Goal: Answer question/provide support: Share knowledge or assist other users

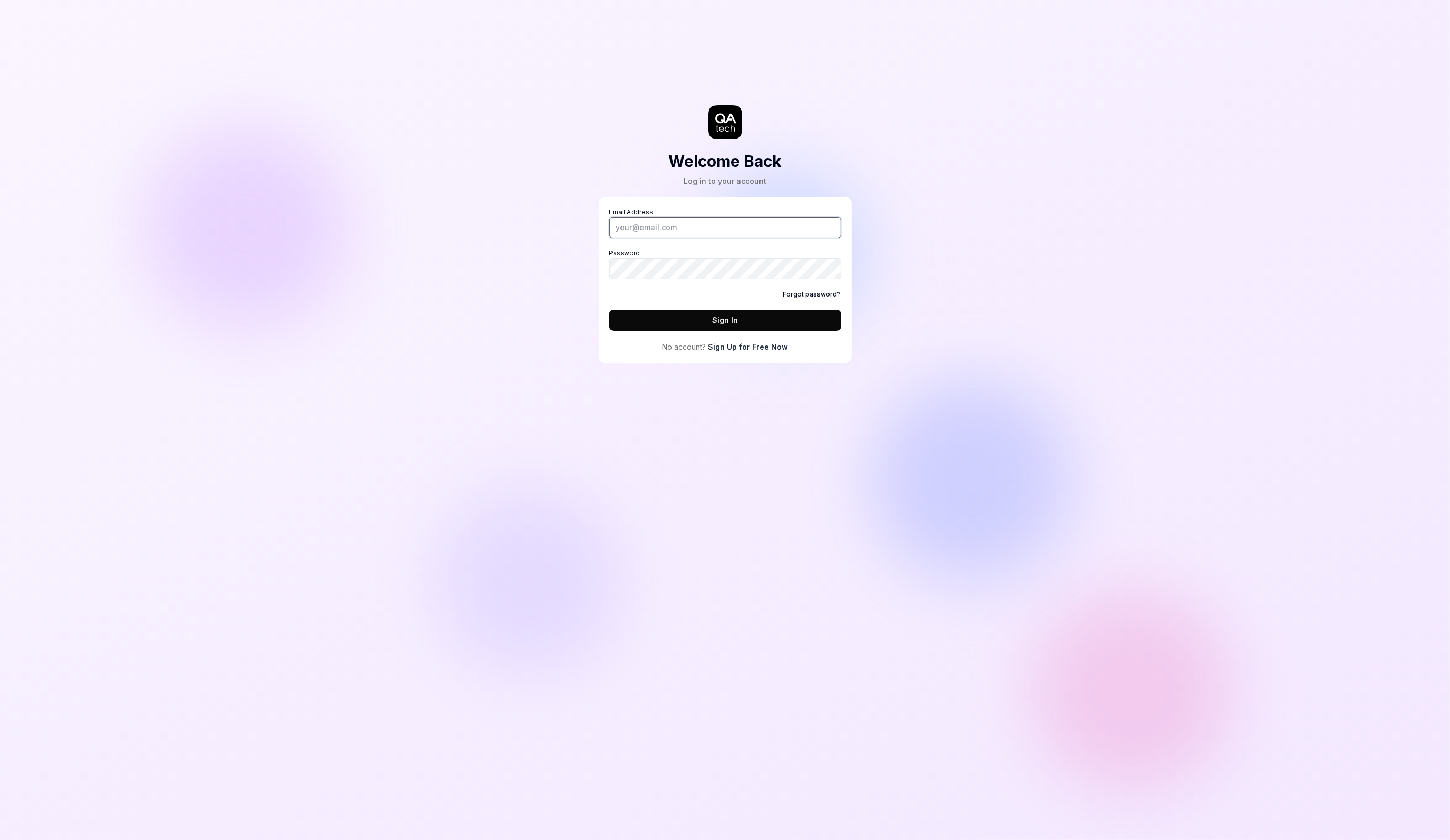
click at [695, 229] on input "Email Address" at bounding box center [724, 227] width 231 height 21
type input "alexandra.hotti@qa.tech"
click at [0, 839] on com-1password-button at bounding box center [0, 840] width 0 height 0
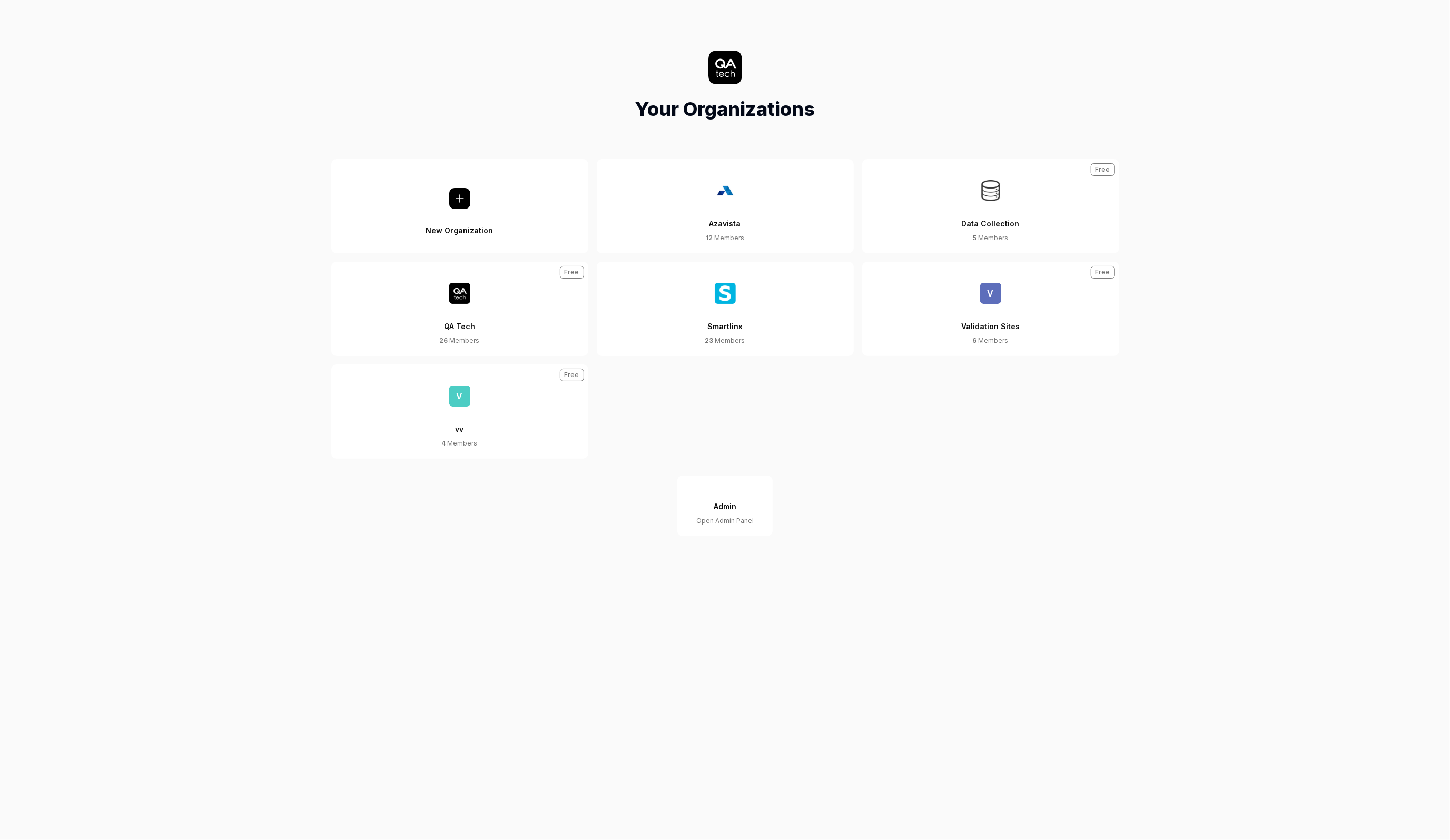
click at [469, 331] on div "QA Tech" at bounding box center [460, 319] width 31 height 32
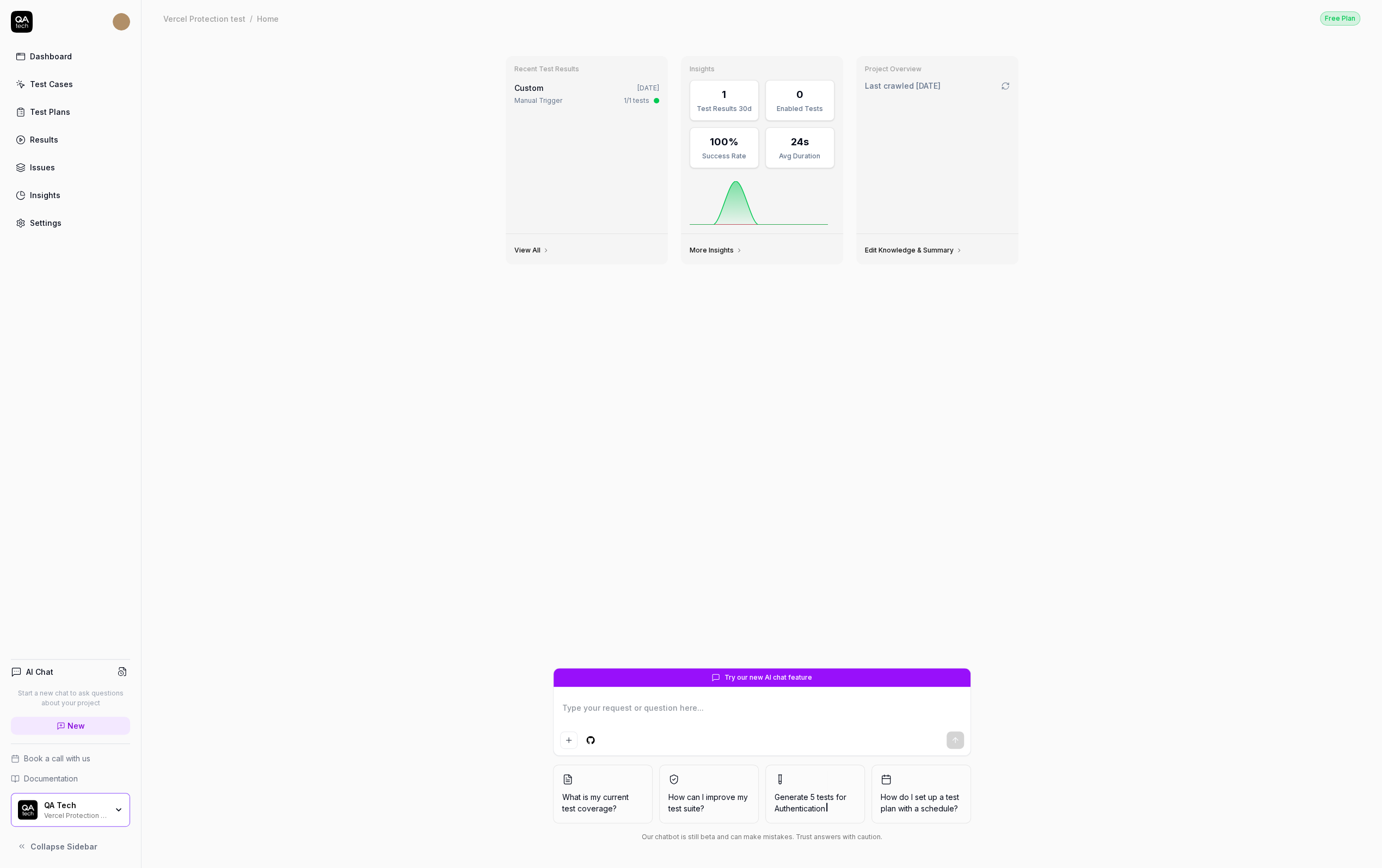
click at [75, 815] on div "Vercel Protection test" at bounding box center [76, 814] width 63 height 9
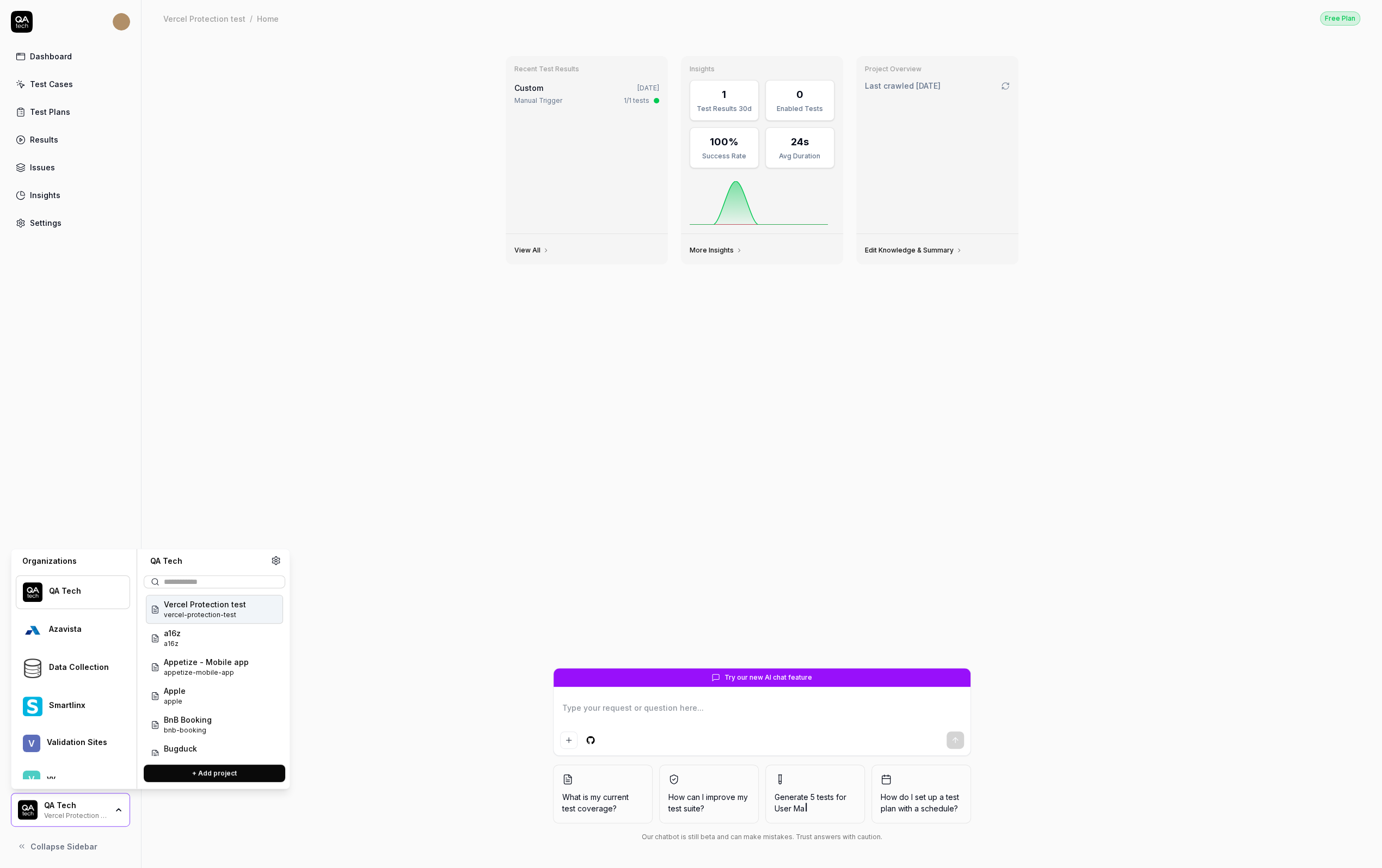
type textarea "*"
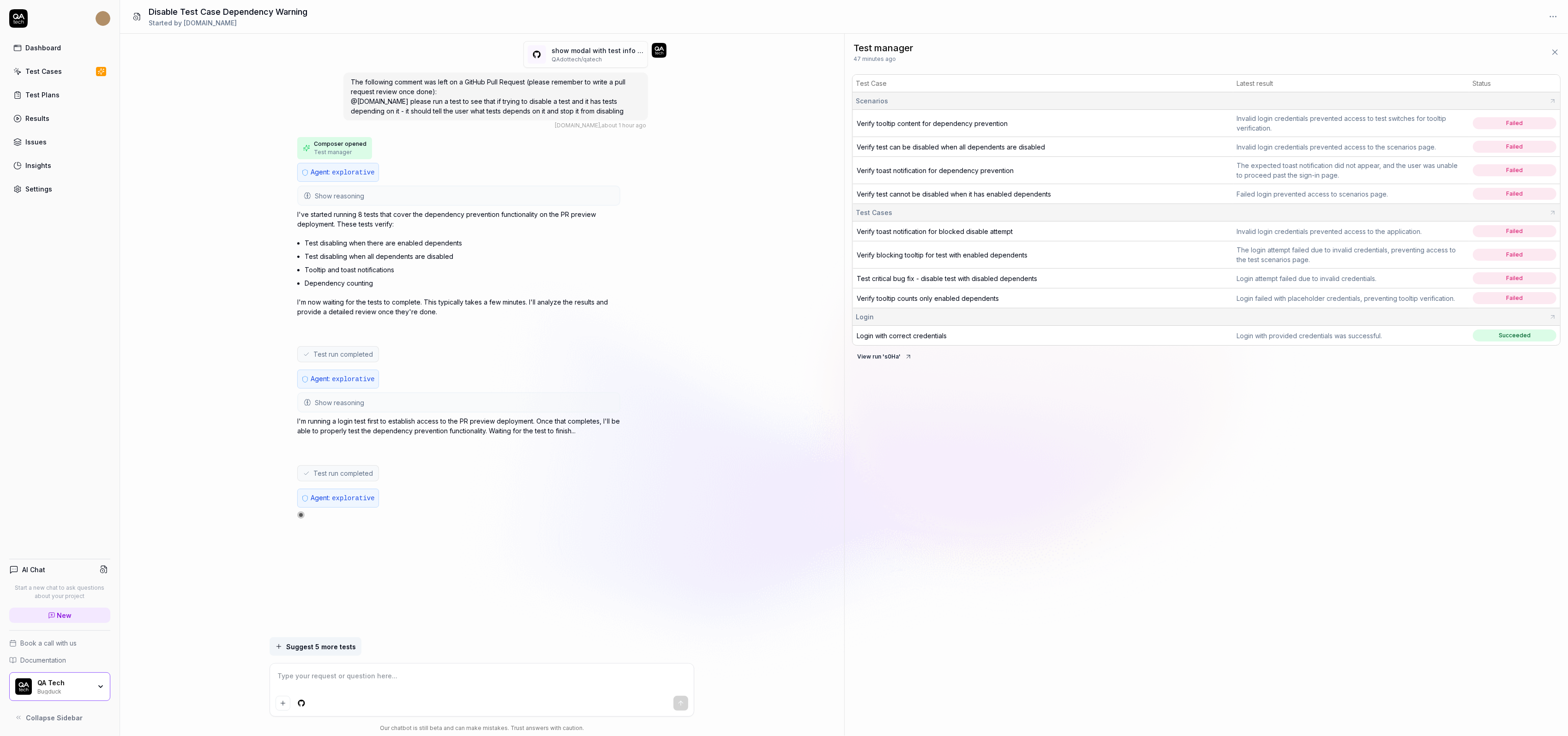
type textarea "*"
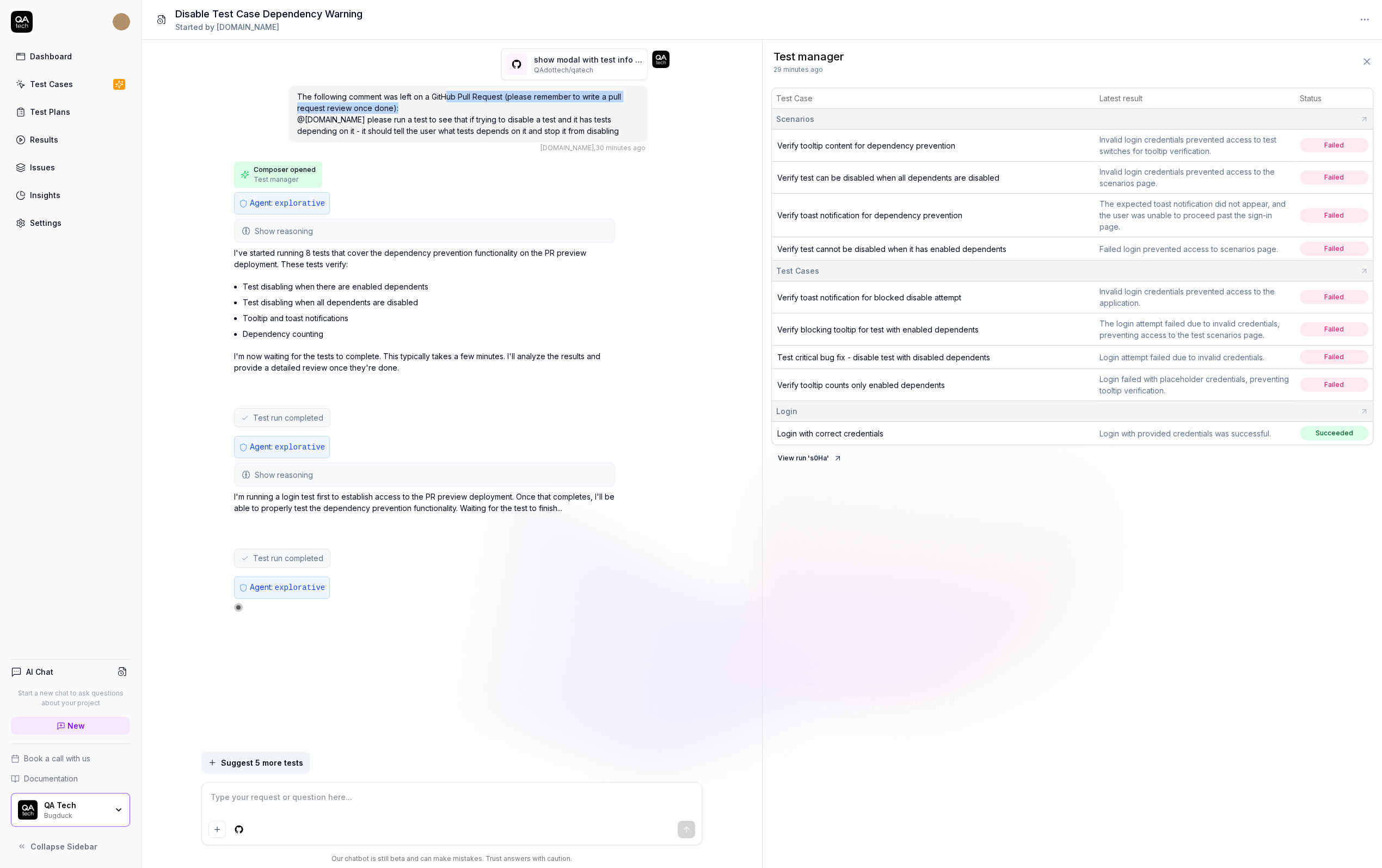
drag, startPoint x: 446, startPoint y: 95, endPoint x: 441, endPoint y: 105, distance: 11.2
click at [441, 105] on div "The following comment was left on a GitHub Pull Request (please remember to wri…" at bounding box center [468, 113] width 359 height 57
drag, startPoint x: 395, startPoint y: 116, endPoint x: 423, endPoint y: 133, distance: 32.8
click at [420, 127] on span "The following comment was left on a GitHub Pull Request (please remember to wri…" at bounding box center [459, 113] width 324 height 43
click at [317, 234] on button "Show reasoning" at bounding box center [424, 230] width 379 height 22
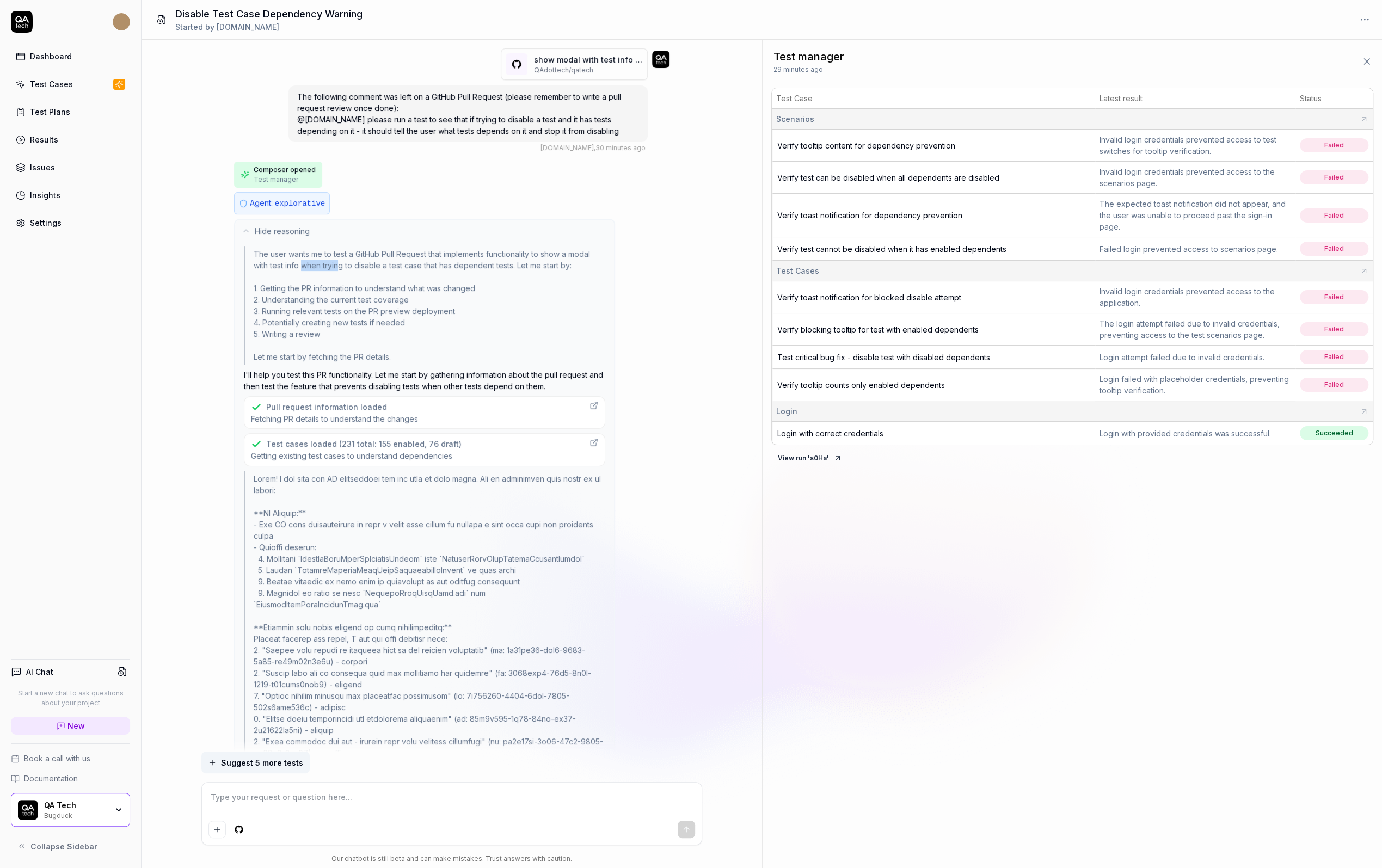
drag, startPoint x: 301, startPoint y: 263, endPoint x: 339, endPoint y: 263, distance: 38.0
click at [340, 263] on div "The user wants me to test a GitHub Pull Request that implements functionality t…" at bounding box center [424, 305] width 362 height 119
drag, startPoint x: 287, startPoint y: 285, endPoint x: 319, endPoint y: 298, distance: 34.5
click at [319, 298] on div "The user wants me to test a GitHub Pull Request that implements functionality t…" at bounding box center [424, 305] width 362 height 119
click at [301, 305] on div "The user wants me to test a GitHub Pull Request that implements functionality t…" at bounding box center [424, 305] width 362 height 119
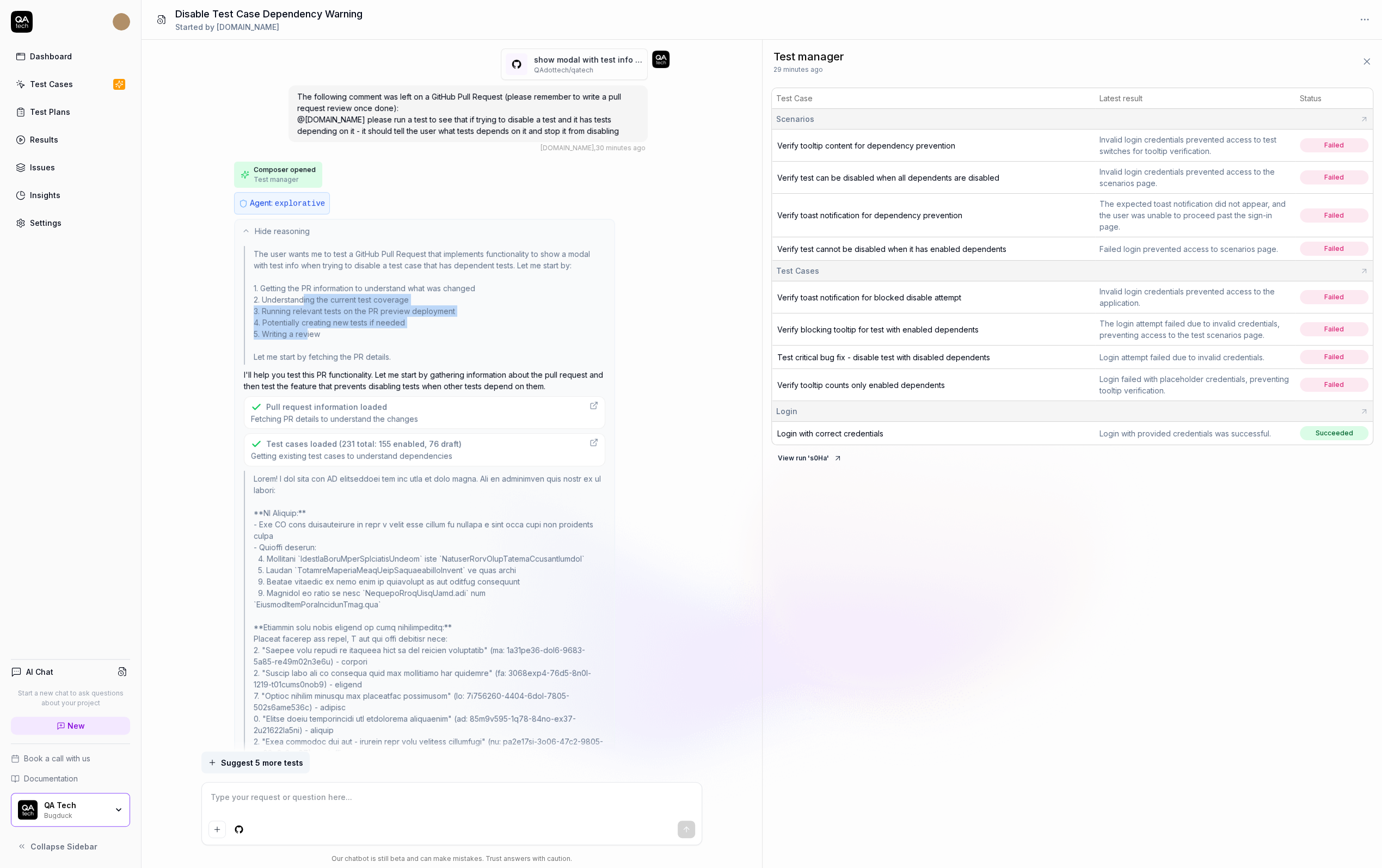
drag, startPoint x: 303, startPoint y: 302, endPoint x: 306, endPoint y: 333, distance: 31.1
click at [306, 333] on div "The user wants me to test a GitHub Pull Request that implements functionality t…" at bounding box center [424, 305] width 362 height 119
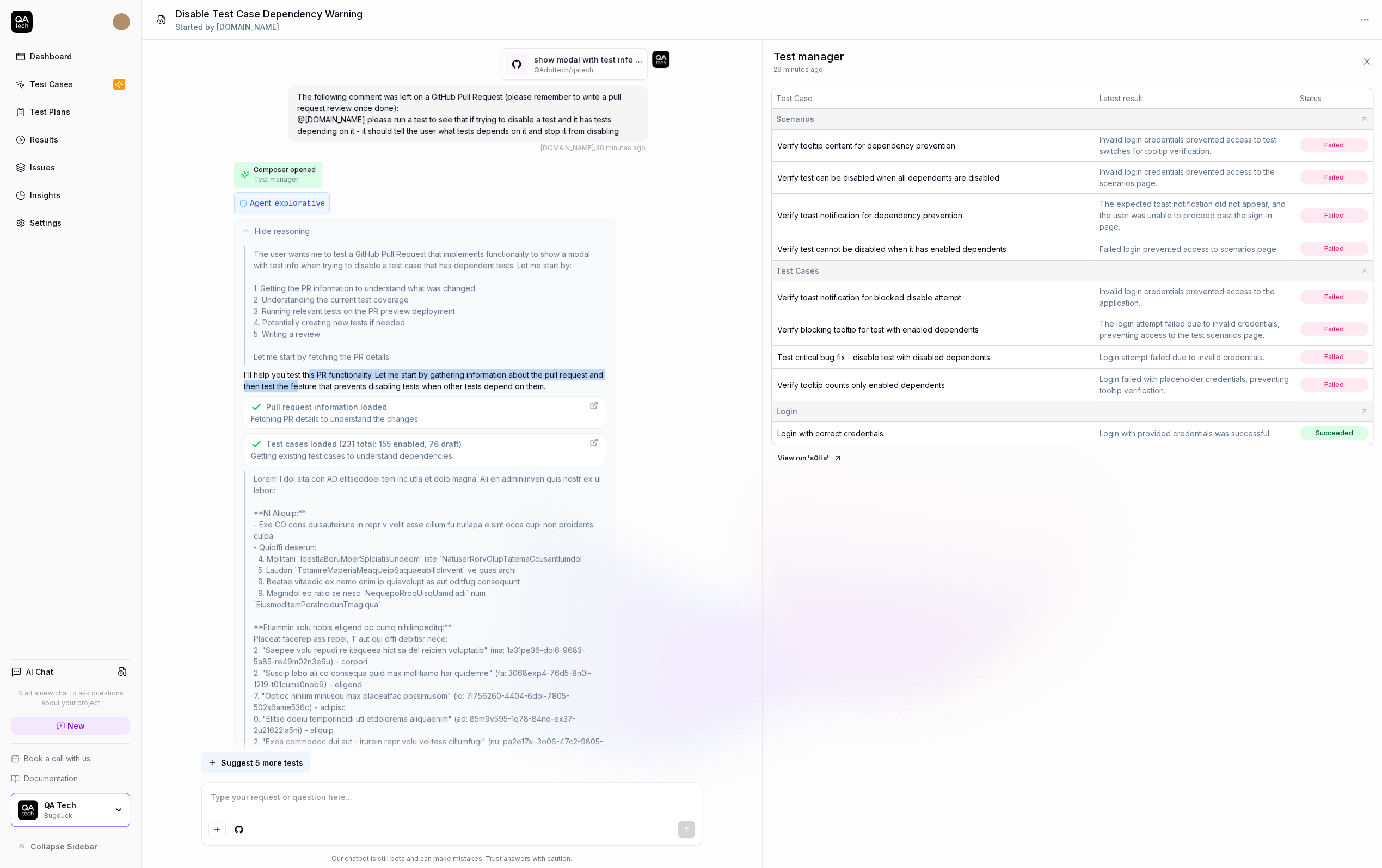
drag, startPoint x: 309, startPoint y: 374, endPoint x: 313, endPoint y: 381, distance: 8.1
click at [313, 381] on p "I'll help you test this PR functionality. Let me start by gathering information…" at bounding box center [424, 381] width 362 height 23
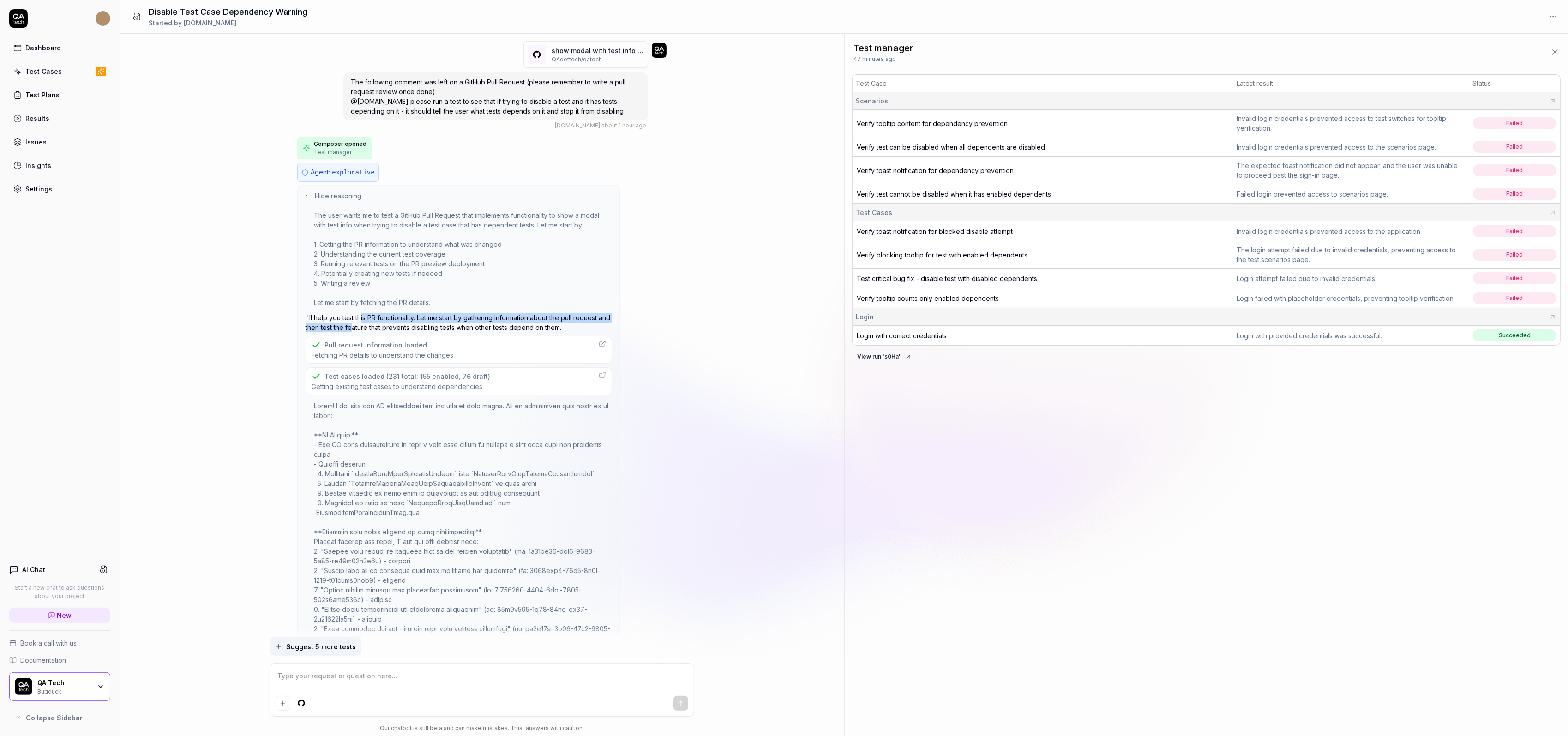
type textarea "*"
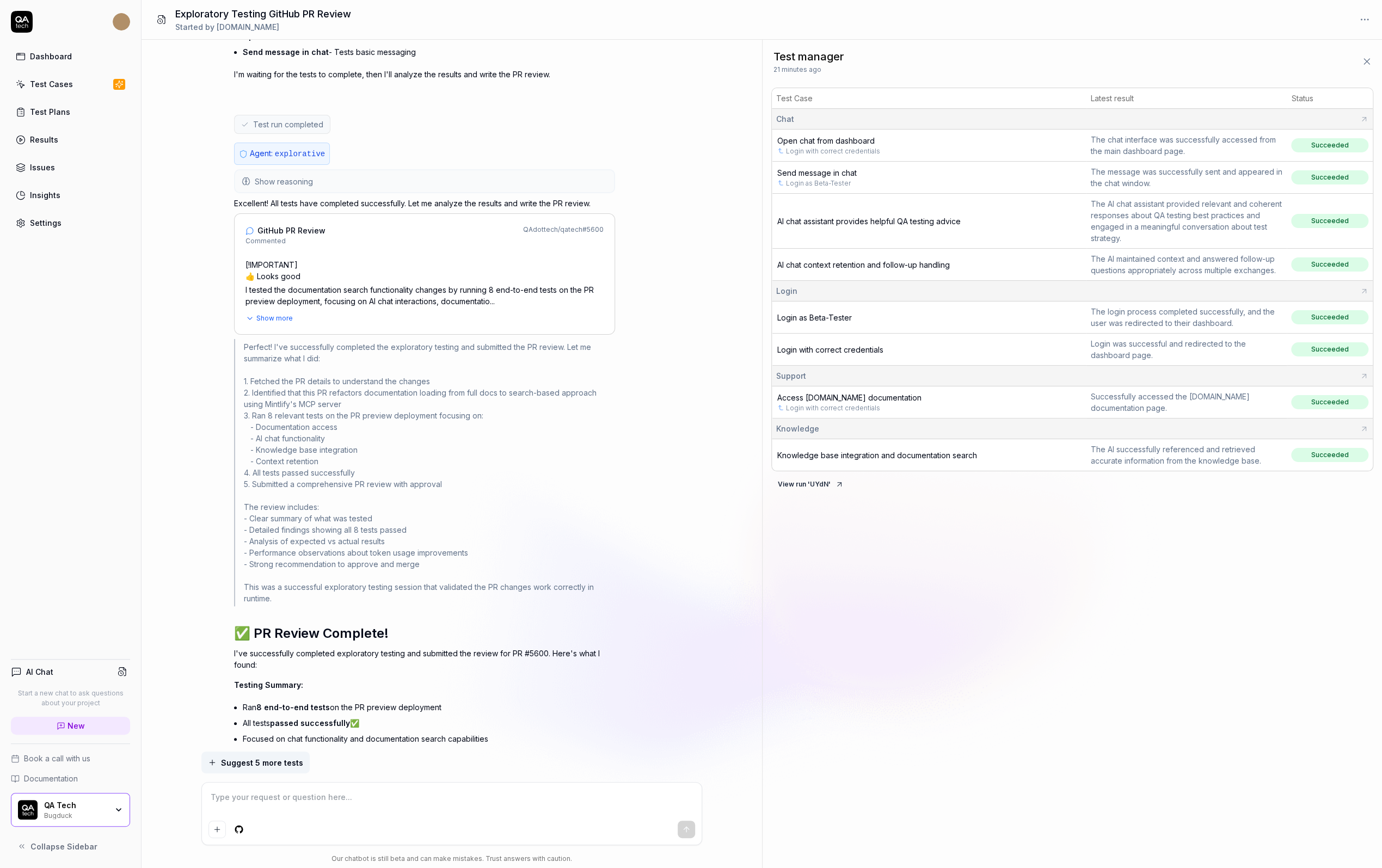
scroll to position [586, 0]
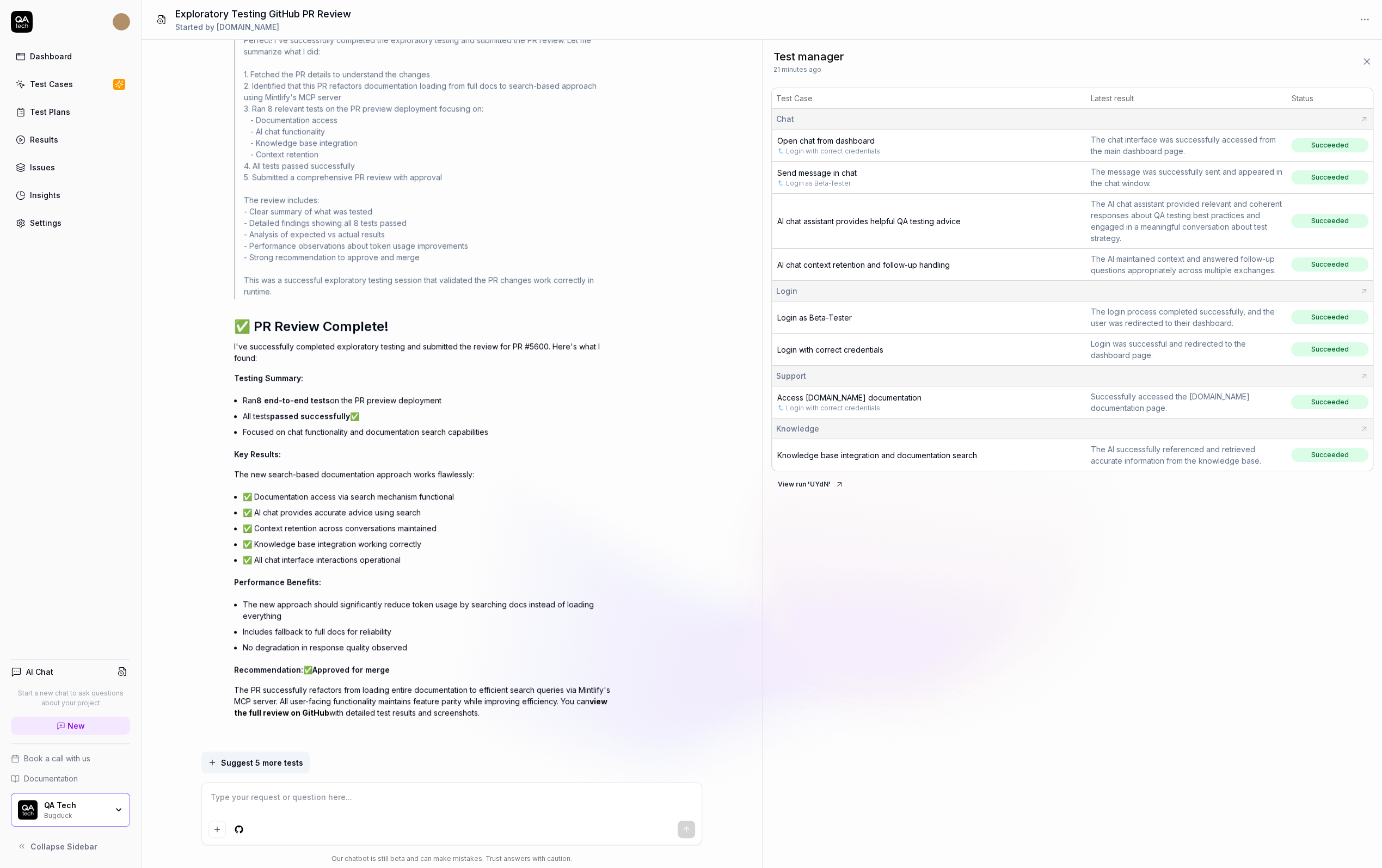
type textarea "*"
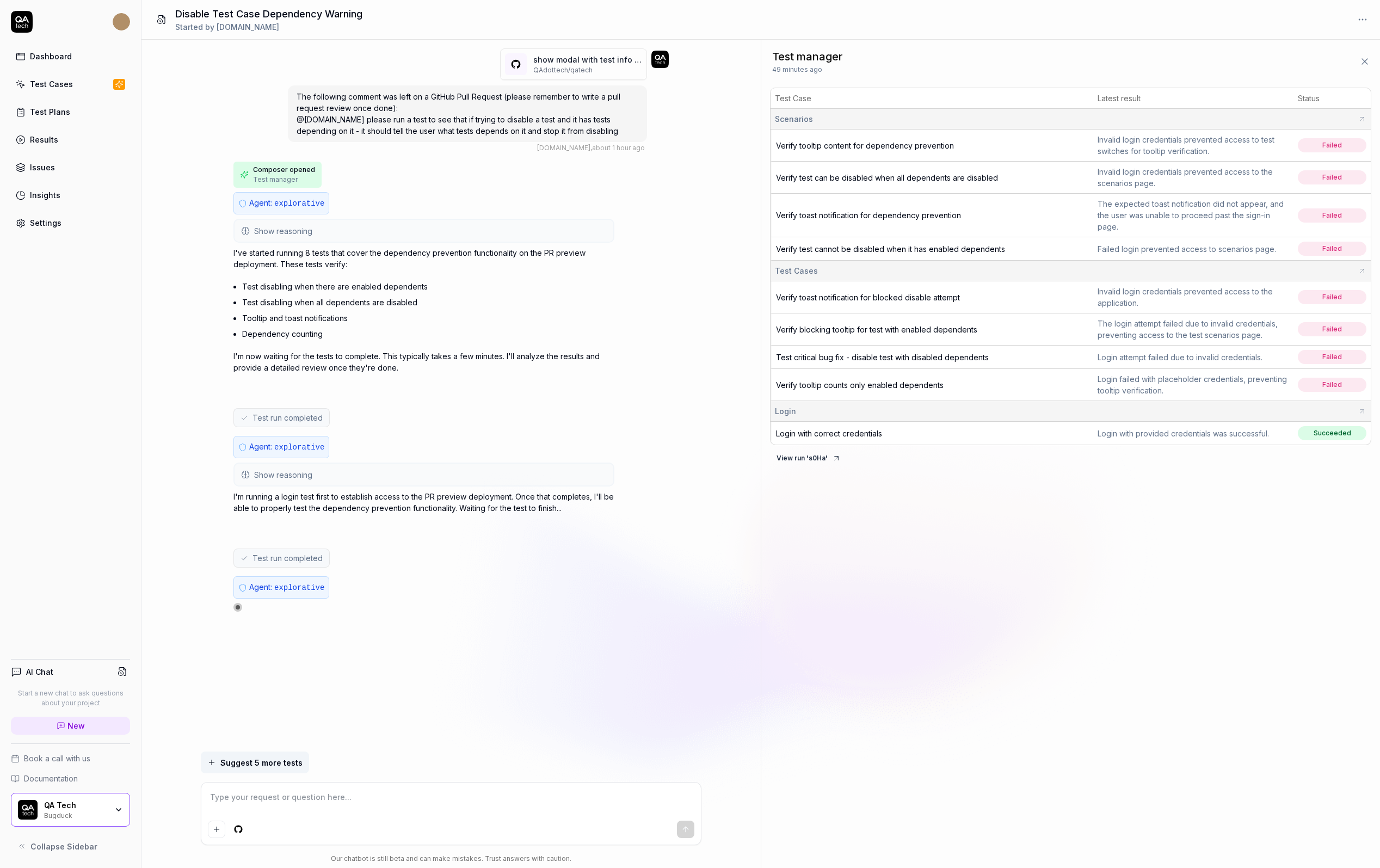
type textarea "*"
click at [806, 459] on button "View run ' s0Ha '" at bounding box center [809, 458] width 77 height 17
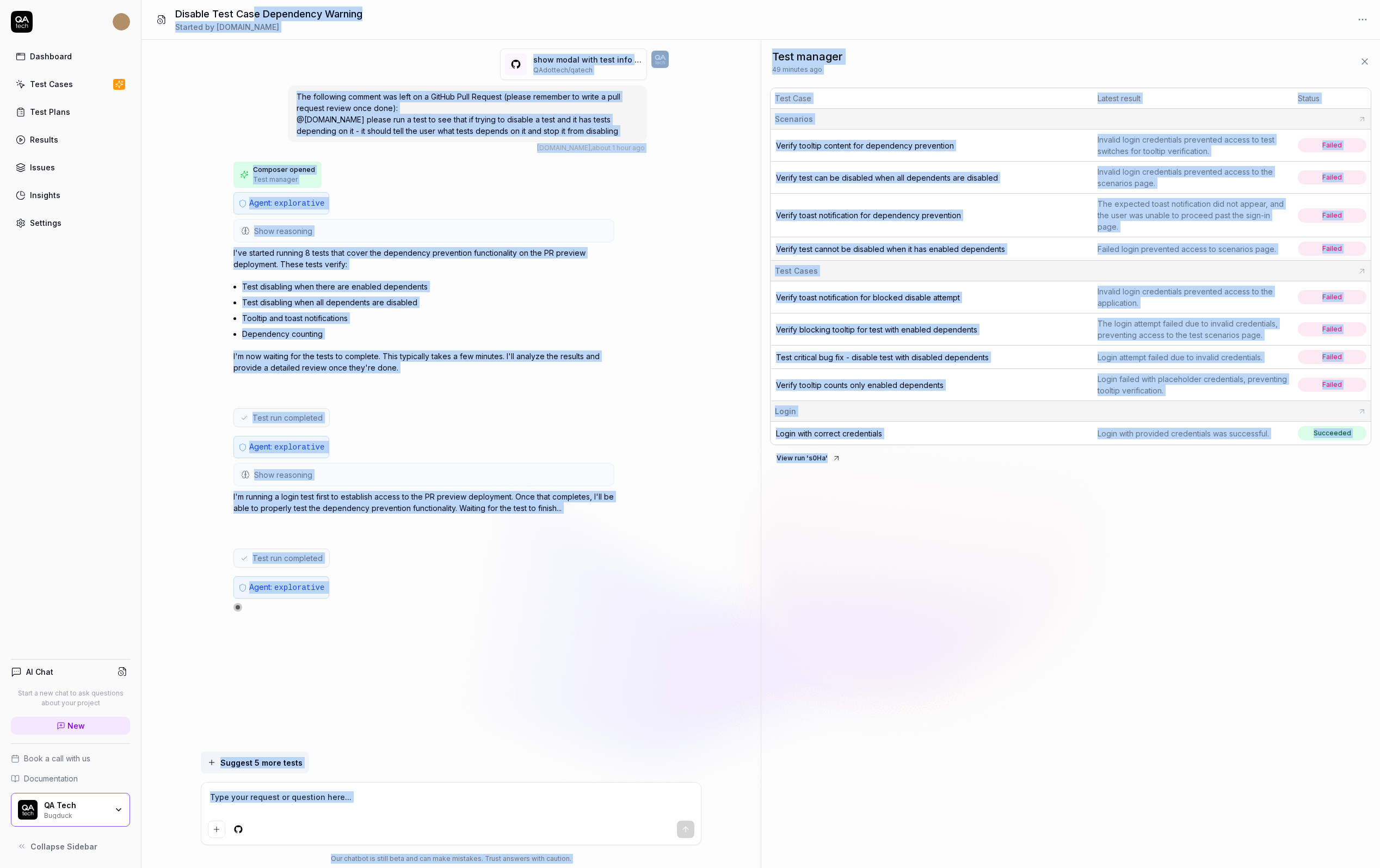
drag, startPoint x: 858, startPoint y: 657, endPoint x: 252, endPoint y: 12, distance: 885.0
click at [252, 12] on div "Disable Test Case Dependency Warning Started by QA.tech show modal with test in…" at bounding box center [760, 434] width 1238 height 868
copy div "e Dependency Warning Started by QA.tech show modal with test info when trying t…"
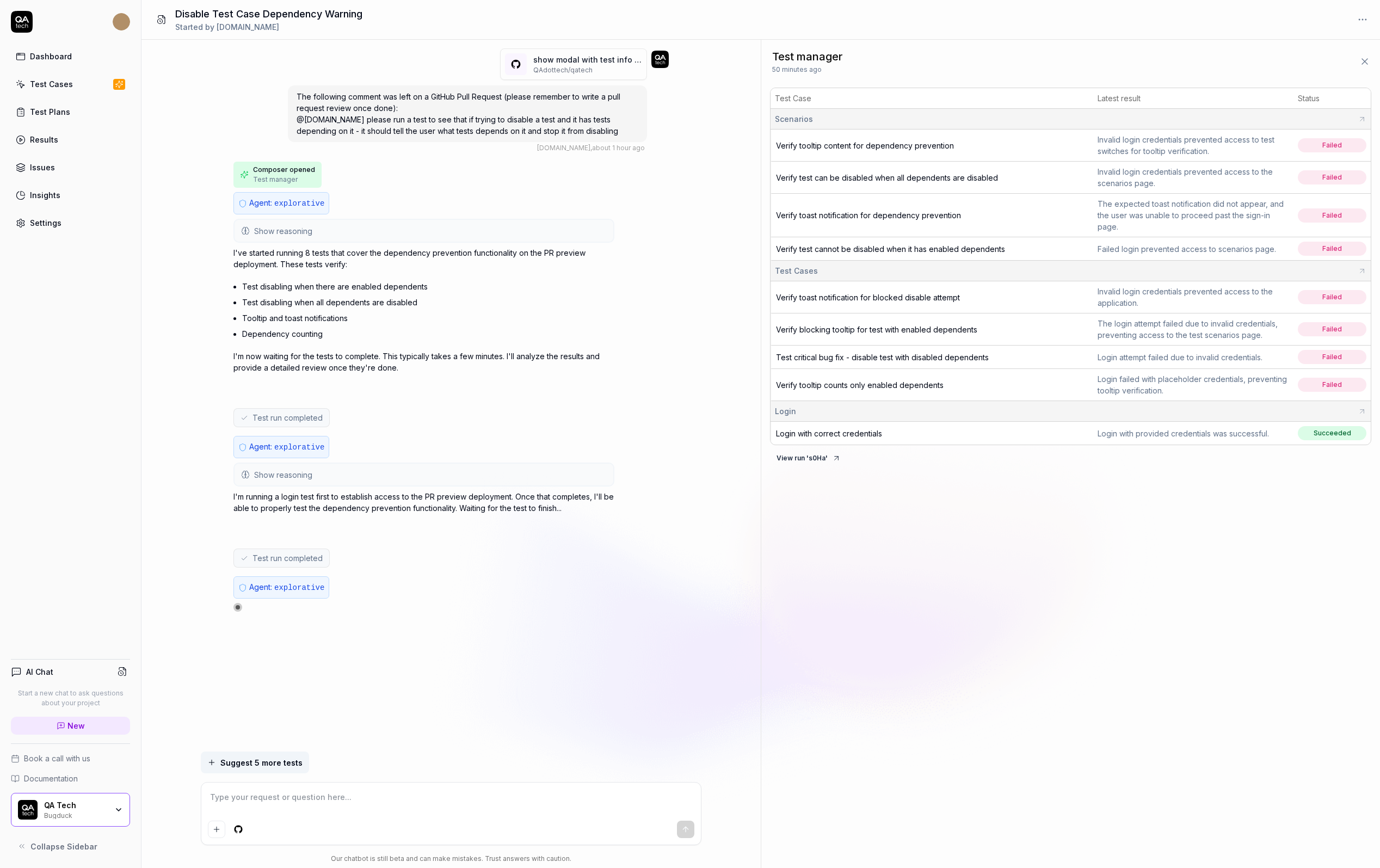
click at [421, 382] on div at bounding box center [423, 390] width 381 height 17
click at [452, 221] on button "Show reasoning" at bounding box center [423, 230] width 379 height 22
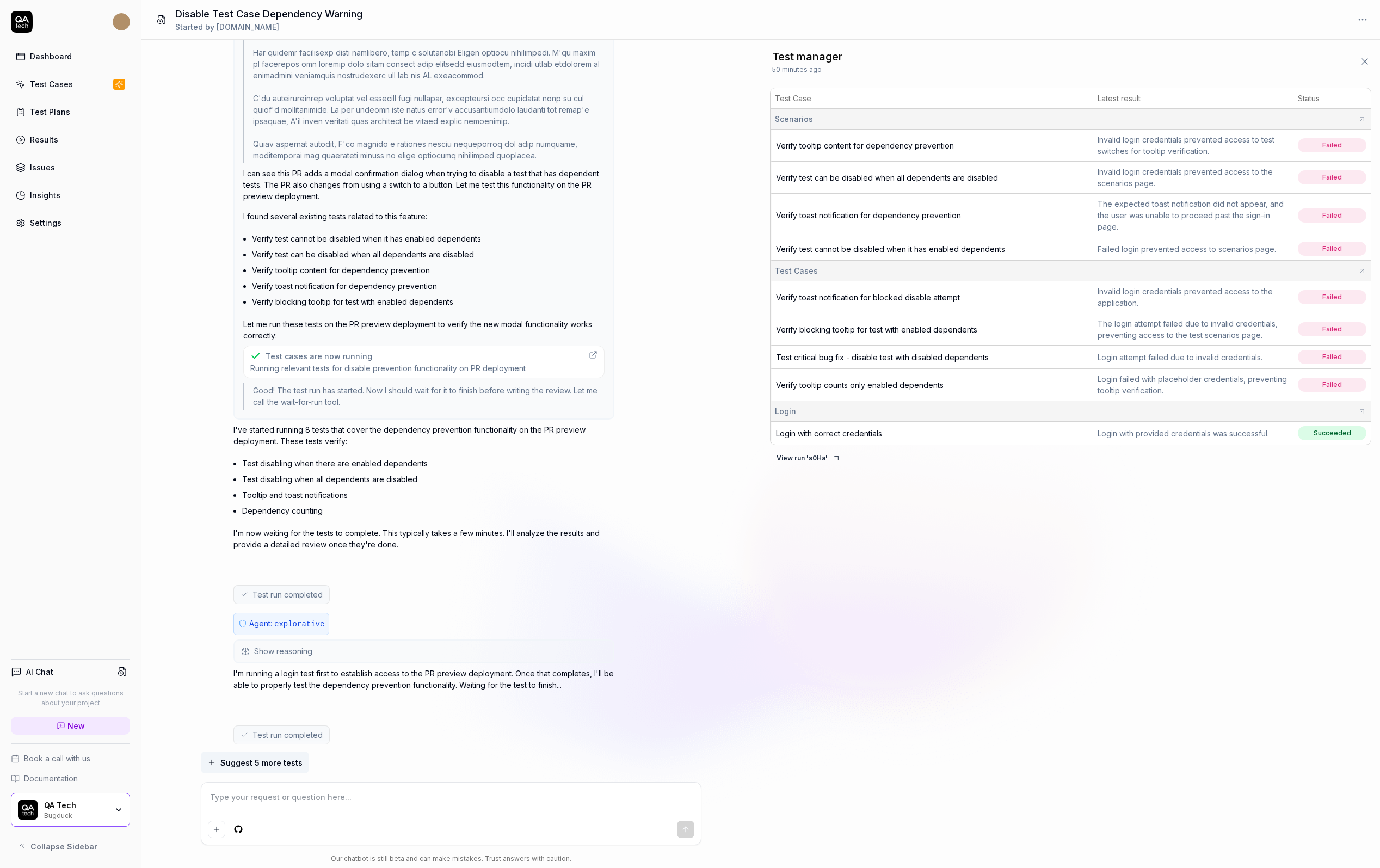
scroll to position [891, 0]
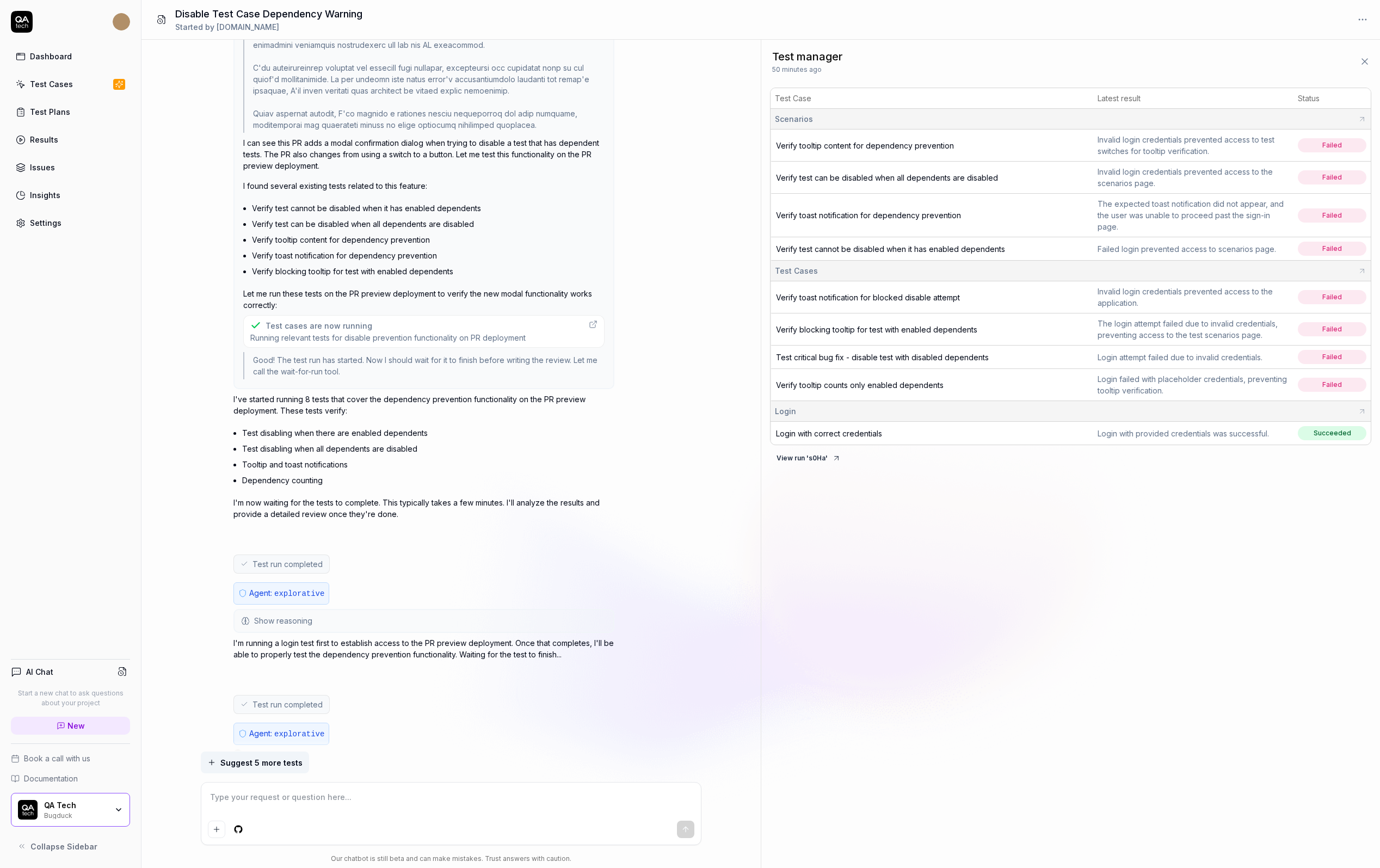
click at [420, 610] on button "Show reasoning" at bounding box center [423, 621] width 379 height 22
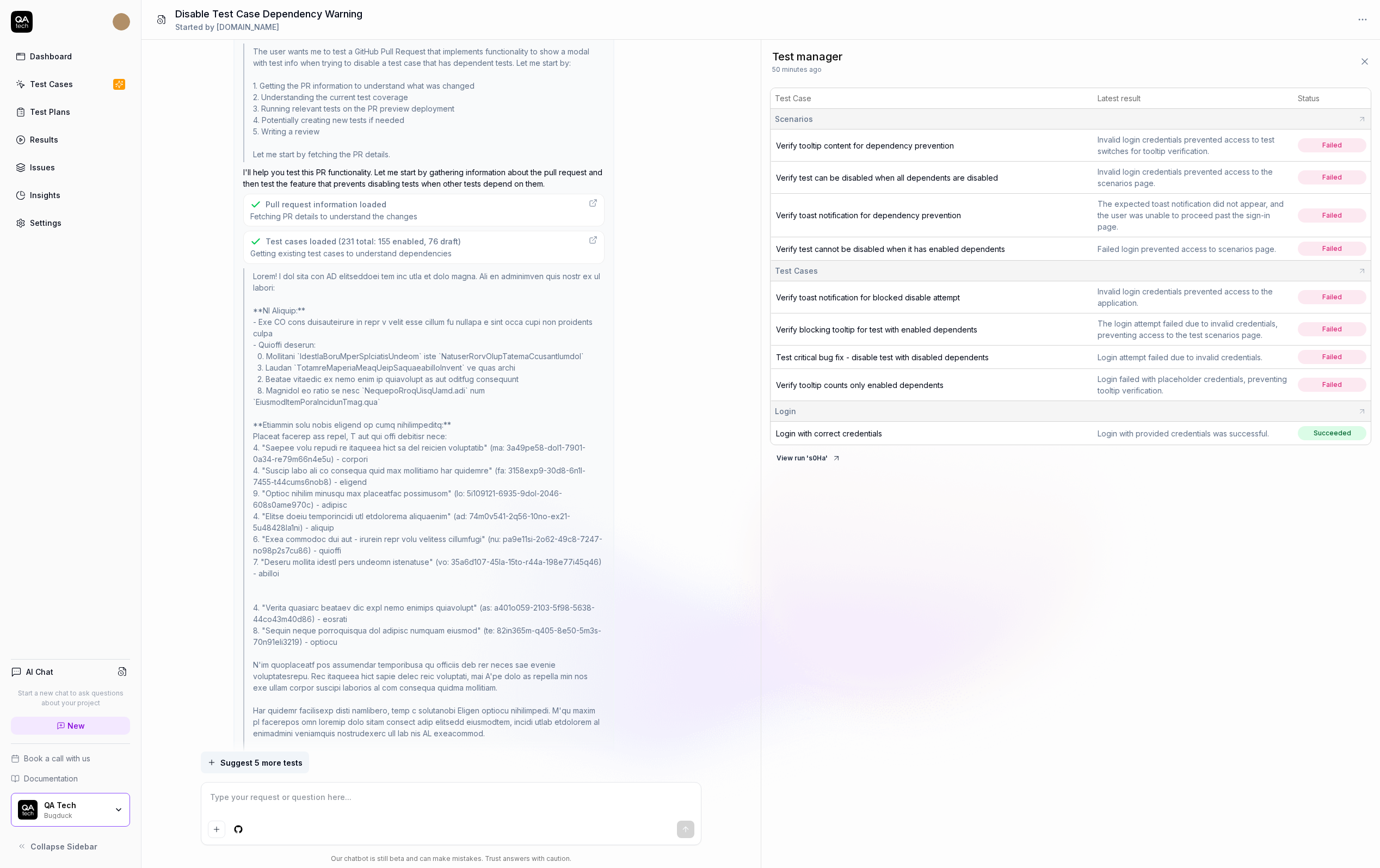
scroll to position [0, 0]
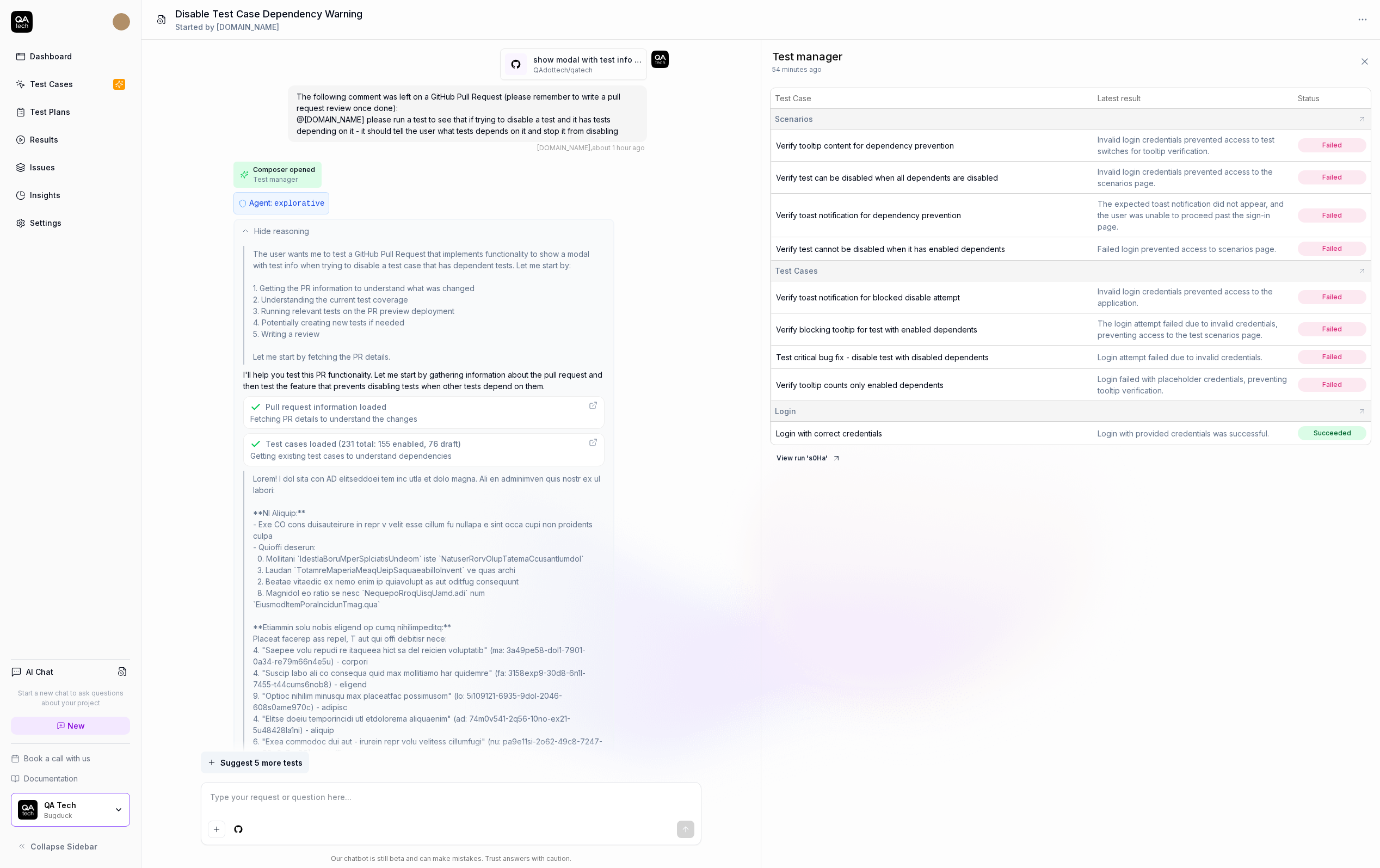
type textarea "*"
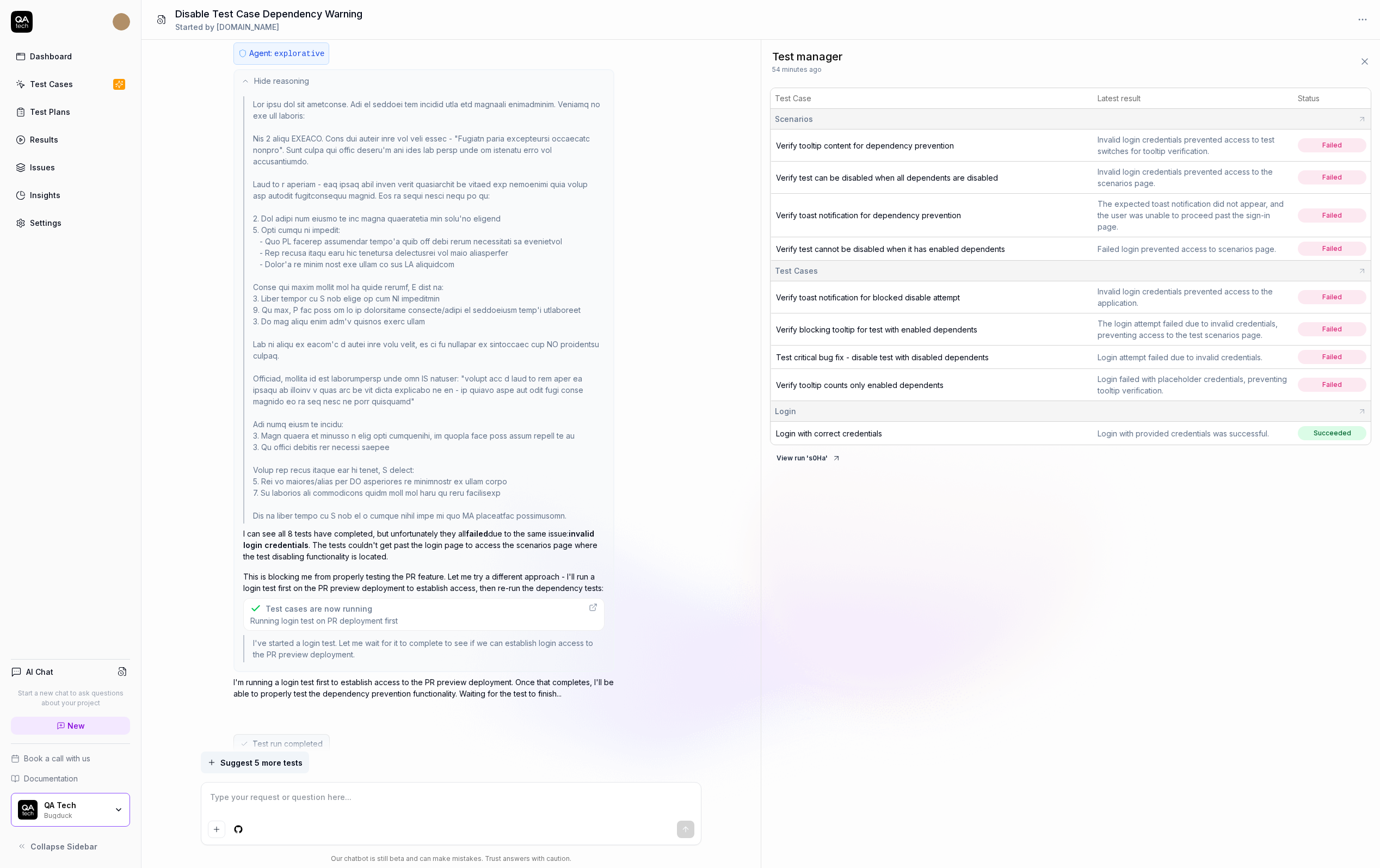
scroll to position [1458, 0]
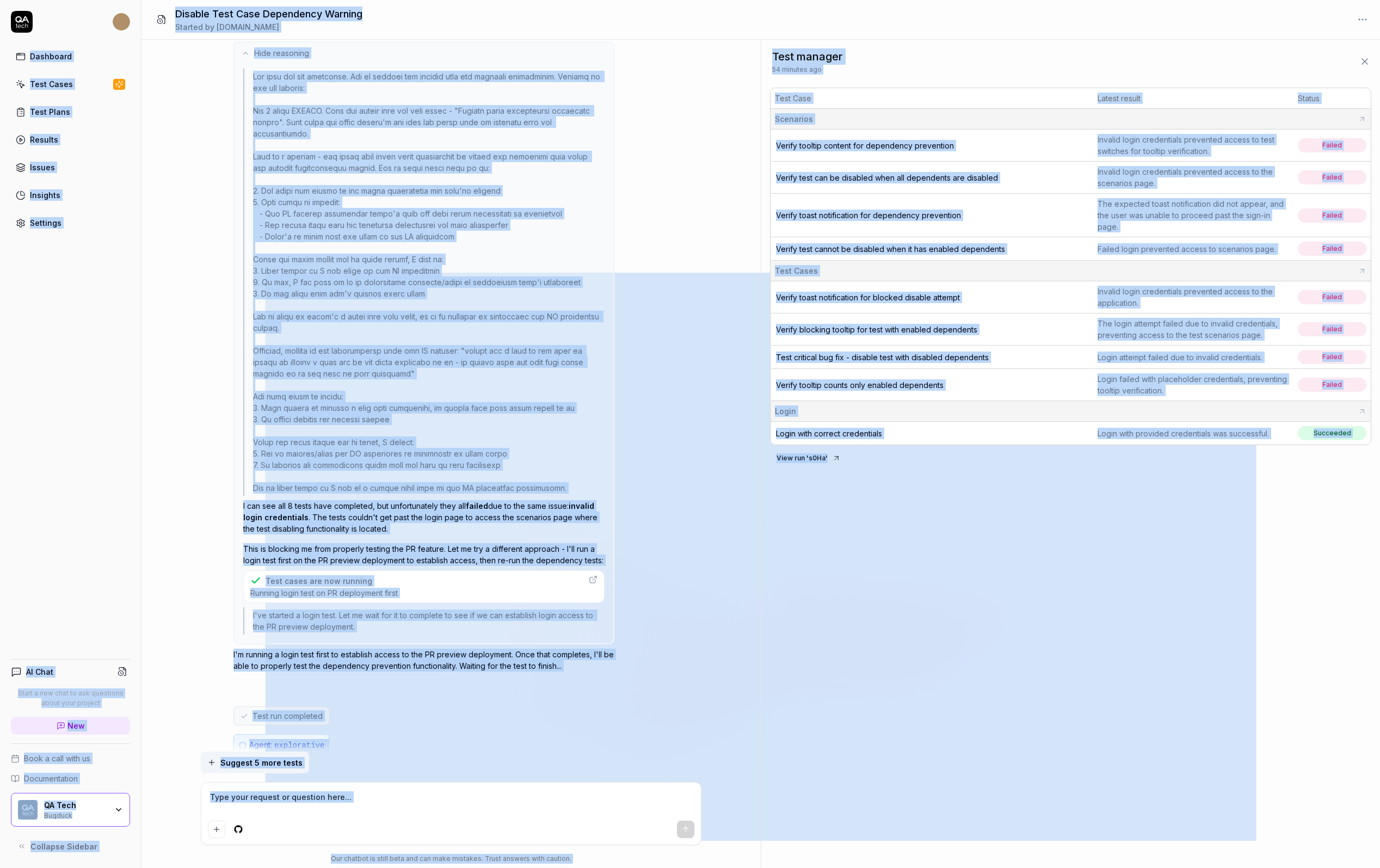
copy main "Dashboard Test Cases Test Plans Results Issues Insights Settings AI Chat Start …"
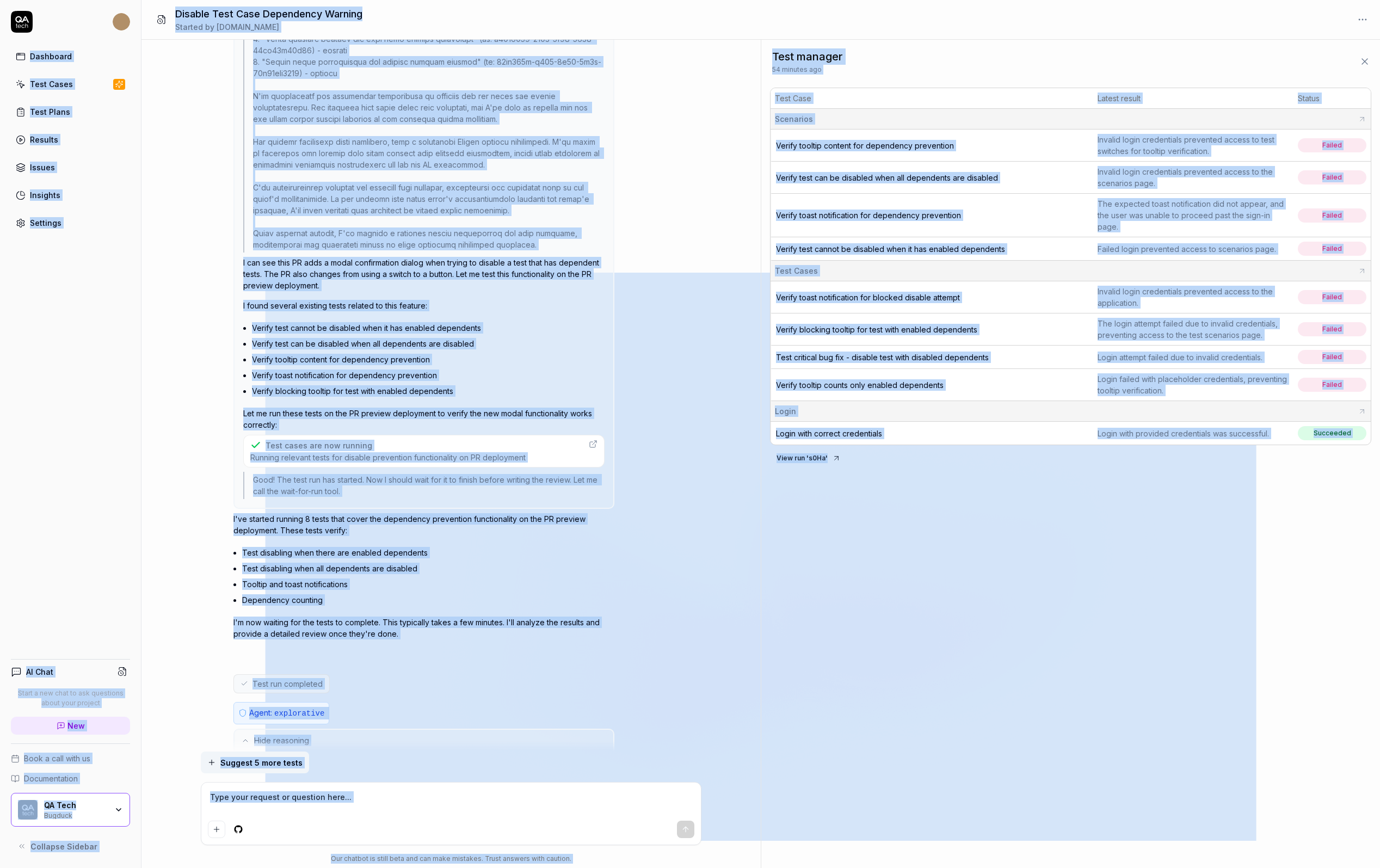
scroll to position [0, 0]
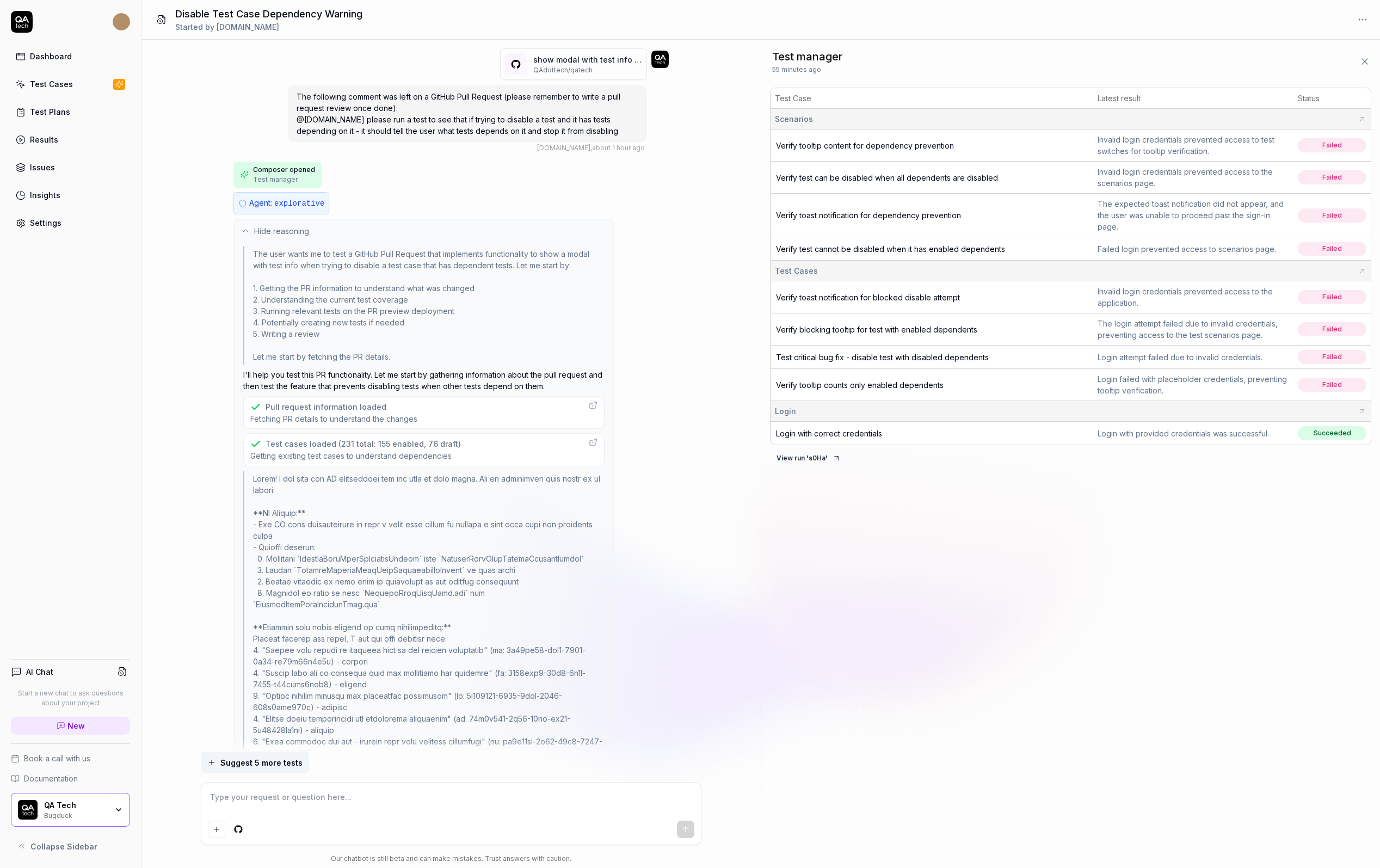
click at [571, 241] on div "Hide reasoning The user wants me to test a GitHub Pull Request that implements …" at bounding box center [423, 749] width 381 height 1061
click at [843, 213] on span "Verify toast notification for dependency prevention" at bounding box center [868, 215] width 185 height 9
click at [816, 215] on span "Verify toast notification for dependency prevention" at bounding box center [868, 215] width 185 height 9
click at [911, 212] on span "Verify toast notification for dependency prevention" at bounding box center [868, 215] width 185 height 9
drag, startPoint x: 986, startPoint y: 213, endPoint x: 773, endPoint y: 210, distance: 213.0
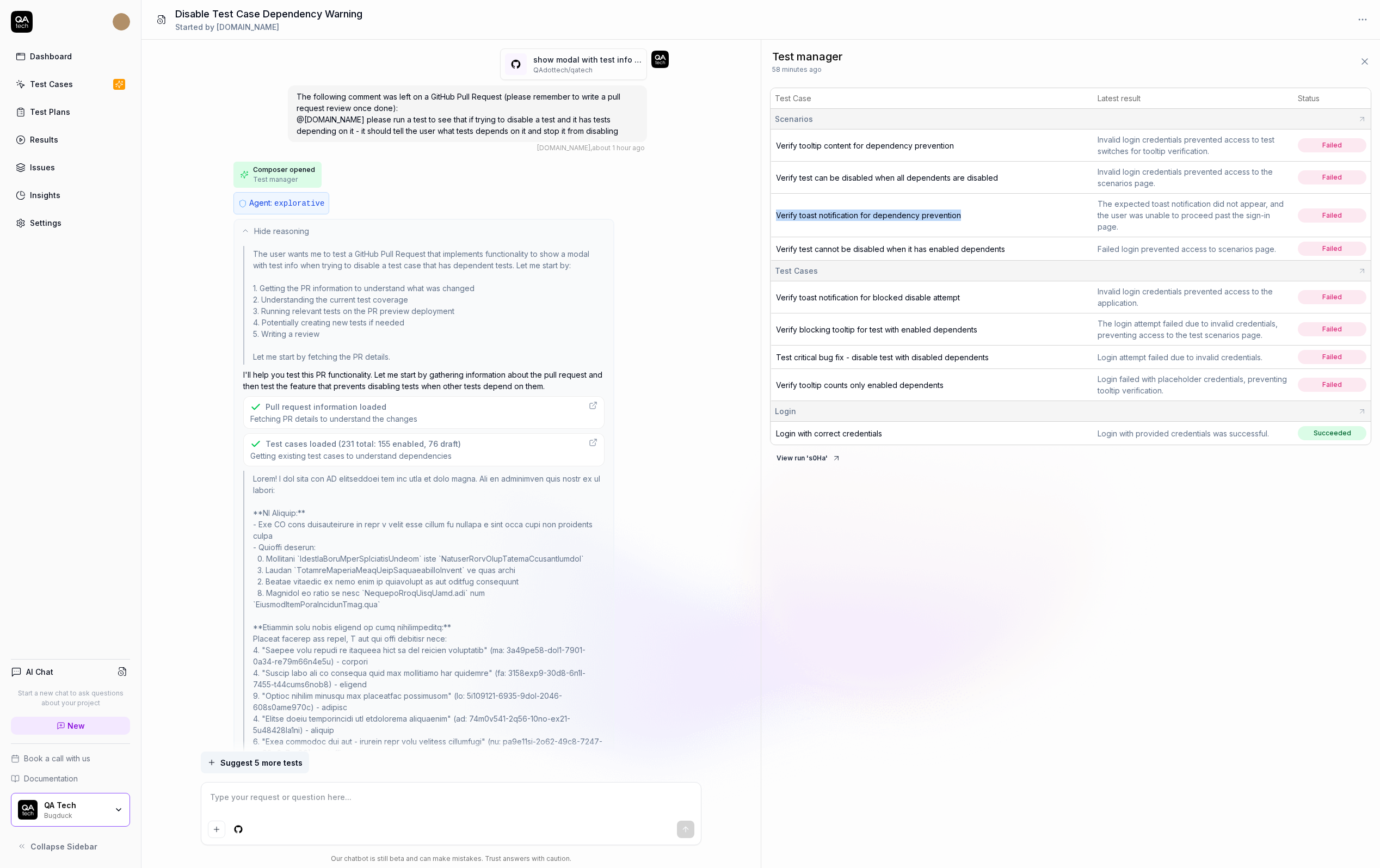
click at [773, 210] on td "Verify toast notification for dependency prevention" at bounding box center [932, 215] width 323 height 43
copy span "Verify toast notification for dependency prevention"
drag, startPoint x: 1012, startPoint y: 179, endPoint x: 776, endPoint y: 179, distance: 236.0
click at [776, 179] on td "Verify test can be disabled when all dependents are disabled" at bounding box center [932, 178] width 323 height 32
copy span "Verify test can be disabled when all dependents are disabled"
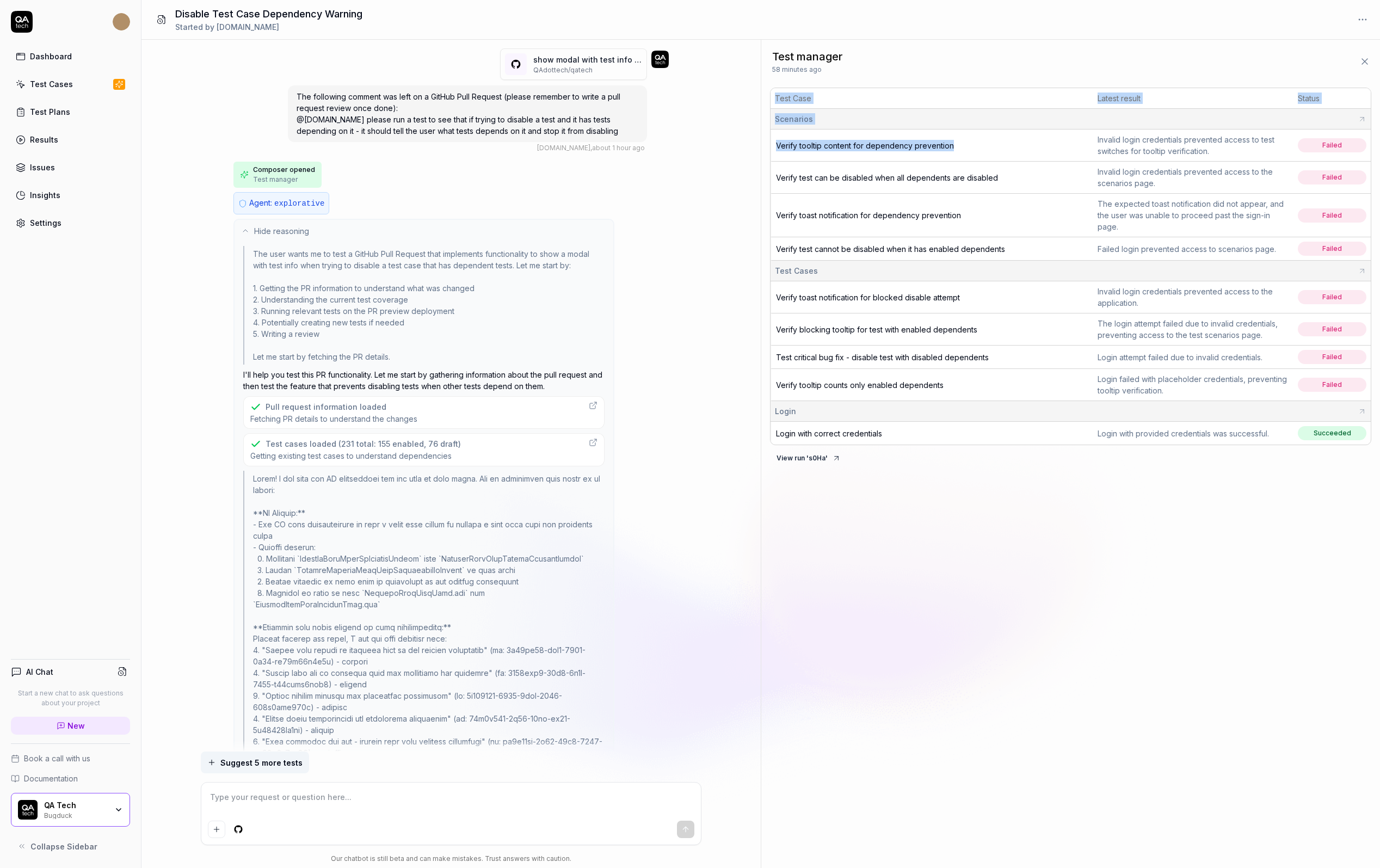
drag, startPoint x: 969, startPoint y: 143, endPoint x: 763, endPoint y: 145, distance: 206.0
click at [763, 145] on div "Test Case Latest result Status Scenarios Verify tooltip content for dependency …" at bounding box center [1070, 277] width 619 height 388
click at [759, 142] on div "show modal with test info when trying to disable a test case (# 5560 ) QAdottec…" at bounding box center [451, 395] width 620 height 711
drag, startPoint x: 771, startPoint y: 144, endPoint x: 960, endPoint y: 152, distance: 189.2
click at [960, 152] on td "Verify tooltip content for dependency prevention" at bounding box center [932, 145] width 323 height 32
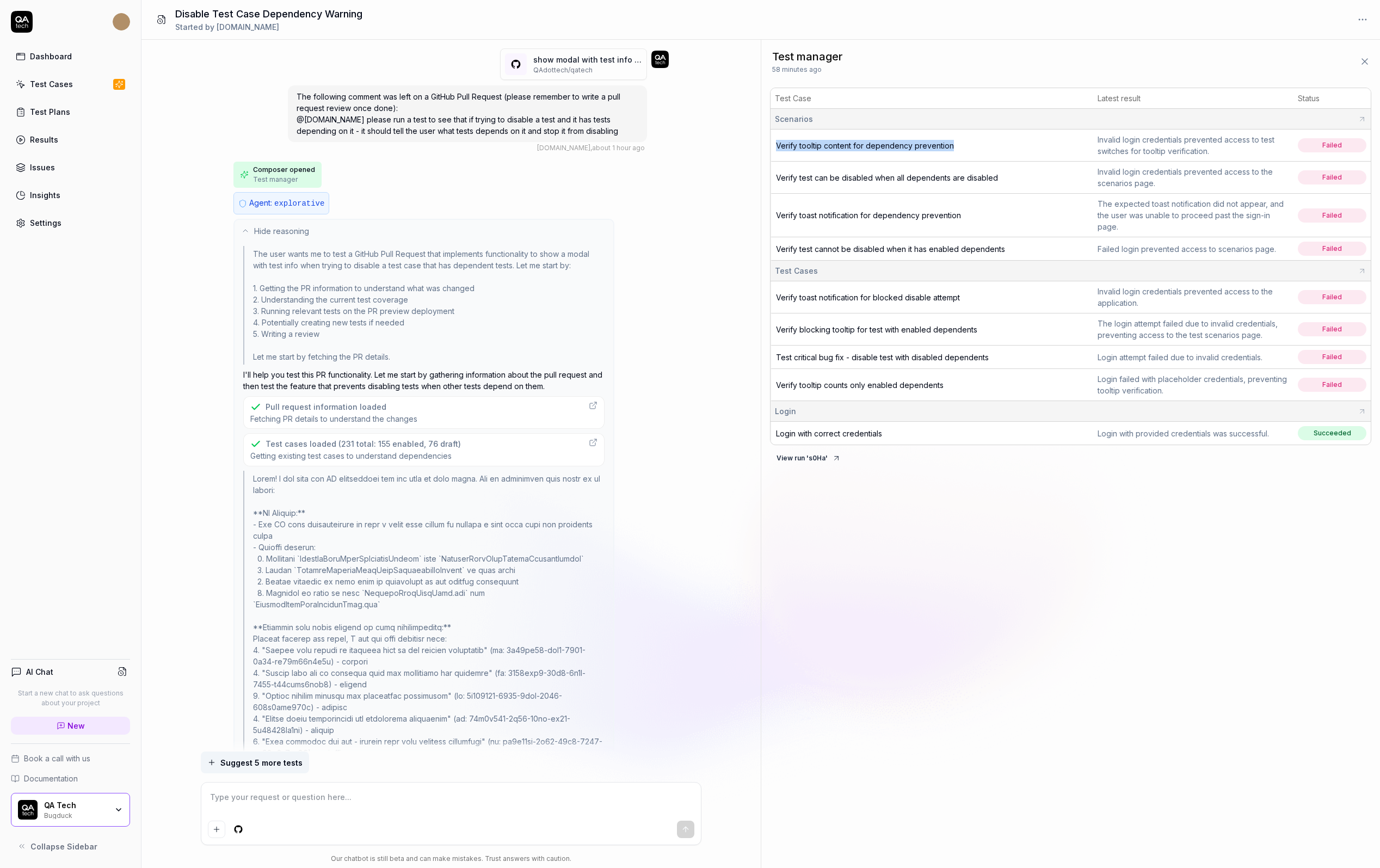
copy span "Verify tooltip content for dependency prevention"
click at [796, 295] on span "Verify toast notification for blocked disable attempt" at bounding box center [867, 298] width 184 height 9
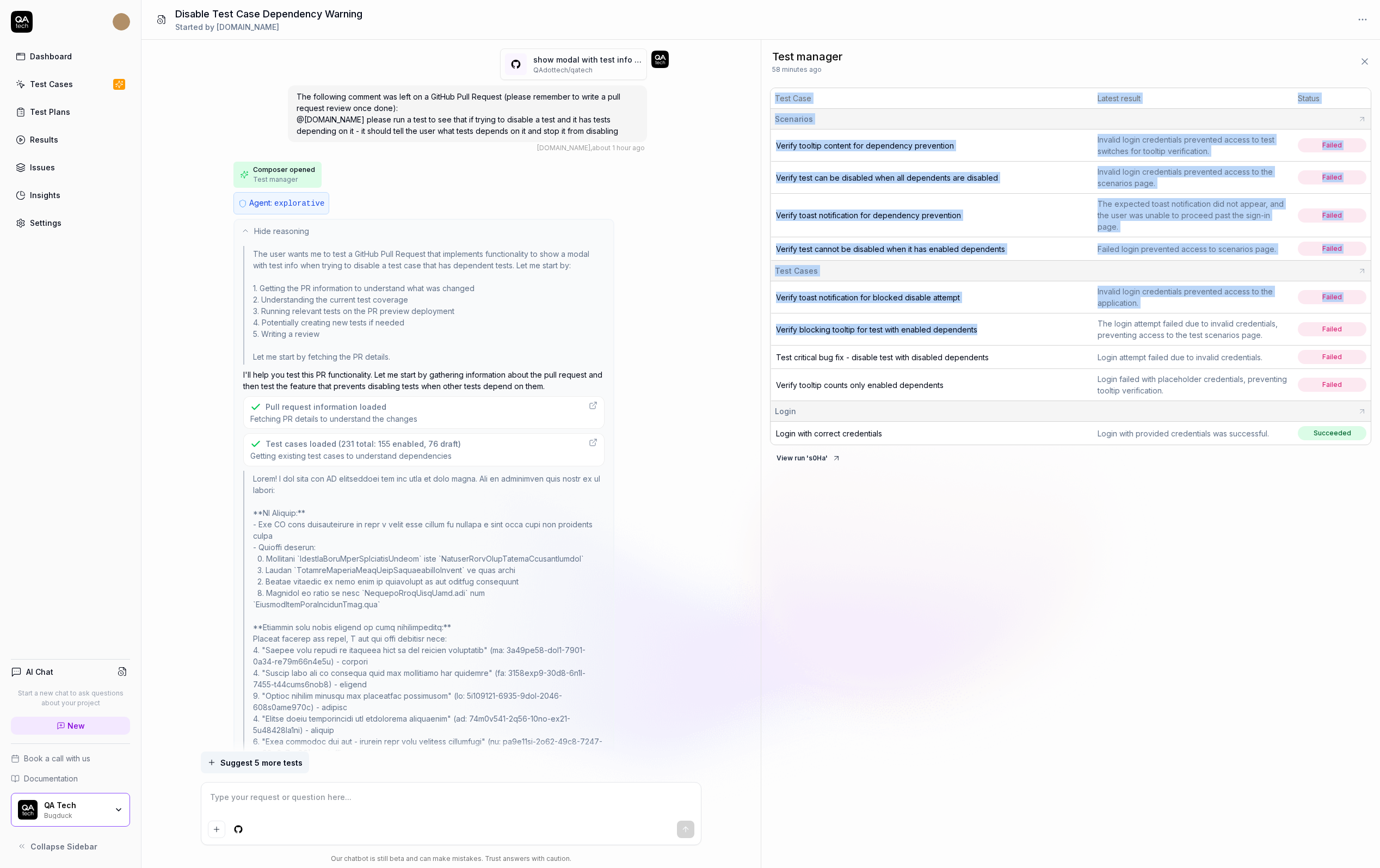
drag, startPoint x: 994, startPoint y: 335, endPoint x: 770, endPoint y: 325, distance: 224.2
click at [769, 325] on div "Test Case Latest result Status Scenarios Verify tooltip content for dependency …" at bounding box center [1070, 277] width 619 height 388
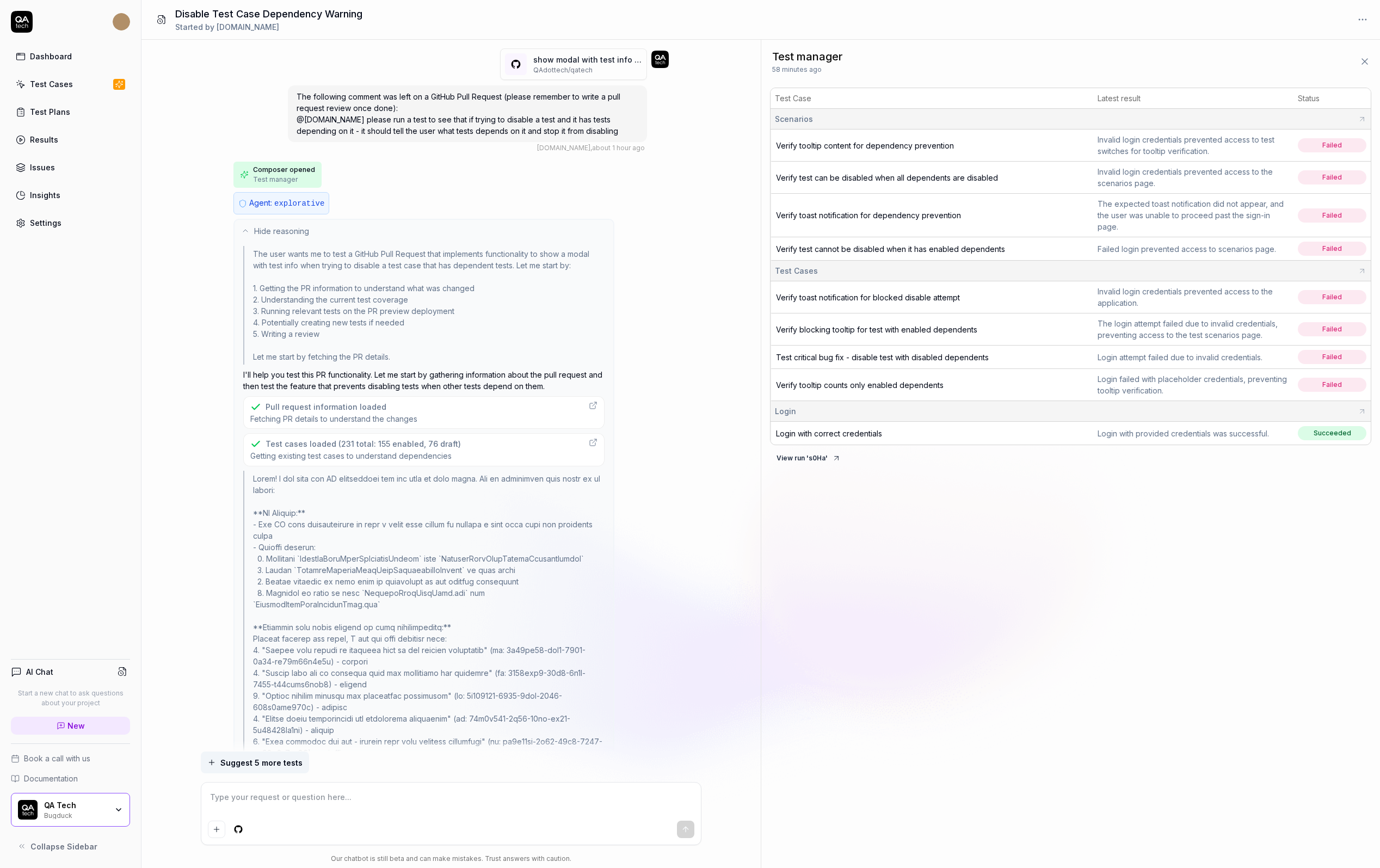
click at [735, 315] on div "show modal with test info when trying to disable a test case (# 5560 ) QAdottec…" at bounding box center [451, 395] width 620 height 711
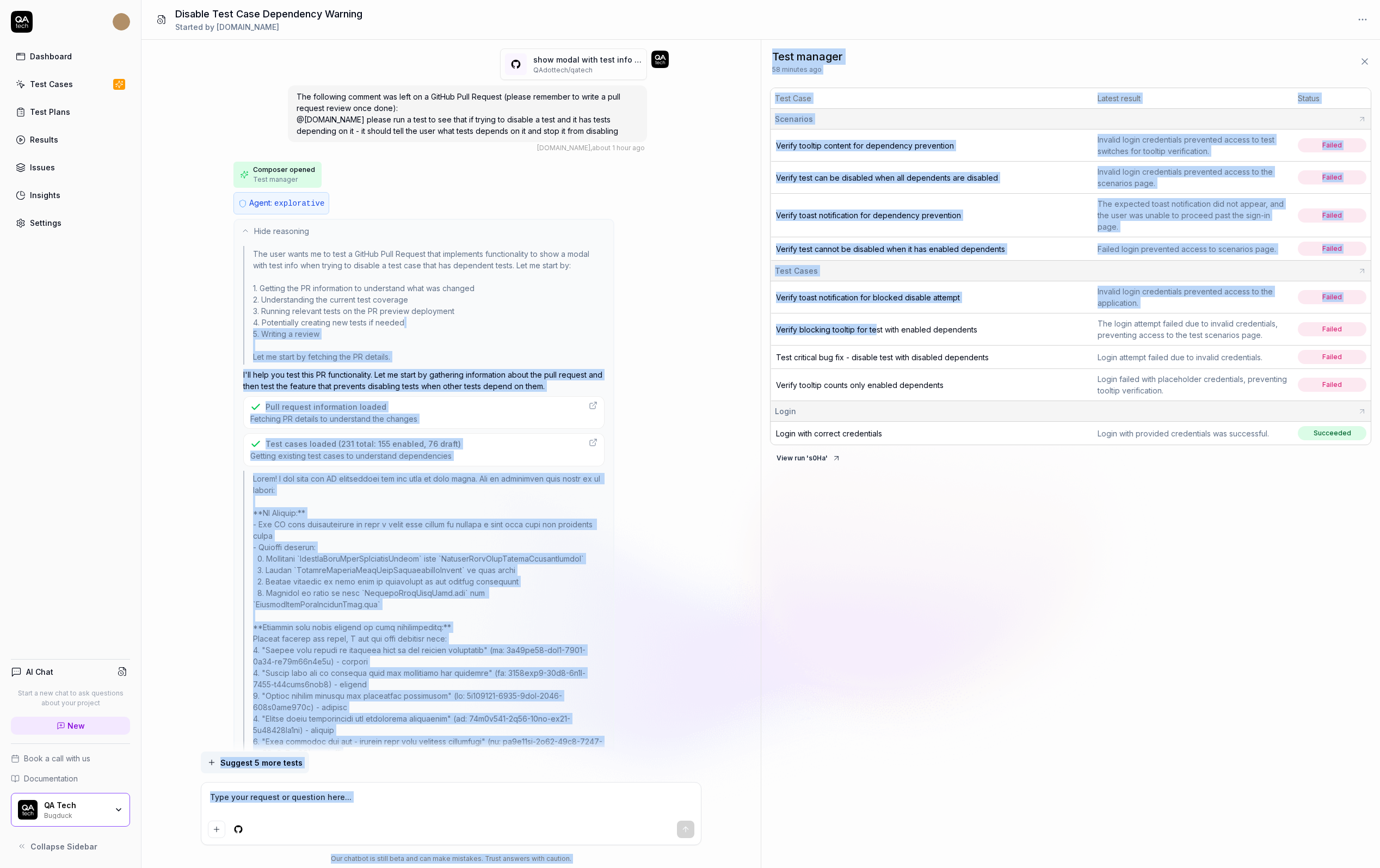
drag, startPoint x: 758, startPoint y: 315, endPoint x: 877, endPoint y: 331, distance: 120.1
click at [877, 331] on div "show modal with test info when trying to disable a test case (# 5560 ) QAdottec…" at bounding box center [760, 453] width 1238 height 828
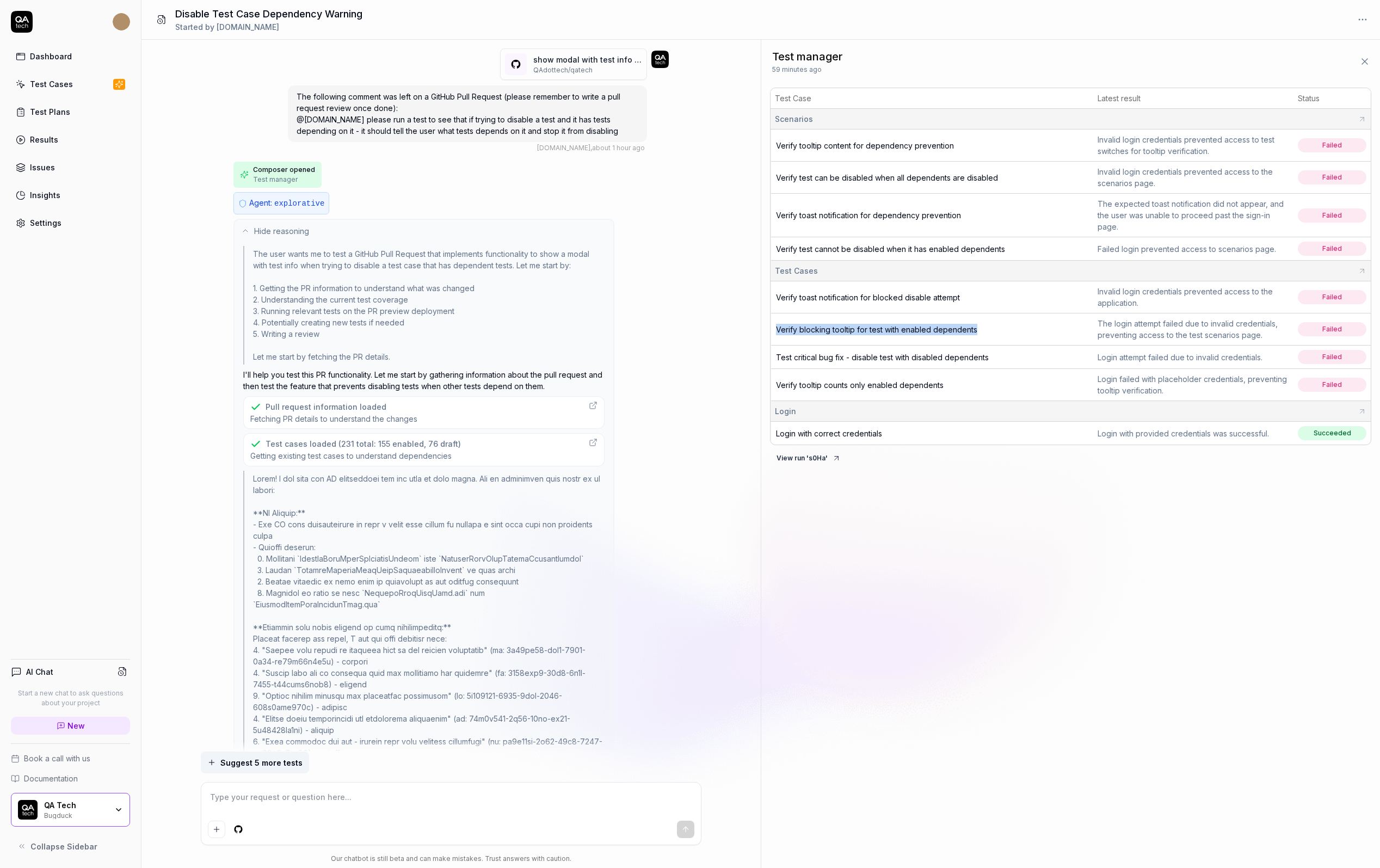
drag, startPoint x: 1010, startPoint y: 332, endPoint x: 774, endPoint y: 327, distance: 236.1
click at [774, 327] on td "Verify blocking tooltip for test with enabled dependents" at bounding box center [932, 330] width 323 height 32
copy span "Verify blocking tooltip for test with enabled dependents"
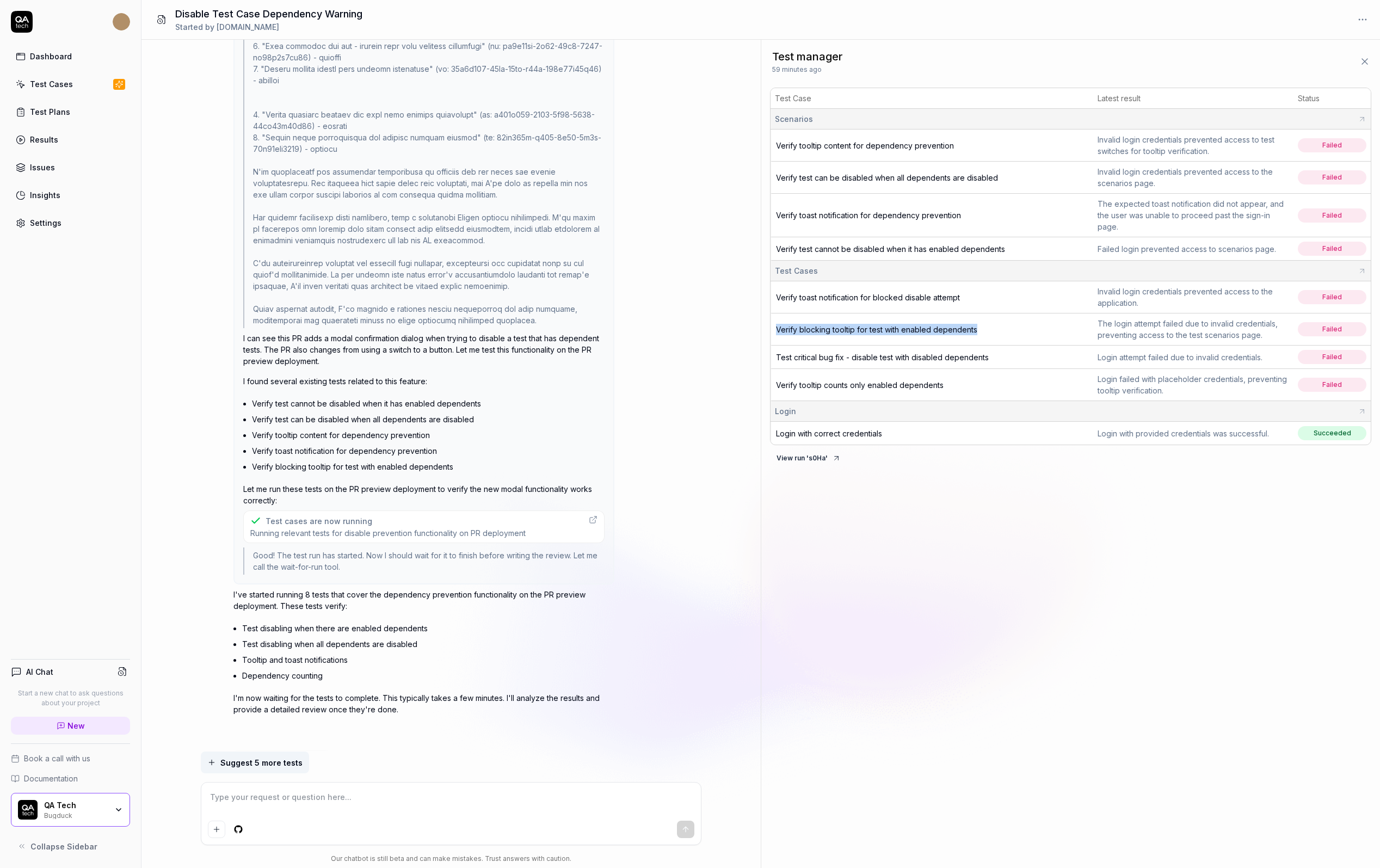
scroll to position [701, 0]
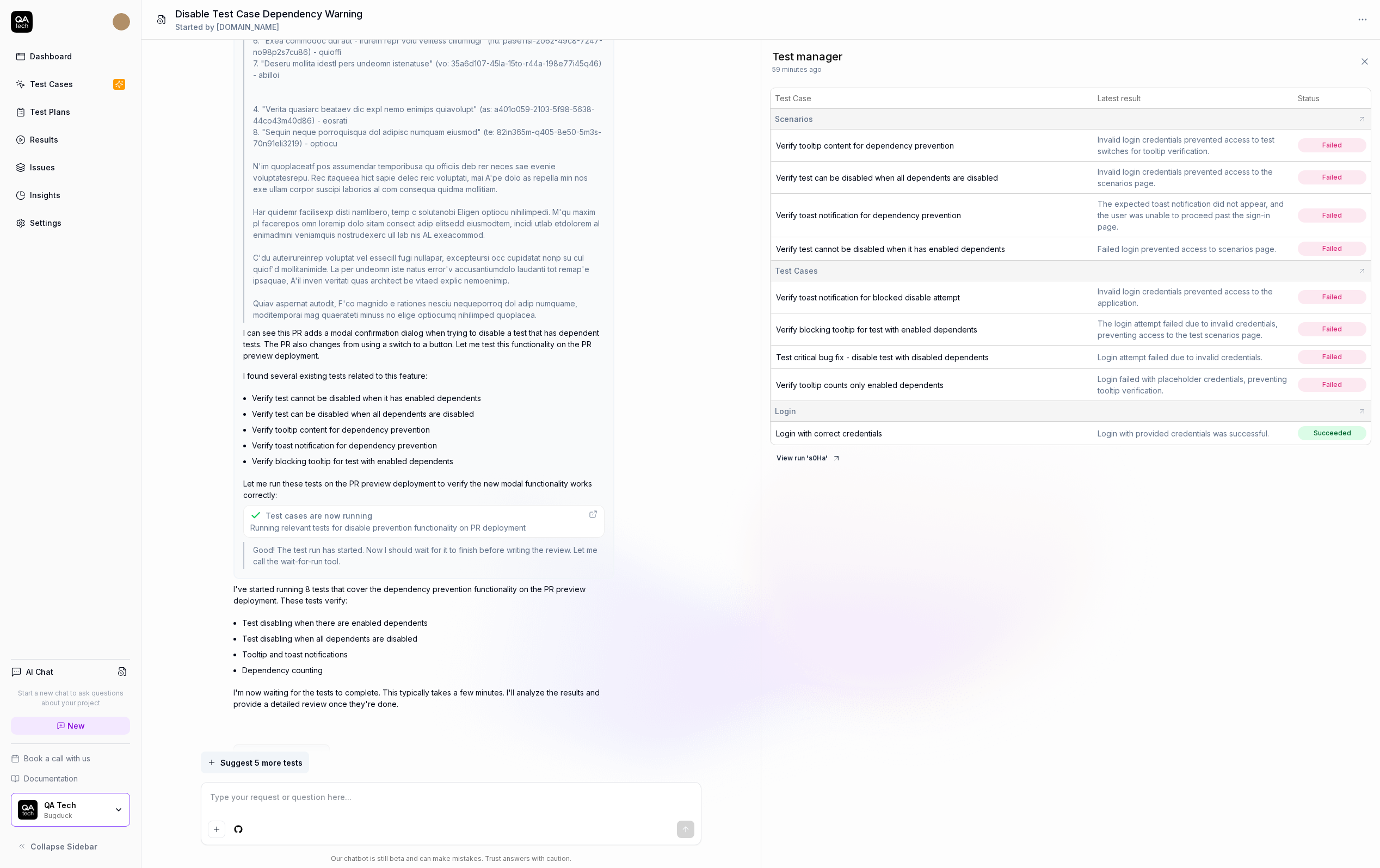
drag, startPoint x: 324, startPoint y: 380, endPoint x: 332, endPoint y: 448, distance: 68.5
click at [332, 448] on ul "Verify test cannot be disabled when it has enabled dependents Verify test can b…" at bounding box center [428, 430] width 352 height 79
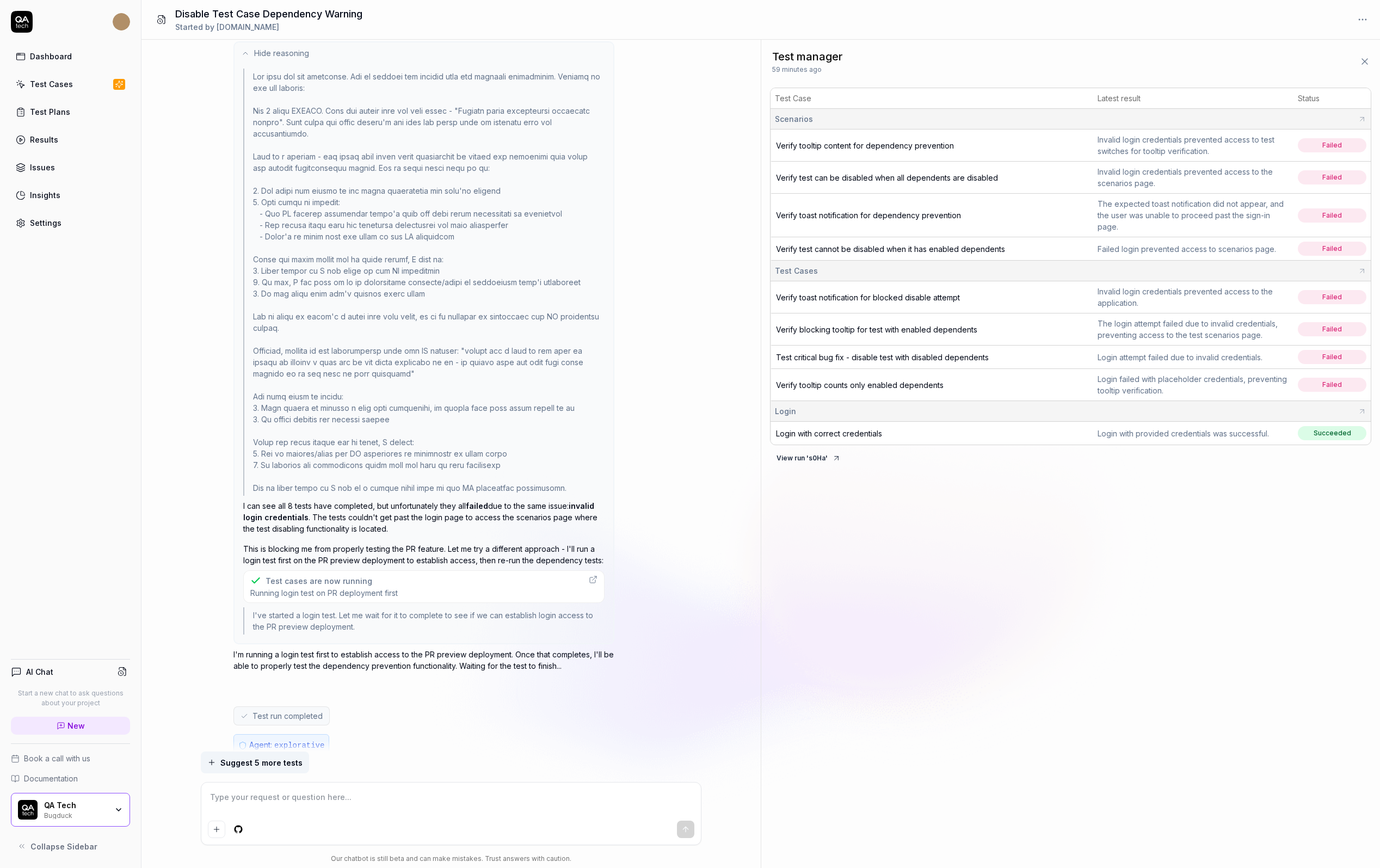
scroll to position [1457, 0]
click at [847, 142] on span "Verify tooltip content for dependency prevention" at bounding box center [864, 145] width 178 height 9
click at [834, 174] on span "Verify test can be disabled when all dependents are disabled" at bounding box center [886, 178] width 222 height 9
click at [828, 215] on span "Verify toast notification for dependency prevention" at bounding box center [868, 215] width 185 height 9
click at [829, 247] on span "Verify test cannot be disabled when it has enabled dependents" at bounding box center [890, 249] width 230 height 9
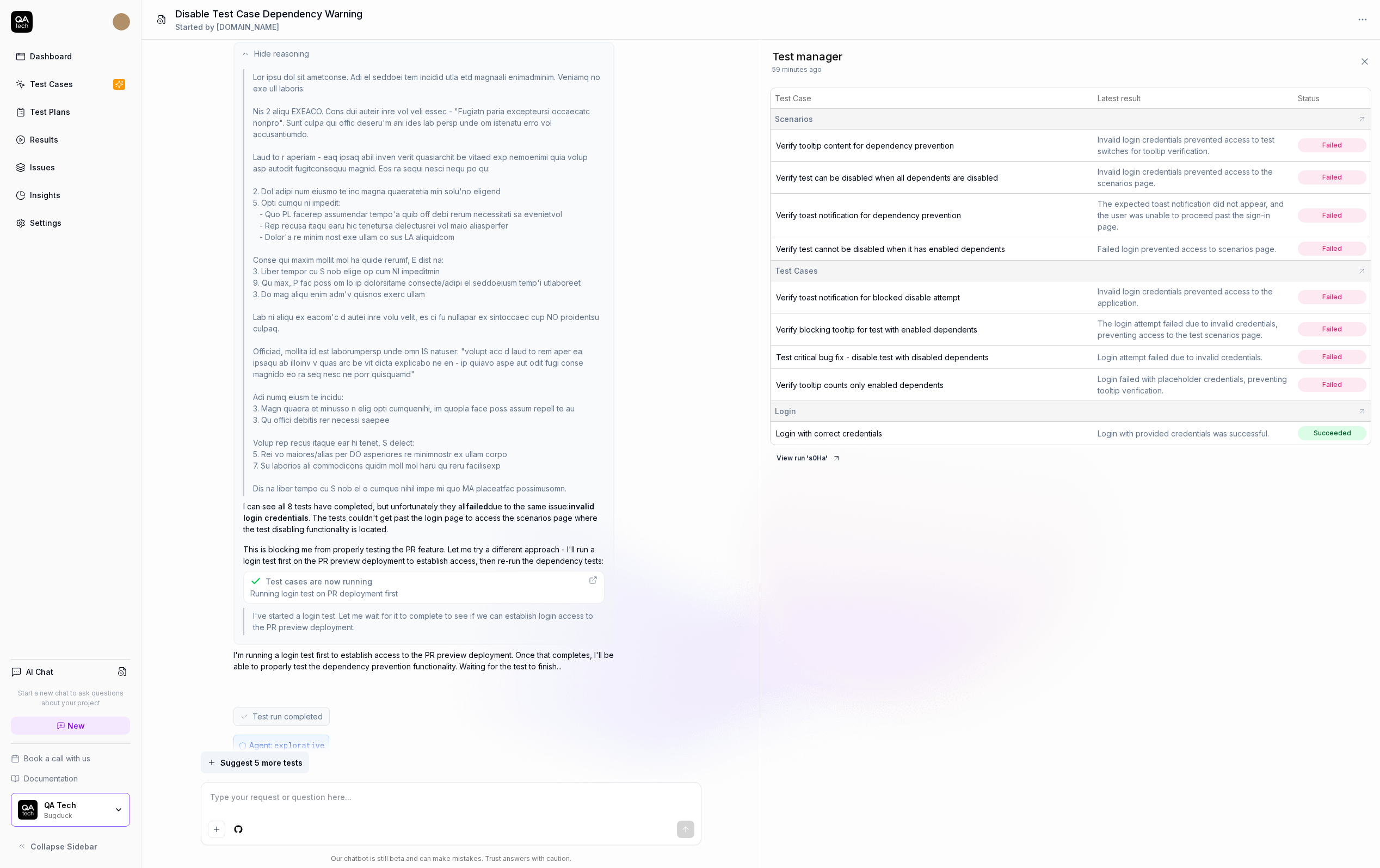
click at [828, 298] on span "Verify toast notification for blocked disable attempt" at bounding box center [867, 298] width 184 height 9
click at [823, 325] on span "Verify blocking tooltip for test with enabled dependents" at bounding box center [876, 330] width 201 height 9
click at [820, 352] on span "Test critical bug fix - disable test with disabled dependents" at bounding box center [881, 357] width 213 height 9
click at [818, 382] on span "Verify tooltip counts only enabled dependents" at bounding box center [859, 385] width 167 height 9
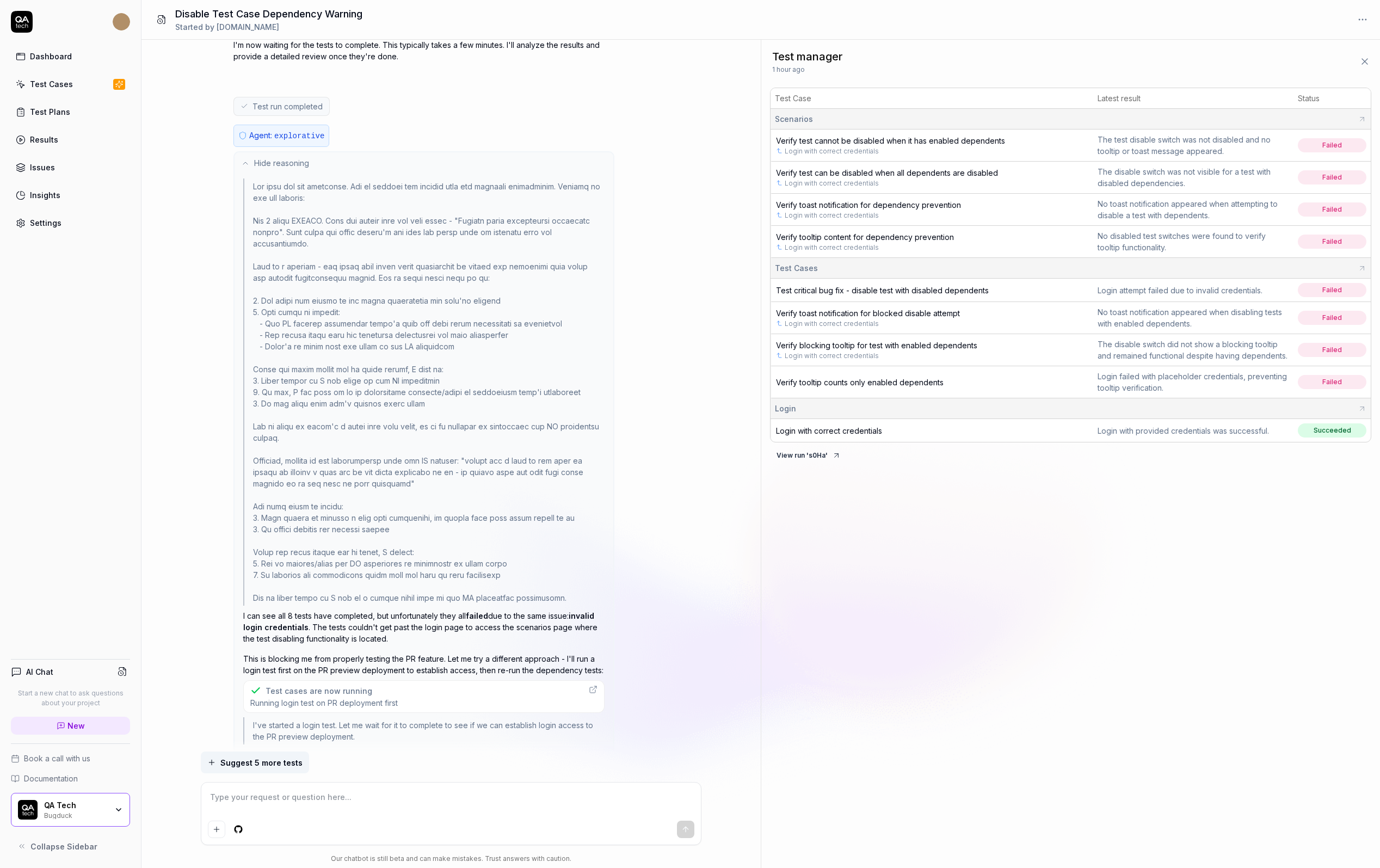
scroll to position [1349, 0]
type textarea "*"
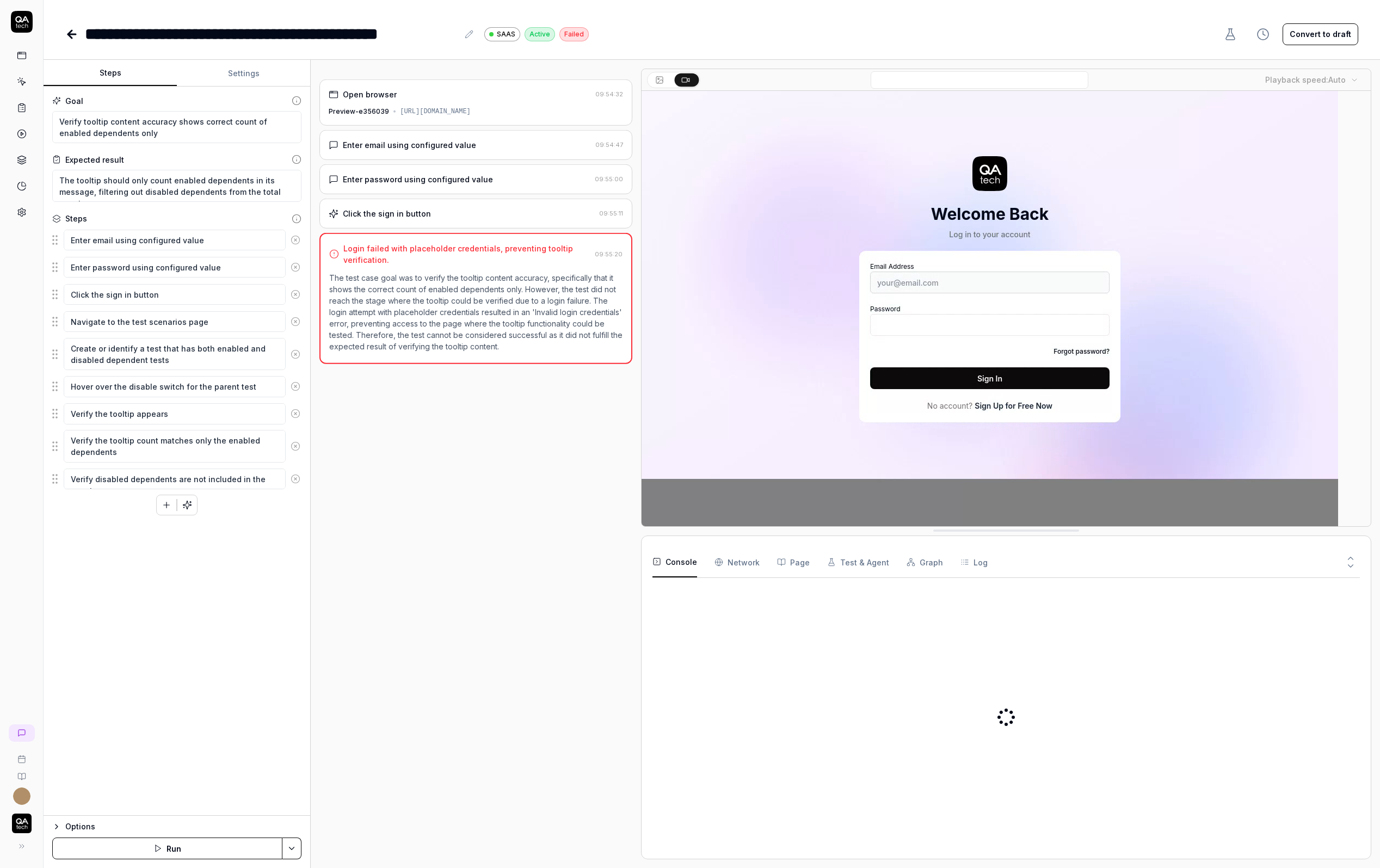
type textarea "*"
click at [246, 79] on button "Settings" at bounding box center [243, 74] width 133 height 26
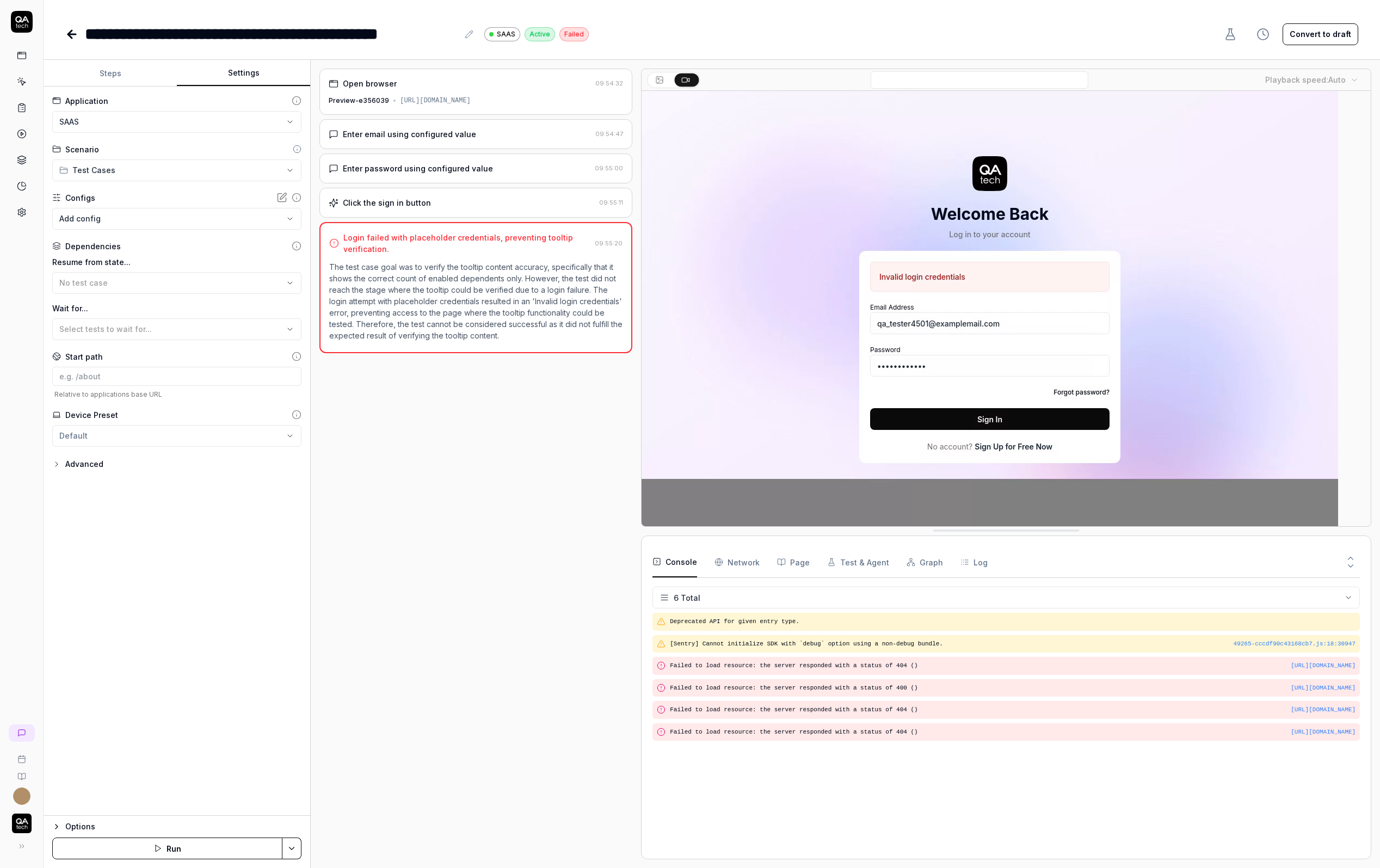
click at [62, 45] on div "**********" at bounding box center [711, 23] width 1337 height 46
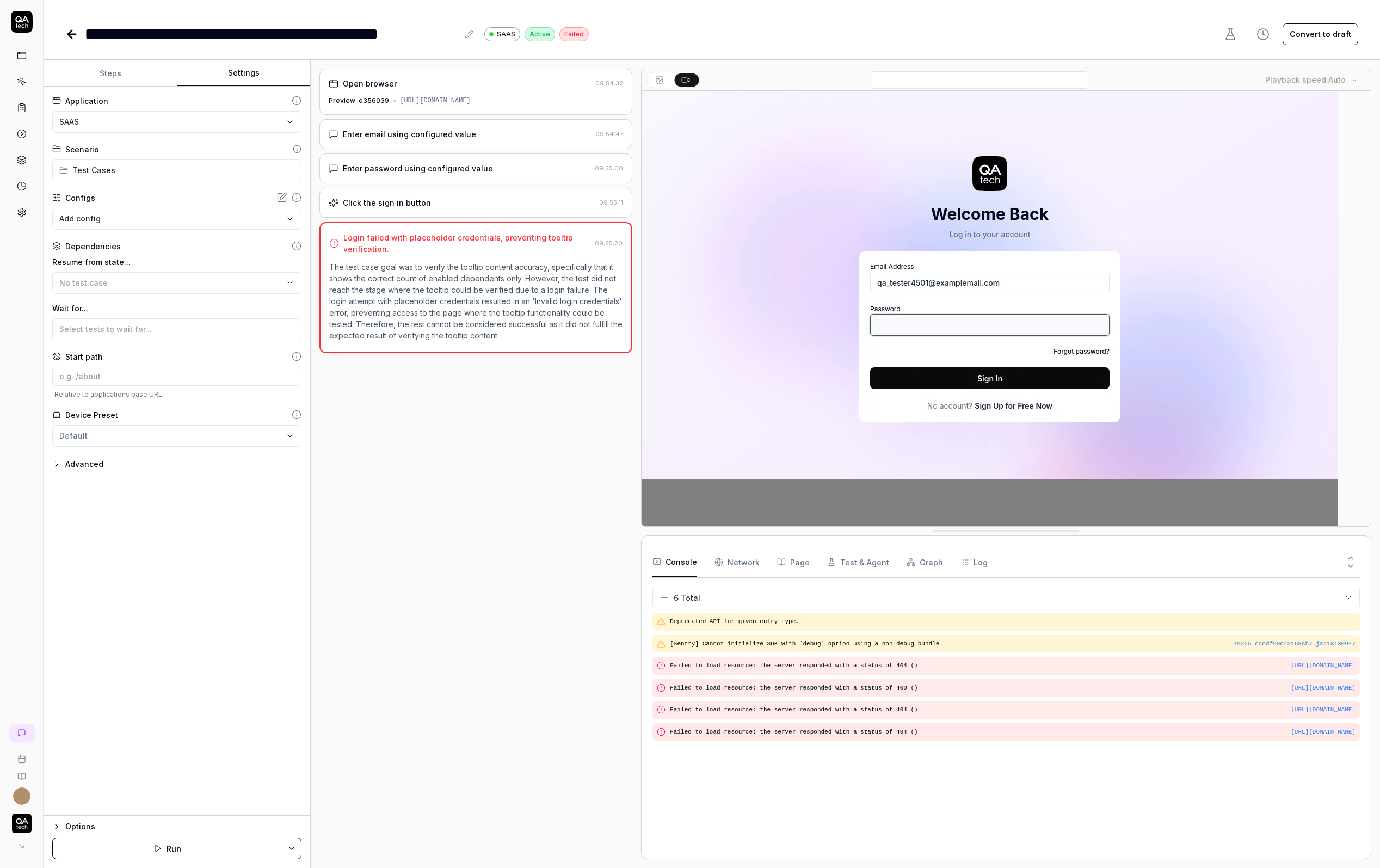
click at [68, 31] on icon at bounding box center [72, 34] width 13 height 13
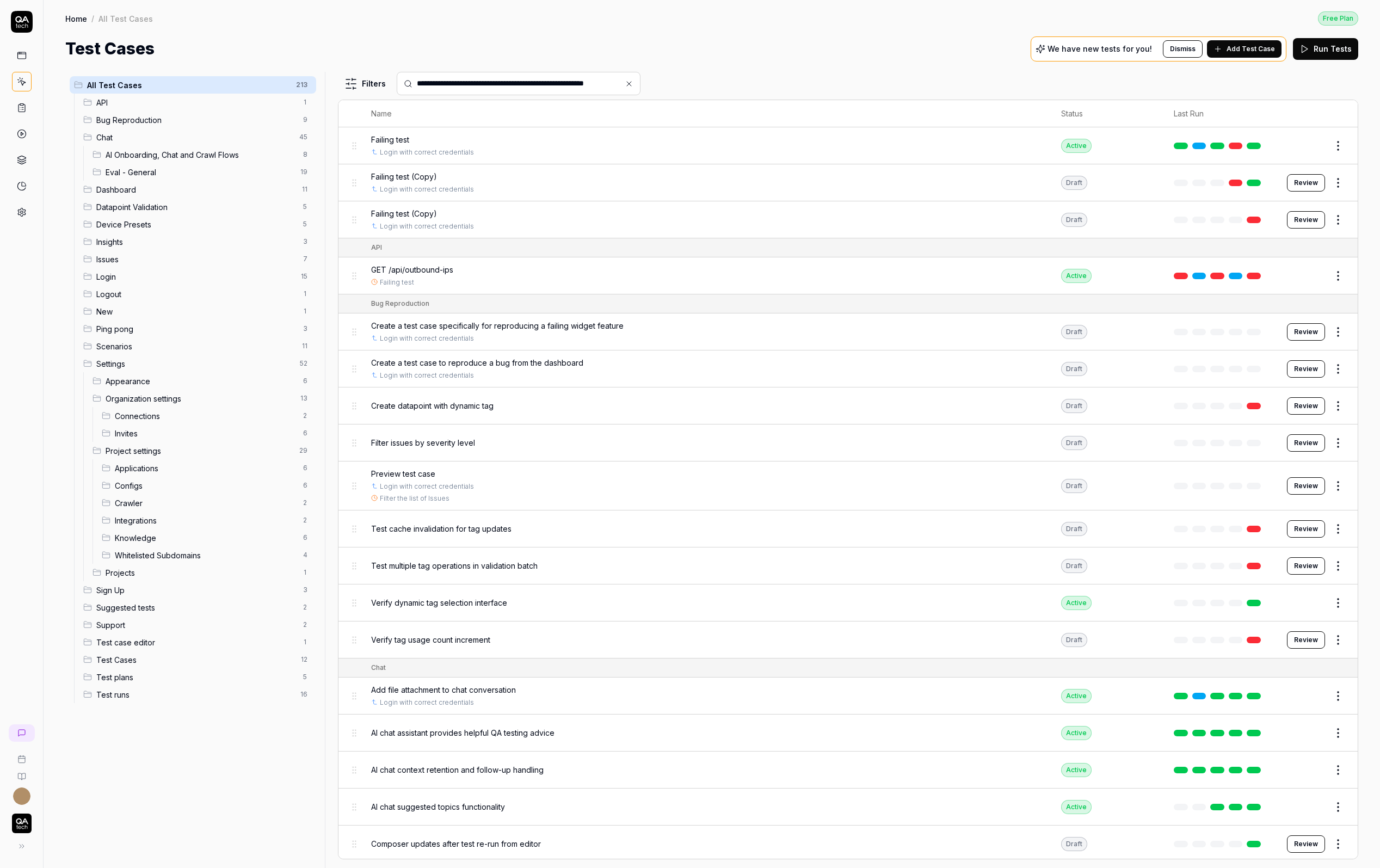
scroll to position [0, 12]
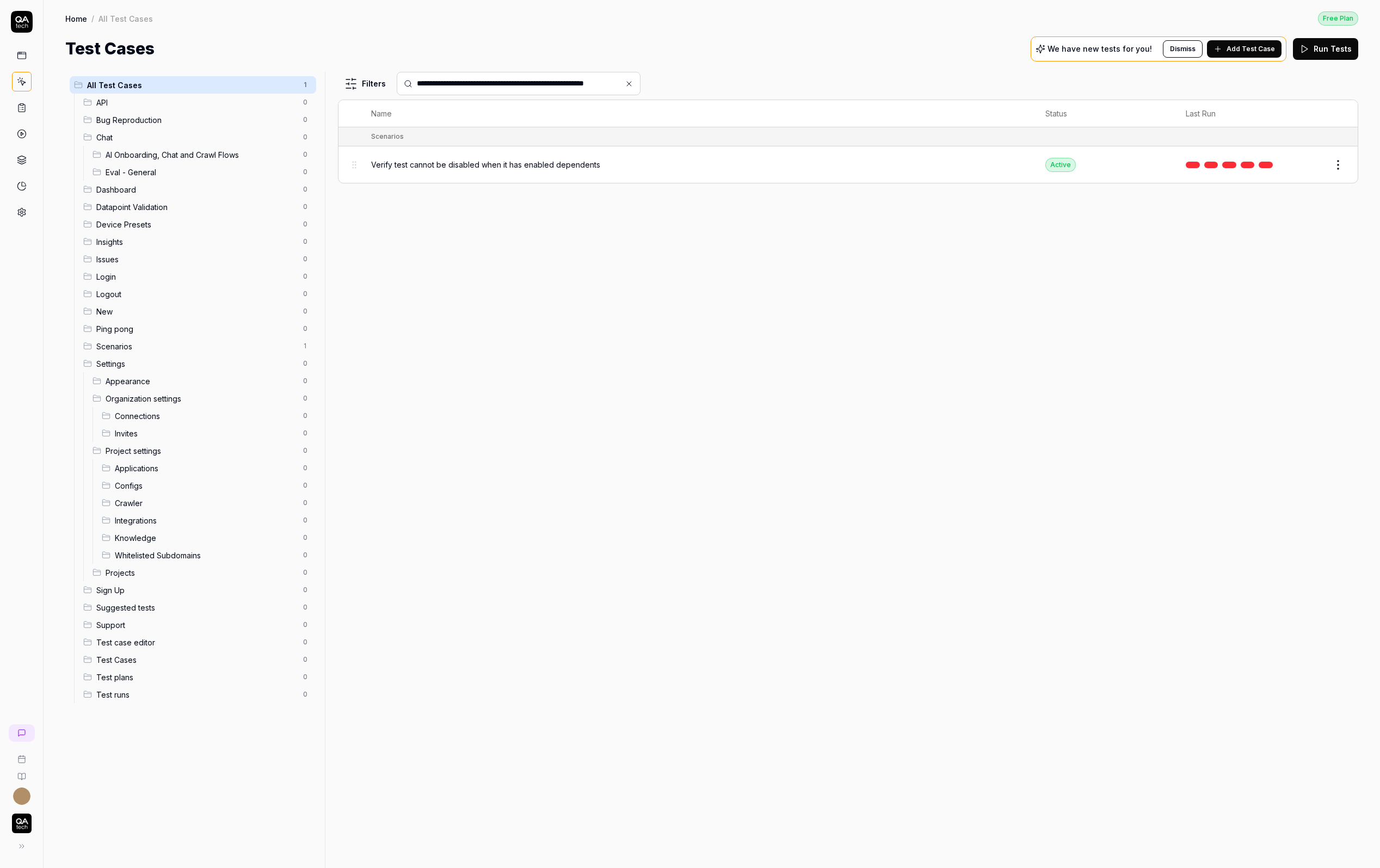
type input "**********"
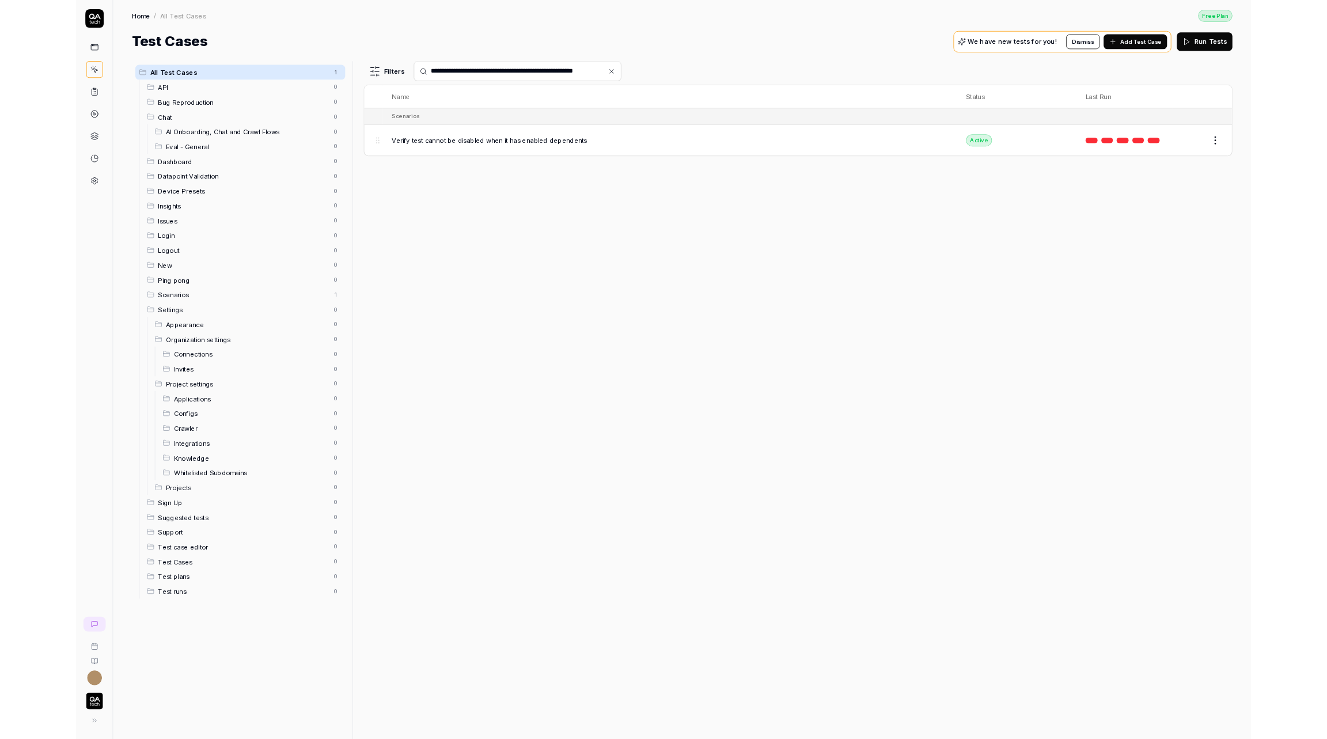
scroll to position [0, 0]
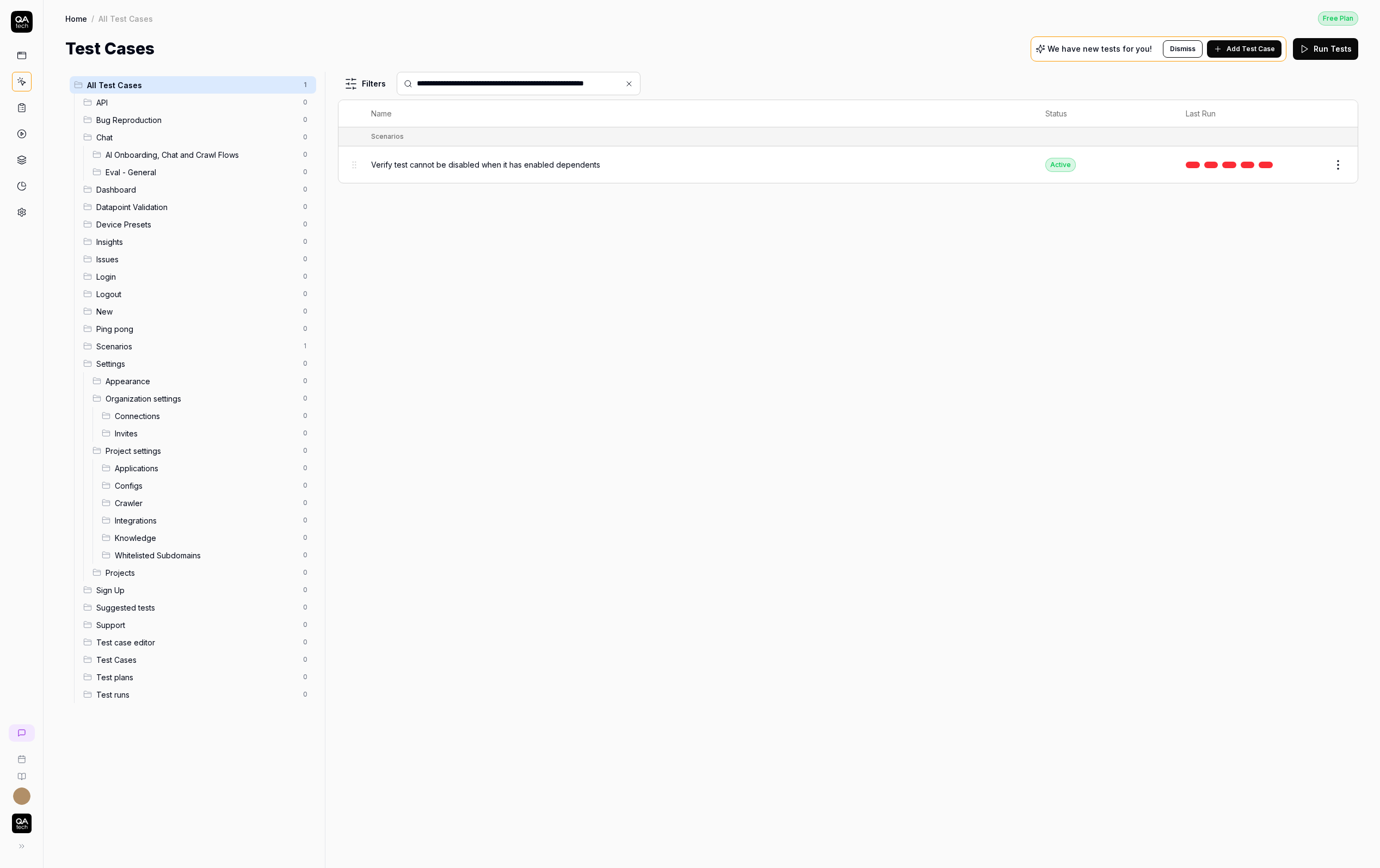
click at [477, 159] on span "Verify test cannot be disabled when it has enabled dependents" at bounding box center [486, 164] width 230 height 11
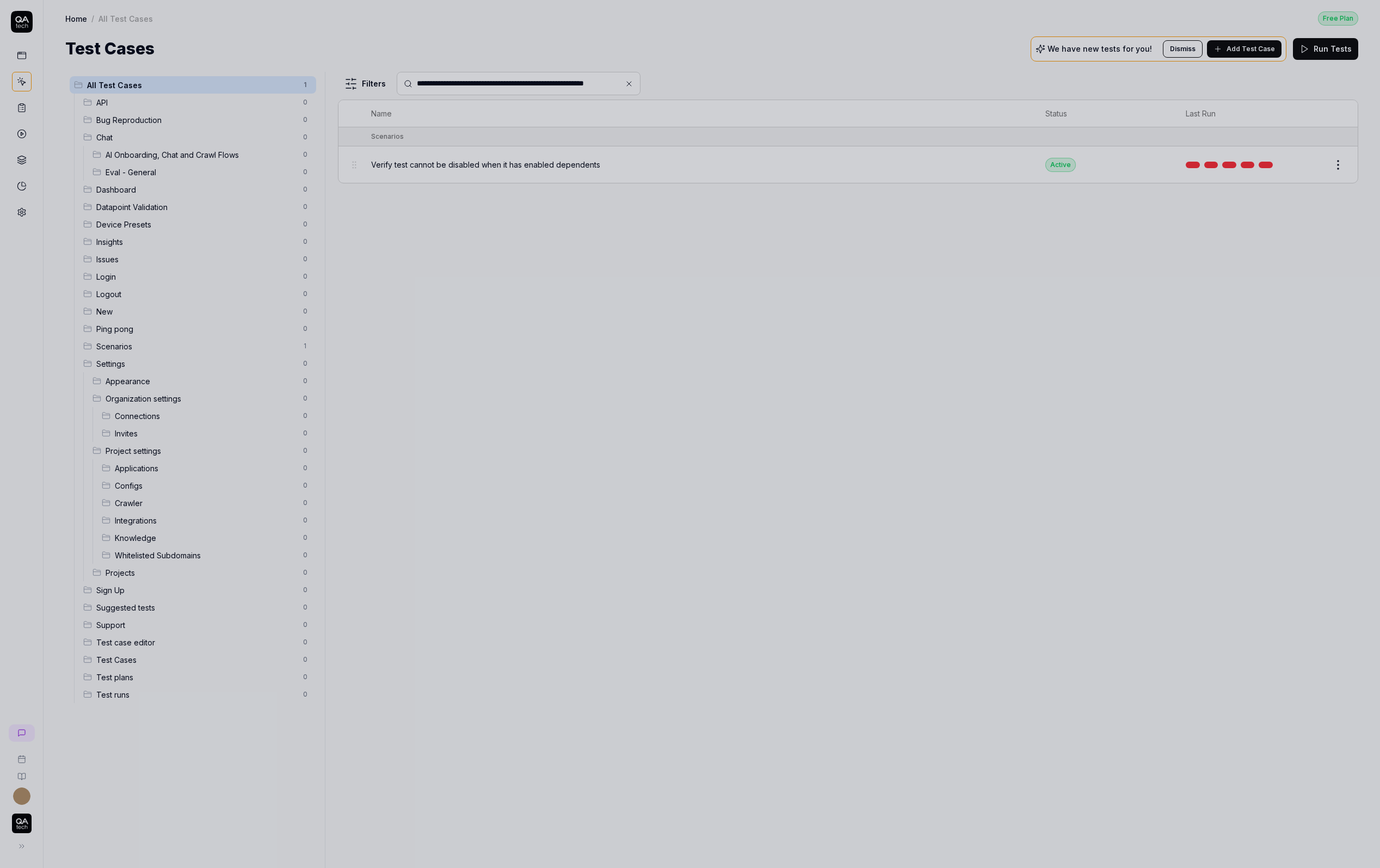
click at [485, 147] on div at bounding box center [690, 434] width 1380 height 868
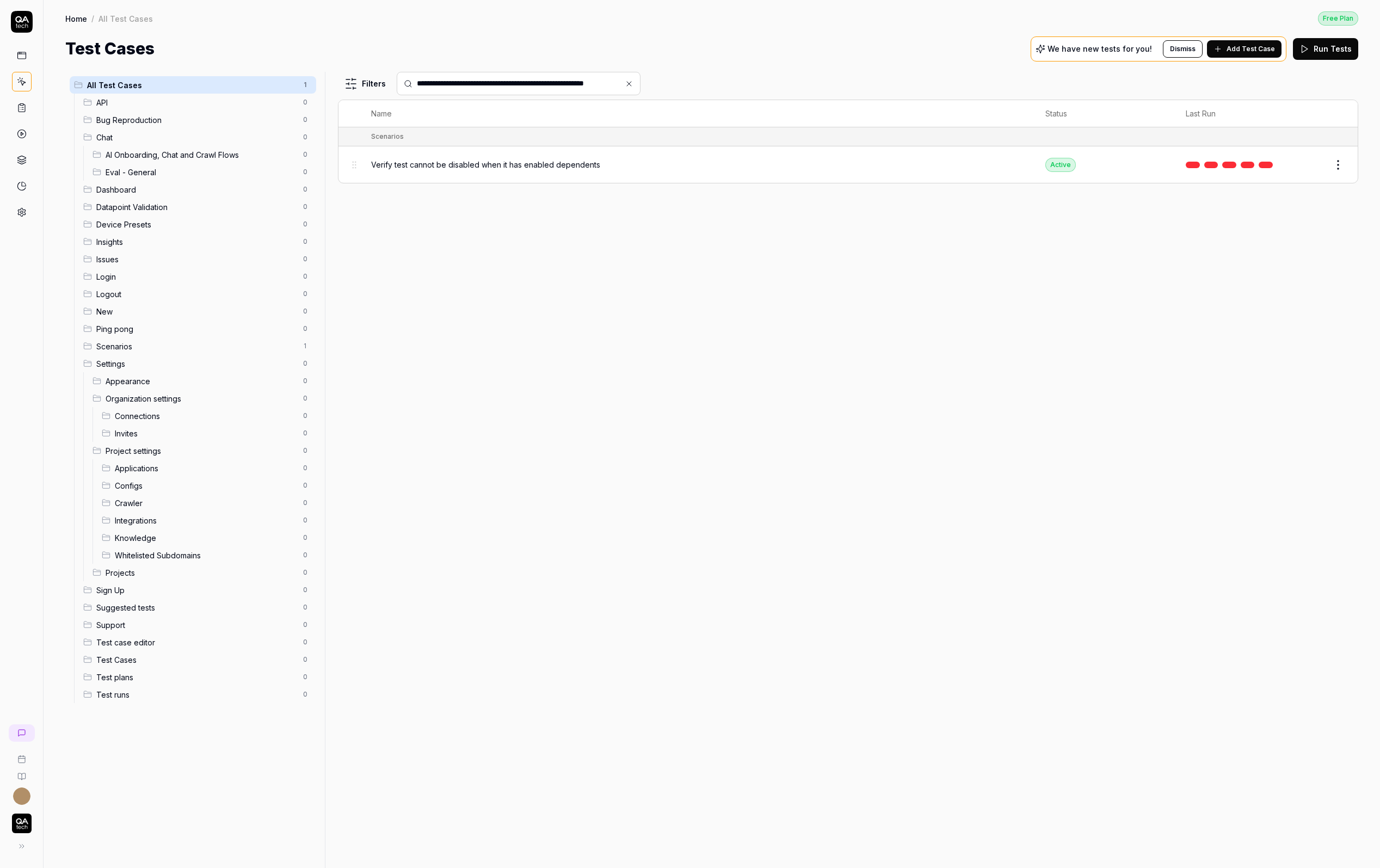
click at [548, 173] on div "Verify test cannot be disabled when it has enabled dependents" at bounding box center [697, 164] width 653 height 24
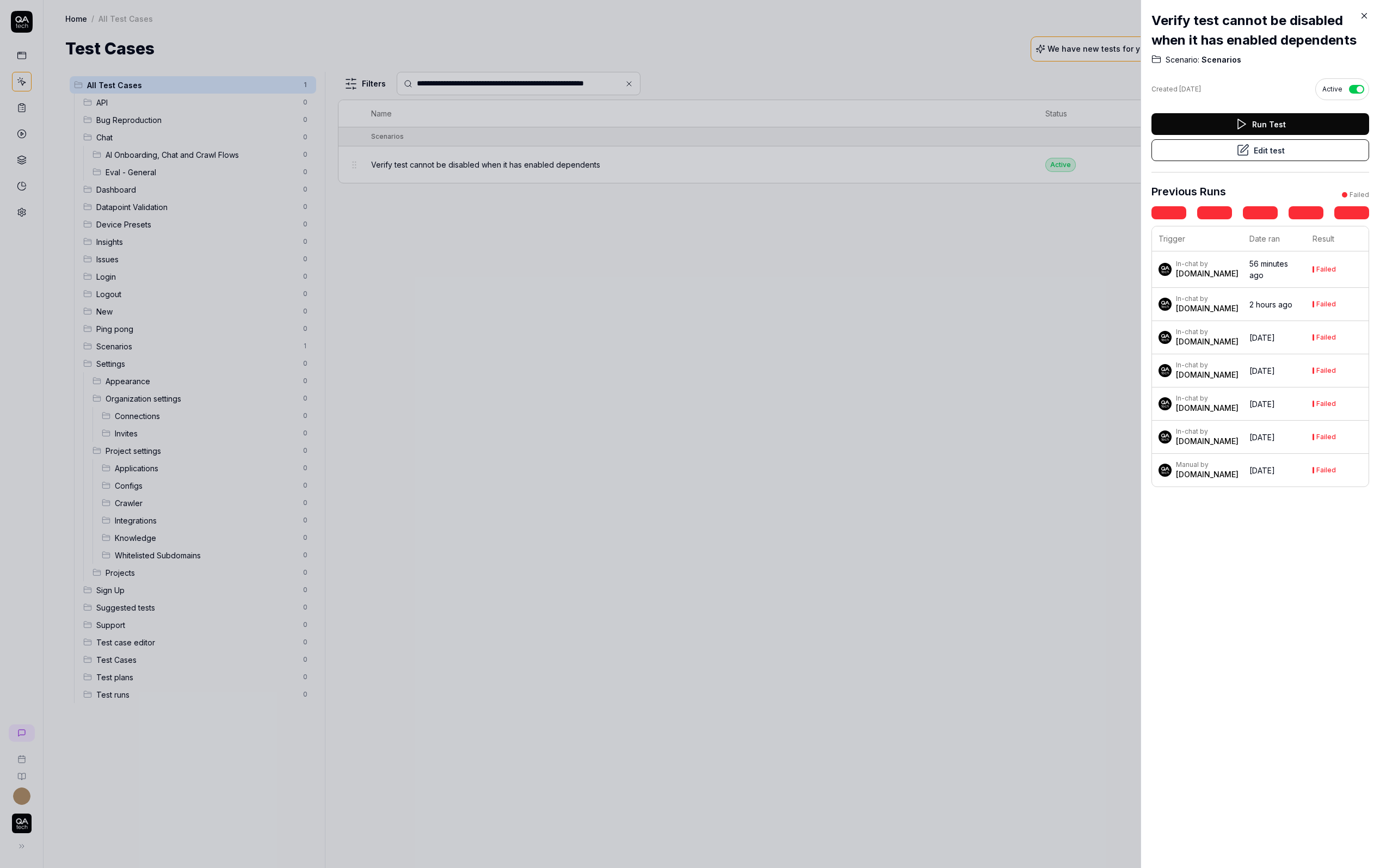
click at [1269, 145] on button "Edit test" at bounding box center [1260, 149] width 217 height 22
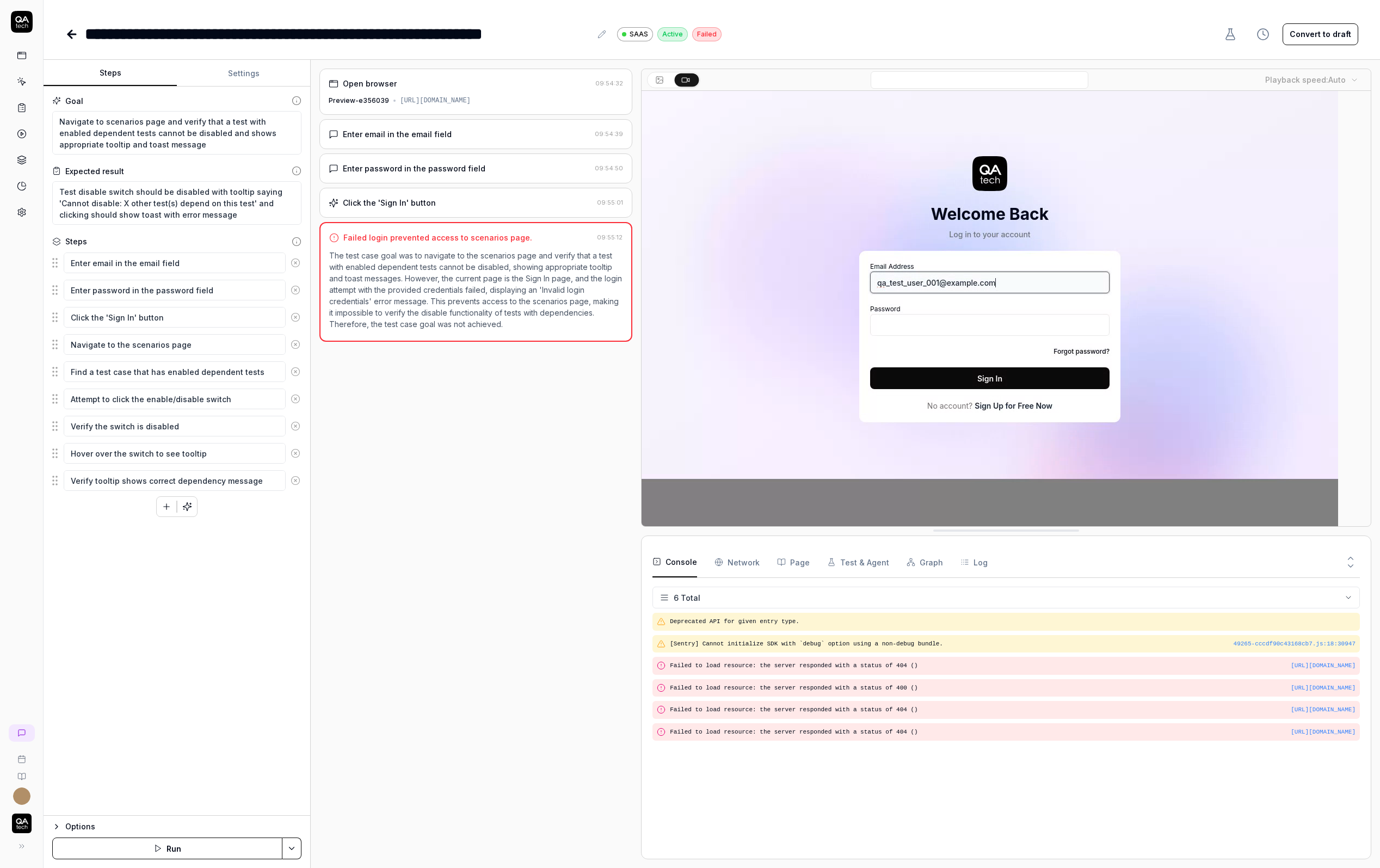
type textarea "*"
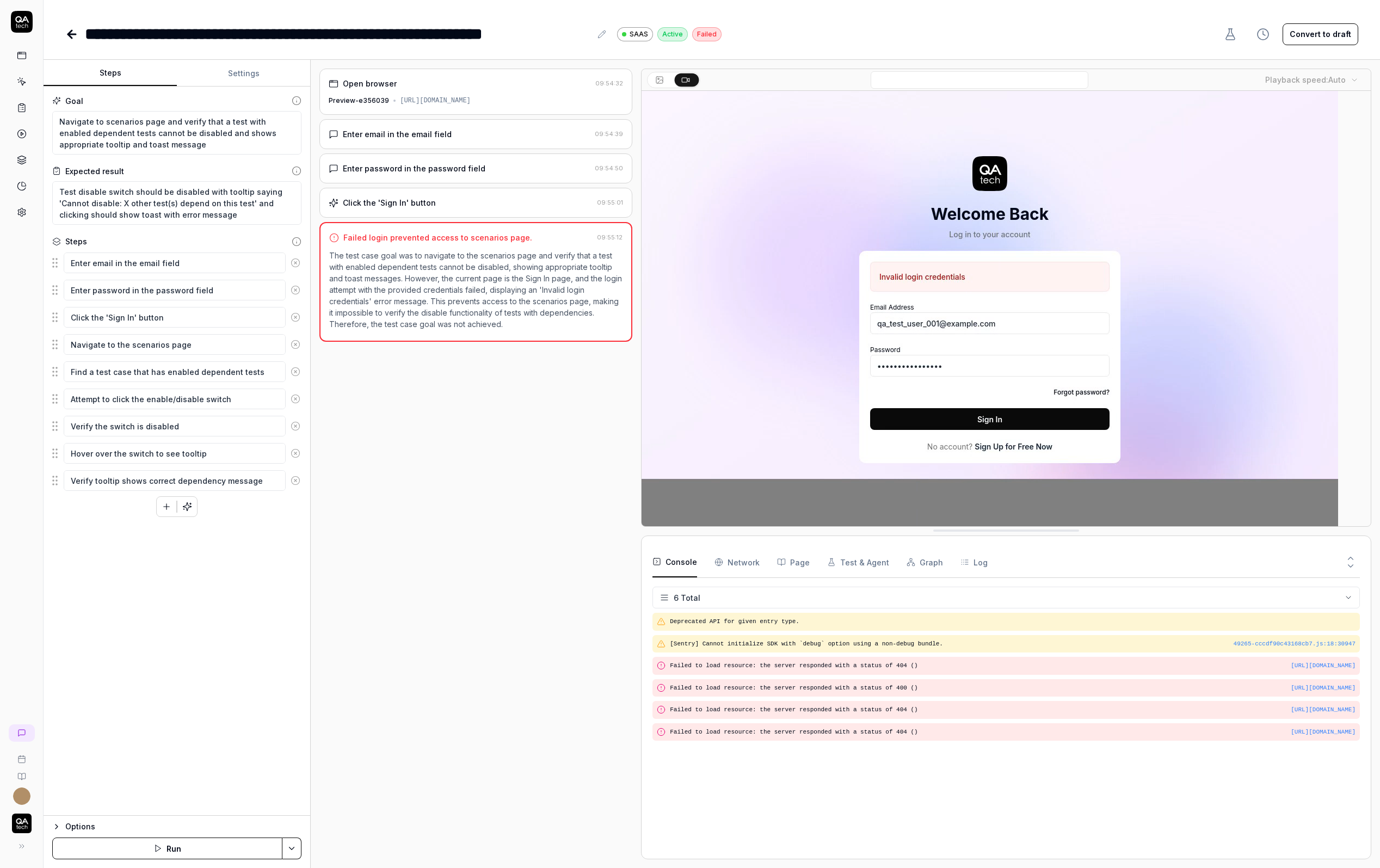
click at [245, 77] on button "Settings" at bounding box center [243, 74] width 133 height 26
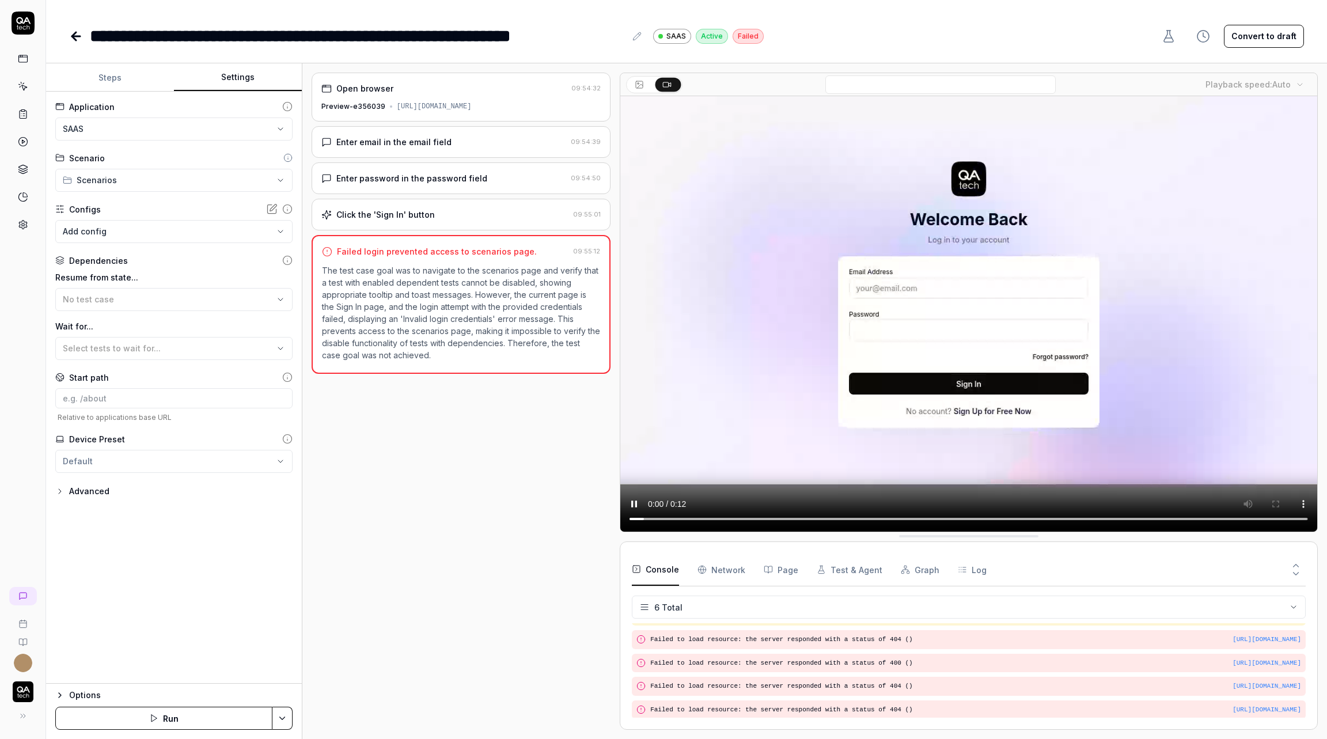
scroll to position [40, 0]
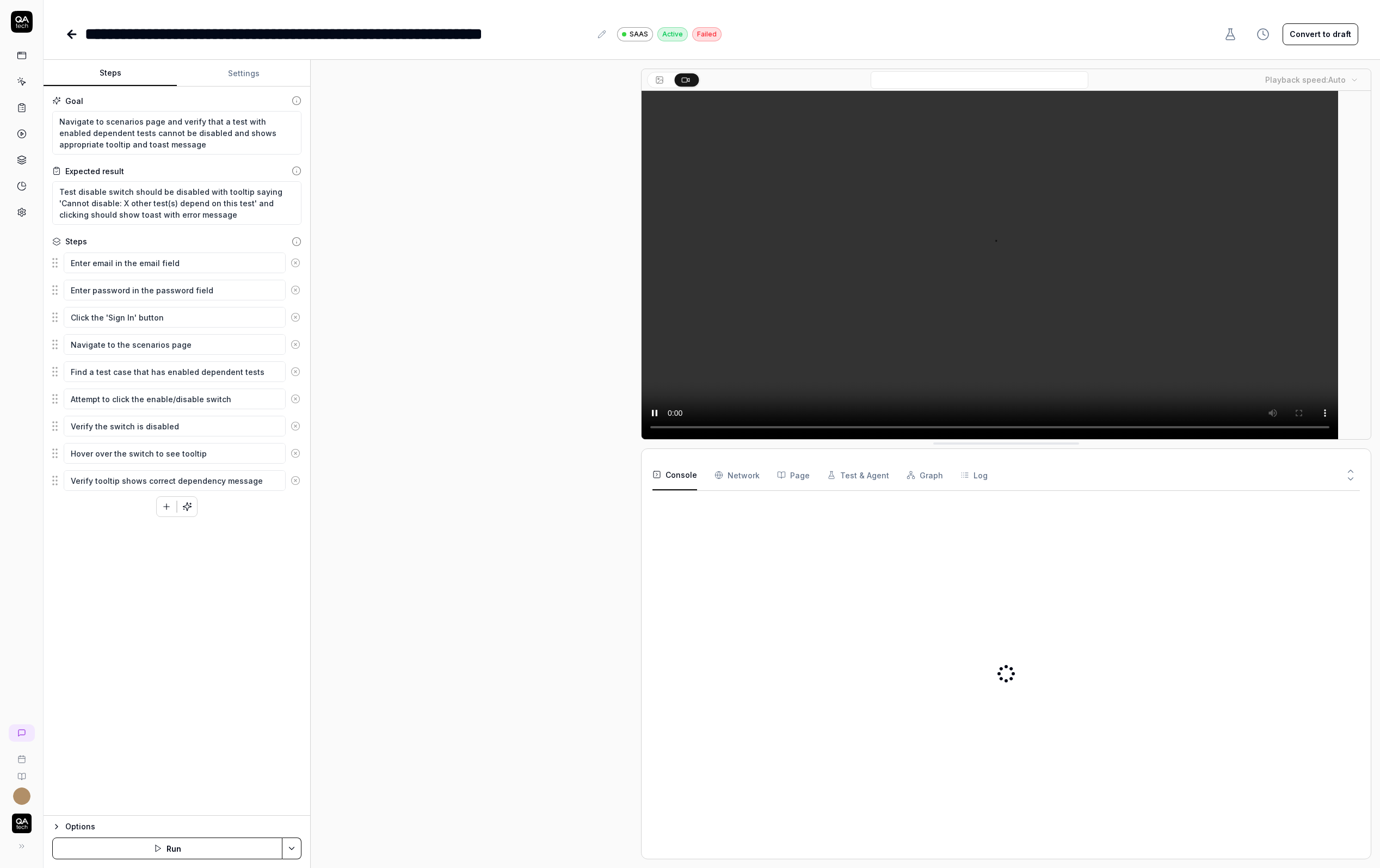
type textarea "*"
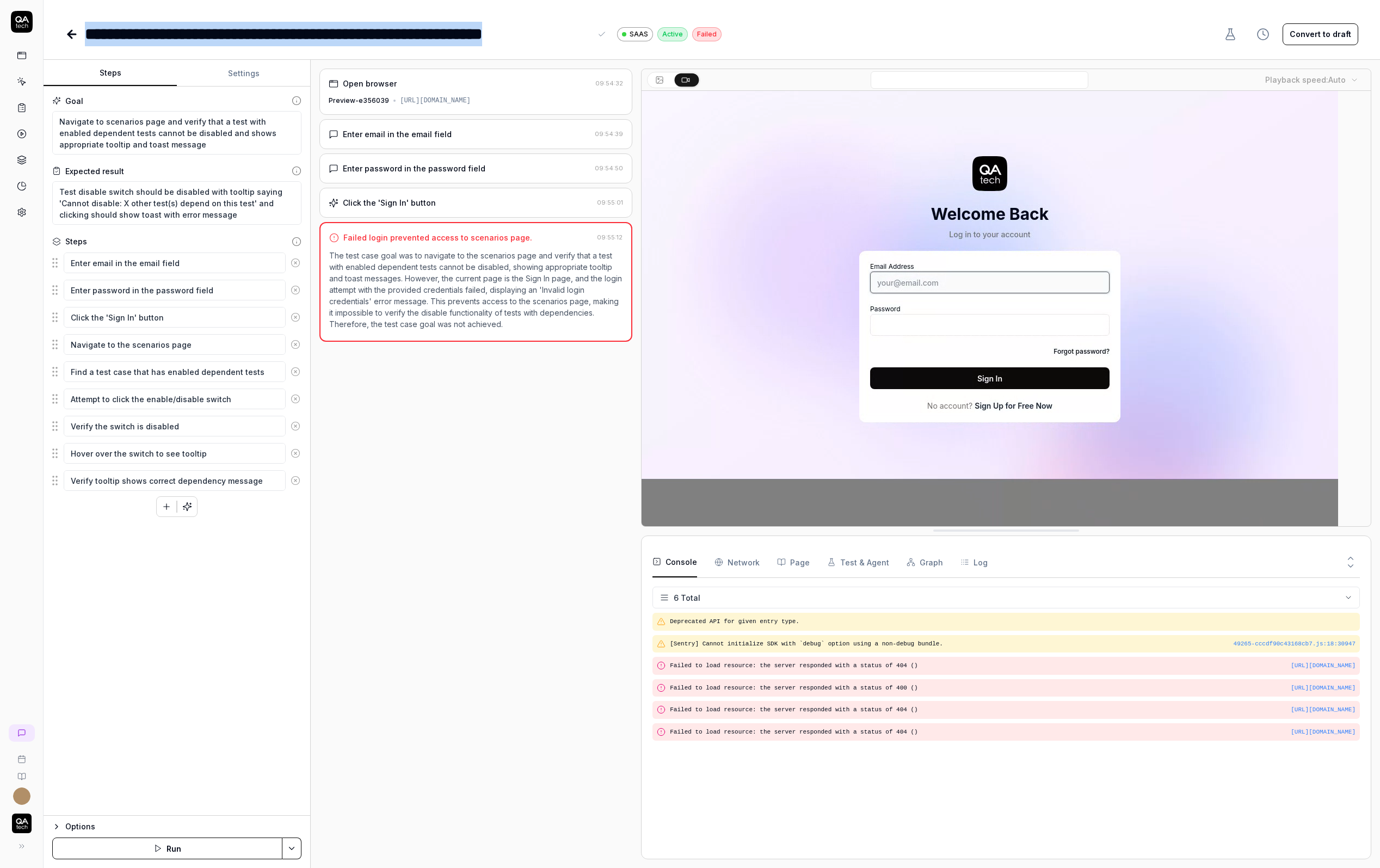
drag, startPoint x: 588, startPoint y: 35, endPoint x: 63, endPoint y: 41, distance: 525.0
click at [63, 41] on div "**********" at bounding box center [711, 23] width 1337 height 46
copy div "**********"
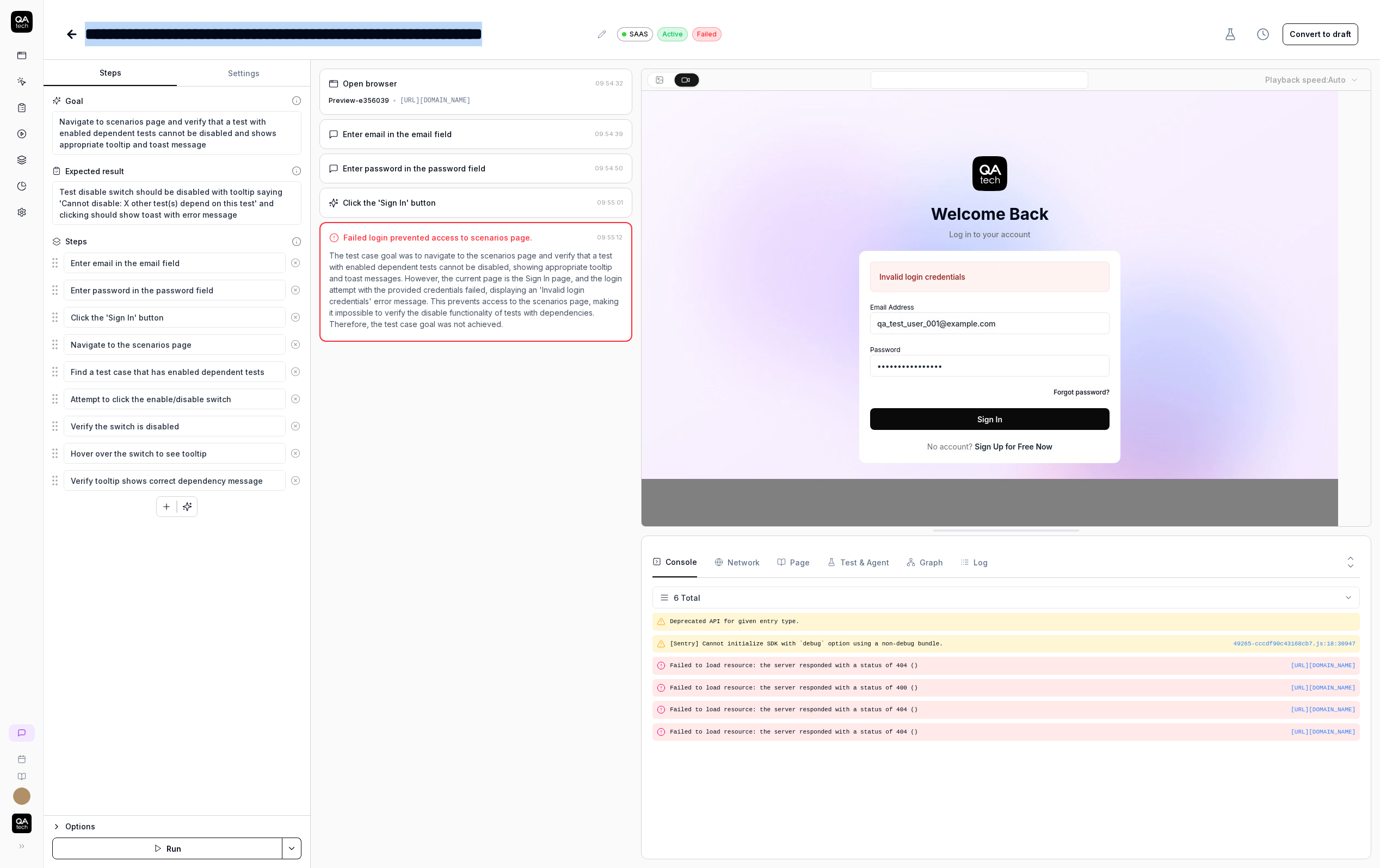
click at [72, 27] on icon at bounding box center [72, 34] width 13 height 13
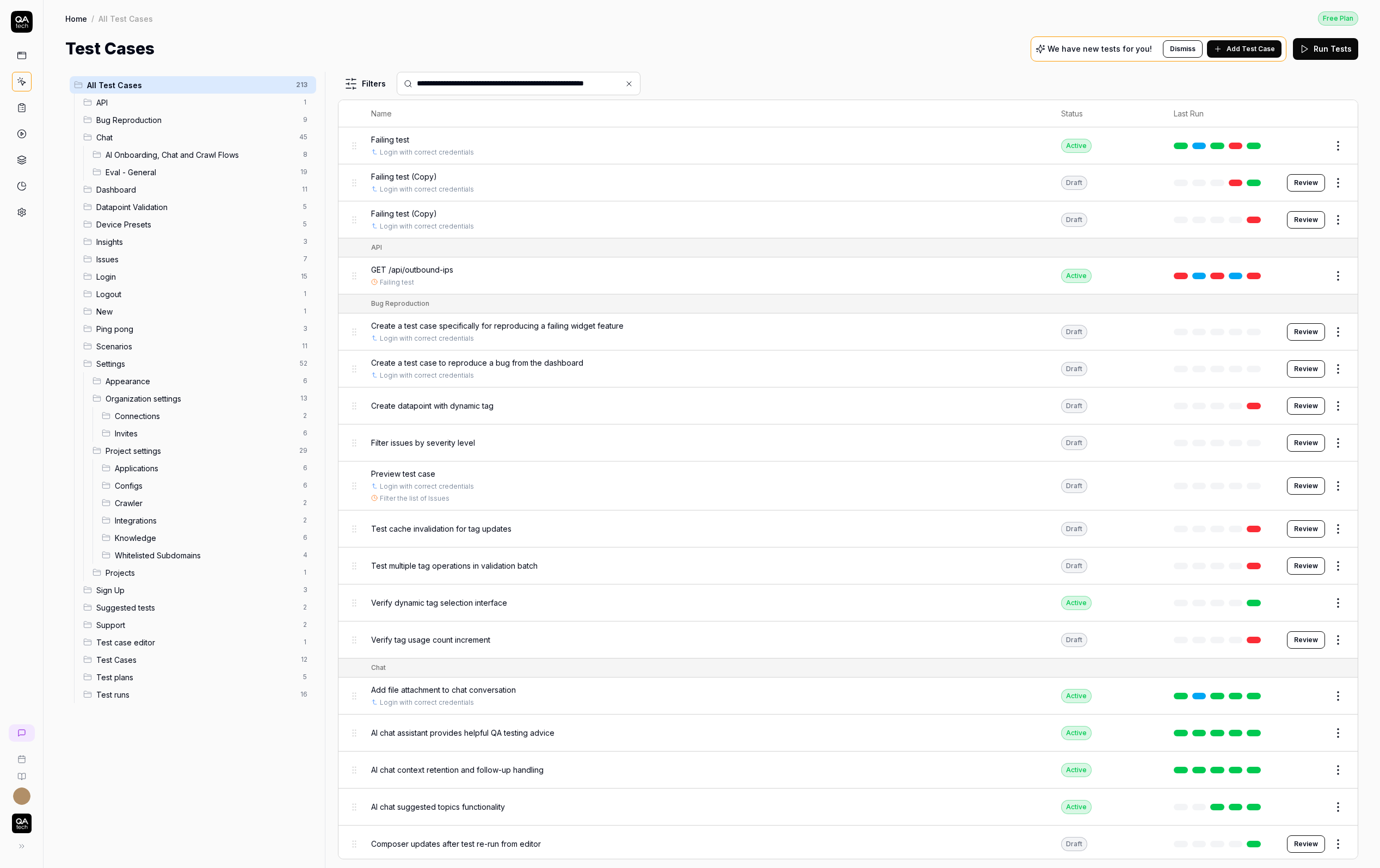
scroll to position [0, 12]
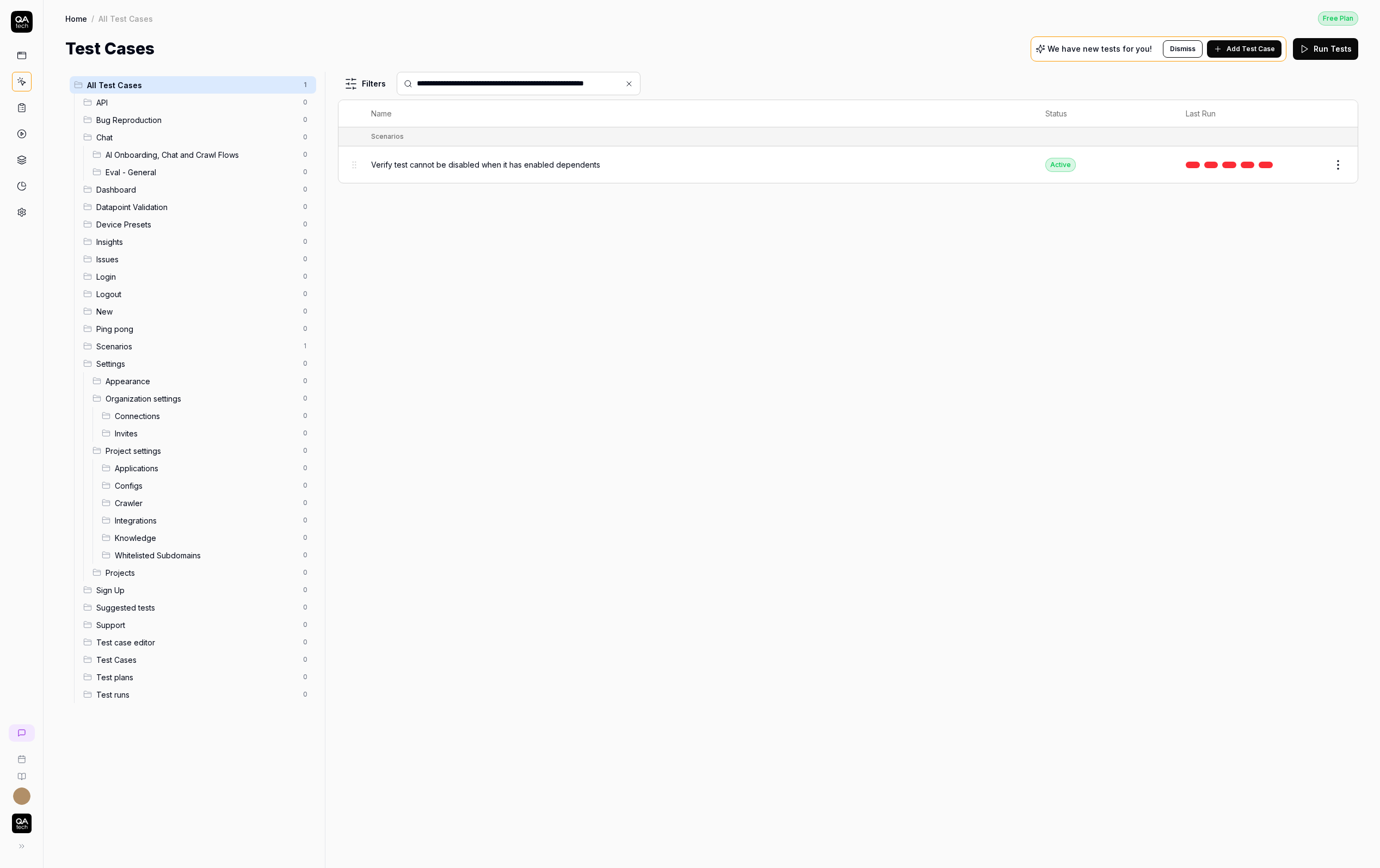
type input "**********"
click at [554, 164] on span "Verify test cannot be disabled when it has enabled dependents" at bounding box center [486, 164] width 230 height 11
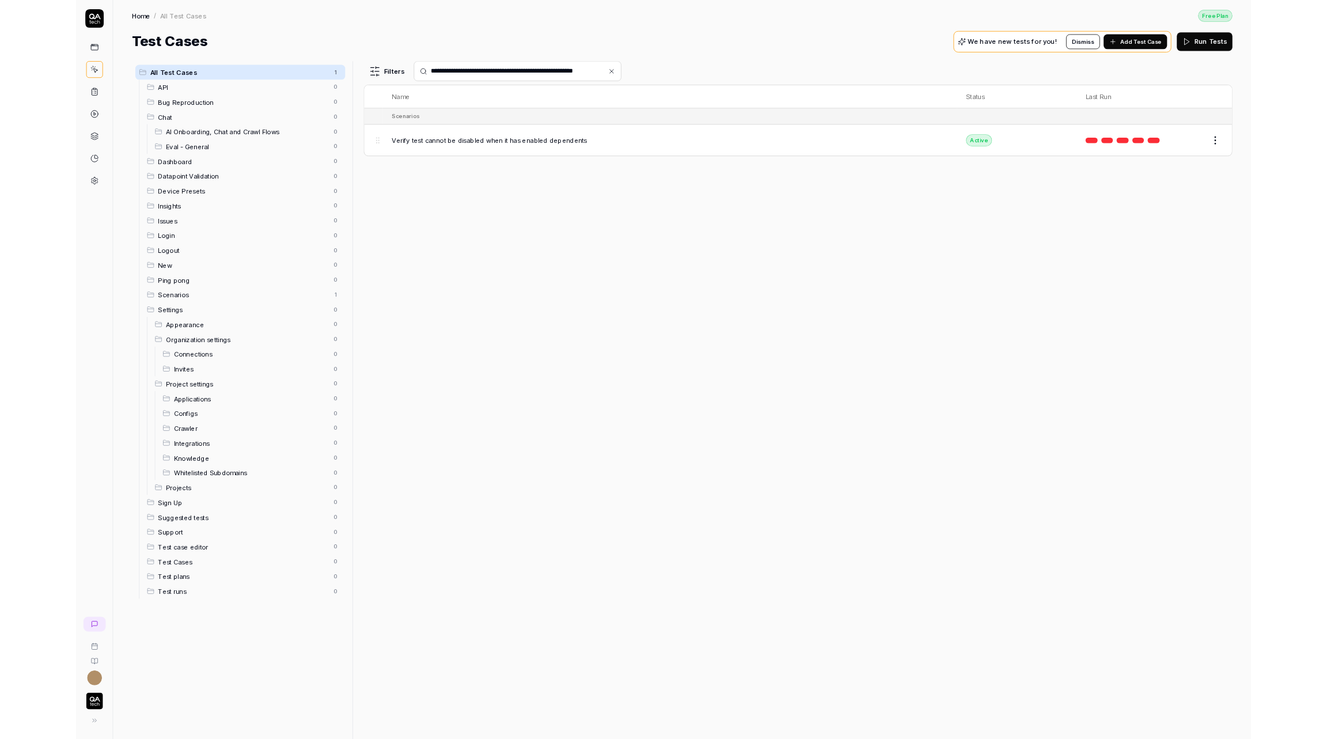
scroll to position [0, 0]
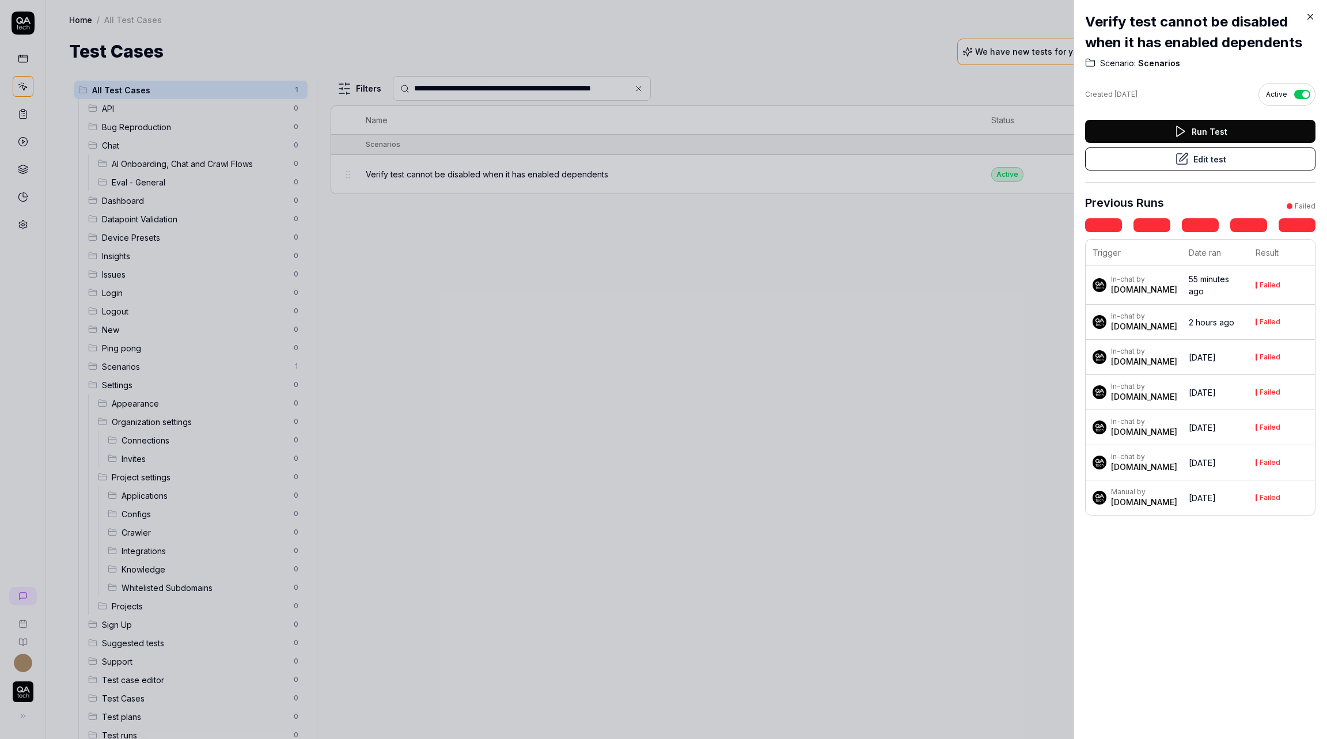
click at [756, 56] on div at bounding box center [663, 369] width 1327 height 739
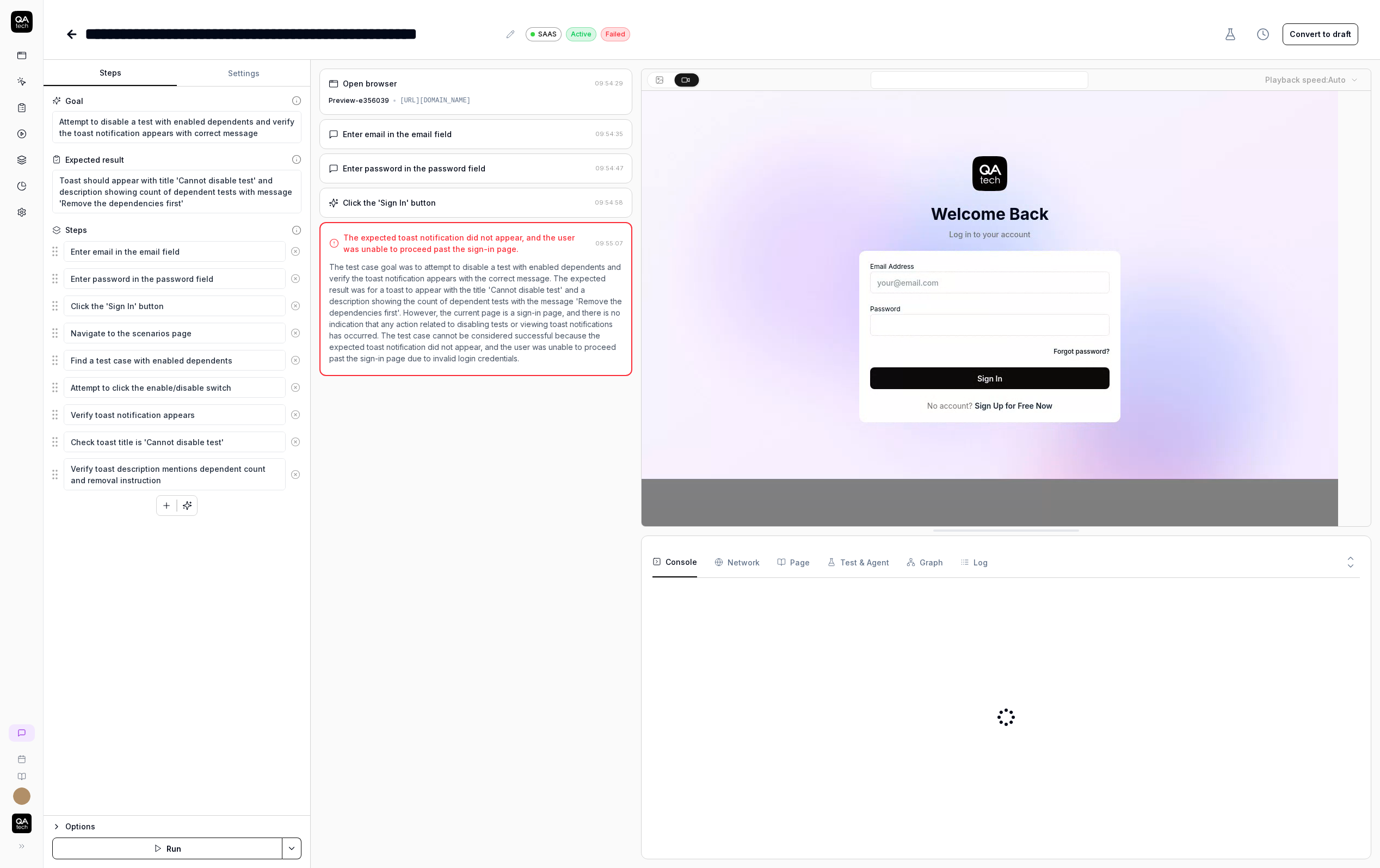
type textarea "*"
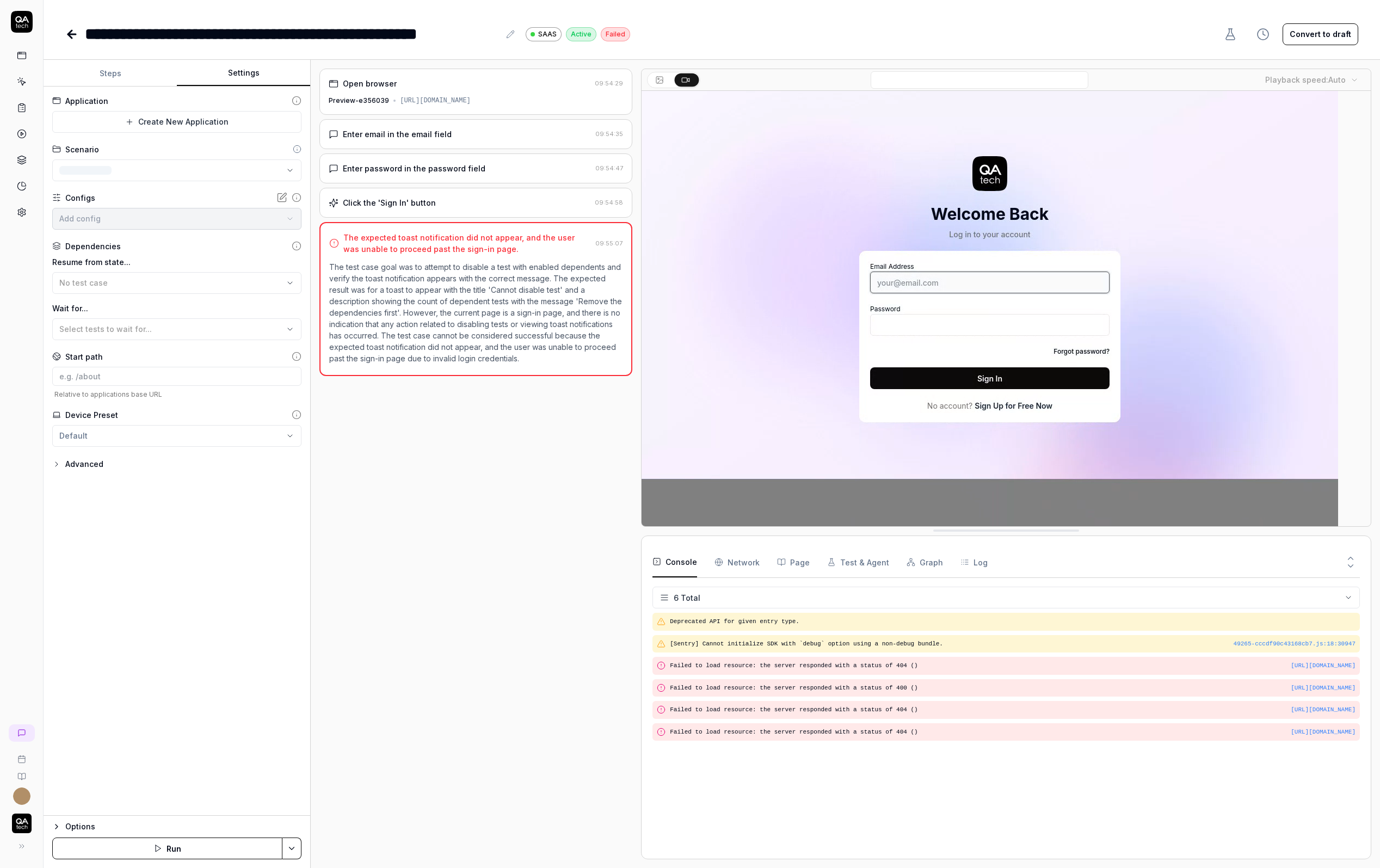
click at [255, 79] on button "Settings" at bounding box center [243, 74] width 133 height 26
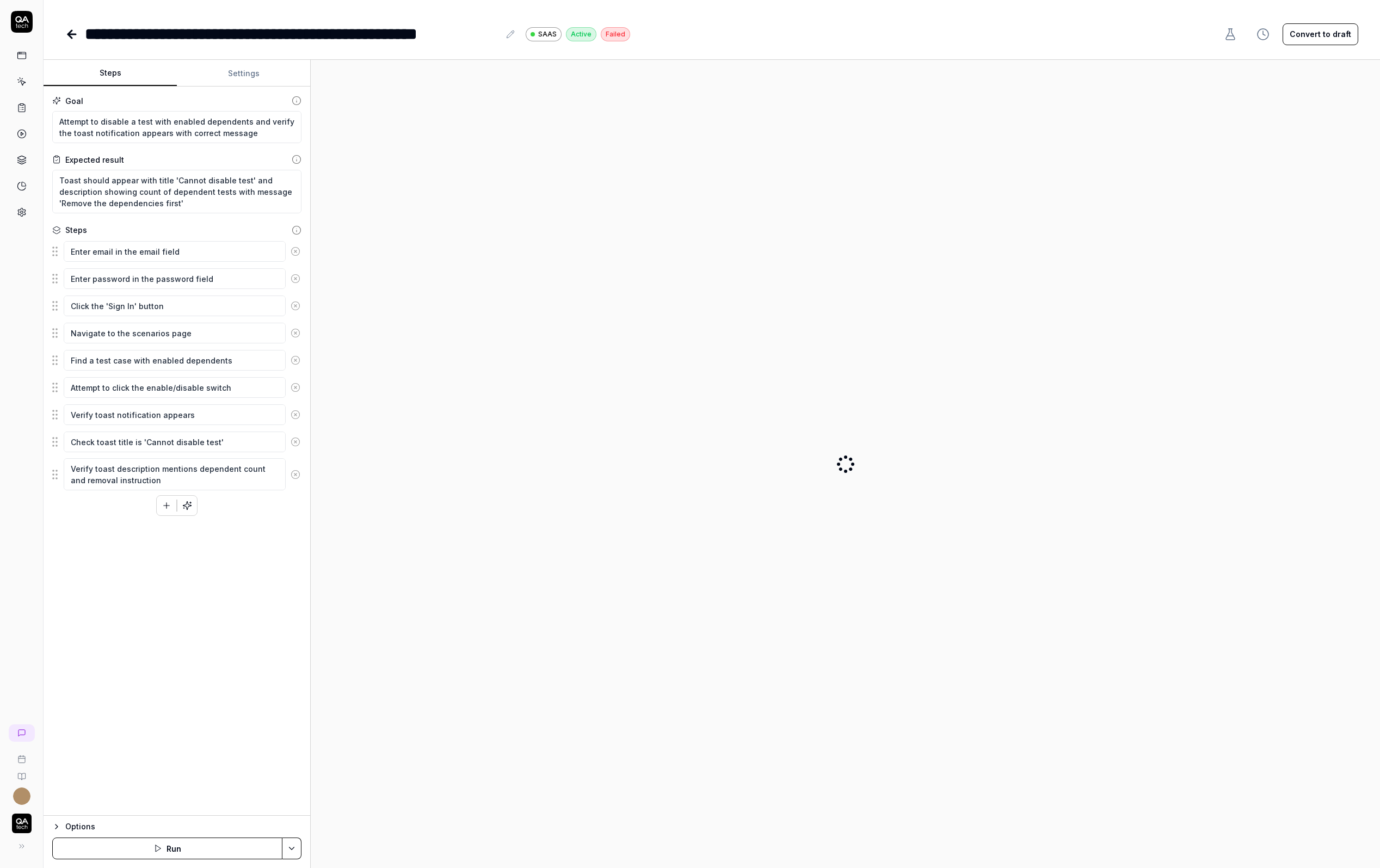
type textarea "*"
click at [262, 80] on button "Settings" at bounding box center [243, 74] width 133 height 26
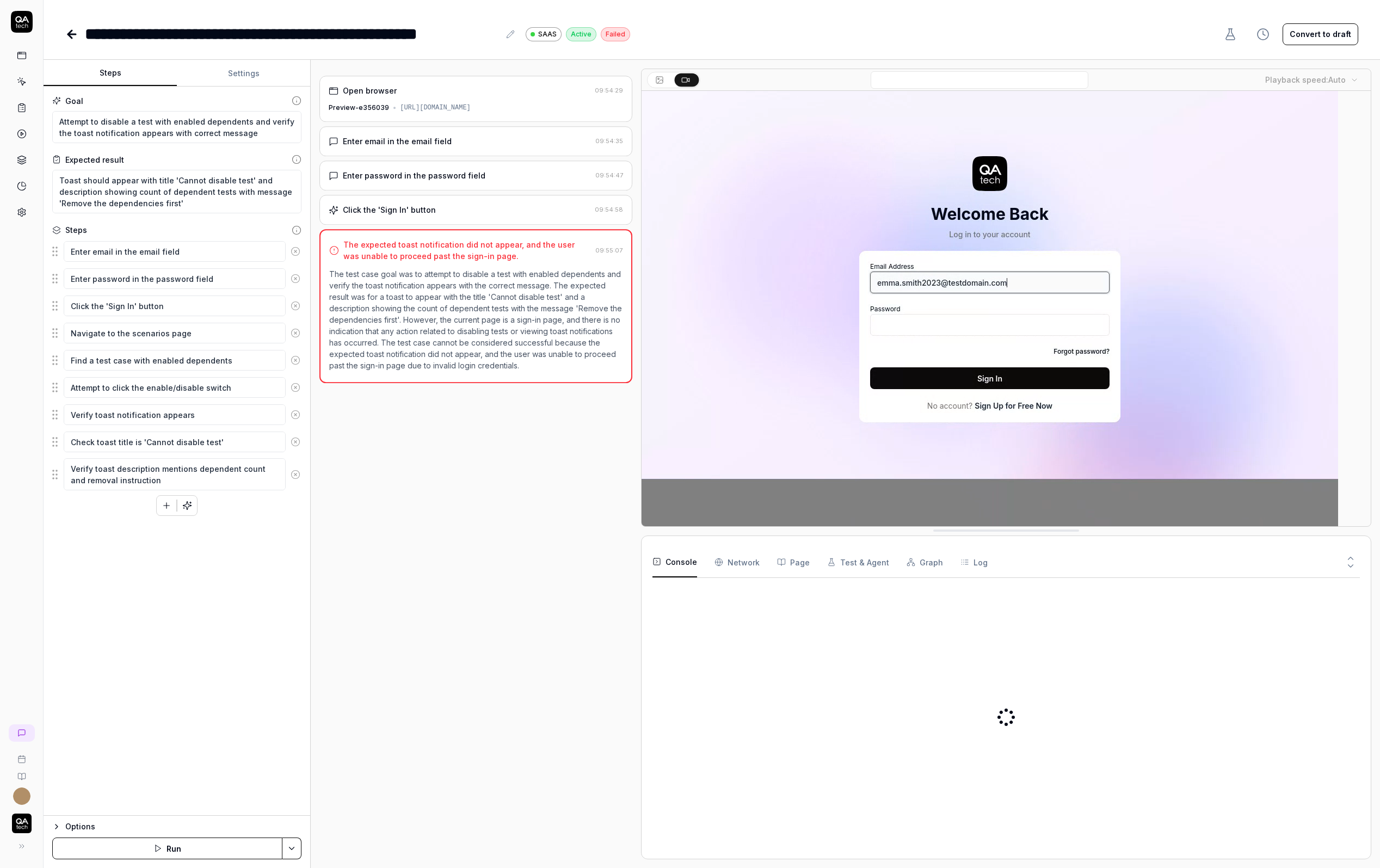
type textarea "*"
click at [243, 78] on button "Settings" at bounding box center [243, 74] width 133 height 26
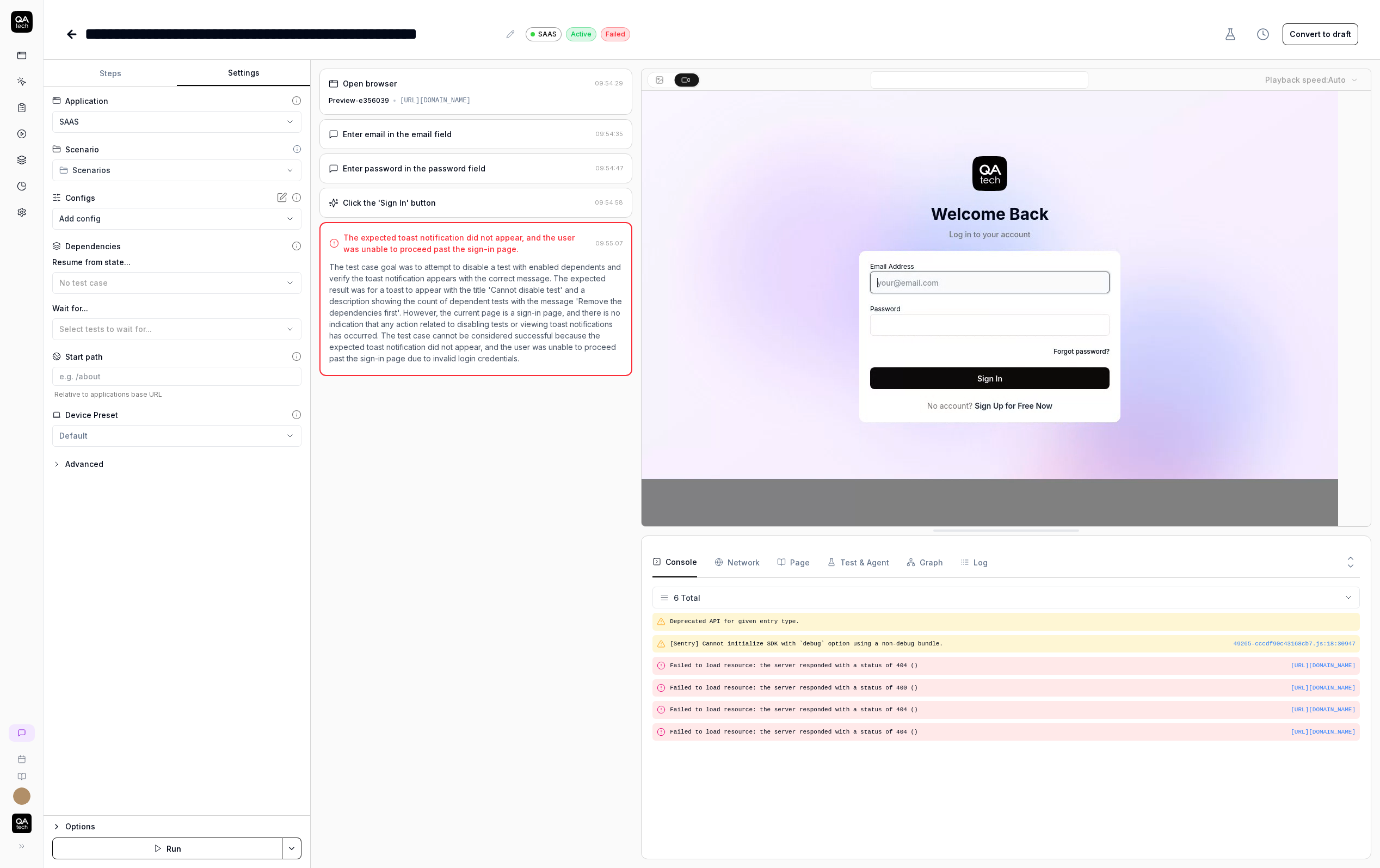
click at [66, 31] on icon at bounding box center [72, 34] width 13 height 13
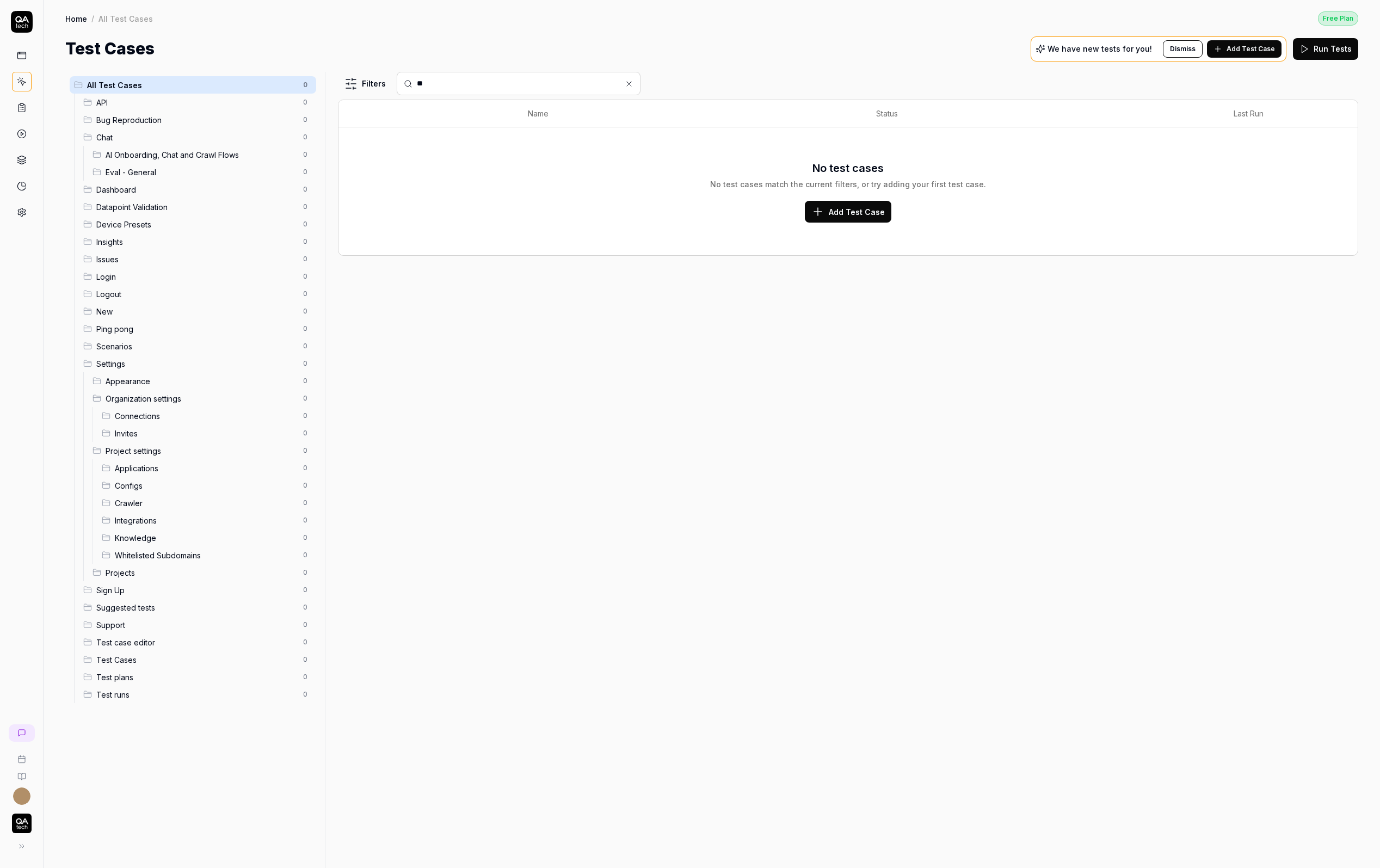
type input "*"
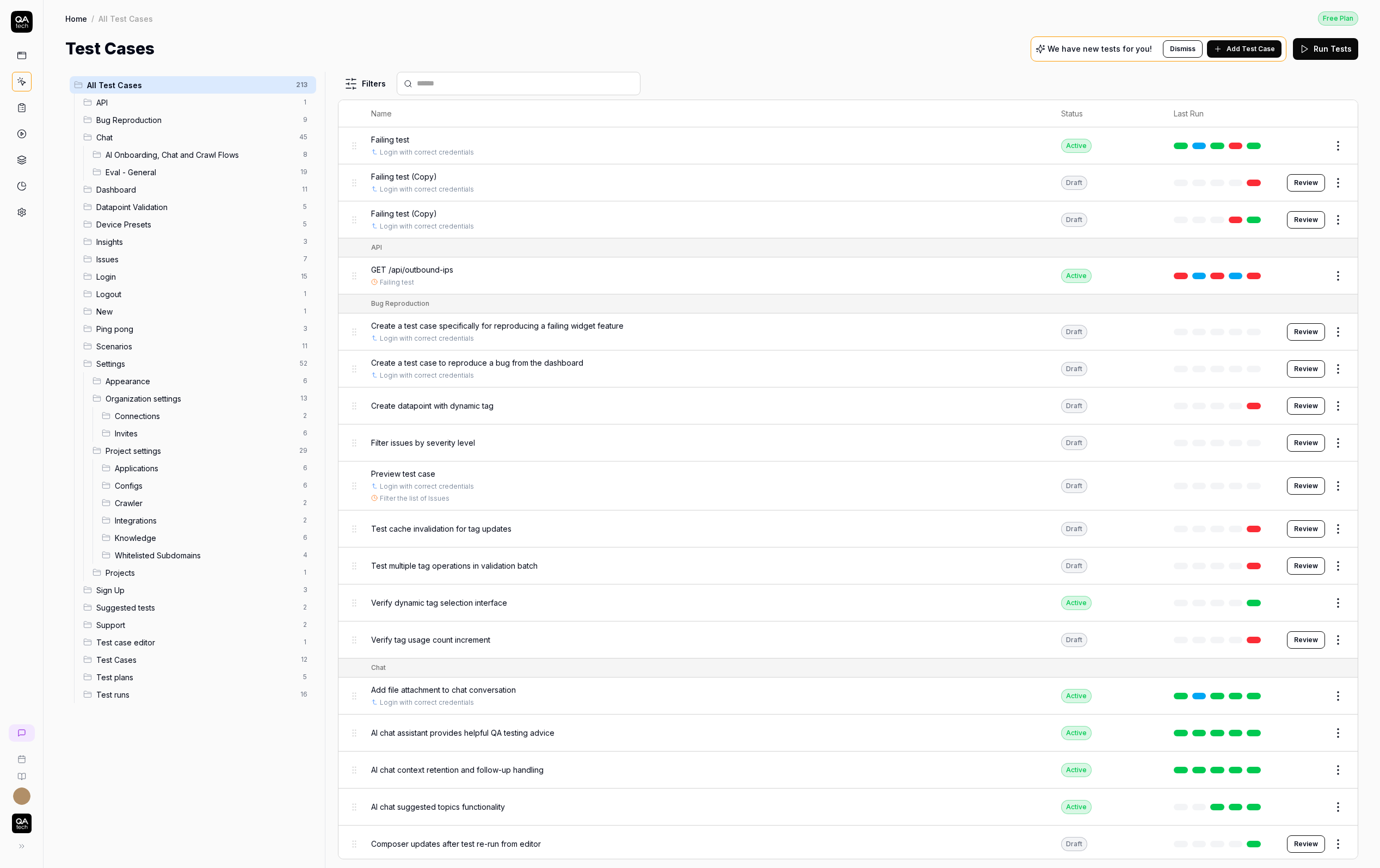
paste input "**********"
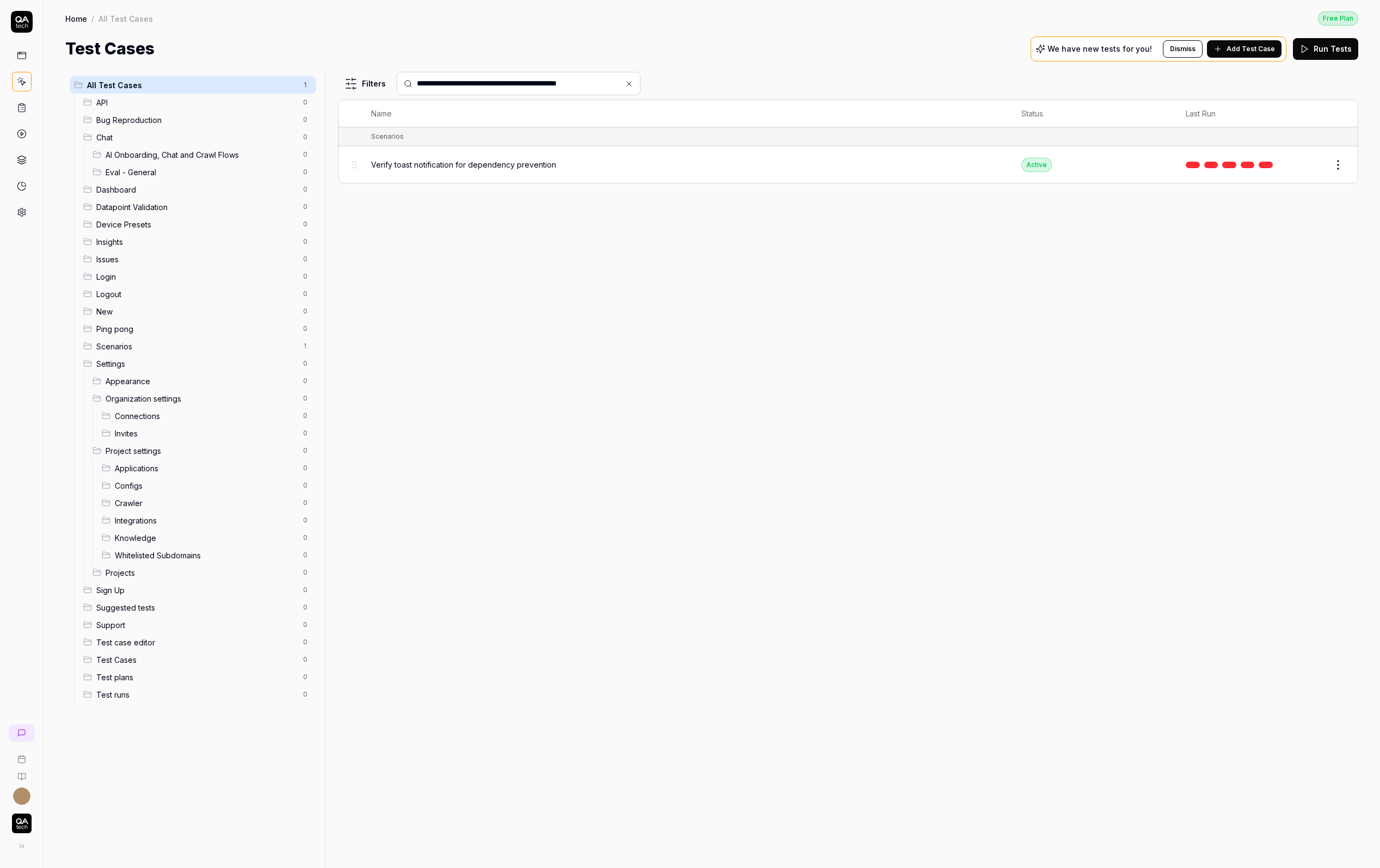
drag, startPoint x: 614, startPoint y: 86, endPoint x: 369, endPoint y: 79, distance: 245.1
click at [369, 79] on div "**********" at bounding box center [848, 83] width 1020 height 24
paste input "*********"
type input "**********"
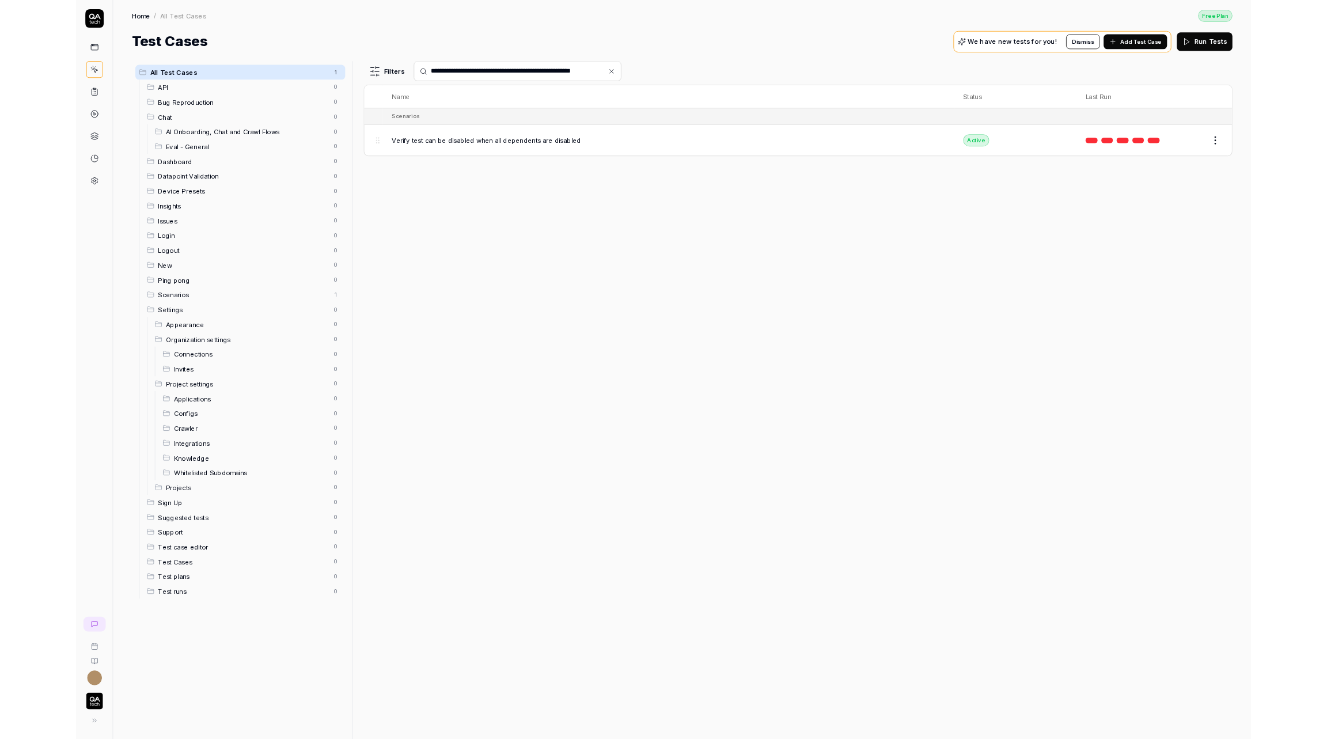
scroll to position [0, 0]
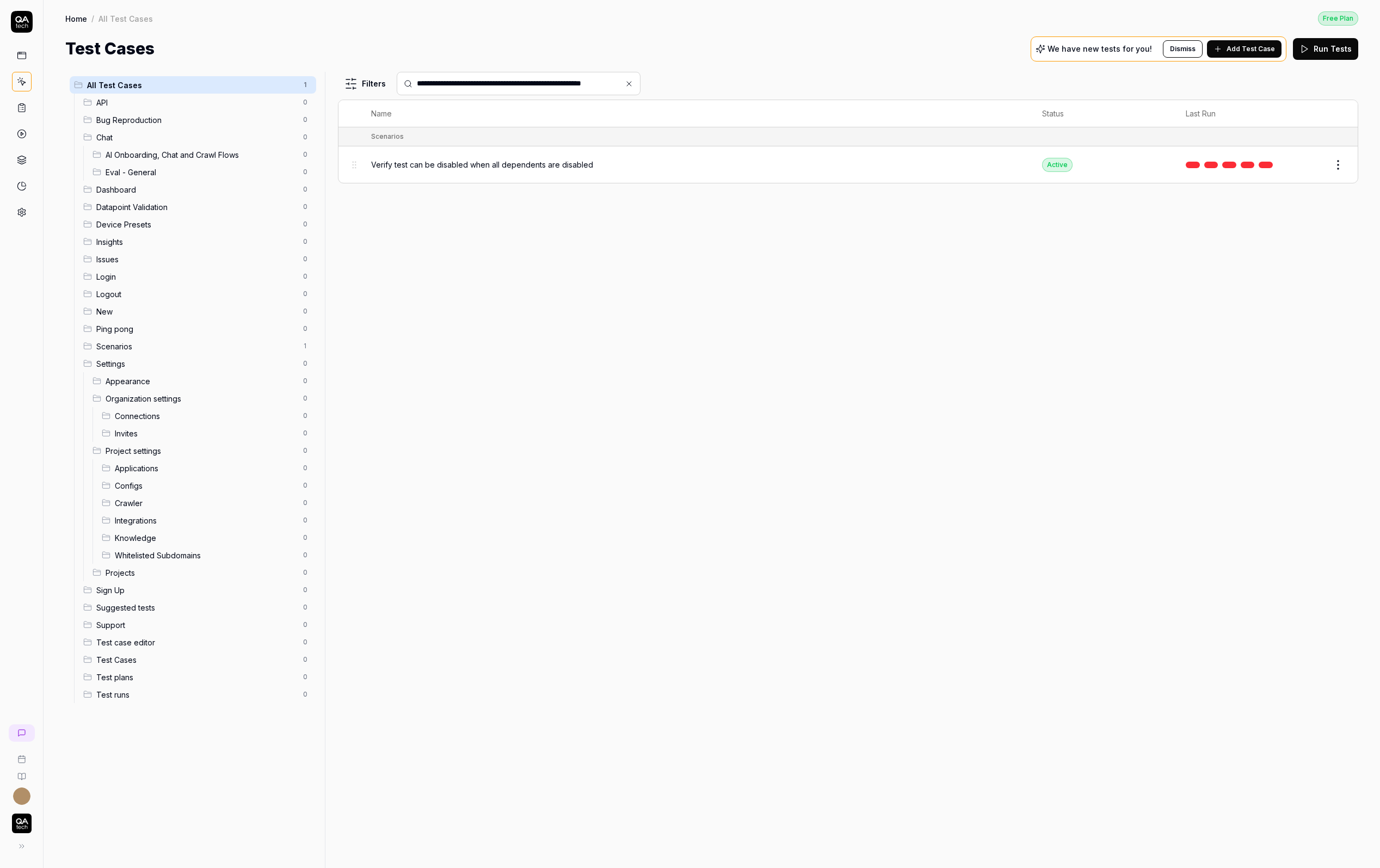
click at [629, 83] on icon at bounding box center [628, 83] width 9 height 9
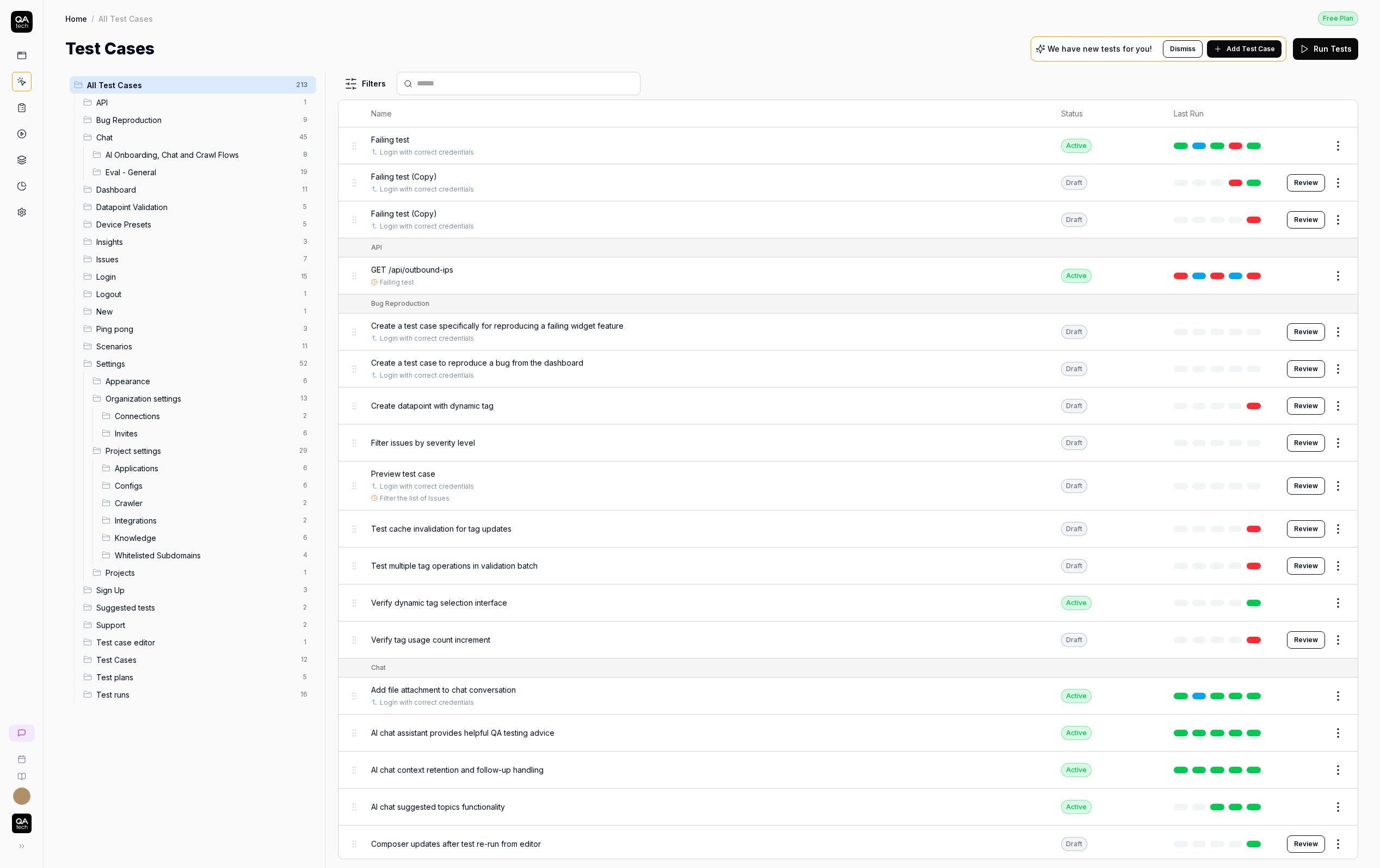
click at [566, 81] on input "text" at bounding box center [525, 83] width 217 height 11
paste input "**********"
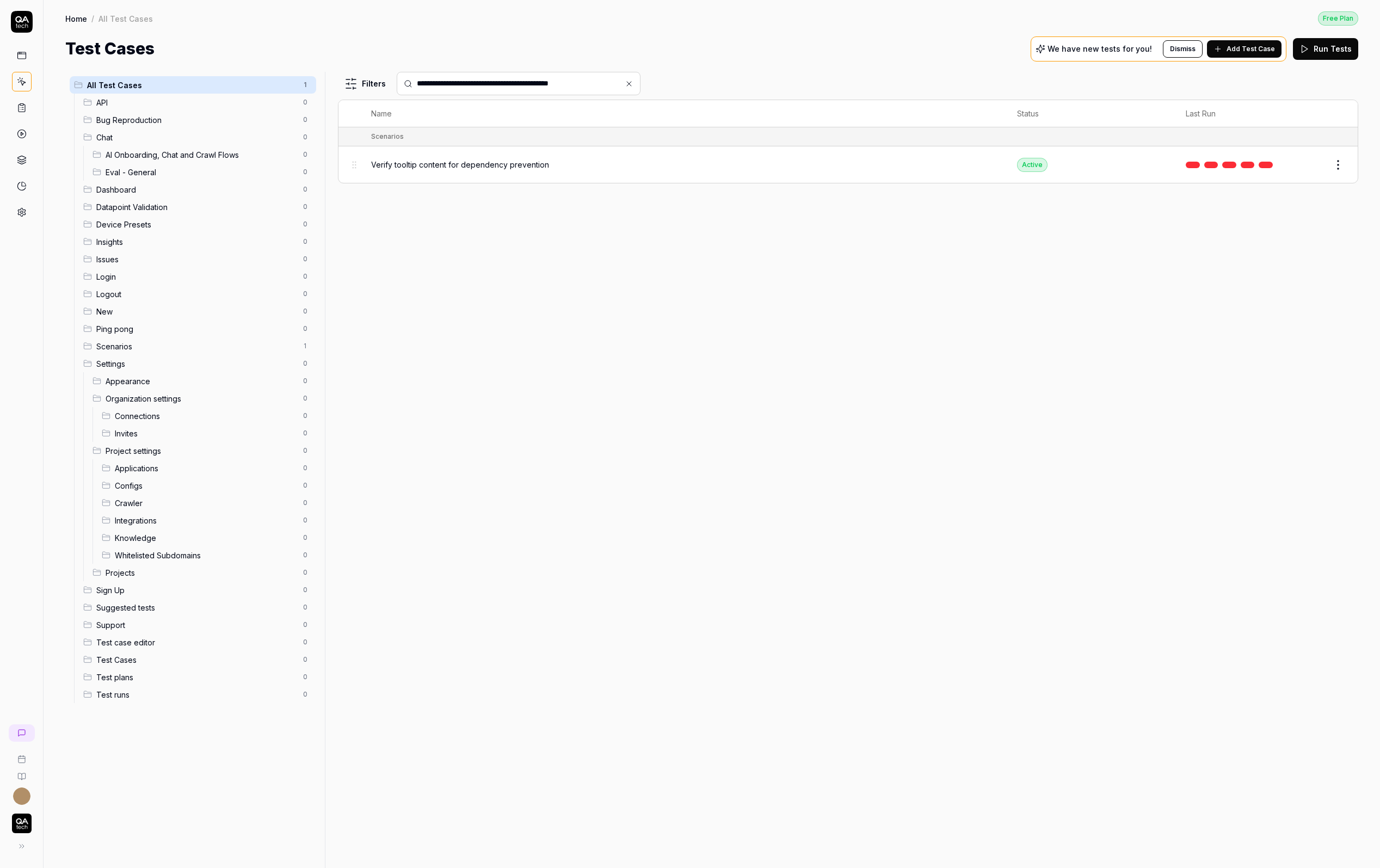
drag, startPoint x: 592, startPoint y: 78, endPoint x: 323, endPoint y: 65, distance: 269.3
click at [323, 65] on div "**********" at bounding box center [711, 465] width 1337 height 807
drag, startPoint x: 605, startPoint y: 83, endPoint x: 323, endPoint y: 73, distance: 282.2
click at [323, 73] on div "**********" at bounding box center [711, 469] width 1293 height 796
paste input "********"
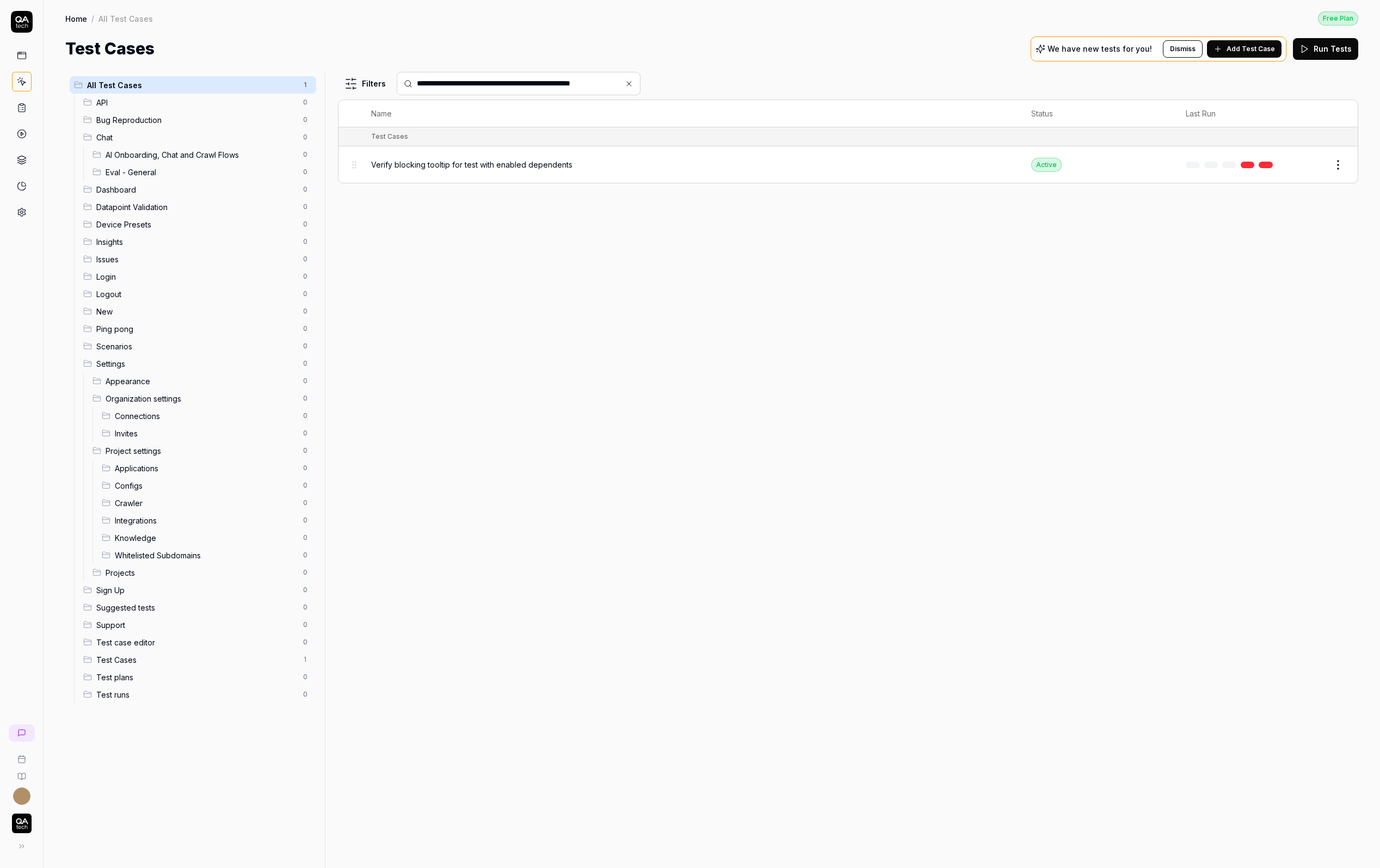
type input "**********"
click at [509, 164] on span "Verify blocking tooltip for test with enabled dependents" at bounding box center [471, 164] width 201 height 11
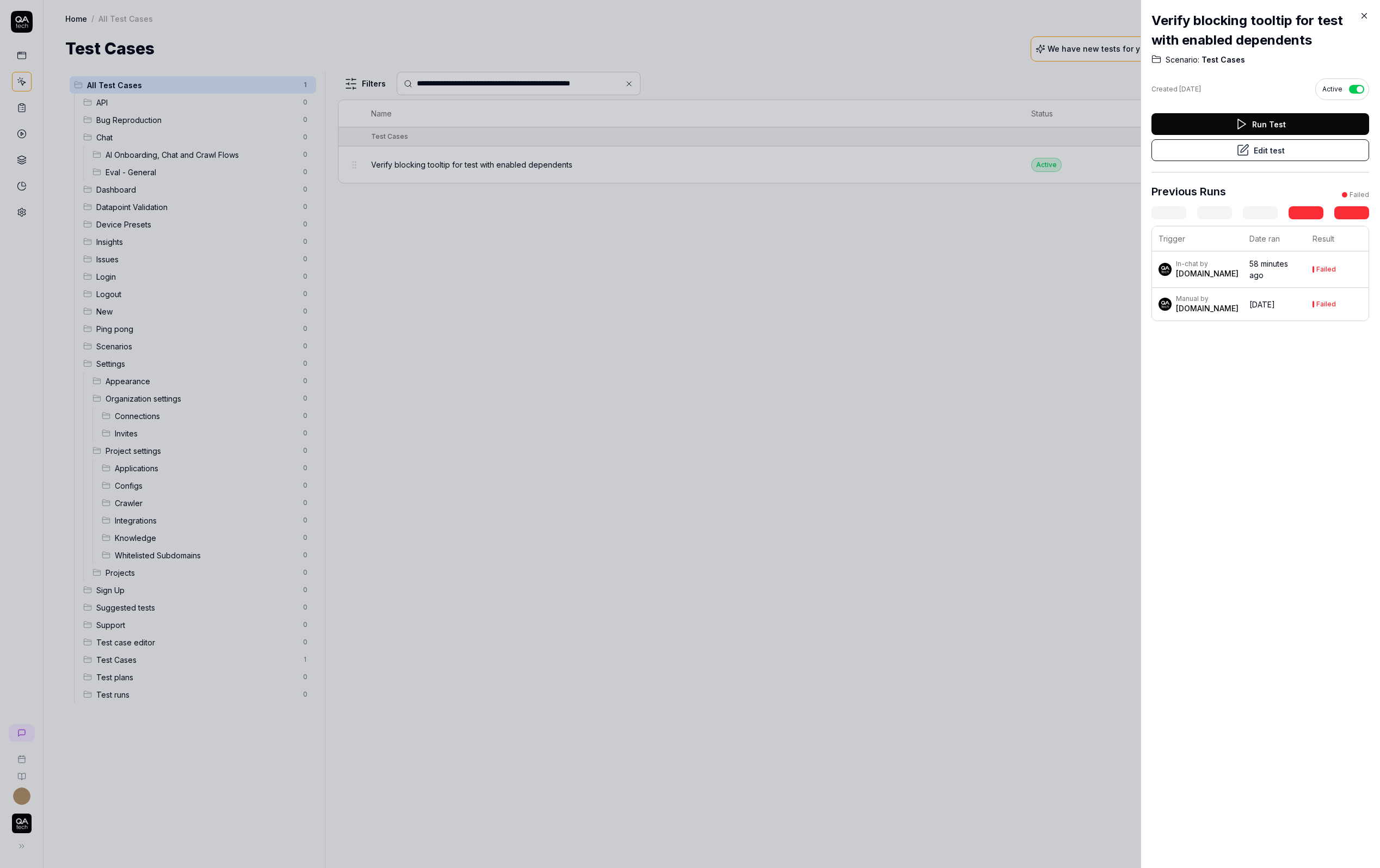
click at [1279, 145] on button "Edit test" at bounding box center [1260, 149] width 217 height 22
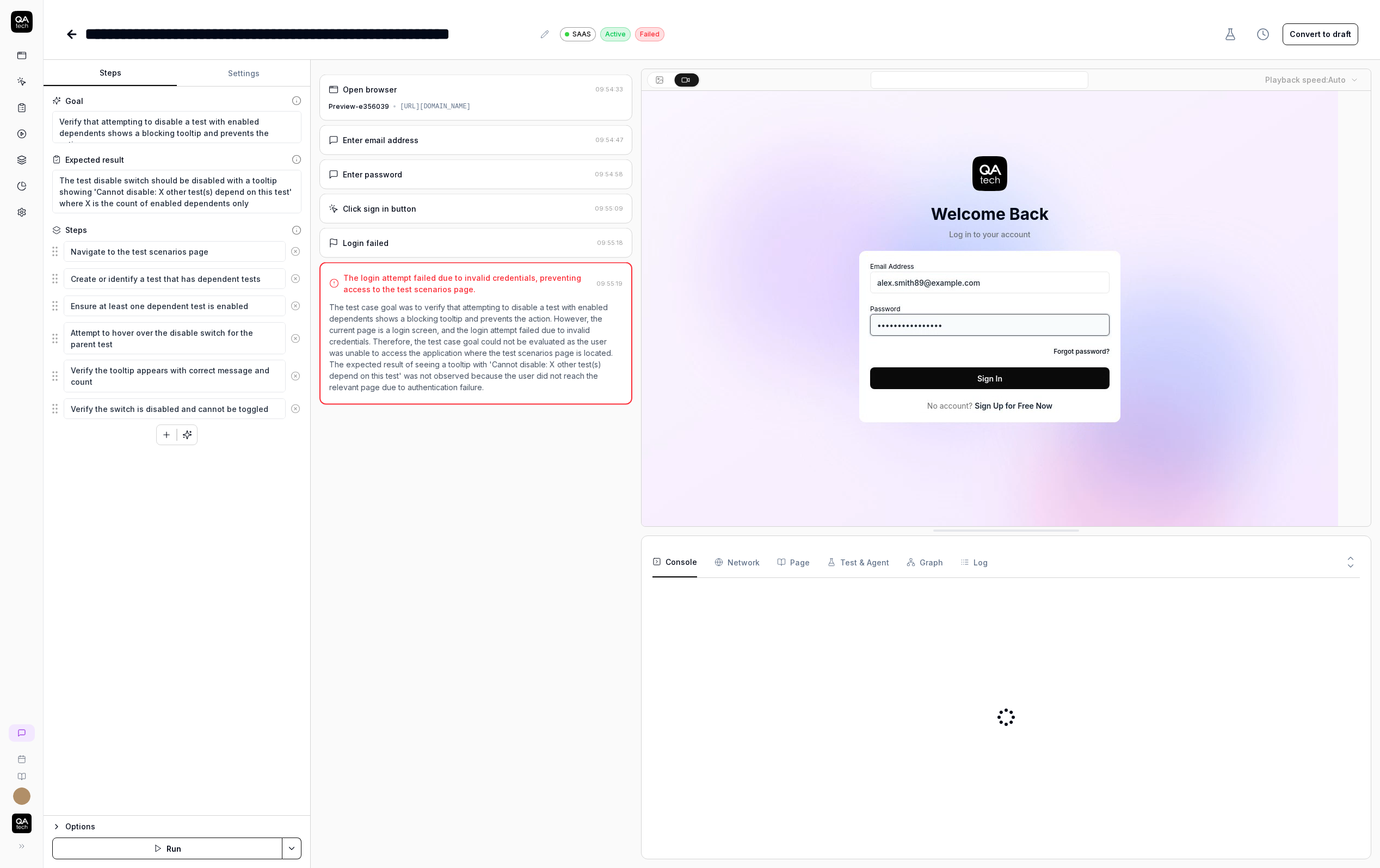
type textarea "*"
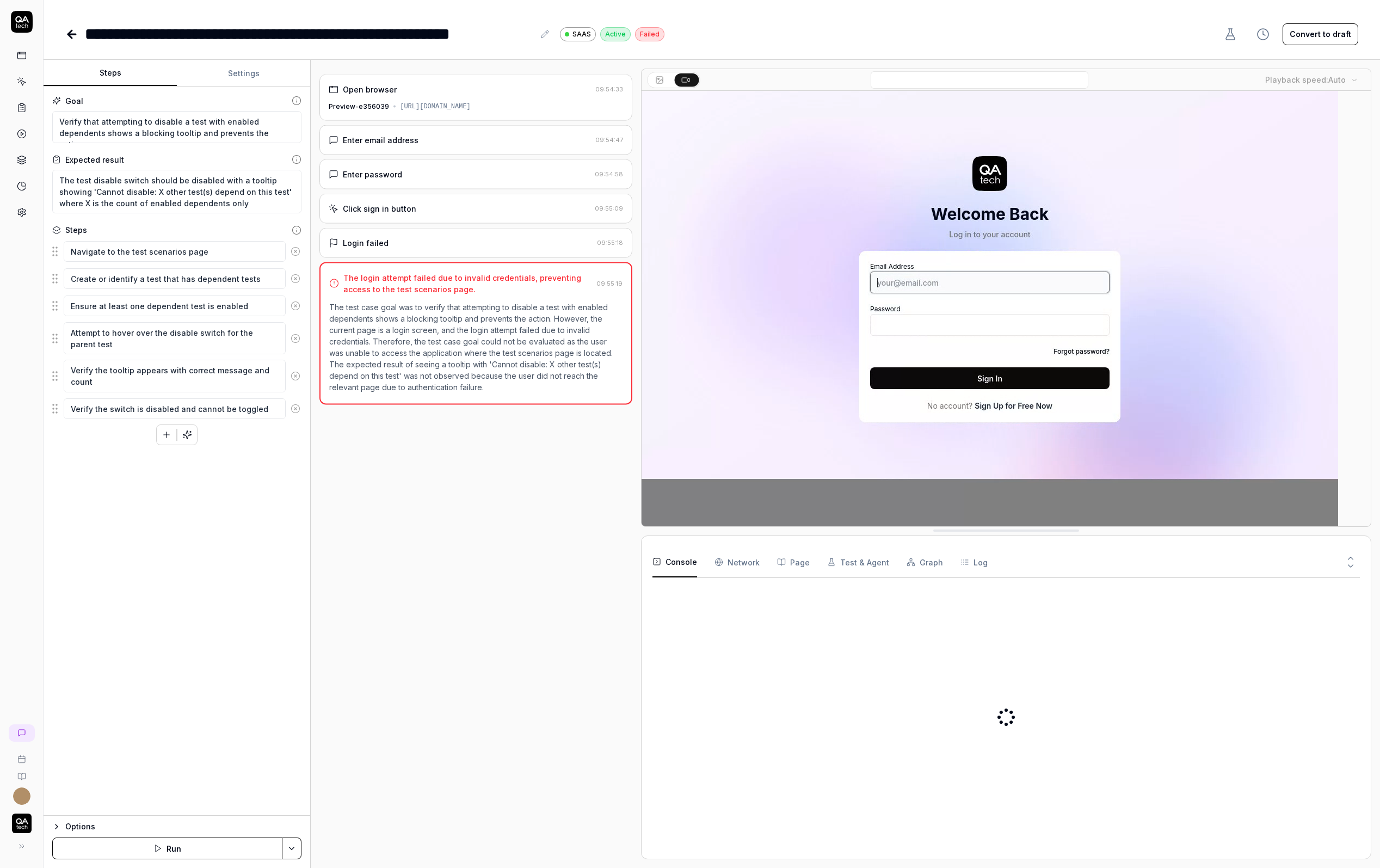
click at [224, 77] on button "Settings" at bounding box center [243, 74] width 133 height 26
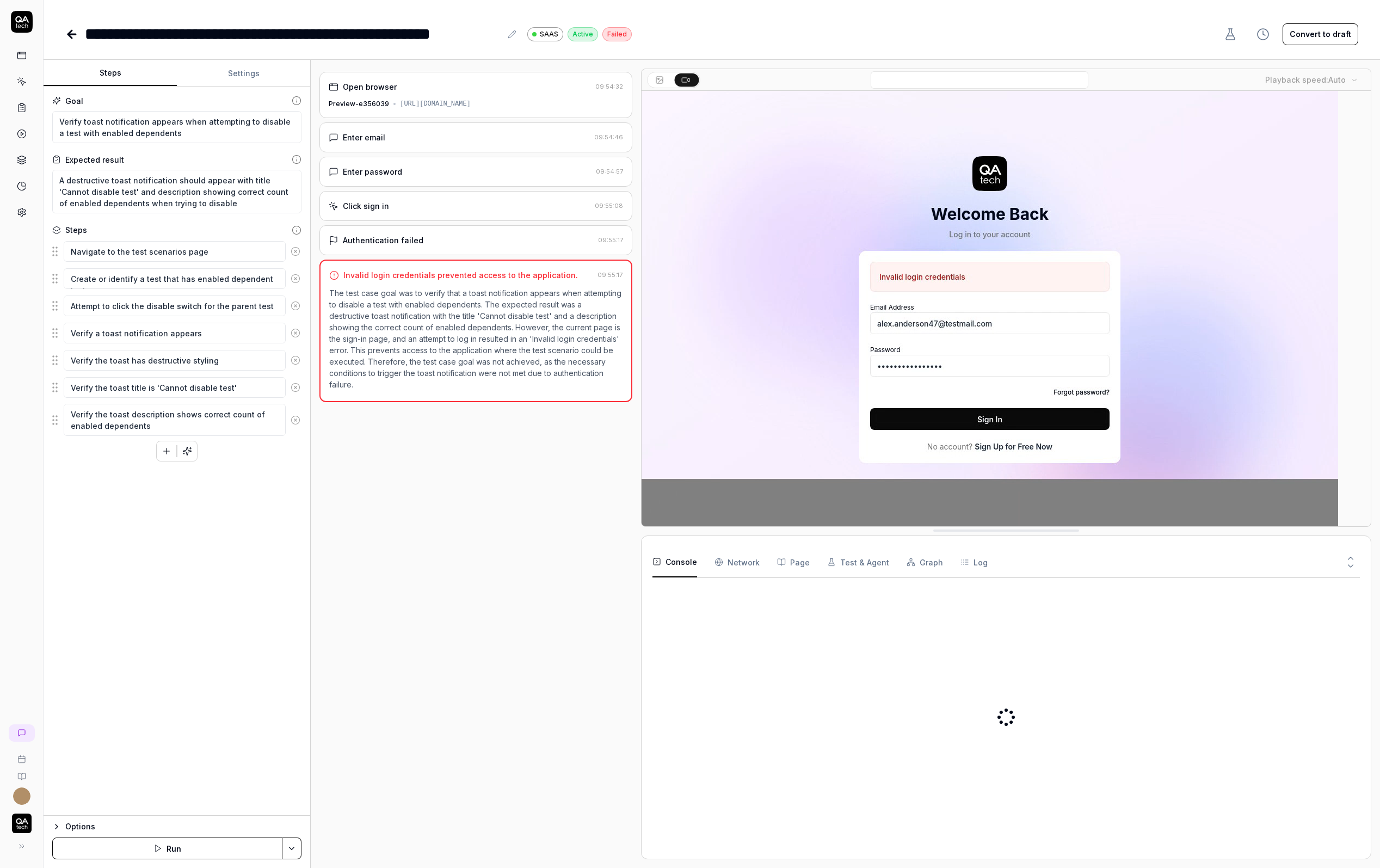
type textarea "*"
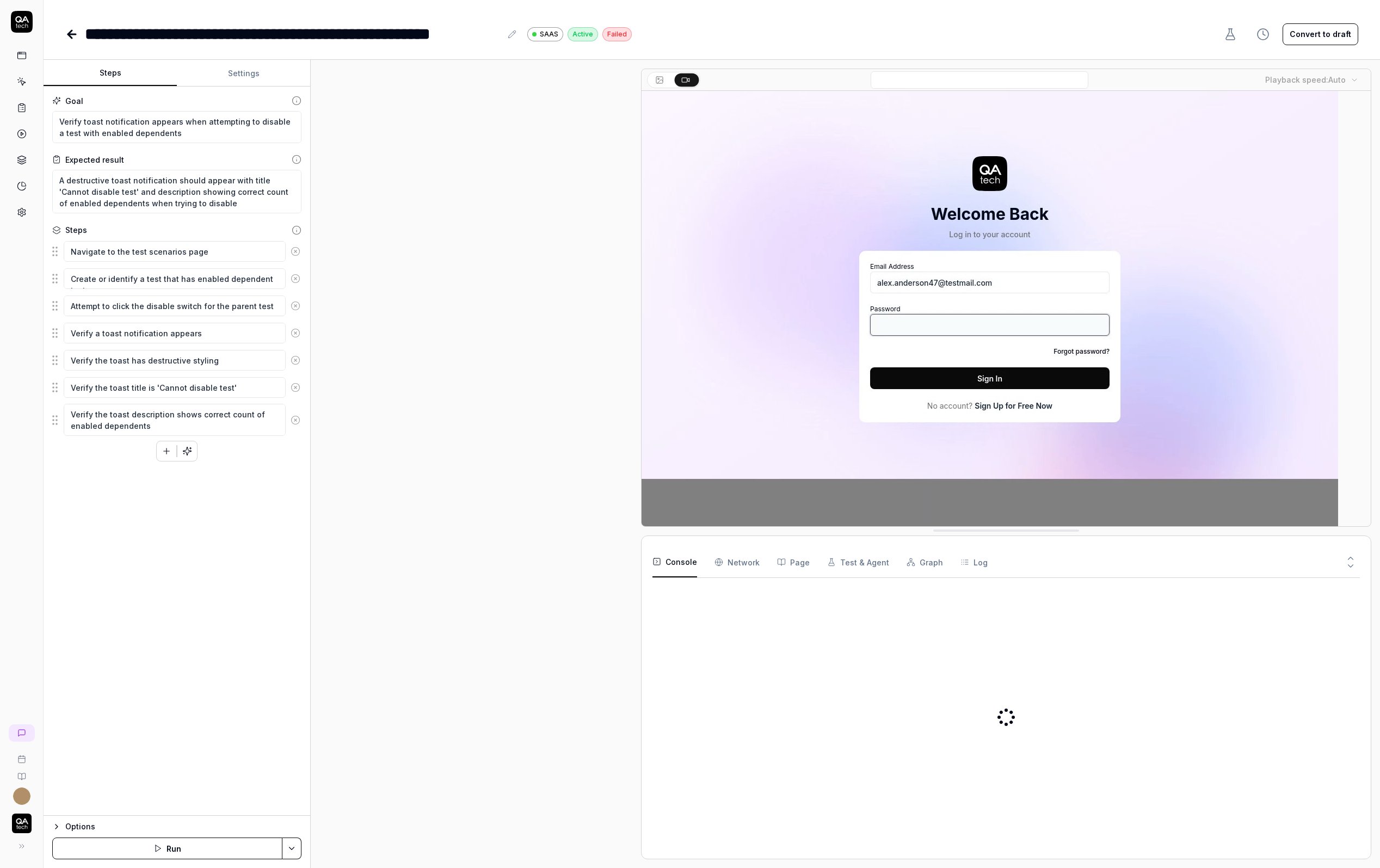
click at [260, 73] on button "Settings" at bounding box center [243, 74] width 133 height 26
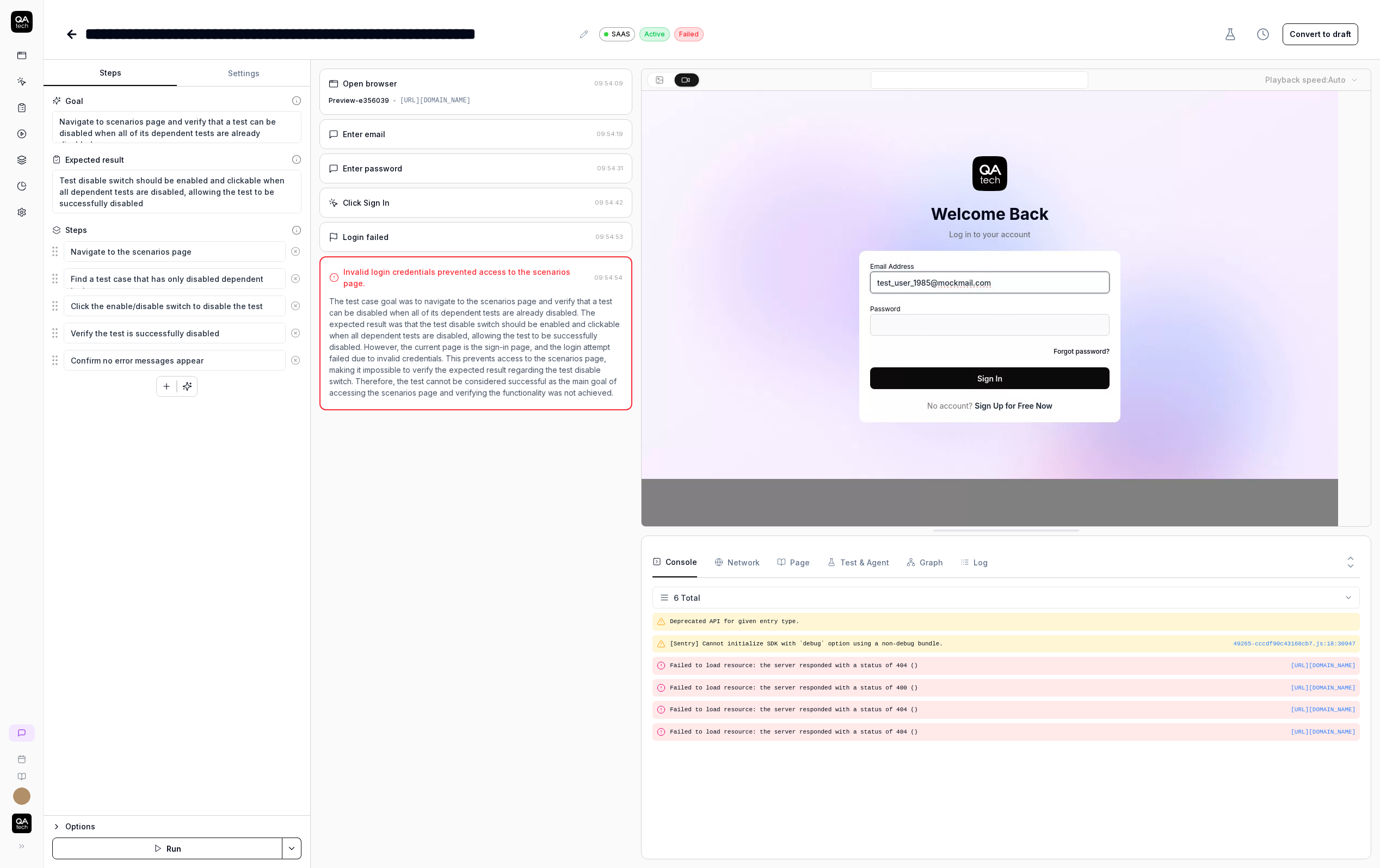
click at [227, 87] on div "Goal Navigate to scenarios page and verify that a test can be disabled when all…" at bounding box center [177, 451] width 266 height 729
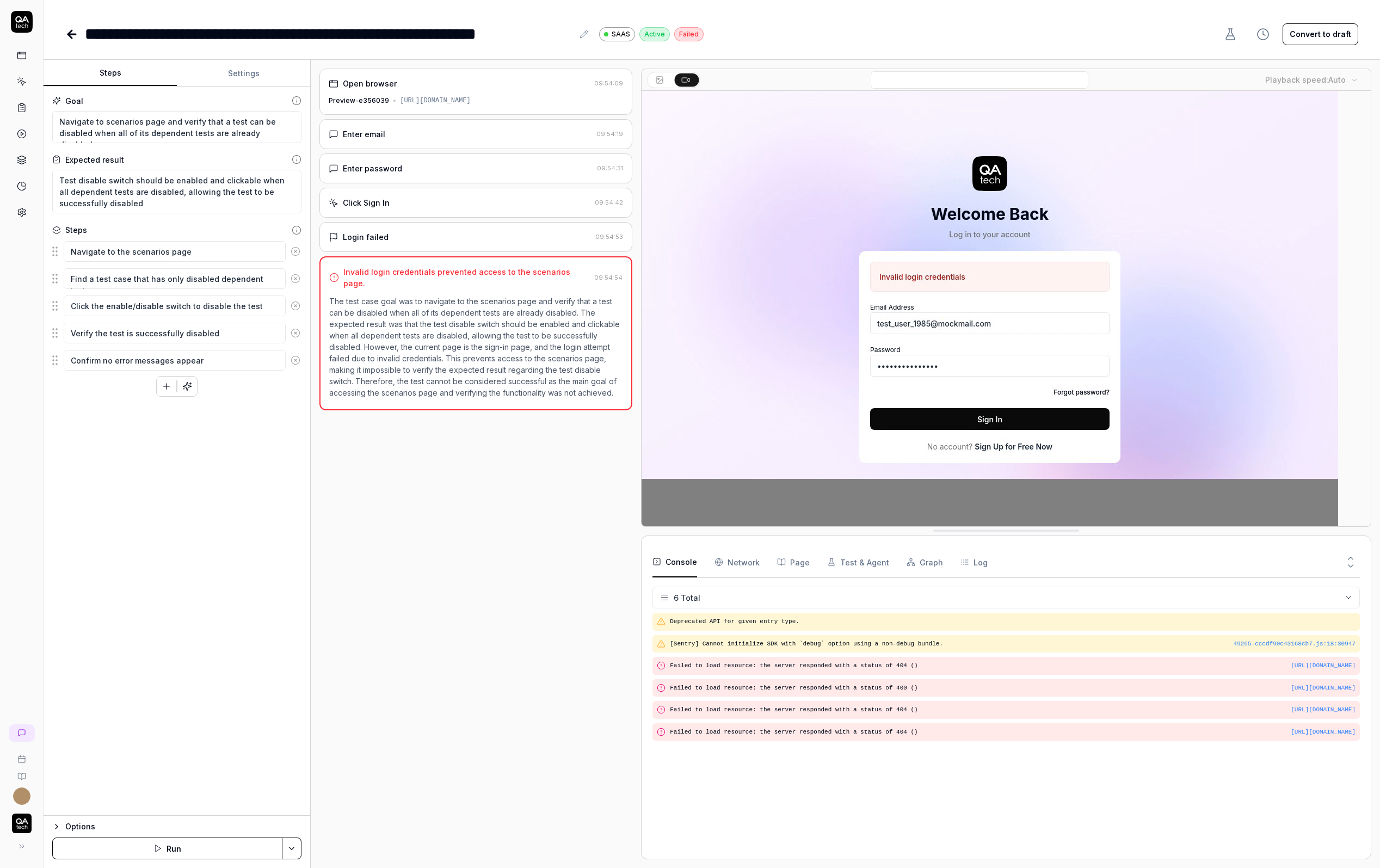
type textarea "*"
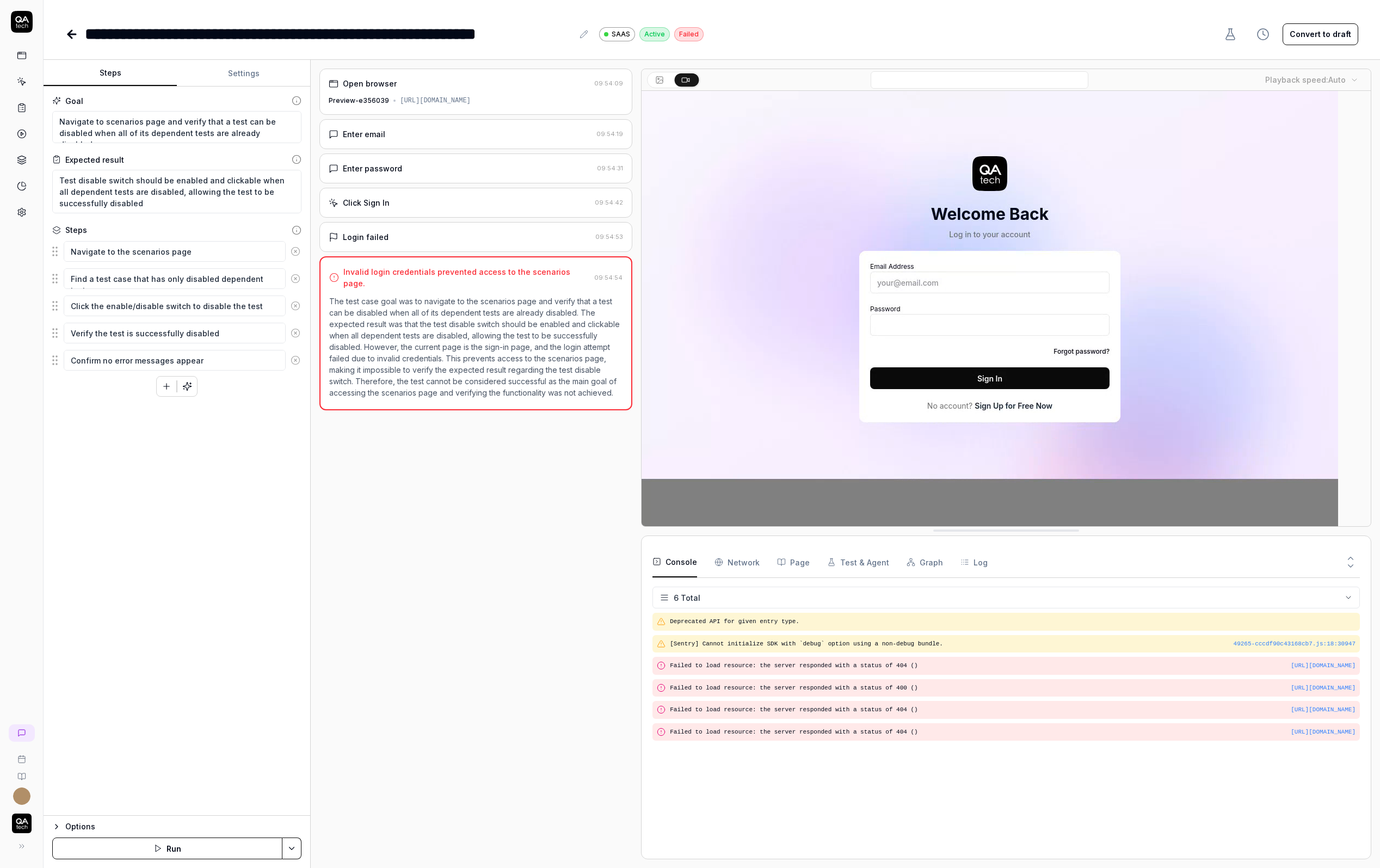
click at [229, 77] on button "Settings" at bounding box center [243, 74] width 133 height 26
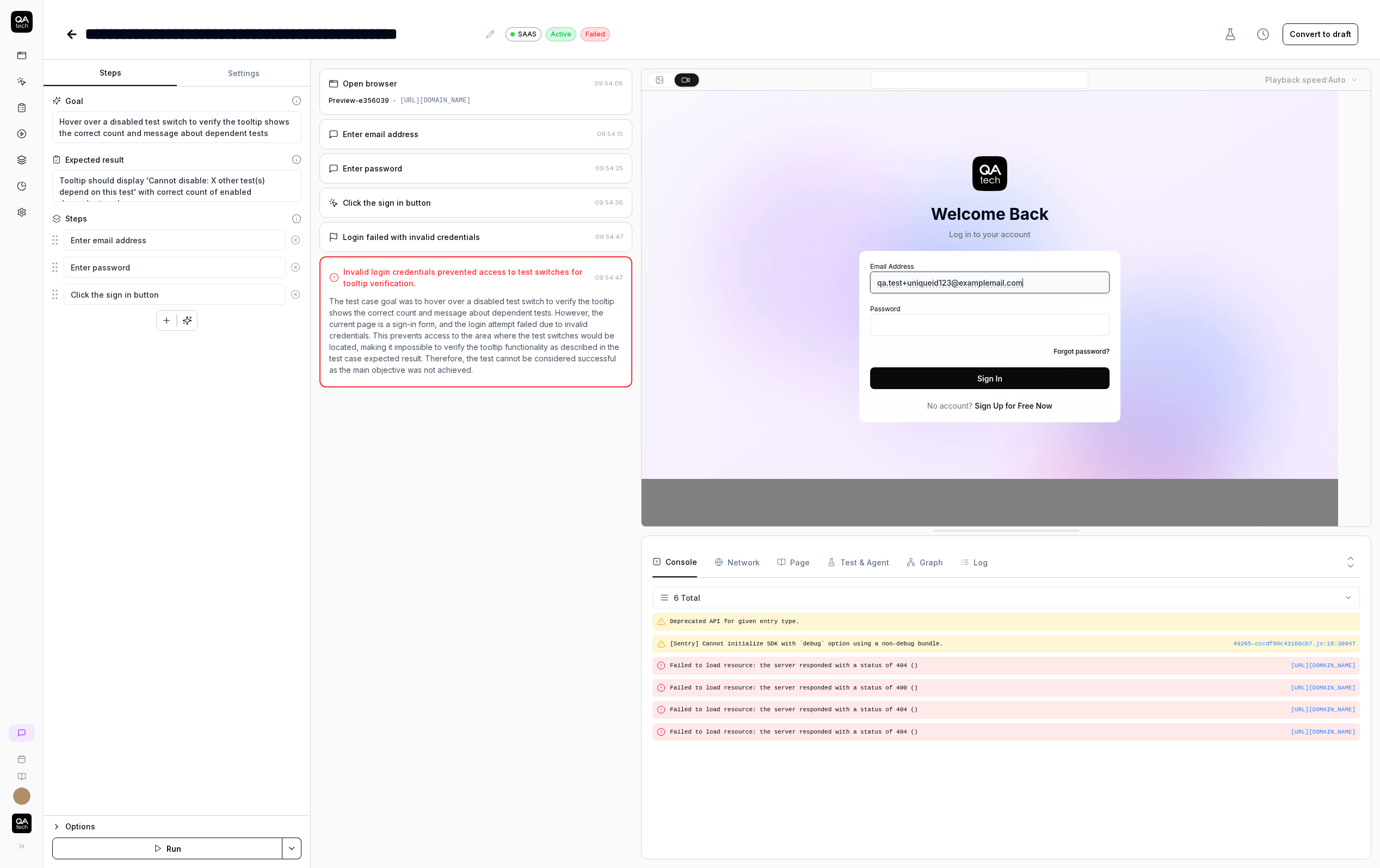
type textarea "*"
click at [242, 72] on button "Settings" at bounding box center [243, 74] width 133 height 26
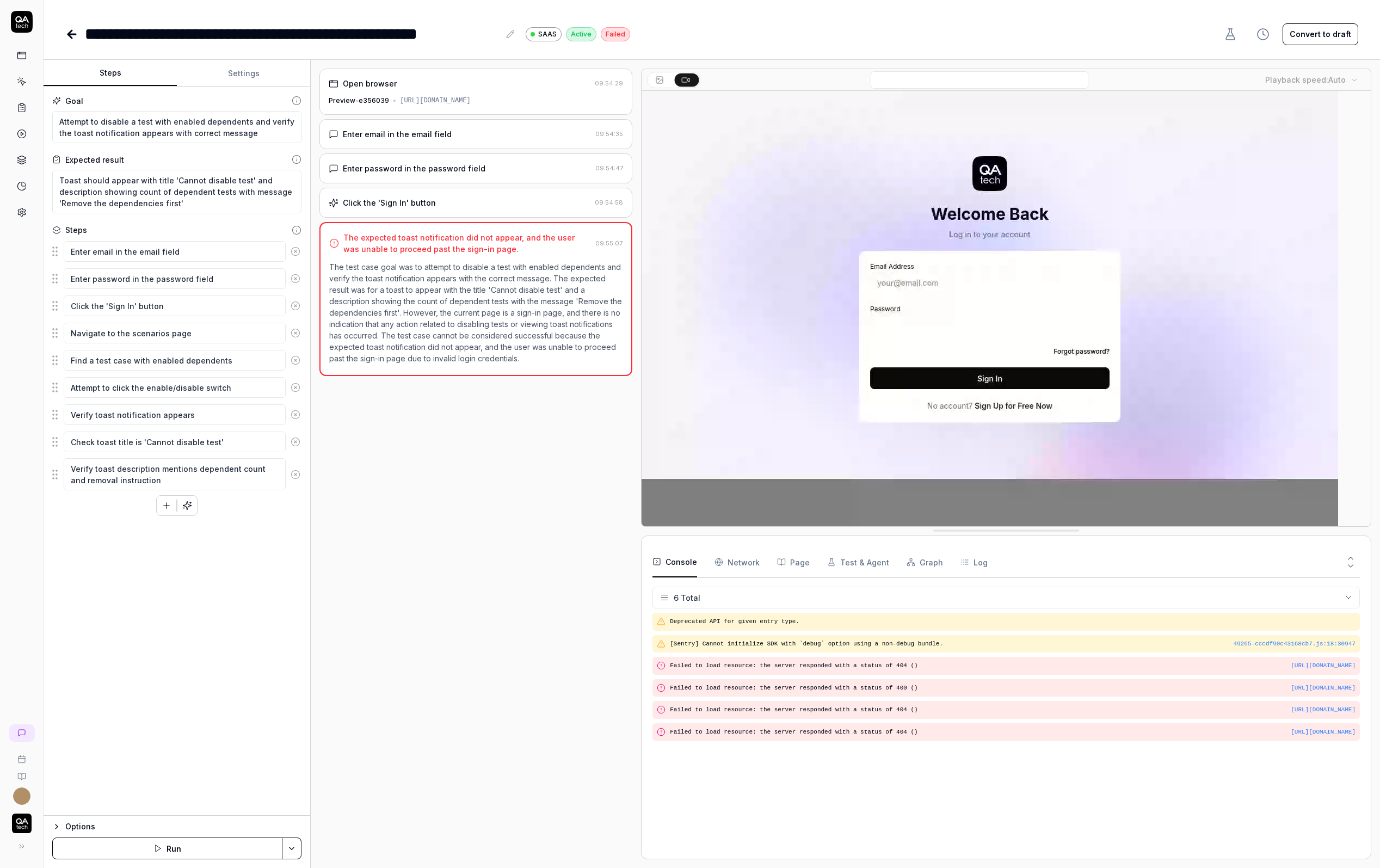
click at [213, 87] on div "Goal Attempt to disable a test with enabled dependents and verify the toast not…" at bounding box center [177, 451] width 266 height 729
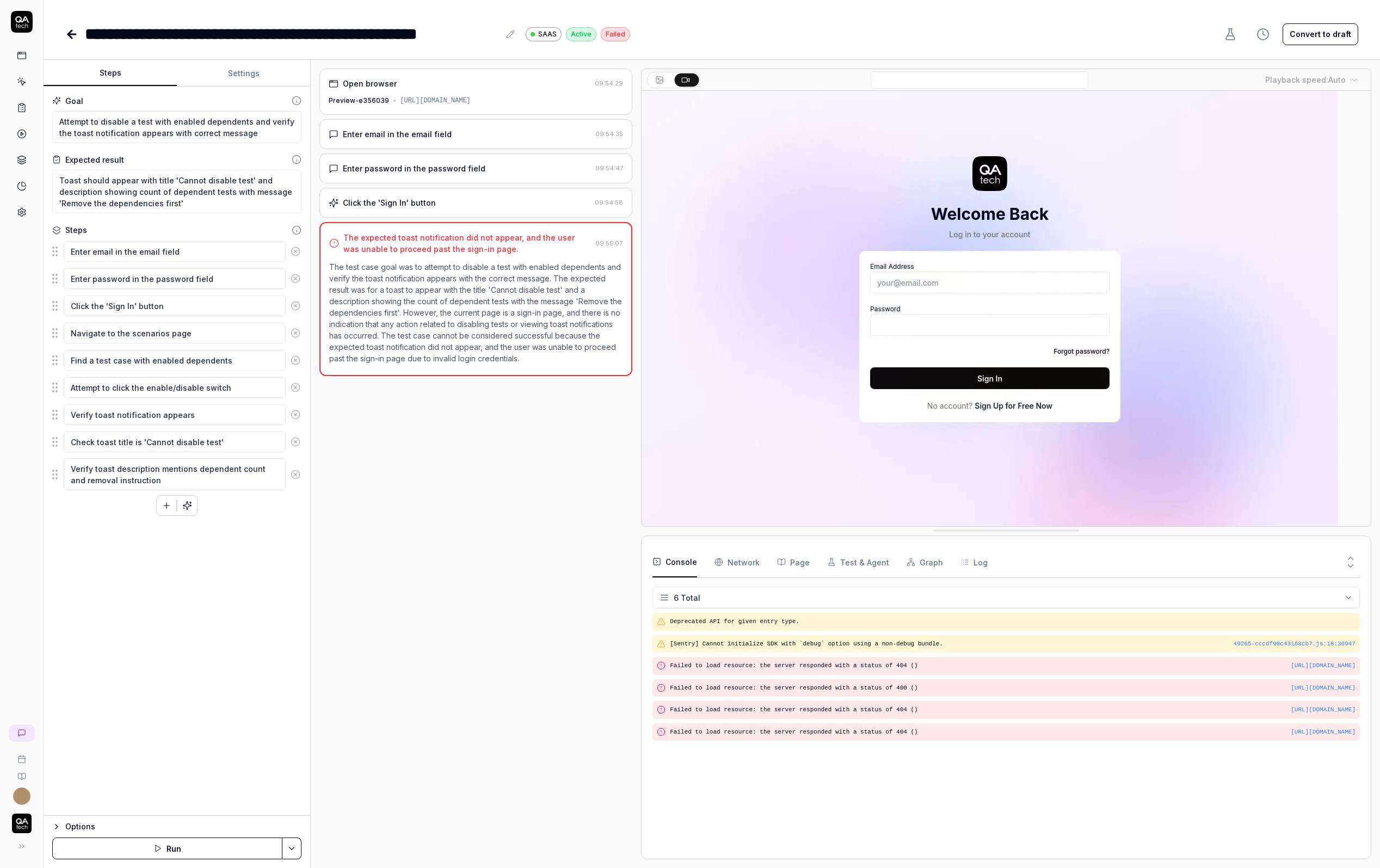
type textarea "*"
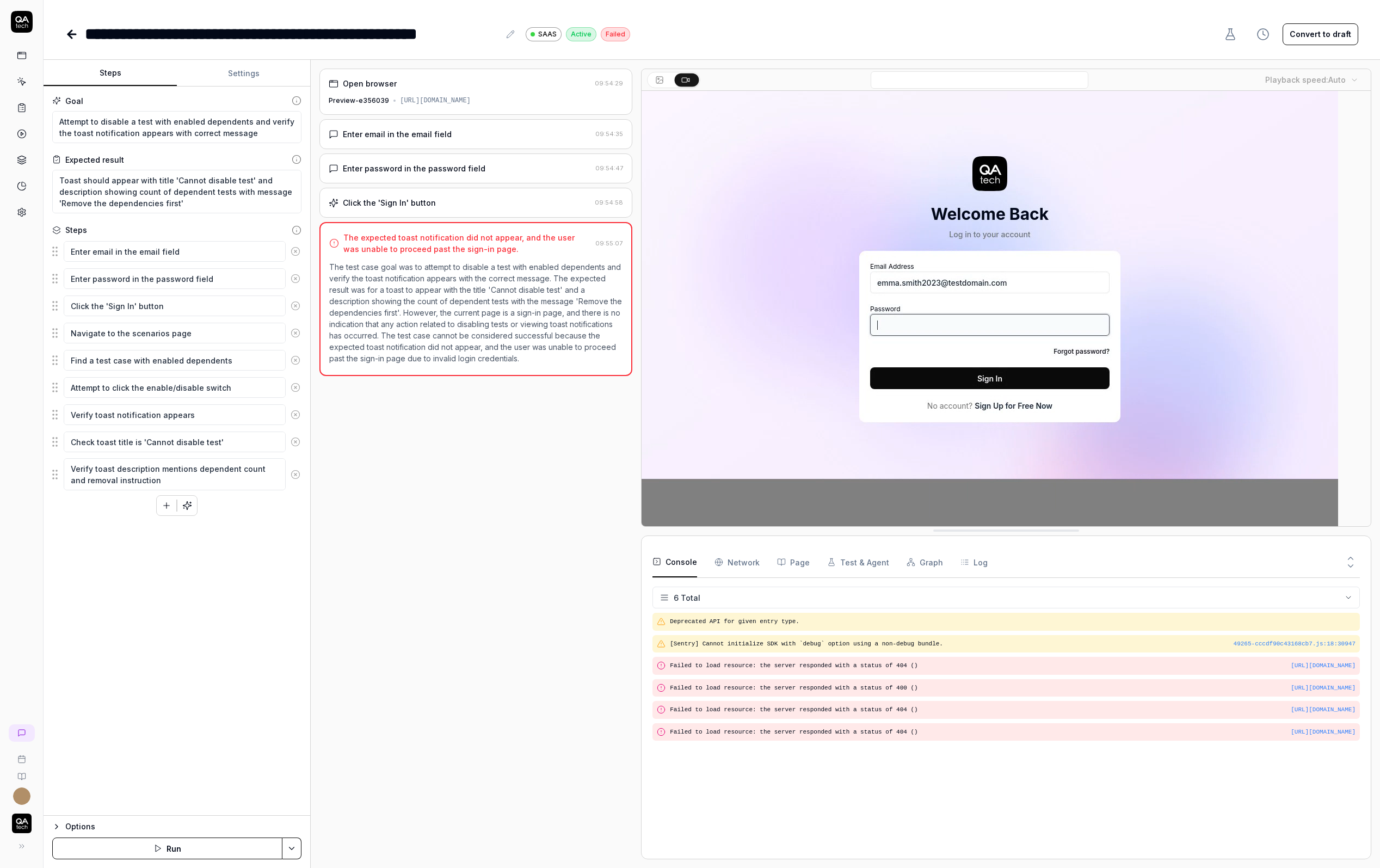
click at [230, 77] on button "Settings" at bounding box center [243, 74] width 133 height 26
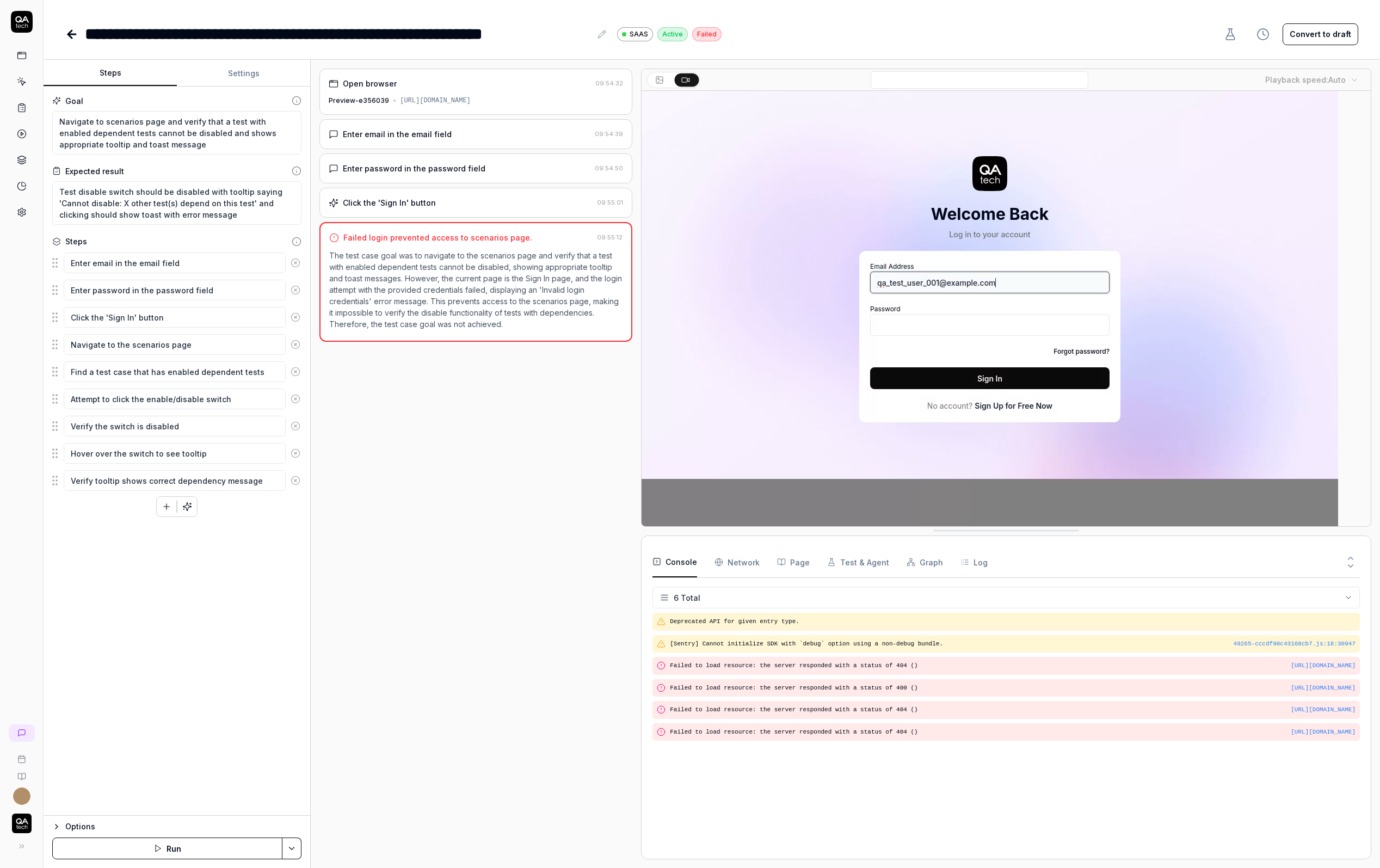
type textarea "*"
click at [247, 73] on button "Settings" at bounding box center [243, 74] width 133 height 26
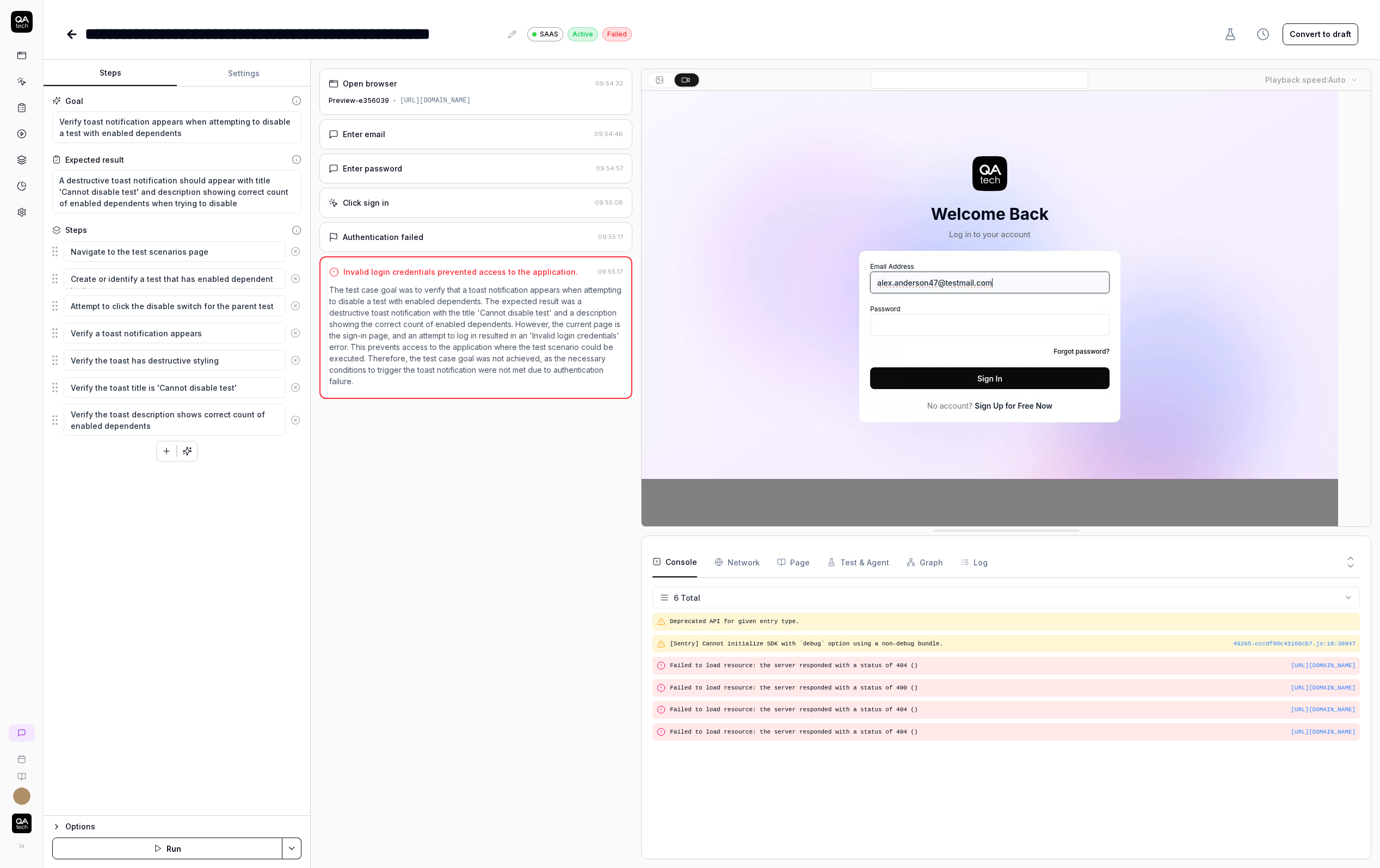
type textarea "*"
click at [242, 80] on button "Settings" at bounding box center [243, 74] width 133 height 26
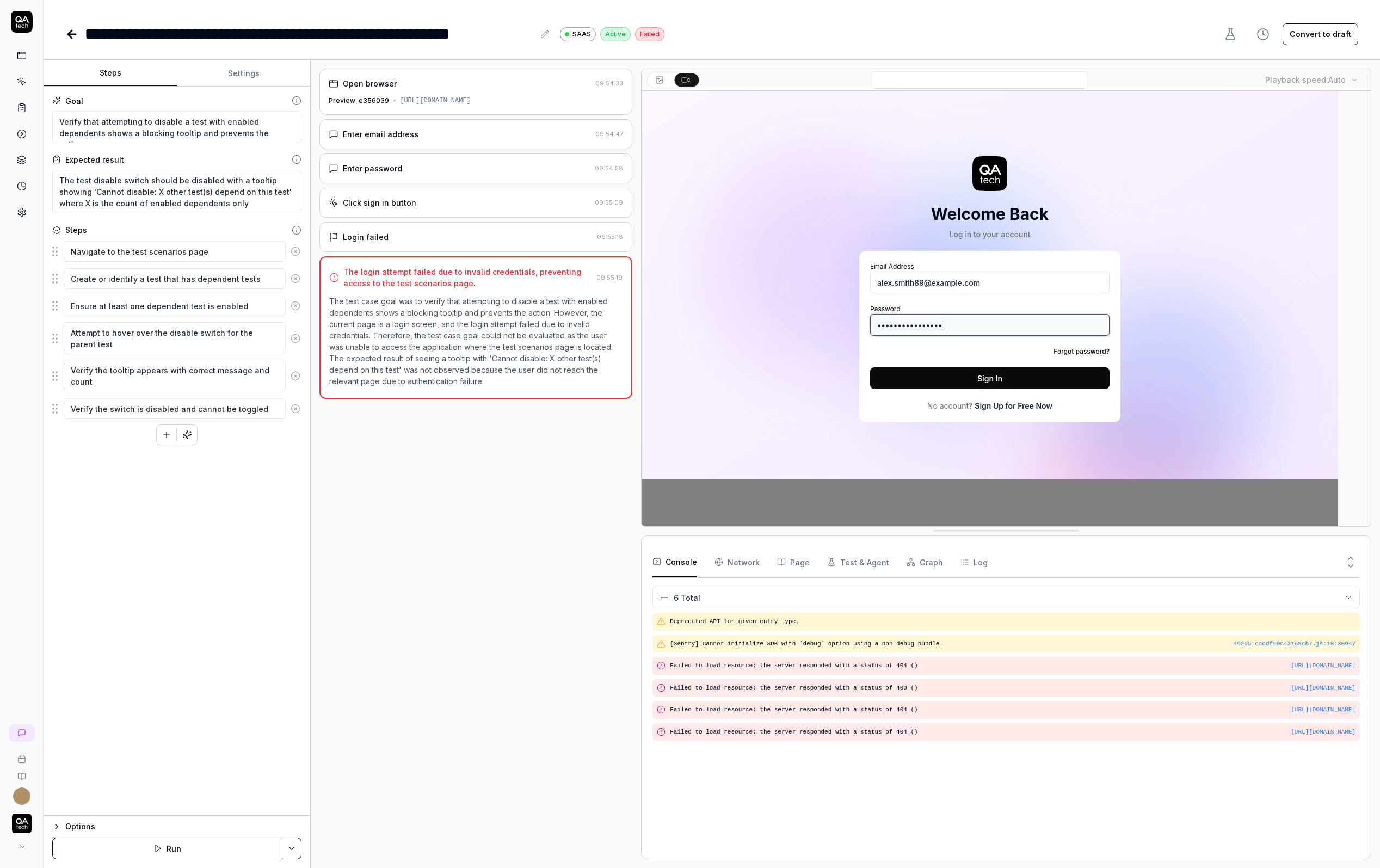
type textarea "*"
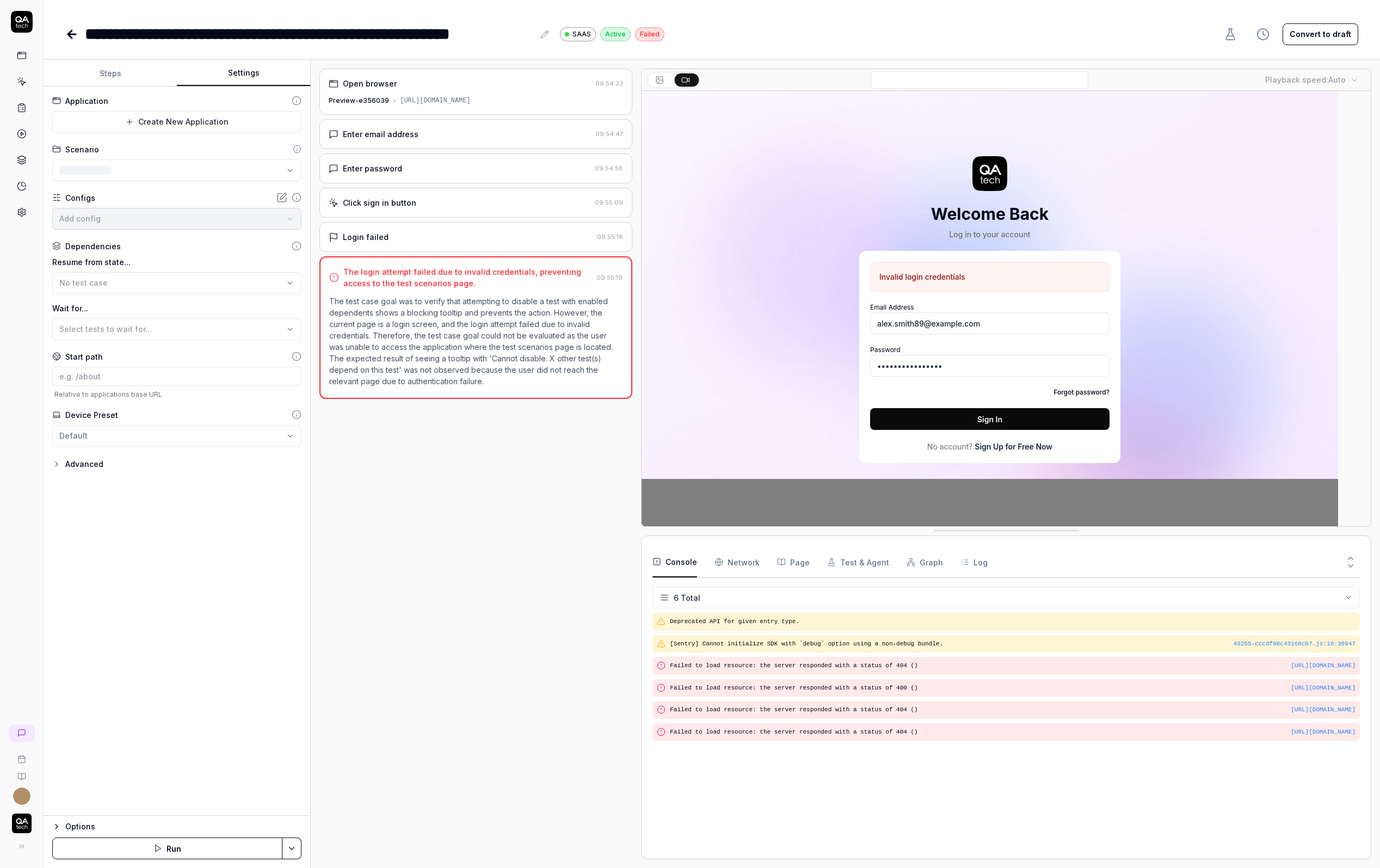
click at [237, 84] on button "Settings" at bounding box center [243, 74] width 133 height 26
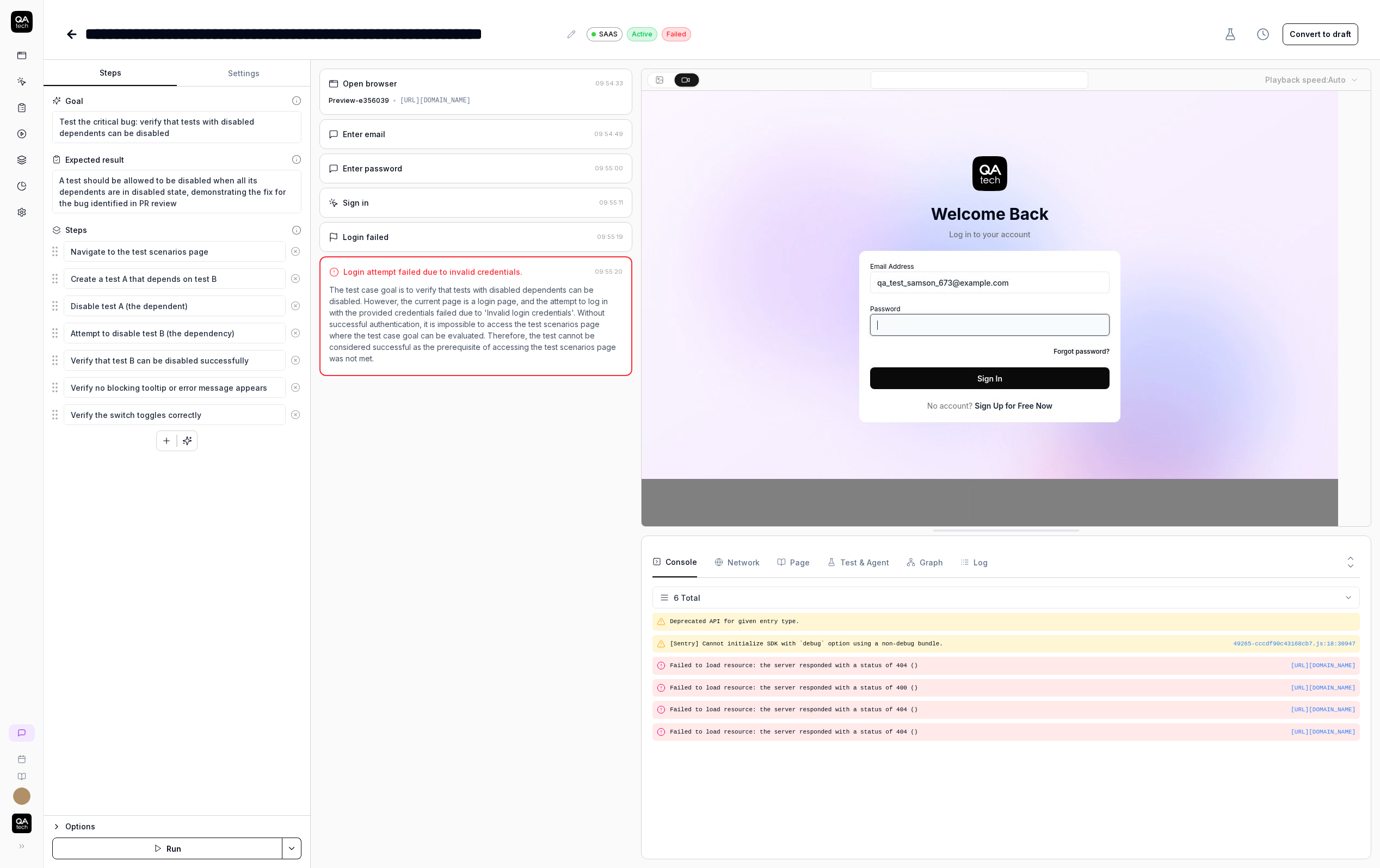
type textarea "*"
click at [237, 67] on button "Settings" at bounding box center [243, 74] width 133 height 26
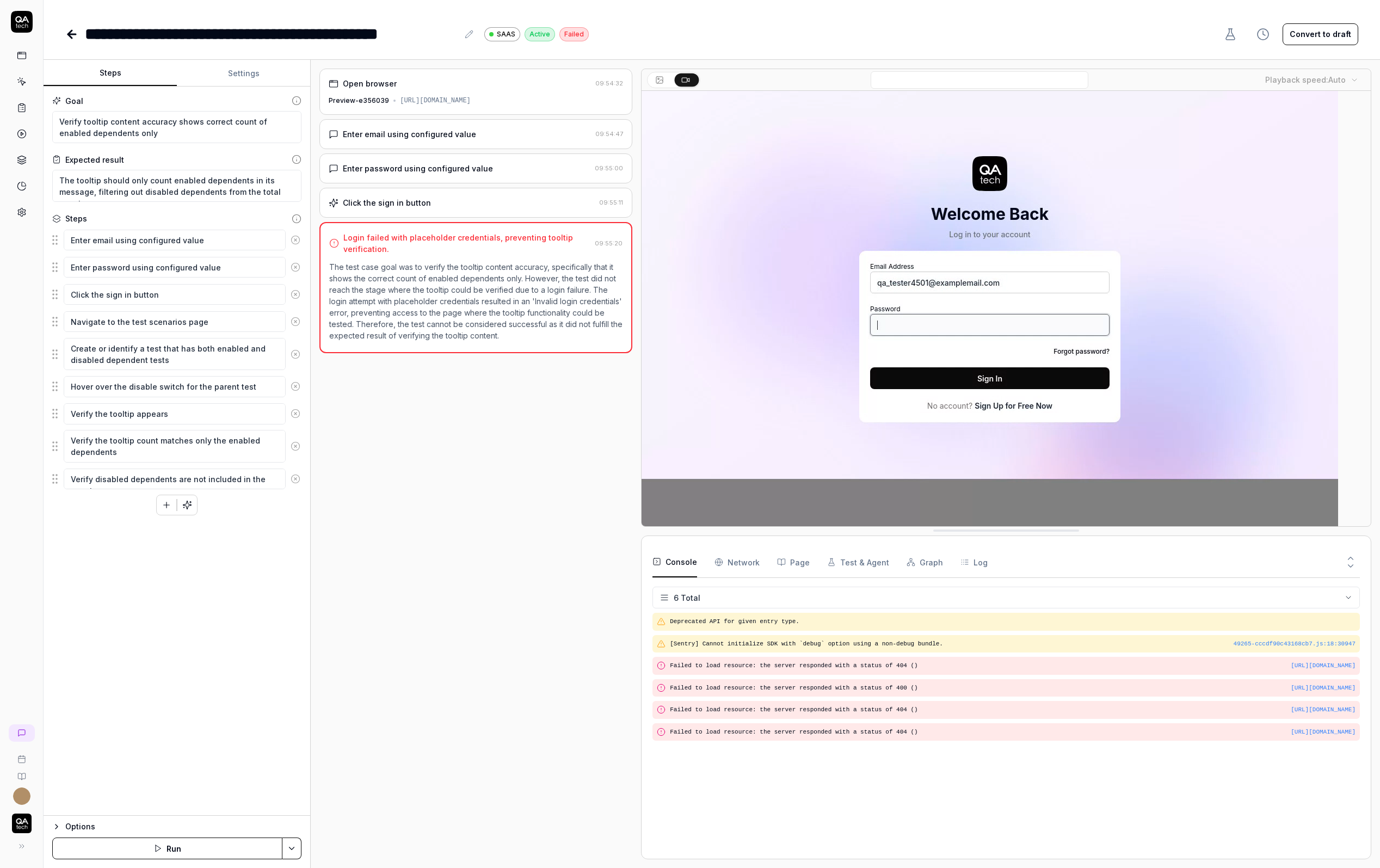
type textarea "*"
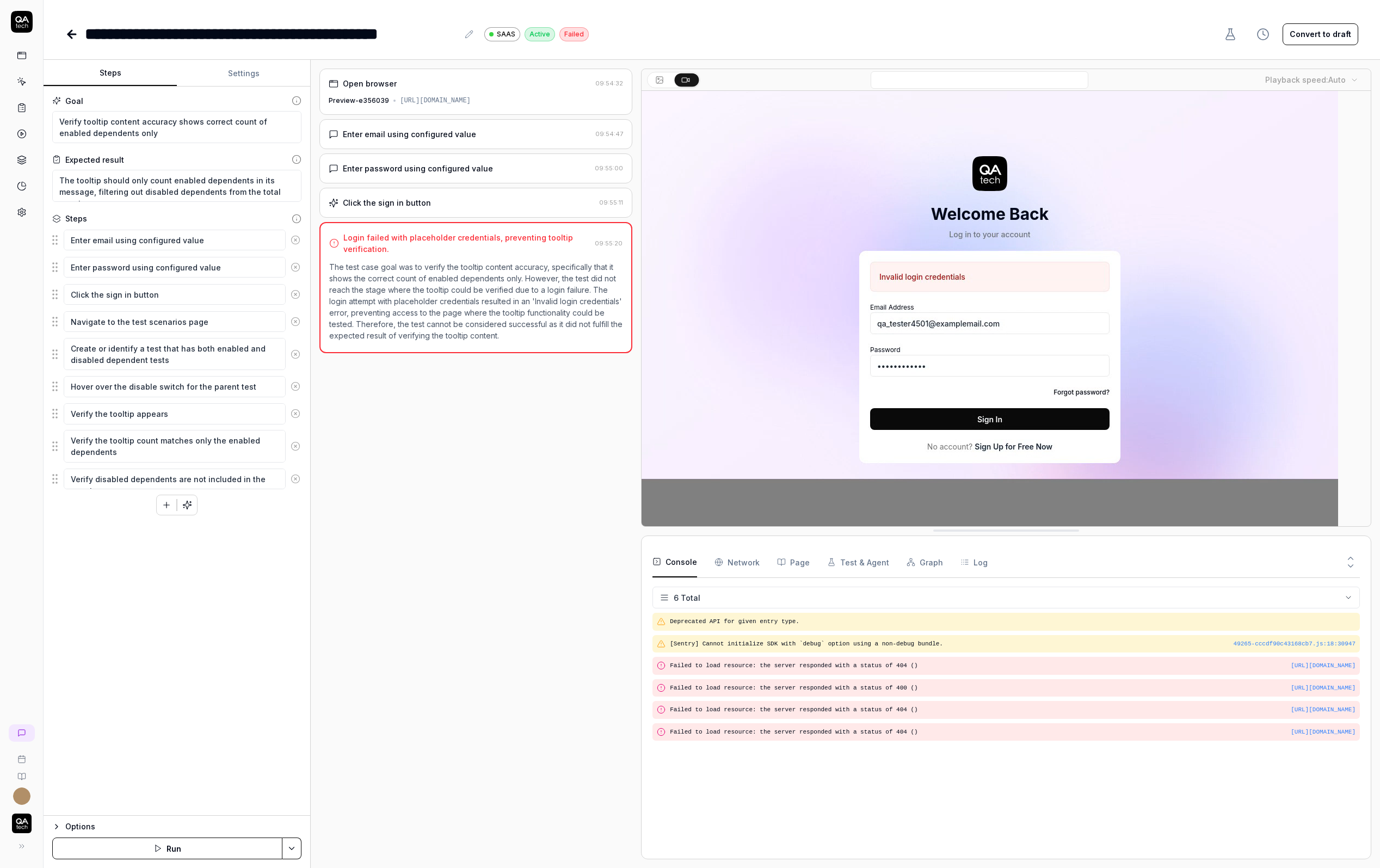
click at [229, 75] on button "Settings" at bounding box center [243, 74] width 133 height 26
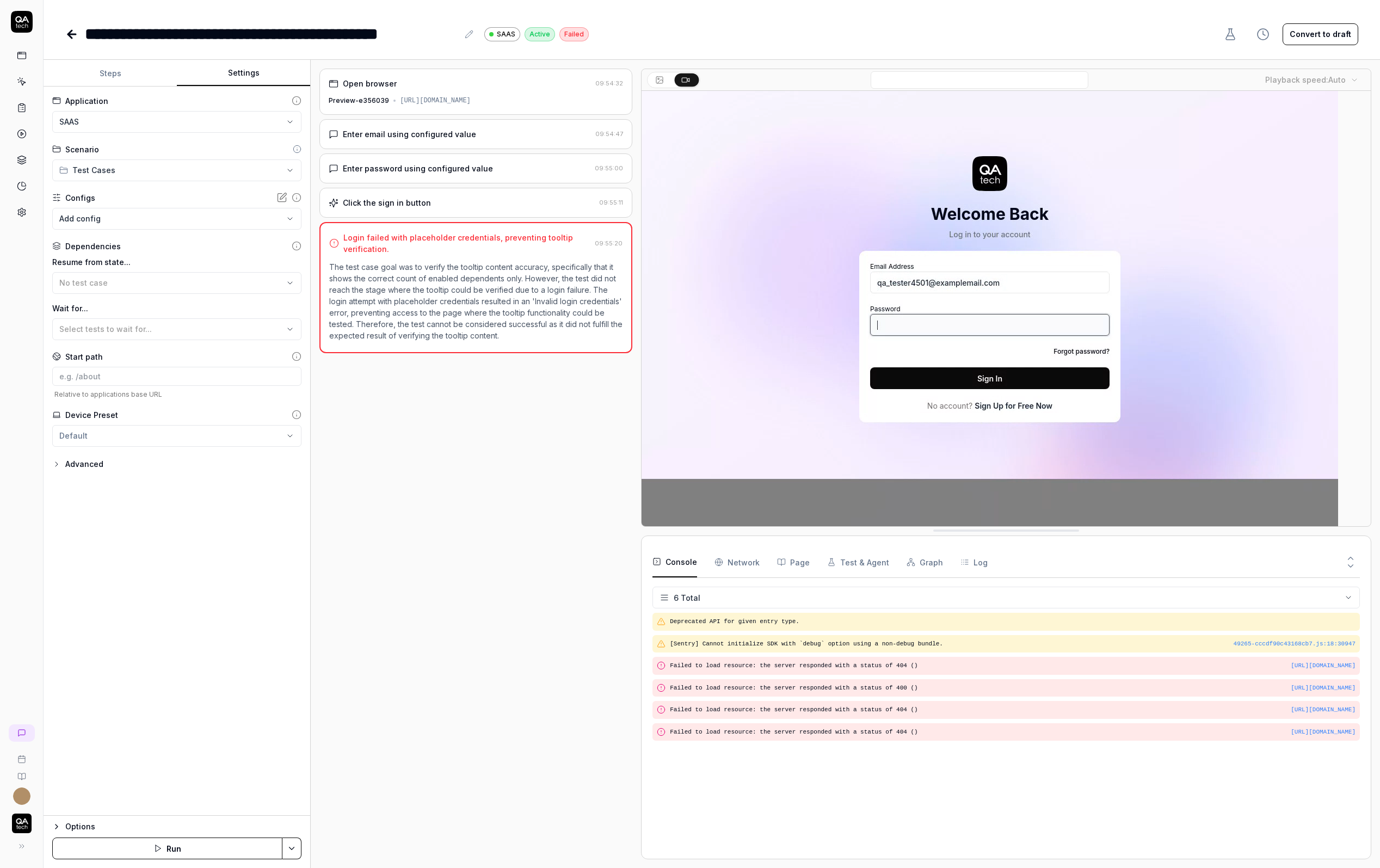
click at [432, 145] on div "Enter email using configured value 09:54:47" at bounding box center [475, 134] width 313 height 30
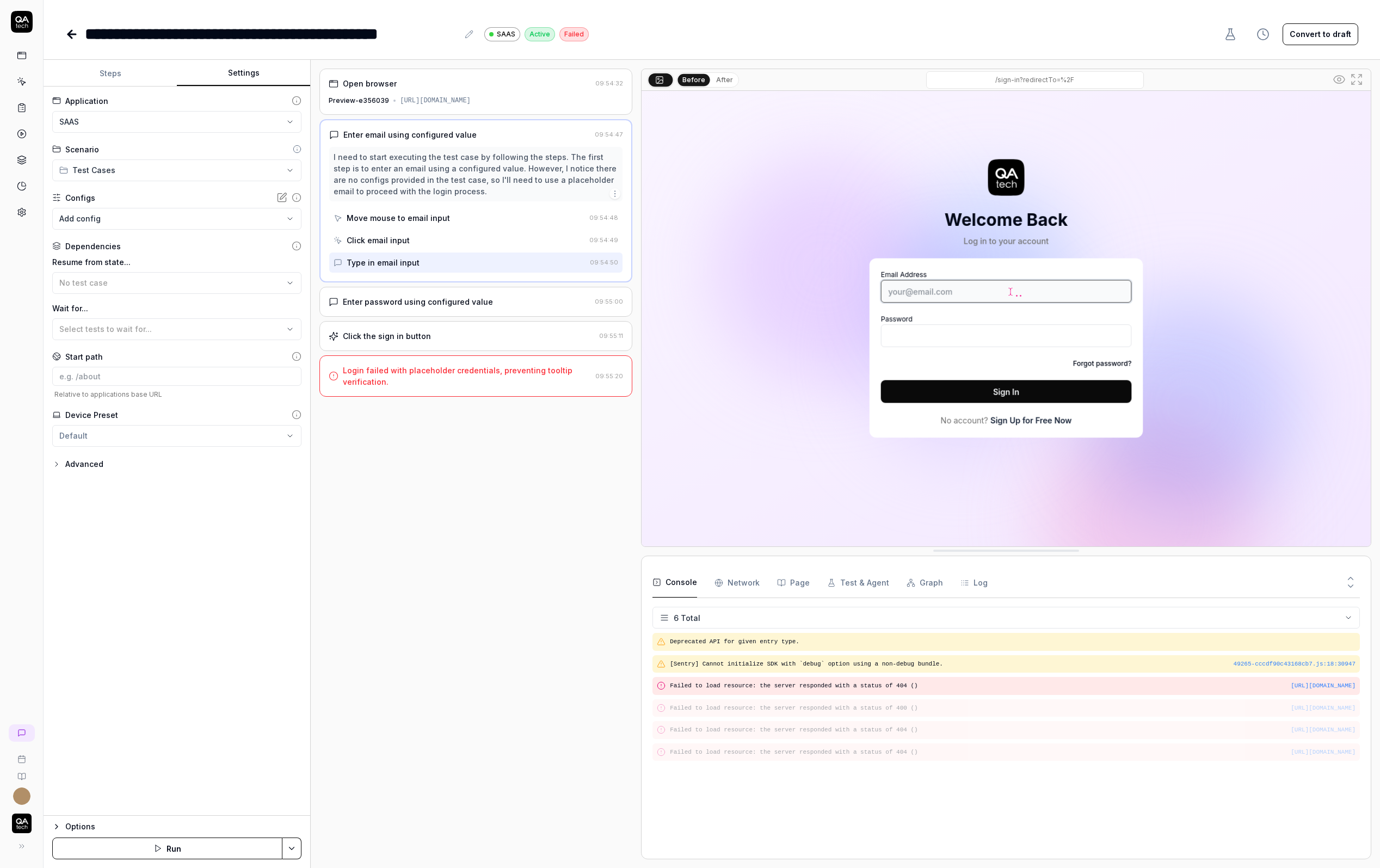
click at [407, 293] on div "Enter password using configured value 09:55:00" at bounding box center [475, 302] width 313 height 30
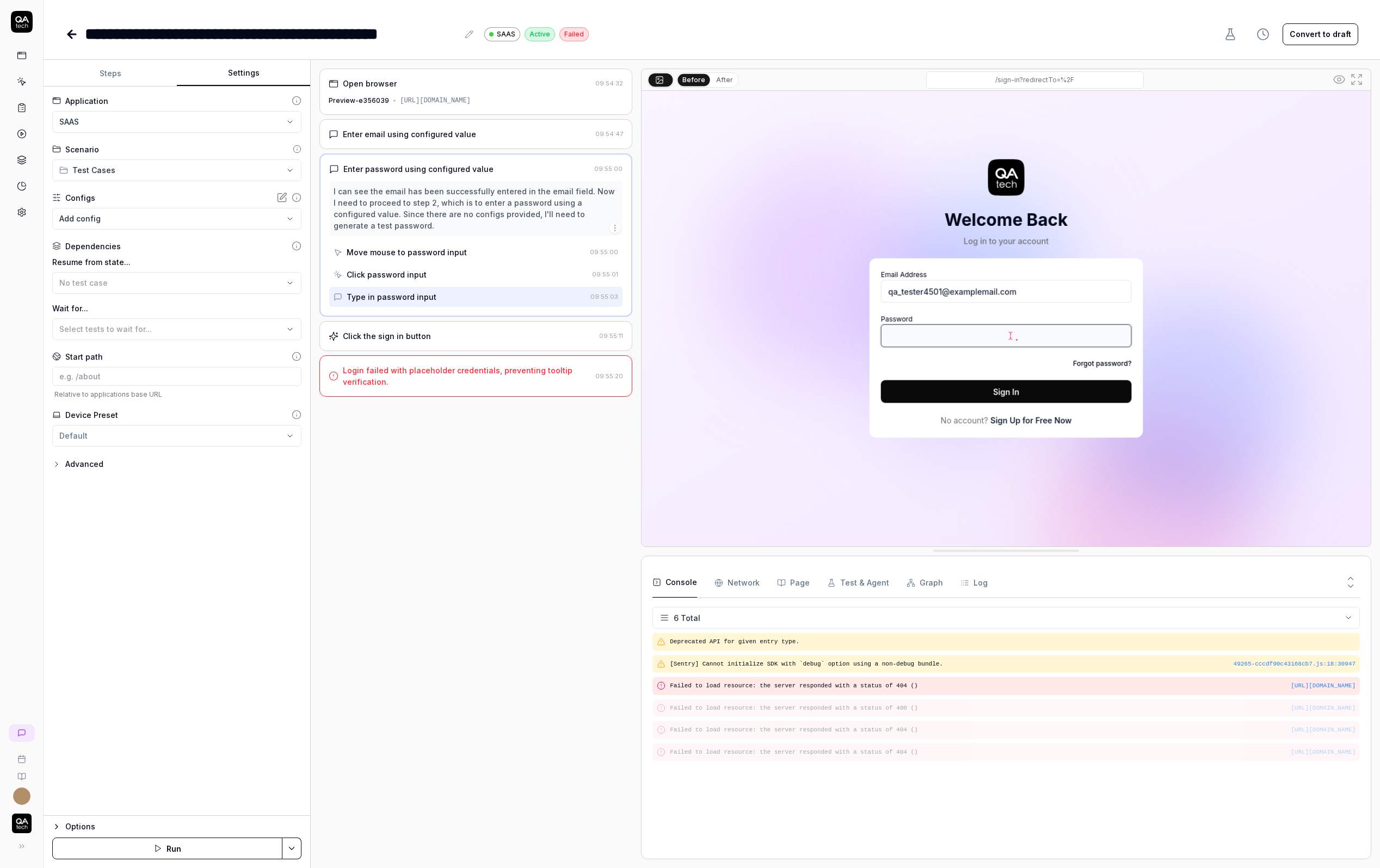
click at [403, 332] on div "Click the sign in button" at bounding box center [386, 336] width 88 height 11
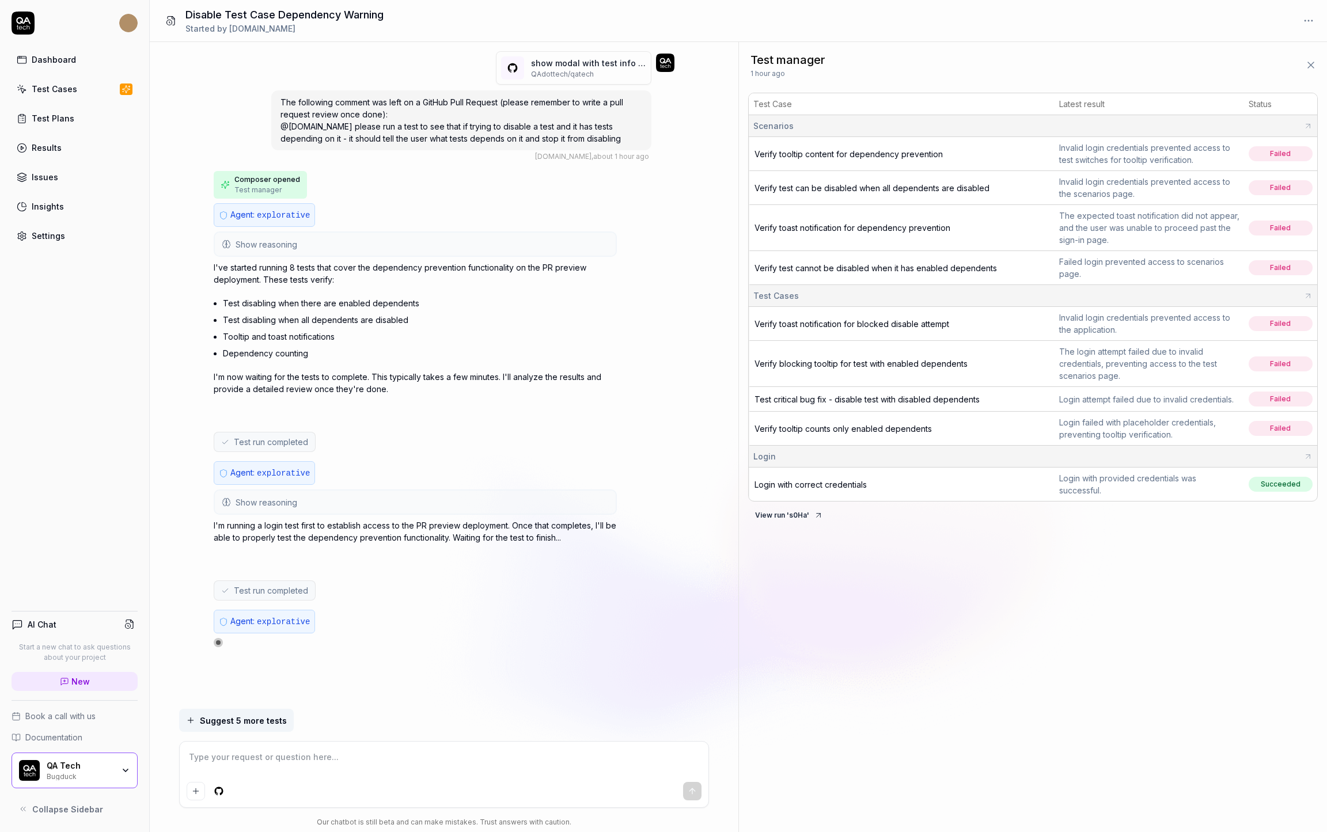
click at [844, 152] on span "Verify tooltip content for dependency prevention" at bounding box center [849, 154] width 188 height 10
click at [843, 185] on span "Verify test can be disabled when all dependents are disabled" at bounding box center [872, 188] width 235 height 10
click at [842, 228] on span "Verify toast notification for dependency prevention" at bounding box center [853, 228] width 196 height 10
click at [840, 268] on span "Verify test cannot be disabled when it has enabled dependents" at bounding box center [876, 268] width 243 height 10
click at [813, 321] on span "Verify toast notification for blocked disable attempt" at bounding box center [852, 324] width 195 height 10
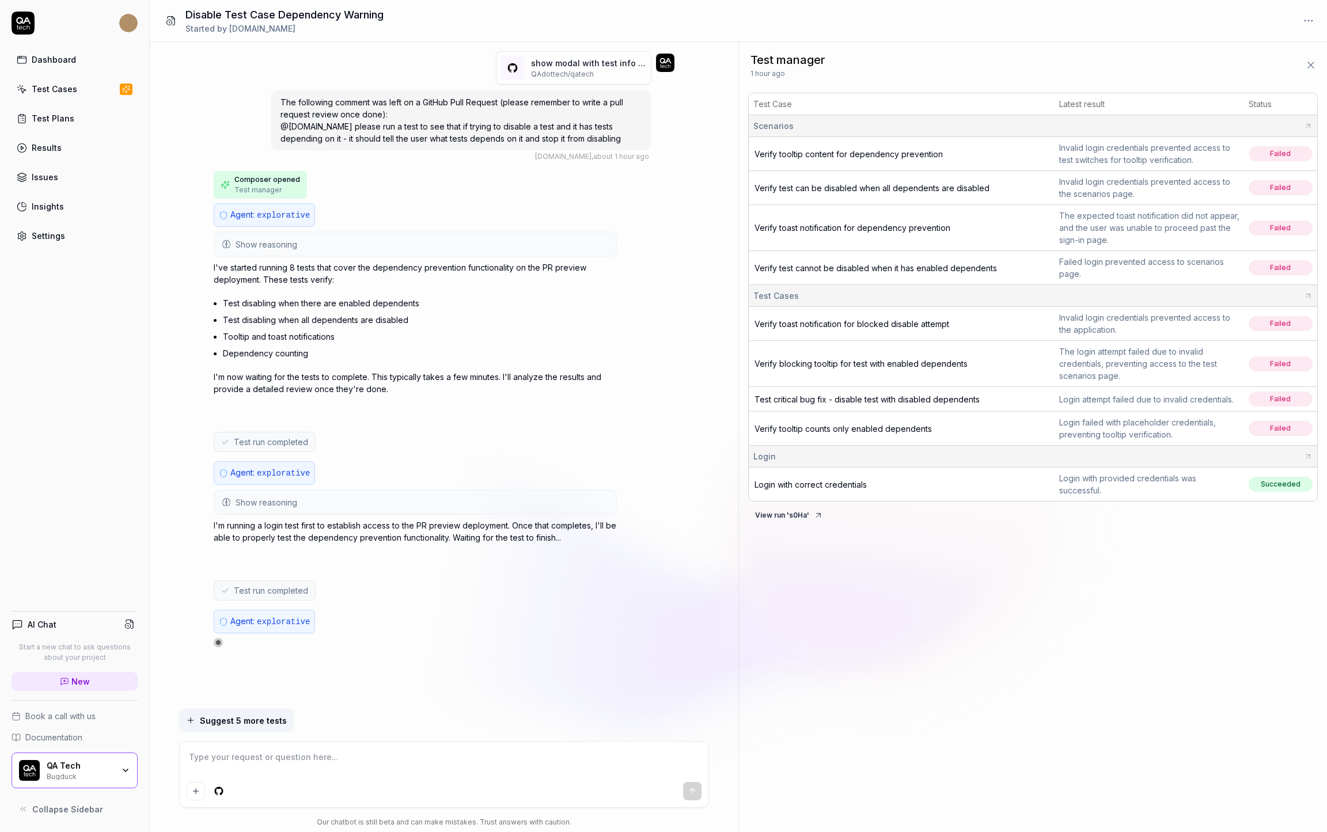
click at [814, 365] on span "Verify blocking tooltip for test with enabled dependents" at bounding box center [861, 364] width 213 height 10
click at [813, 395] on span "Test critical bug fix - disable test with disabled dependents" at bounding box center [867, 400] width 225 height 10
click at [812, 424] on span "Verify tooltip counts only enabled dependents" at bounding box center [843, 429] width 177 height 10
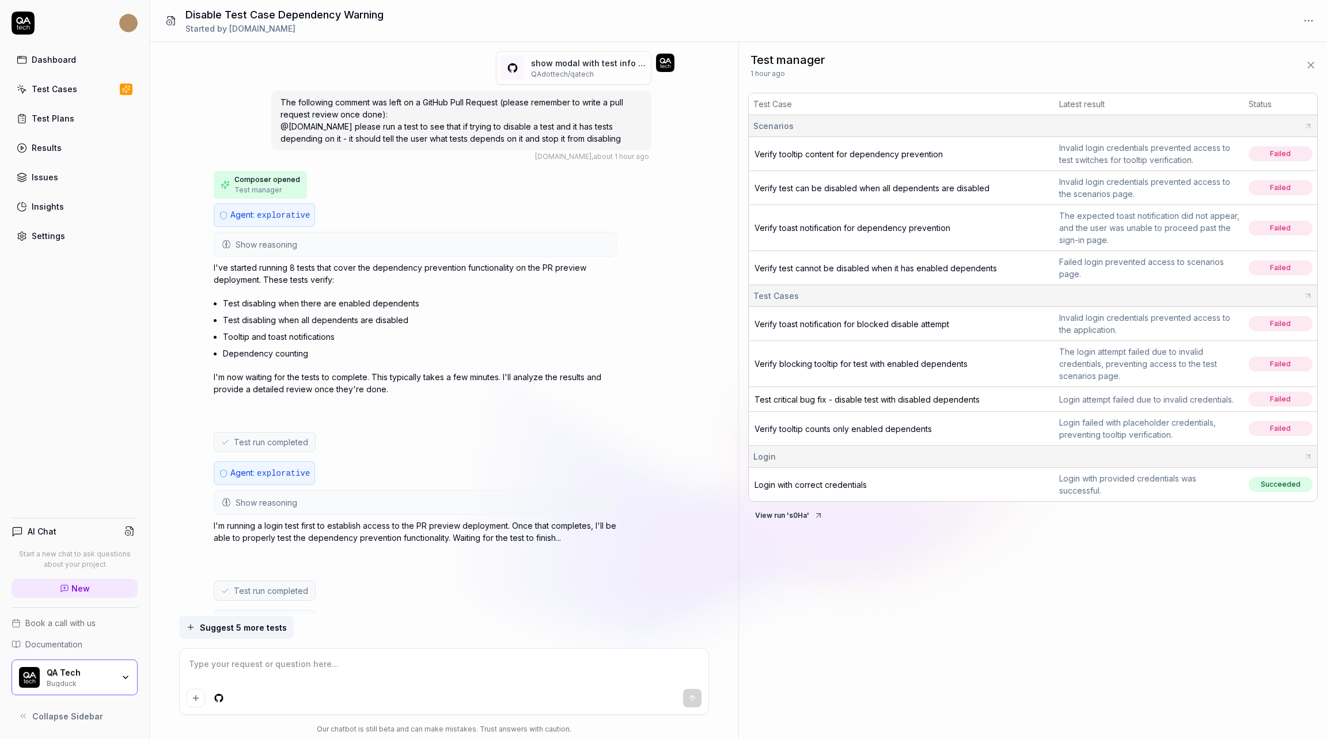
type textarea "*"
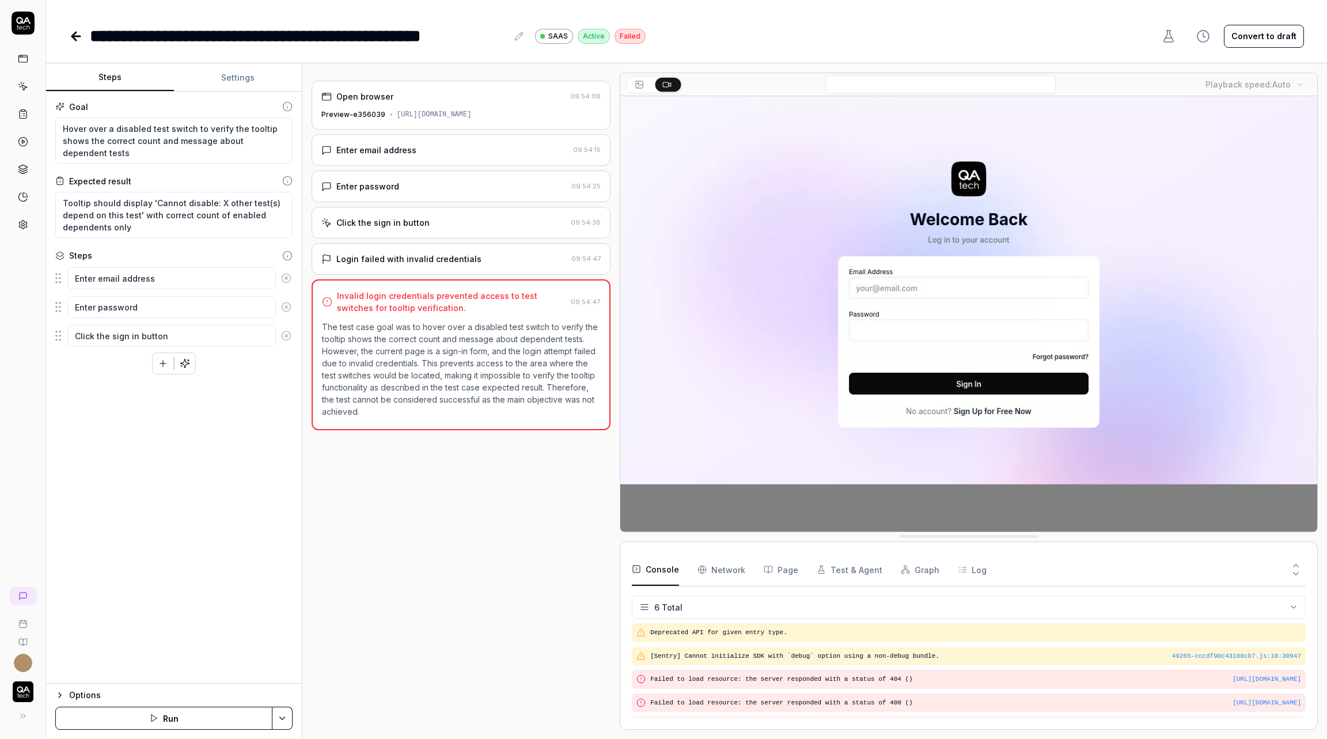
scroll to position [40, 0]
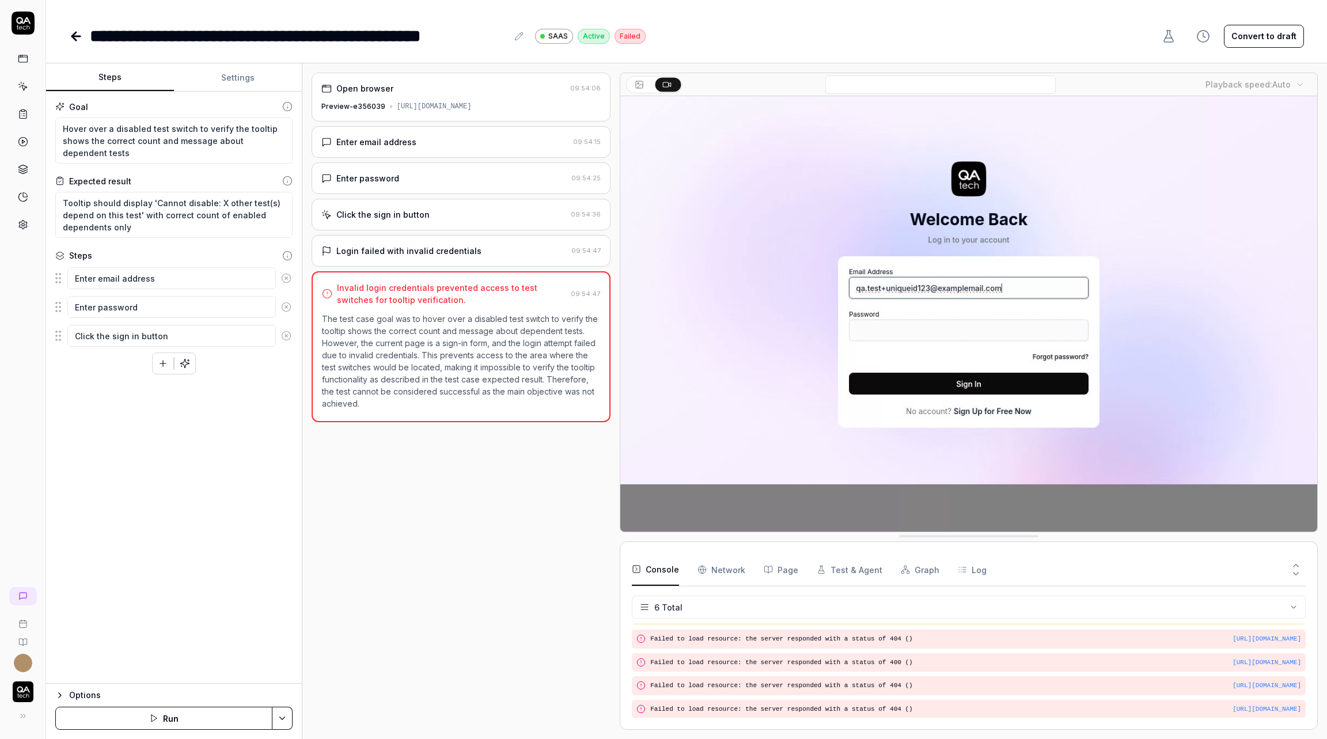
type textarea "*"
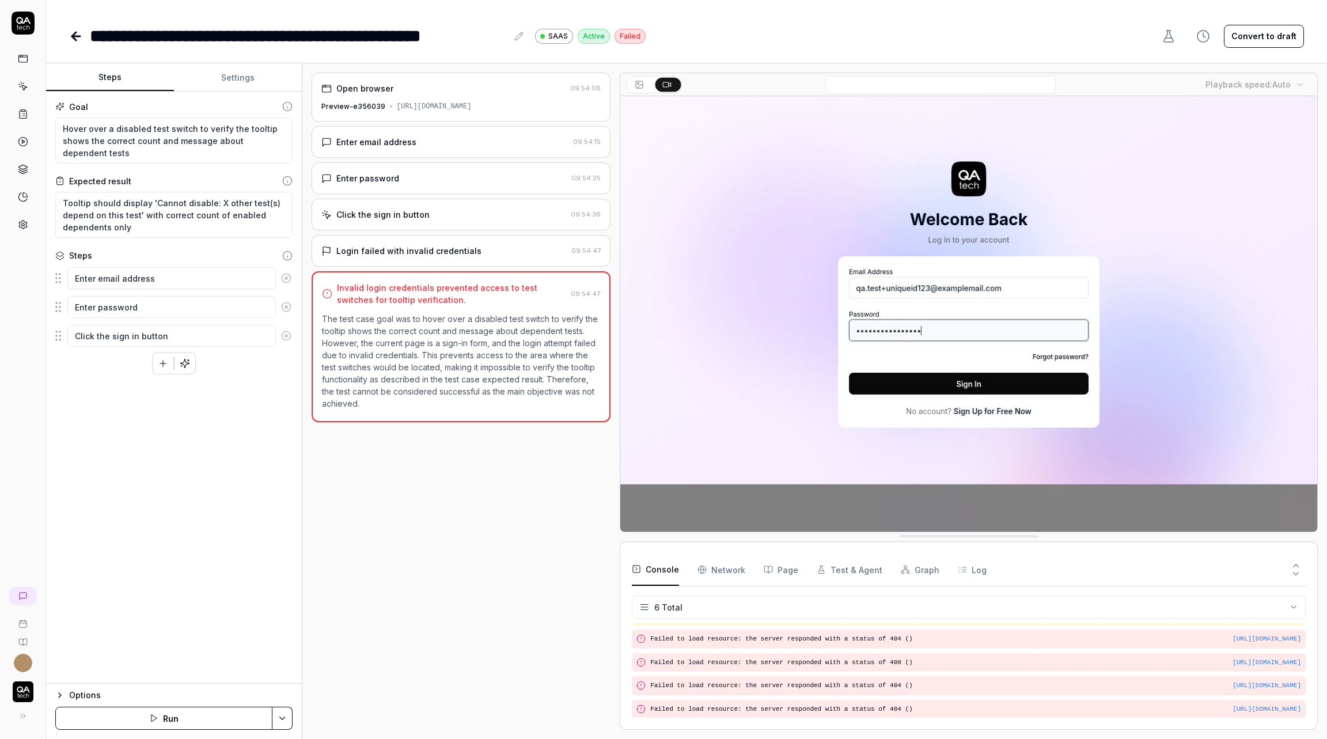
click at [255, 81] on button "Settings" at bounding box center [238, 78] width 128 height 28
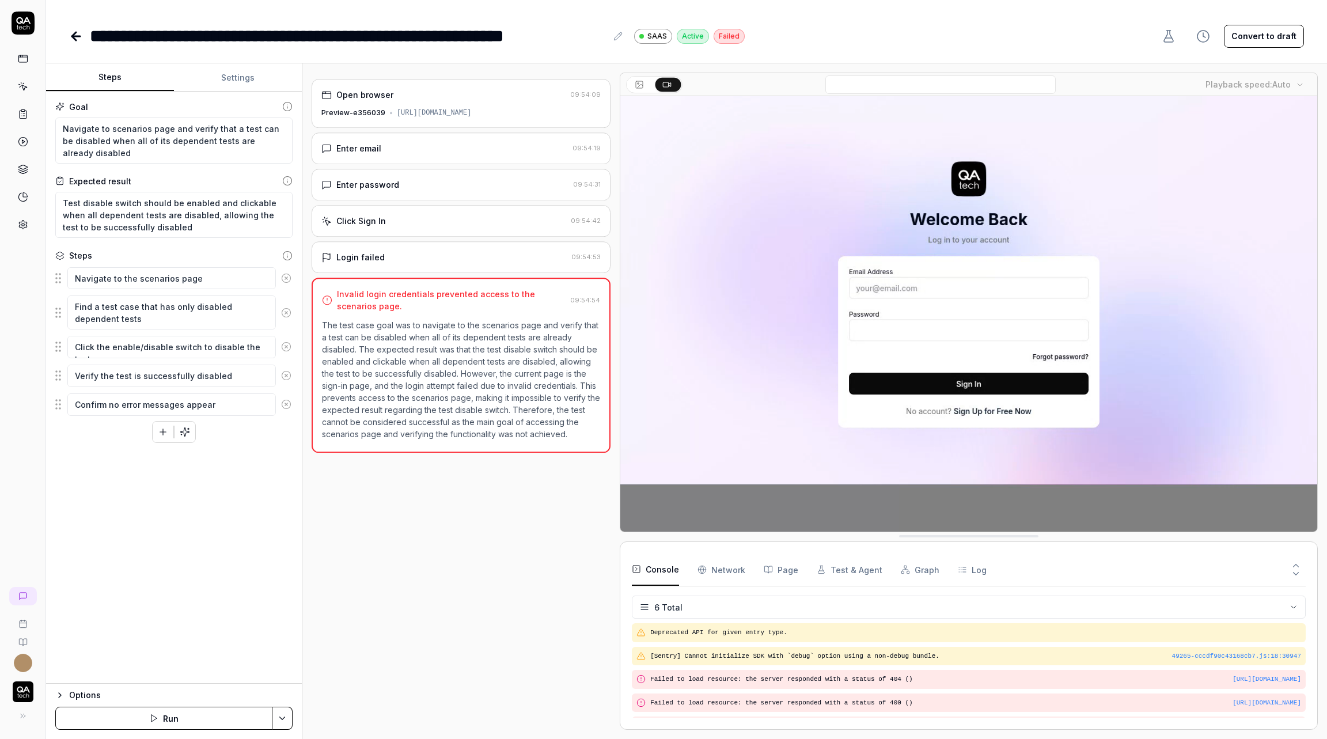
scroll to position [40, 0]
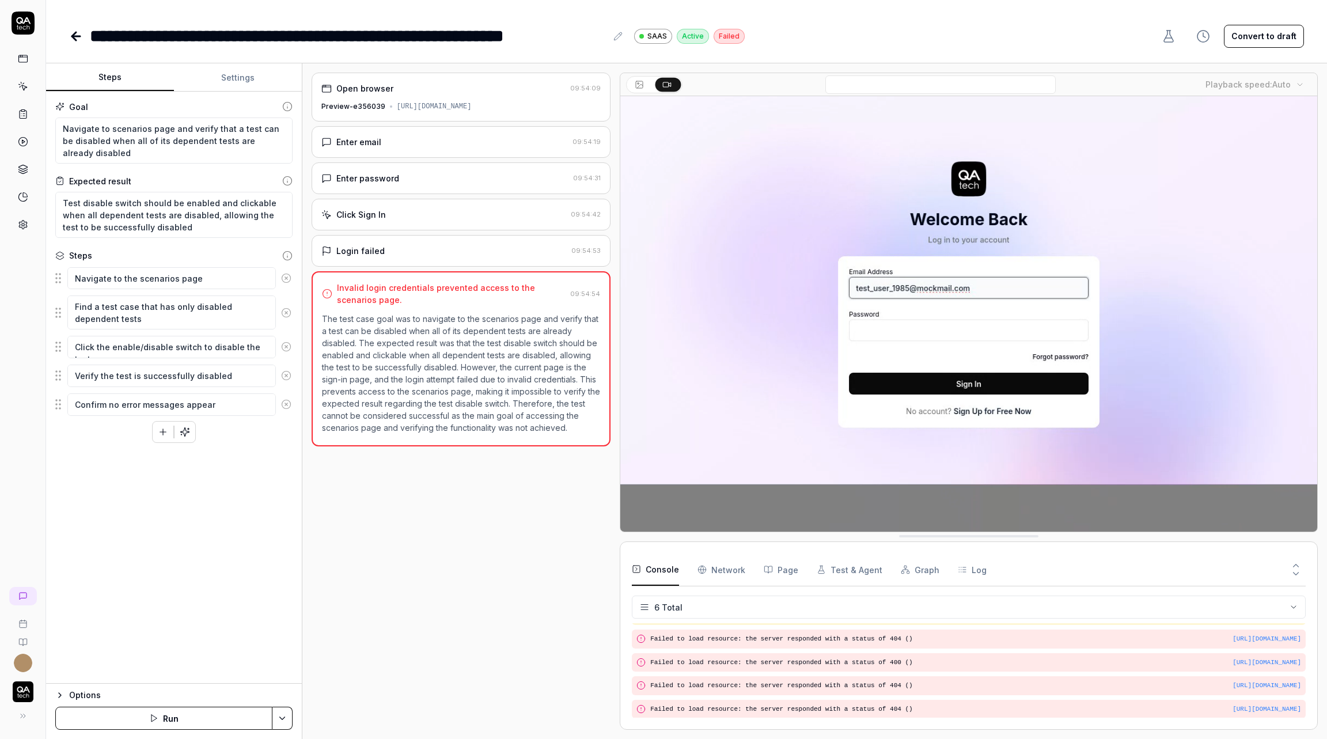
type textarea "*"
click at [240, 68] on button "Settings" at bounding box center [238, 78] width 128 height 28
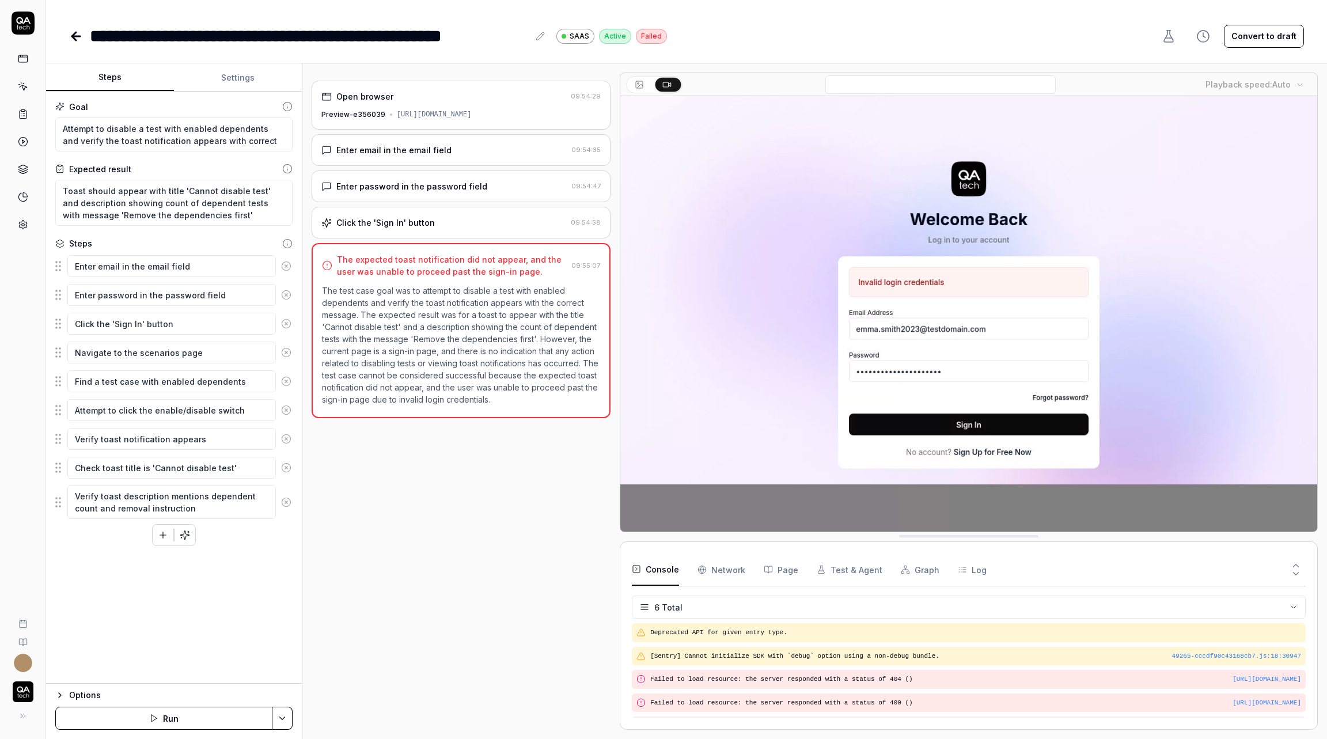
scroll to position [40, 0]
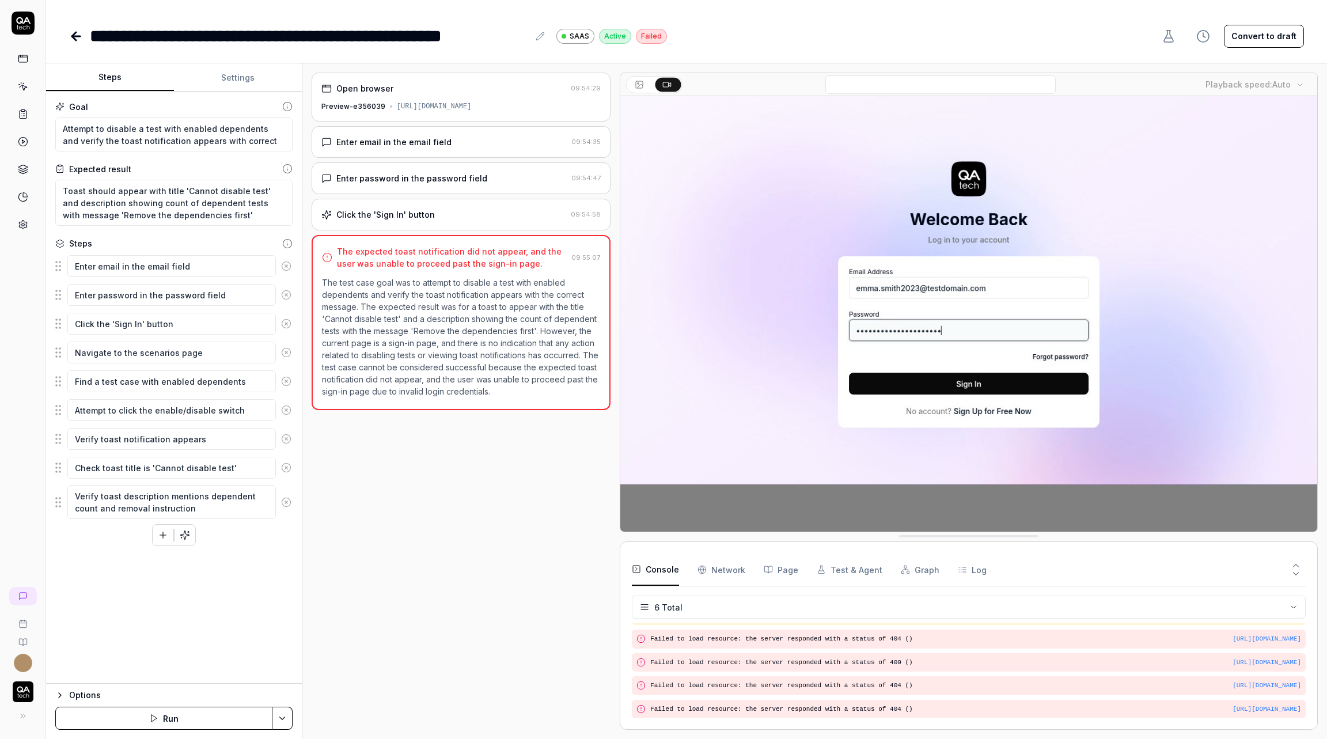
type textarea "*"
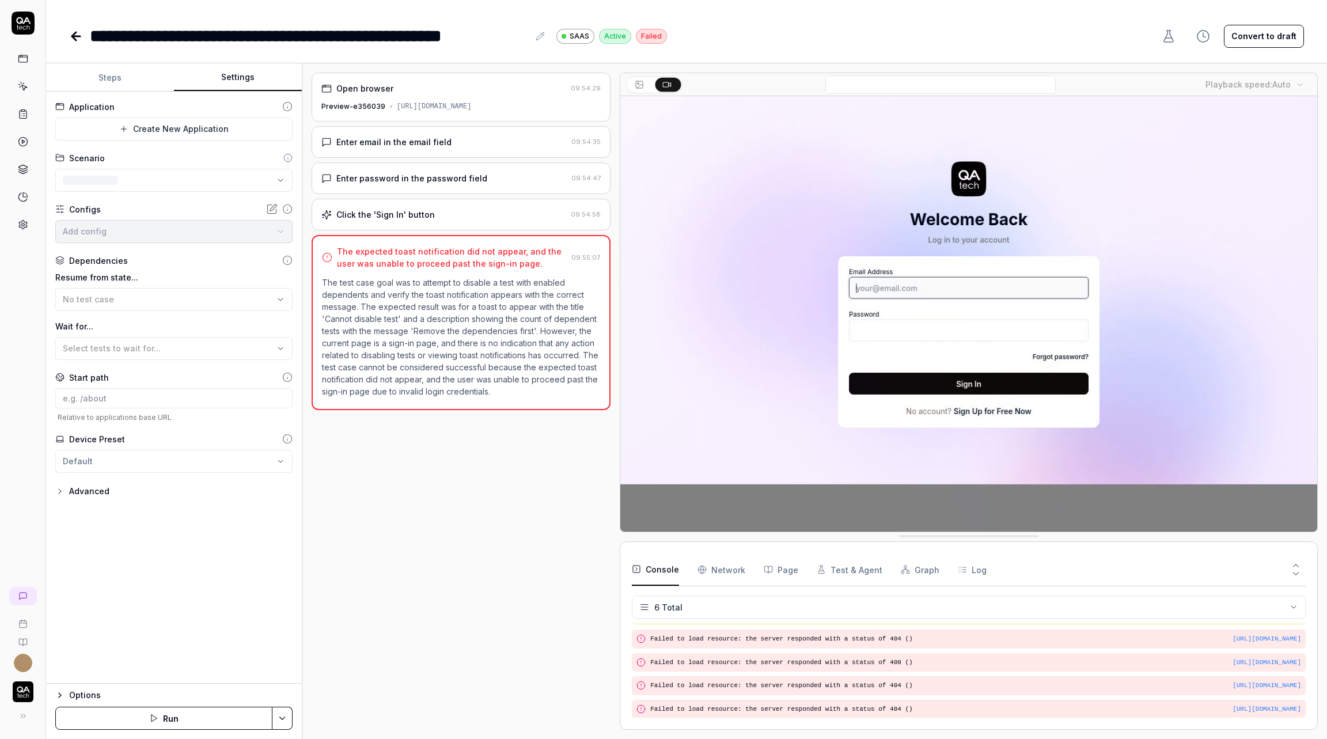
click at [247, 72] on button "Settings" at bounding box center [238, 78] width 128 height 28
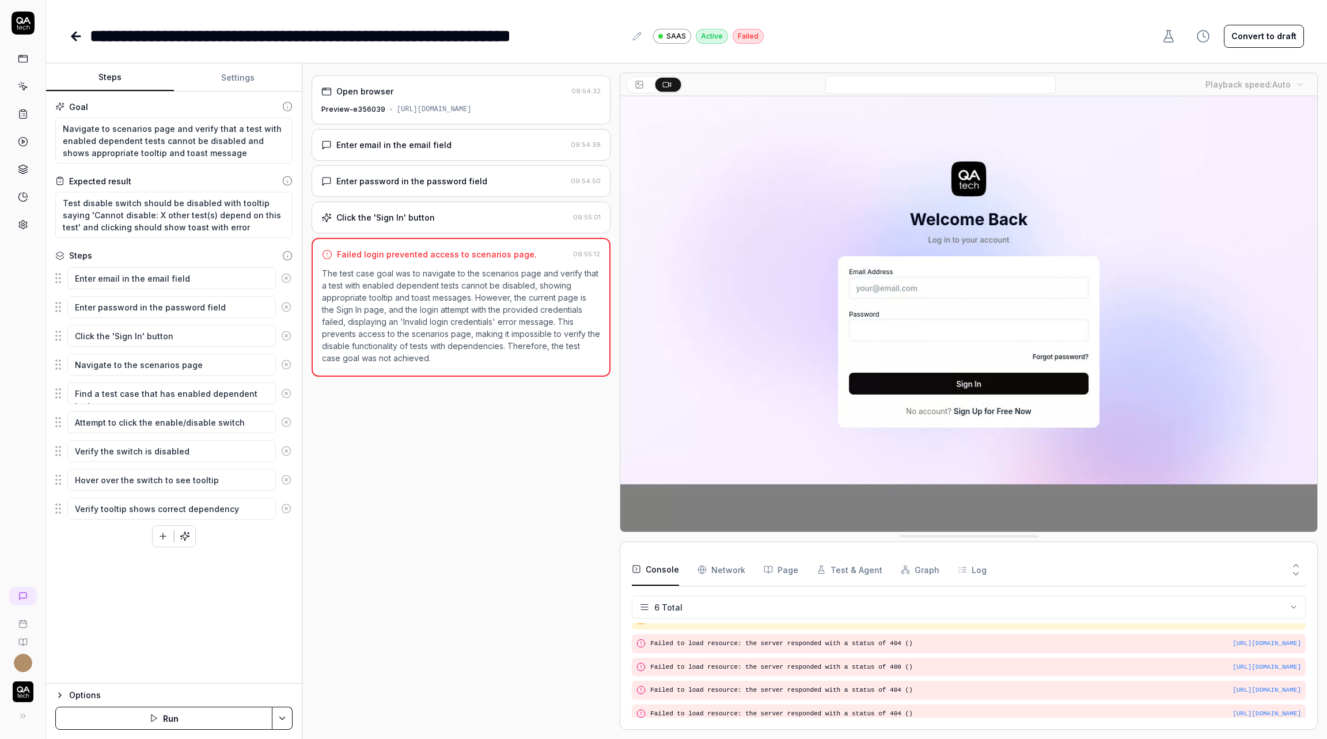
scroll to position [40, 0]
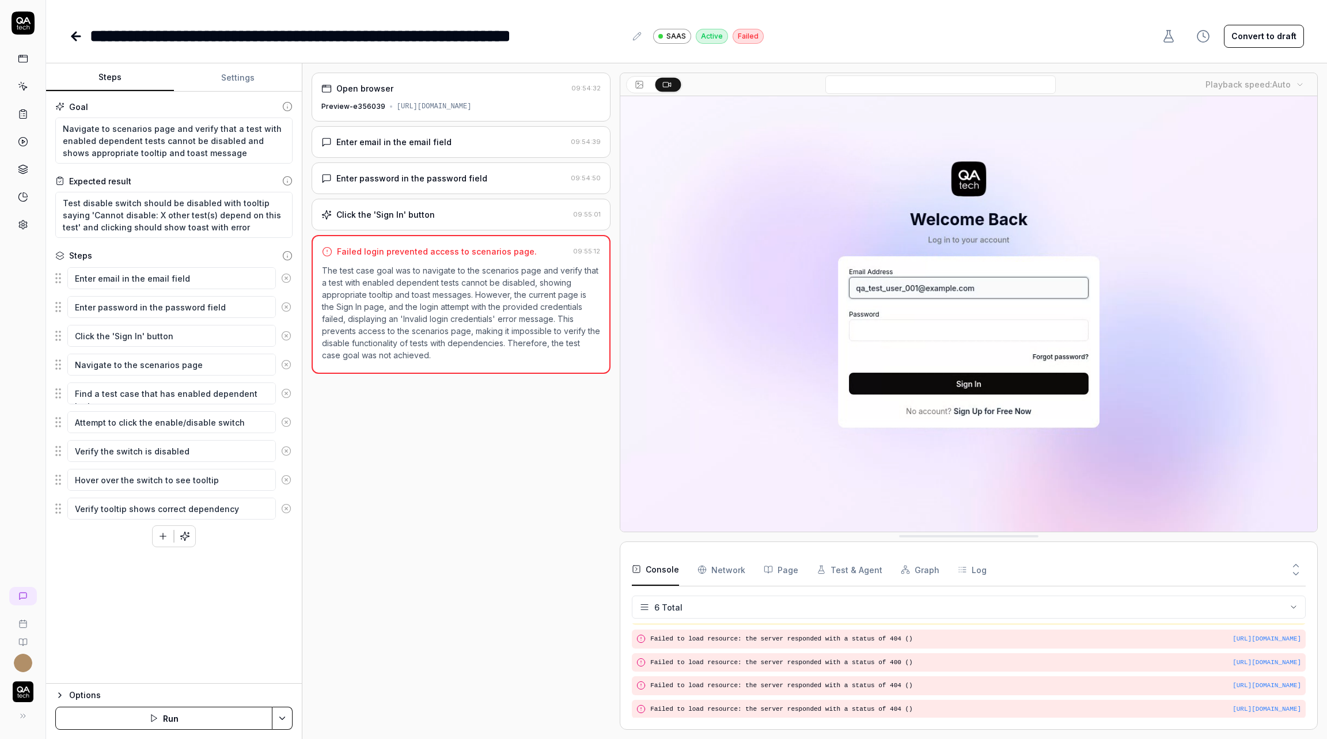
type textarea "*"
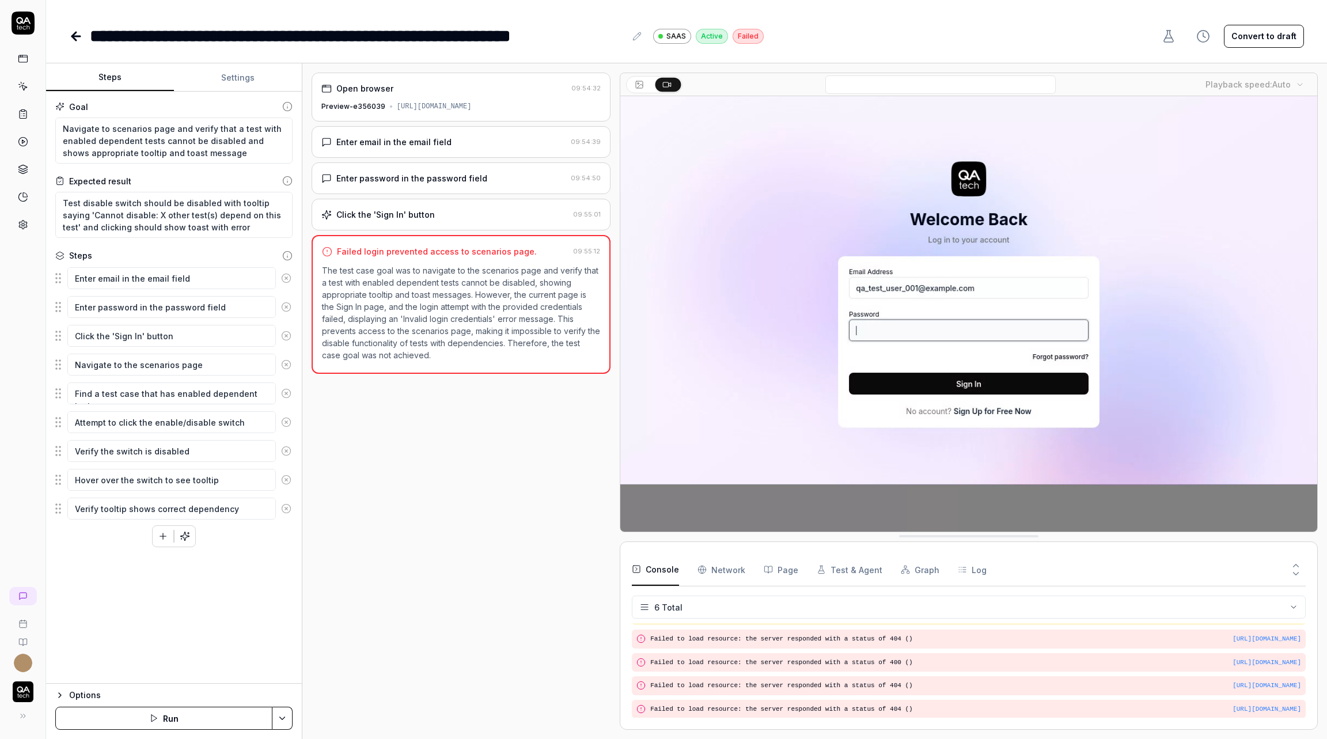
click at [243, 78] on button "Settings" at bounding box center [238, 78] width 128 height 28
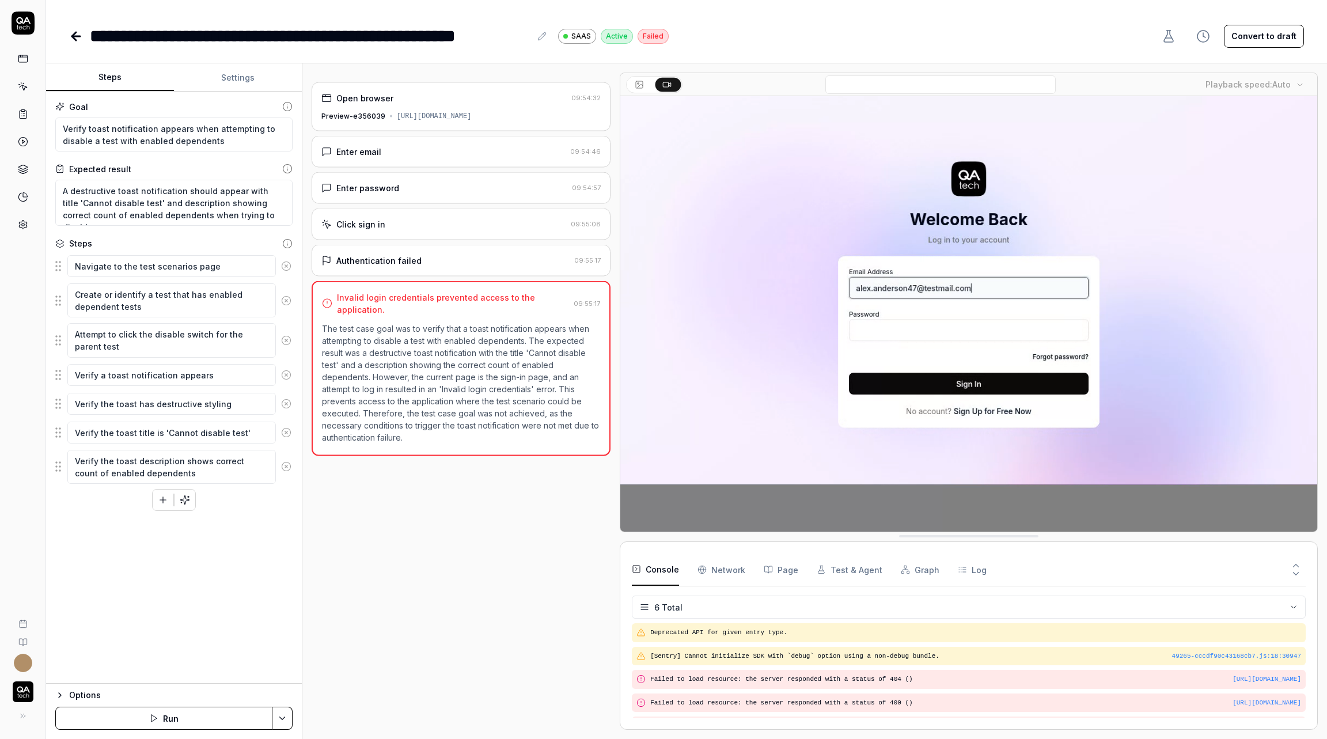
scroll to position [40, 0]
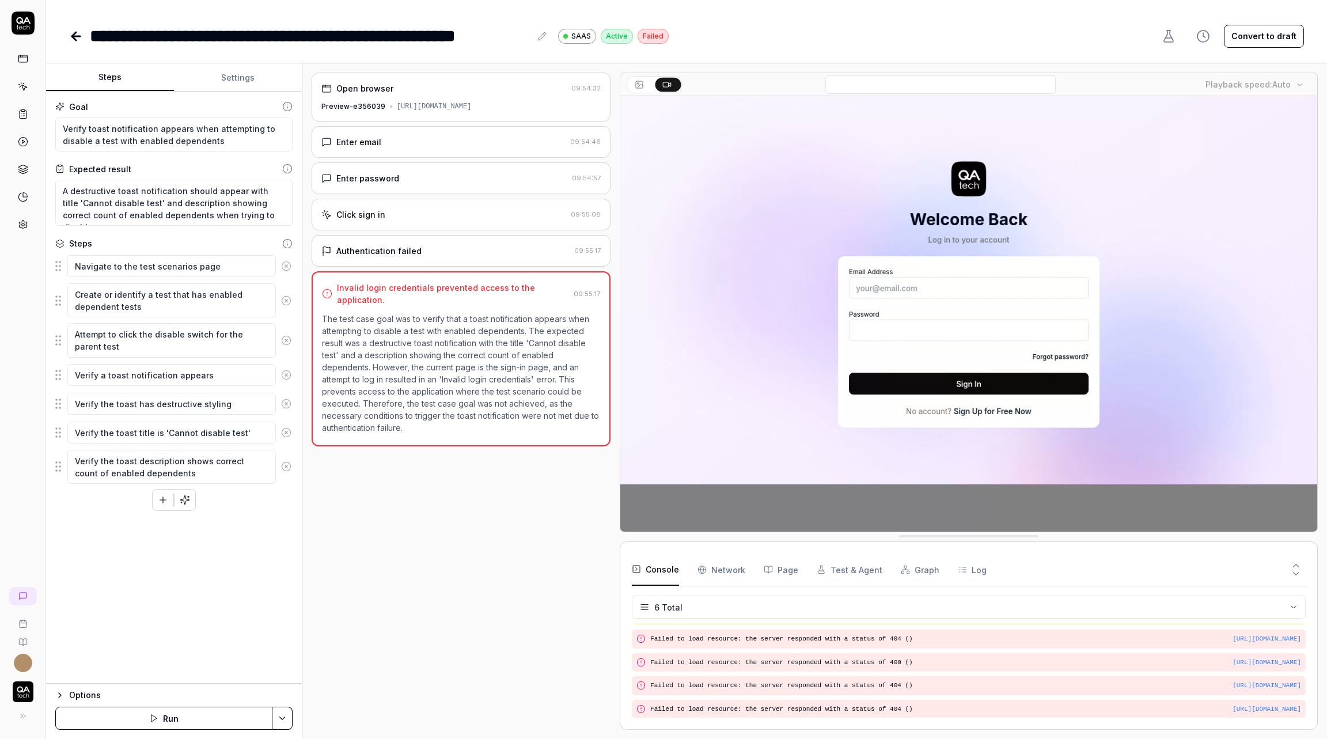
type textarea "*"
click at [237, 79] on button "Settings" at bounding box center [238, 78] width 128 height 28
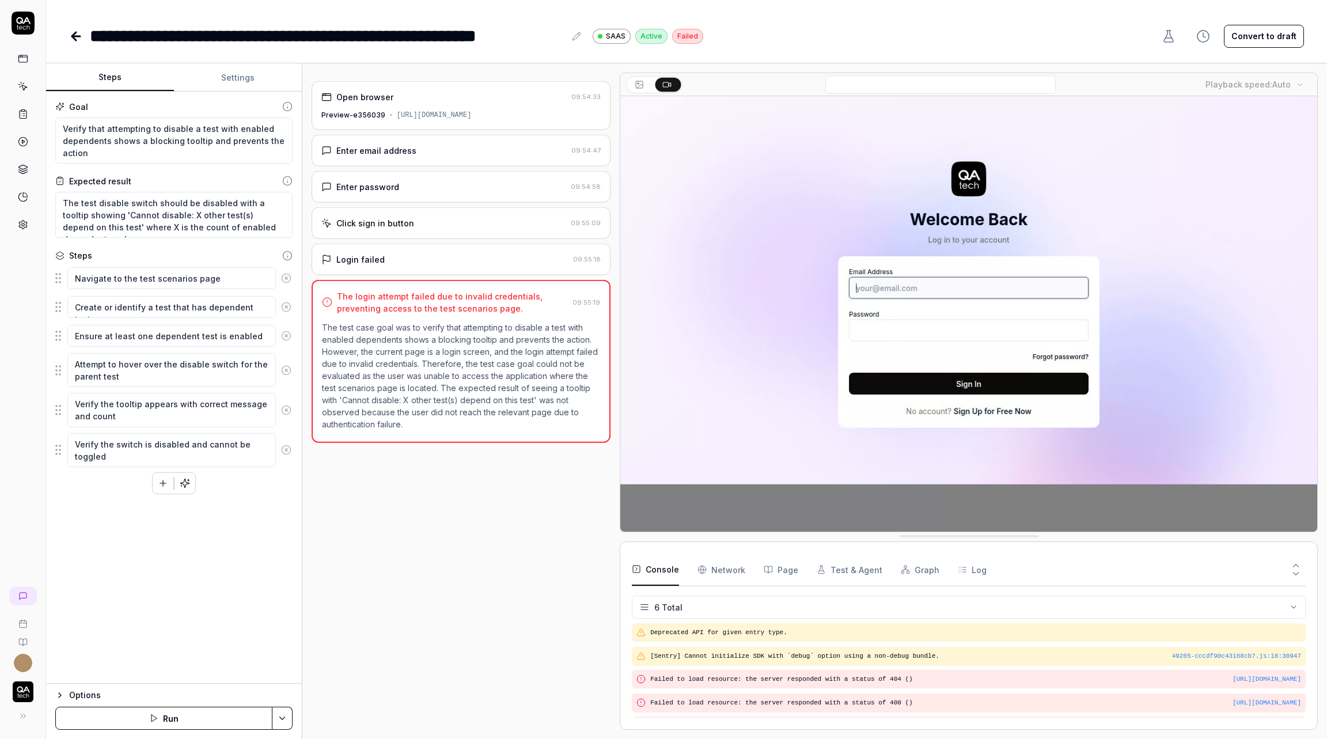
scroll to position [40, 0]
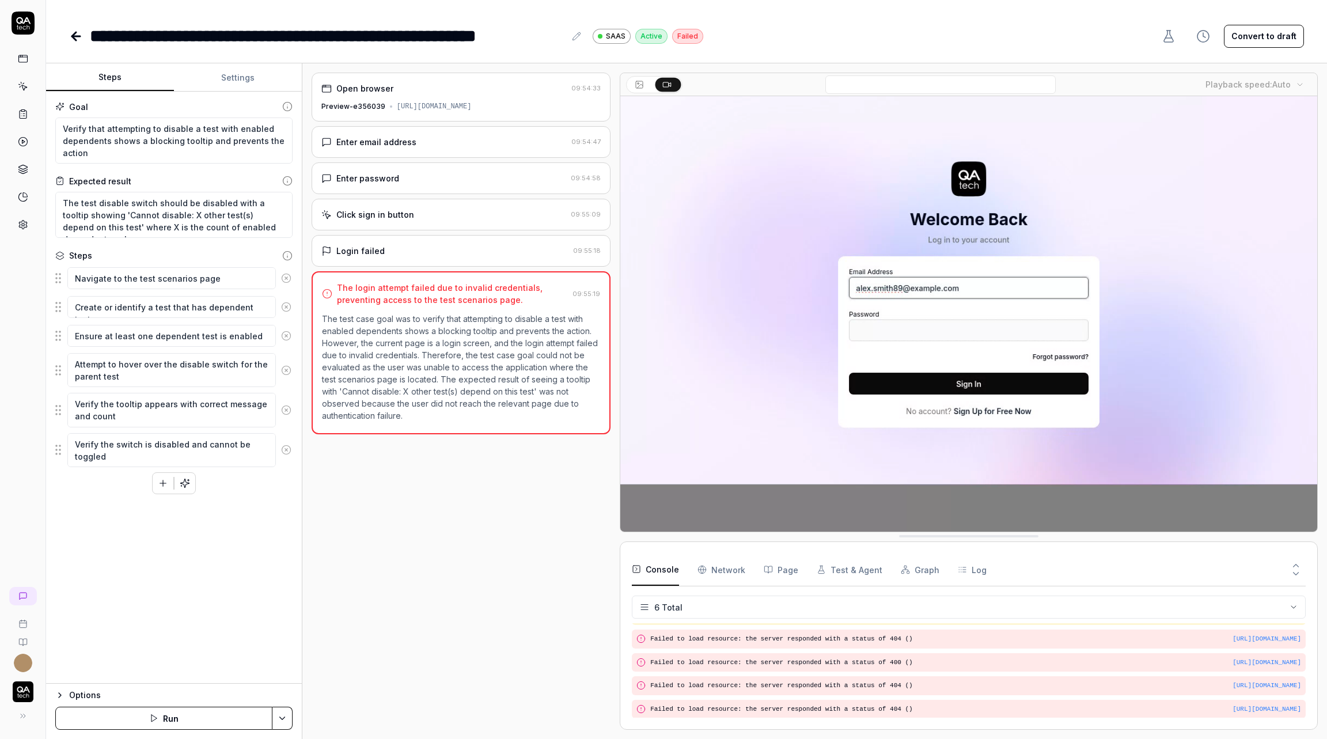
type textarea "*"
click at [248, 78] on button "Settings" at bounding box center [238, 78] width 128 height 28
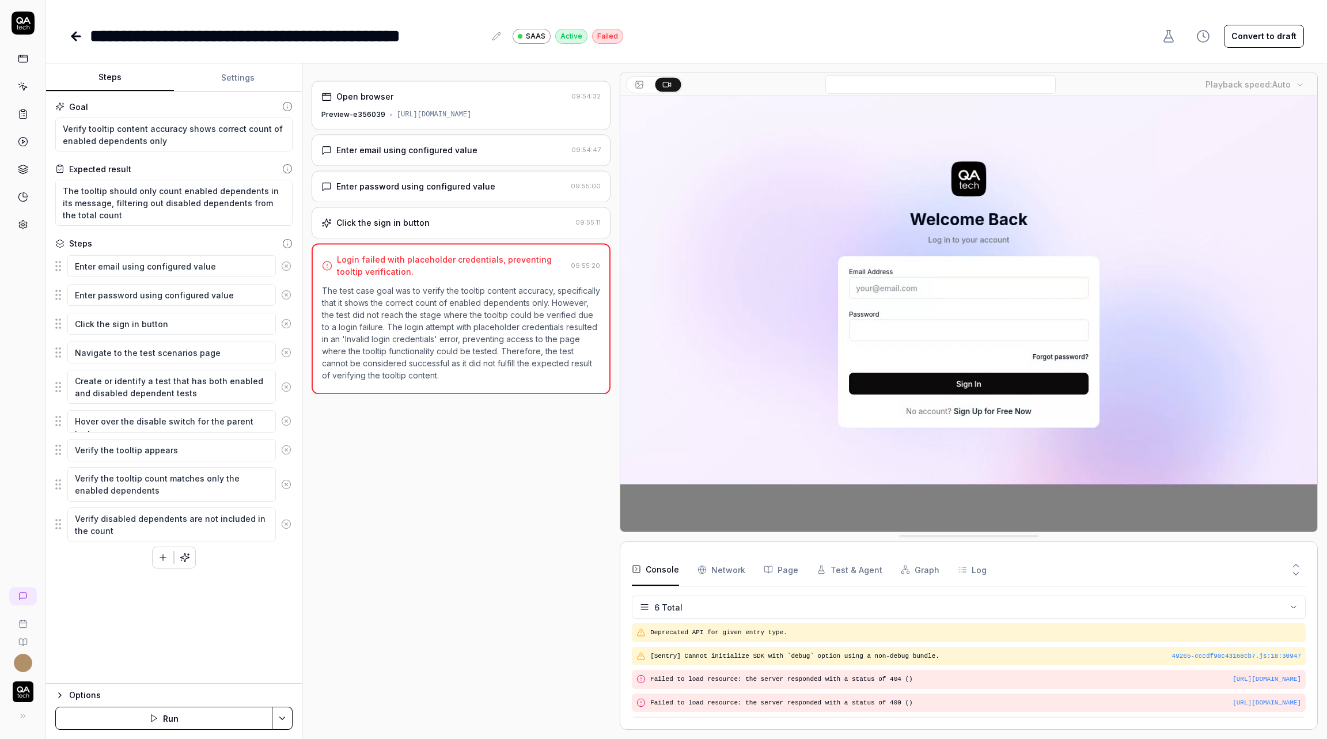
scroll to position [40, 0]
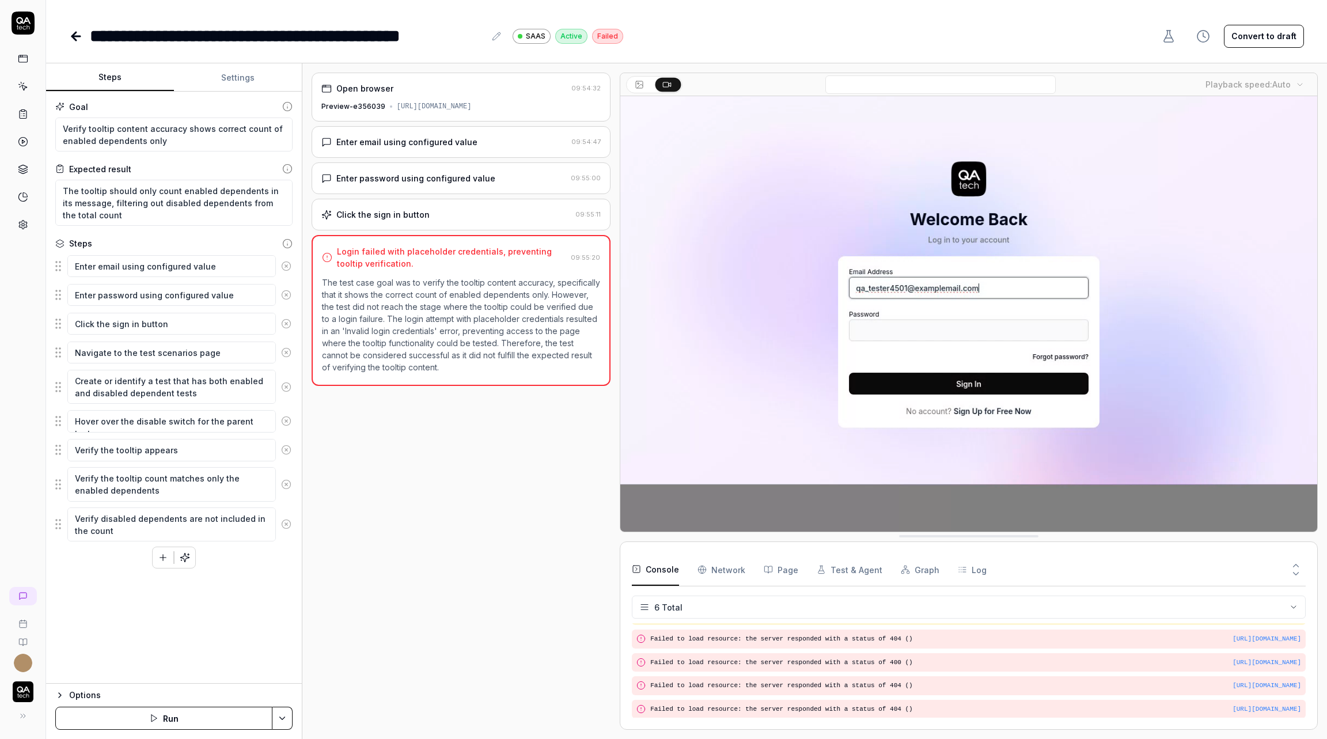
type textarea "*"
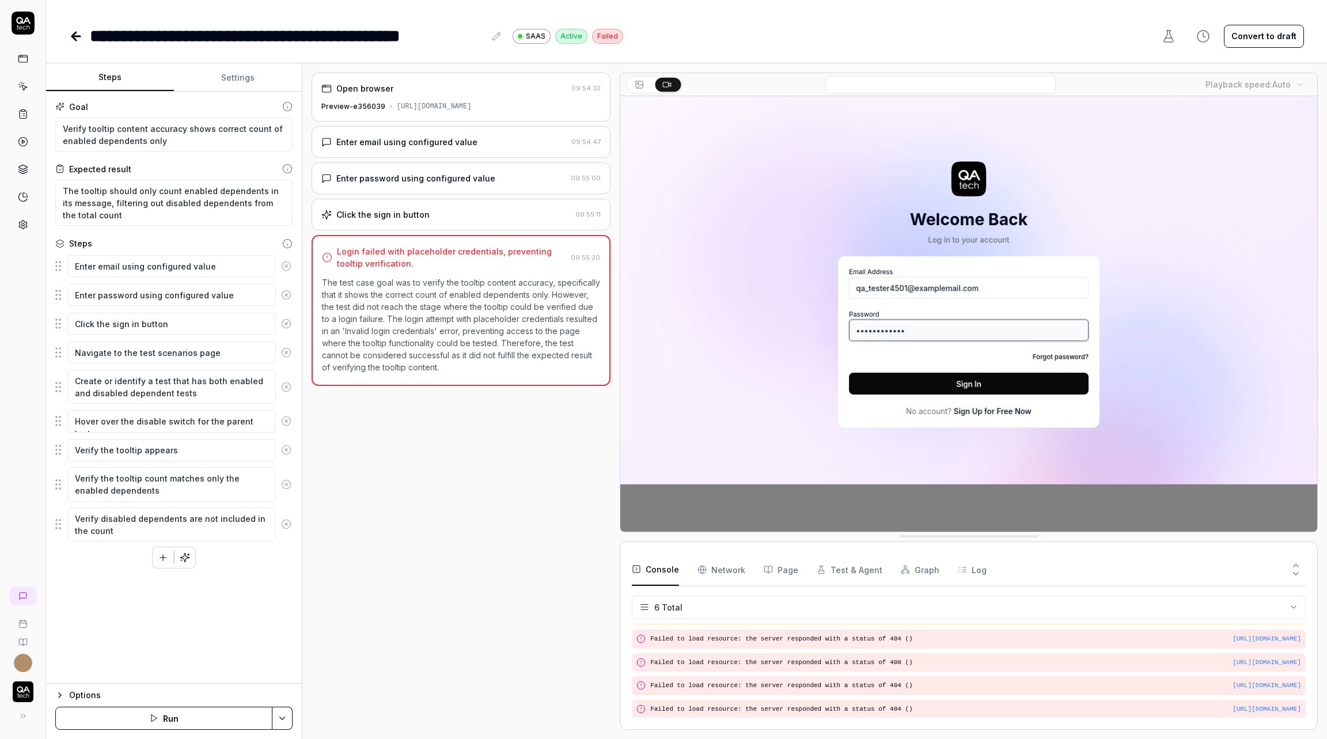
click at [219, 85] on button "Settings" at bounding box center [238, 78] width 128 height 28
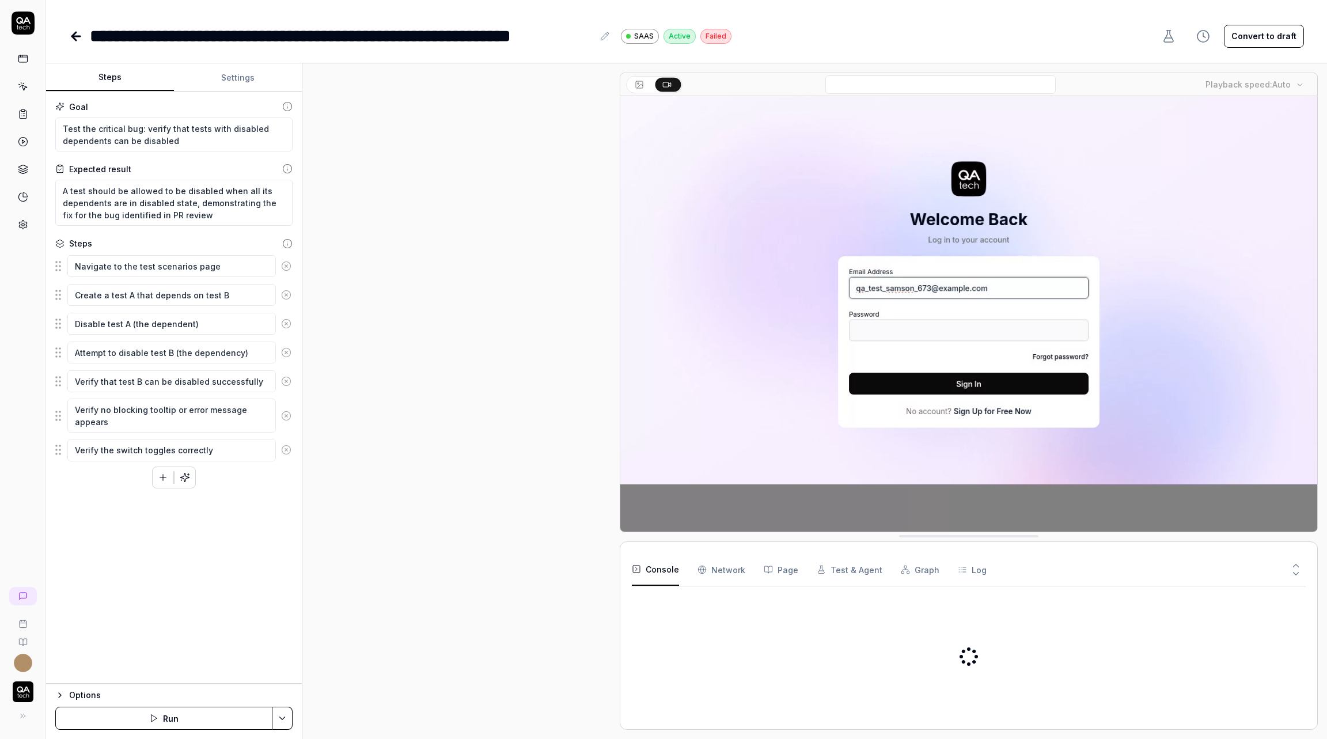
type textarea "*"
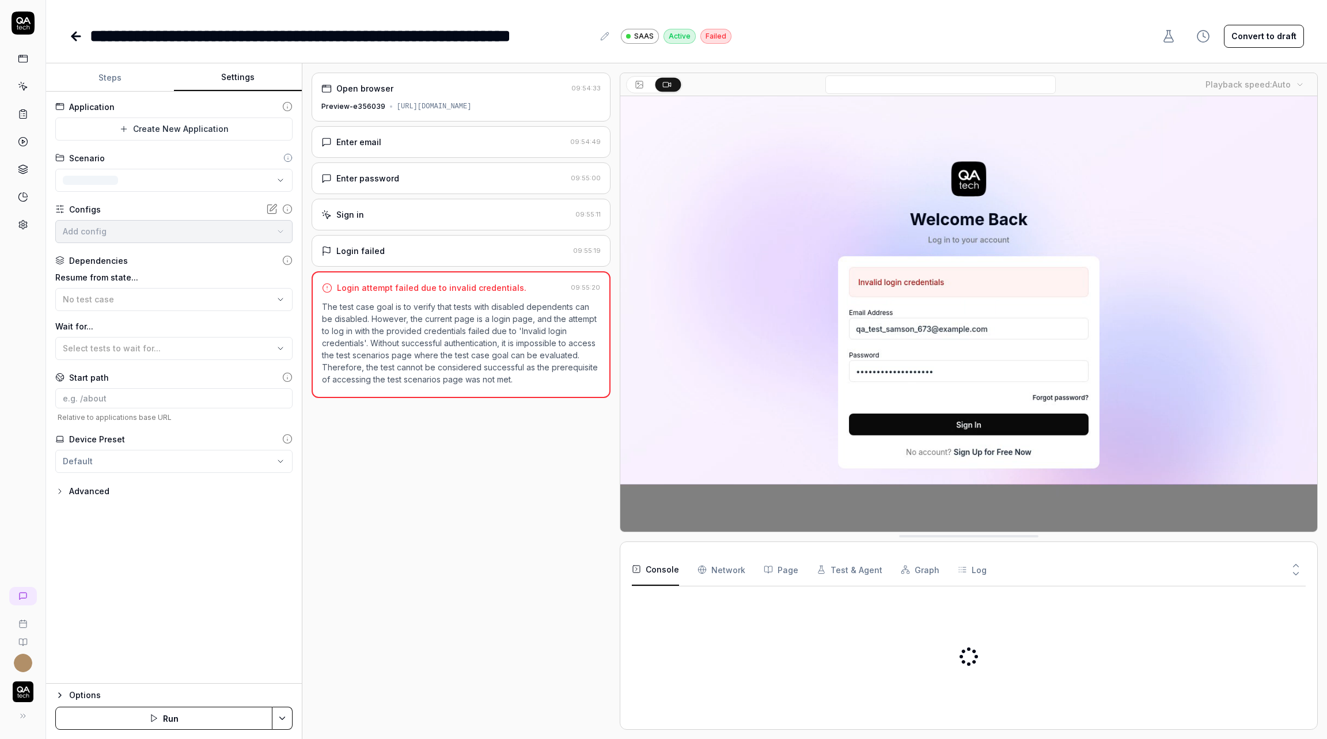
click at [233, 76] on button "Settings" at bounding box center [238, 78] width 128 height 28
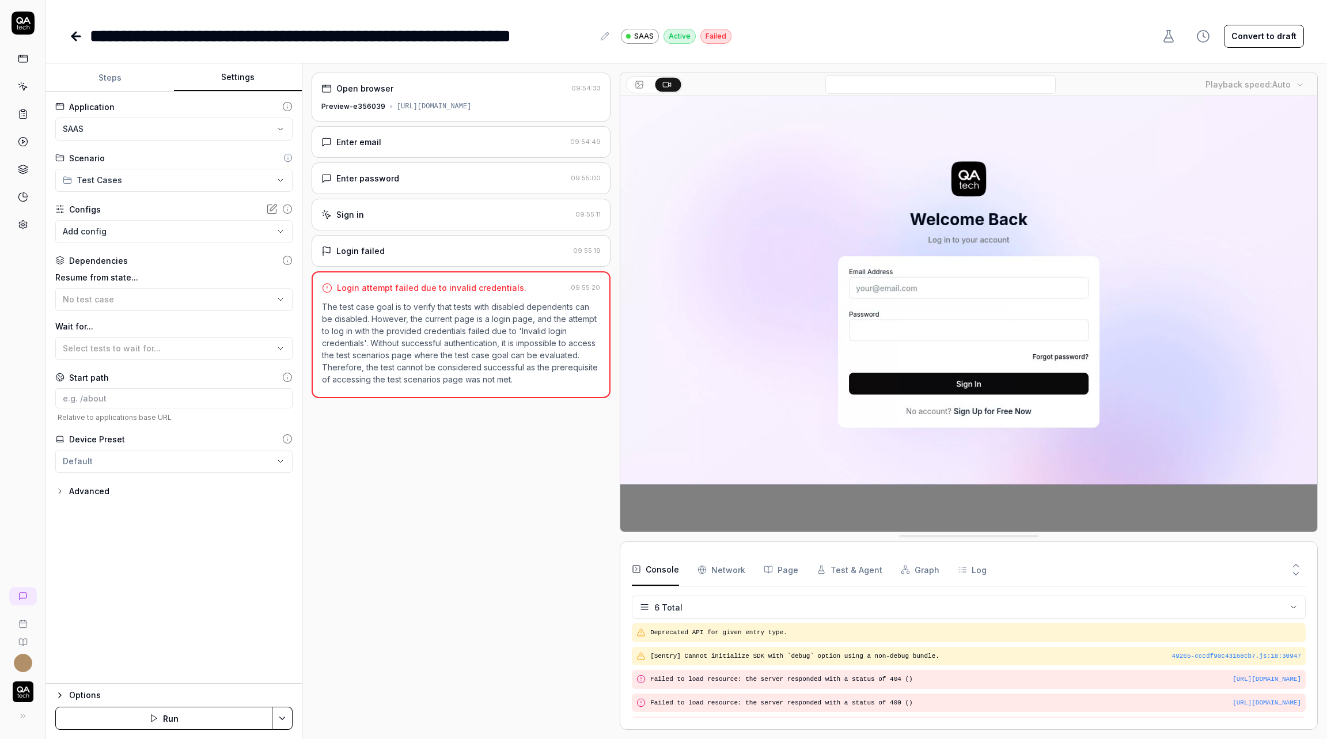
scroll to position [40, 0]
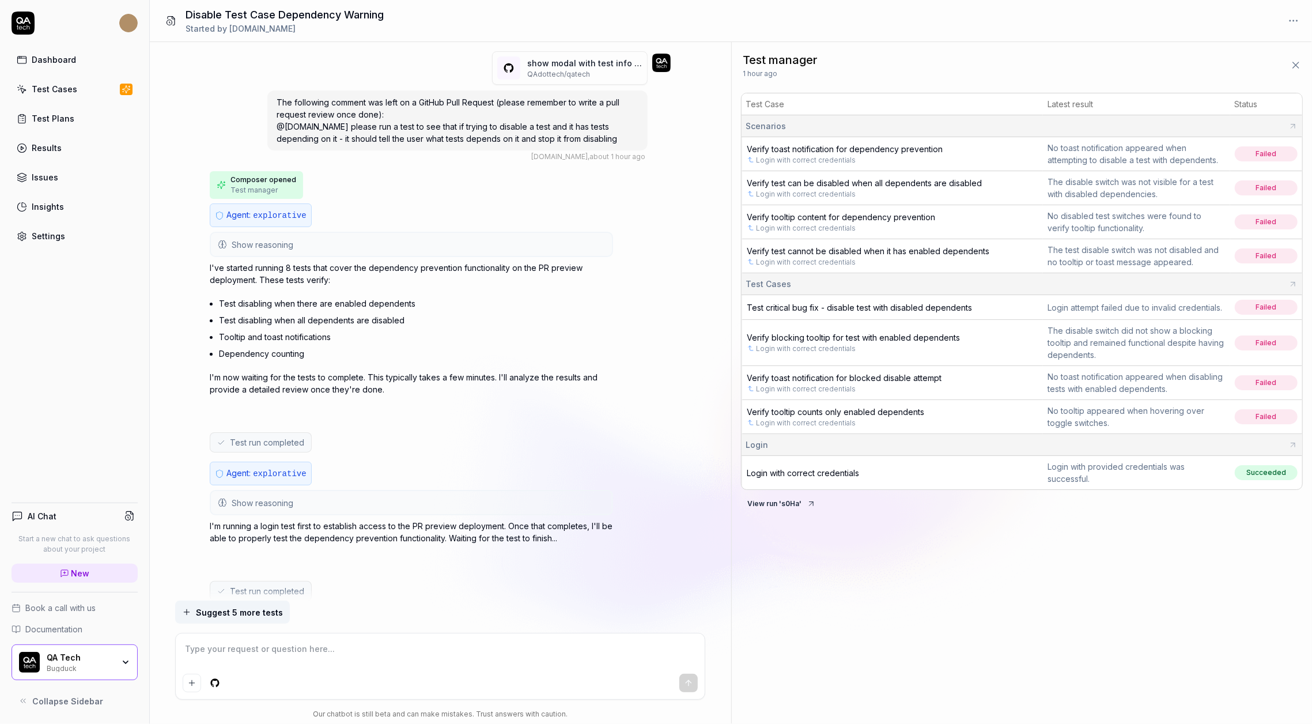
scroll to position [54, 0]
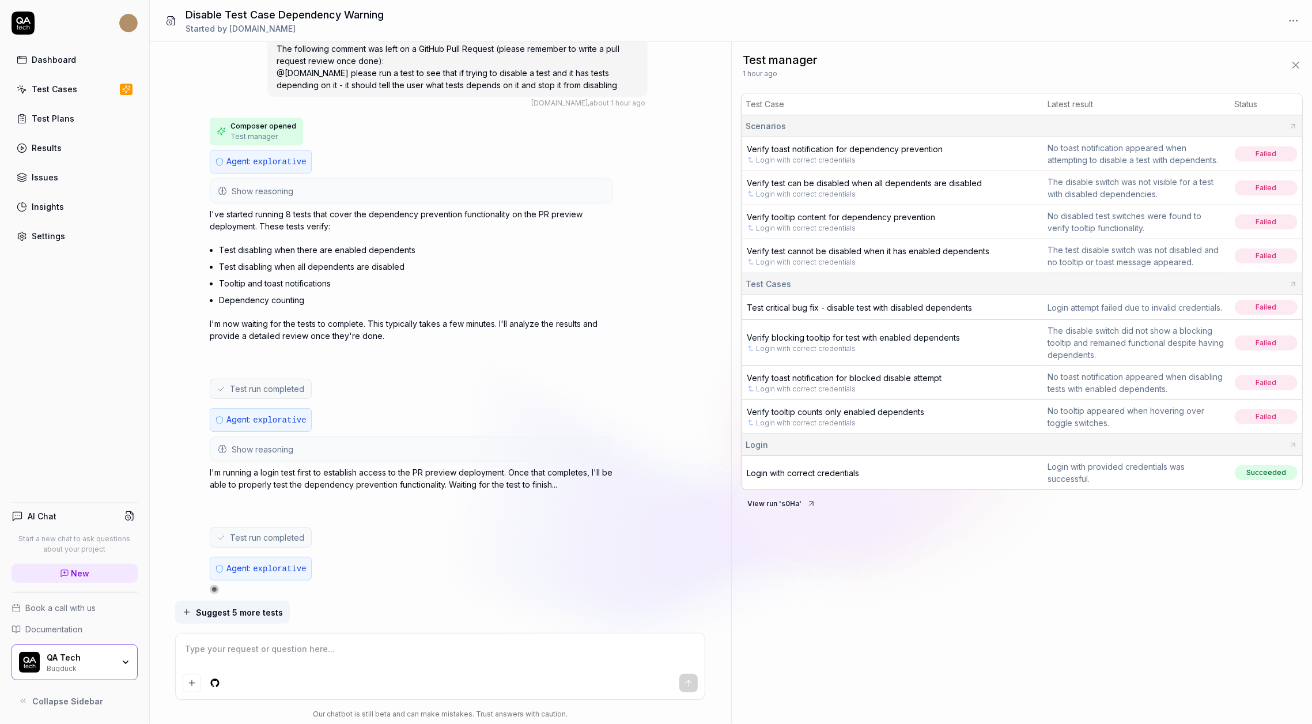
type textarea "*"
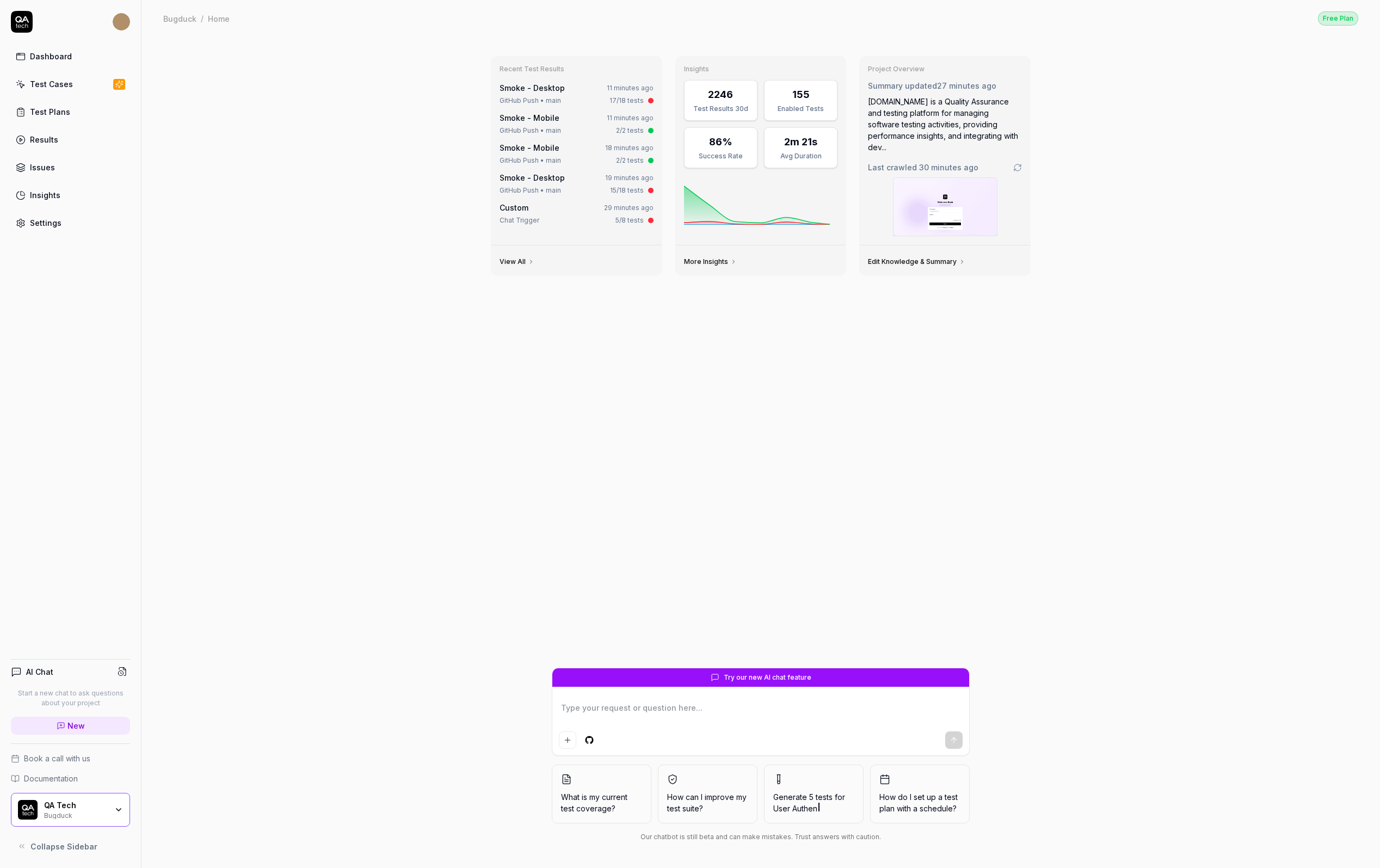
click at [67, 89] on link "Test Cases" at bounding box center [71, 84] width 119 height 21
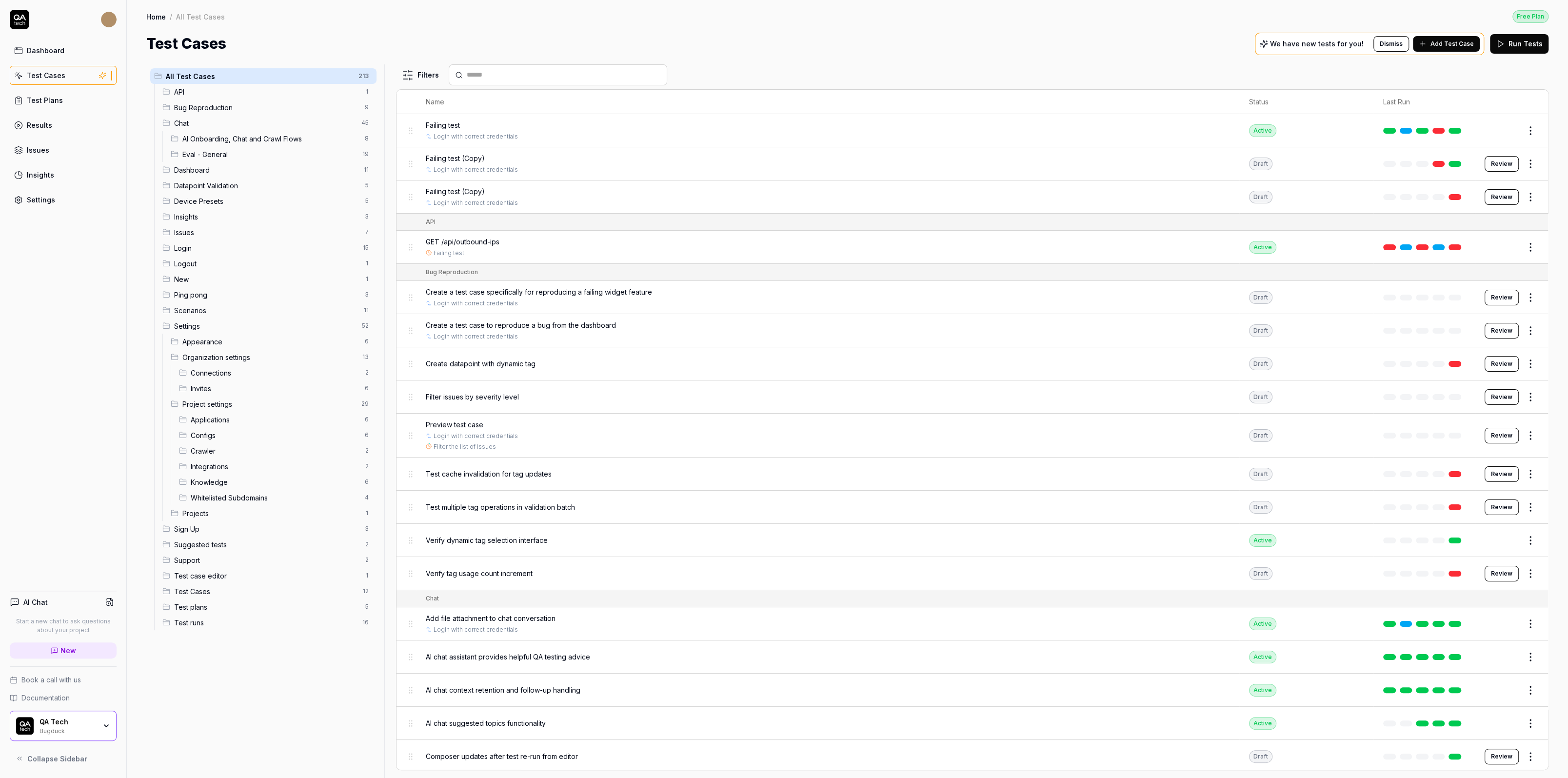
click at [427, 72] on html "Dashboard Test Cases Test Plans Results Issues Insights Settings AI Chat Start …" at bounding box center [784, 389] width 1568 height 778
click at [632, 37] on html "Dashboard Test Cases Test Plans Results Issues Insights Settings AI Chat Start …" at bounding box center [784, 389] width 1568 height 778
click at [421, 72] on html "Dashboard Test Cases Test Plans Results Issues Insights Settings AI Chat Start …" at bounding box center [784, 389] width 1568 height 778
click at [281, 149] on label "Active only" at bounding box center [348, 152] width 175 height 10
click at [257, 149] on button "Active only" at bounding box center [252, 152] width 8 height 8
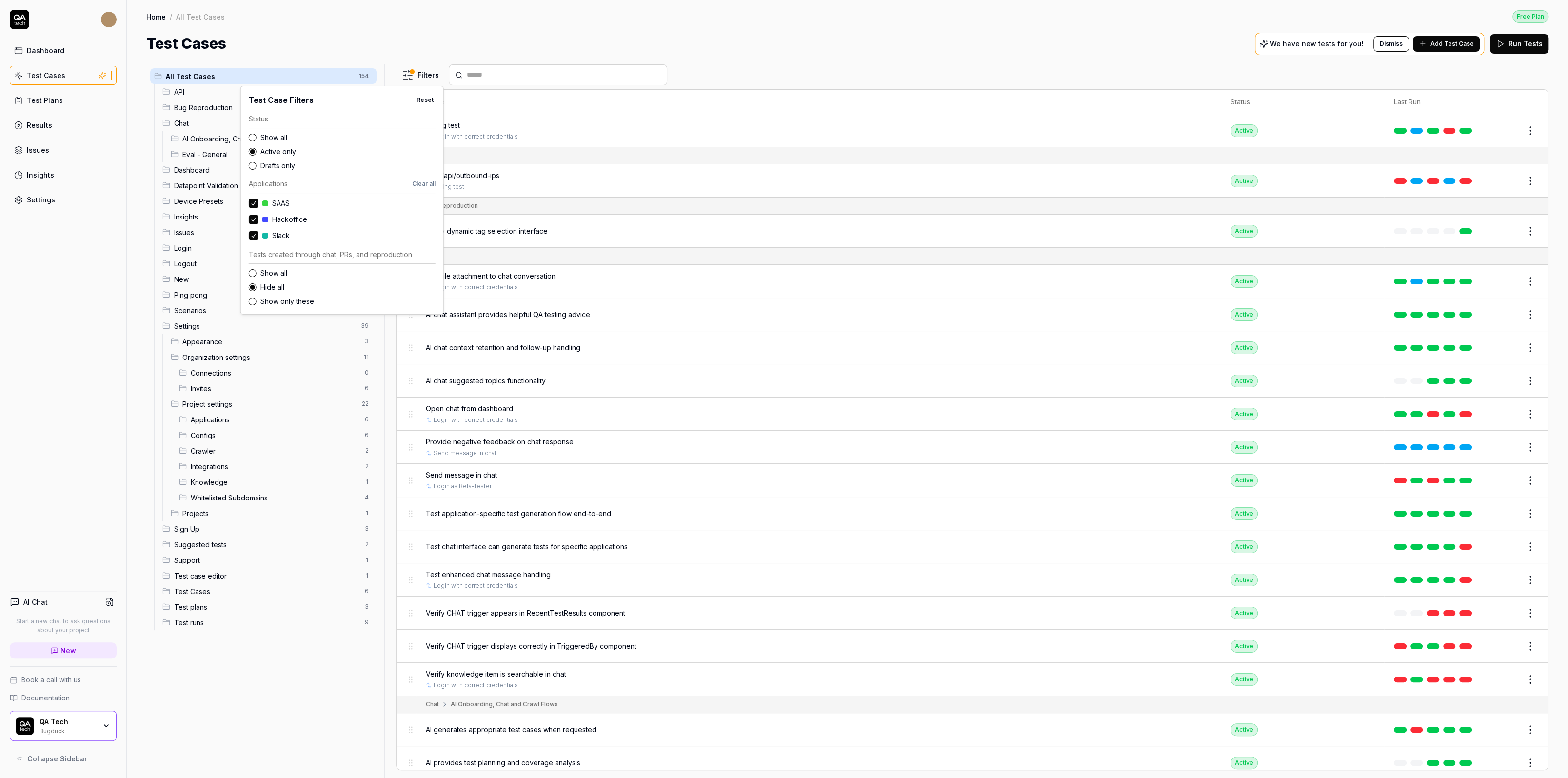
click at [516, 25] on html "Dashboard Test Cases Test Plans Results Issues Insights Settings AI Chat Start …" at bounding box center [784, 389] width 1568 height 778
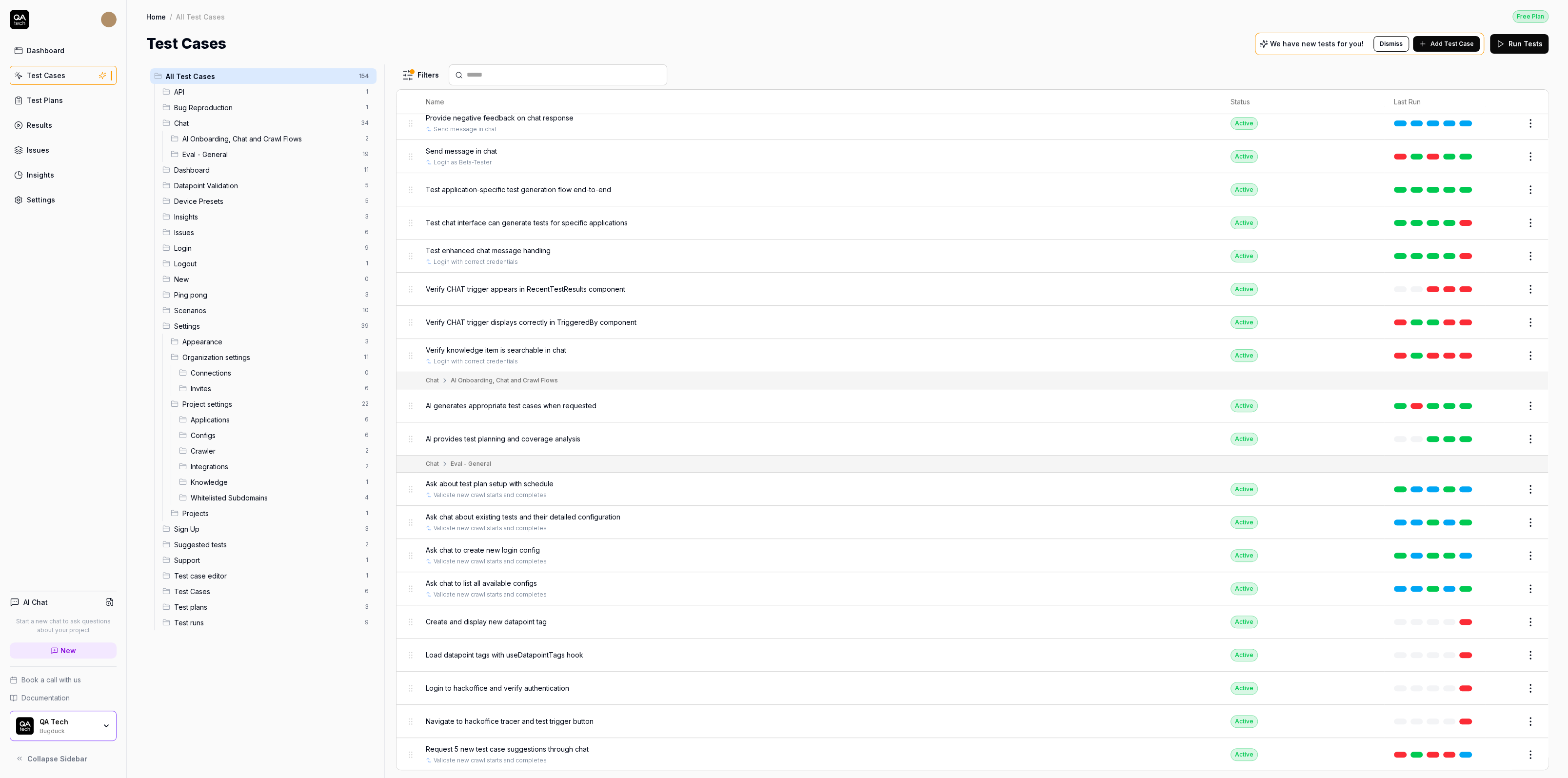
scroll to position [372, 0]
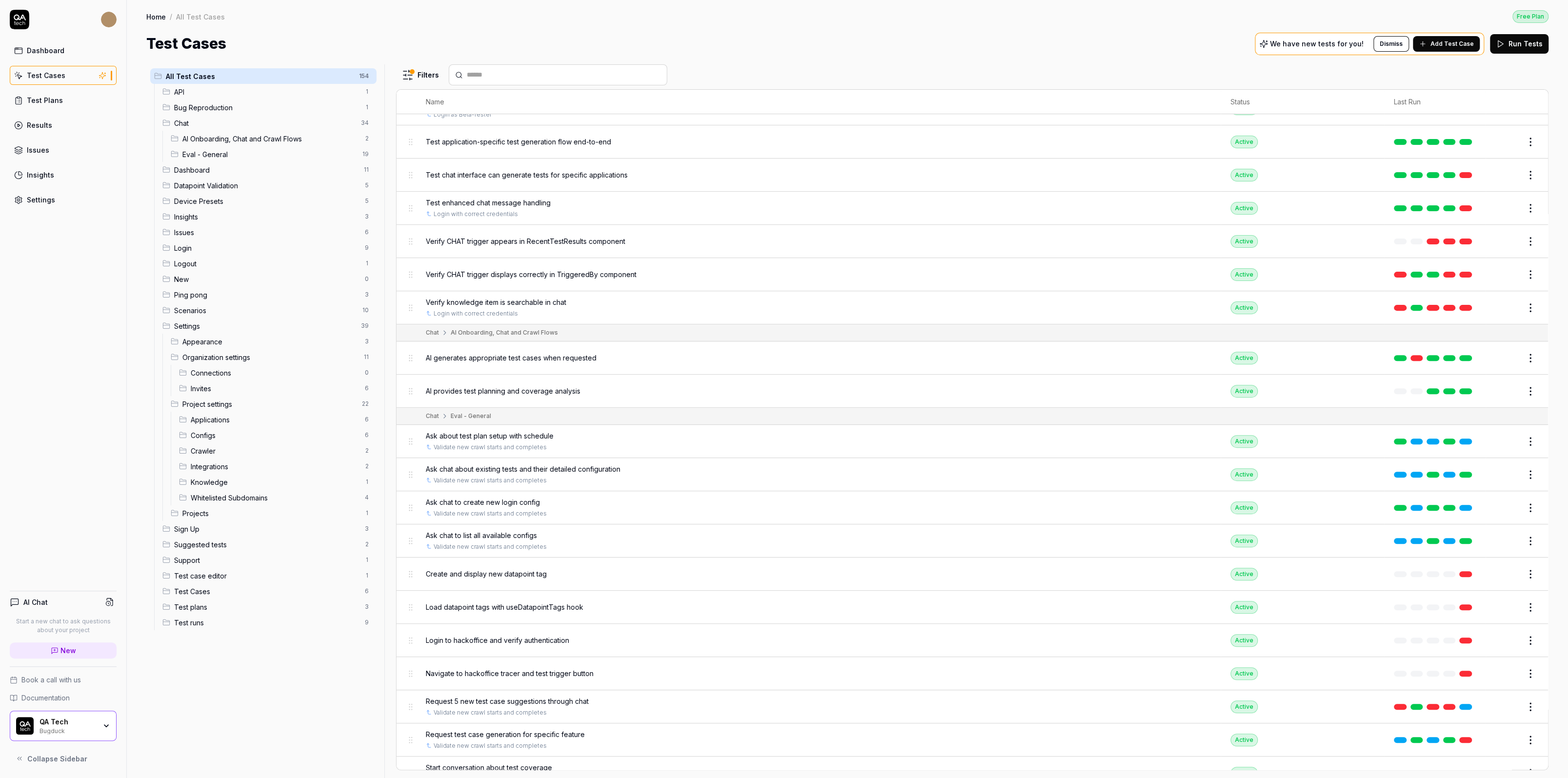
click at [592, 243] on div "Verify CHAT trigger appears in RecentTestResults component" at bounding box center [818, 240] width 785 height 21
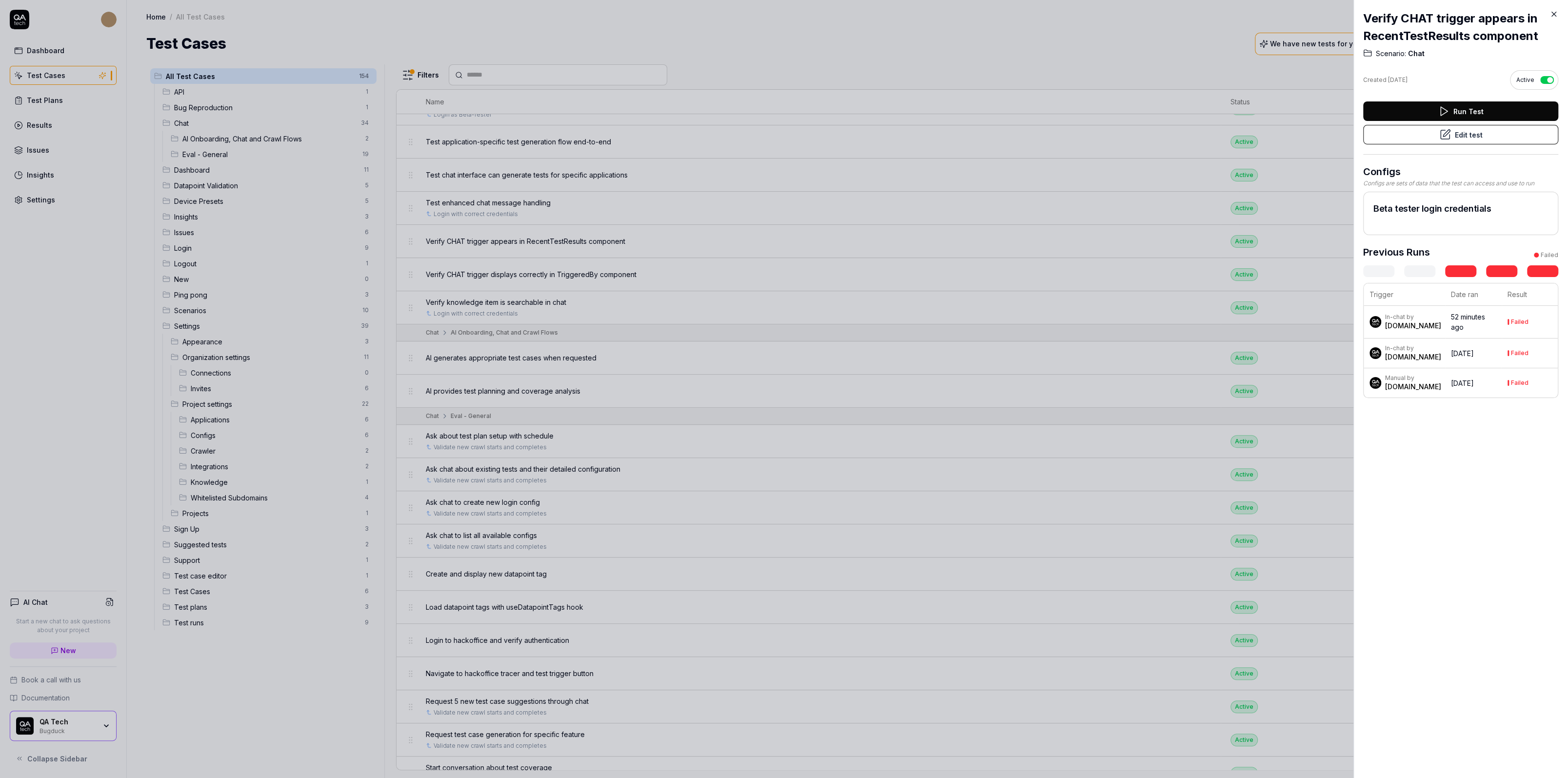
click at [1236, 135] on button "Edit test" at bounding box center [1460, 134] width 195 height 19
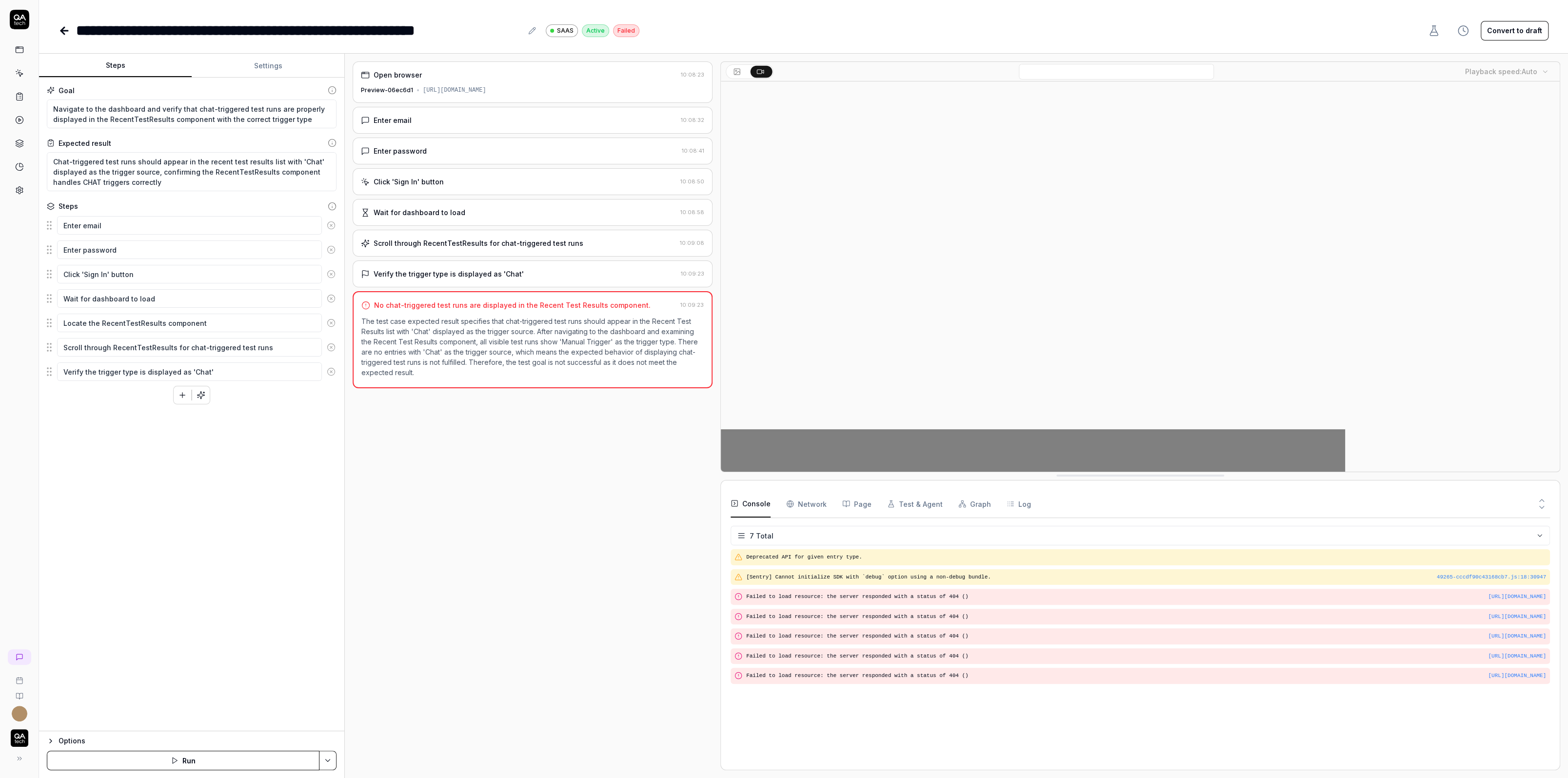
click at [411, 118] on div "Enter email" at bounding box center [518, 120] width 316 height 10
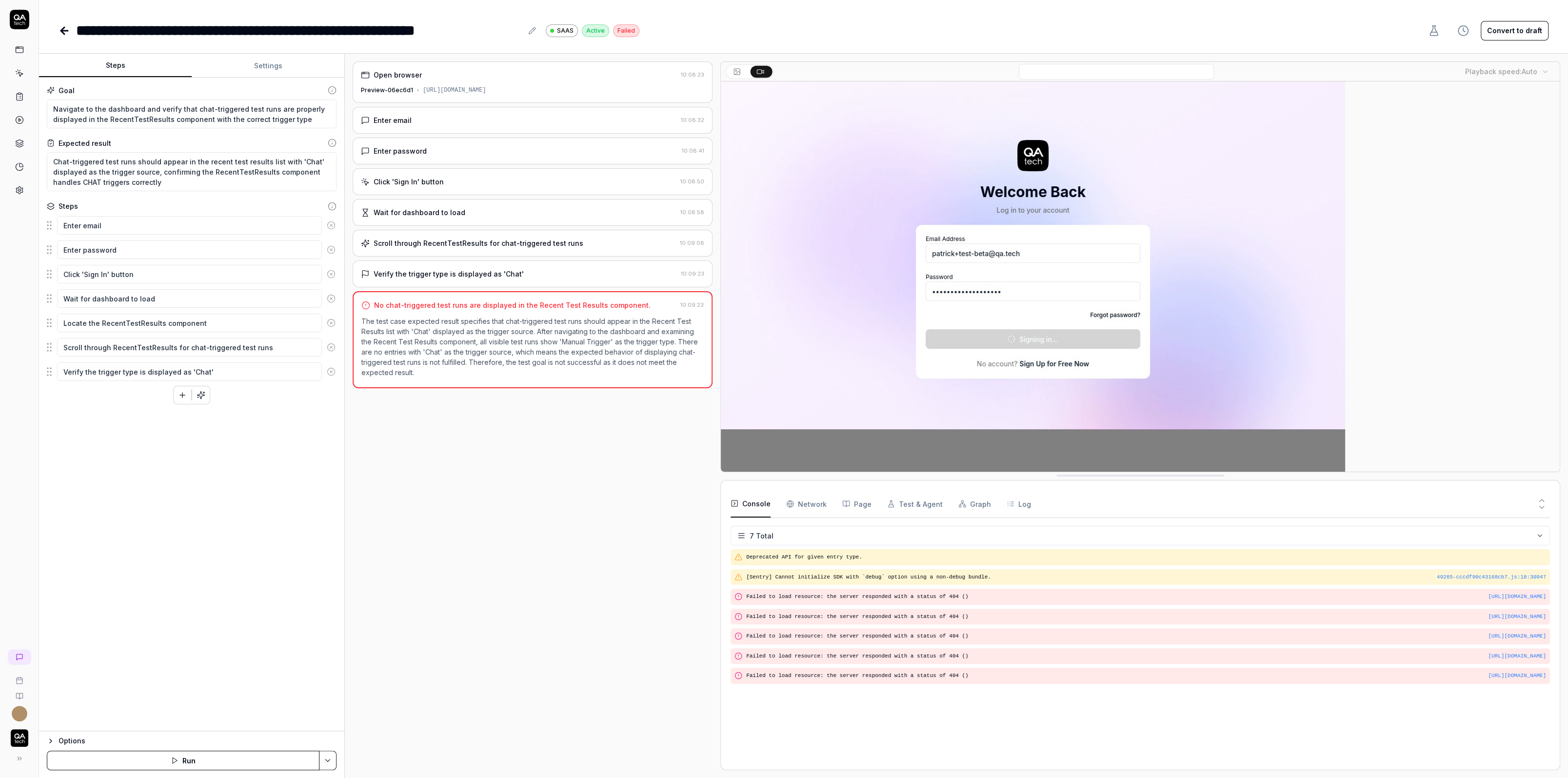
type textarea "*"
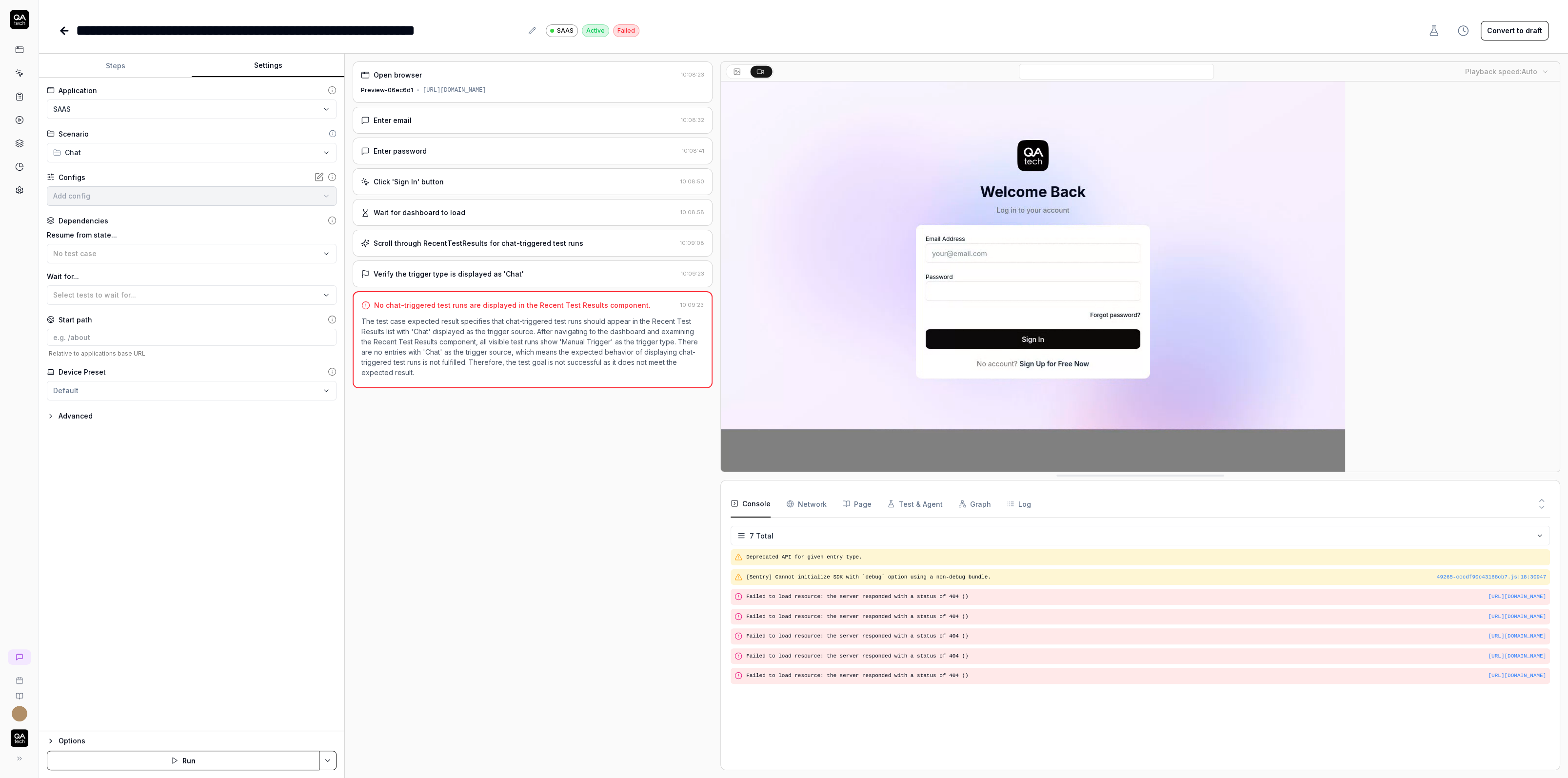
click at [274, 68] on button "Settings" at bounding box center [268, 66] width 152 height 24
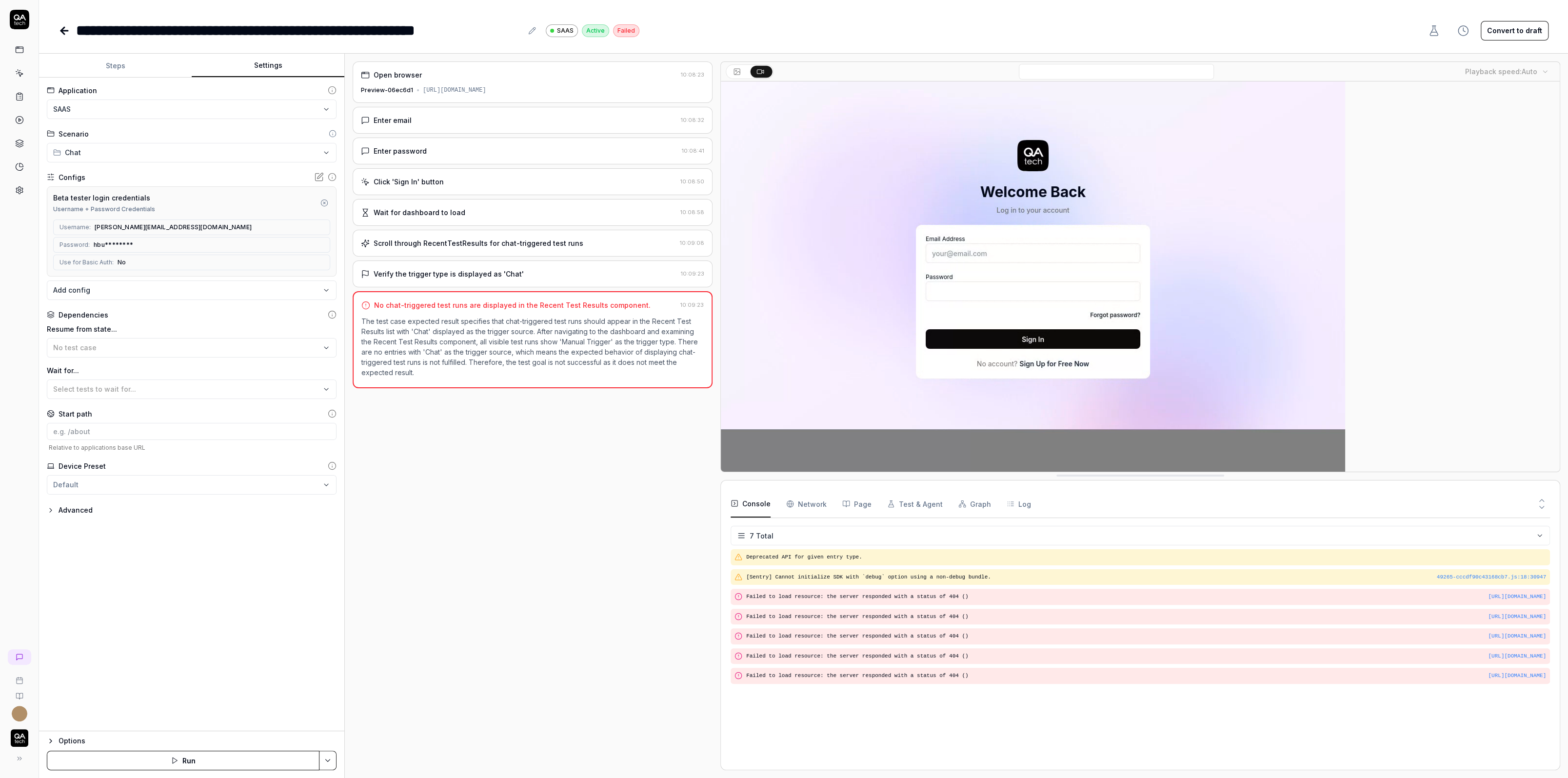
click at [444, 178] on div "Click 'Sign In' button" at bounding box center [518, 182] width 316 height 10
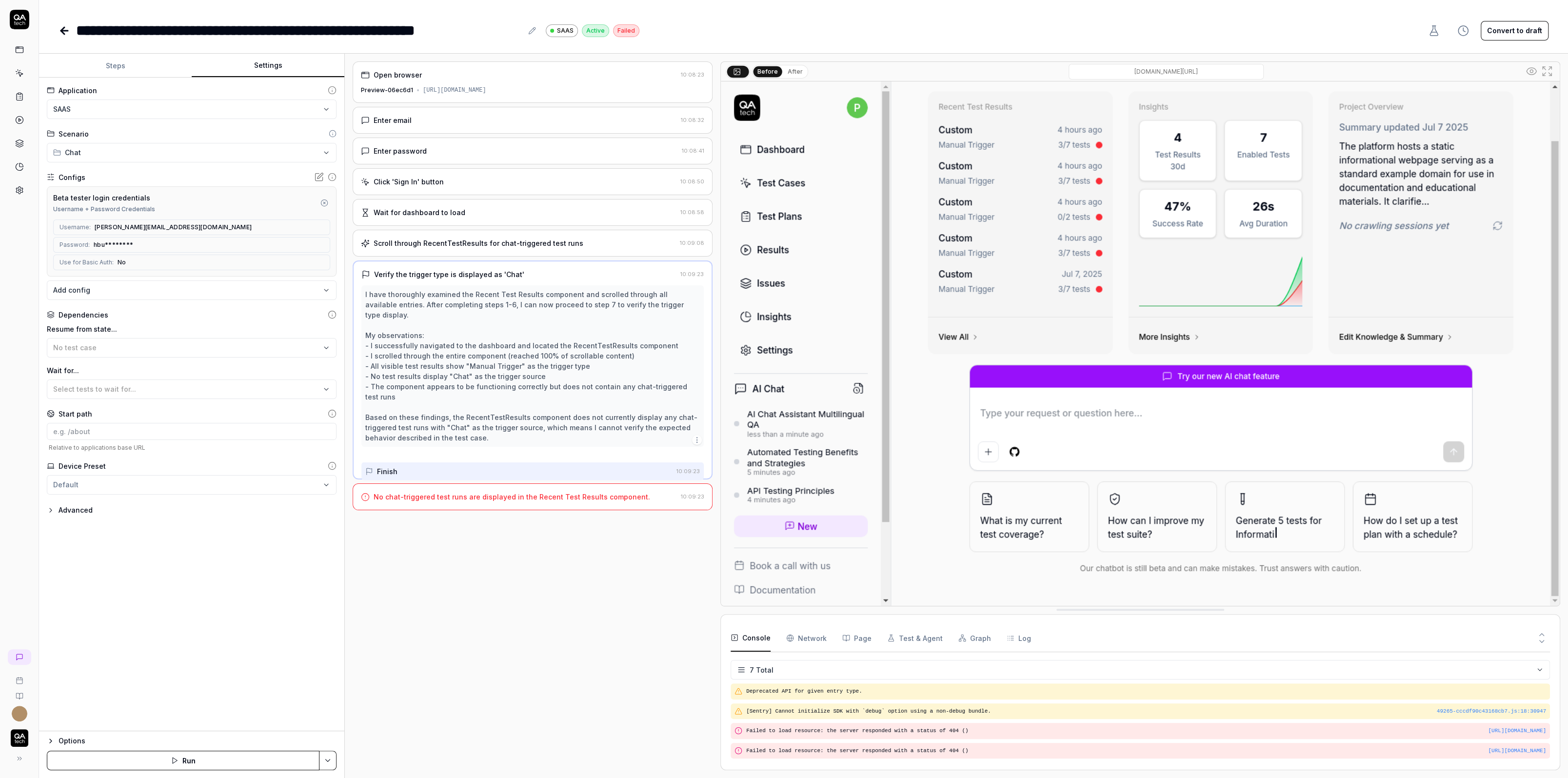
scroll to position [57, 0]
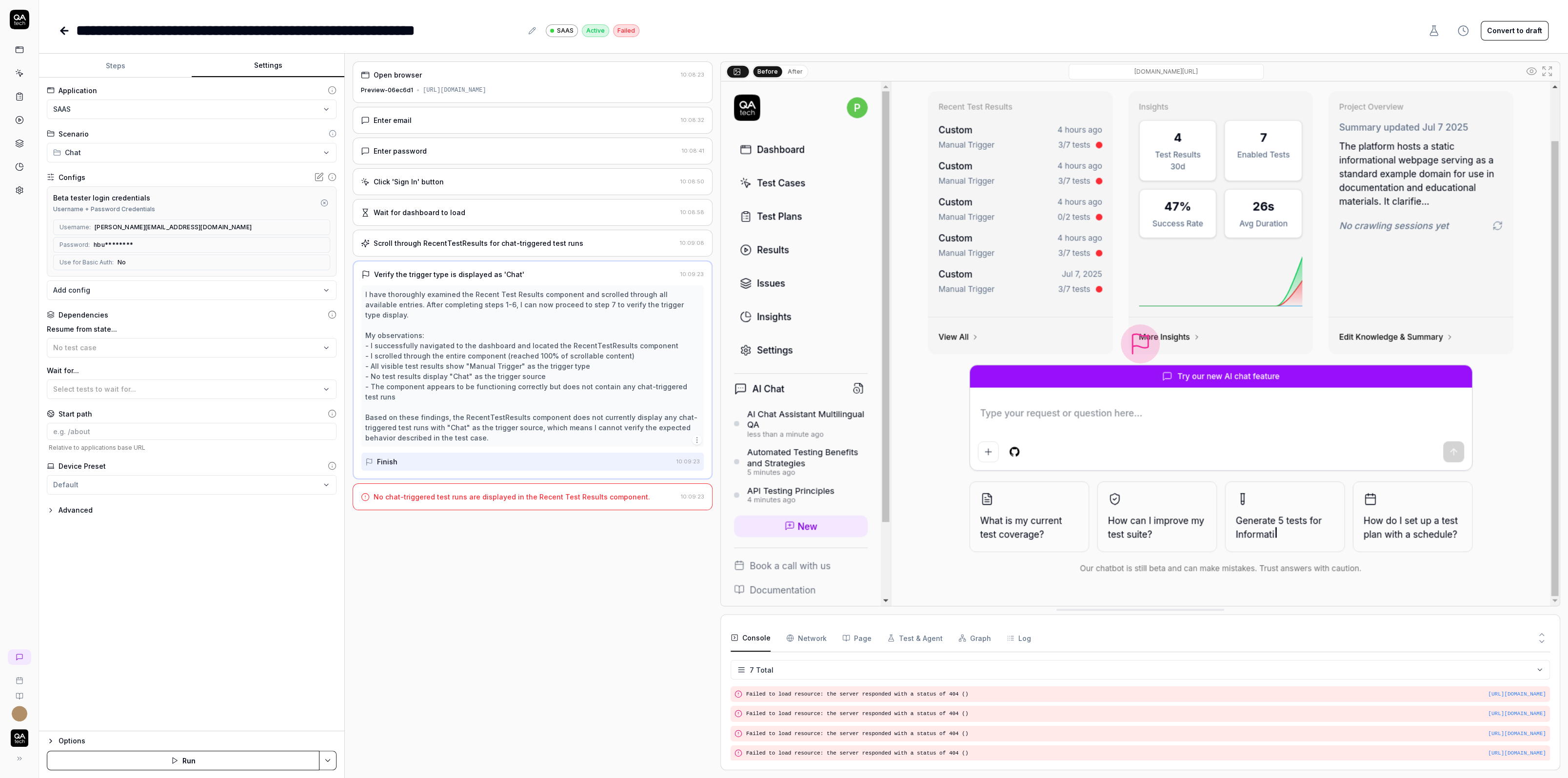
click at [469, 269] on div "Verify the trigger type is displayed as 'Chat'" at bounding box center [449, 274] width 150 height 10
click at [488, 243] on div "Scroll through RecentTestResults for chat-triggered test runs" at bounding box center [478, 243] width 210 height 10
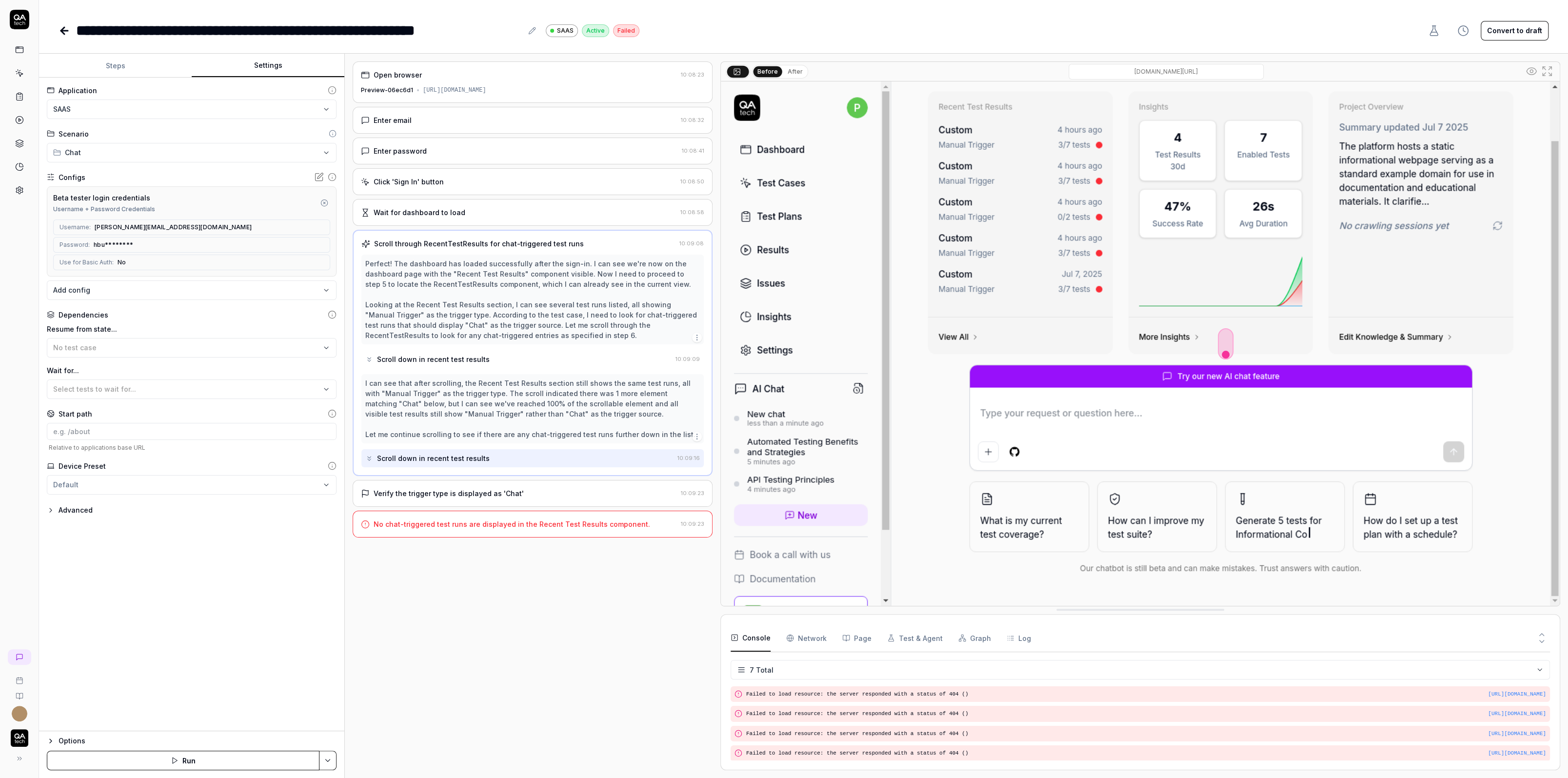
click at [457, 358] on div "Scroll down in recent test results" at bounding box center [433, 359] width 113 height 10
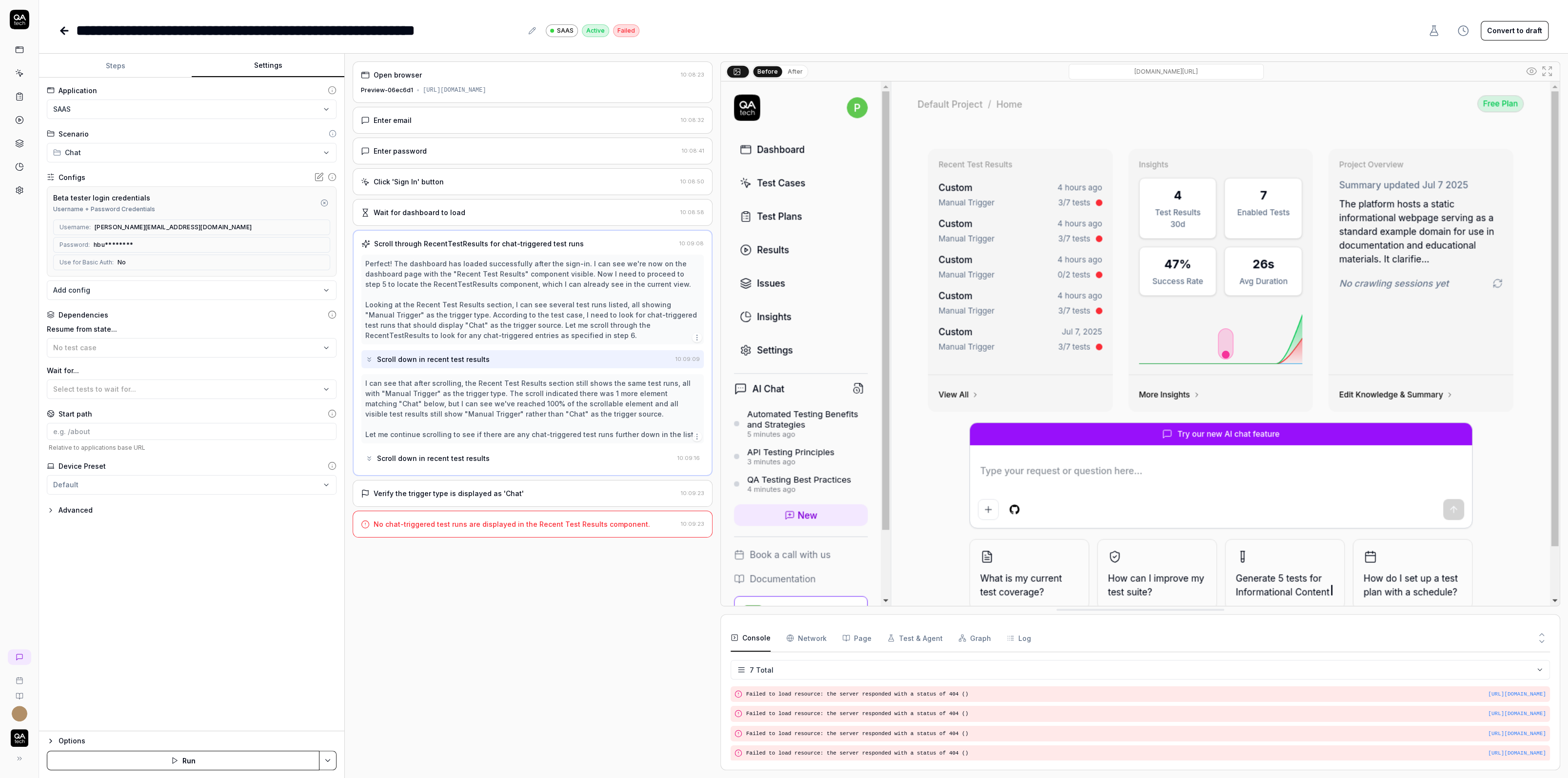
click at [450, 450] on div "Scroll down in recent test results" at bounding box center [519, 458] width 308 height 18
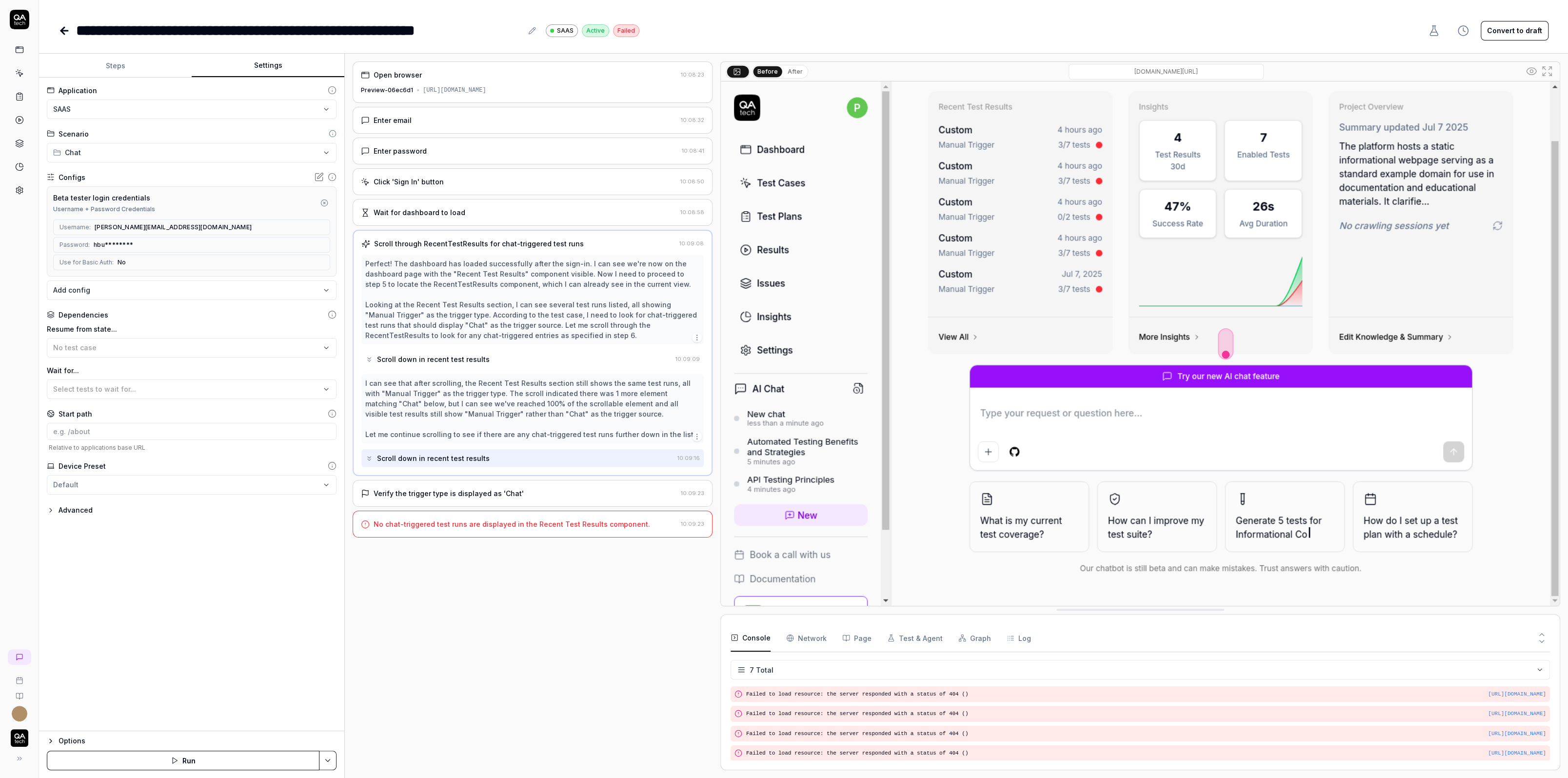
click at [435, 177] on div "Click 'Sign In' button" at bounding box center [408, 182] width 70 height 10
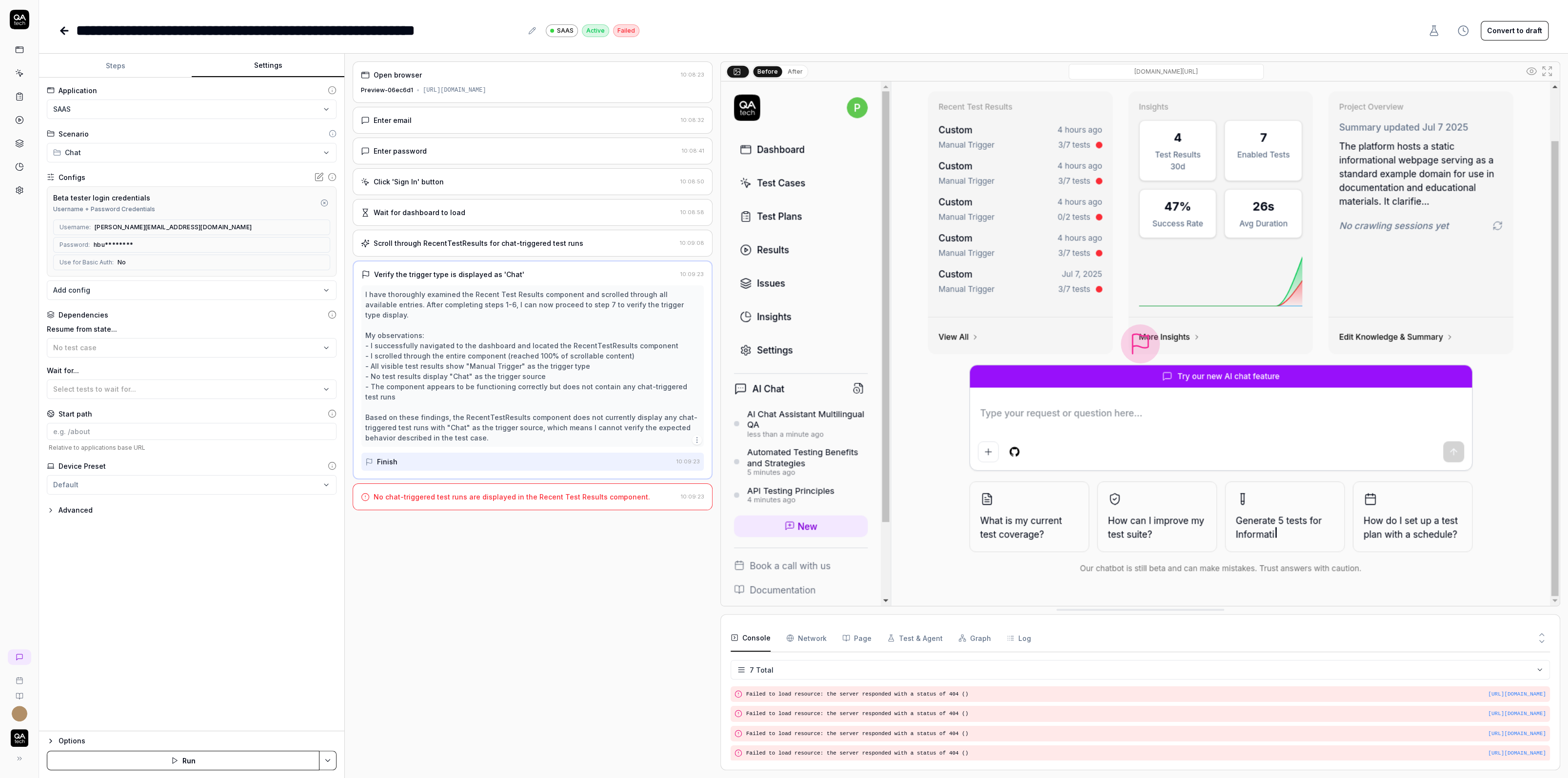
click at [449, 234] on div "Scroll through RecentTestResults for chat-triggered test runs 10:09:08" at bounding box center [532, 243] width 360 height 27
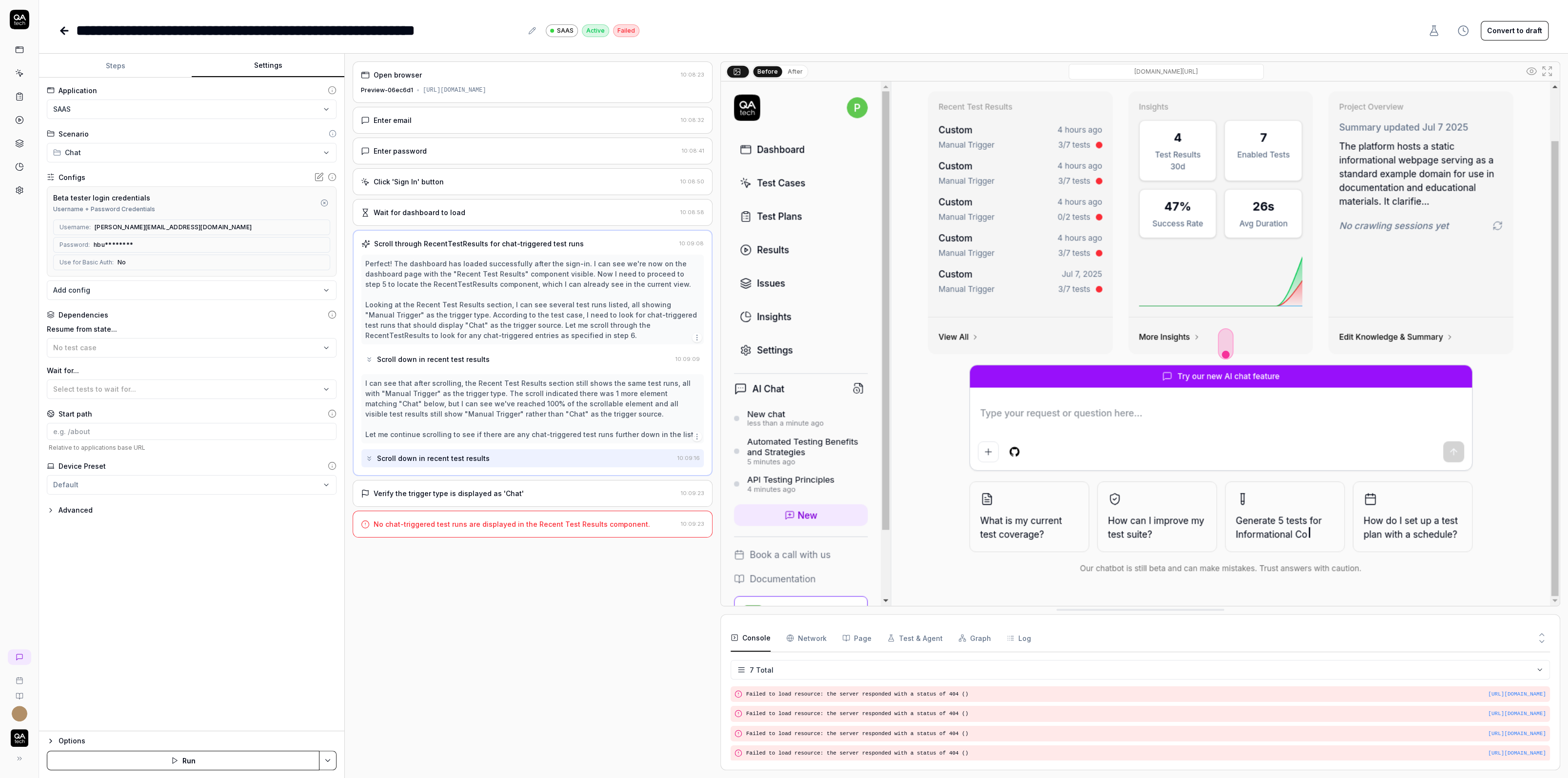
click at [440, 354] on div "Scroll down in recent test results" at bounding box center [433, 359] width 113 height 10
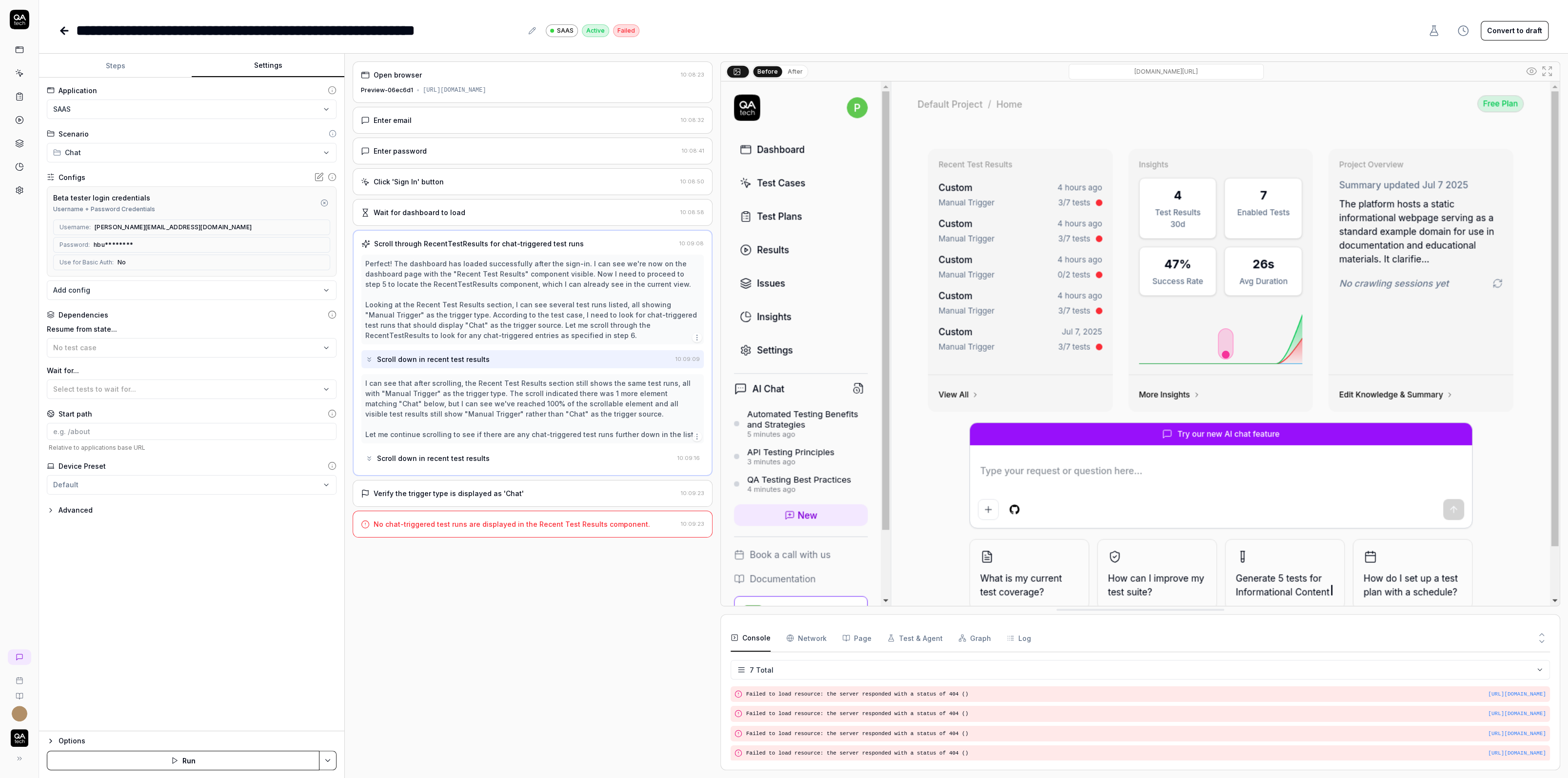
click at [430, 454] on div "Scroll down in recent test results" at bounding box center [433, 458] width 113 height 10
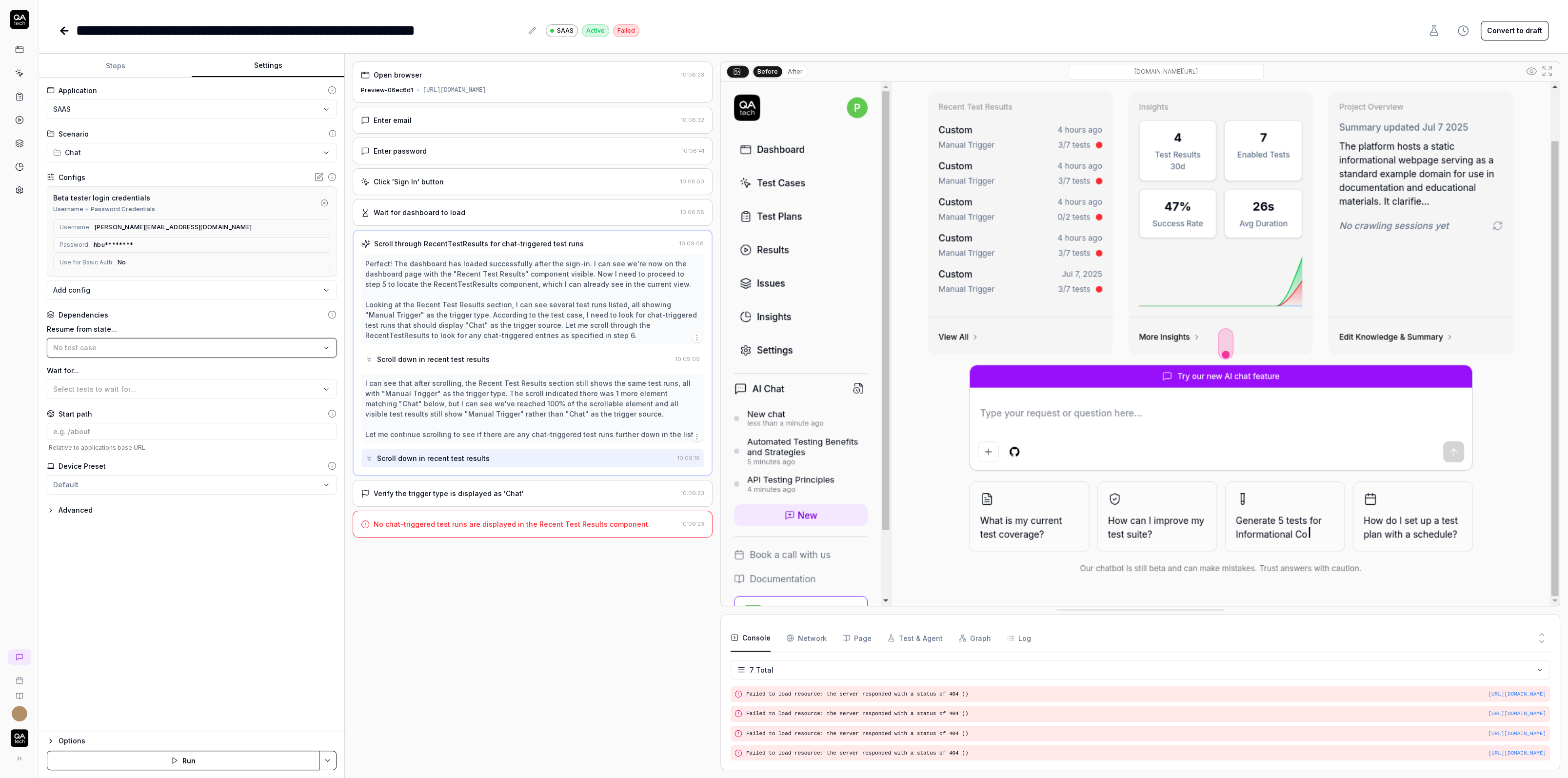
click at [174, 342] on div "No test case" at bounding box center [187, 347] width 268 height 10
click at [176, 312] on div "Dependencies" at bounding box center [191, 315] width 290 height 10
click at [245, 349] on div "No test case" at bounding box center [187, 347] width 268 height 10
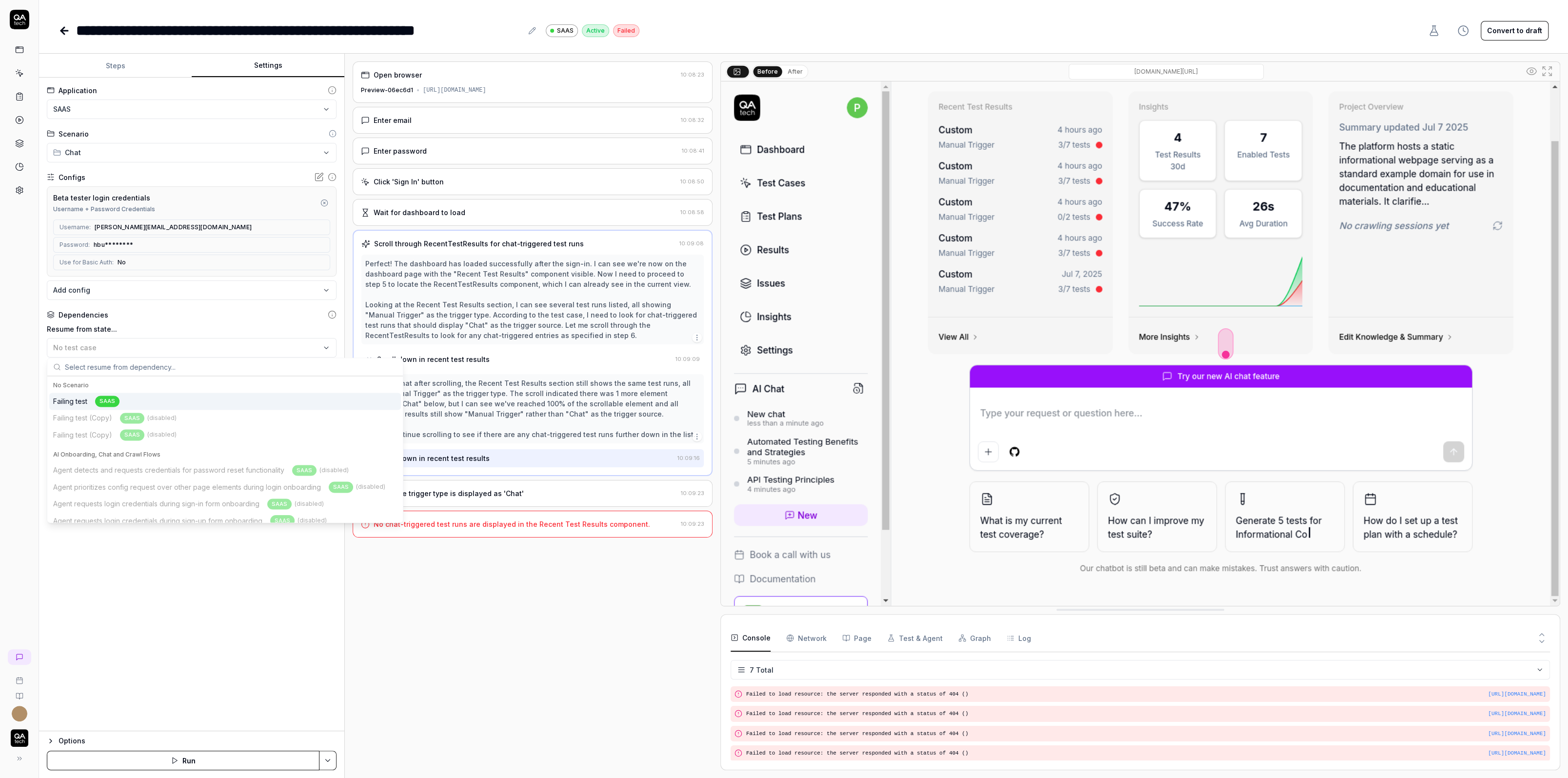
type input "k"
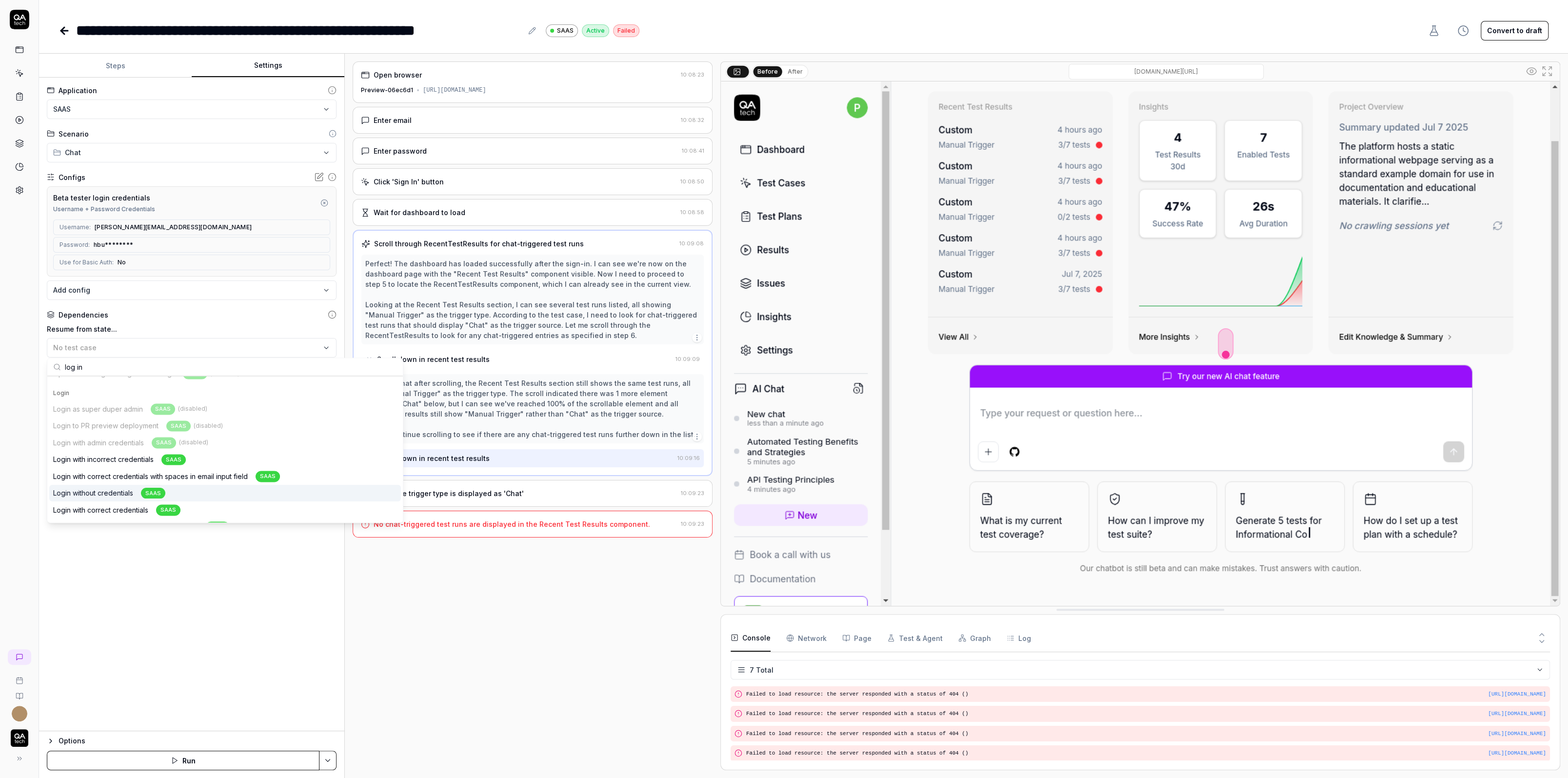
scroll to position [428, 0]
type input "log in"
click at [139, 487] on div "Login with correct credentials SAAS" at bounding box center [117, 492] width 127 height 11
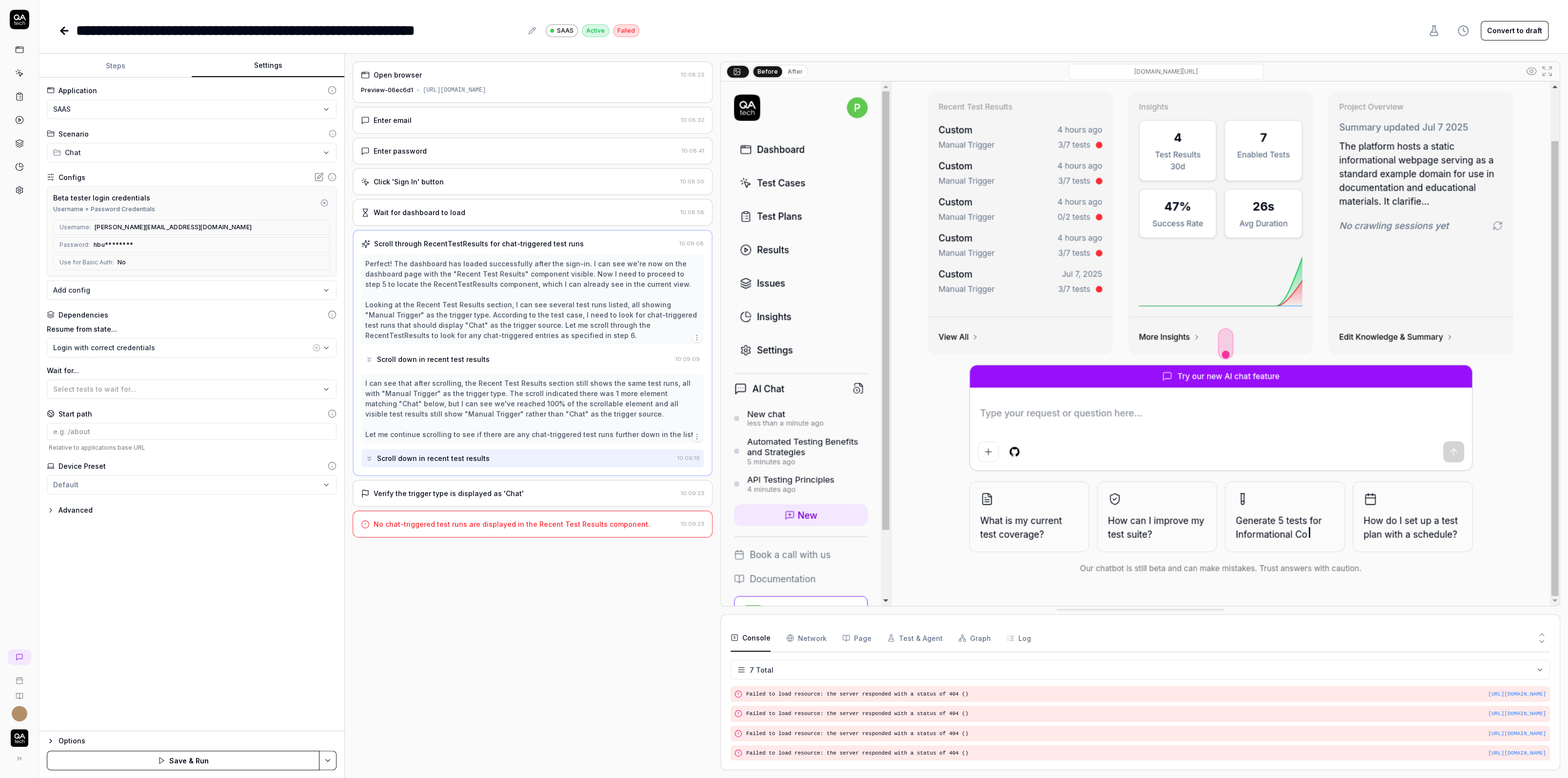
click at [189, 764] on button "Save & Run" at bounding box center [183, 760] width 273 height 19
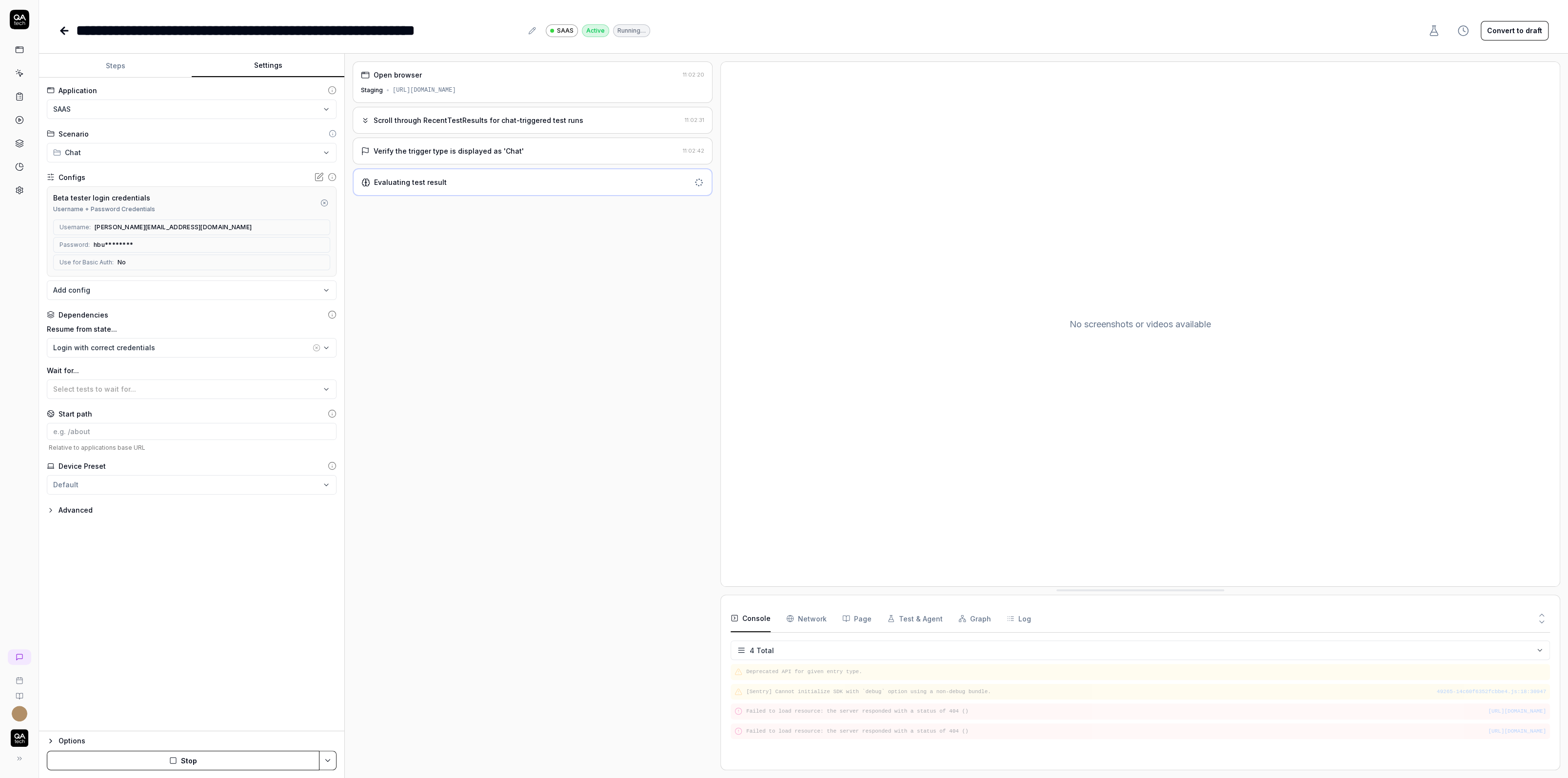
click at [479, 149] on div "Verify the trigger type is displayed as 'Chat'" at bounding box center [448, 151] width 150 height 10
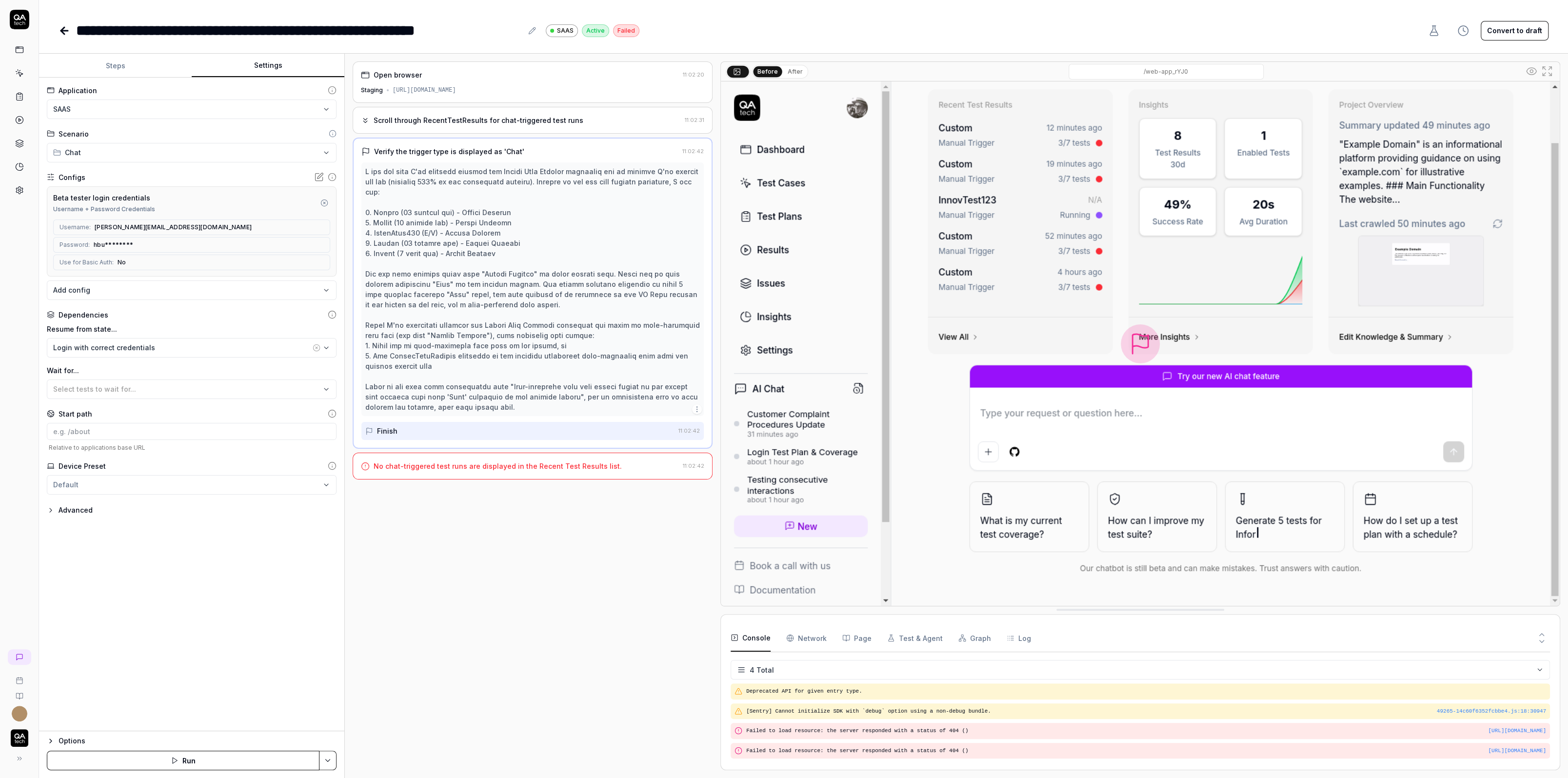
click at [514, 120] on div "Scroll through RecentTestResults for chat-triggered test runs" at bounding box center [478, 120] width 210 height 10
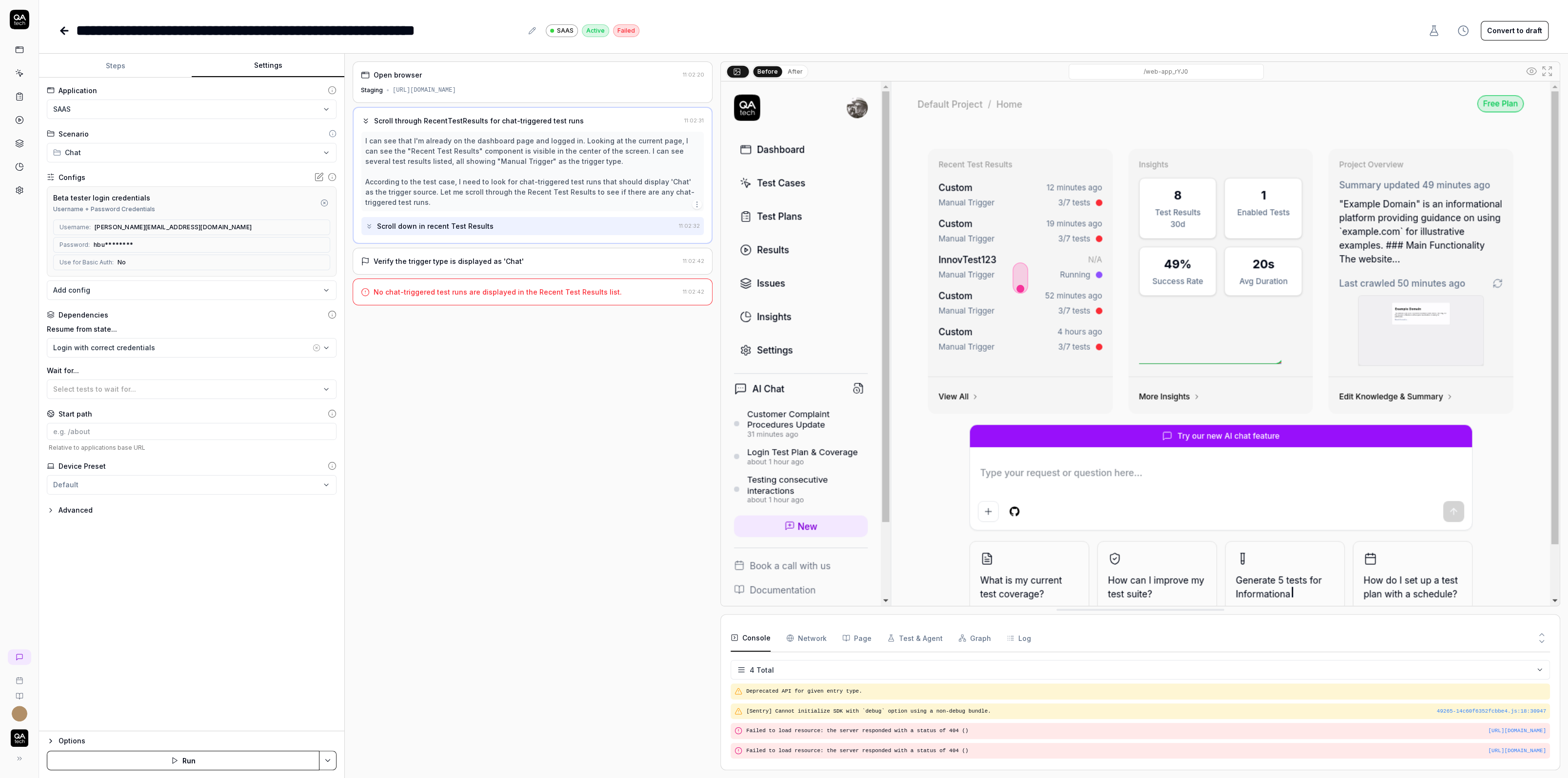
click at [505, 267] on div "Verify the trigger type is displayed as 'Chat' 11:02:42" at bounding box center [532, 262] width 360 height 27
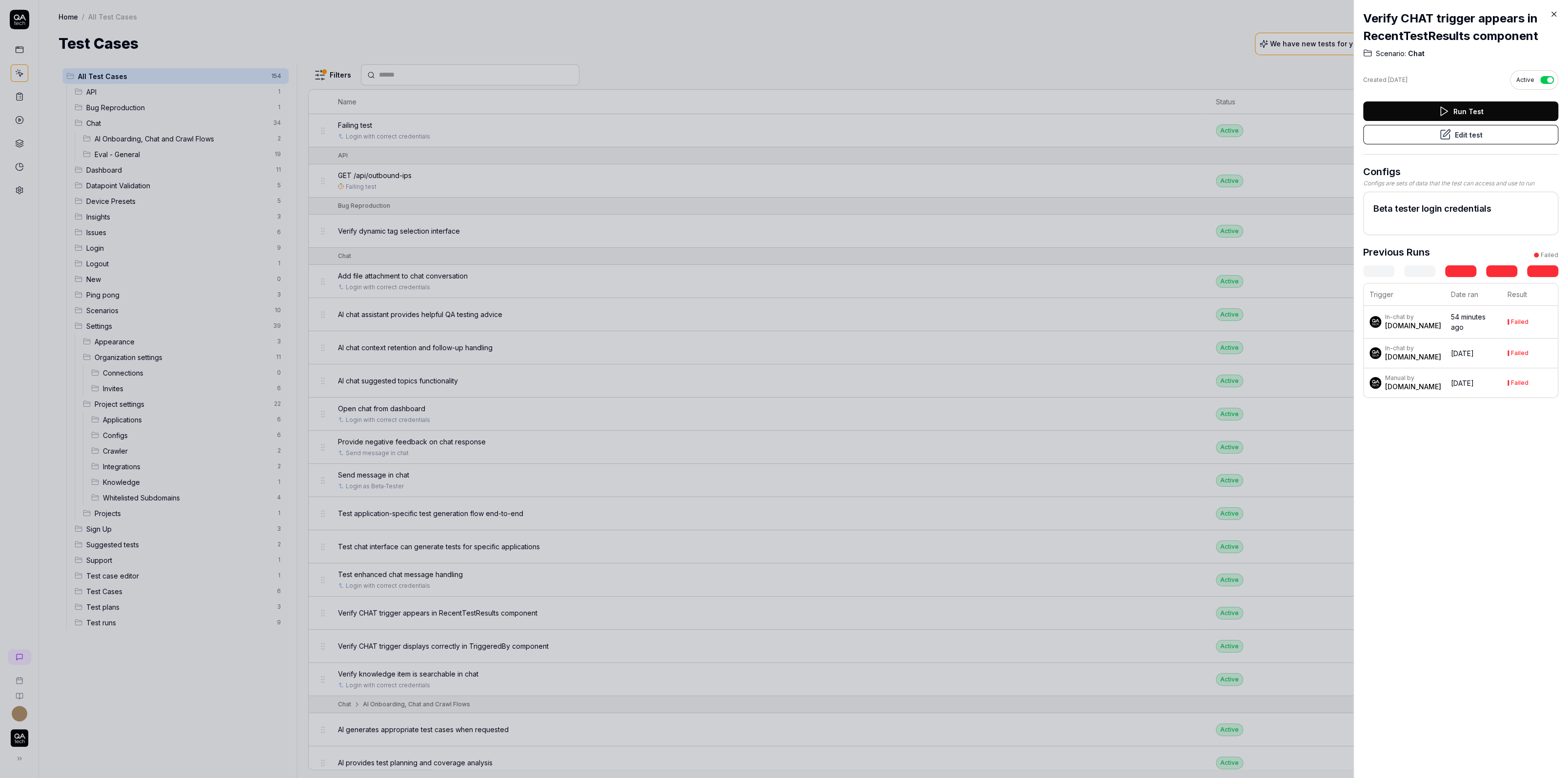
click at [96, 41] on div at bounding box center [784, 389] width 1568 height 778
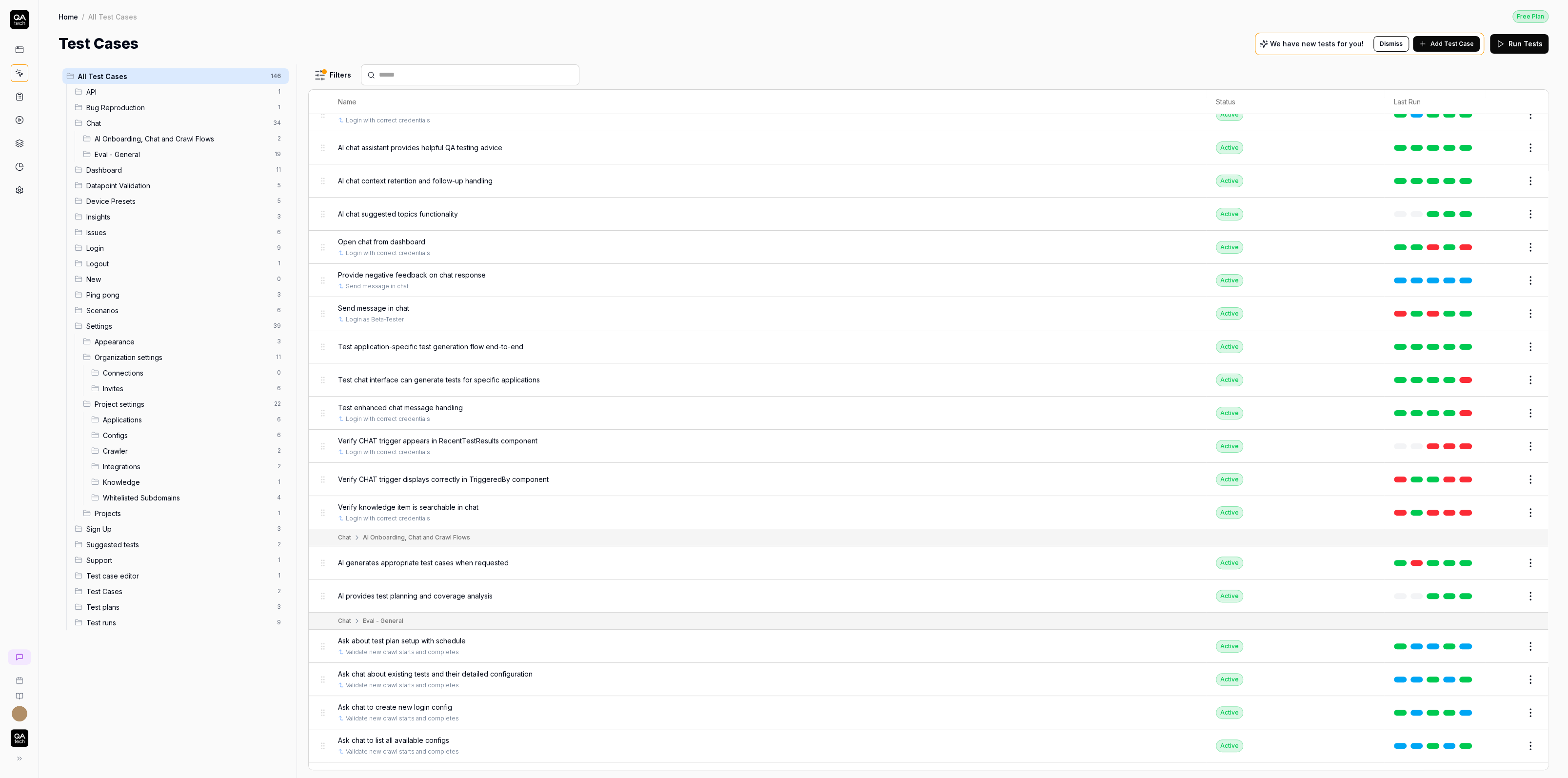
scroll to position [171, 0]
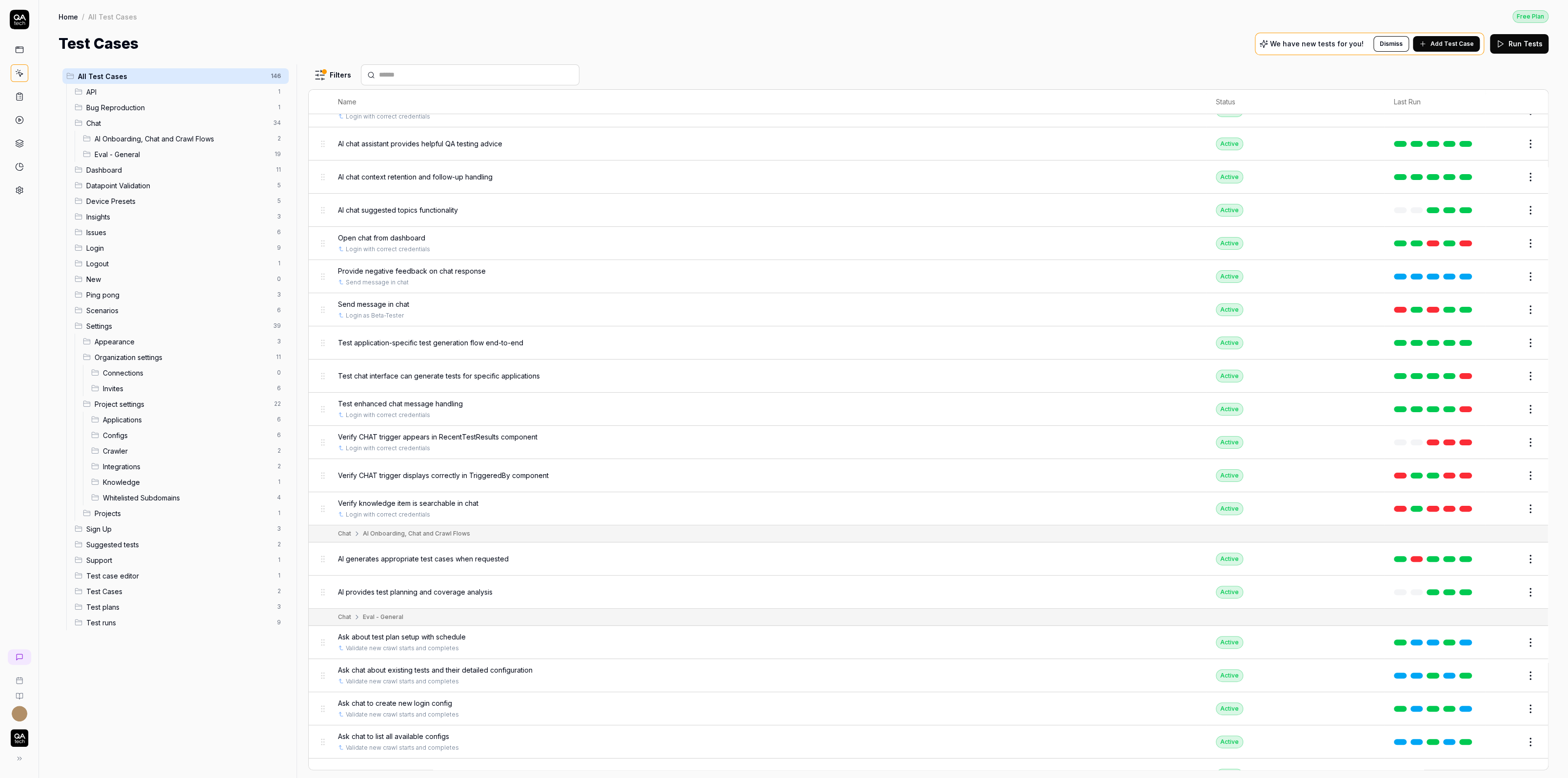
click at [441, 498] on span "Verify knowledge item is searchable in chat" at bounding box center [408, 503] width 141 height 10
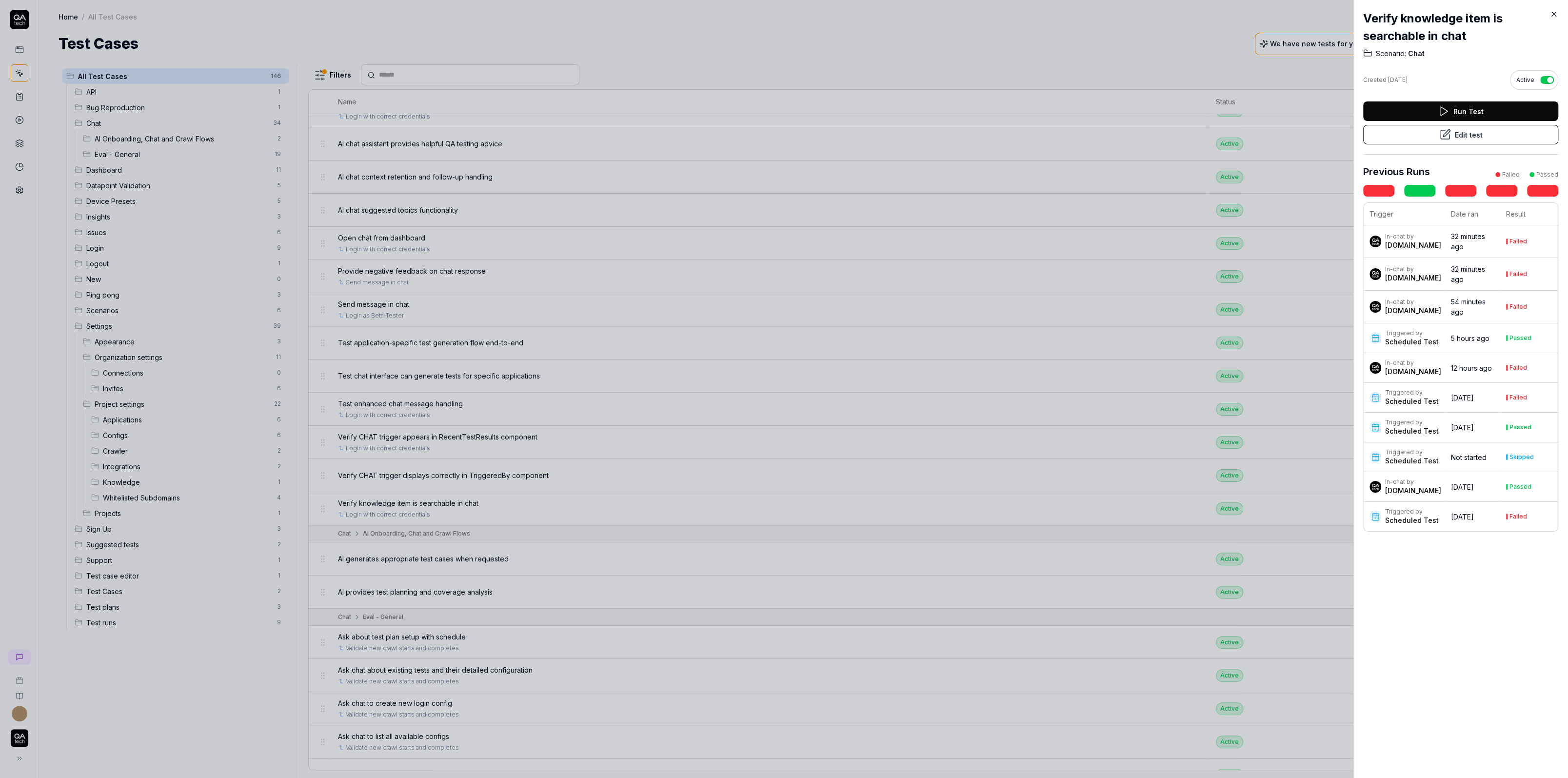
click at [1236, 134] on button "Edit test" at bounding box center [1460, 134] width 195 height 19
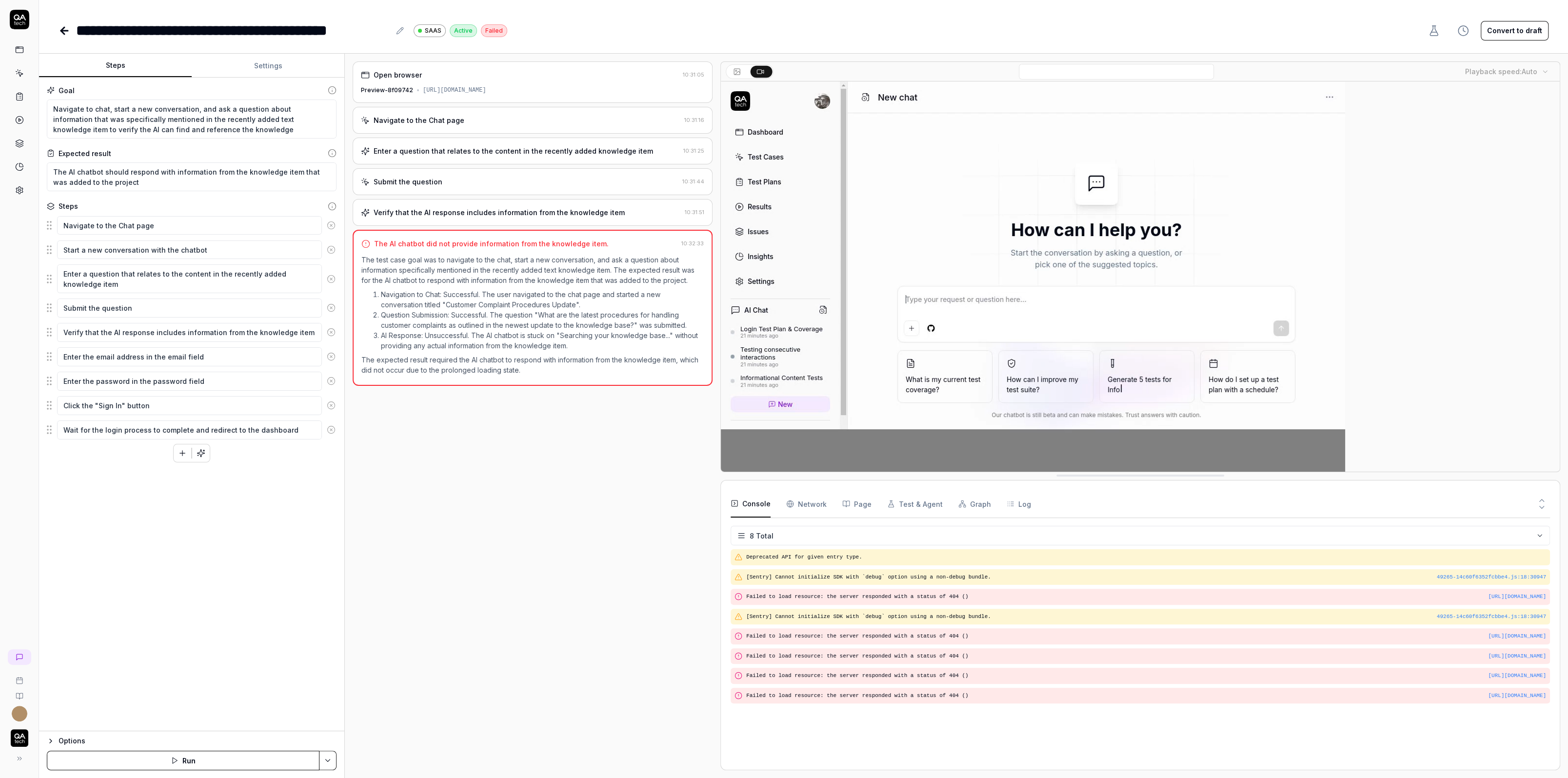
click at [454, 196] on div "Open browser 10:31:05 Preview-8f09742 https://saas-kgz2d7d4m-qa-tech.vercel.app…" at bounding box center [532, 416] width 360 height 709
click at [453, 182] on div "Submit the question" at bounding box center [519, 182] width 317 height 10
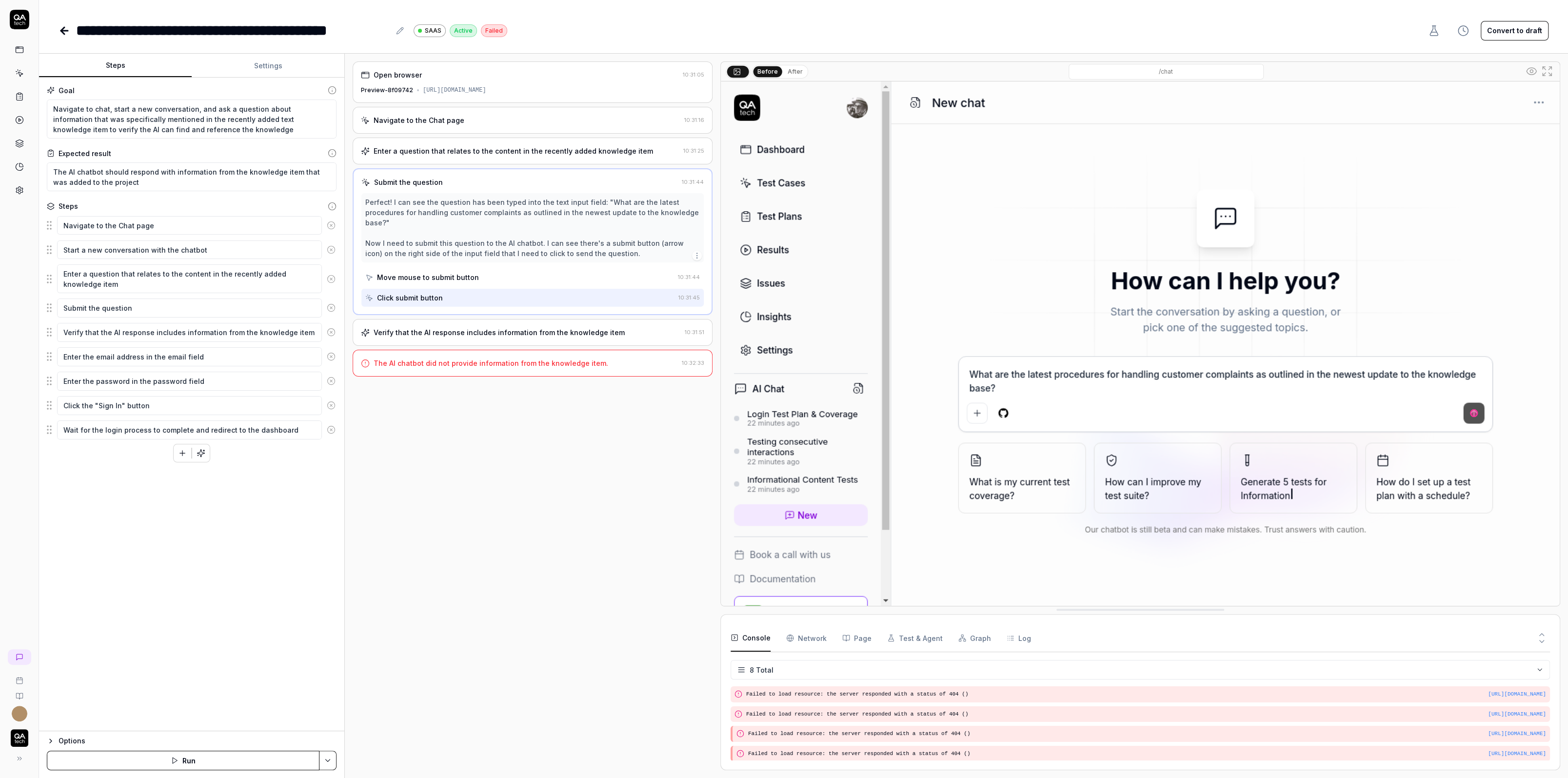
scroll to position [76, 0]
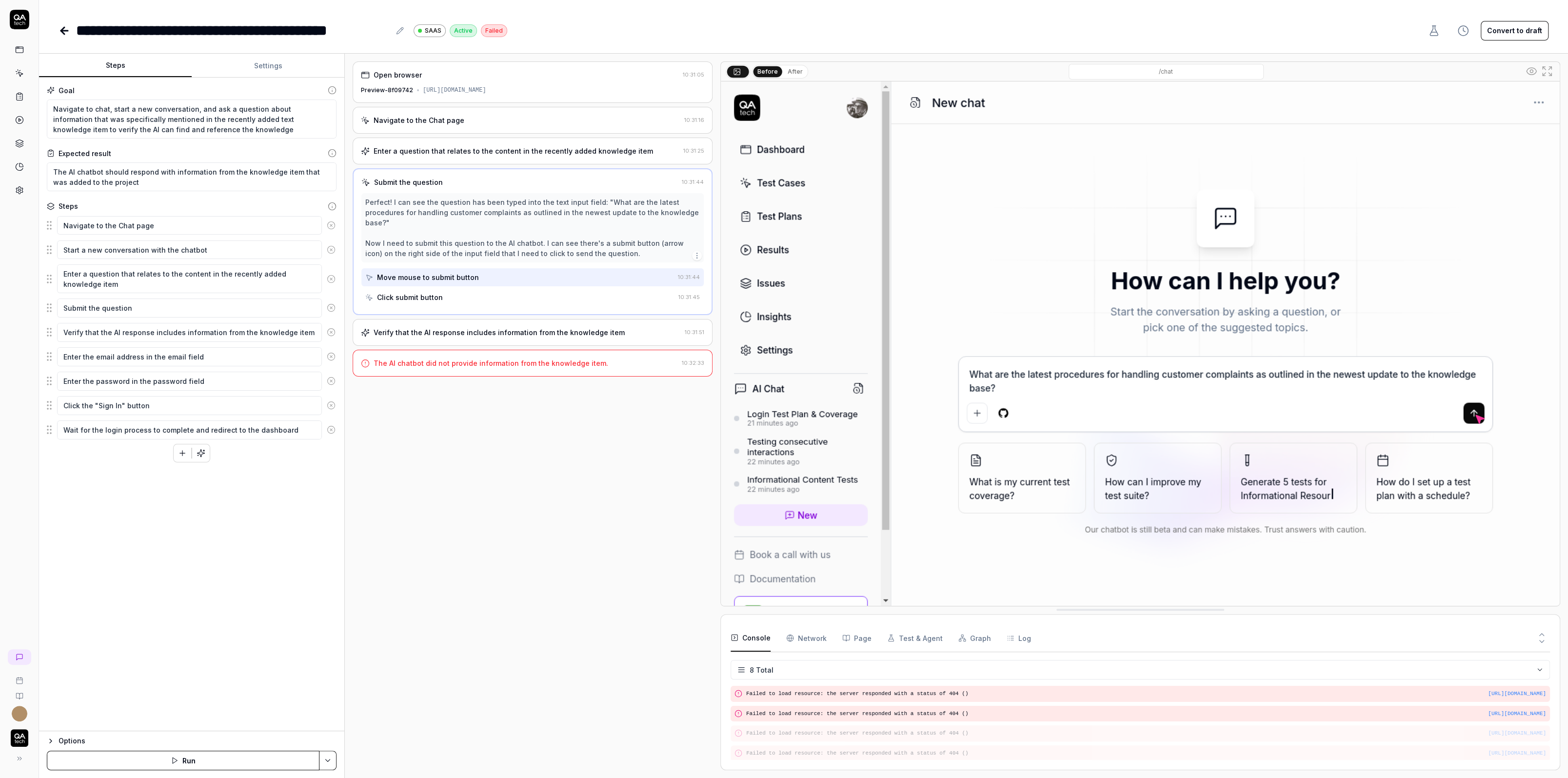
click at [467, 115] on div "Navigate to the Chat page" at bounding box center [520, 120] width 319 height 10
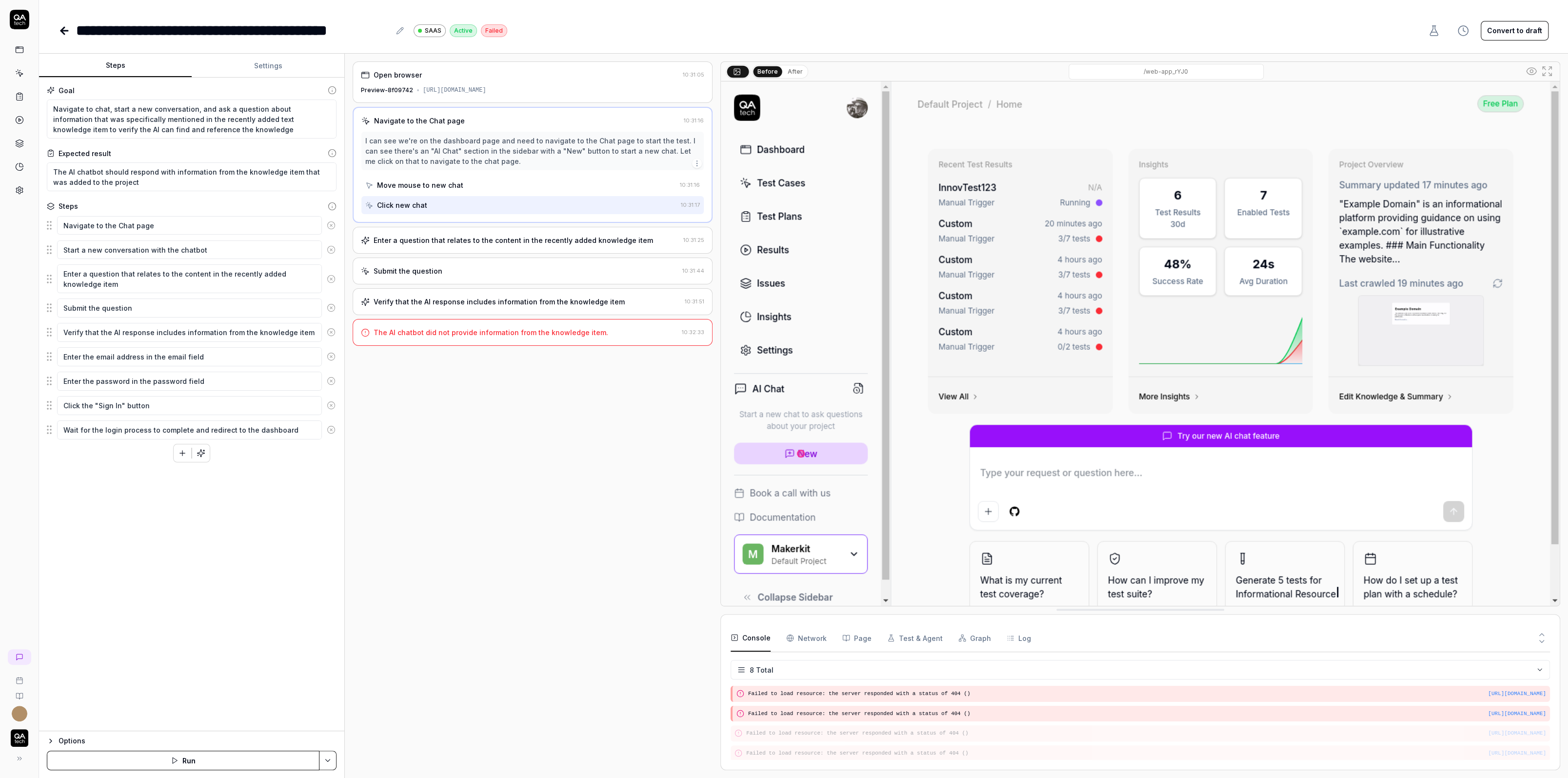
click at [485, 230] on div "Enter a question that relates to the content in the recently added knowledge it…" at bounding box center [532, 240] width 360 height 27
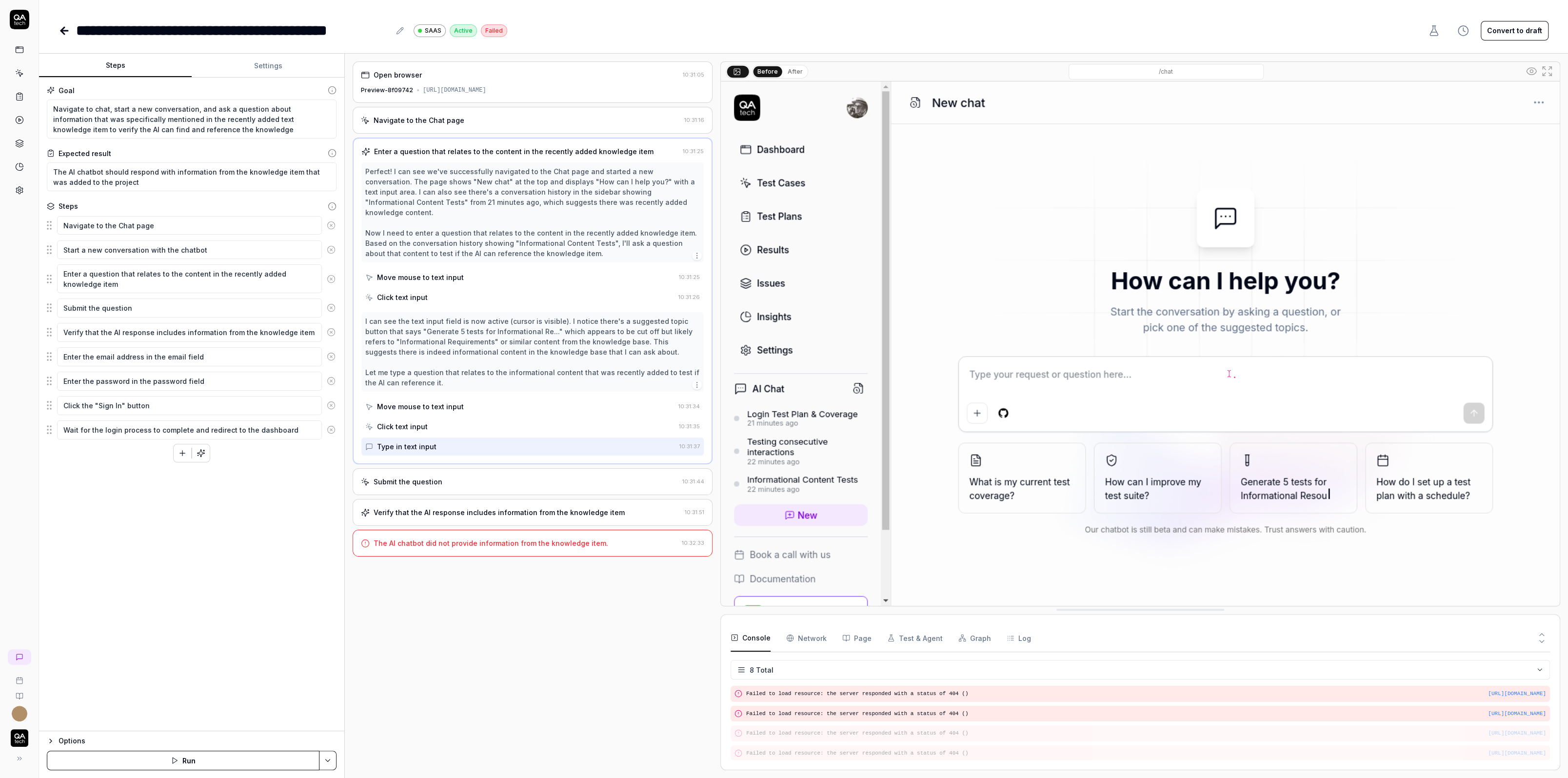
click at [468, 419] on div "Click text input" at bounding box center [520, 426] width 310 height 18
click at [444, 438] on div "Type in text input" at bounding box center [520, 446] width 310 height 18
click at [445, 468] on div "Submit the question 10:31:44" at bounding box center [532, 482] width 360 height 27
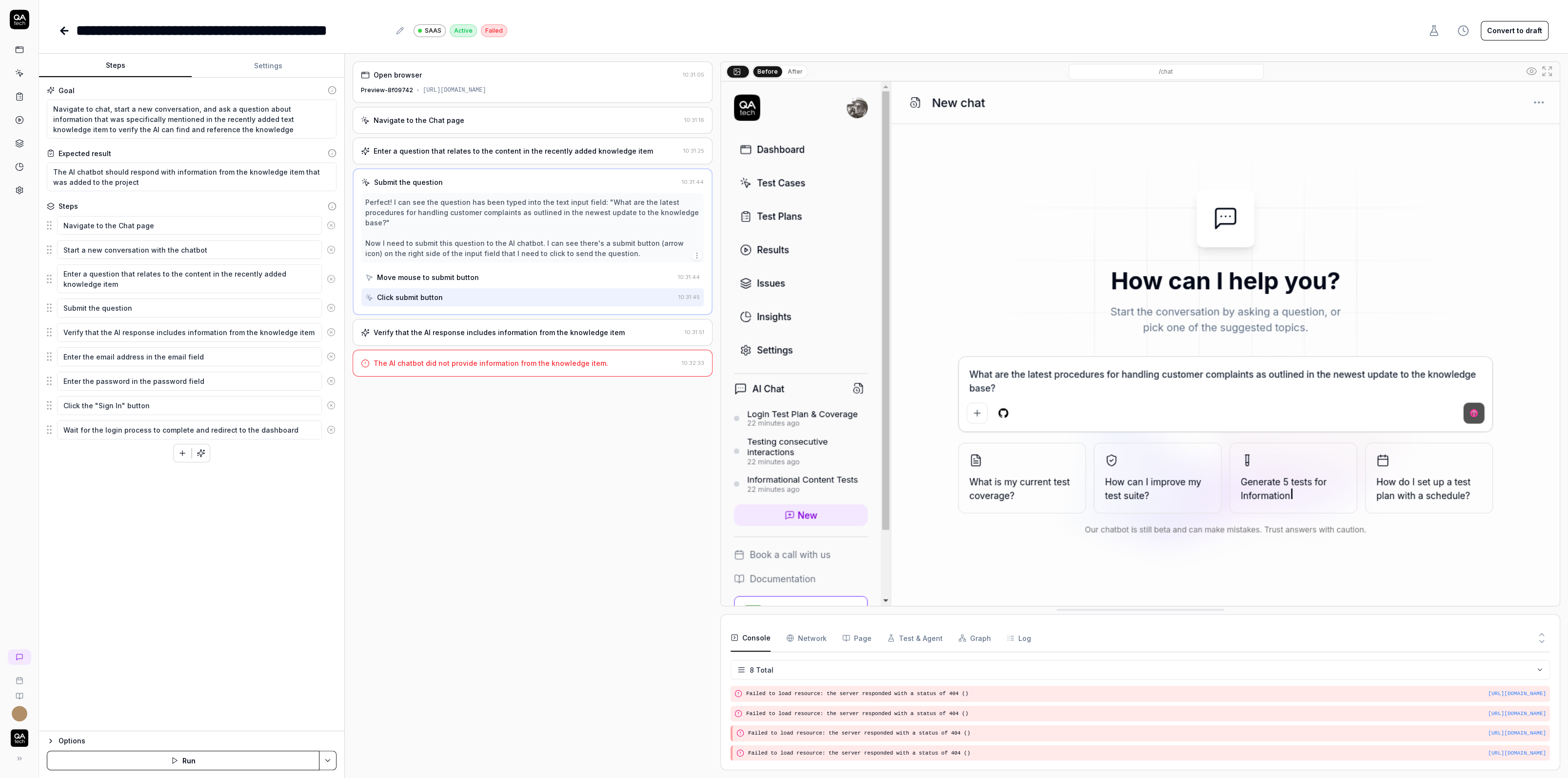
click at [494, 268] on div "Move mouse to submit button" at bounding box center [519, 277] width 309 height 18
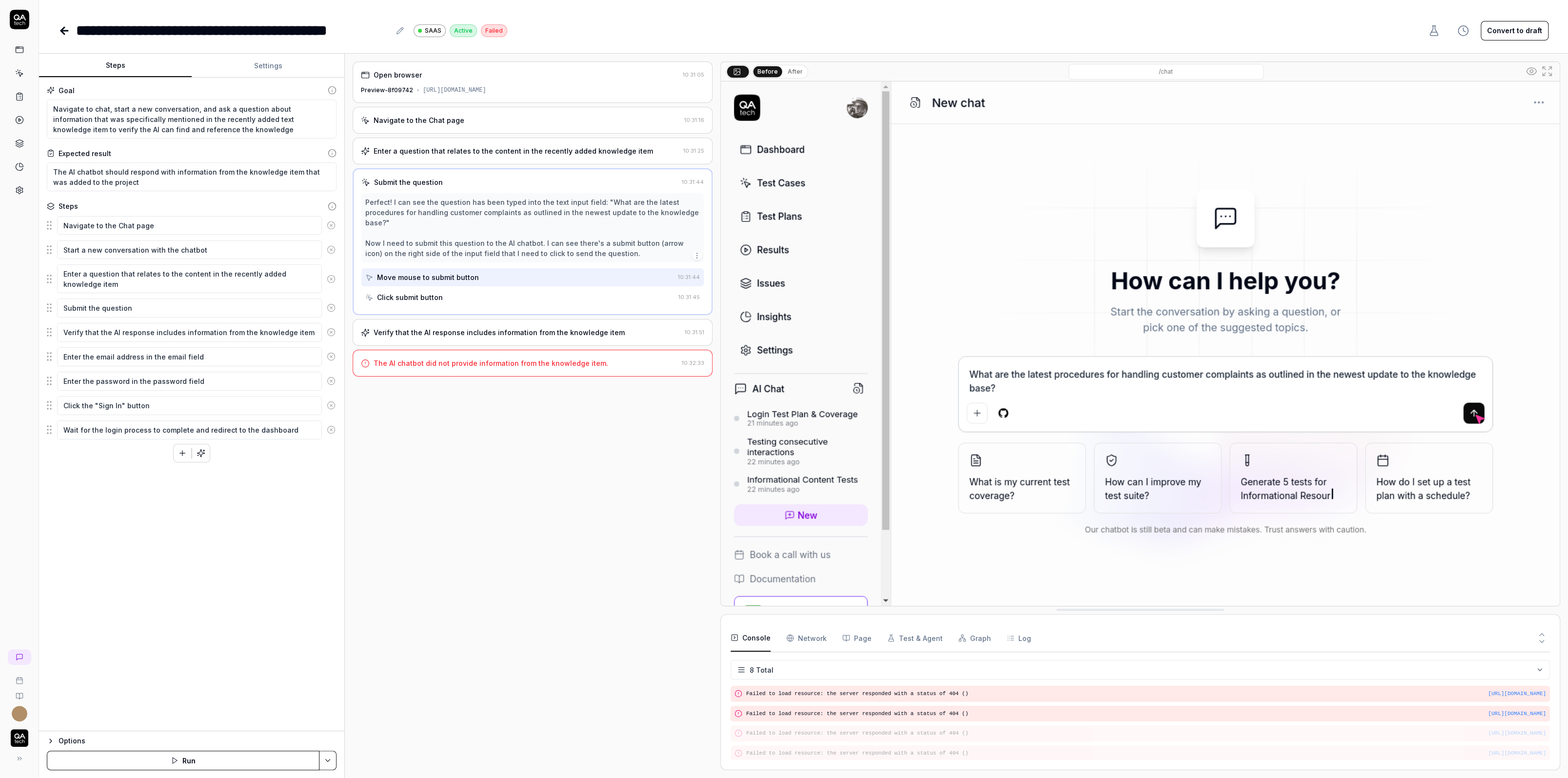
click at [476, 288] on div "Click submit button" at bounding box center [519, 296] width 309 height 18
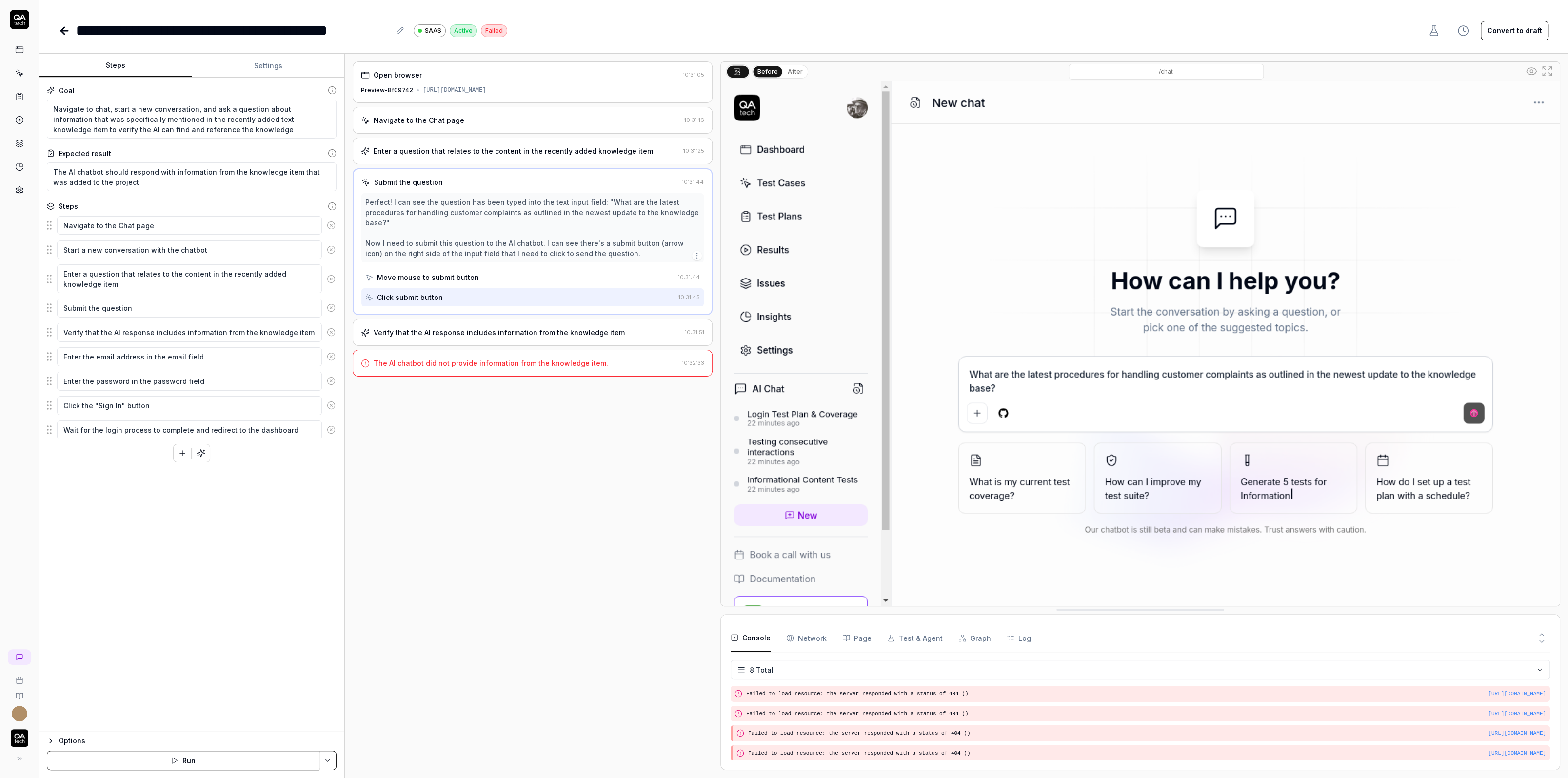
click at [466, 319] on div "Verify that the AI response includes information from the knowledge item 10:31:…" at bounding box center [532, 333] width 360 height 27
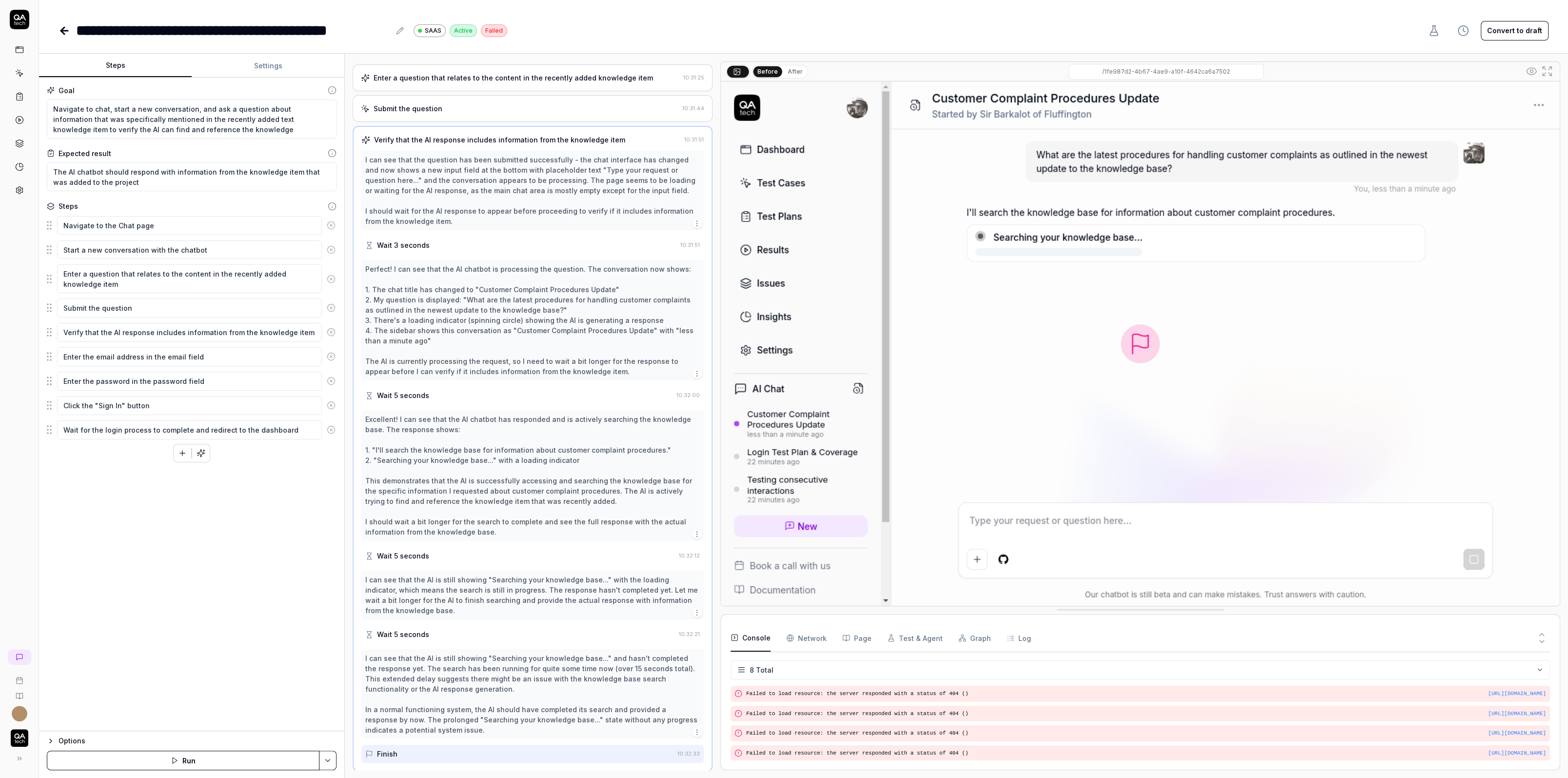
scroll to position [103, 0]
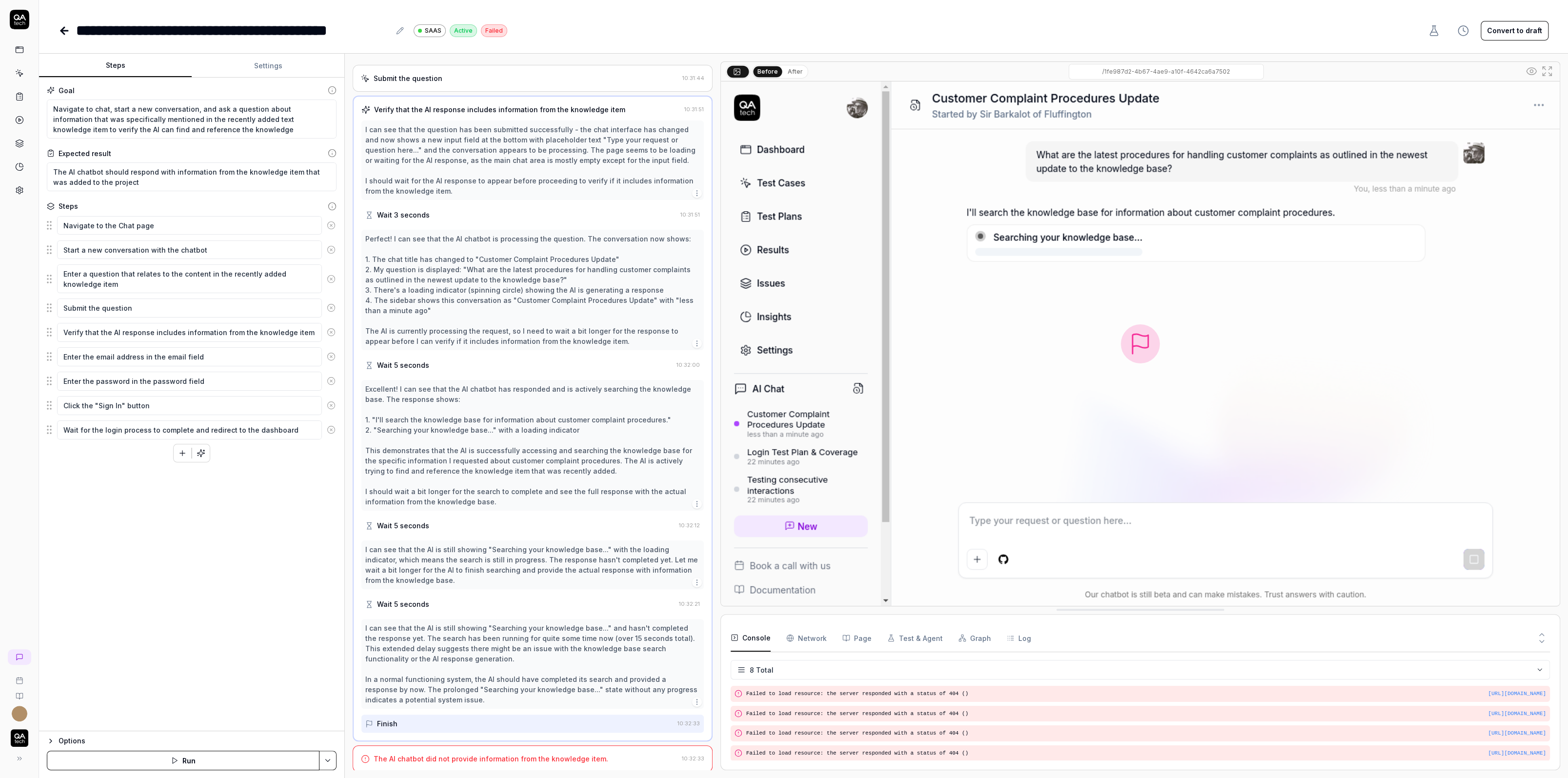
click at [451, 637] on div "I can see that the AI is still showing "Searching your knowledge base..." and h…" at bounding box center [532, 664] width 334 height 82
click at [467, 759] on div "The AI chatbot did not provide information from the knowledge item." at bounding box center [490, 759] width 235 height 10
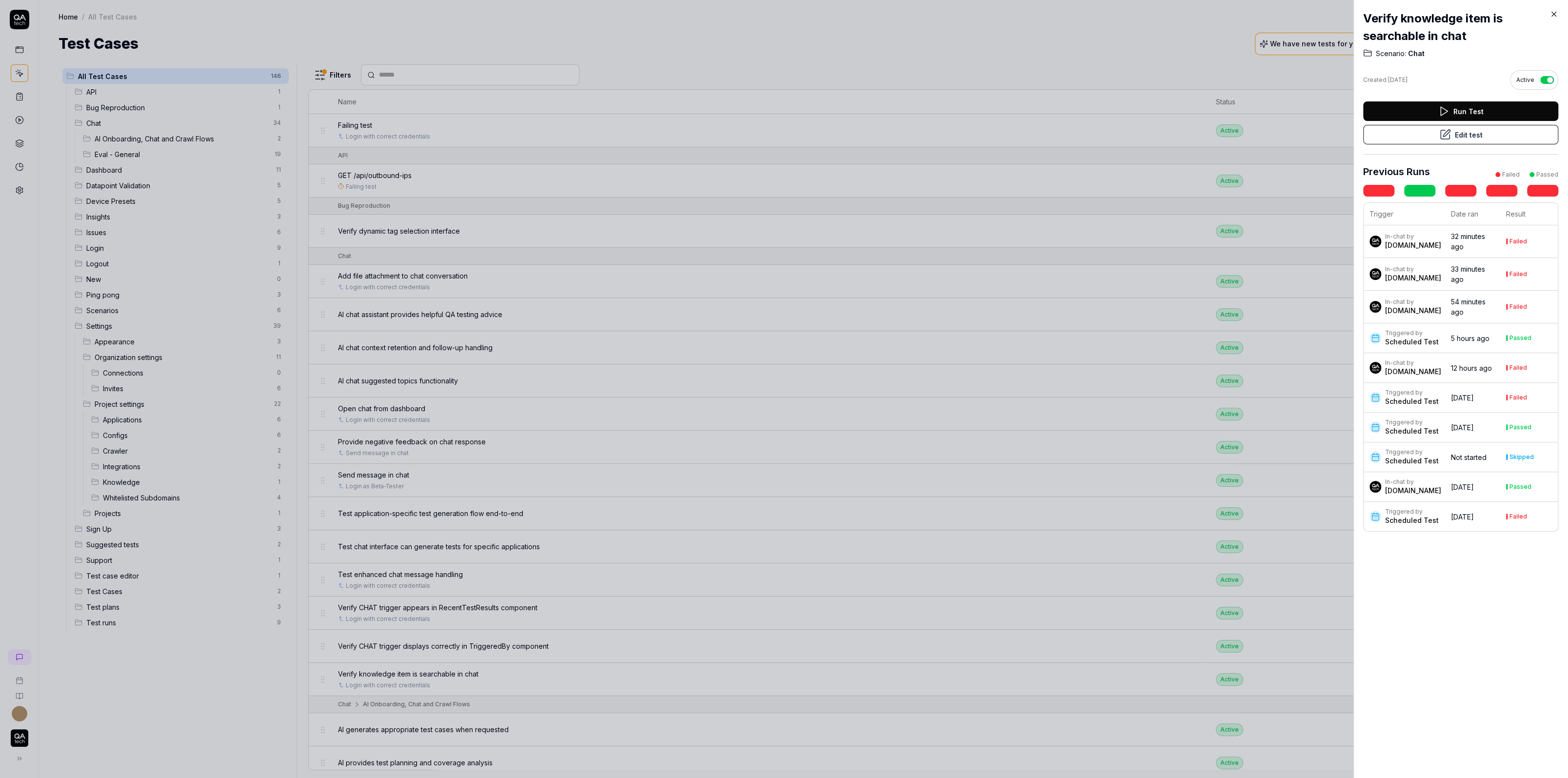
click at [735, 211] on div at bounding box center [784, 389] width 1568 height 778
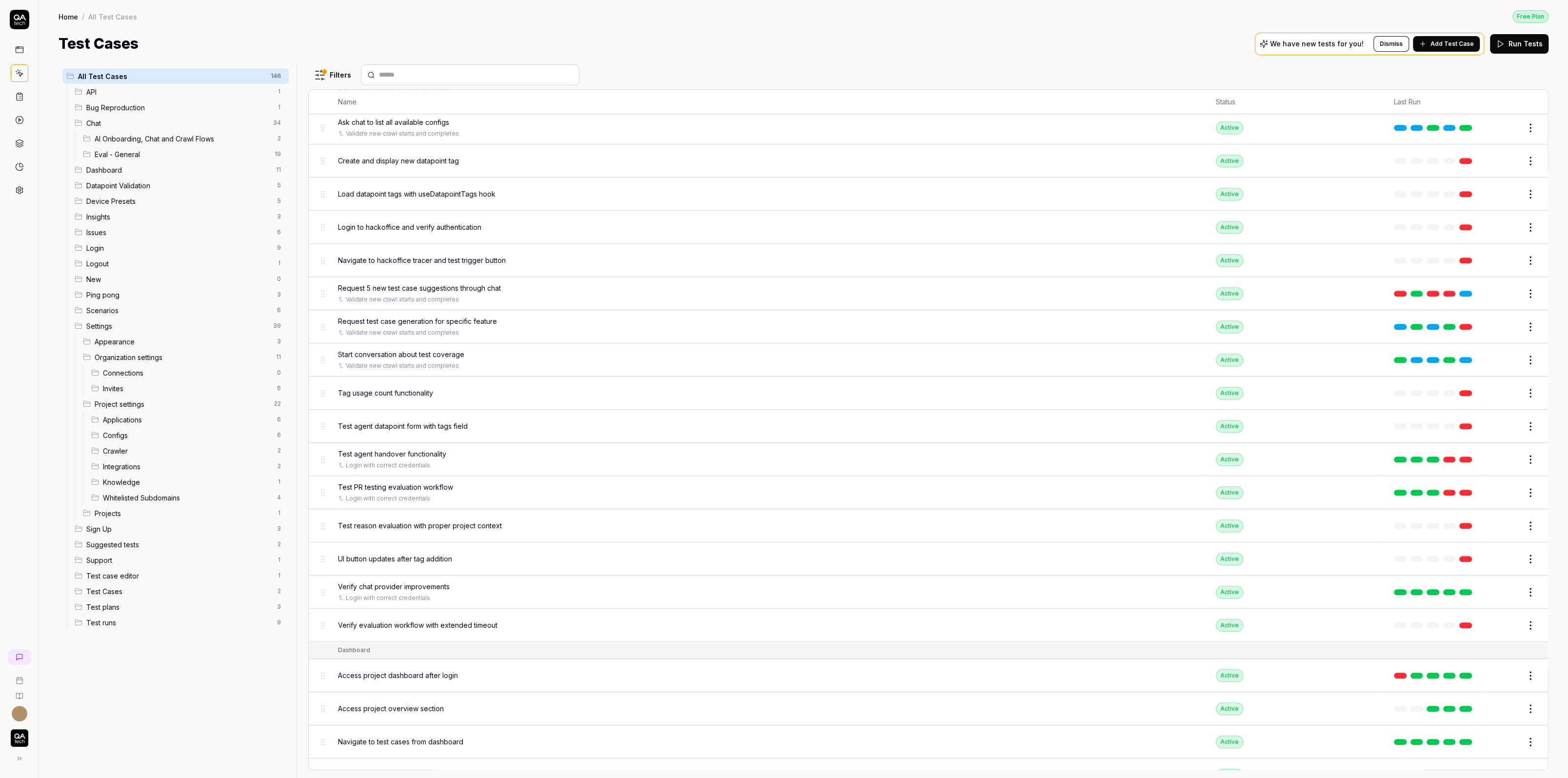
scroll to position [825, 0]
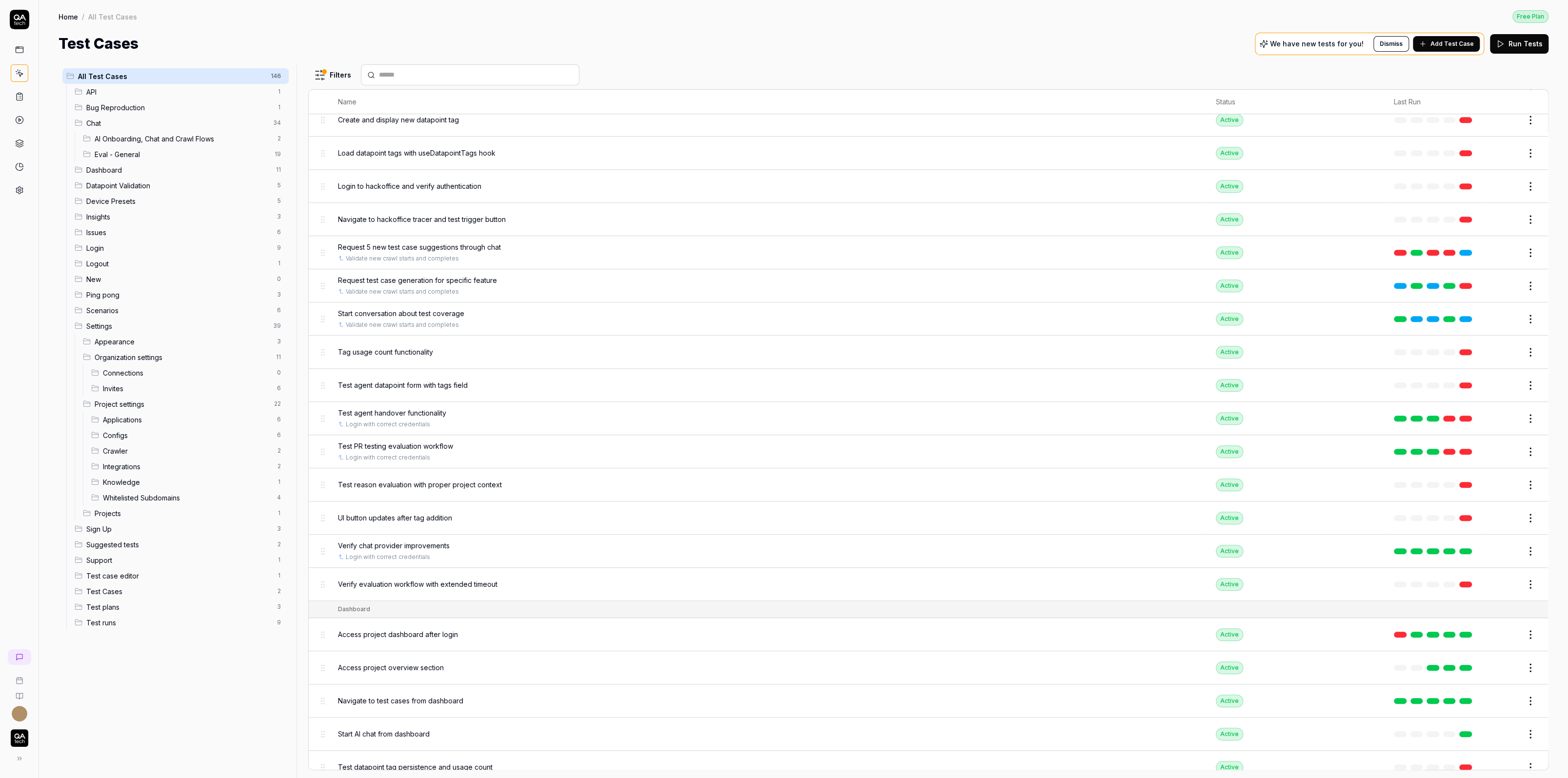
click at [437, 479] on span "Test reason evaluation with proper project context" at bounding box center [420, 484] width 164 height 10
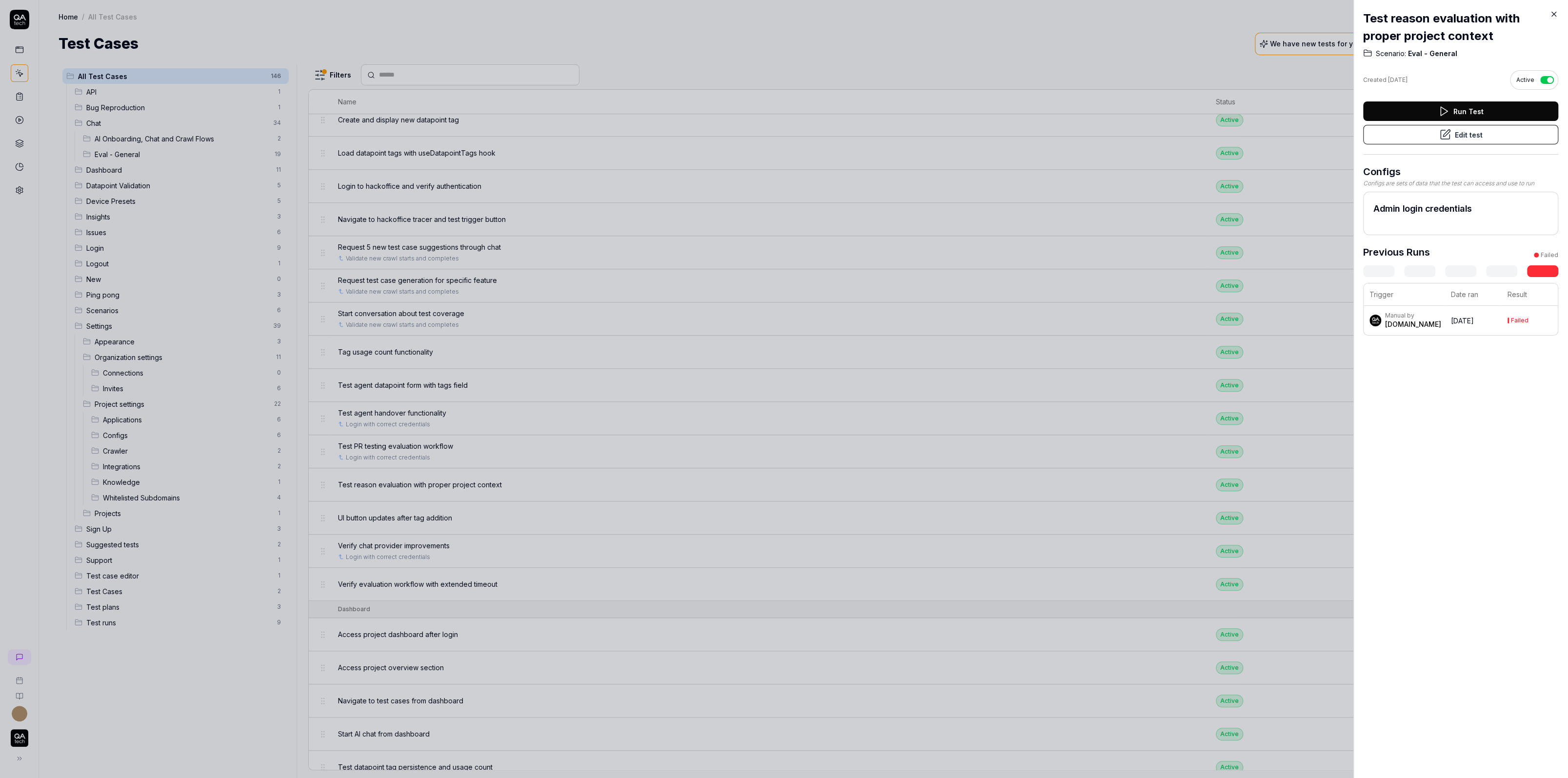
click at [1236, 132] on button "Edit test" at bounding box center [1460, 134] width 195 height 19
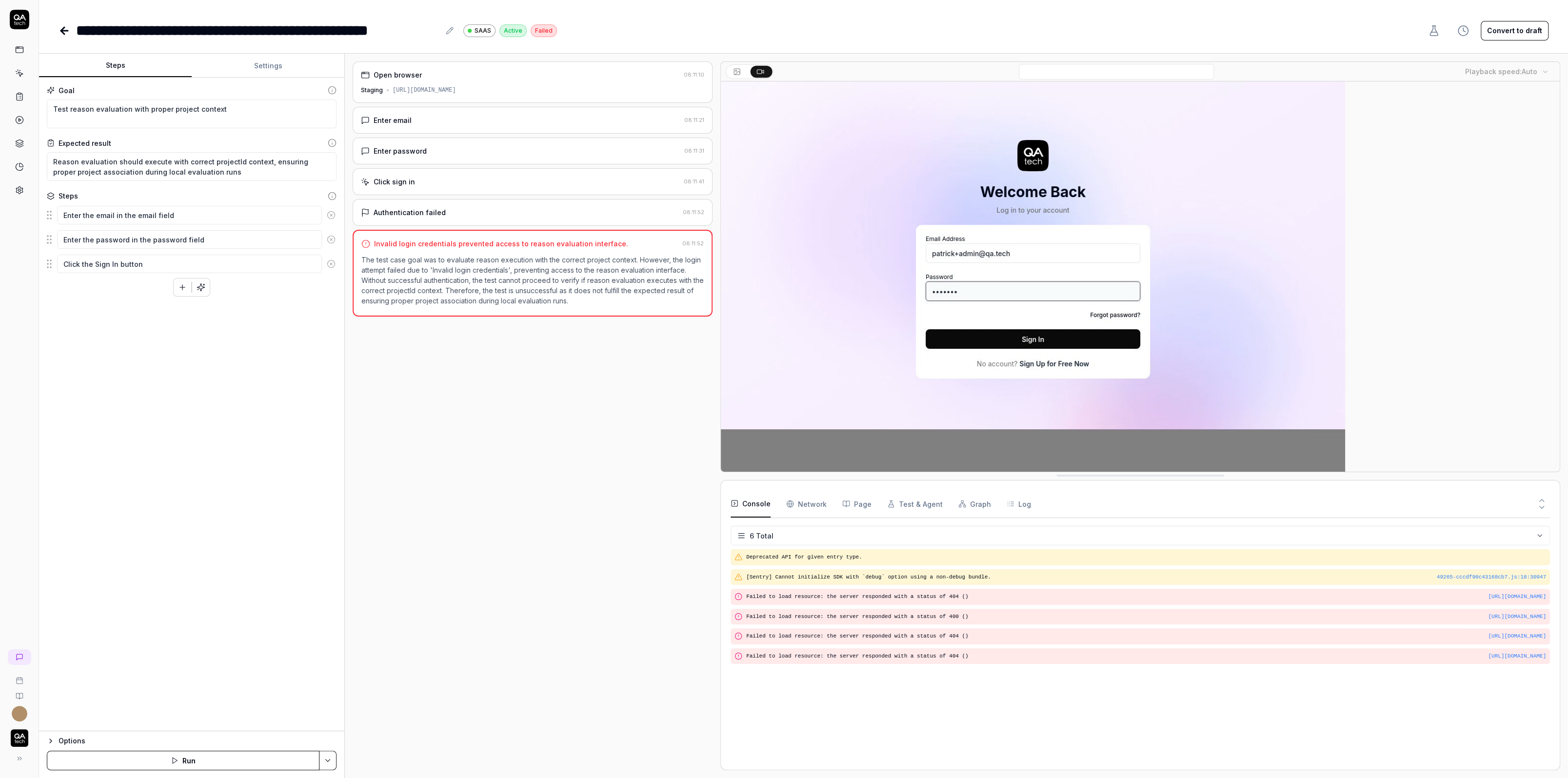
click at [521, 81] on div "Open browser 08:11:10 Staging https://app.bugduck.tech" at bounding box center [532, 82] width 360 height 41
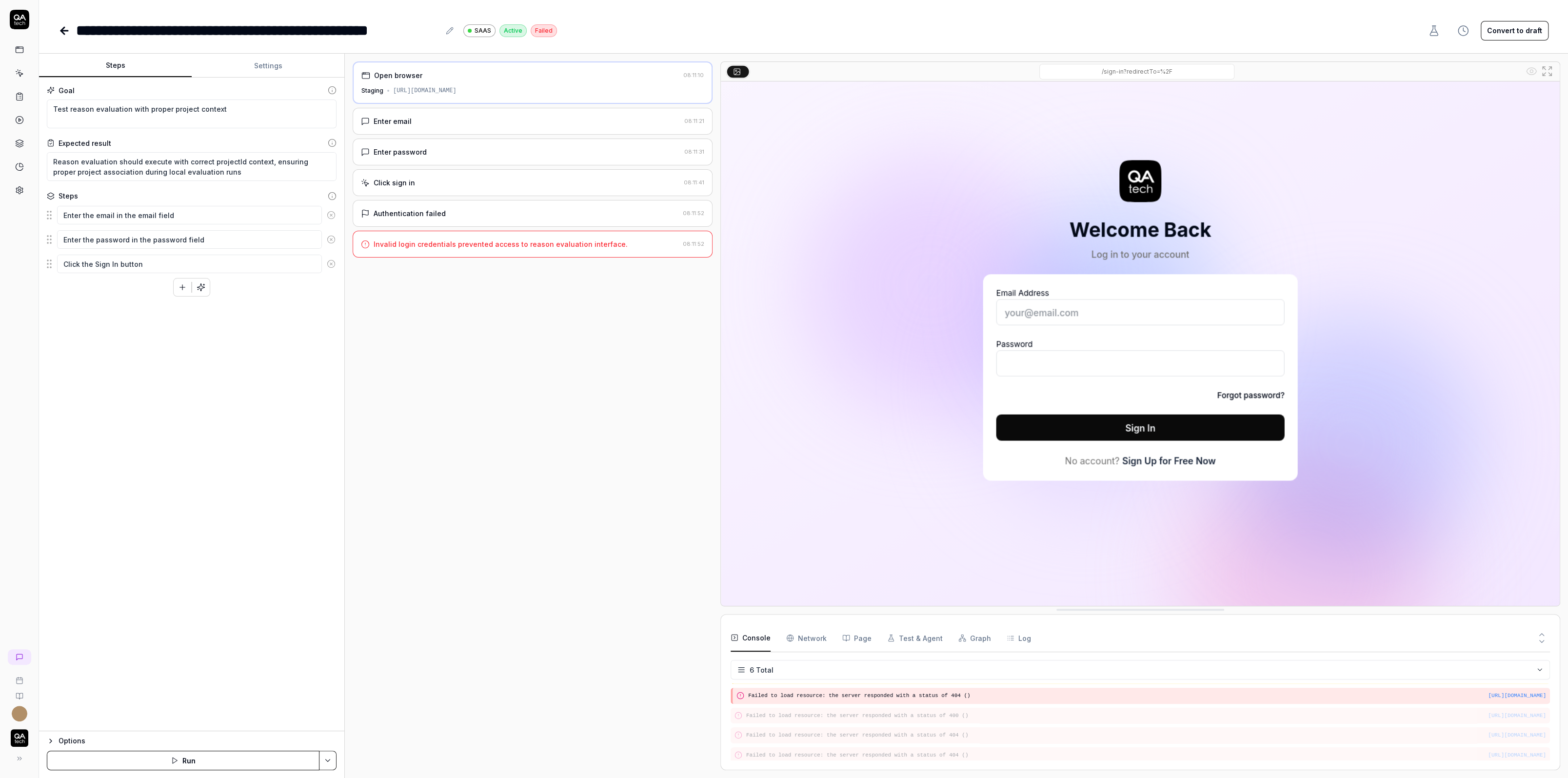
scroll to position [37, 0]
click at [507, 106] on div "Open browser 08:11:10 Staging https://app.bugduck.tech Enter email 08:11:21 Ent…" at bounding box center [532, 416] width 360 height 709
click at [489, 132] on div "Enter email 08:11:21" at bounding box center [532, 121] width 360 height 27
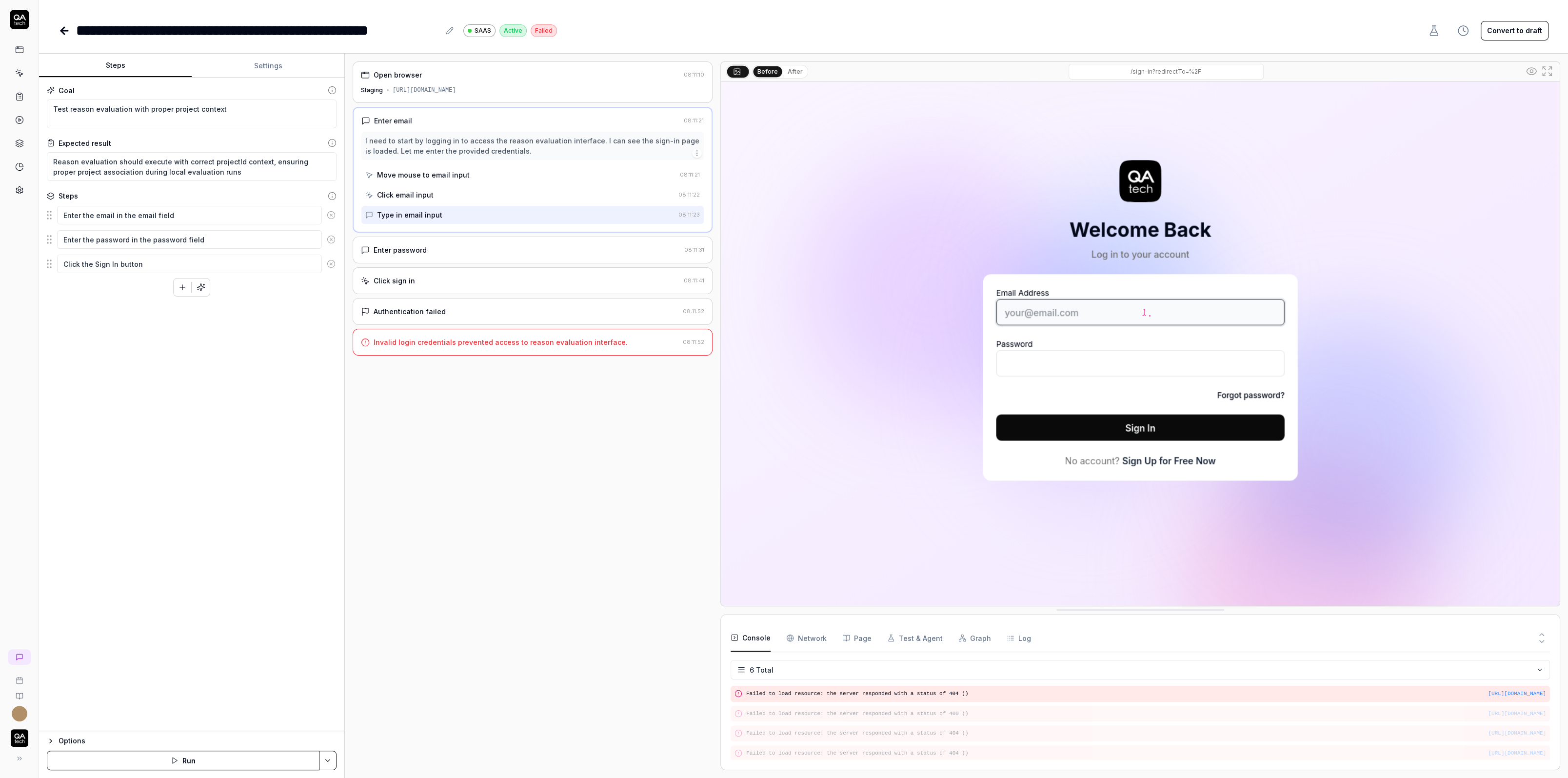
click at [464, 240] on div "Enter password 08:11:31" at bounding box center [532, 250] width 360 height 27
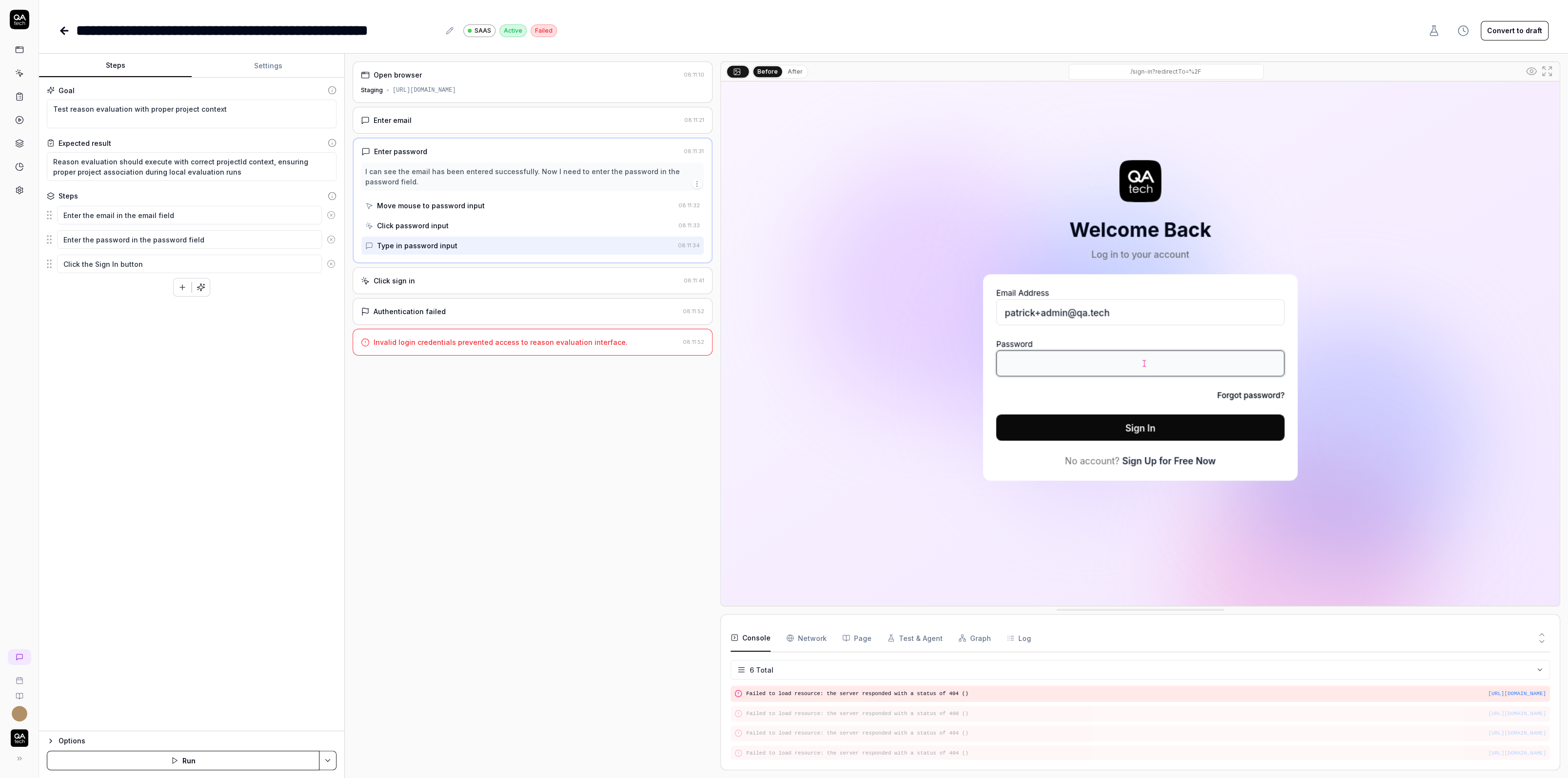
click at [450, 284] on div "Click sign in 08:11:41" at bounding box center [532, 281] width 360 height 27
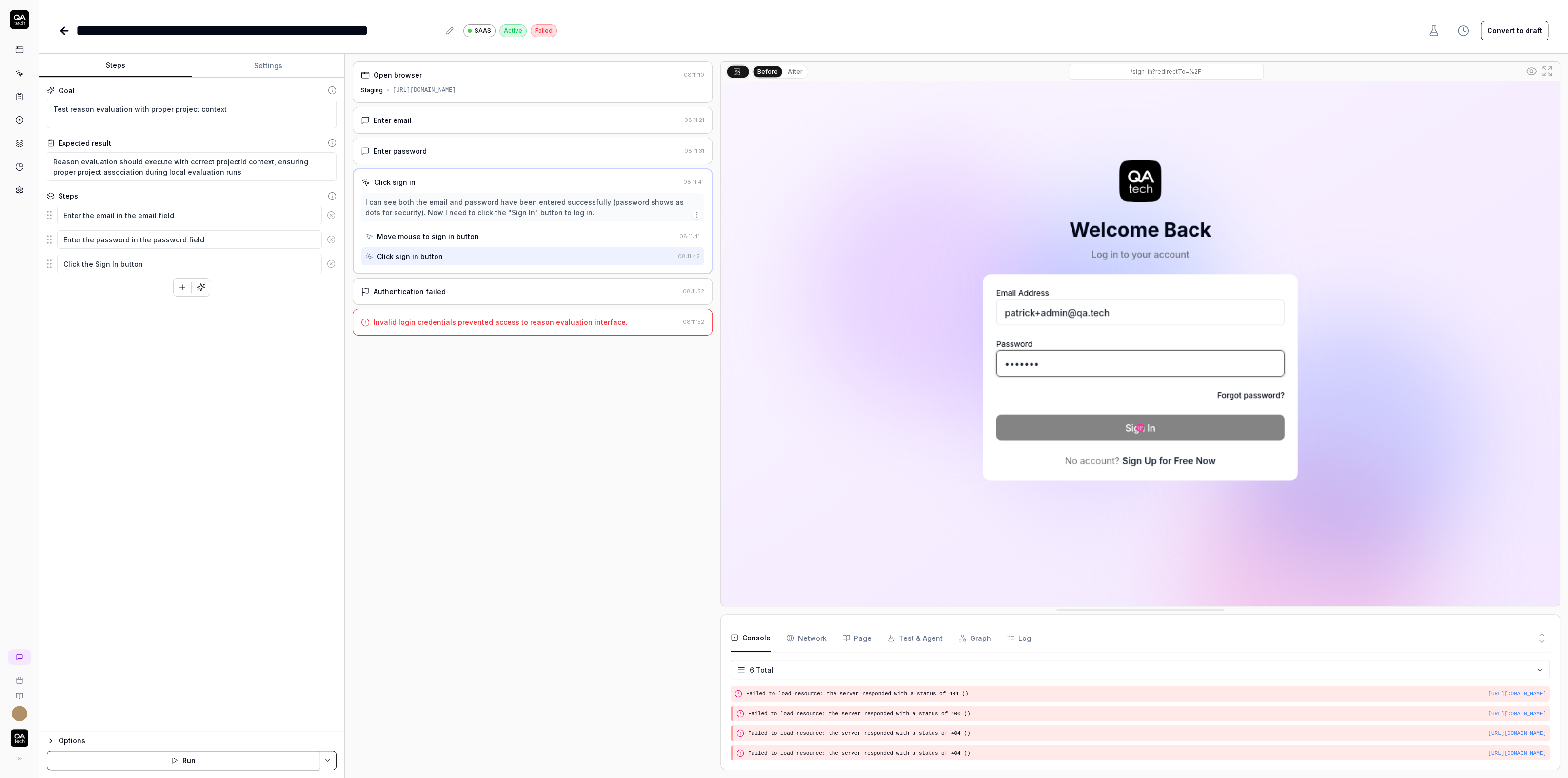
click at [450, 295] on div "Authentication failed 08:11:52" at bounding box center [532, 291] width 360 height 27
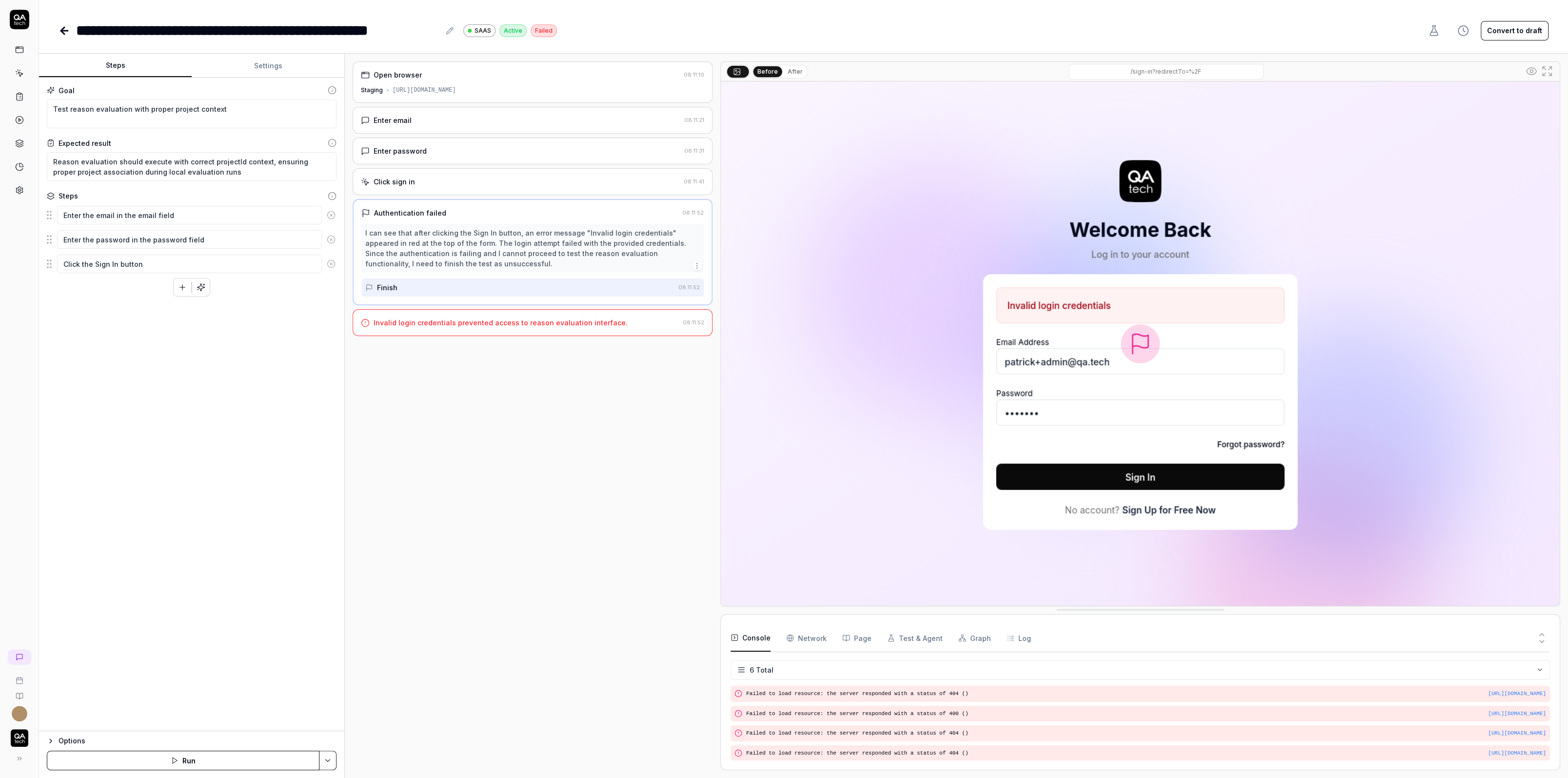
click at [1236, 35] on button "Convert to draft" at bounding box center [1515, 30] width 68 height 19
click at [68, 30] on icon at bounding box center [64, 30] width 7 height 0
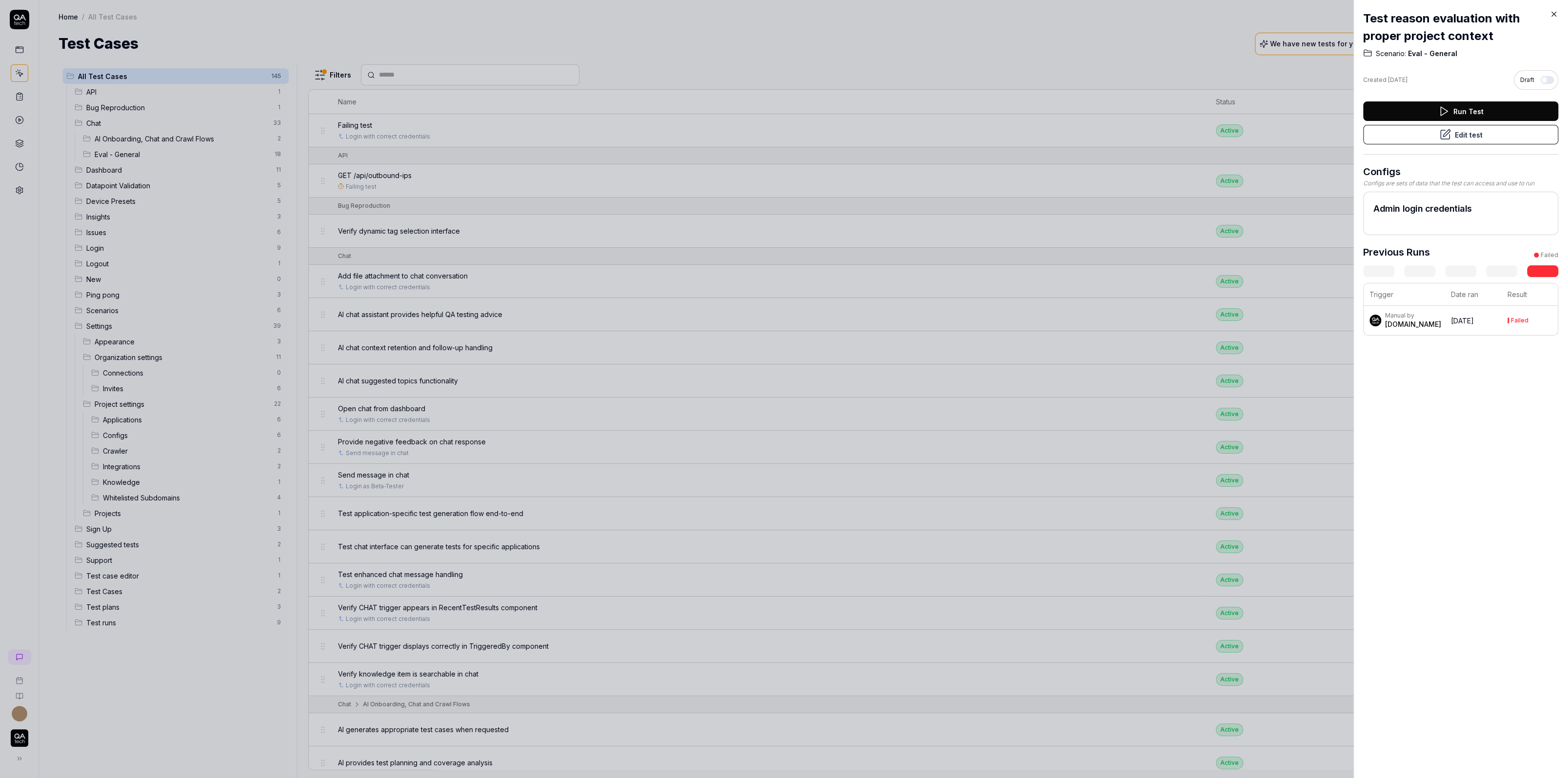
click at [853, 189] on div at bounding box center [784, 389] width 1568 height 778
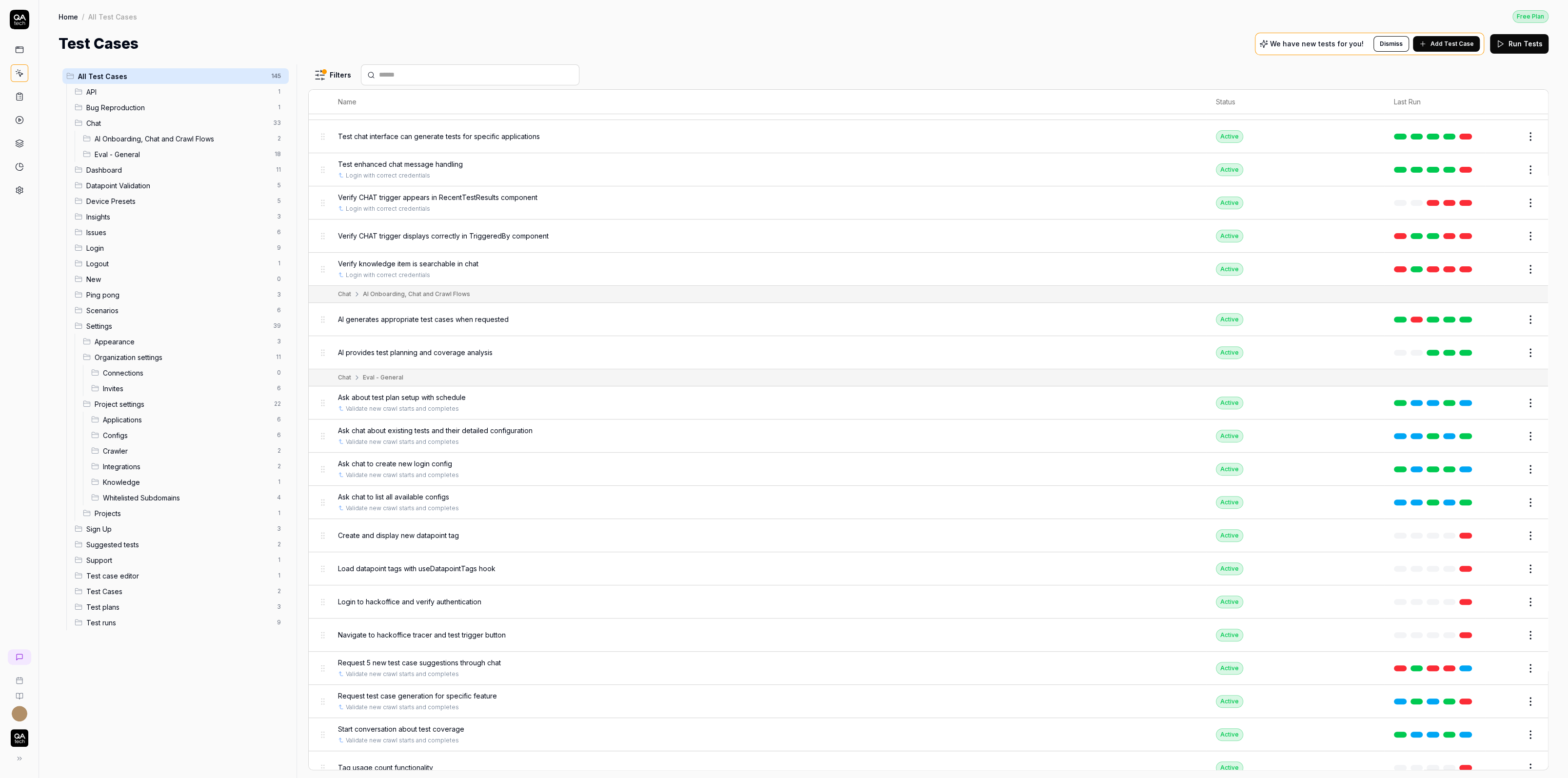
scroll to position [412, 0]
click at [405, 527] on span "Create and display new datapoint tag" at bounding box center [398, 532] width 121 height 10
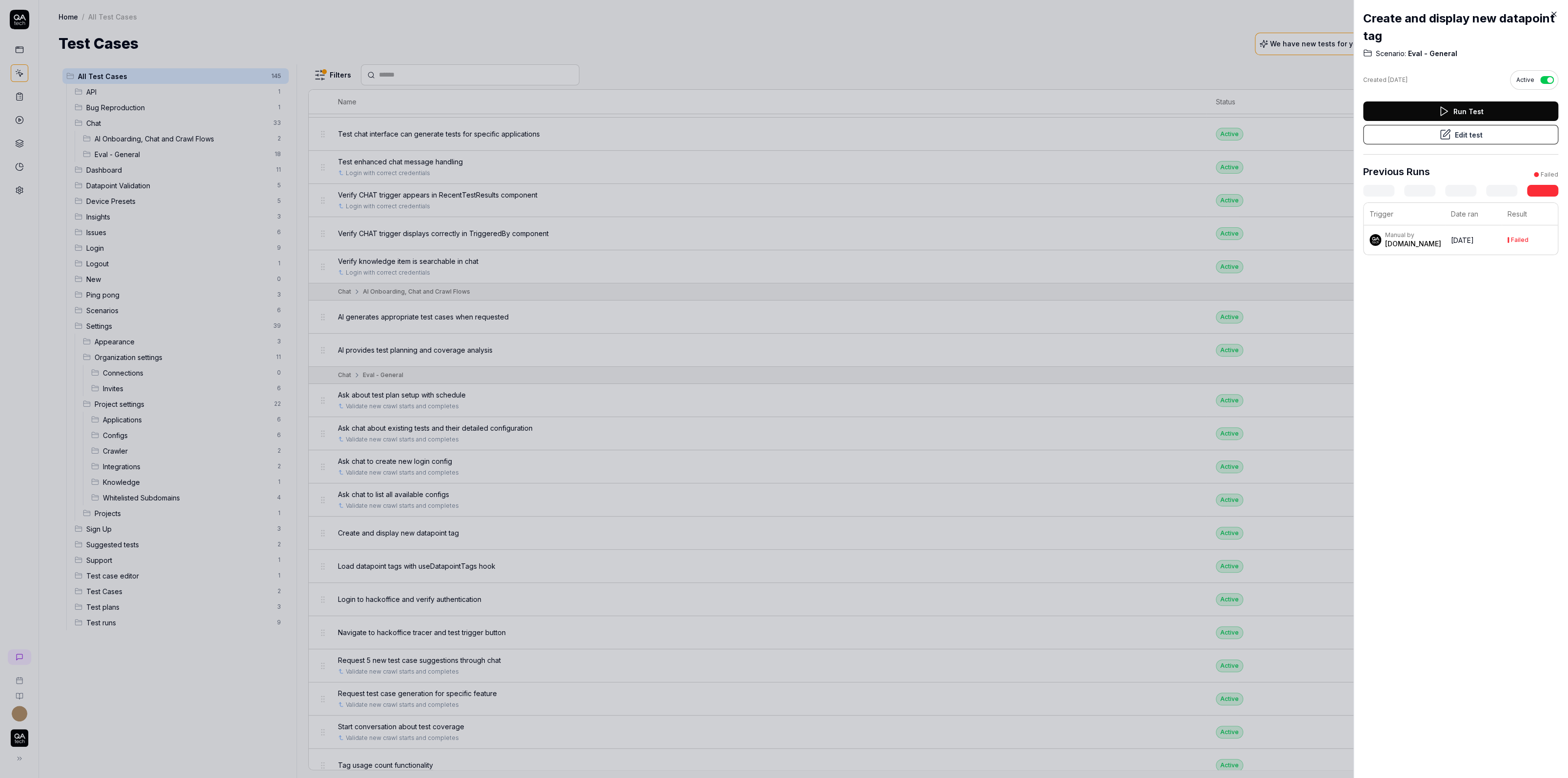
click at [1236, 140] on button "Edit test" at bounding box center [1460, 134] width 195 height 19
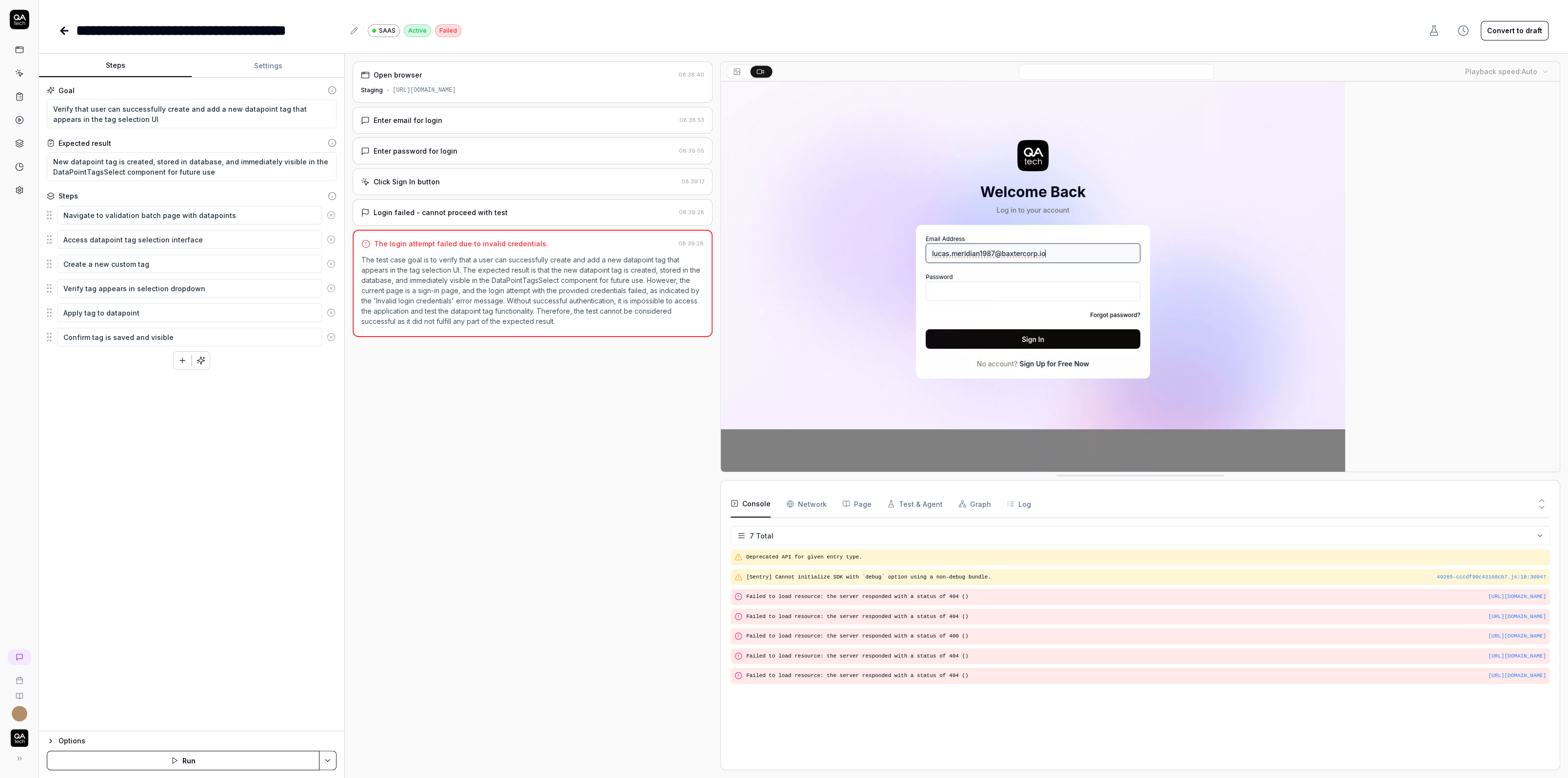
click at [1236, 37] on button "Convert to draft" at bounding box center [1515, 30] width 68 height 19
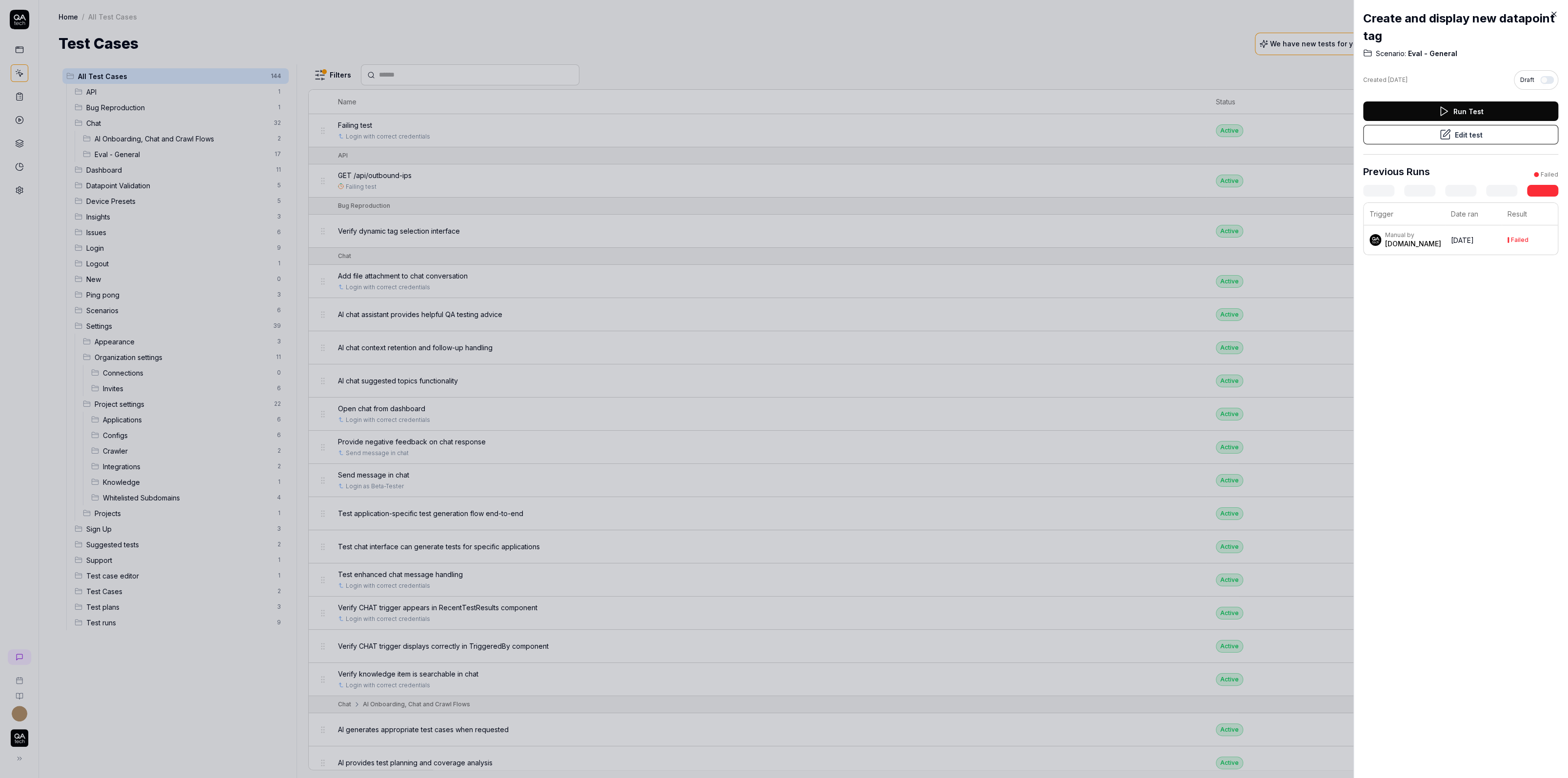
click at [362, 284] on div at bounding box center [784, 389] width 1568 height 778
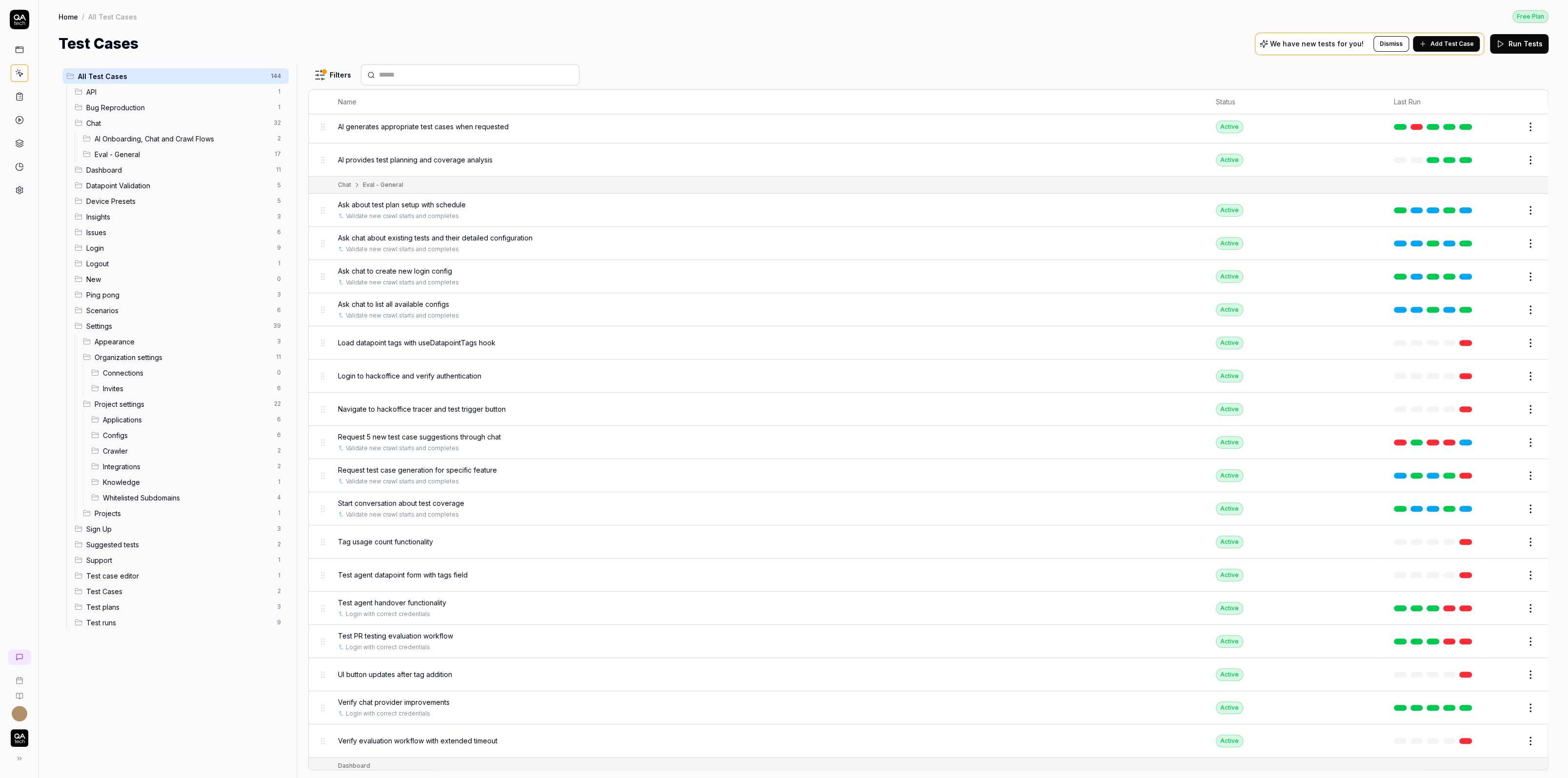
scroll to position [654, 0]
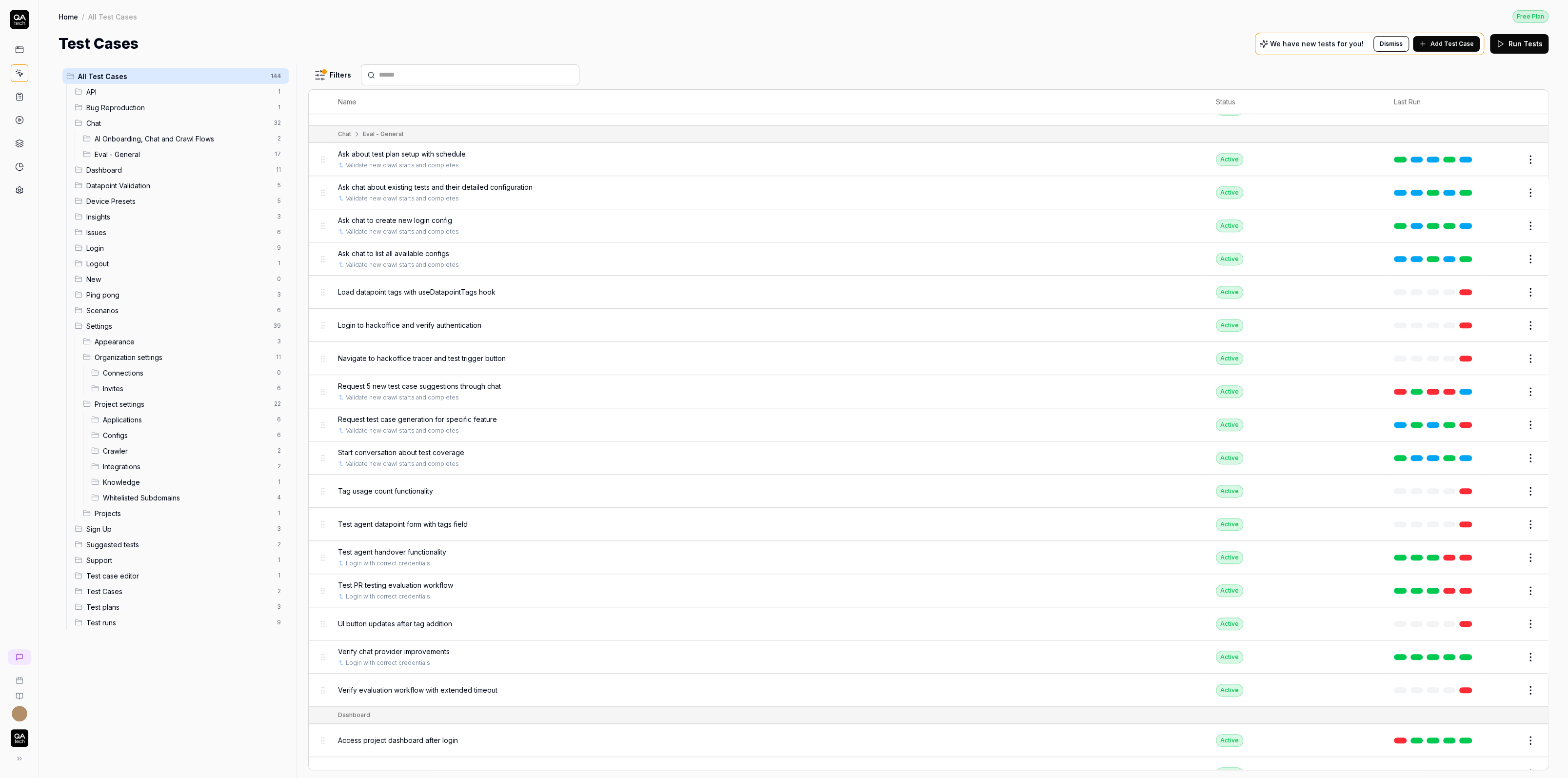
click at [394, 486] on span "Tag usage count functionality" at bounding box center [385, 491] width 95 height 10
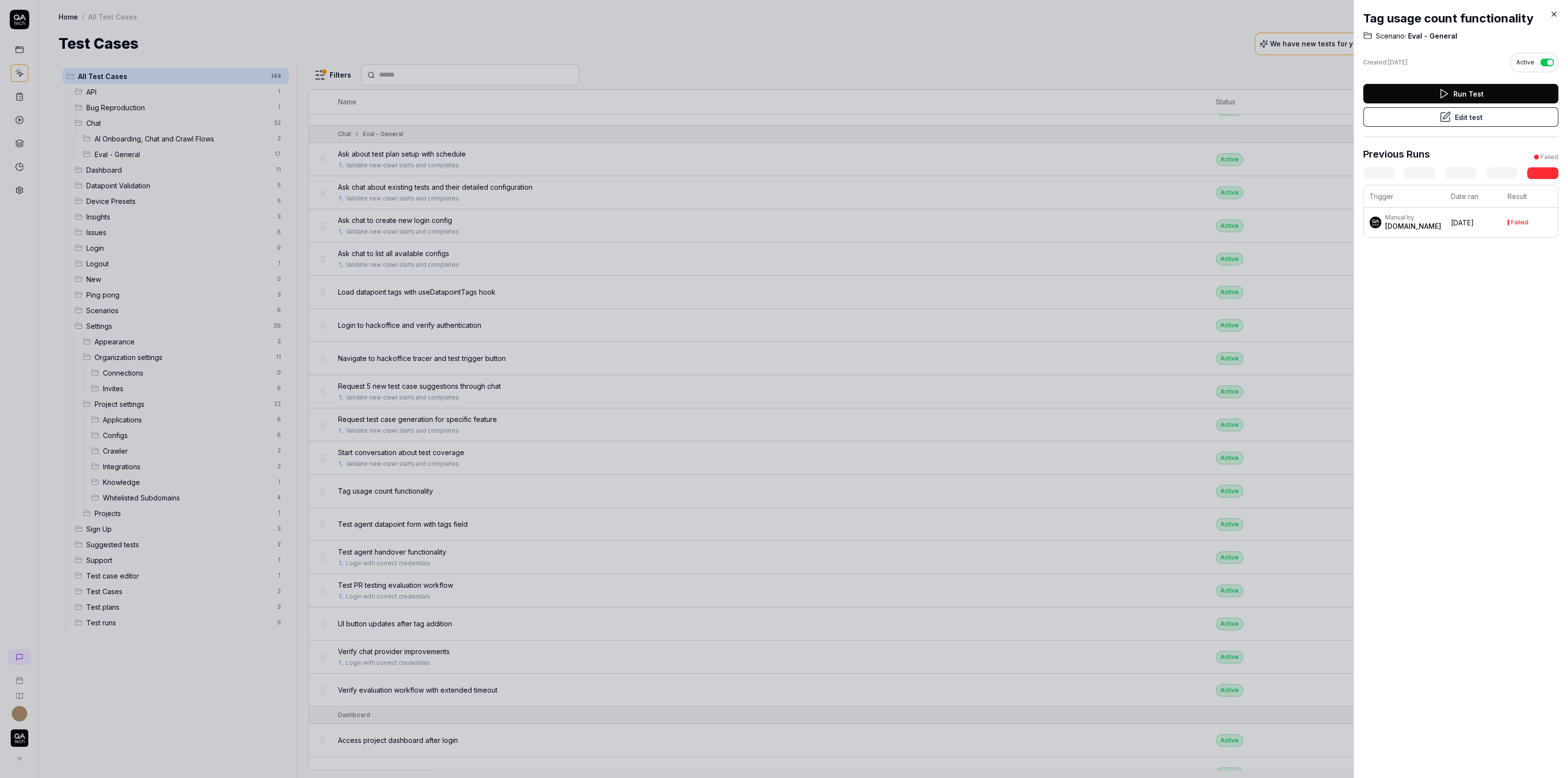
click at [1236, 116] on button "Edit test" at bounding box center [1460, 117] width 195 height 19
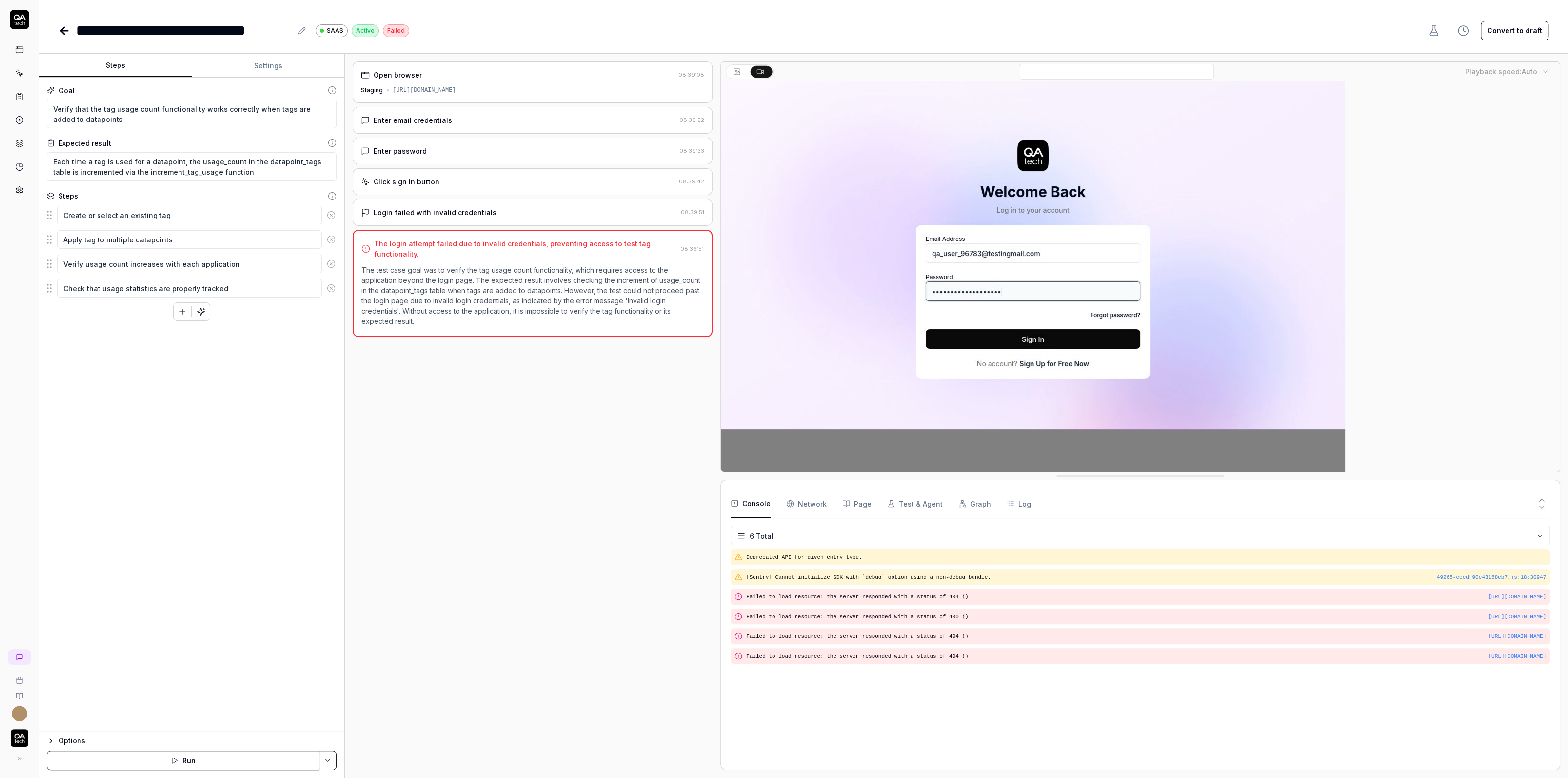
click at [1236, 32] on button "Convert to draft" at bounding box center [1515, 30] width 68 height 19
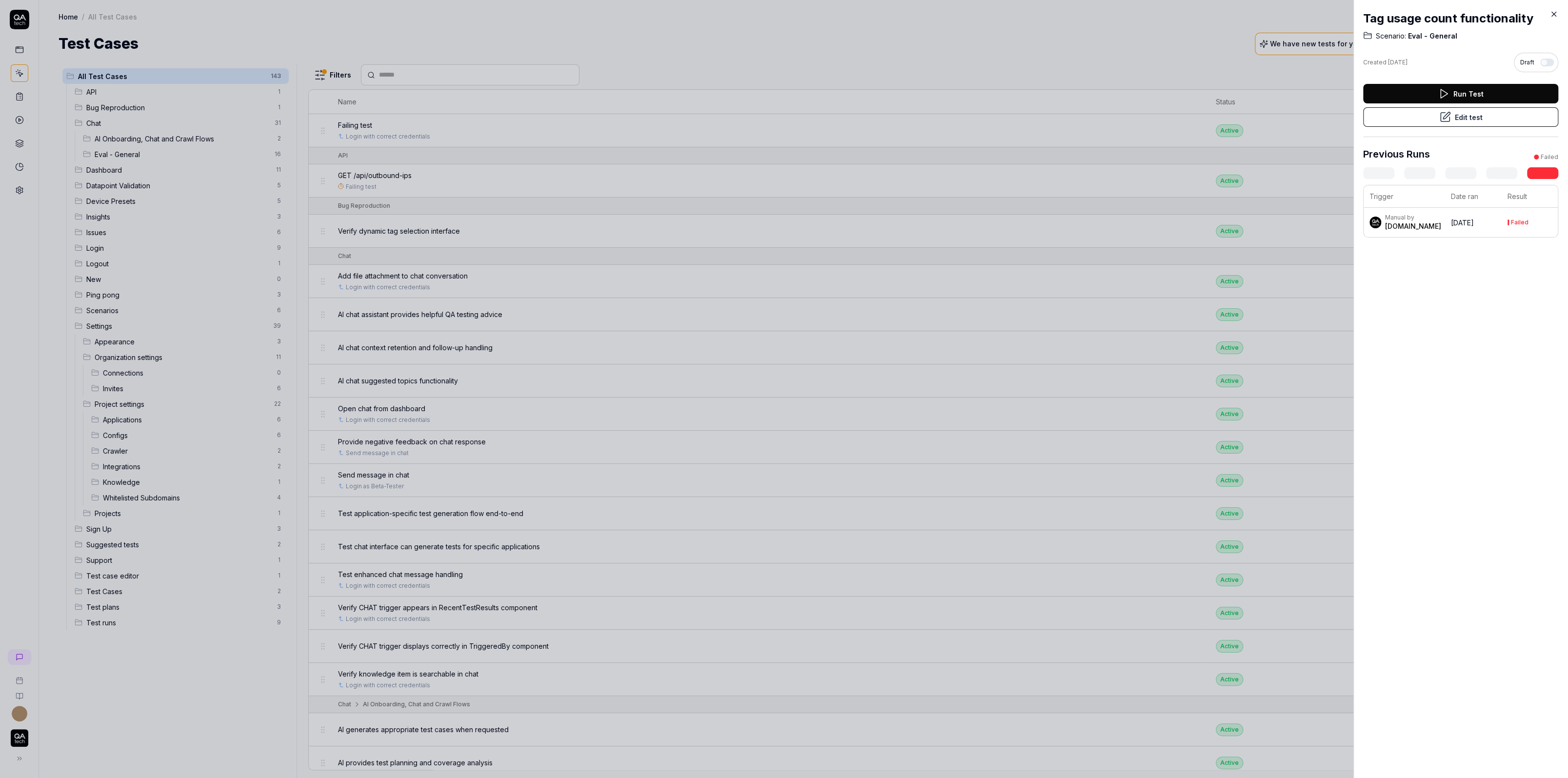
click at [590, 300] on div at bounding box center [784, 389] width 1568 height 778
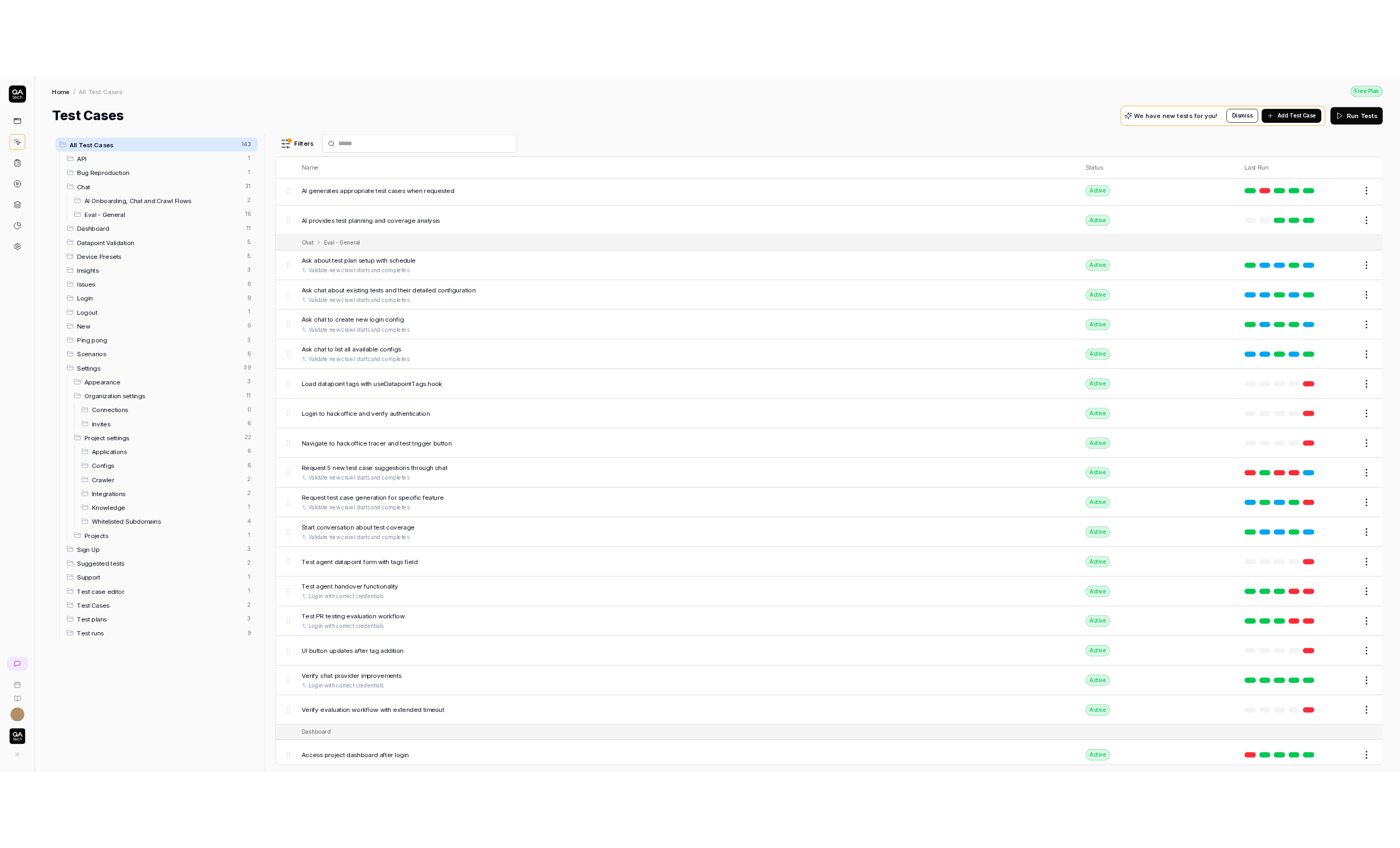
scroll to position [675, 0]
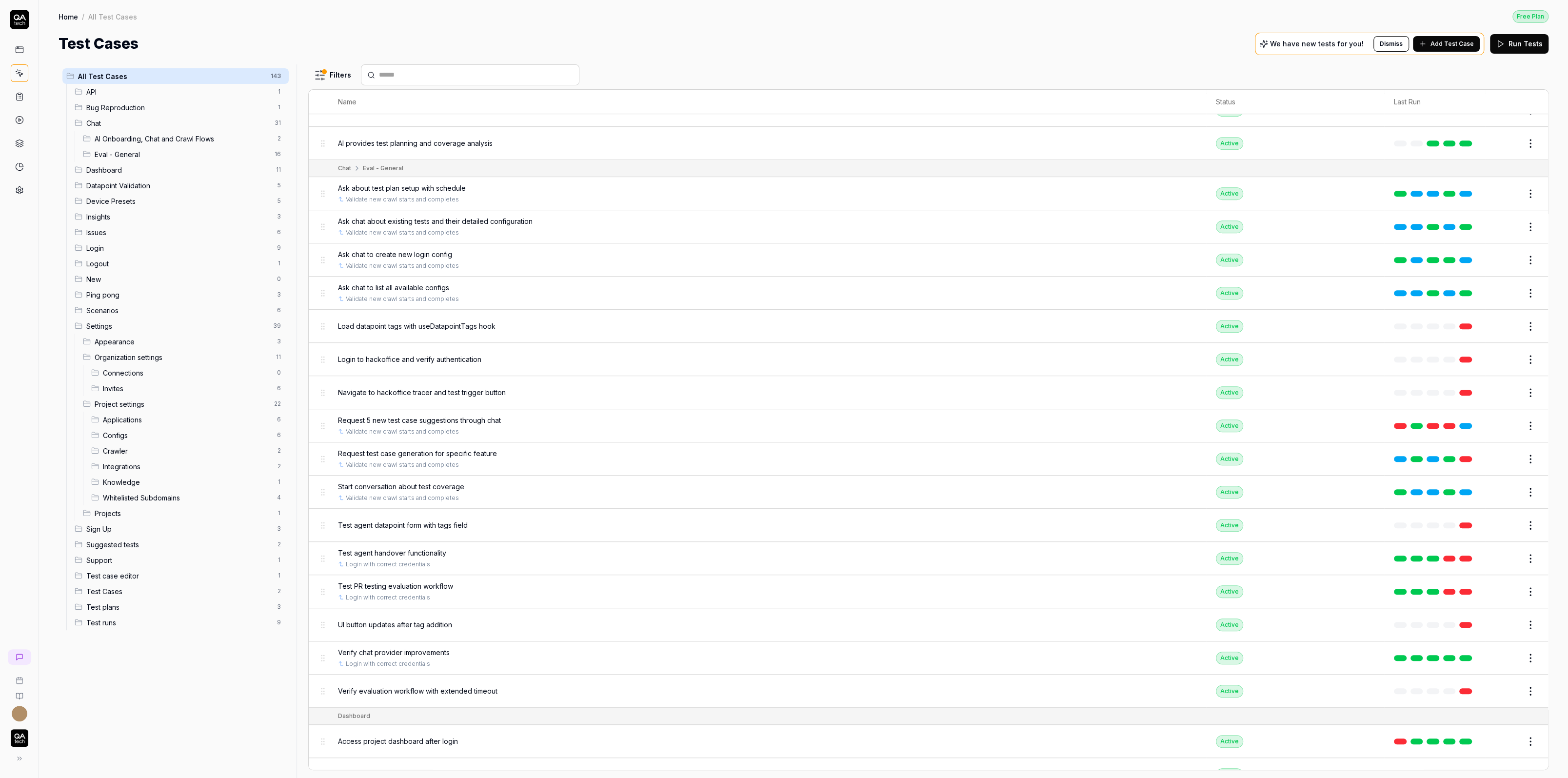
click at [426, 356] on span "Login to hackoffice and verify authentication" at bounding box center [409, 359] width 143 height 10
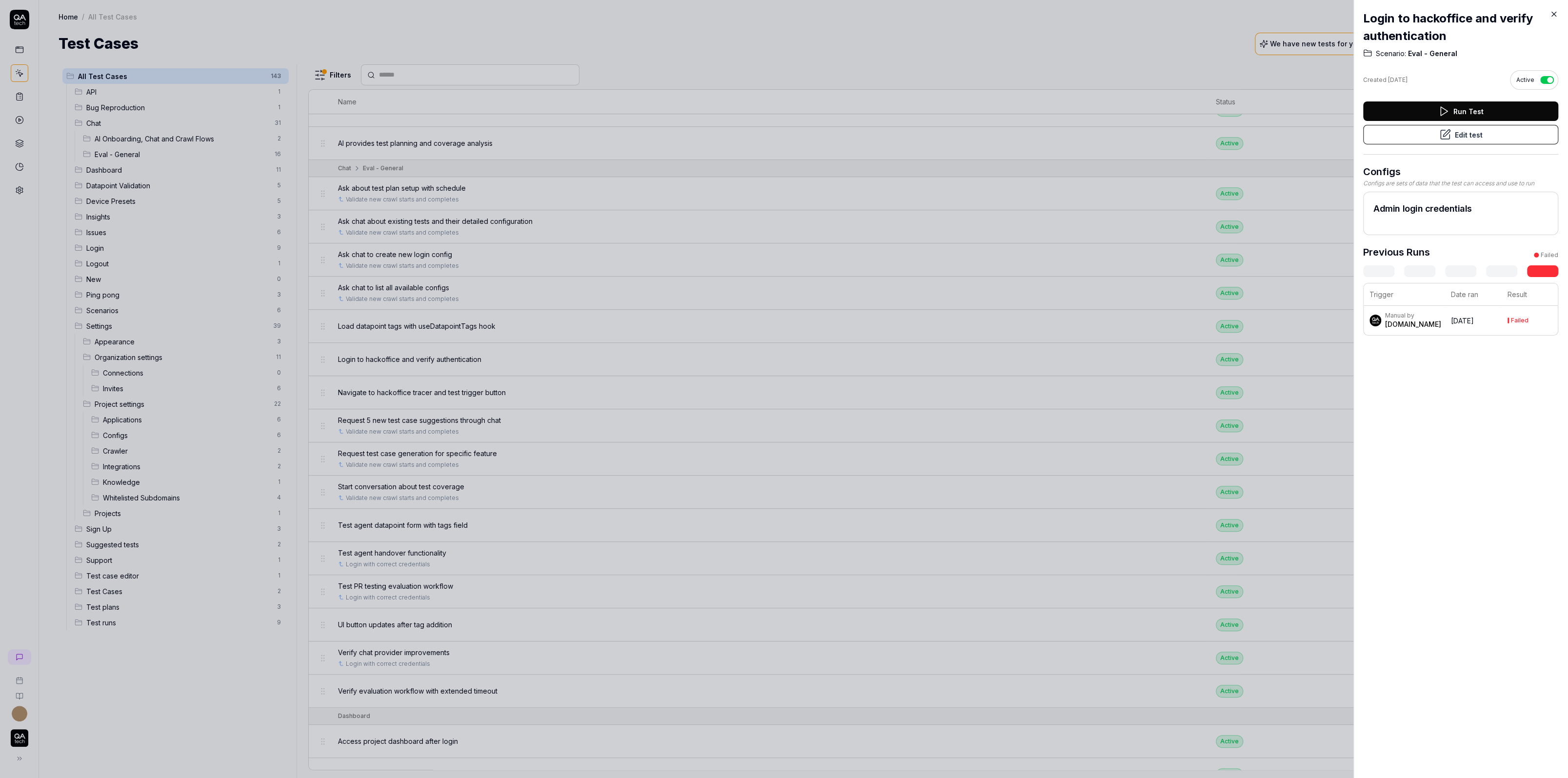
click at [1236, 136] on button "Edit test" at bounding box center [1460, 134] width 195 height 19
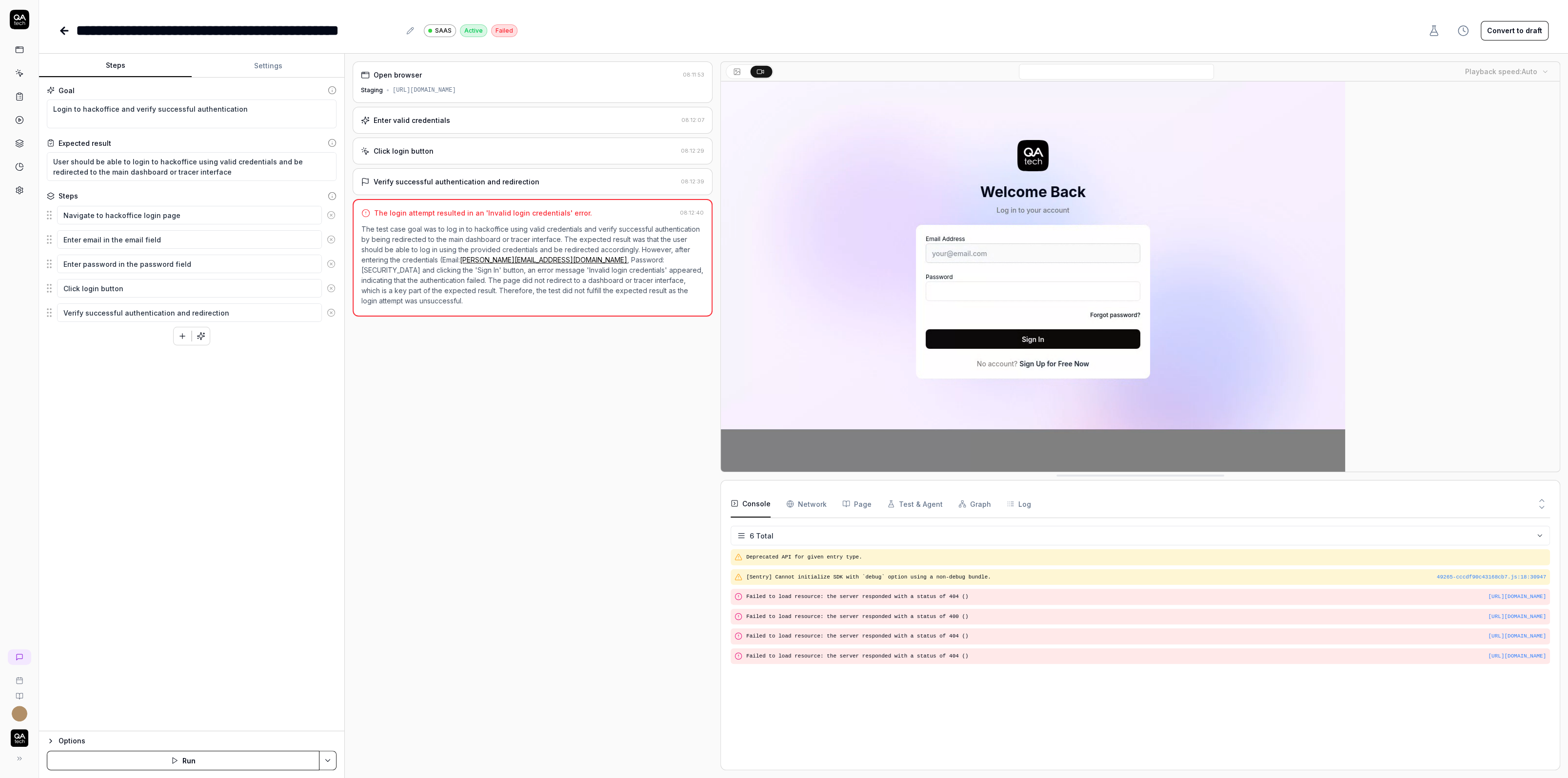
click at [1236, 27] on button "Convert to draft" at bounding box center [1515, 30] width 68 height 19
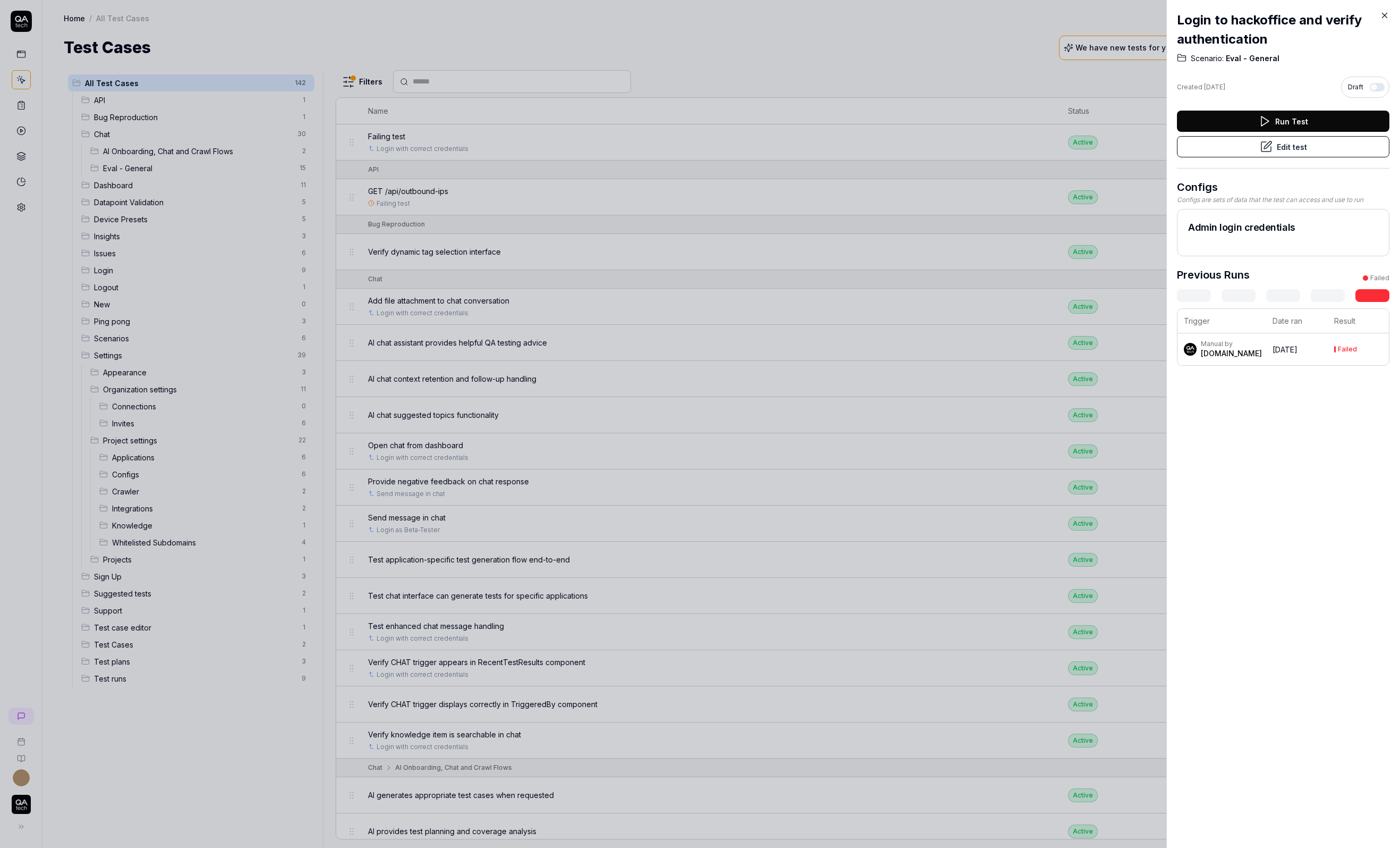
click at [1347, 13] on h2 "Login to hackoffice and verify authentication" at bounding box center [1284, 30] width 212 height 38
click at [1347, 17] on icon at bounding box center [1385, 16] width 9 height 9
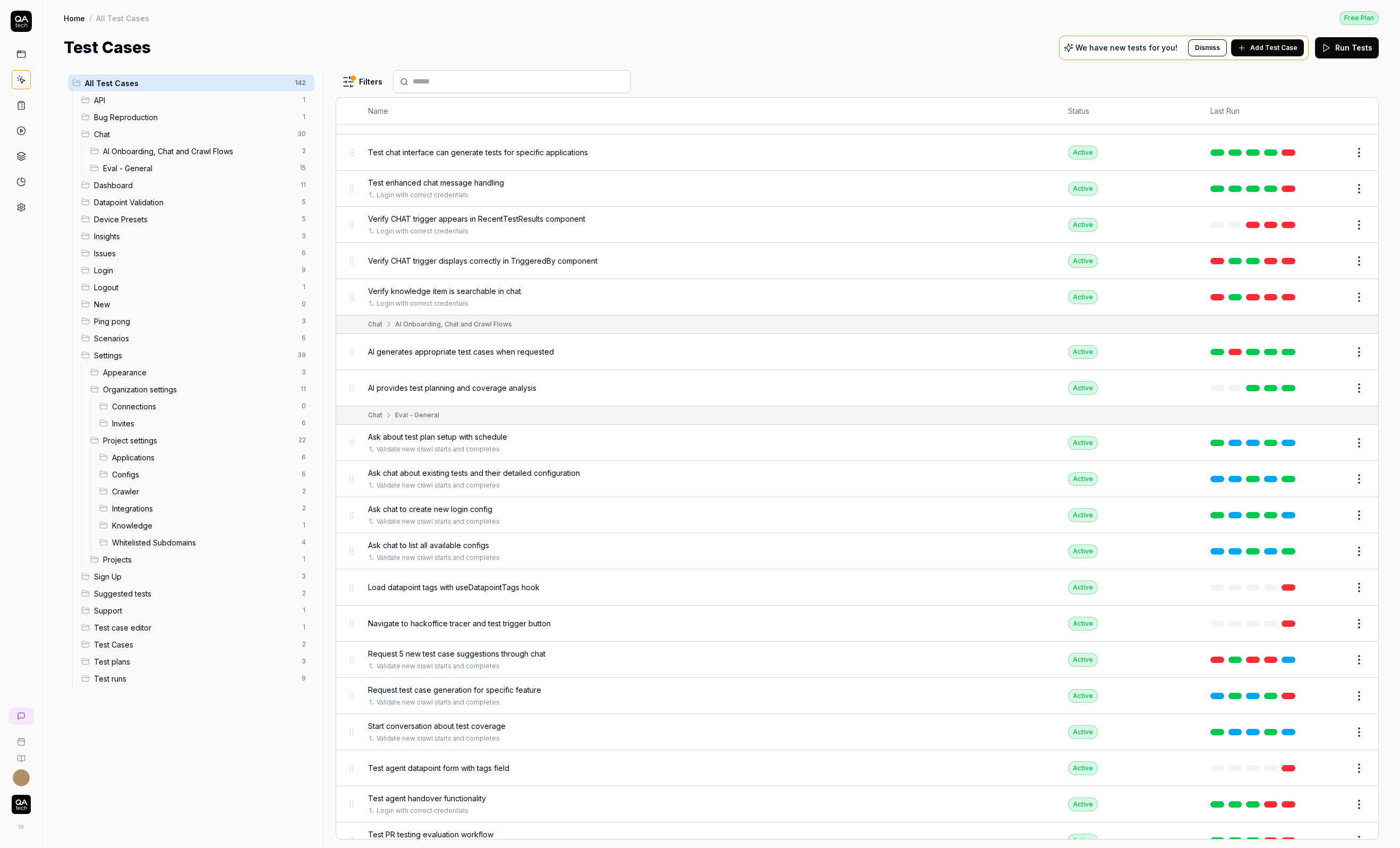
scroll to position [536, 0]
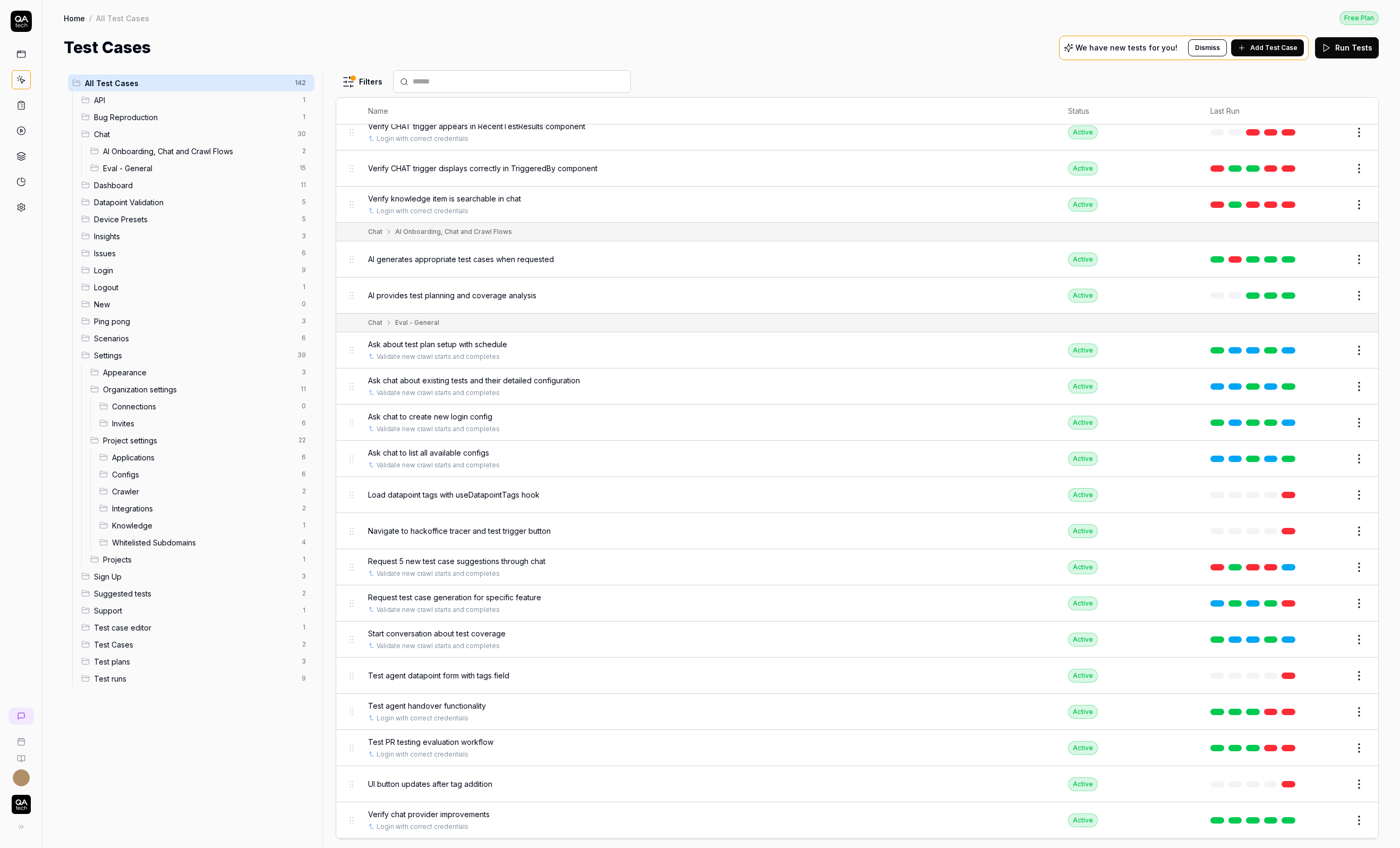
click at [445, 489] on span "Load datapoint tags with useDatapointTags hook" at bounding box center [454, 495] width 172 height 11
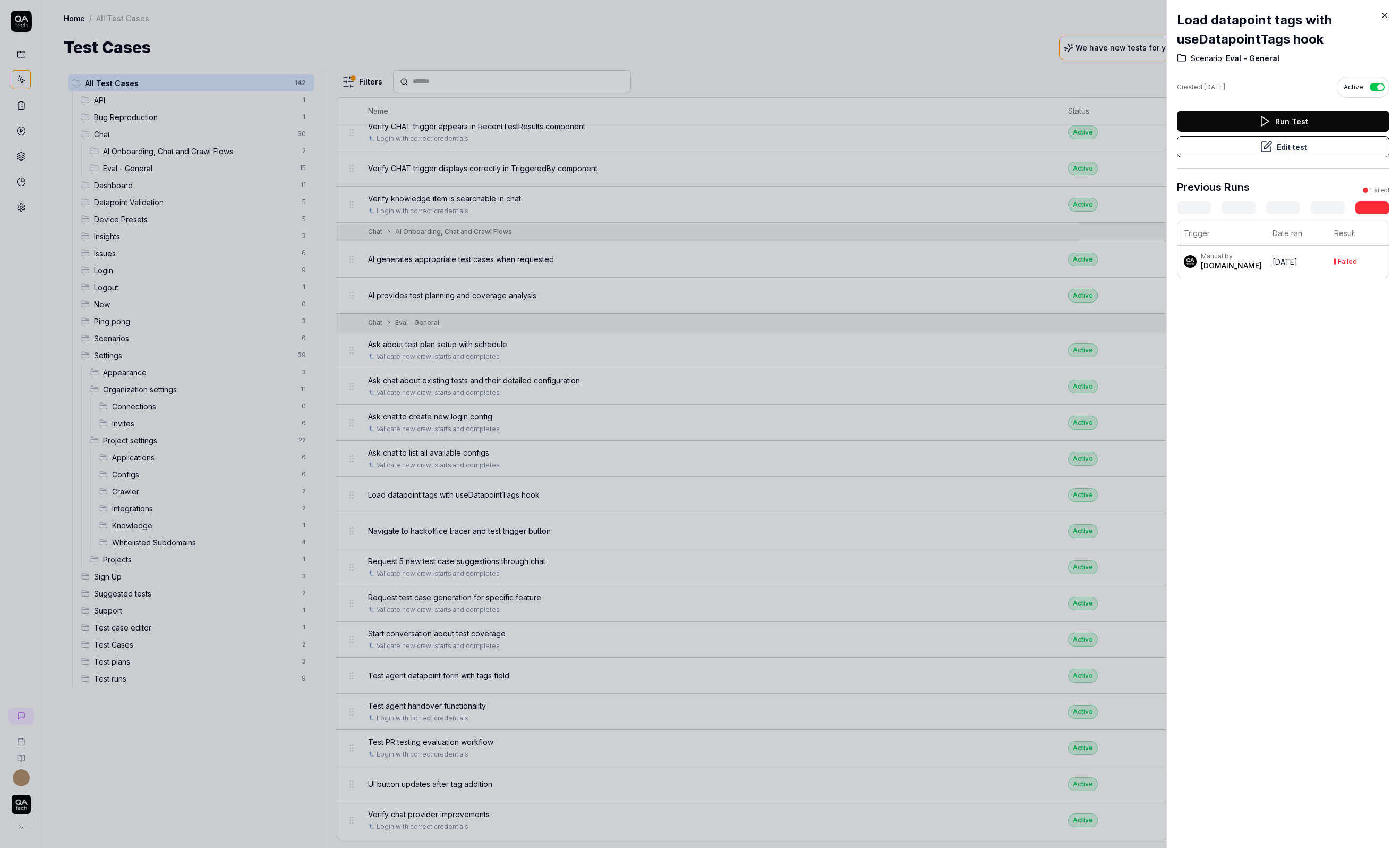
click at [1318, 145] on button "Edit test" at bounding box center [1284, 146] width 212 height 21
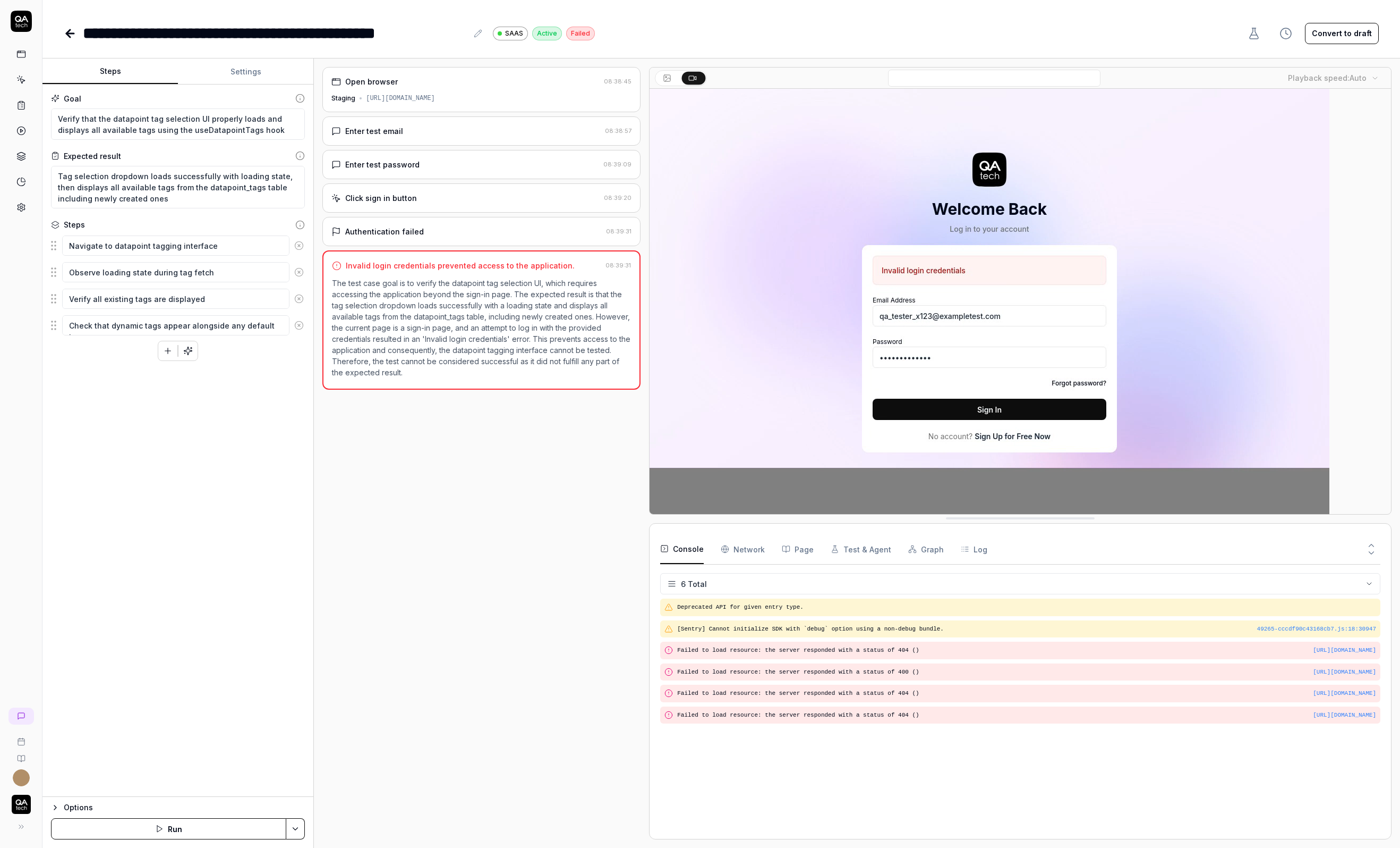
click at [1347, 29] on button "Convert to draft" at bounding box center [1342, 33] width 74 height 21
click at [68, 36] on icon at bounding box center [68, 33] width 4 height 7
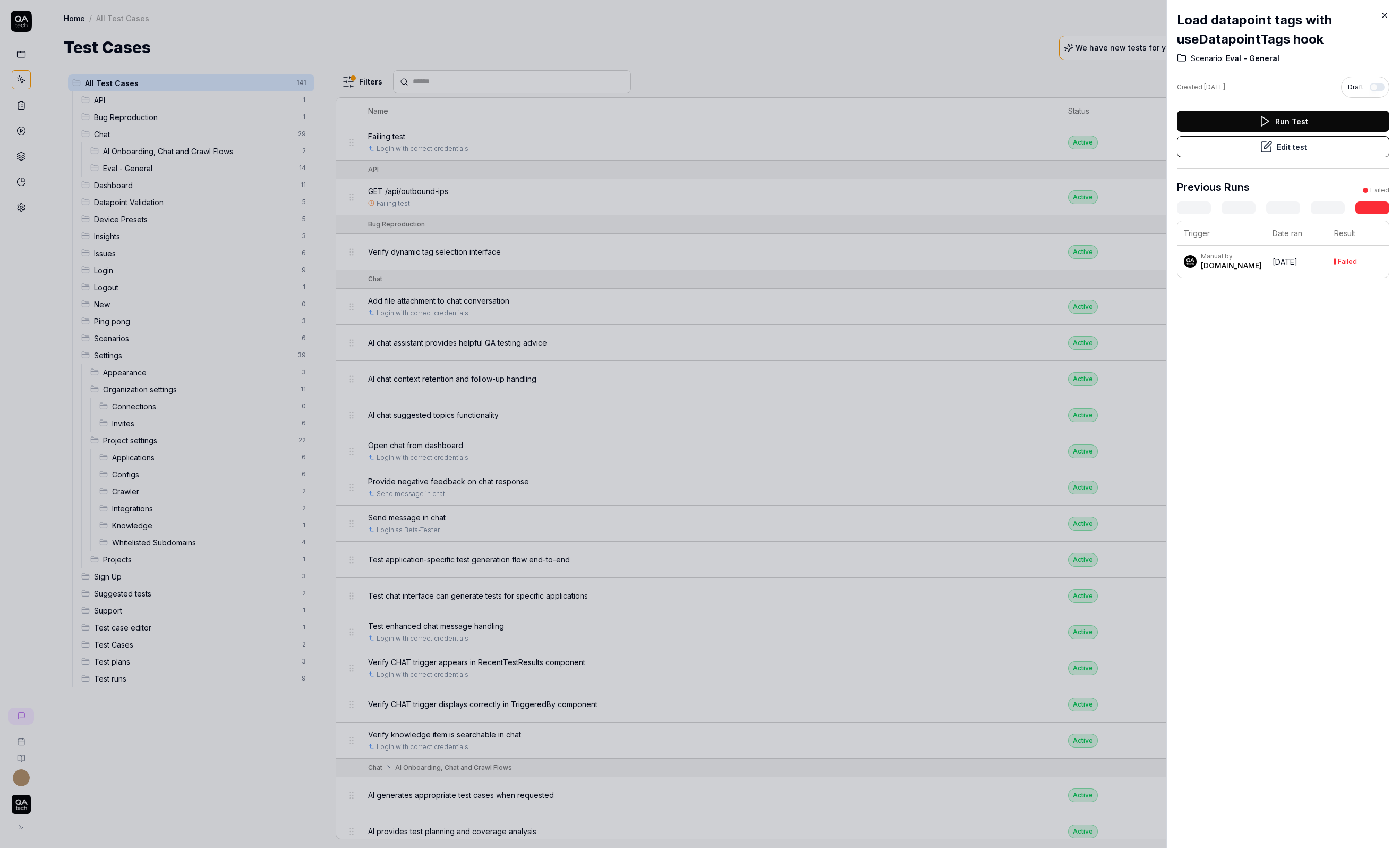
click at [502, 346] on div at bounding box center [700, 424] width 1400 height 848
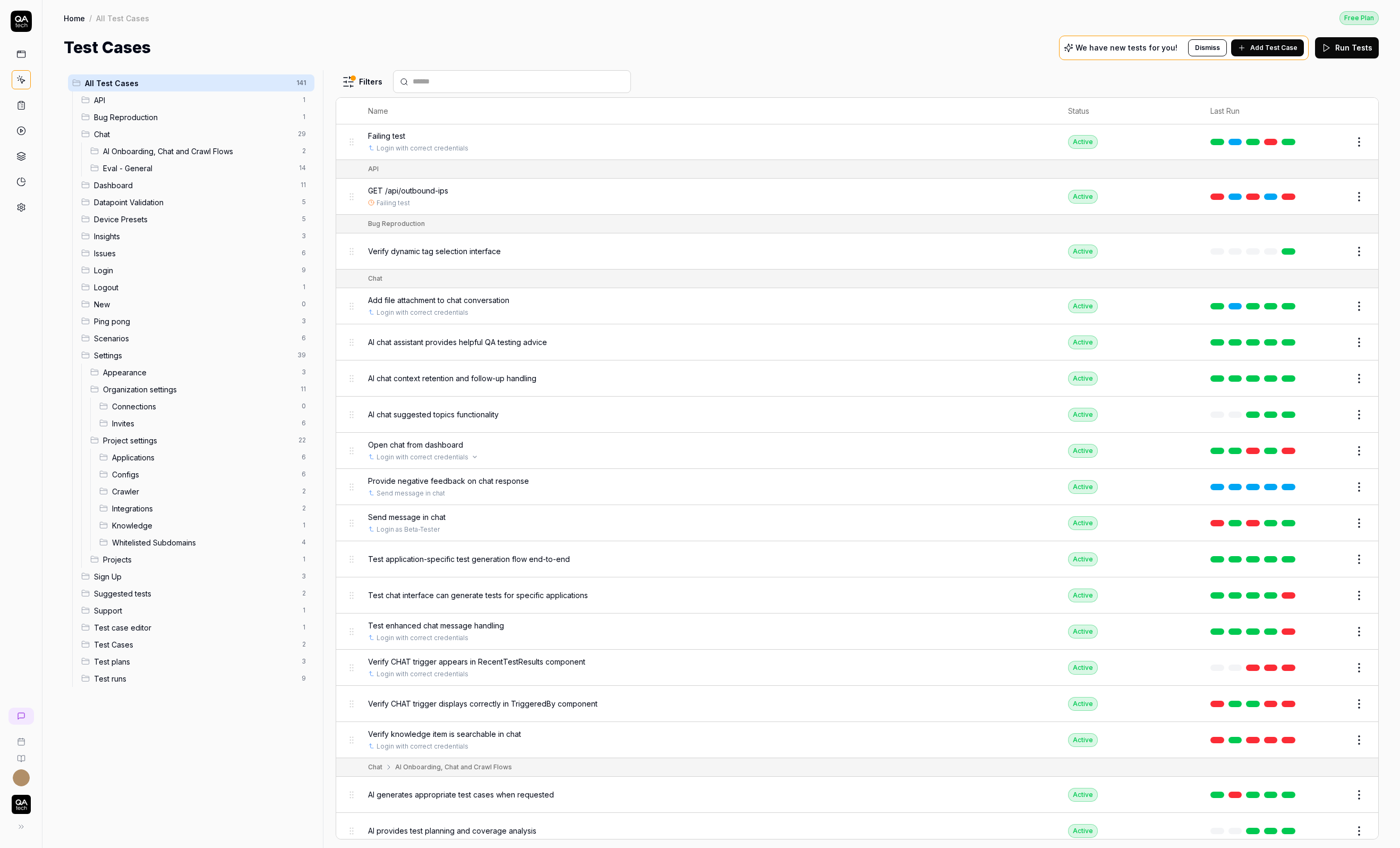
click at [663, 452] on div "Login with correct credentials" at bounding box center [707, 457] width 679 height 9
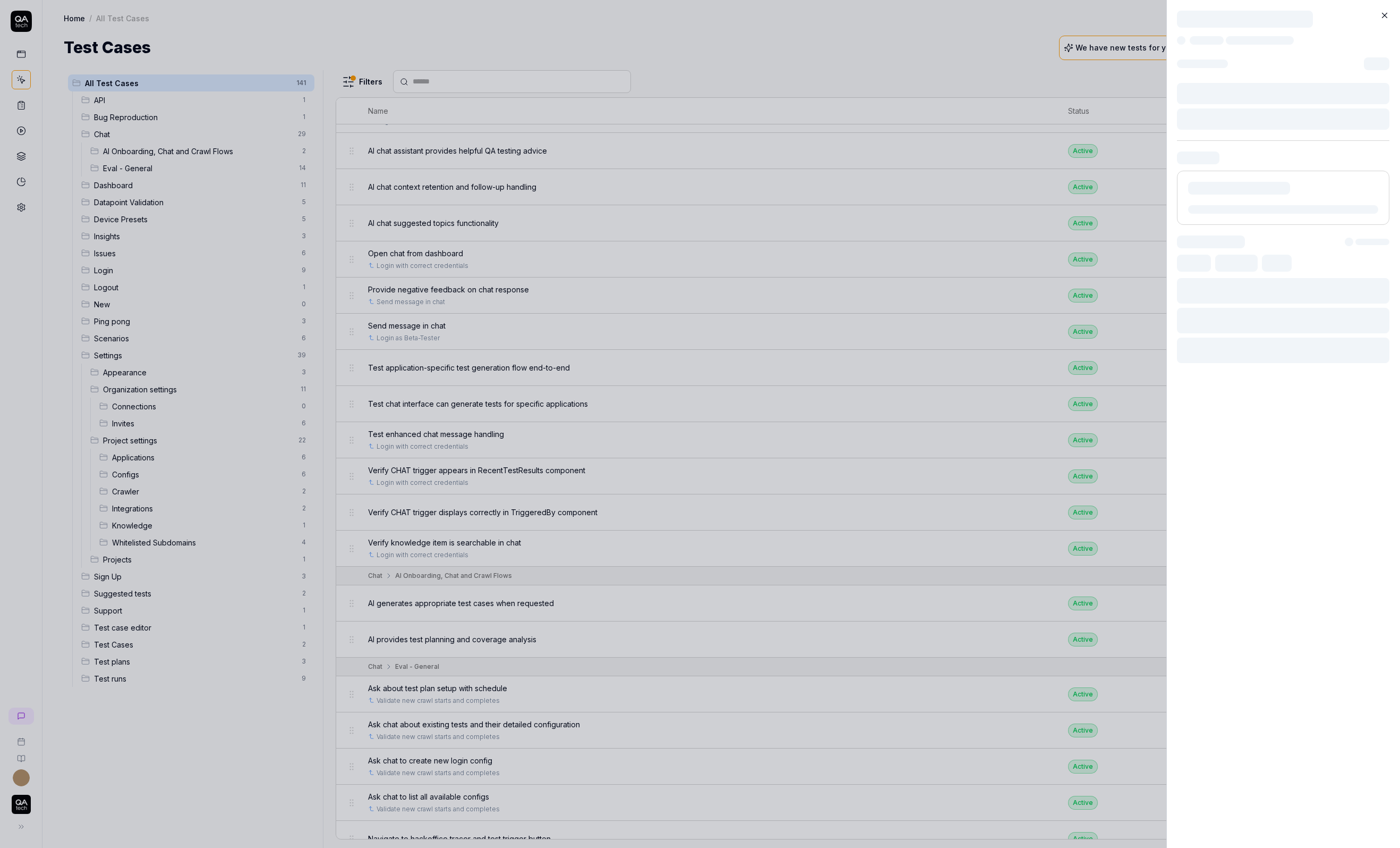
scroll to position [265, 0]
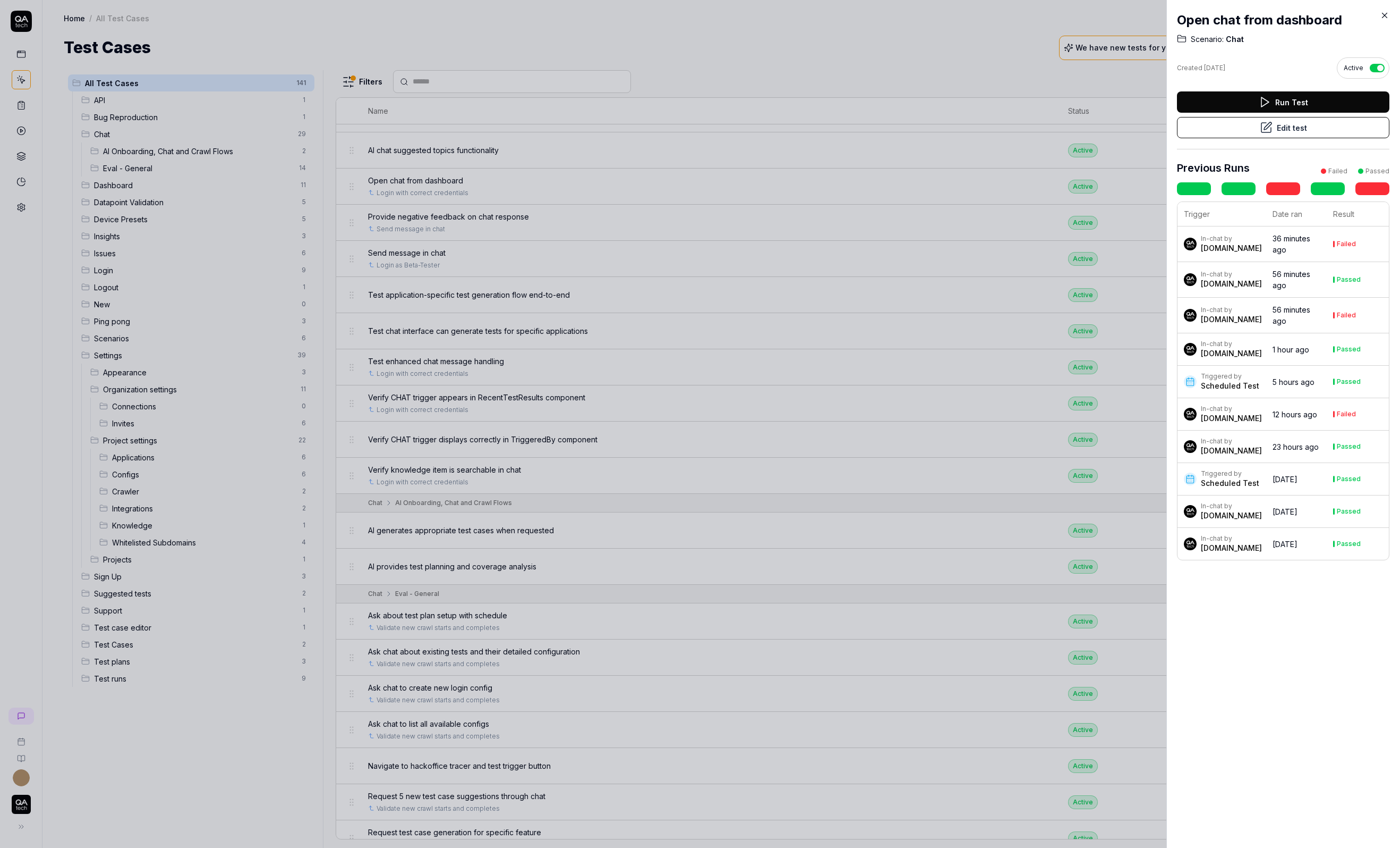
click at [1347, 17] on icon at bounding box center [1384, 15] width 5 height 5
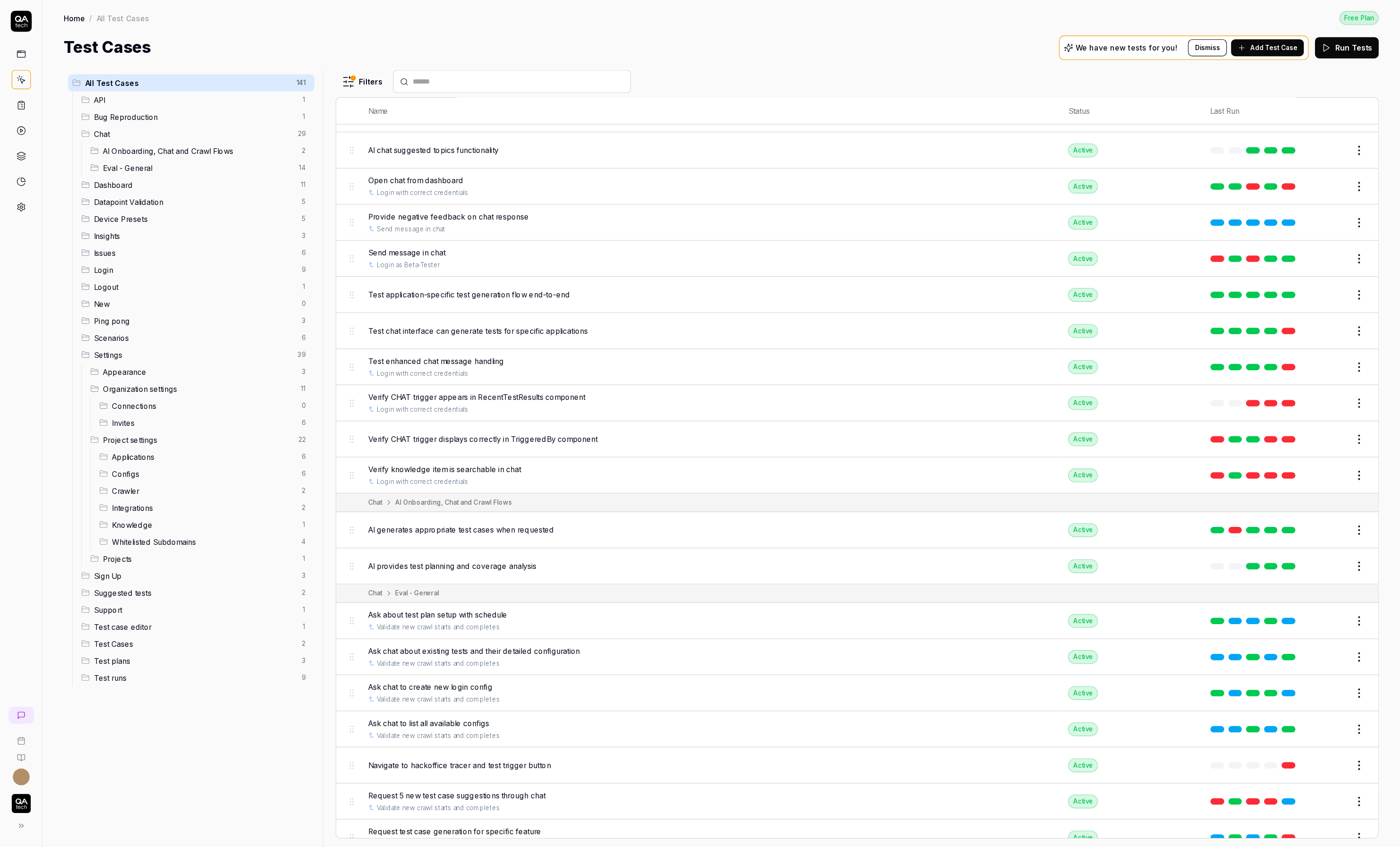
scroll to position [403, 0]
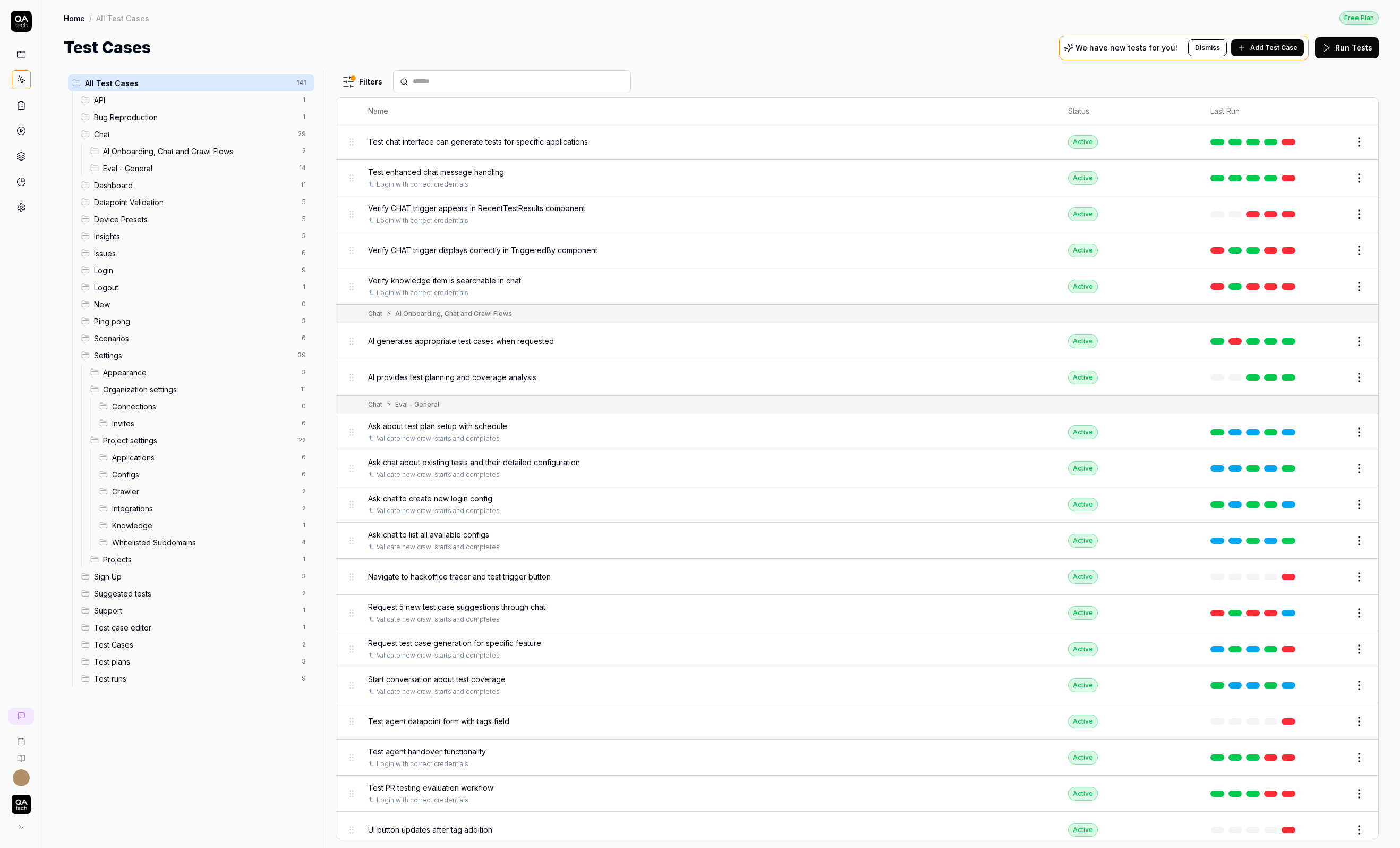
click at [502, 571] on span "Navigate to hackoffice tracer and test trigger button" at bounding box center [459, 577] width 183 height 11
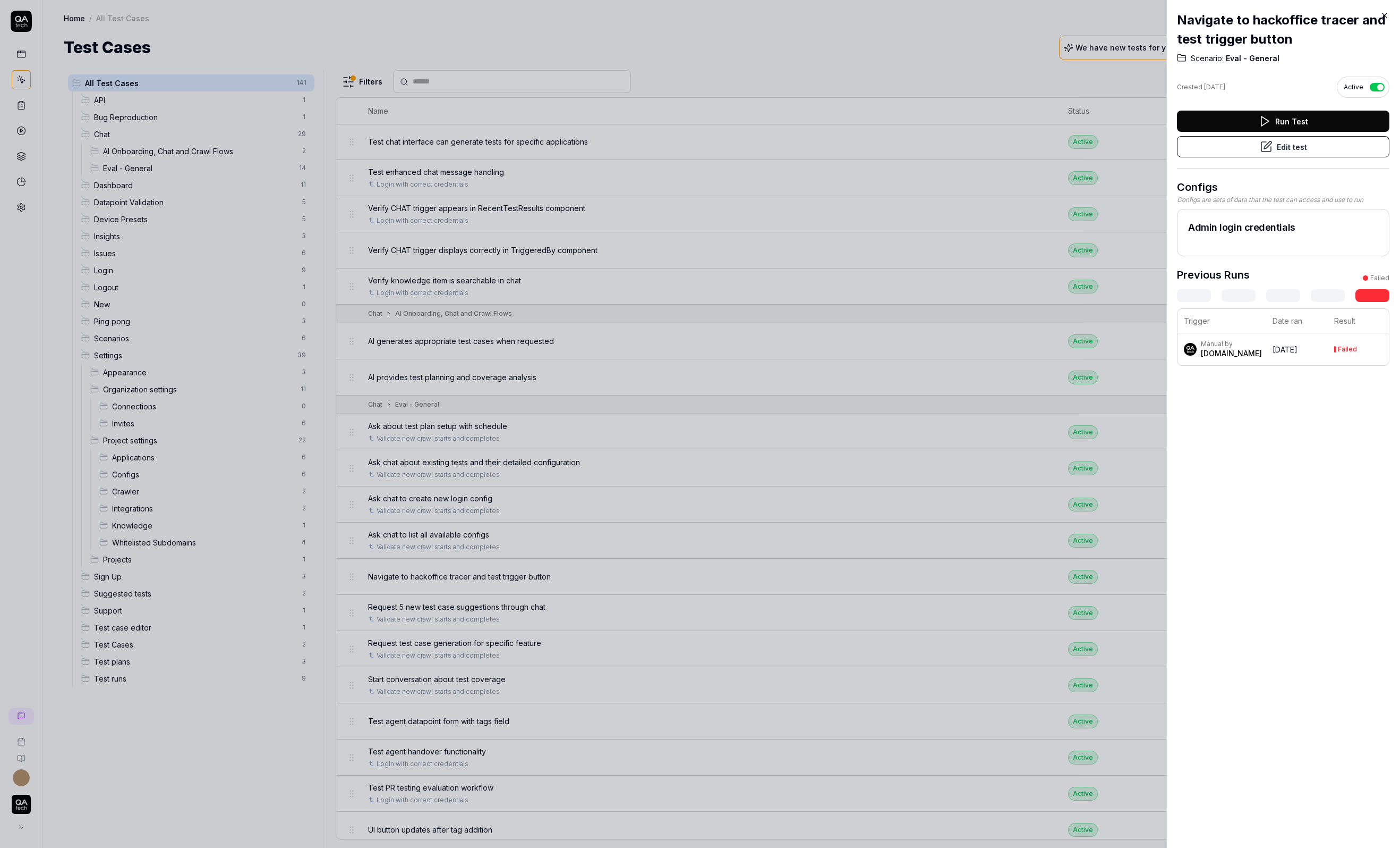
click at [1259, 151] on button "Edit test" at bounding box center [1284, 146] width 212 height 21
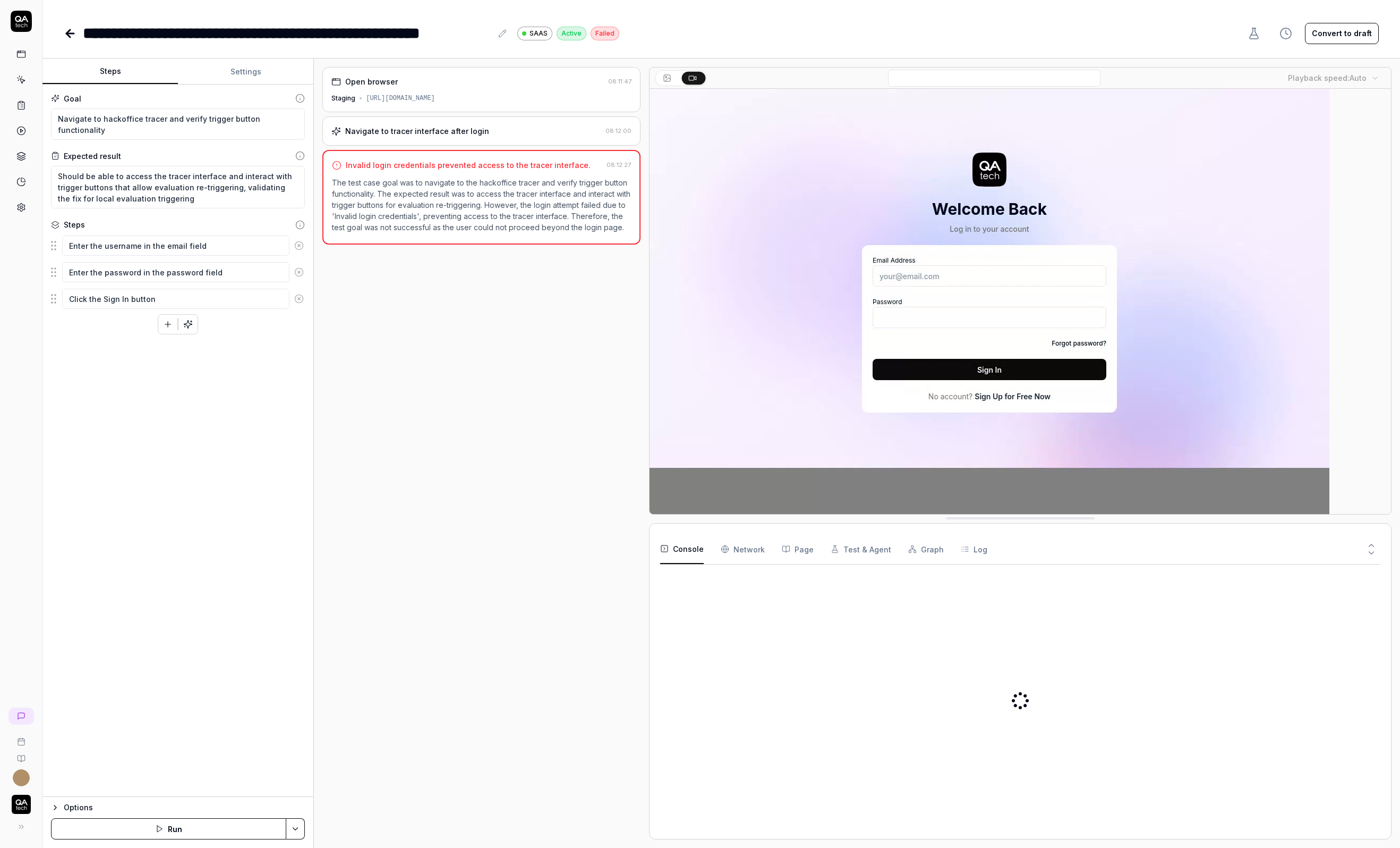
click at [1347, 37] on button "Convert to draft" at bounding box center [1342, 33] width 74 height 21
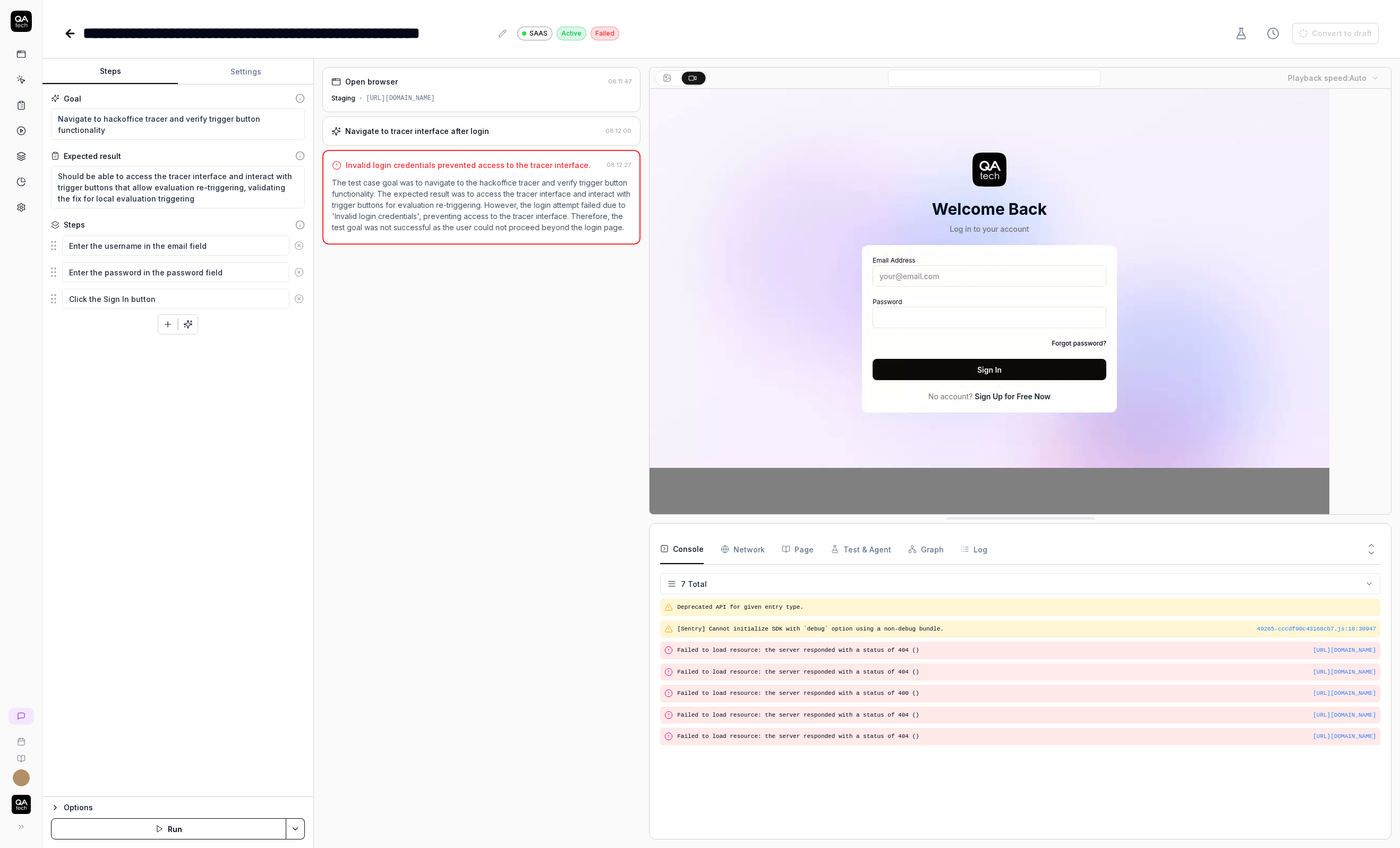
type textarea "*"
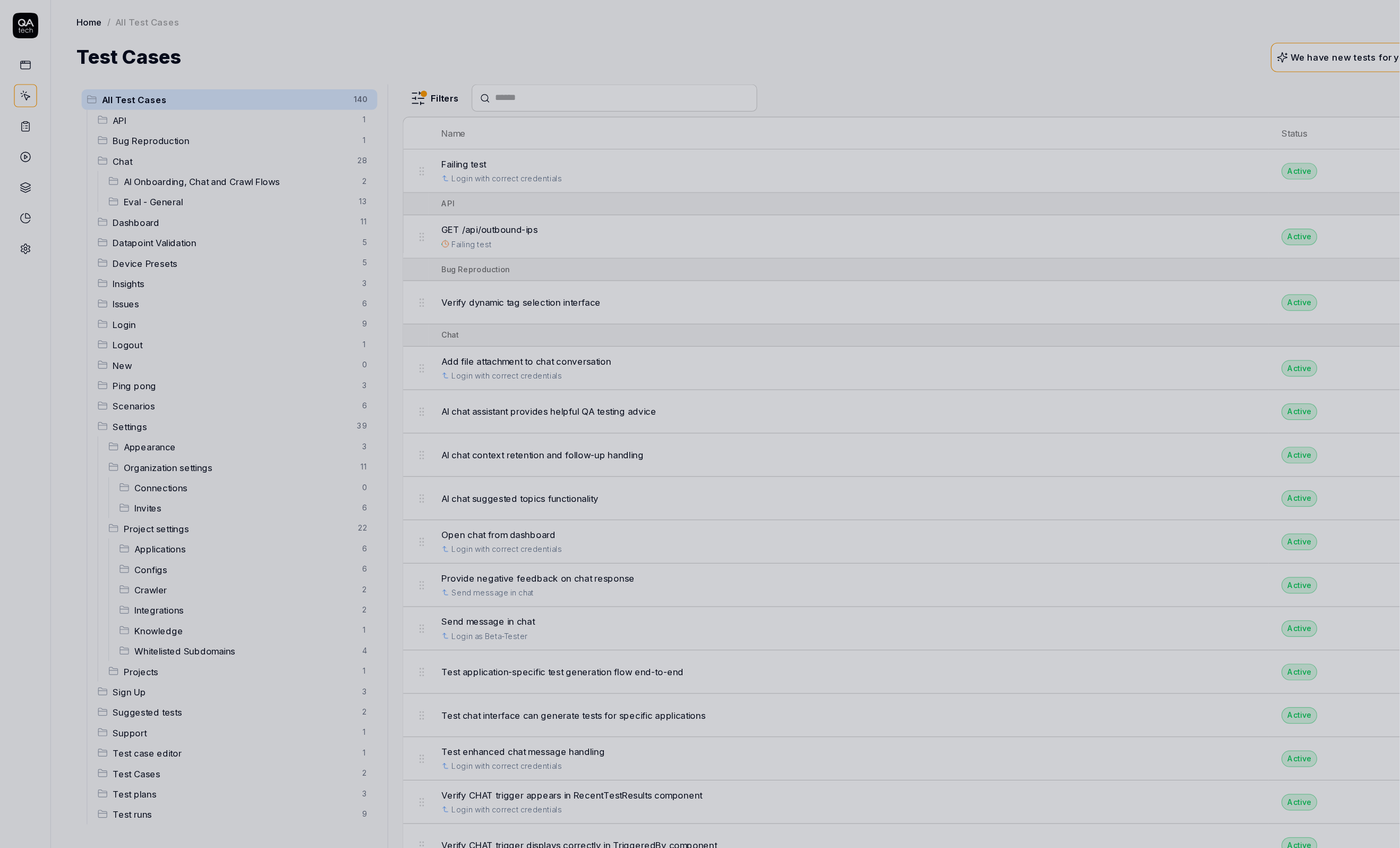
click at [516, 335] on div at bounding box center [700, 424] width 1400 height 848
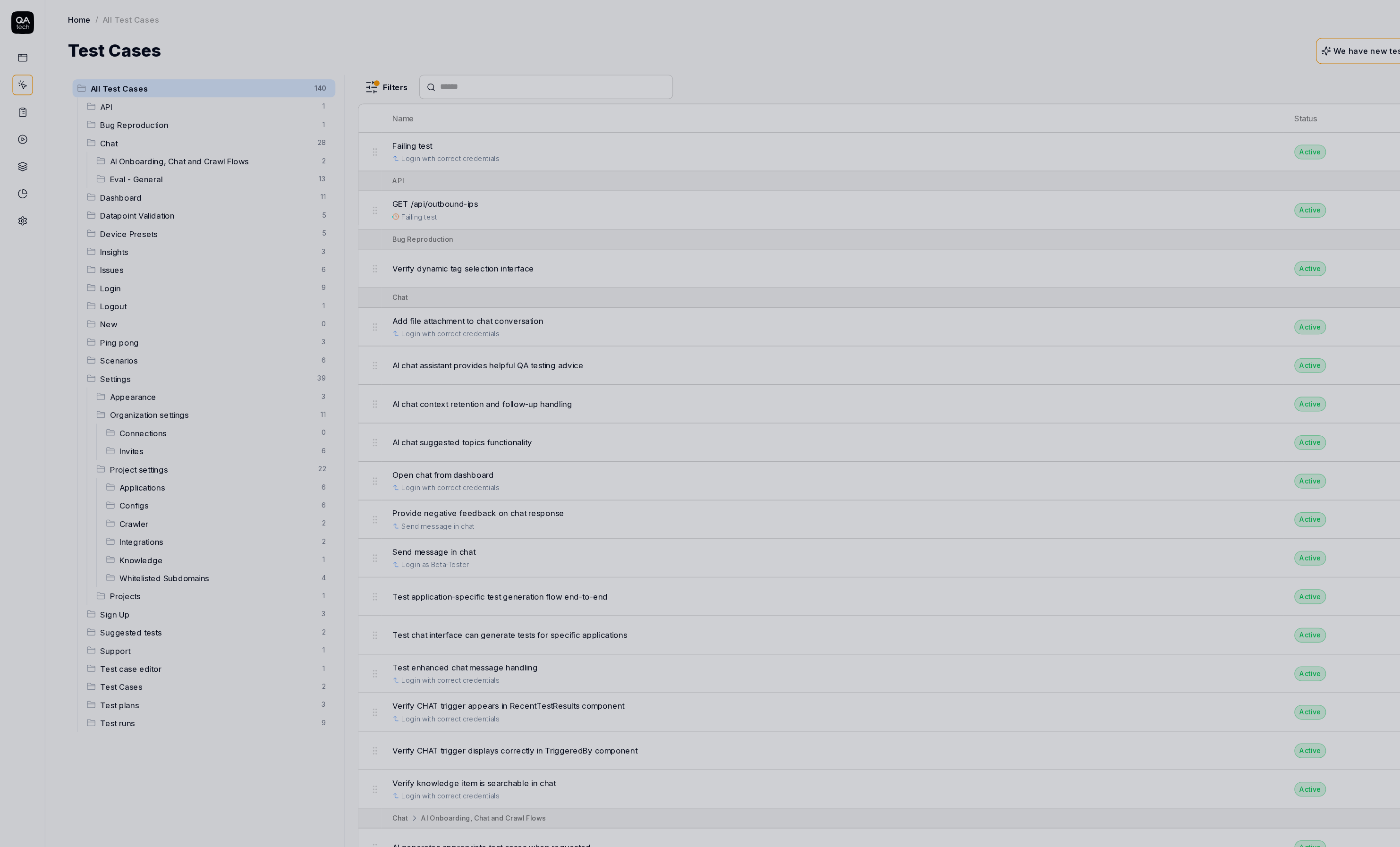
click at [138, 18] on div at bounding box center [700, 423] width 1400 height 847
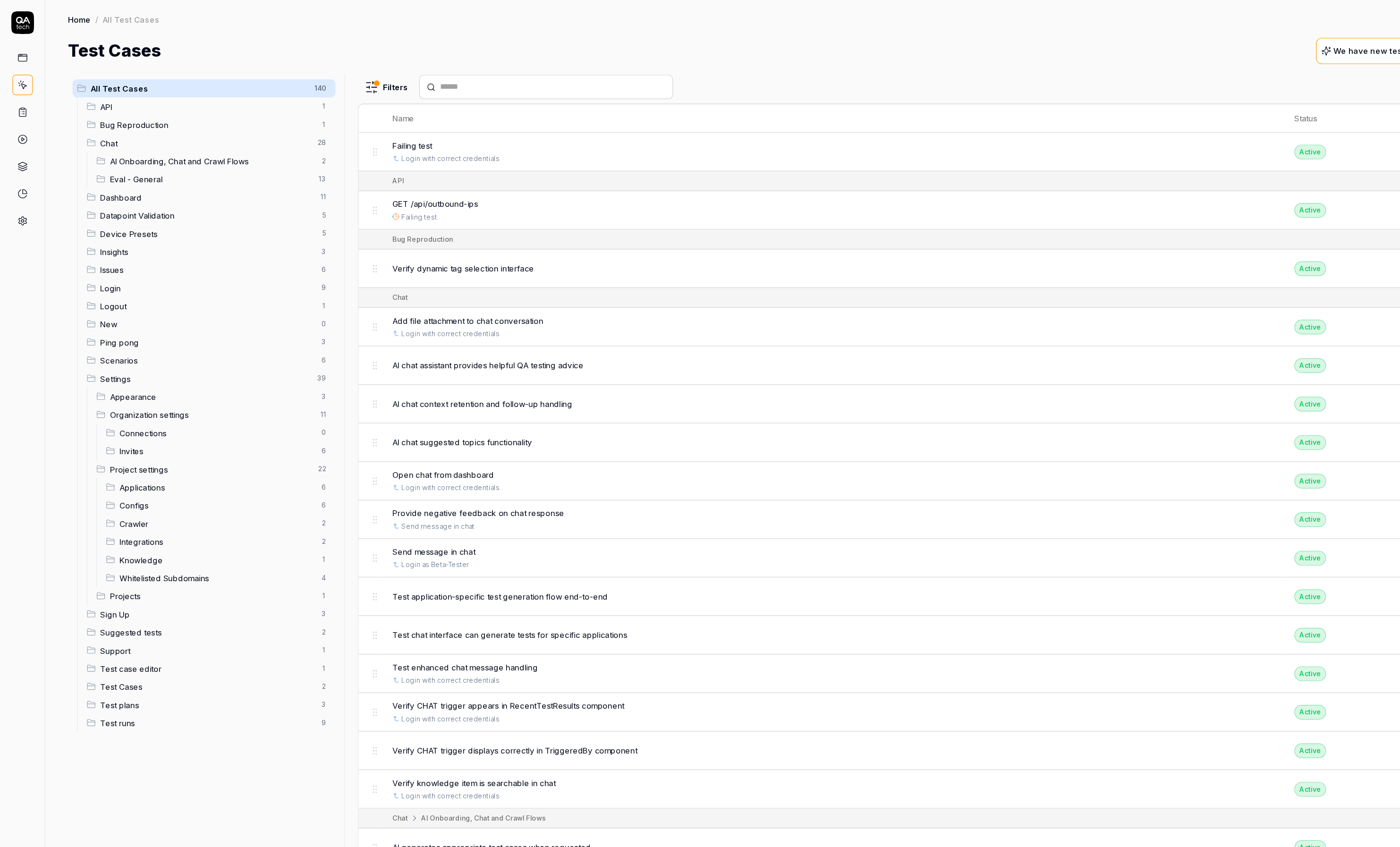
click at [17, 72] on icon at bounding box center [19, 71] width 8 height 8
click at [17, 71] on icon at bounding box center [19, 71] width 8 height 8
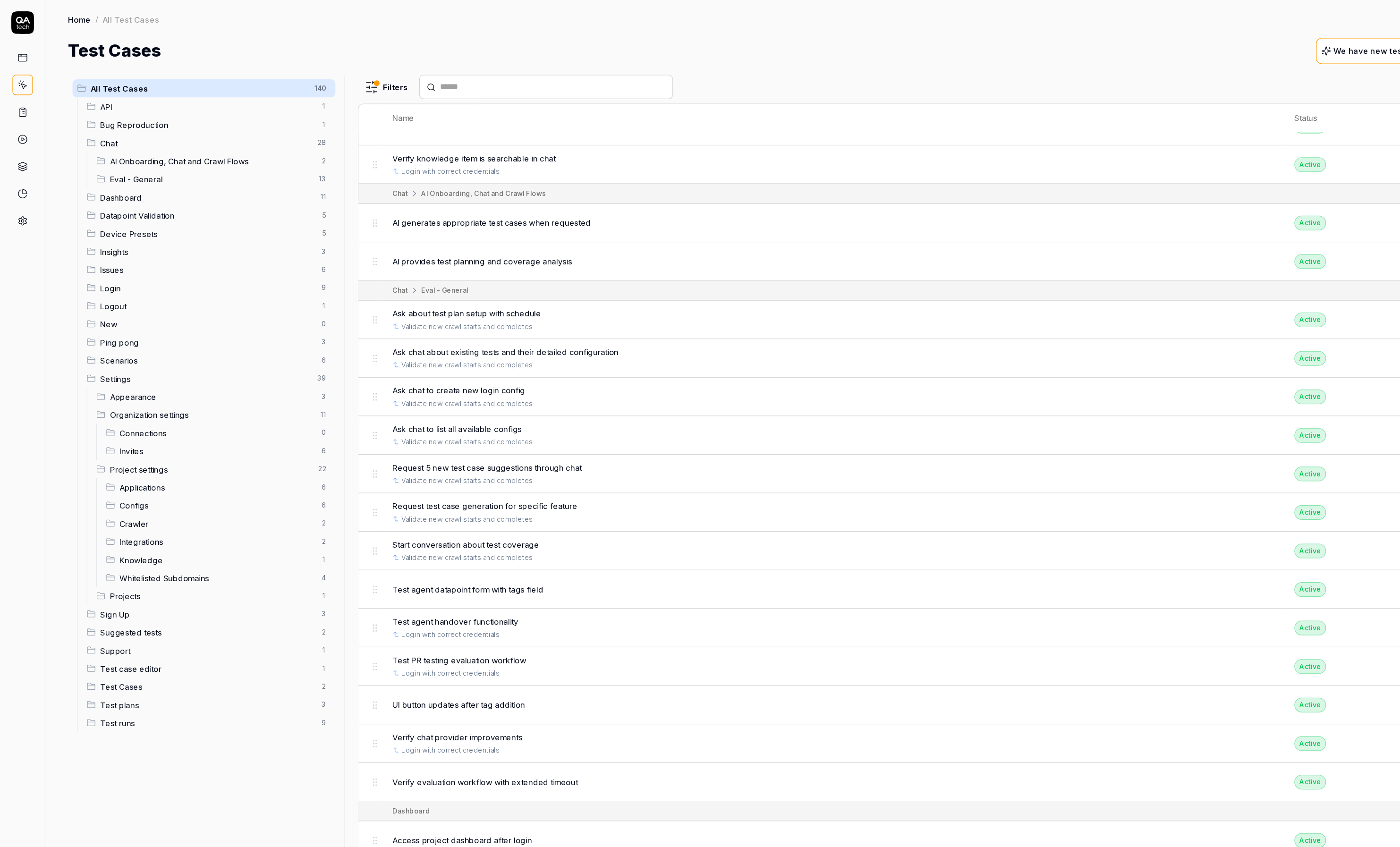
scroll to position [536, 0]
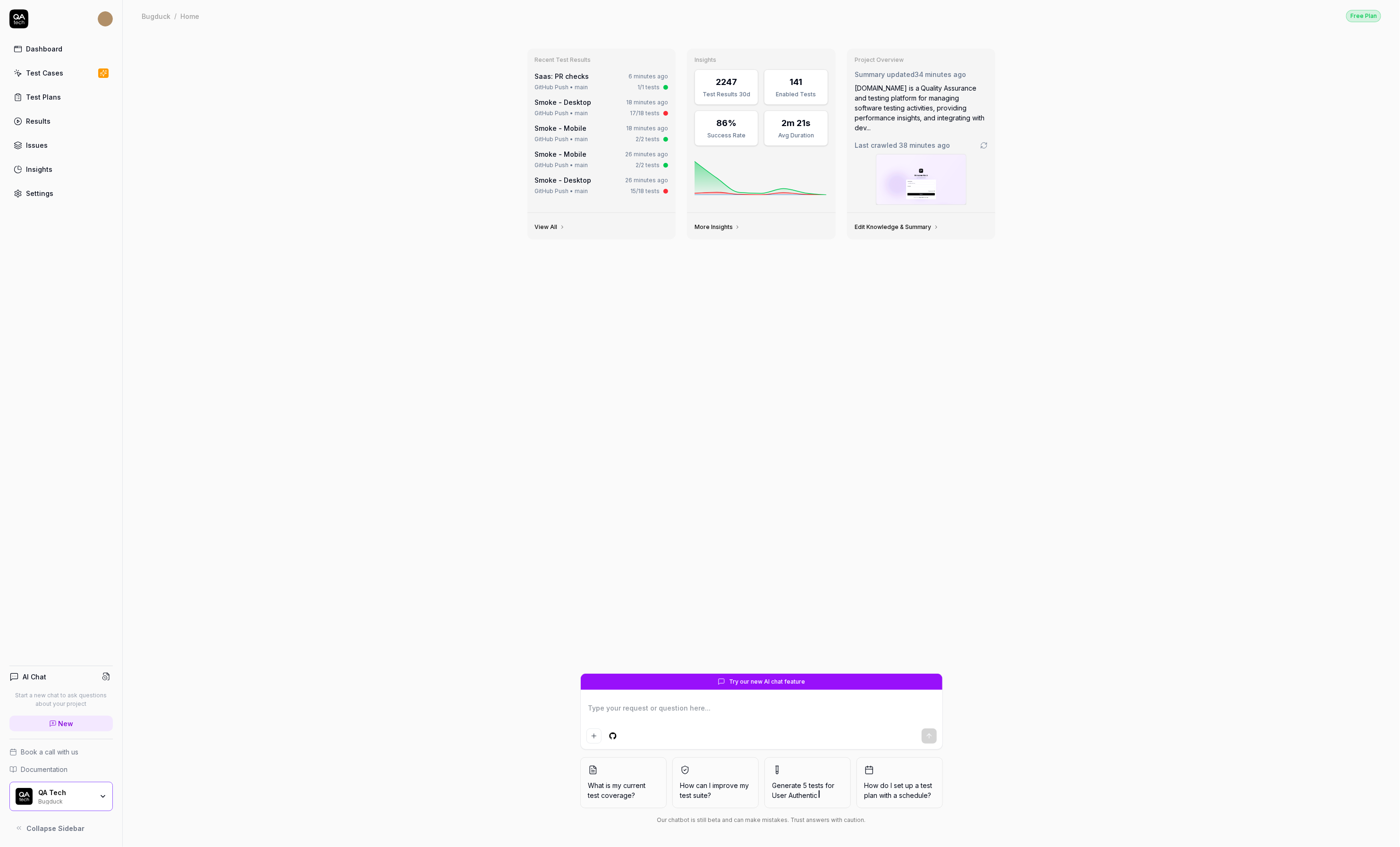
click at [64, 73] on link "Test Cases" at bounding box center [61, 73] width 103 height 18
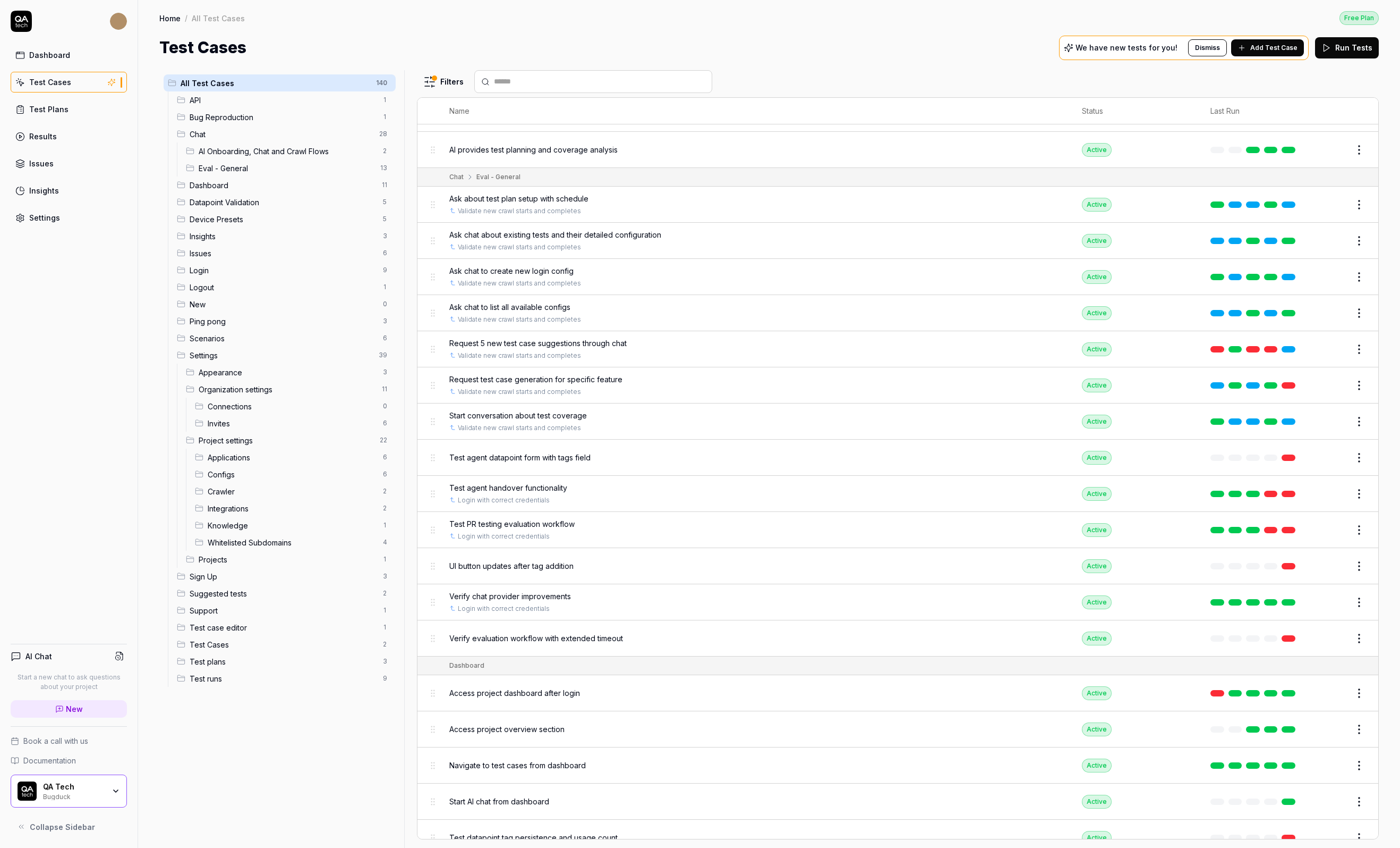
scroll to position [755, 0]
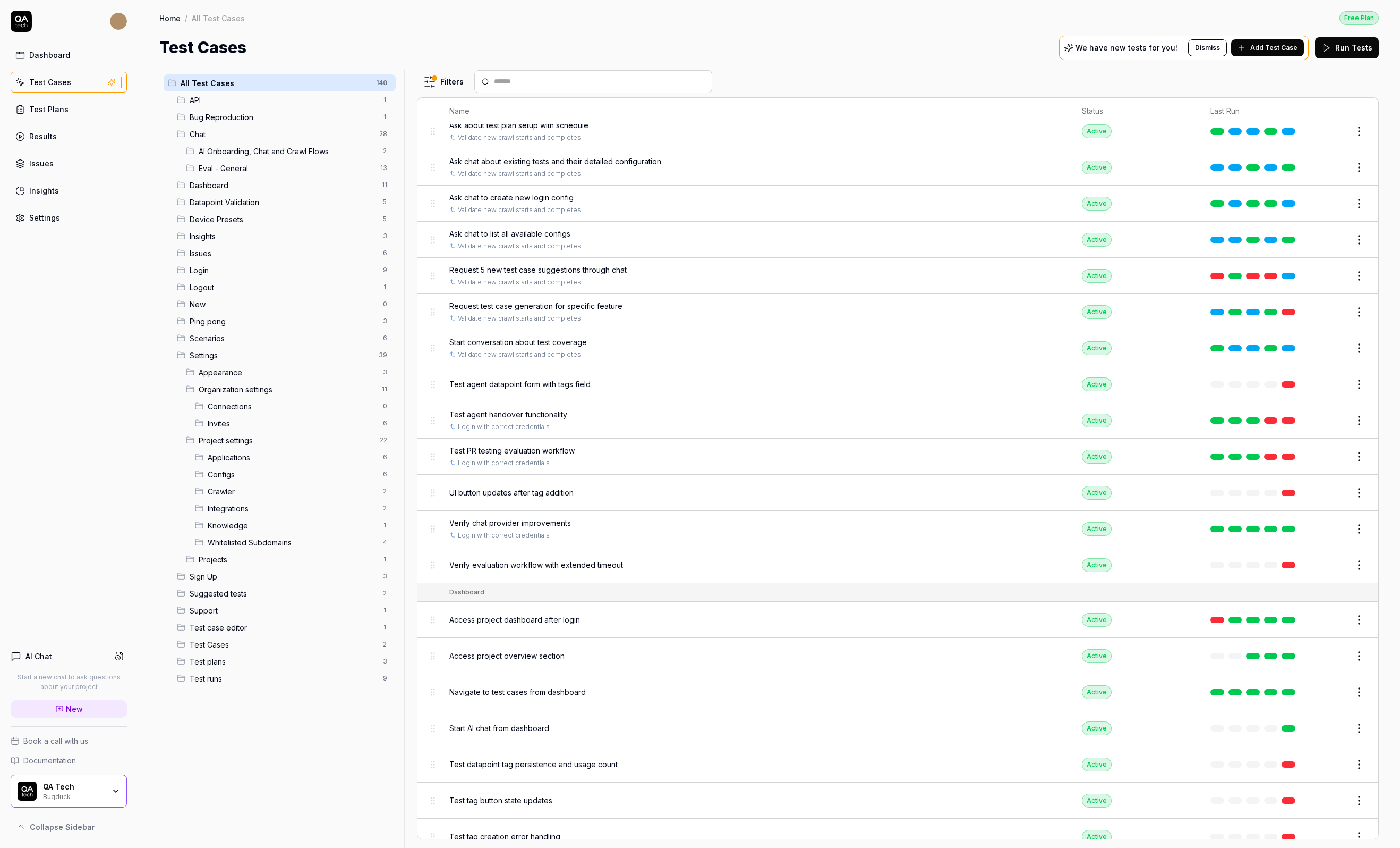
click at [491, 378] on span "Test agent datapoint form with tags field" at bounding box center [519, 384] width 141 height 11
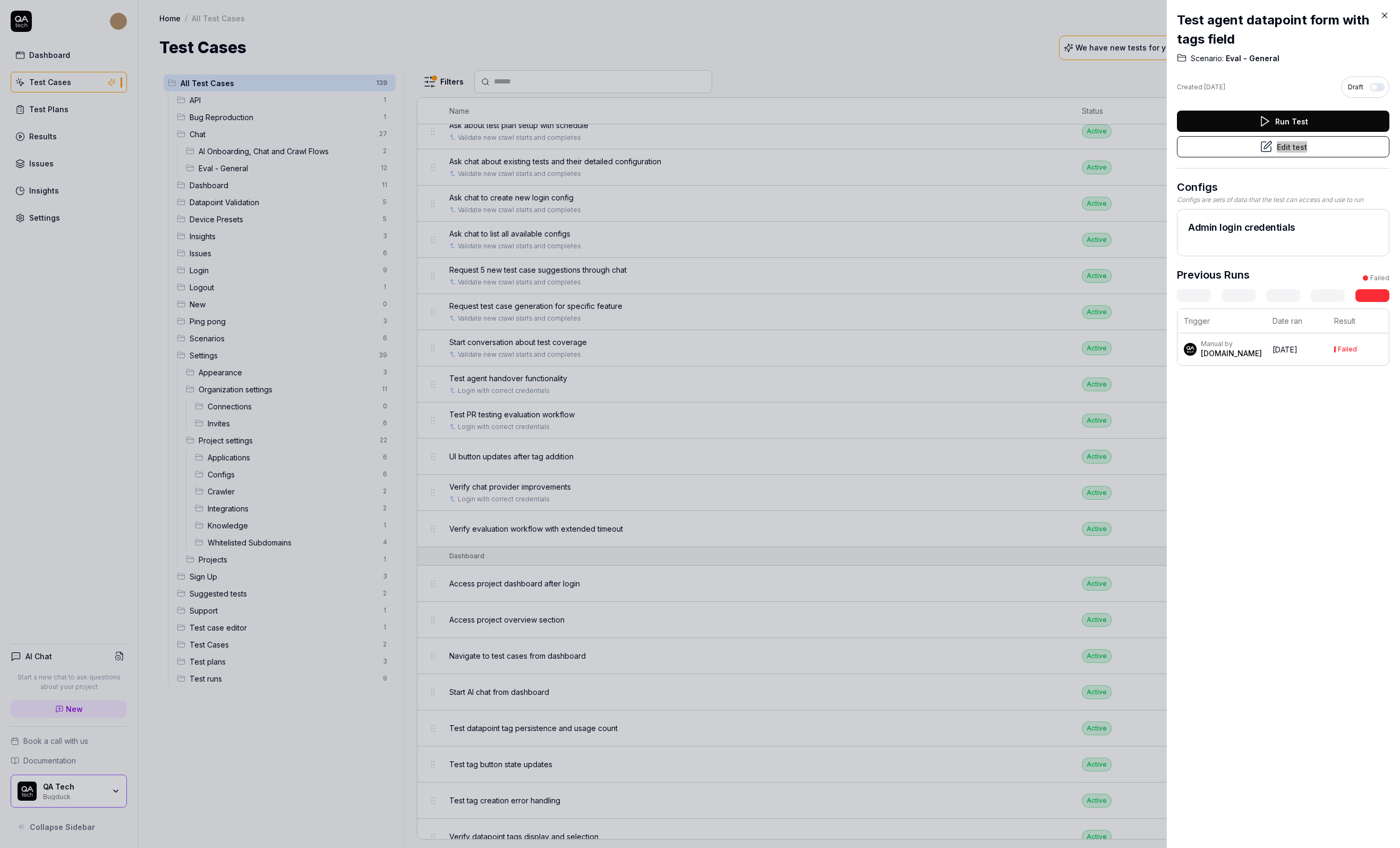
click at [934, 281] on div at bounding box center [700, 424] width 1400 height 848
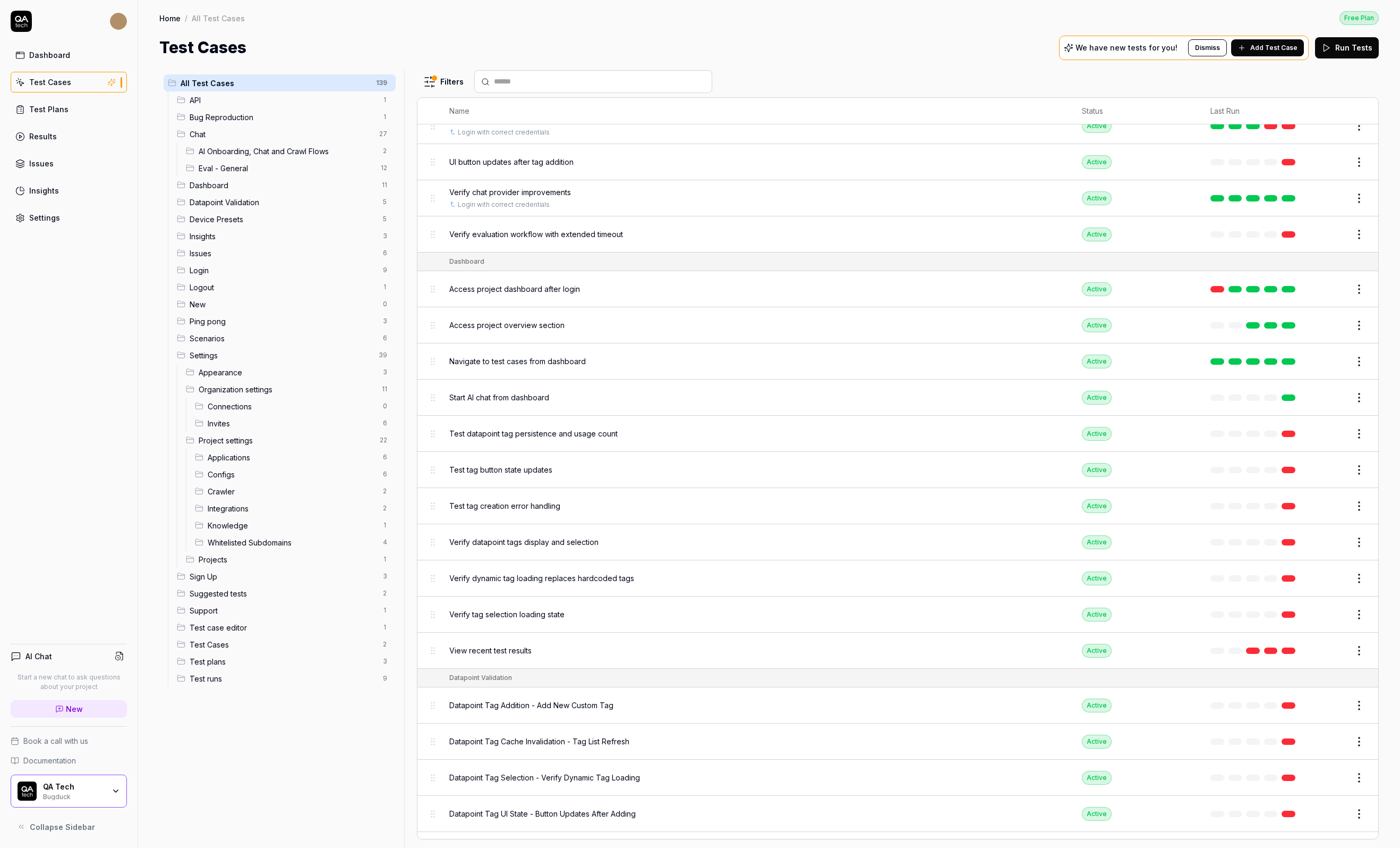
scroll to position [1099, 0]
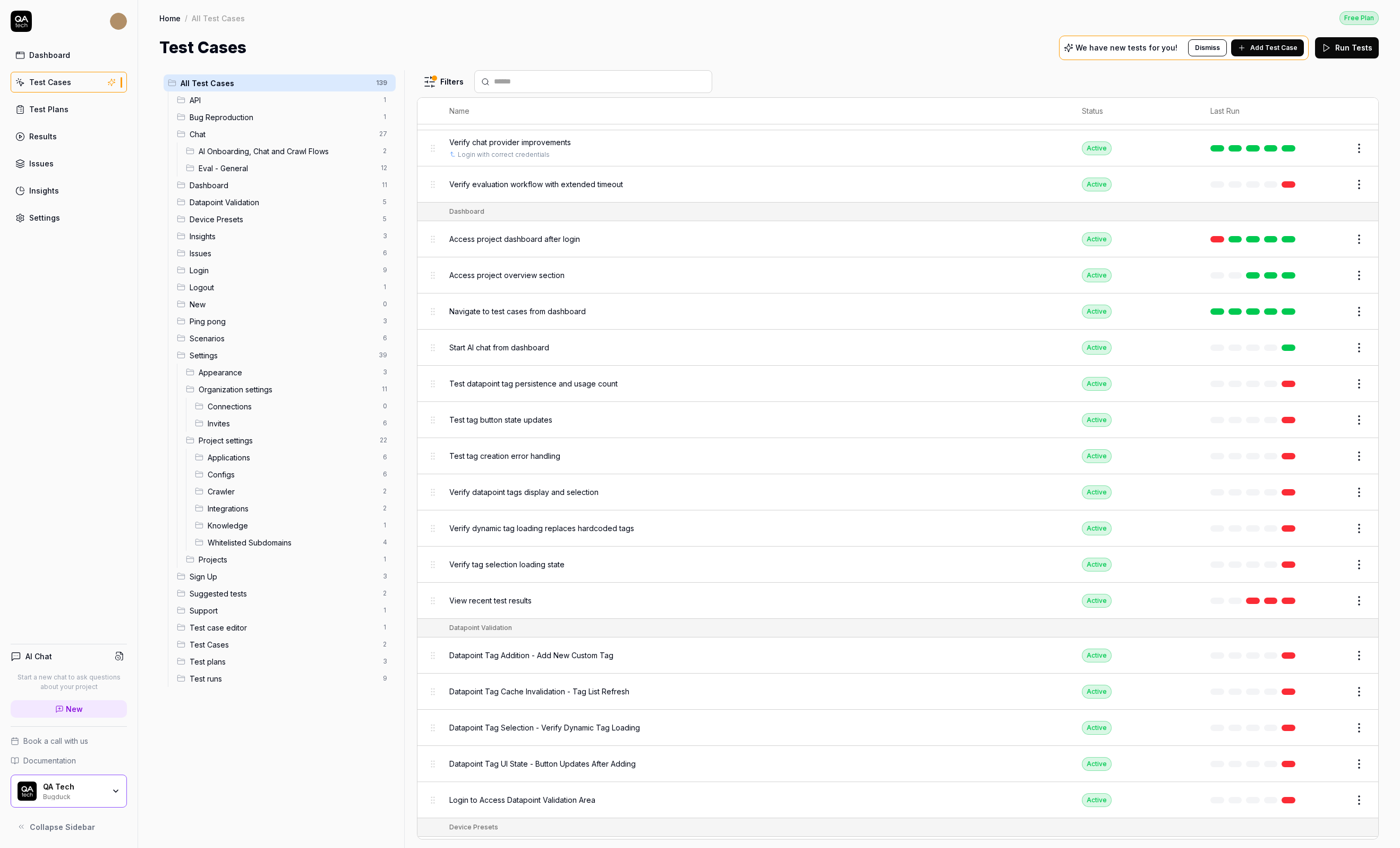
click at [1357, 382] on body "Dashboard Test Cases Test Plans Results Issues Insights Settings AI Chat Start …" at bounding box center [700, 424] width 1400 height 848
click at [1334, 376] on button "Edit" at bounding box center [1335, 384] width 26 height 17
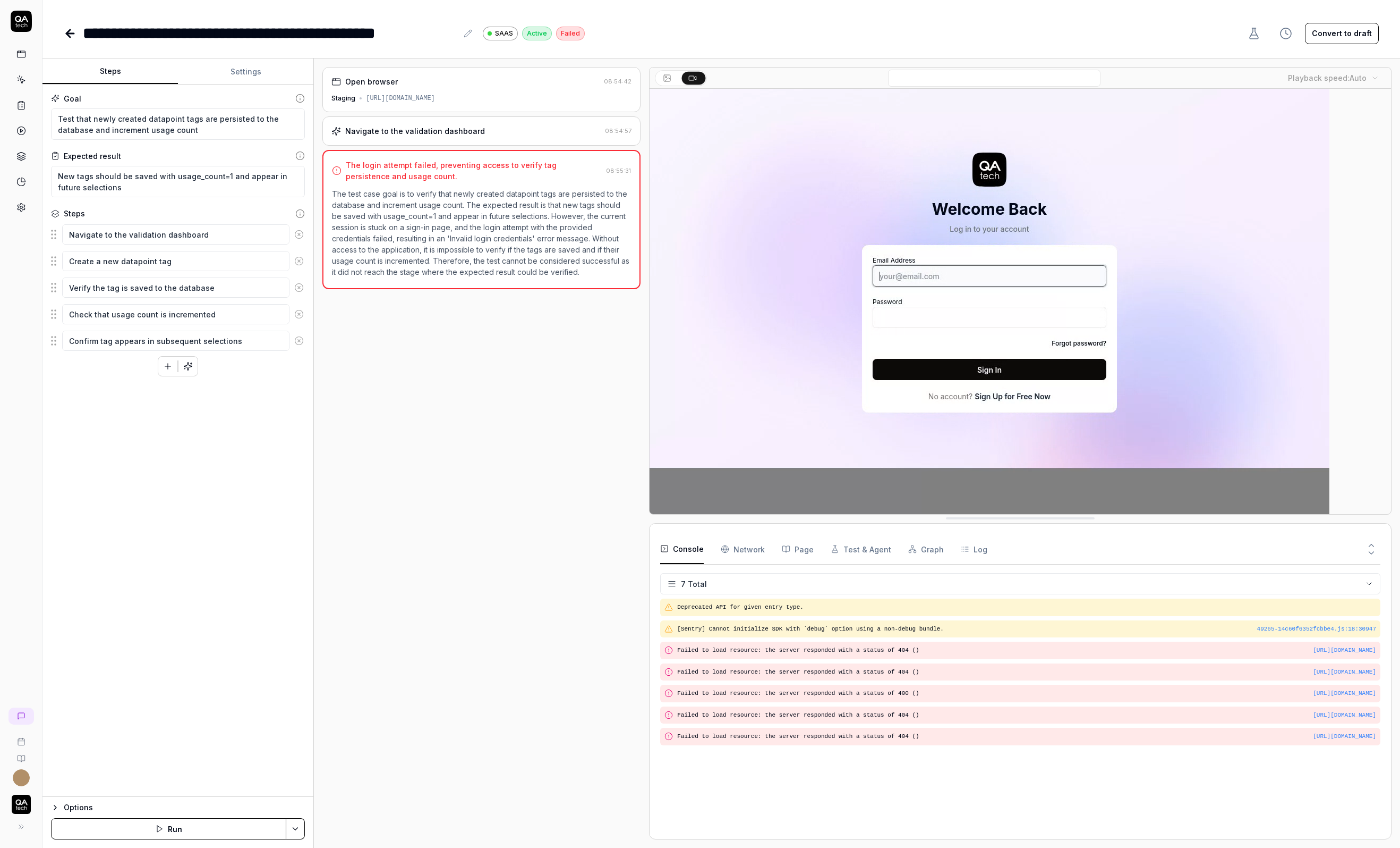
click at [1356, 38] on button "Convert to draft" at bounding box center [1342, 33] width 74 height 21
type textarea "*"
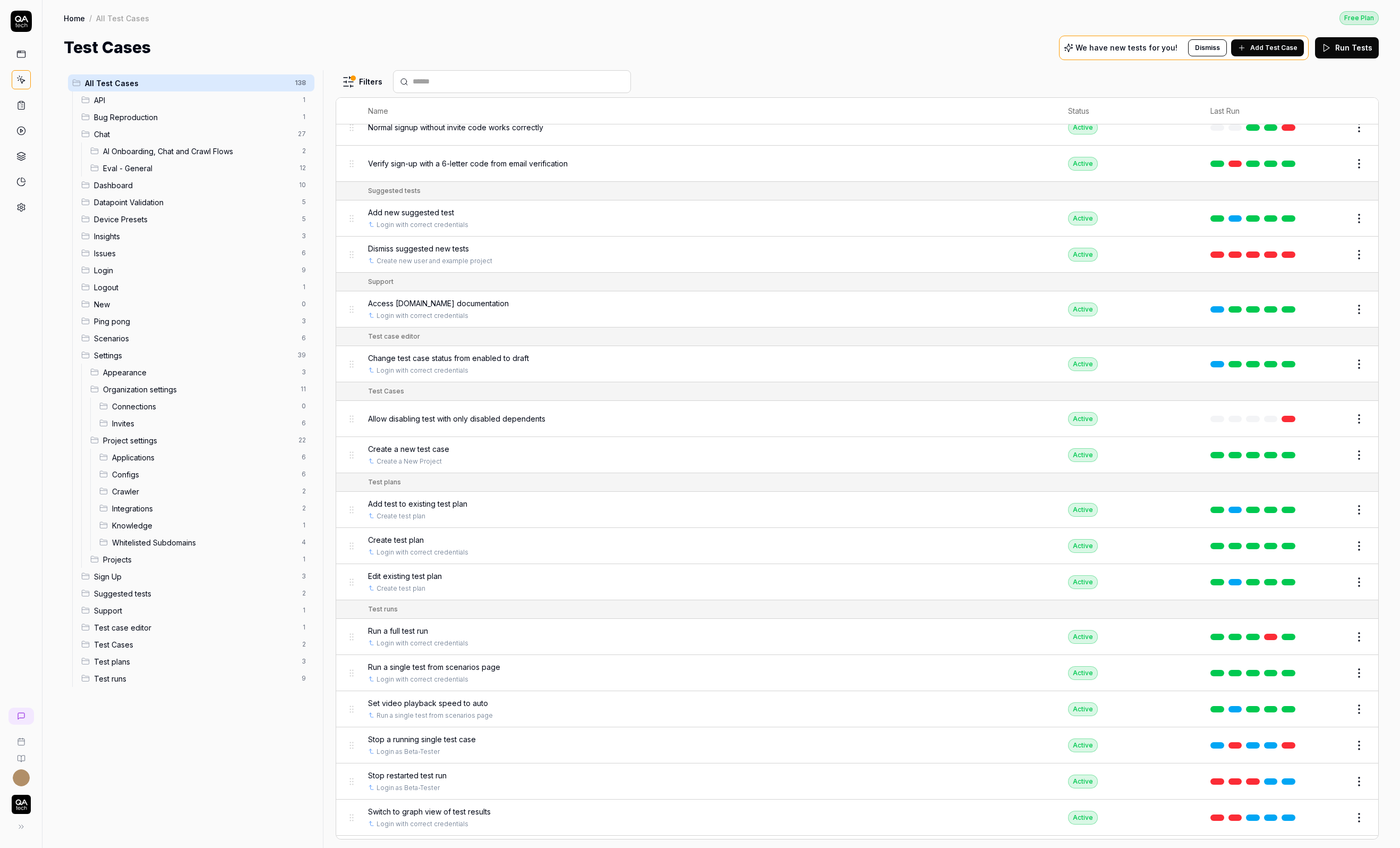
scroll to position [4904, 0]
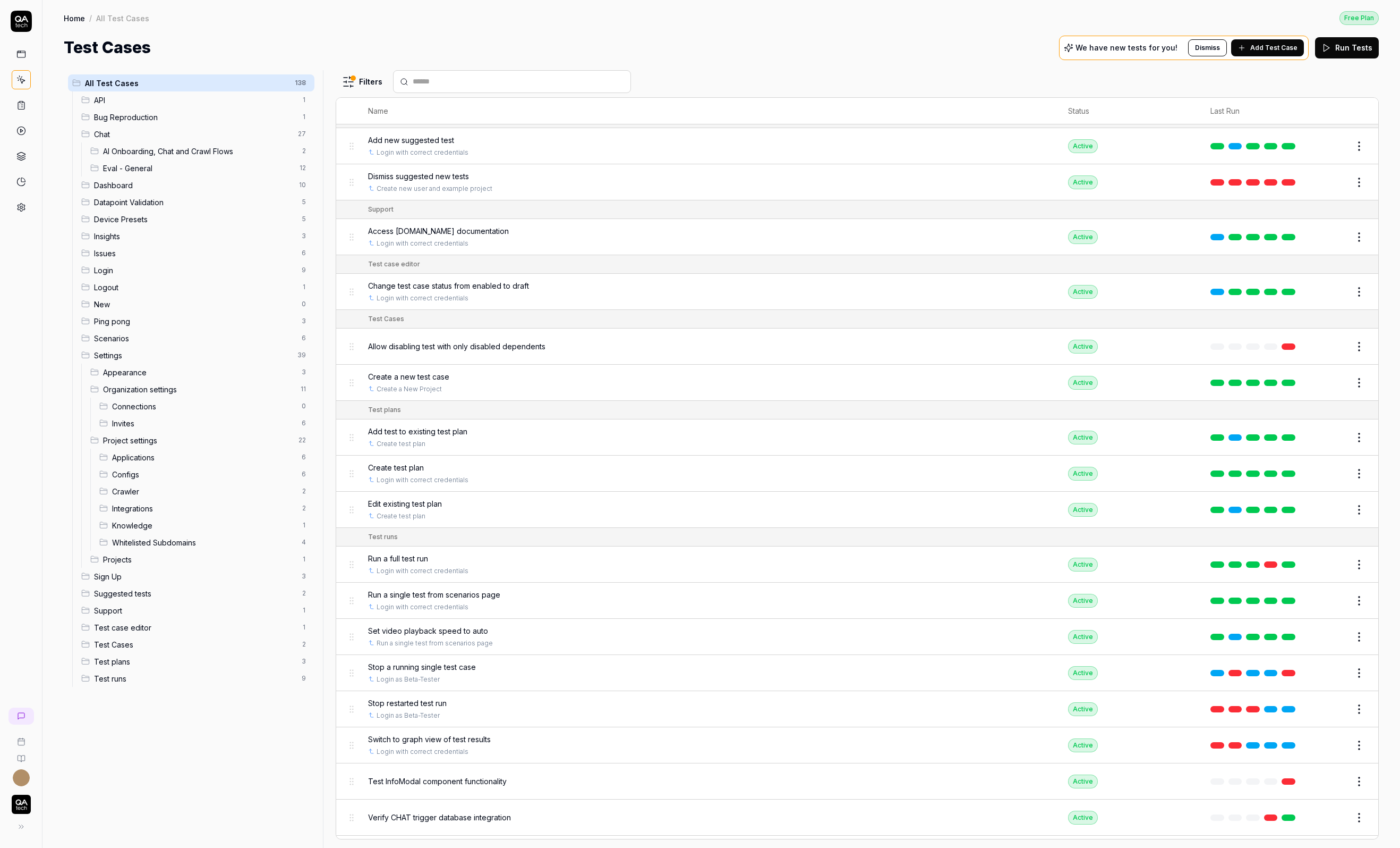
click at [1335, 845] on button "Edit" at bounding box center [1335, 854] width 26 height 17
click at [1335, 773] on button "Edit" at bounding box center [1335, 782] width 26 height 17
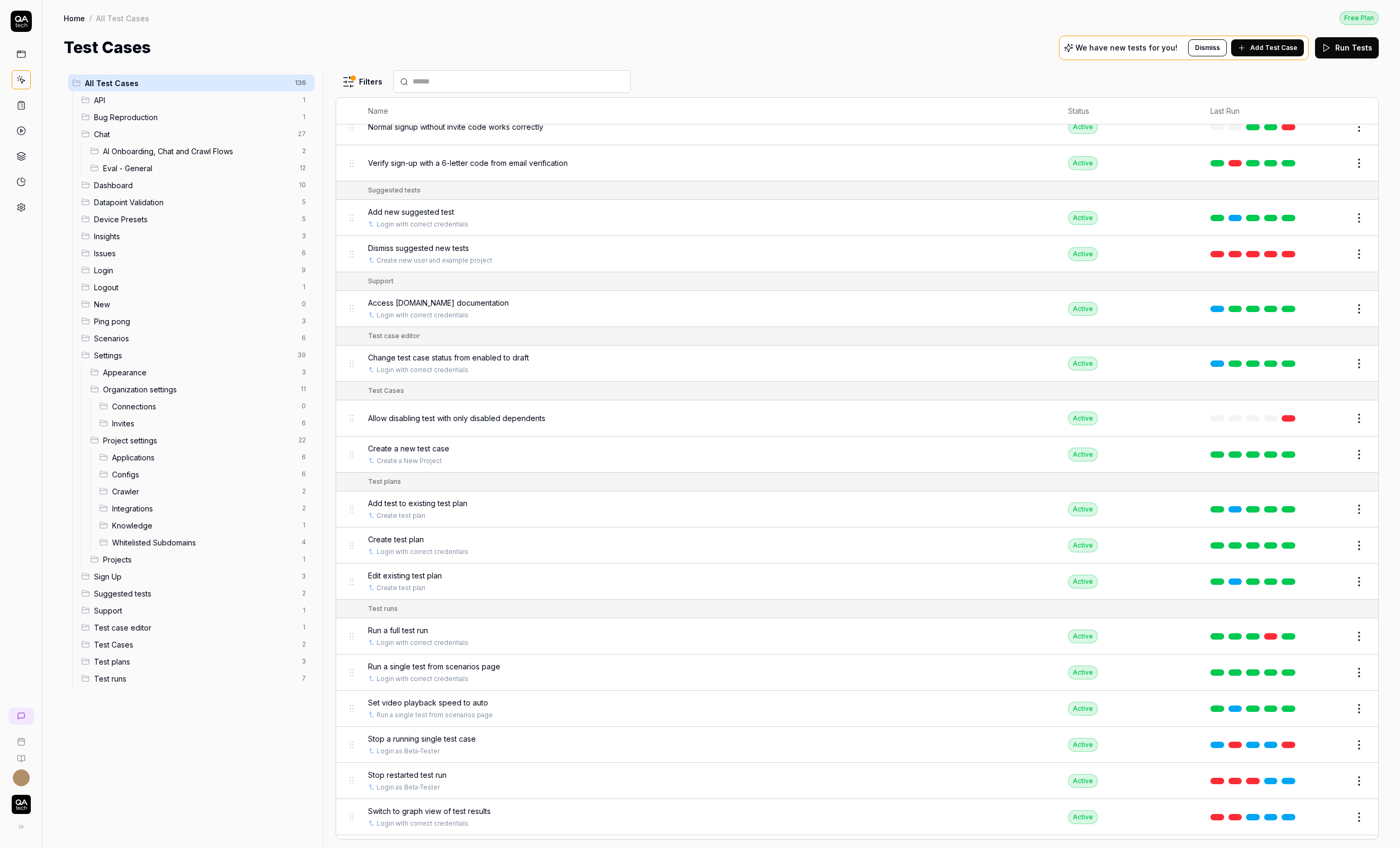
click at [459, 847] on span "Verify CHAT trigger database integration" at bounding box center [439, 853] width 143 height 11
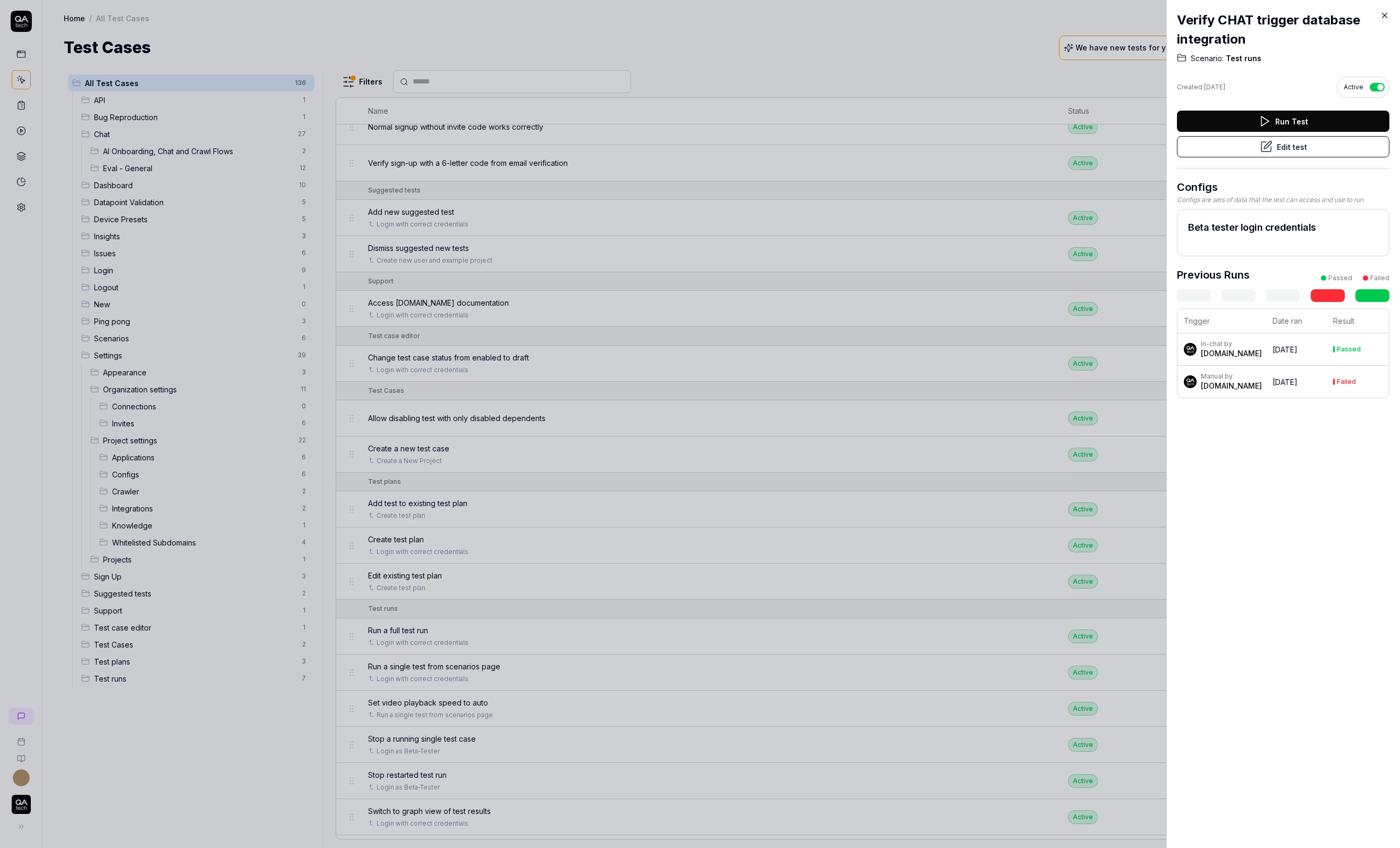
click at [1322, 145] on button "Edit test" at bounding box center [1284, 146] width 212 height 21
click at [801, 395] on div at bounding box center [700, 424] width 1400 height 848
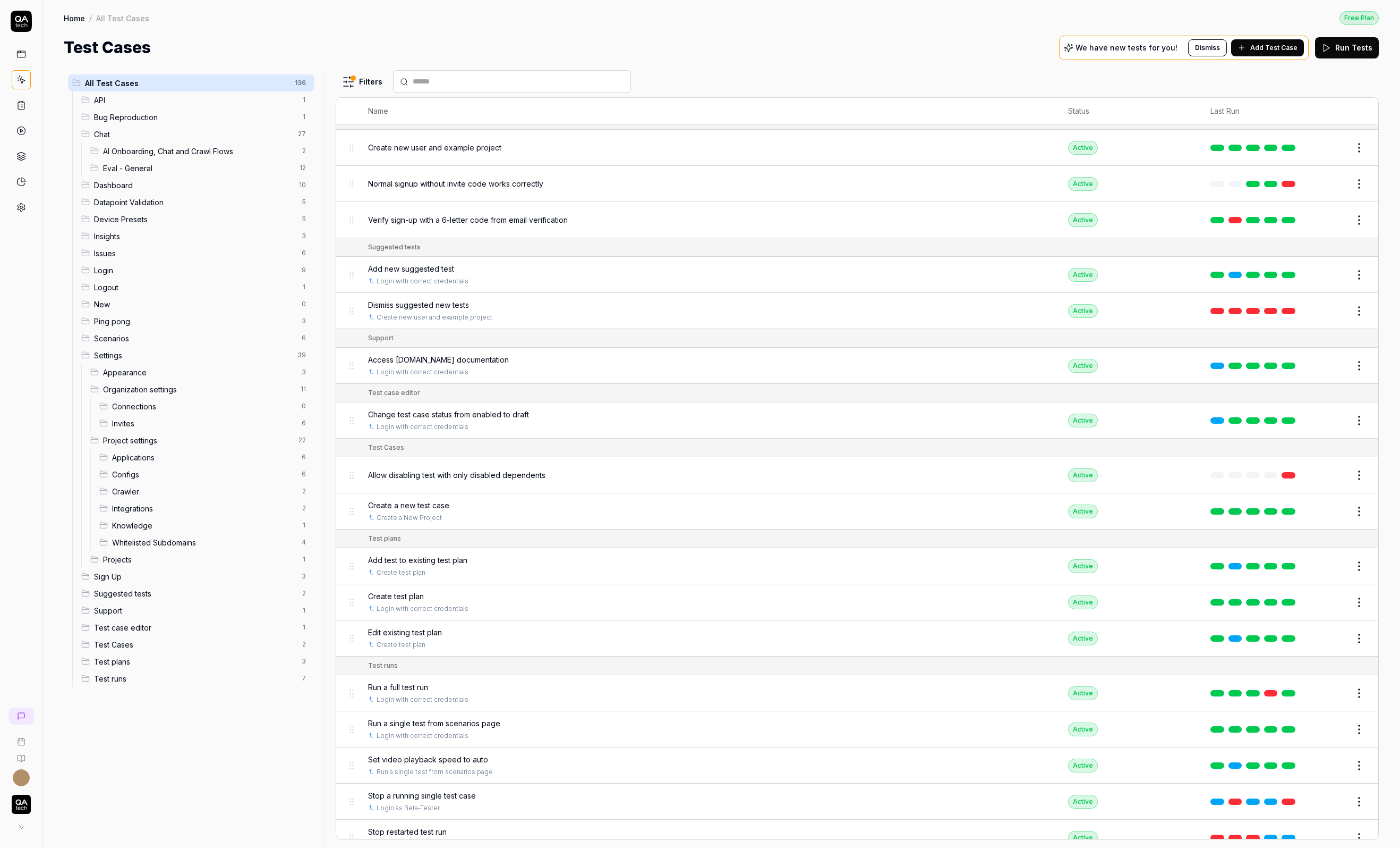
scroll to position [4774, 0]
click at [427, 471] on span "Allow disabling test with only disabled dependents" at bounding box center [457, 476] width 177 height 11
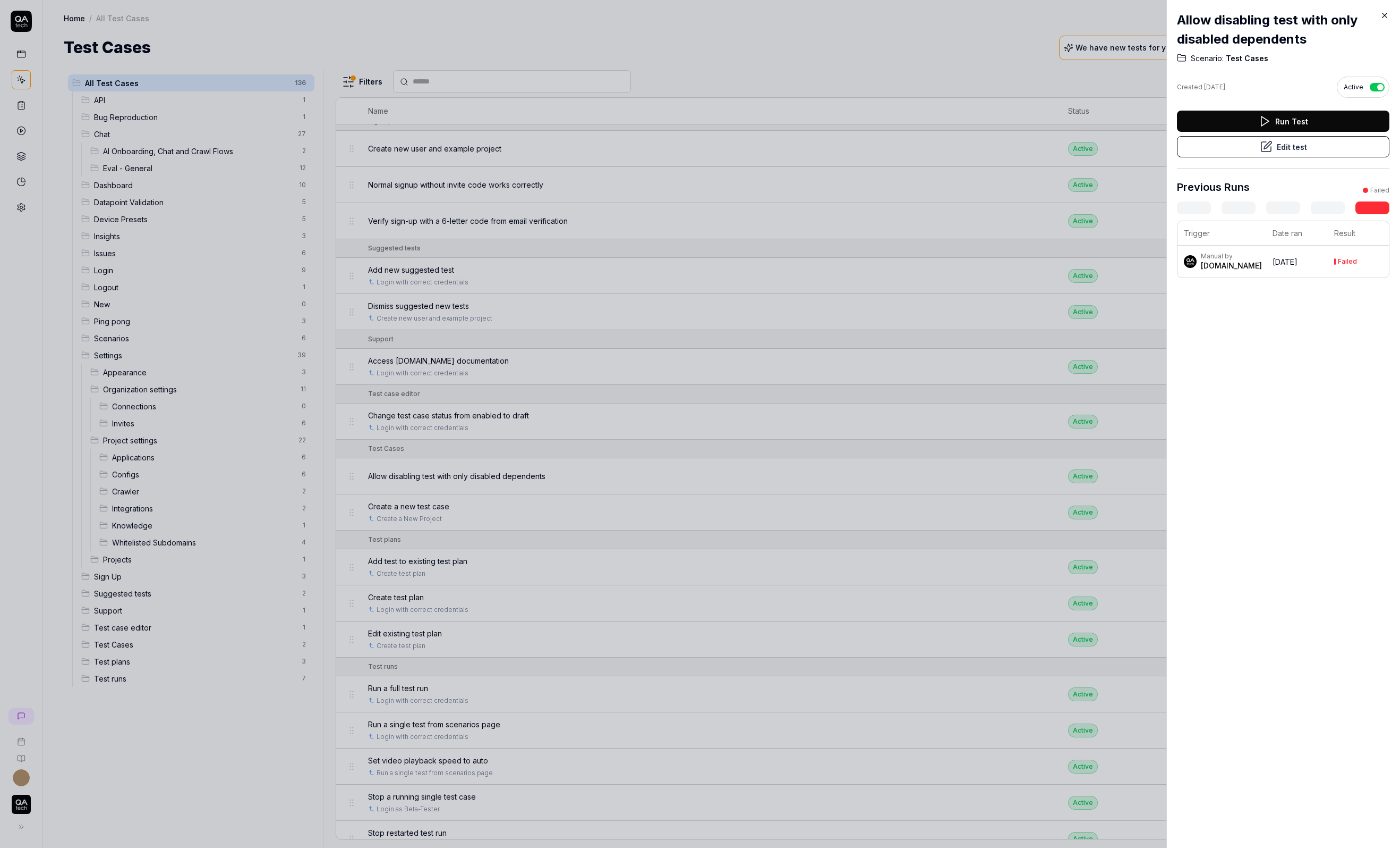
click at [1300, 142] on button "Edit test" at bounding box center [1284, 146] width 212 height 21
click at [527, 275] on div at bounding box center [700, 424] width 1400 height 848
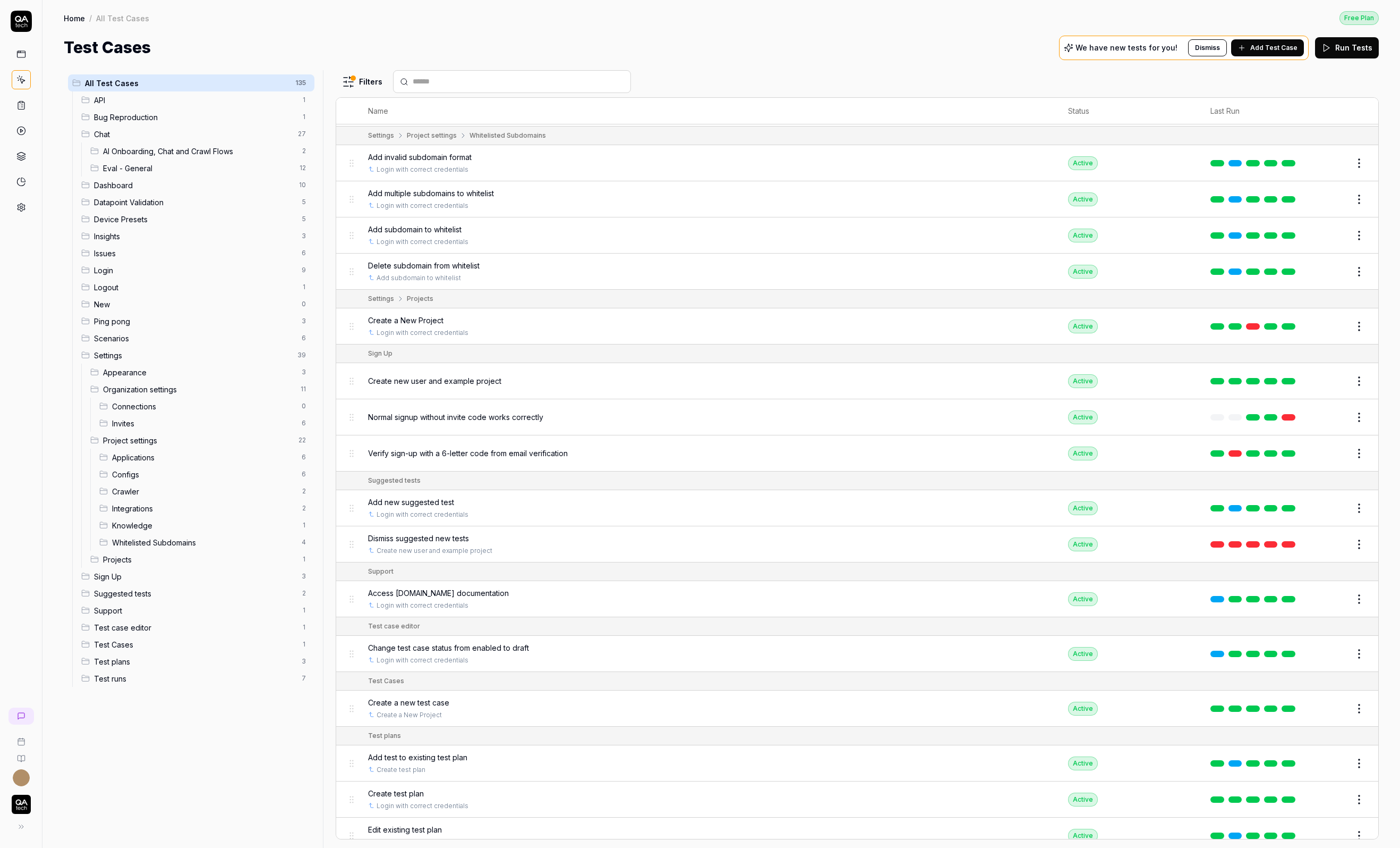
scroll to position [4516, 0]
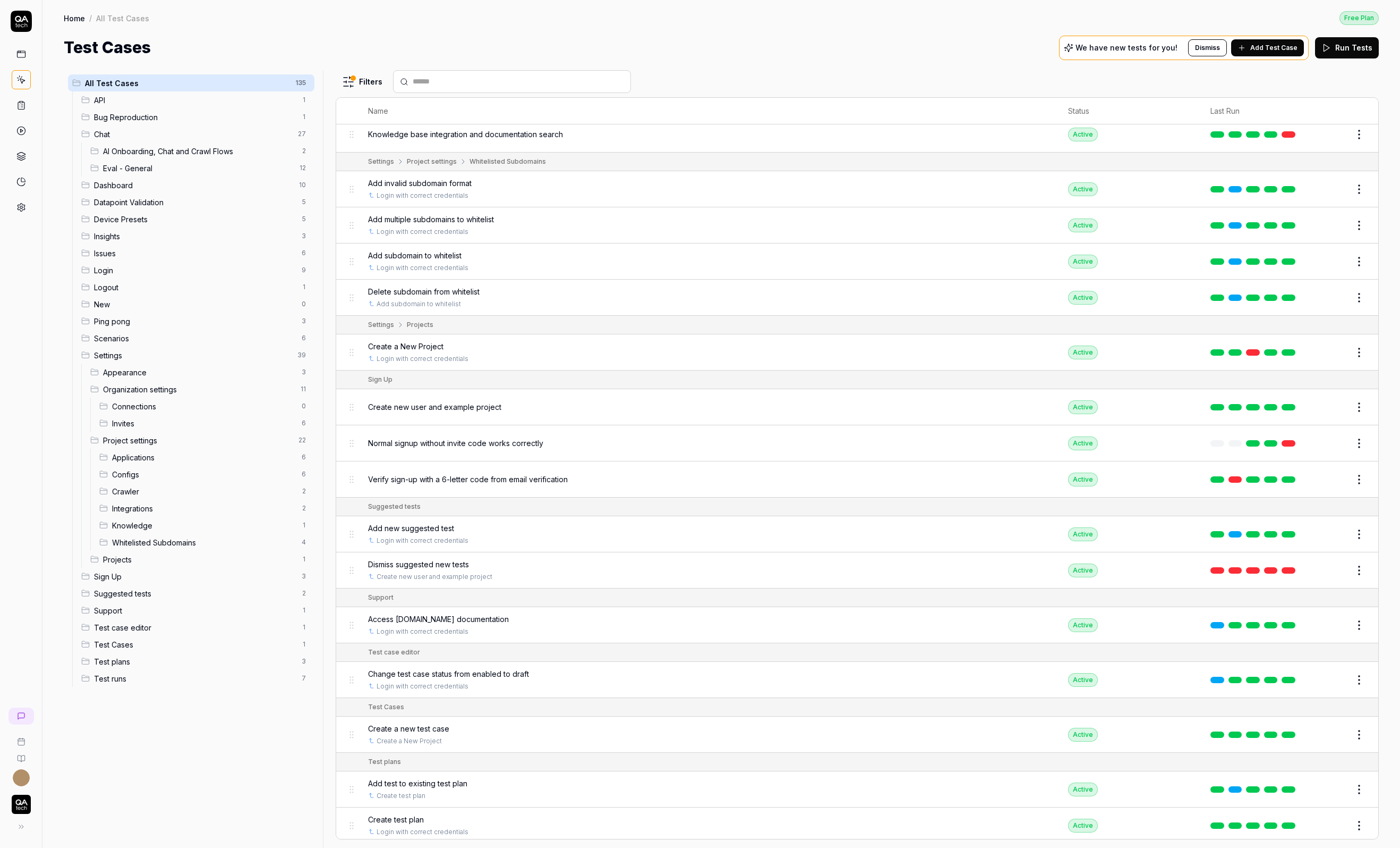
click at [494, 437] on span "Normal signup without invite code works correctly" at bounding box center [456, 443] width 175 height 11
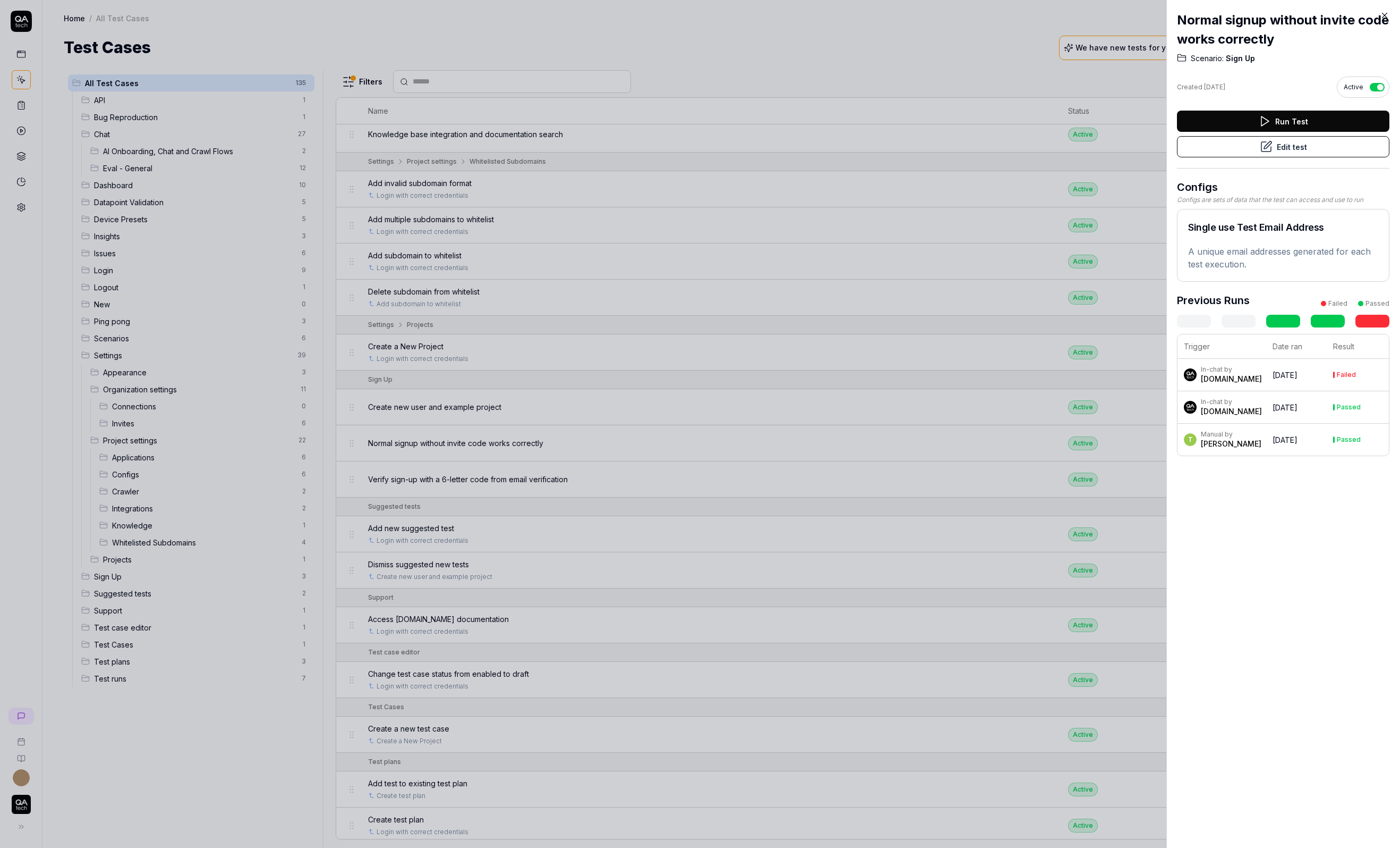
click at [463, 135] on div at bounding box center [700, 424] width 1400 height 848
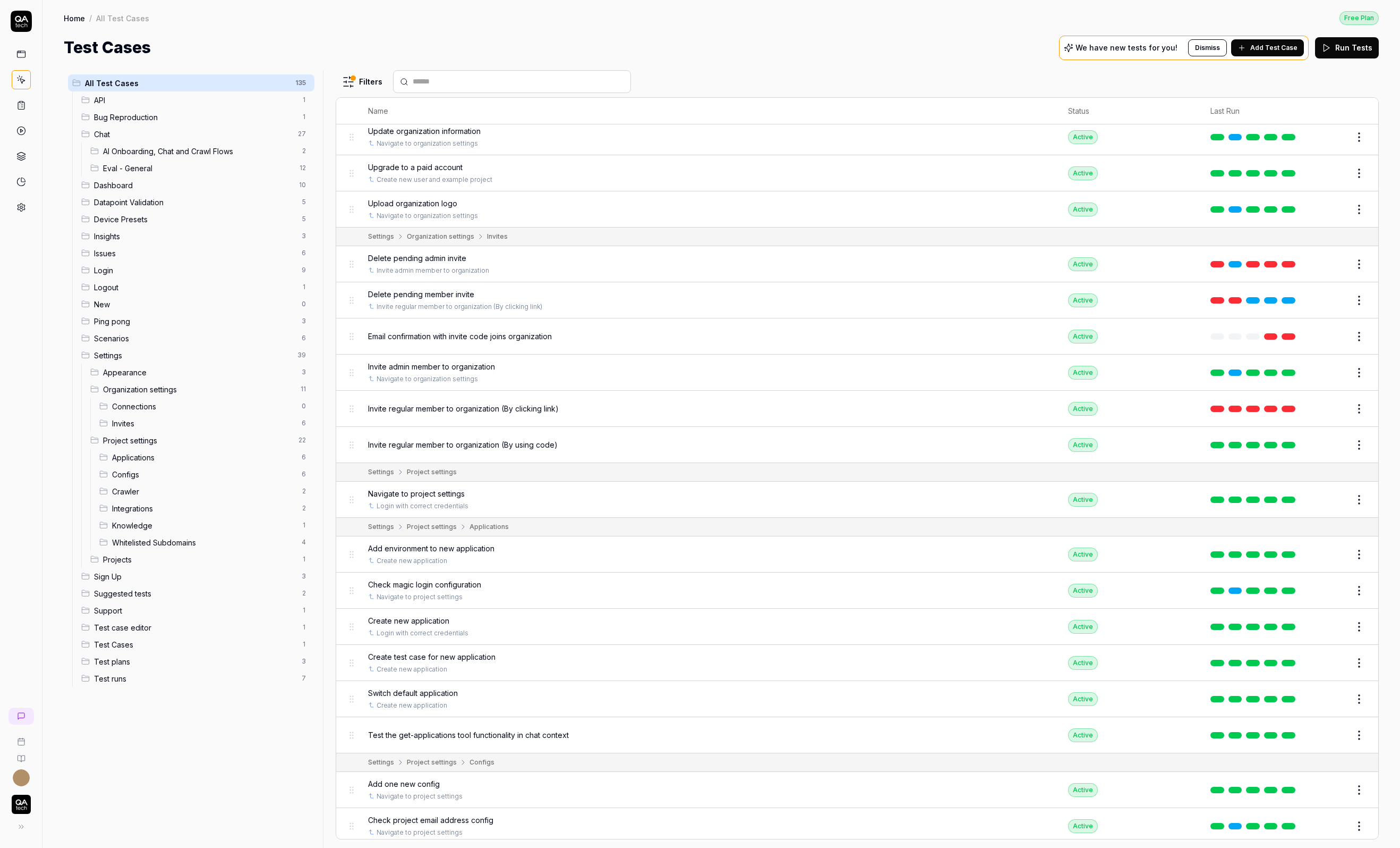
scroll to position [3381, 0]
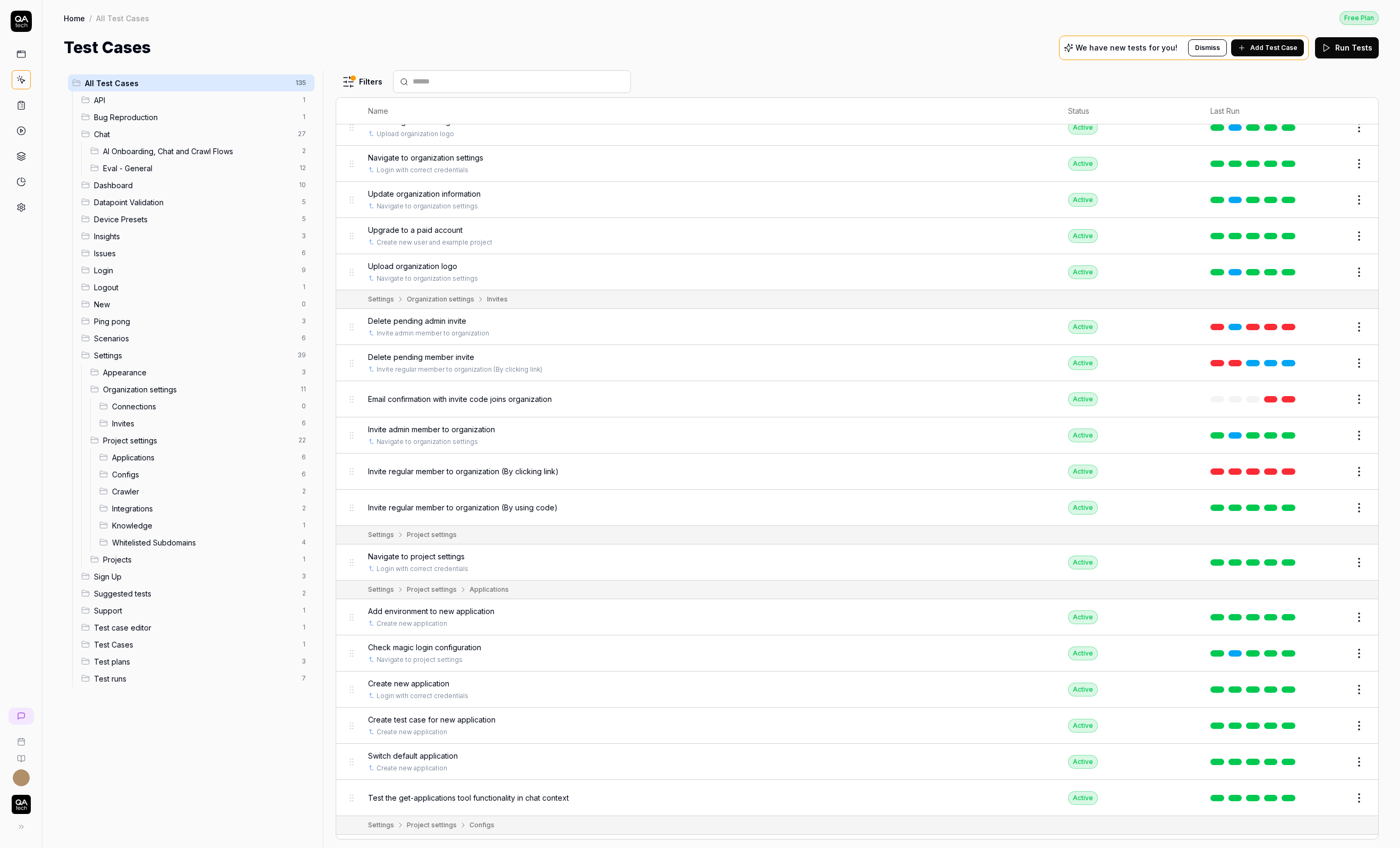
click at [520, 393] on span "Email confirmation with invite code joins organization" at bounding box center [459, 399] width 184 height 11
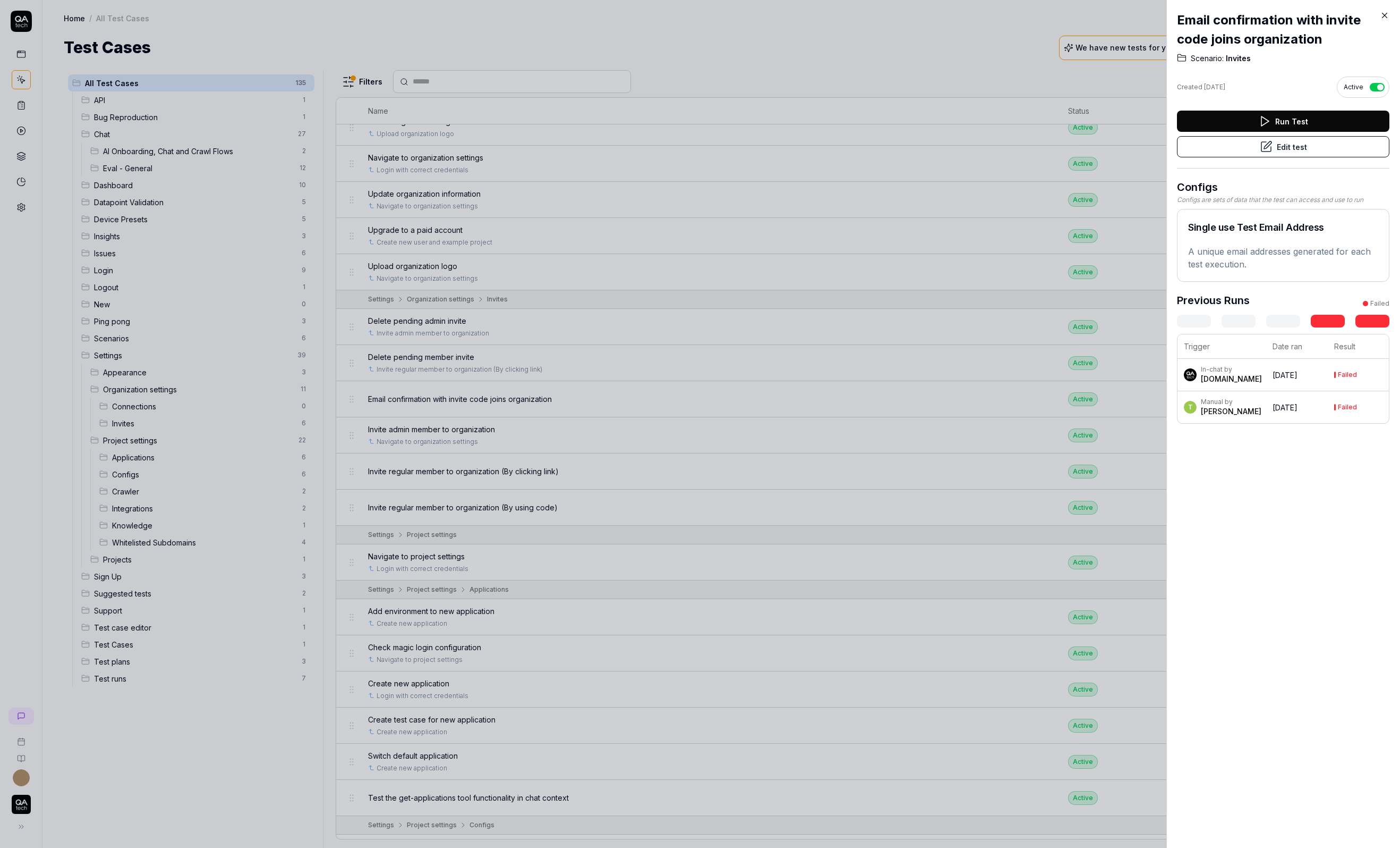
click at [1323, 142] on button "Edit test" at bounding box center [1284, 146] width 212 height 21
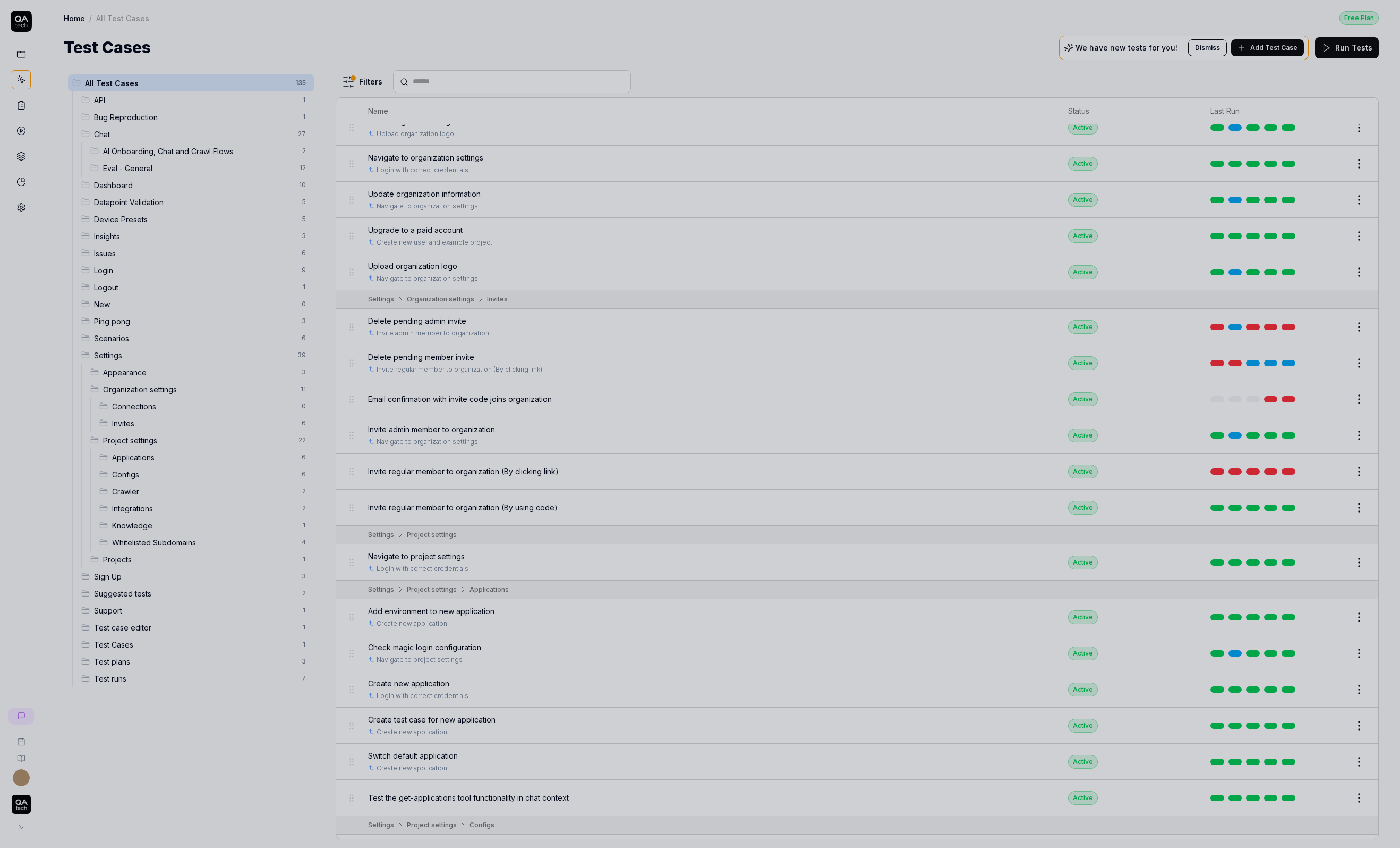
click at [832, 358] on div at bounding box center [700, 424] width 1400 height 848
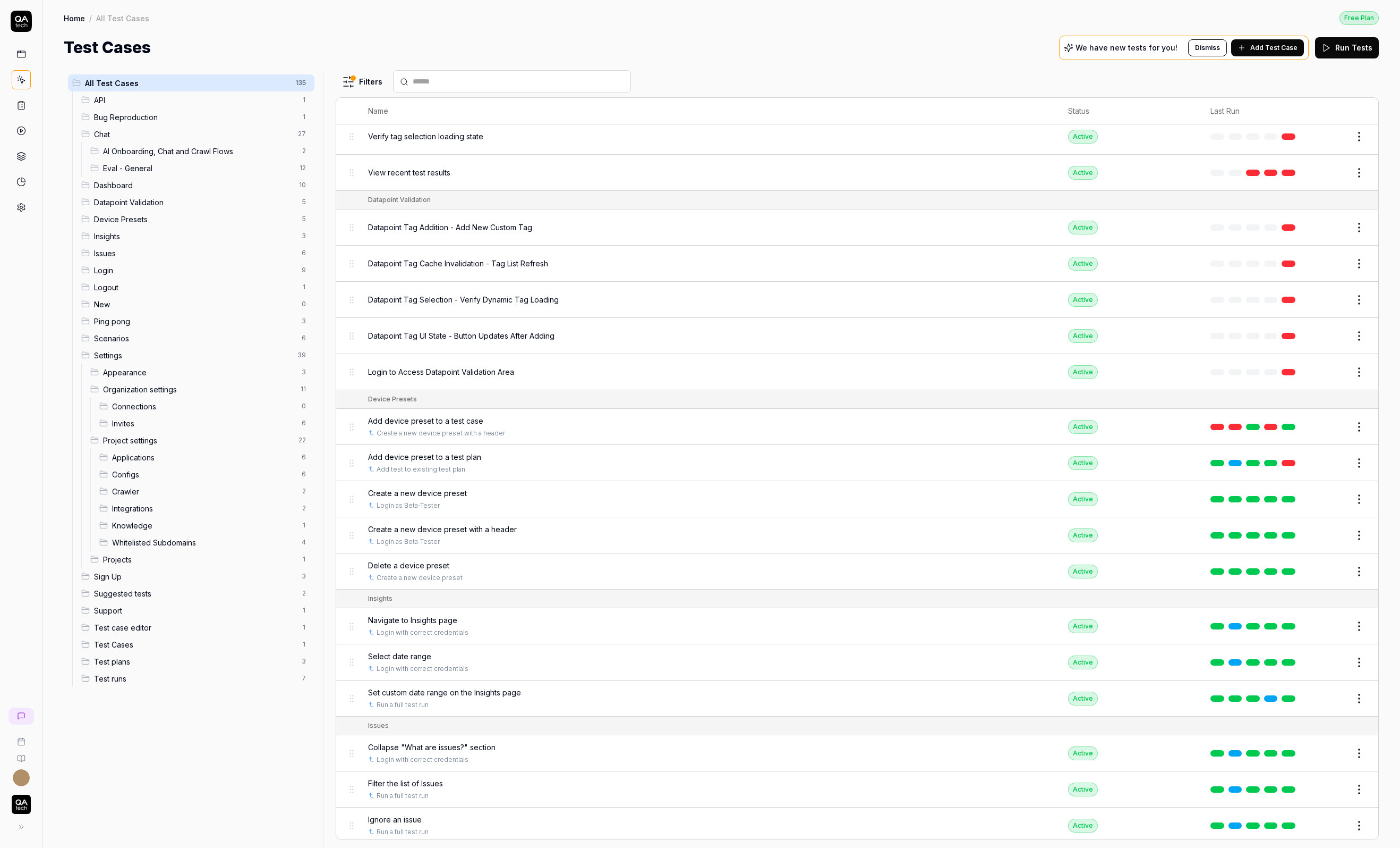
scroll to position [1400, 0]
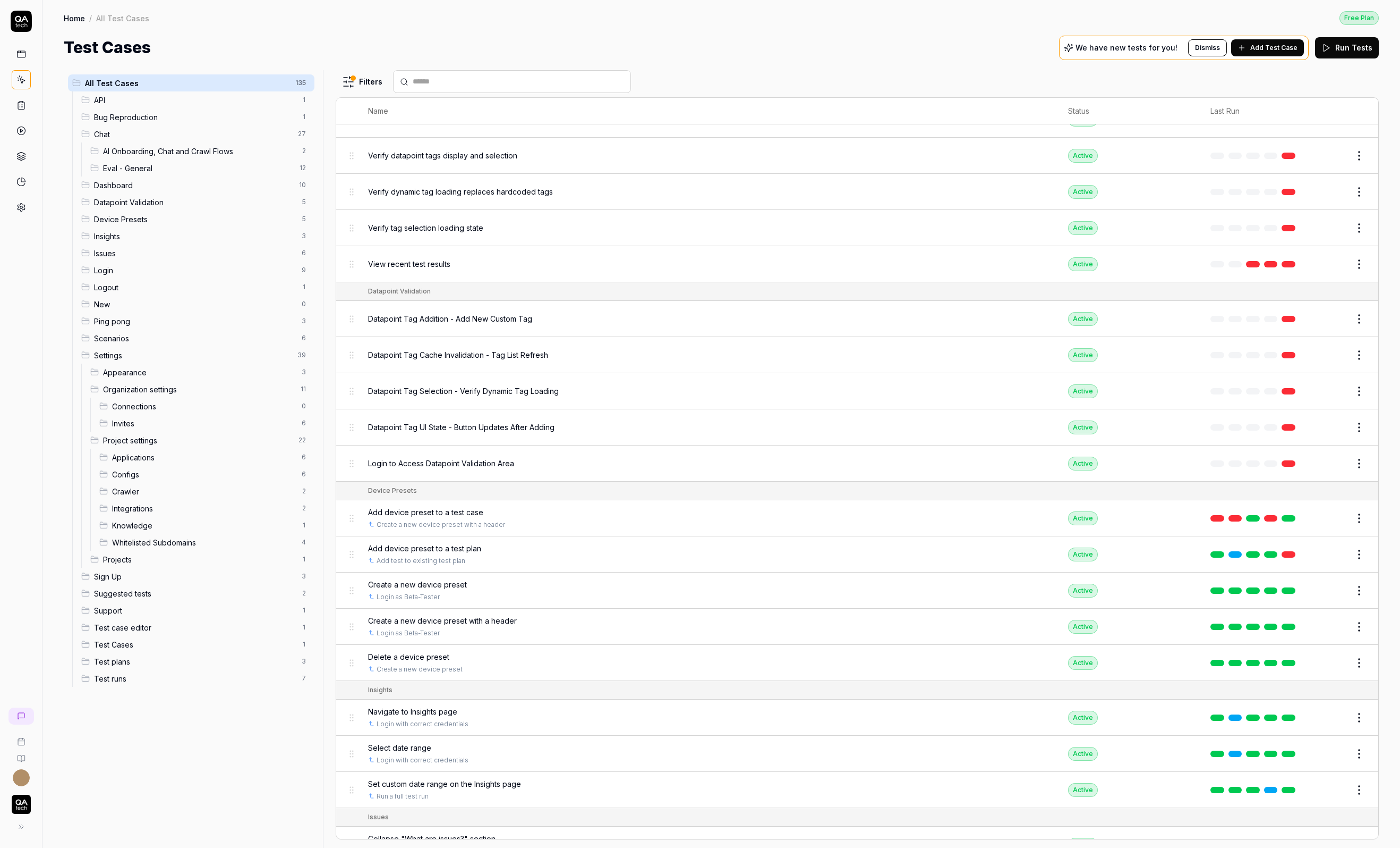
click at [530, 458] on div "Login to Access Datapoint Validation Area" at bounding box center [707, 463] width 679 height 11
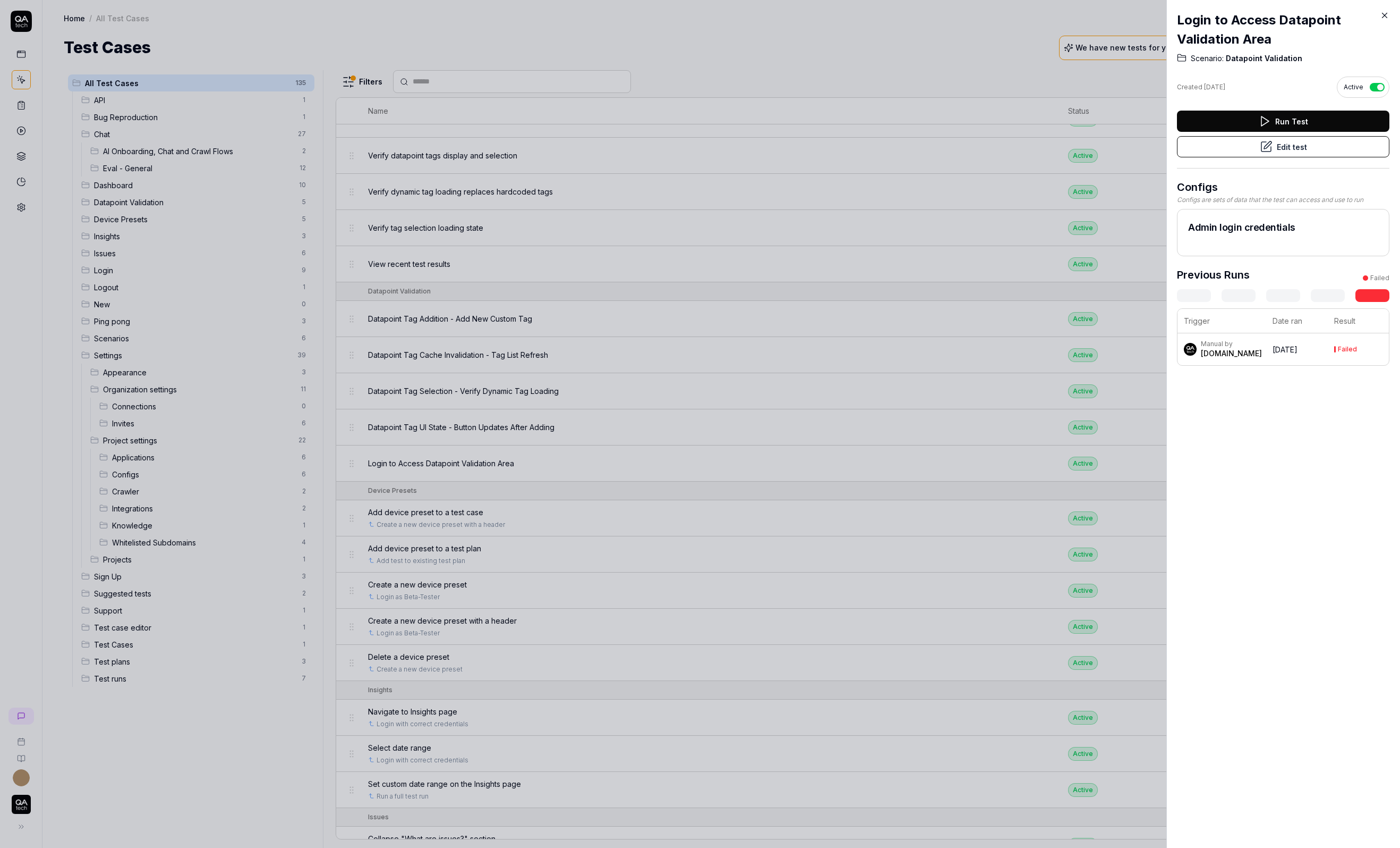
click at [1245, 151] on button "Edit test" at bounding box center [1284, 146] width 212 height 21
click at [971, 279] on div at bounding box center [700, 424] width 1400 height 848
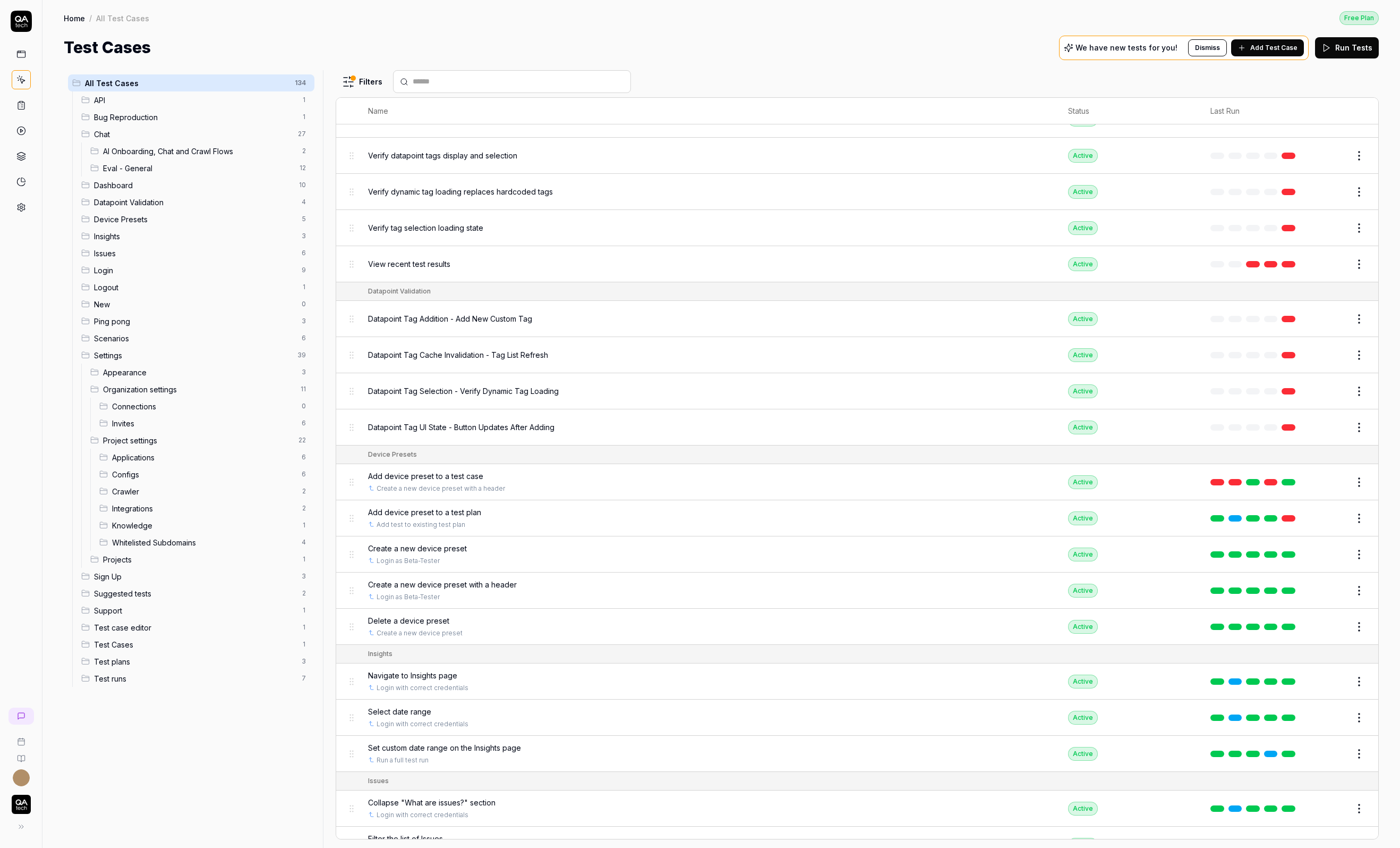
click at [1334, 383] on button "Edit" at bounding box center [1335, 391] width 26 height 17
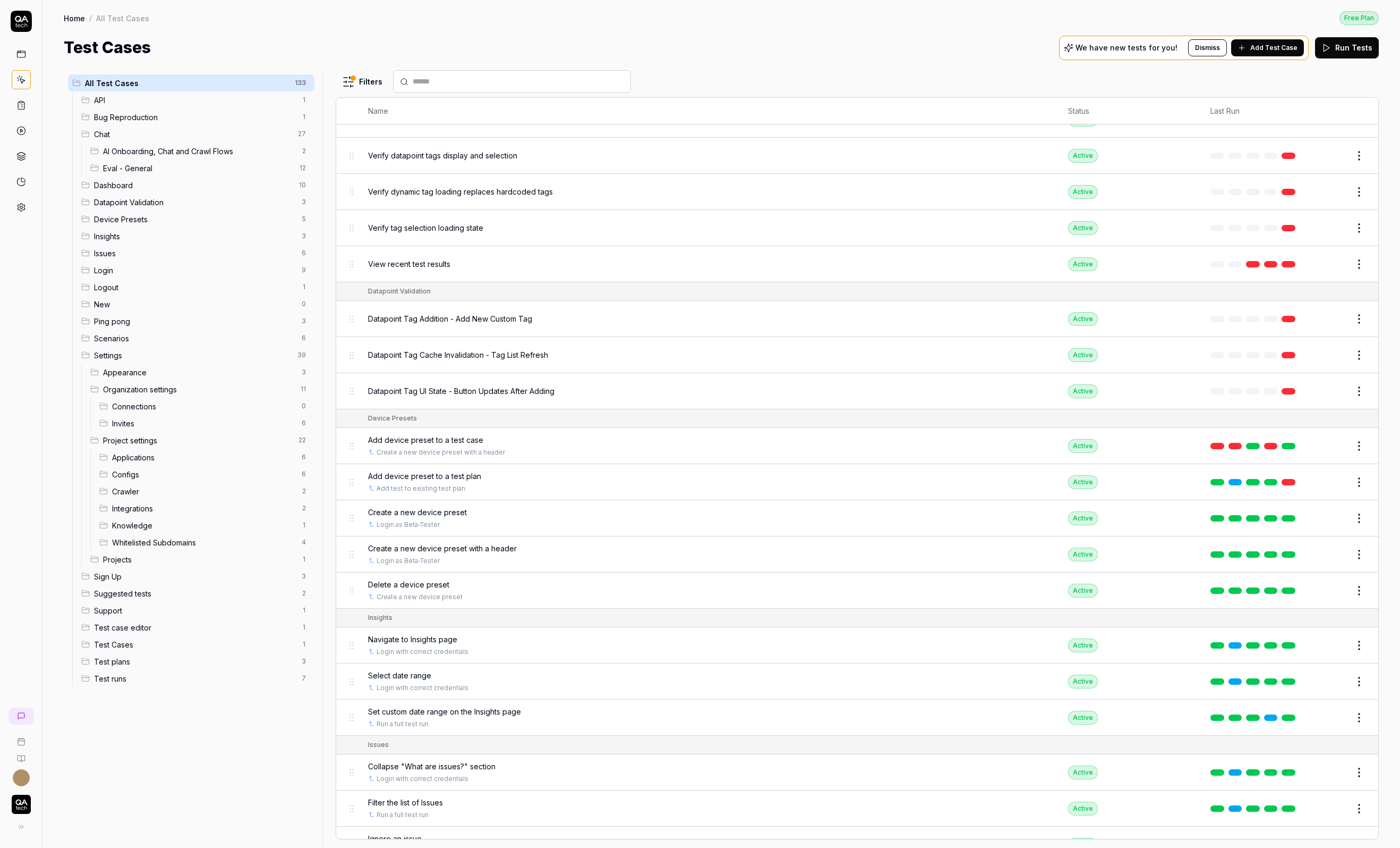
click at [1330, 383] on button "Edit" at bounding box center [1335, 391] width 26 height 17
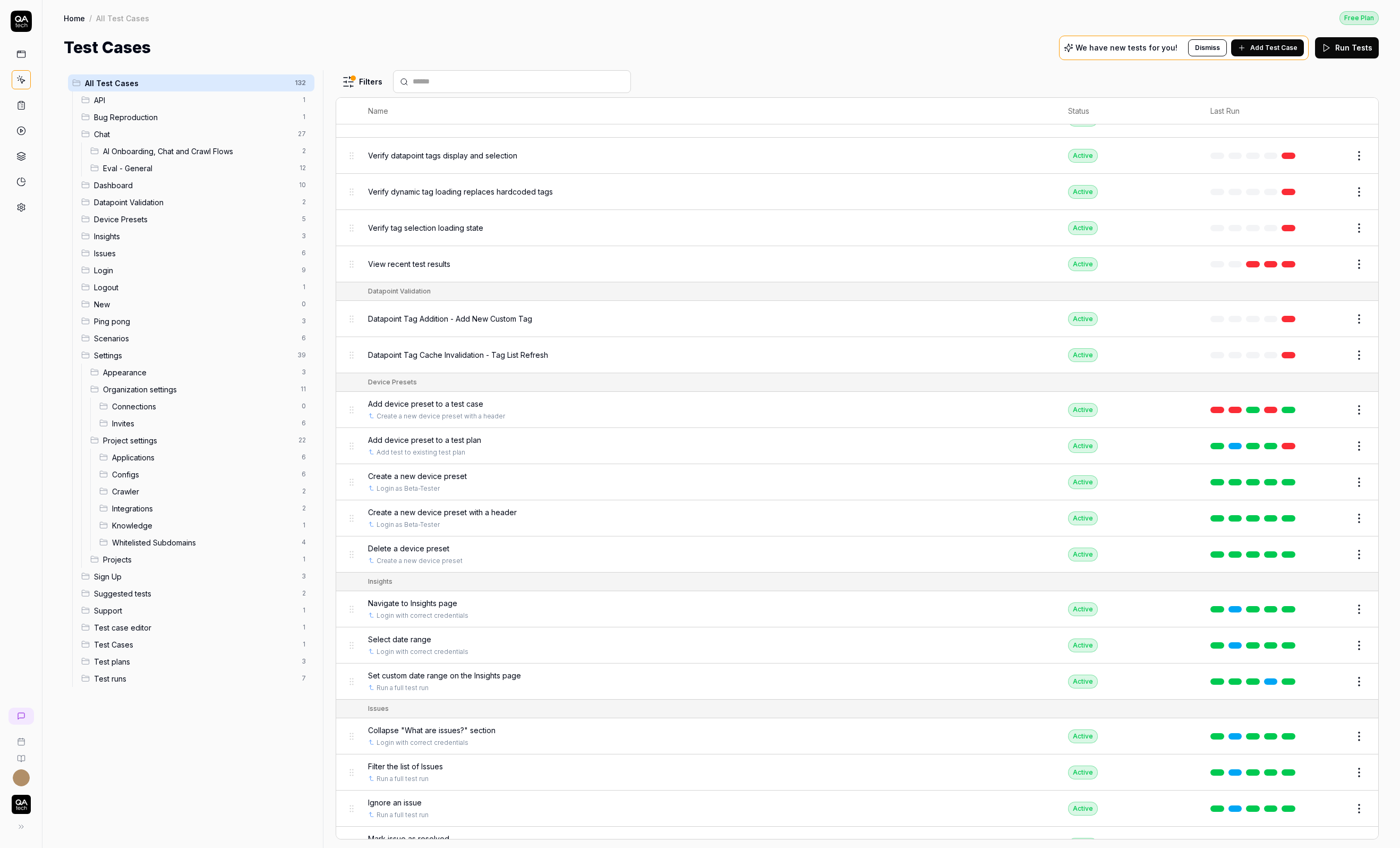
click at [1330, 347] on button "Edit" at bounding box center [1335, 355] width 26 height 17
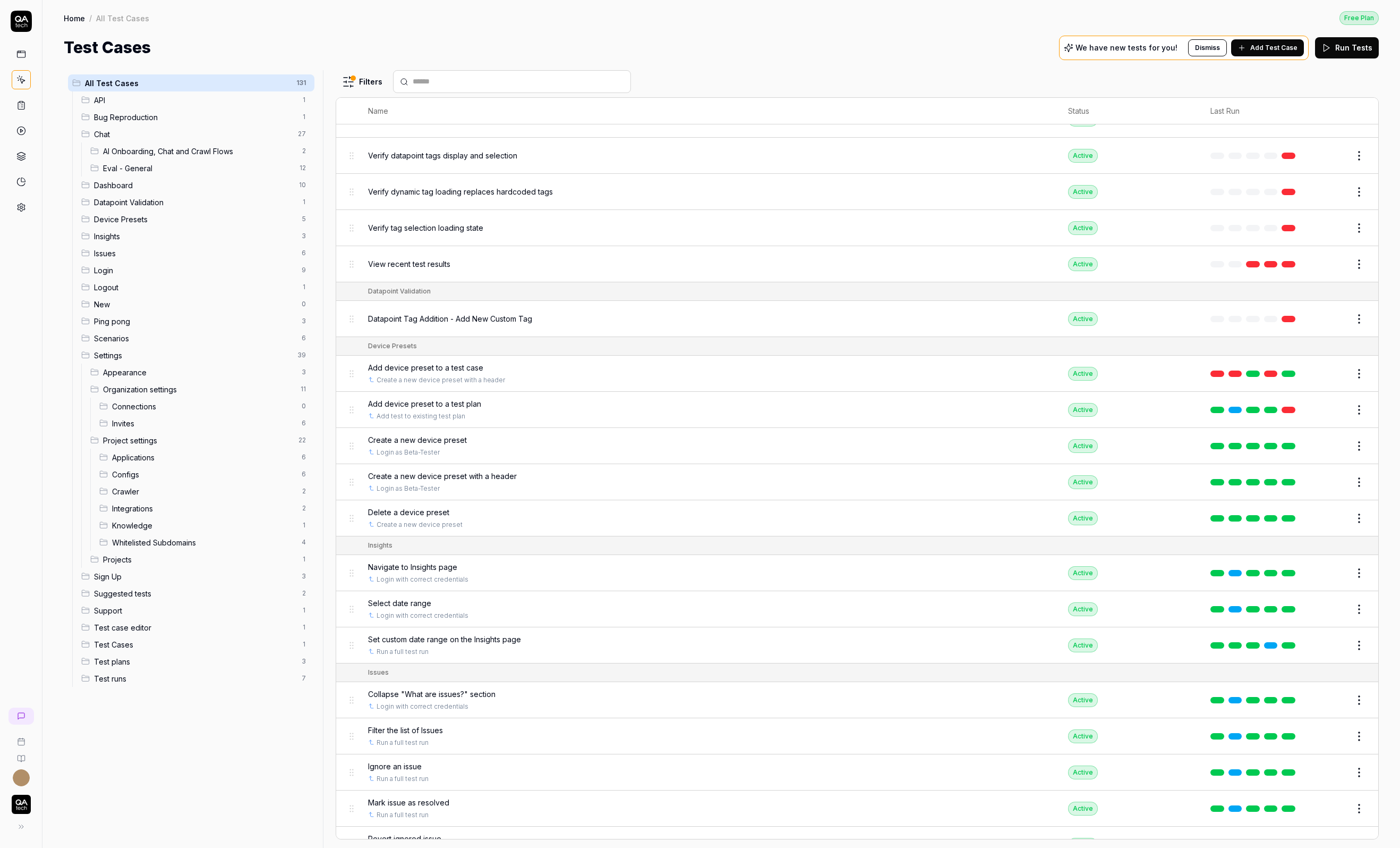
click at [1339, 310] on button "Edit" at bounding box center [1335, 318] width 26 height 17
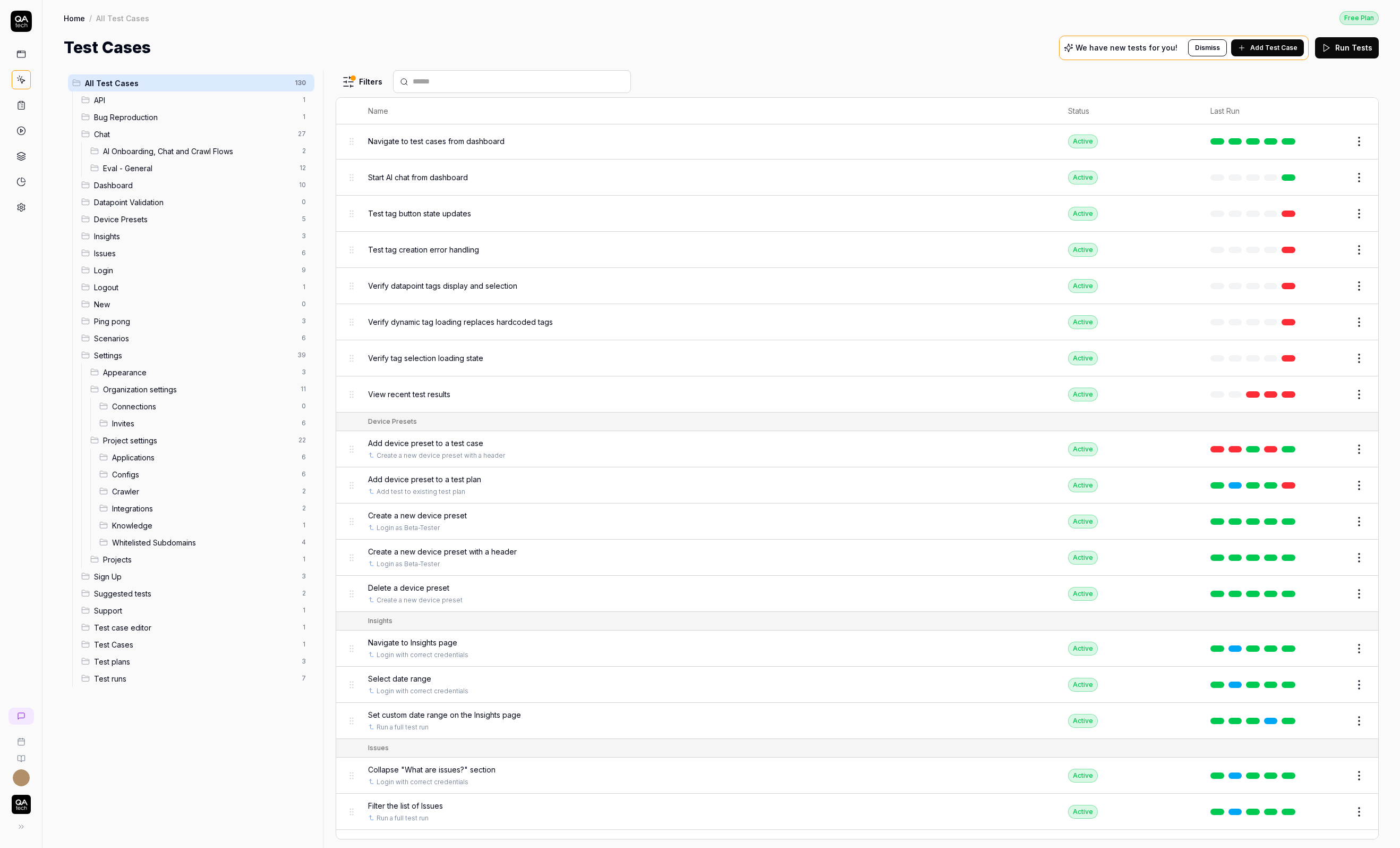
scroll to position [1159, 0]
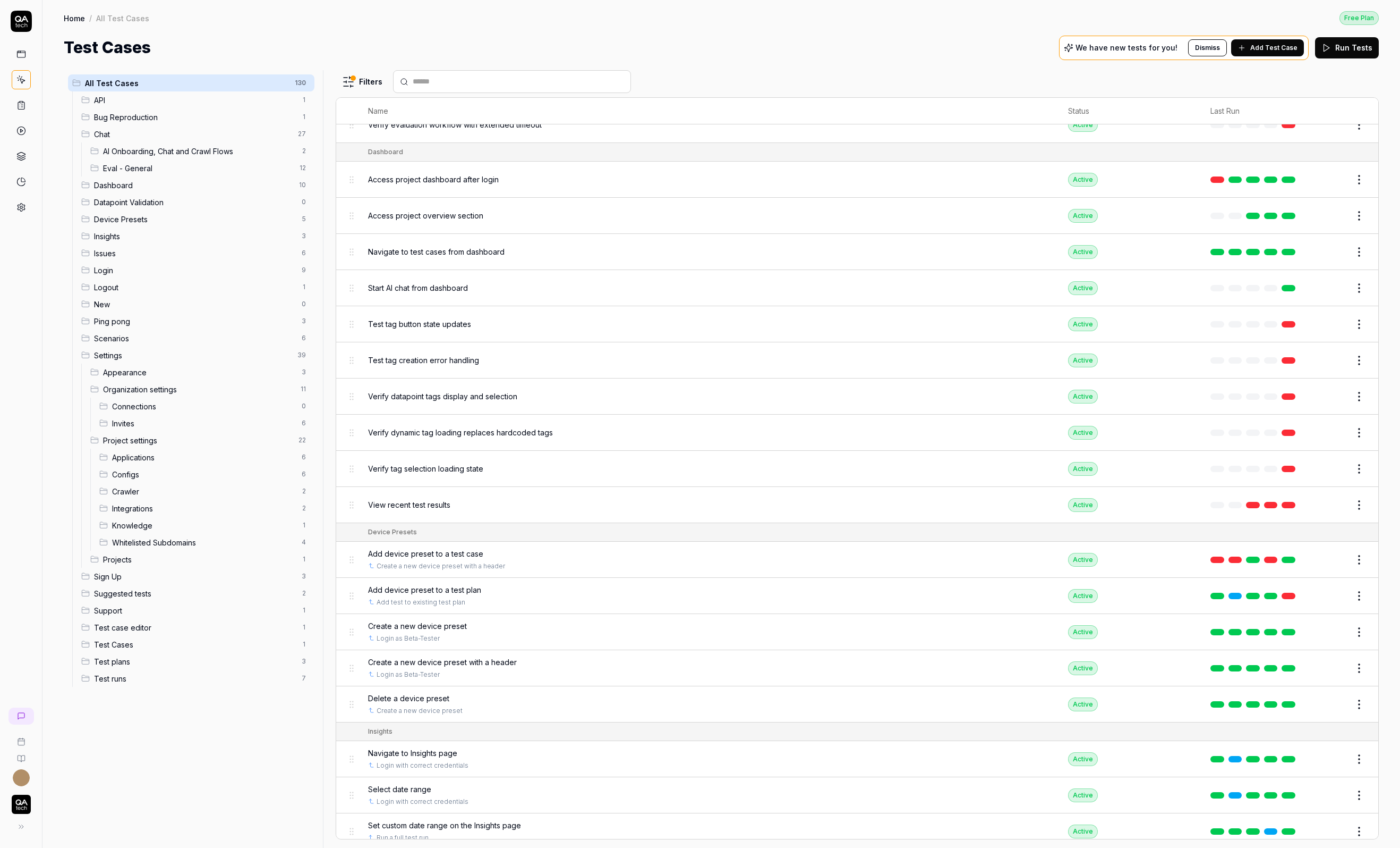
click at [1335, 497] on button "Edit" at bounding box center [1335, 505] width 26 height 17
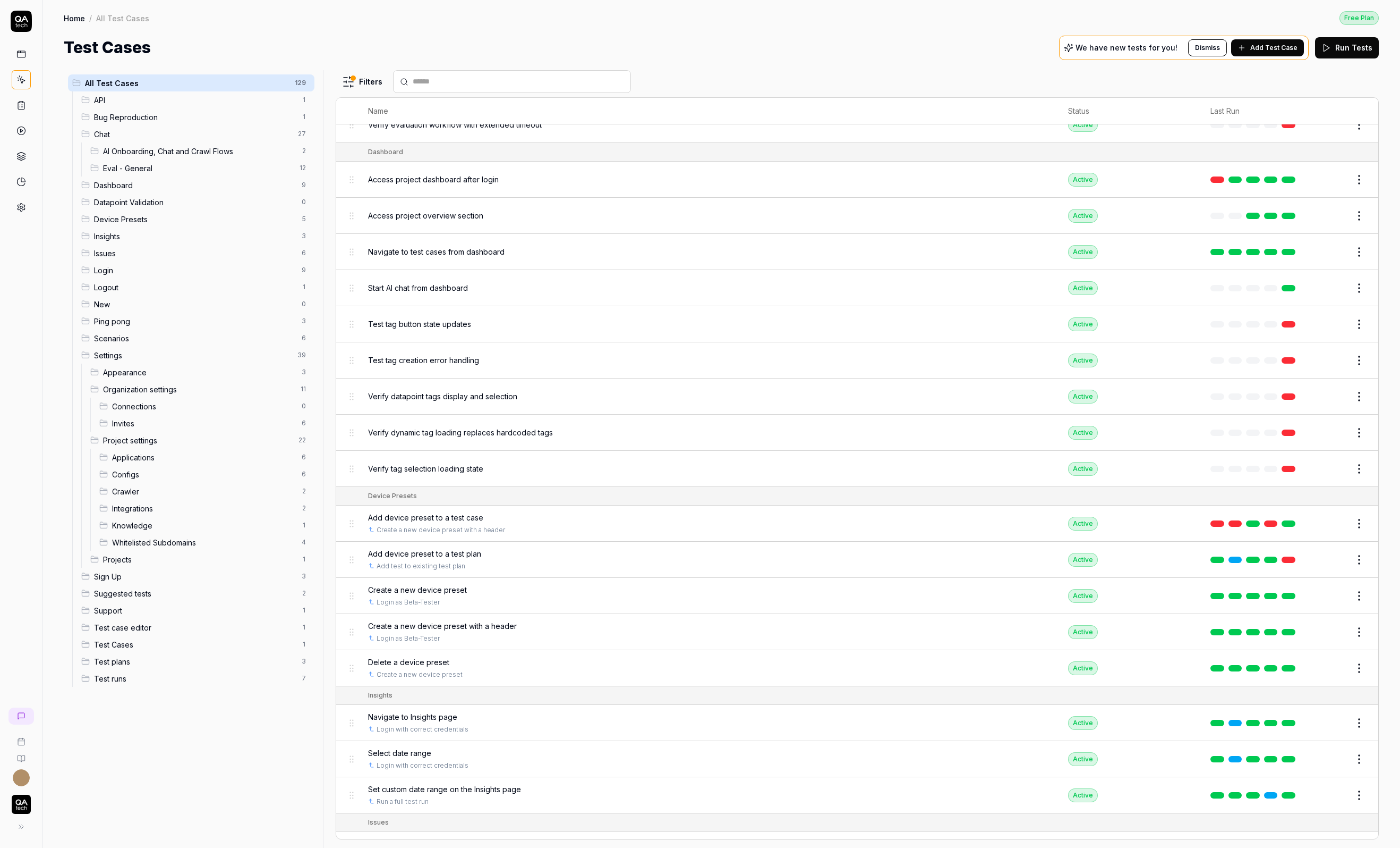
click at [479, 463] on span "Verify tag selection loading state" at bounding box center [425, 469] width 115 height 11
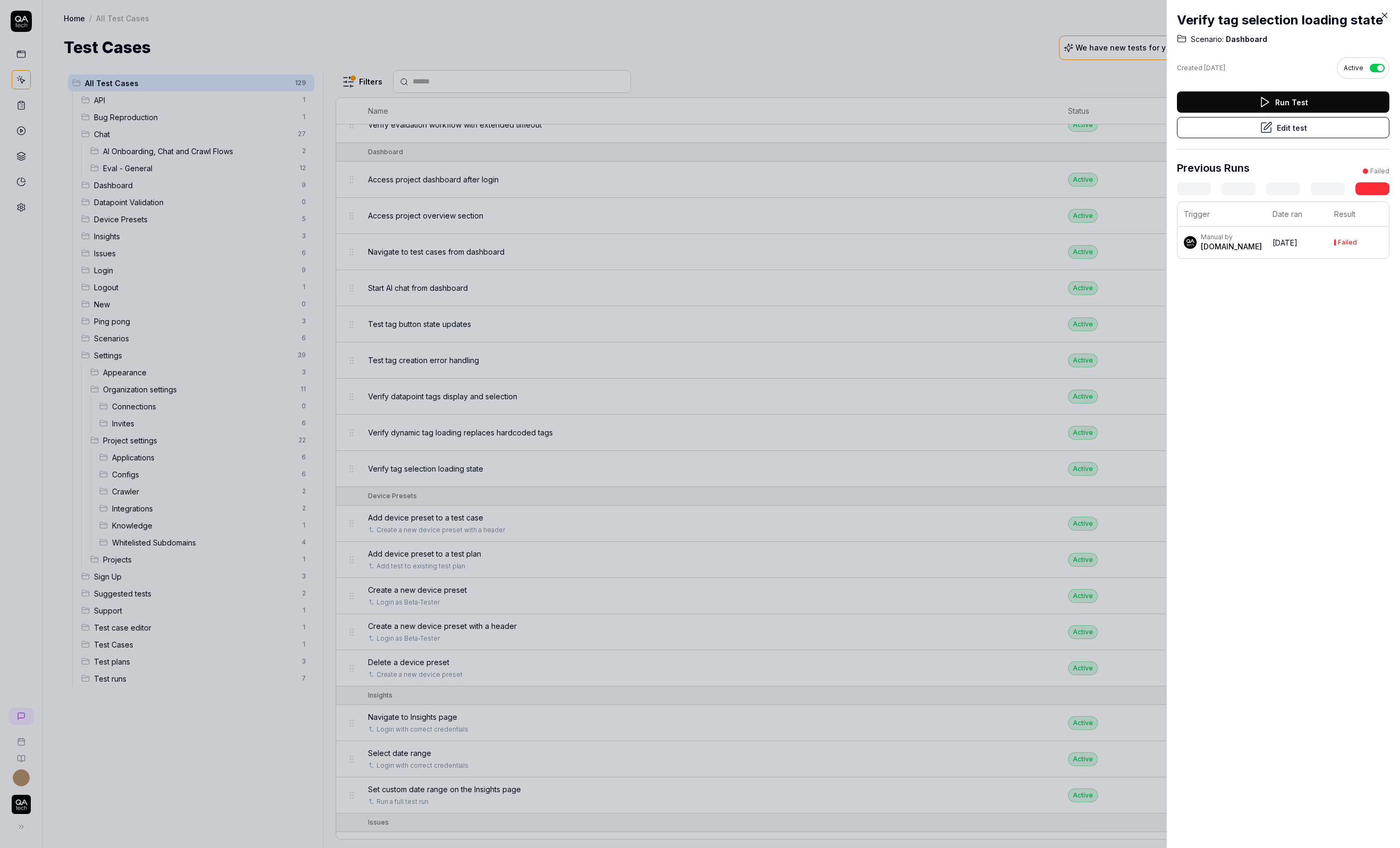
click at [1320, 125] on button "Edit test" at bounding box center [1284, 127] width 212 height 21
click at [944, 470] on div at bounding box center [700, 424] width 1400 height 848
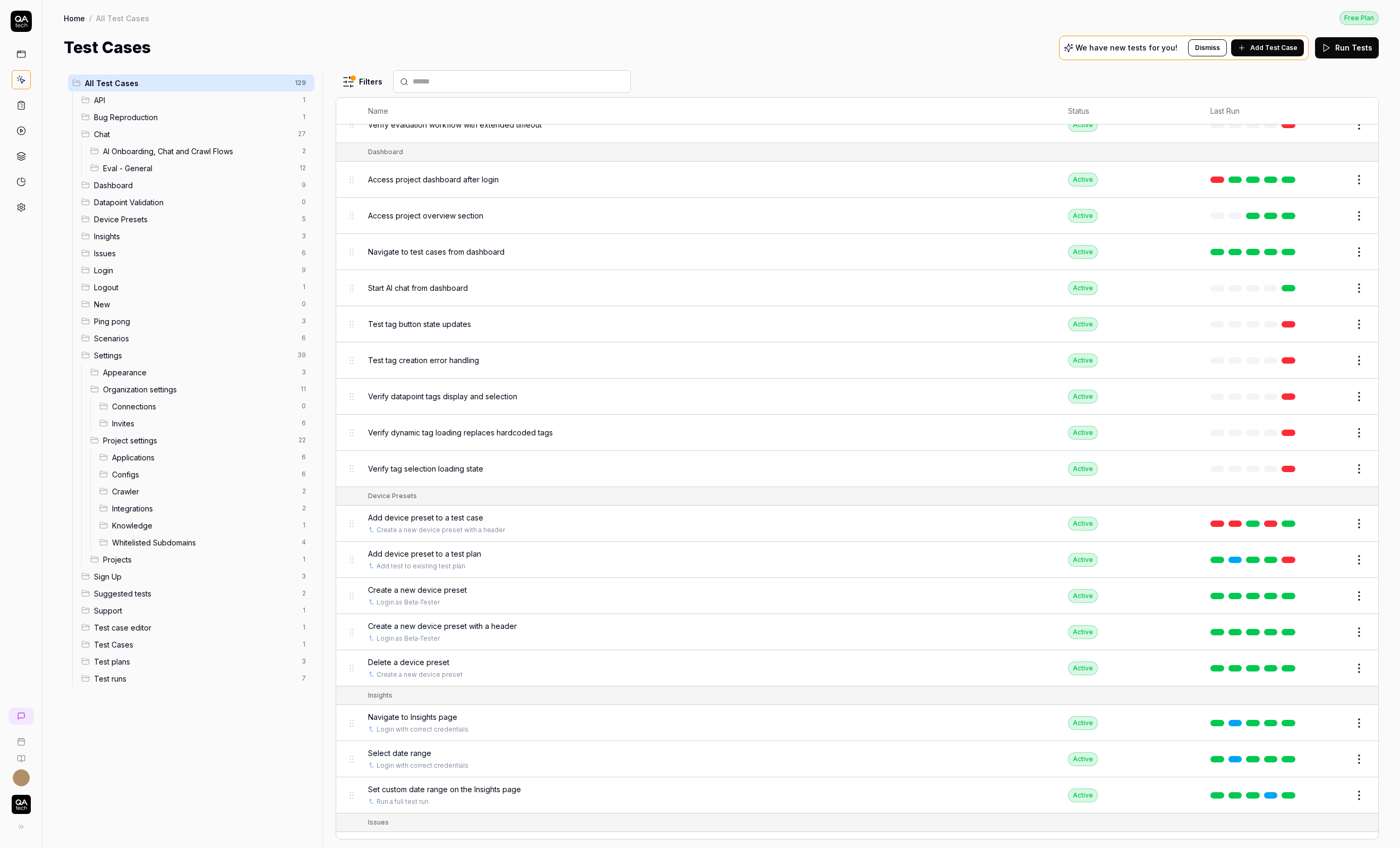
click at [1338, 424] on button "Edit" at bounding box center [1335, 433] width 26 height 17
click at [1335, 388] on button "Edit" at bounding box center [1335, 397] width 26 height 17
click at [1334, 352] on button "Edit" at bounding box center [1335, 360] width 26 height 17
click at [1332, 318] on button "Edit" at bounding box center [1335, 324] width 26 height 17
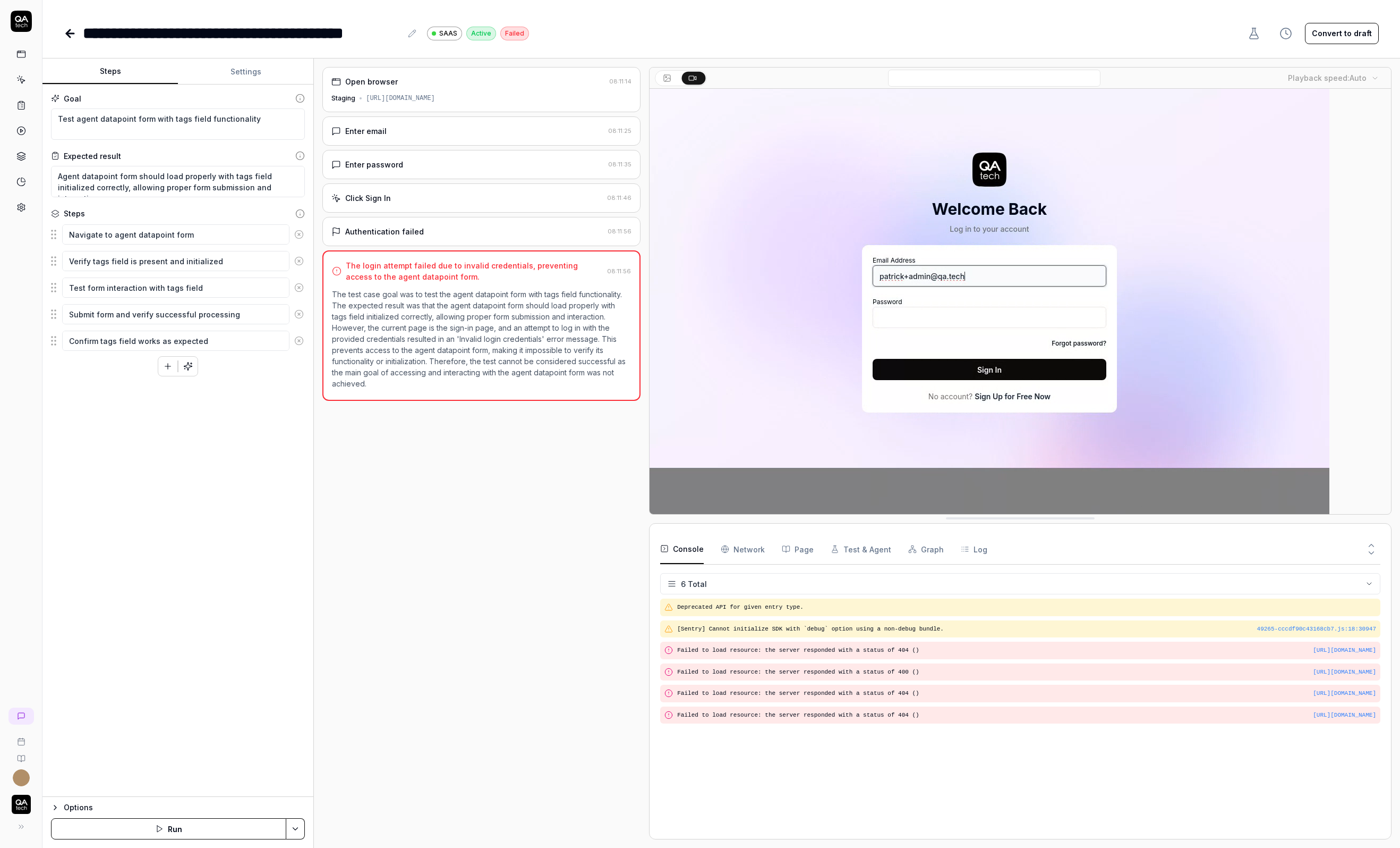
click at [1346, 30] on button "Convert to draft" at bounding box center [1342, 33] width 74 height 21
type textarea "*"
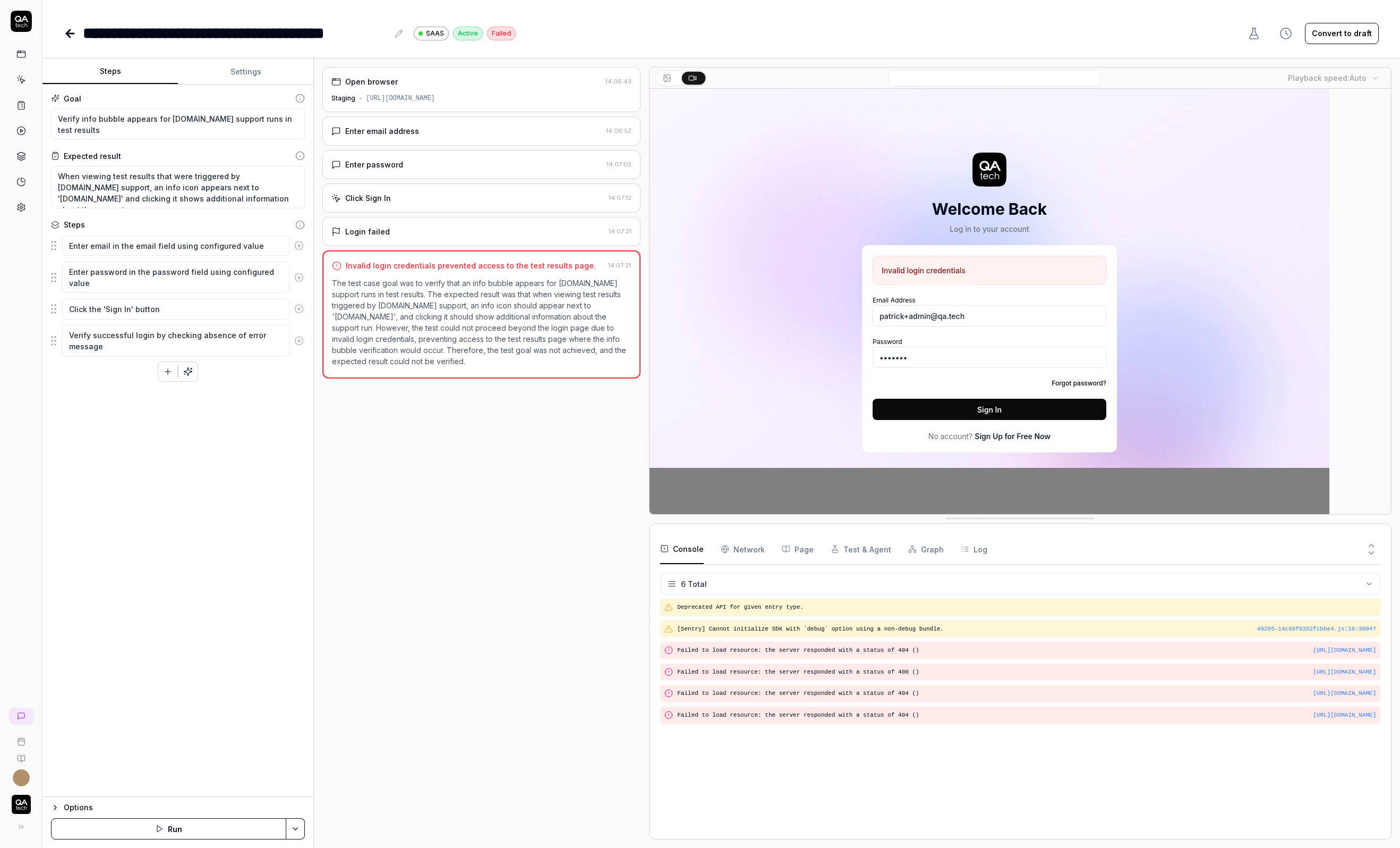
click at [1347, 29] on button "Convert to draft" at bounding box center [1342, 33] width 74 height 21
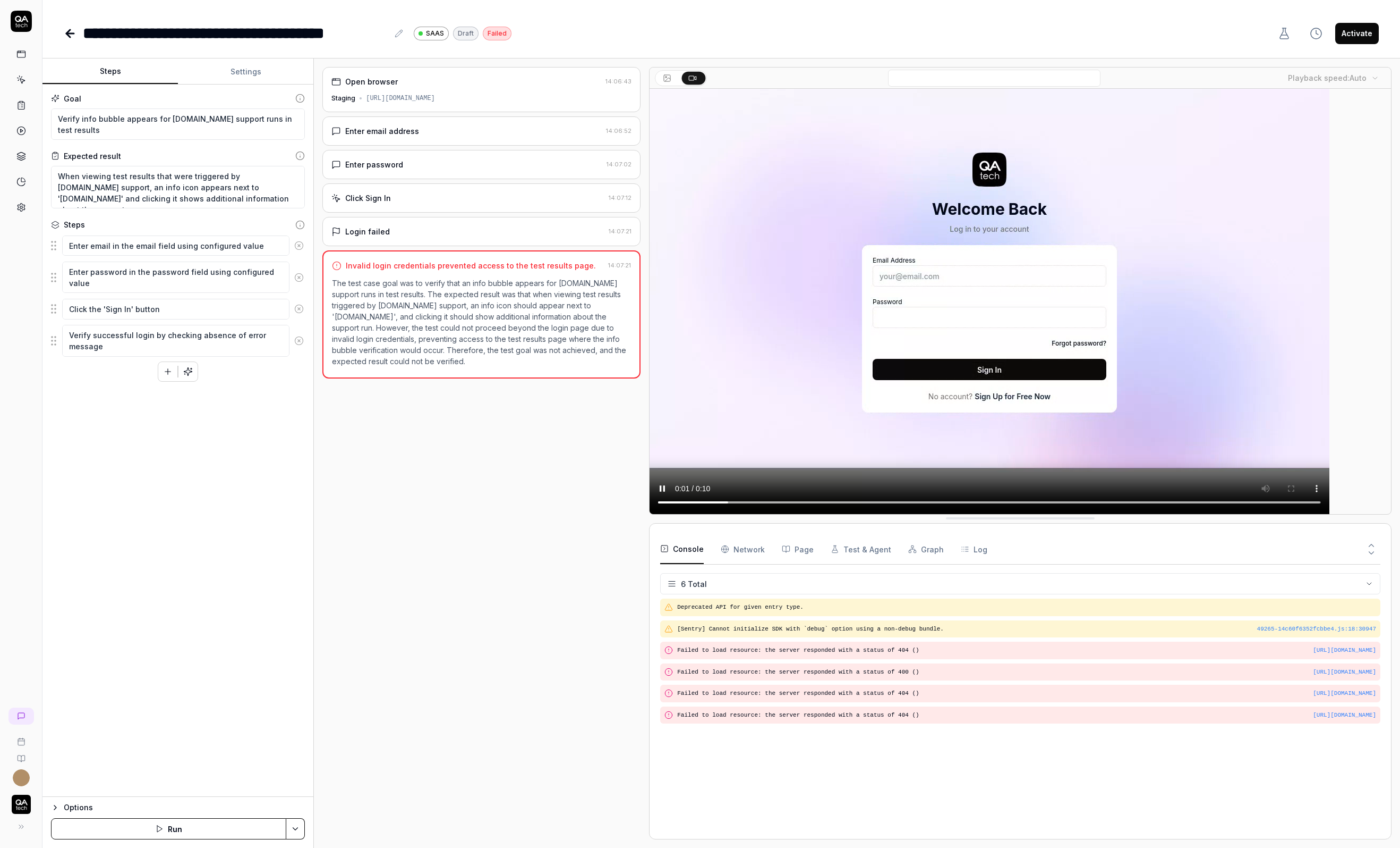
type textarea "*"
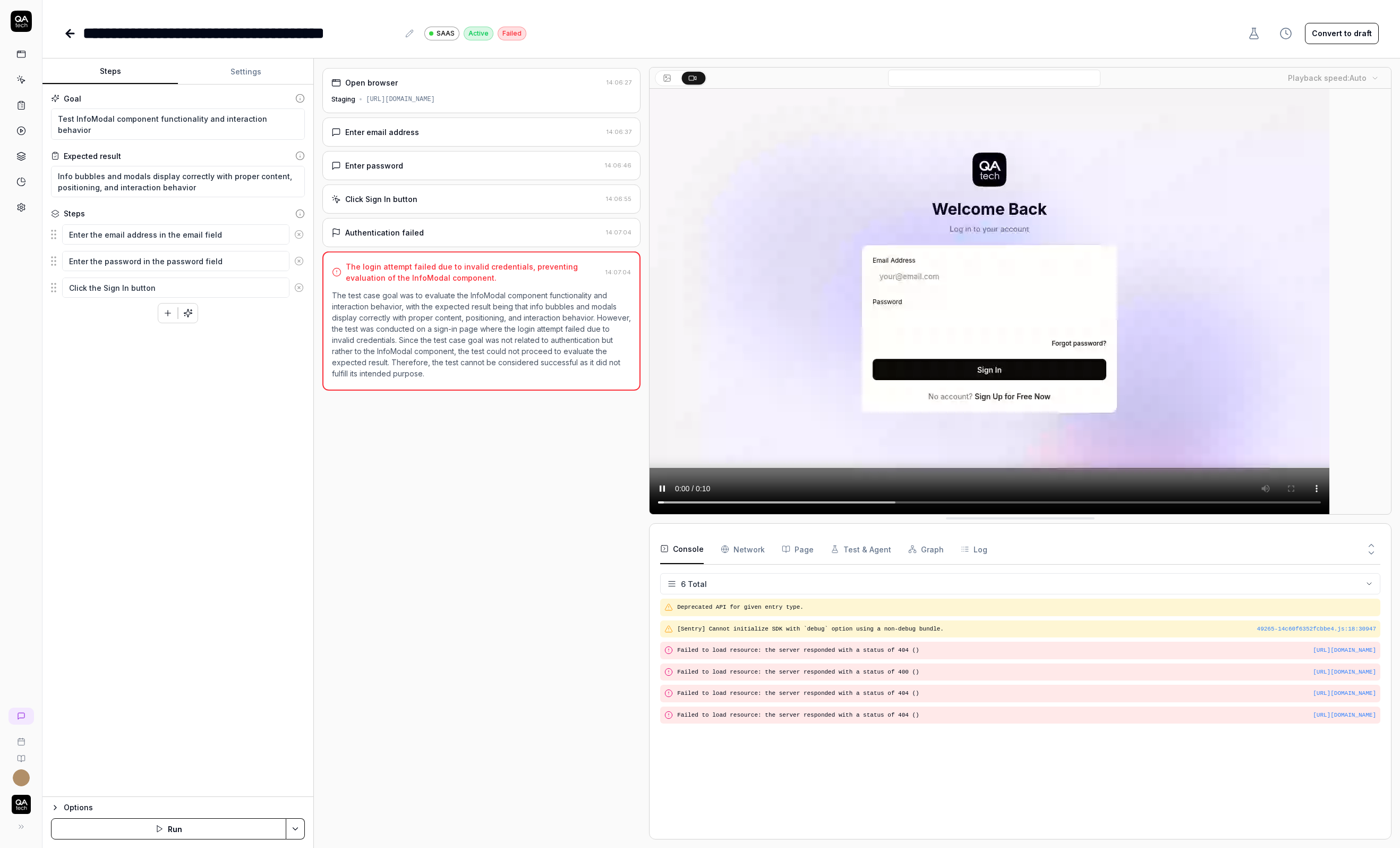
type textarea "*"
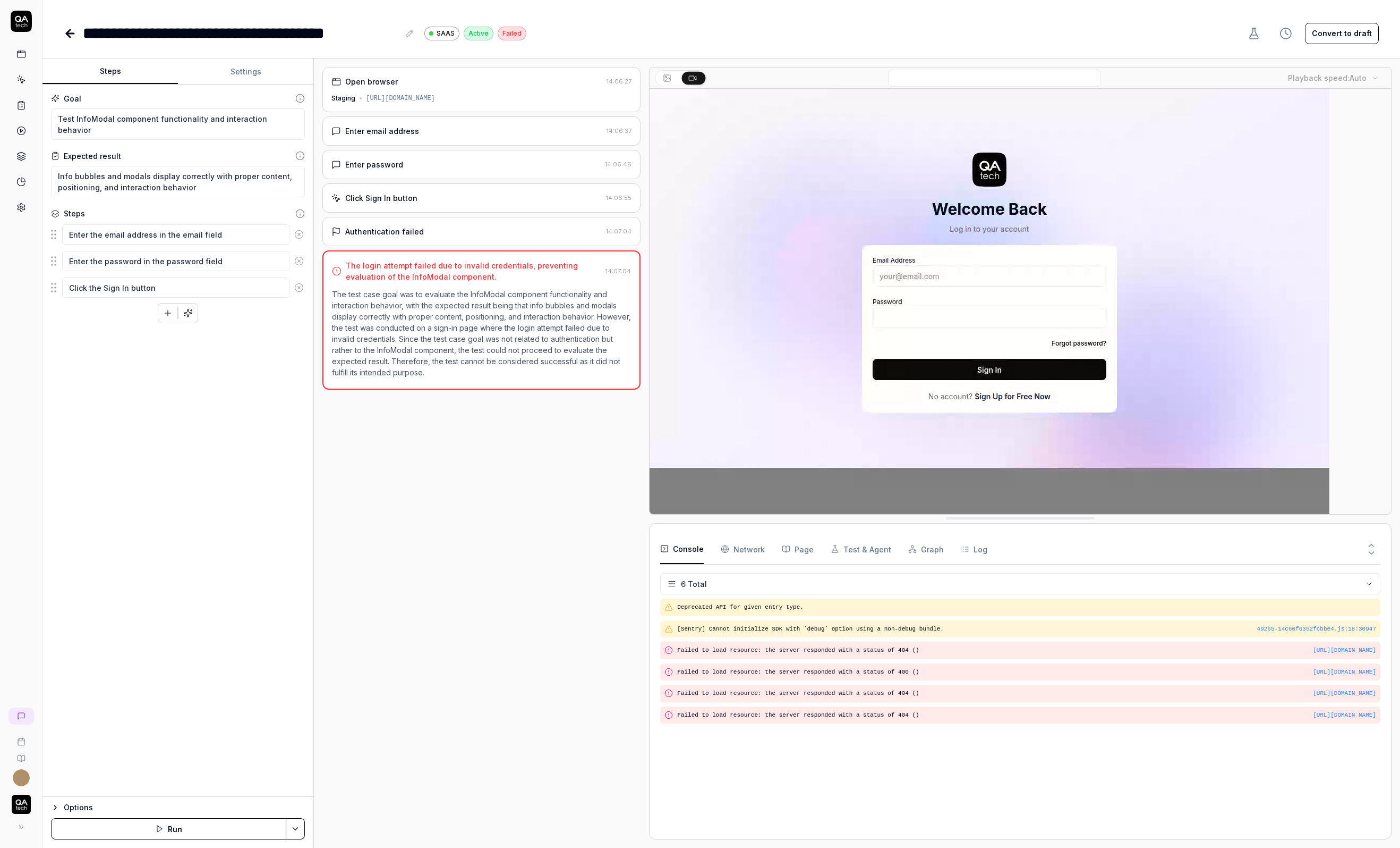
click at [1350, 31] on button "Convert to draft" at bounding box center [1342, 33] width 74 height 21
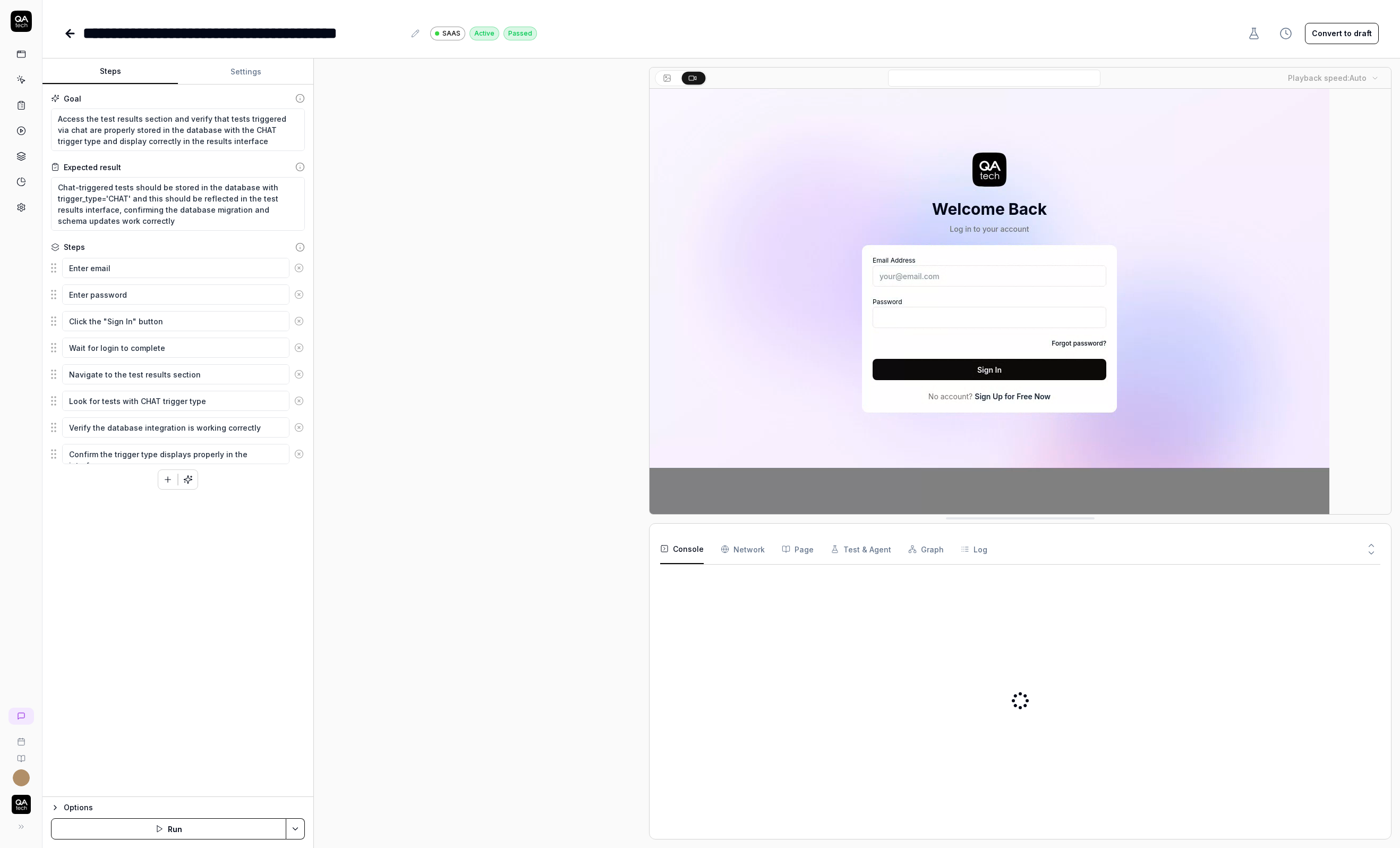
type textarea "*"
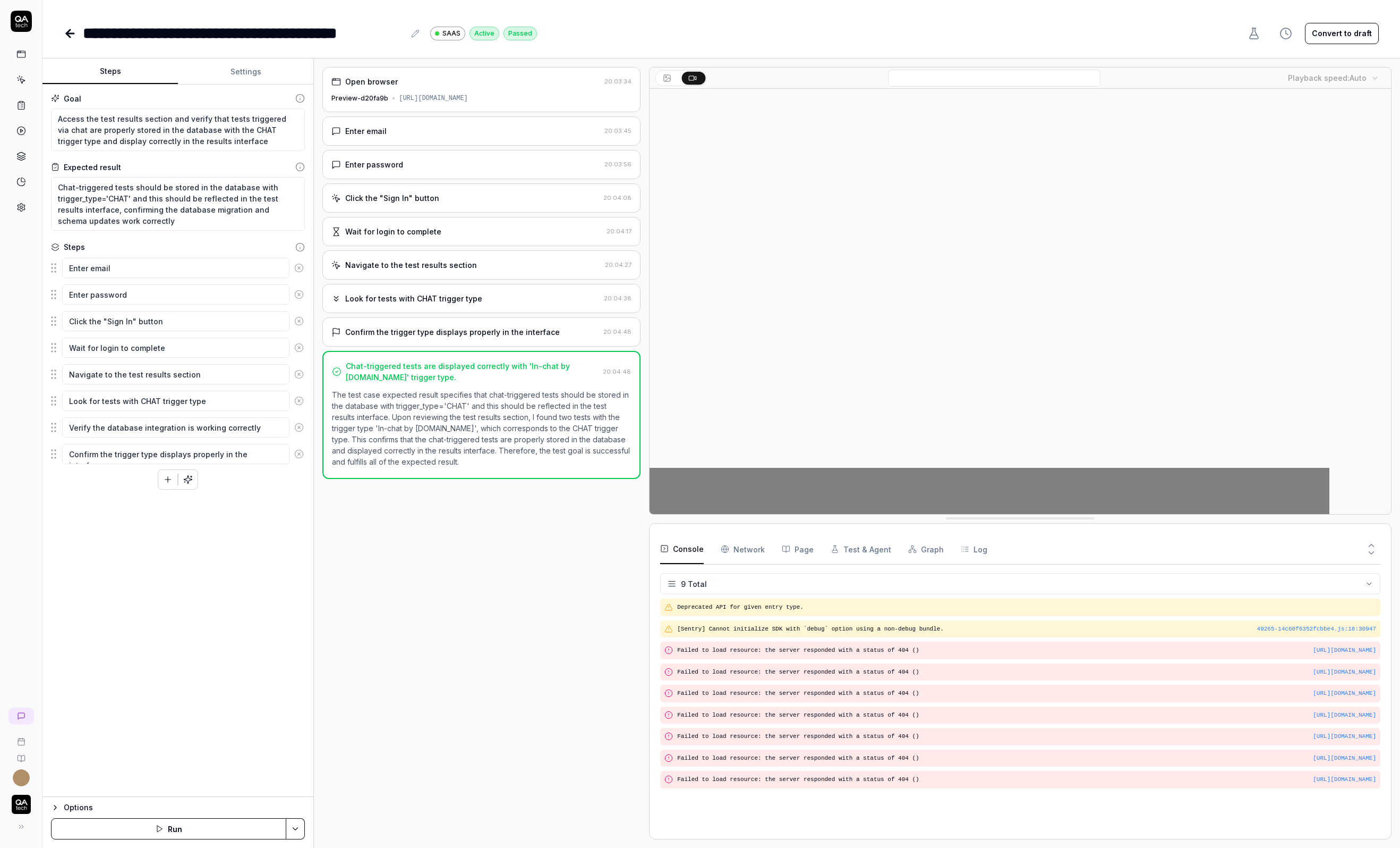
click at [421, 286] on div "Look for tests with CHAT trigger type 20:04:38" at bounding box center [481, 299] width 318 height 30
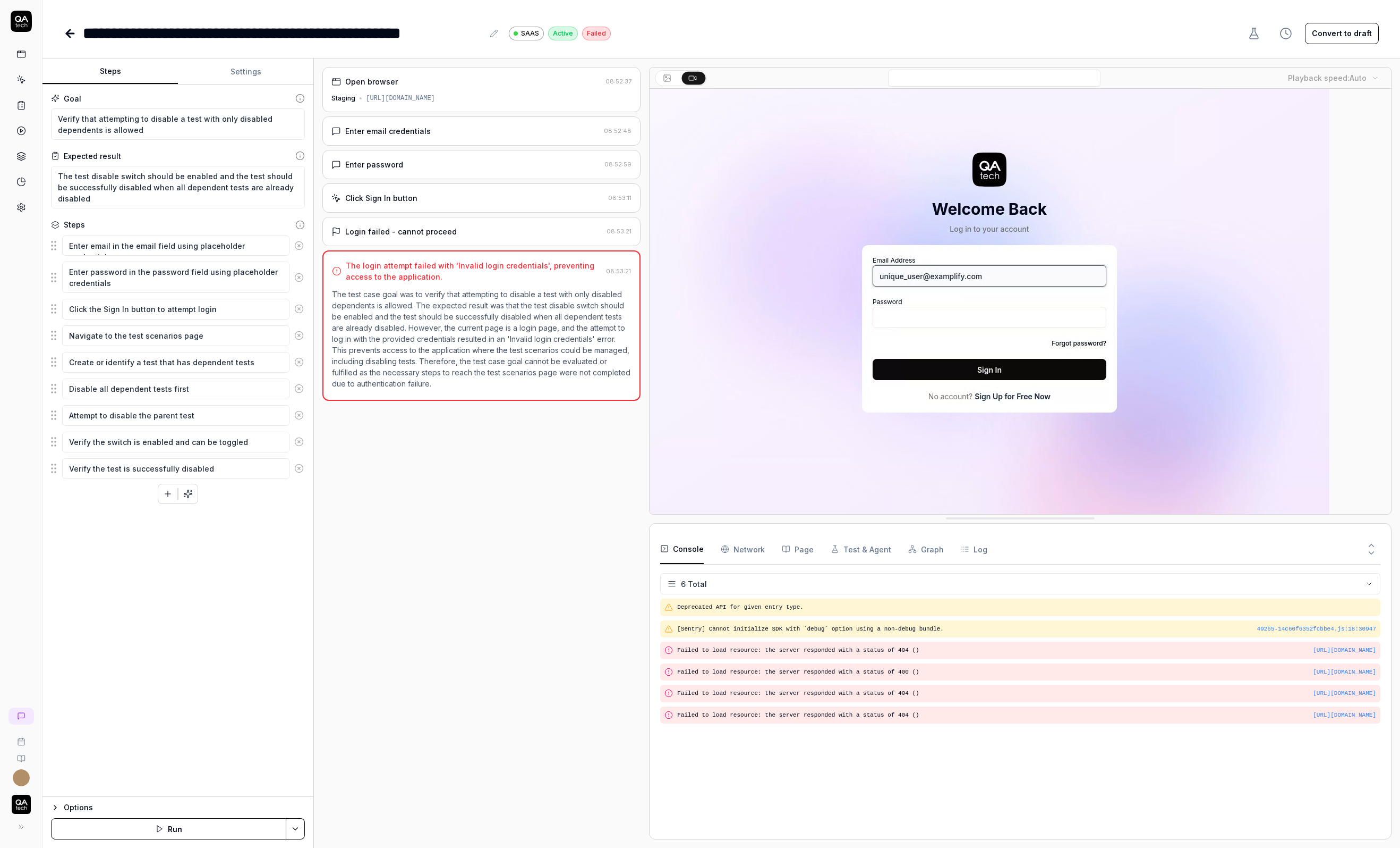
click at [1346, 30] on button "Convert to draft" at bounding box center [1342, 33] width 74 height 21
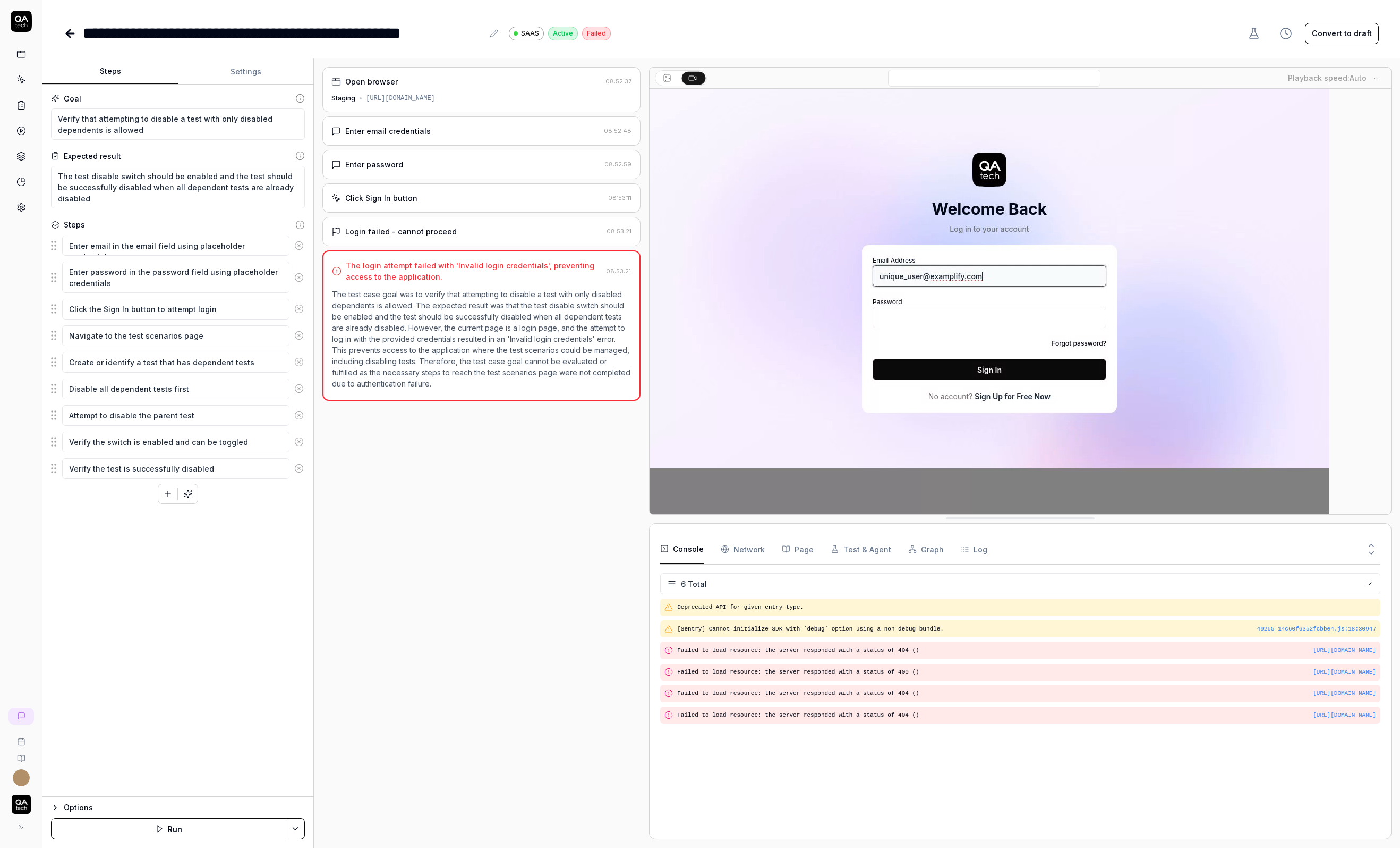
type textarea "*"
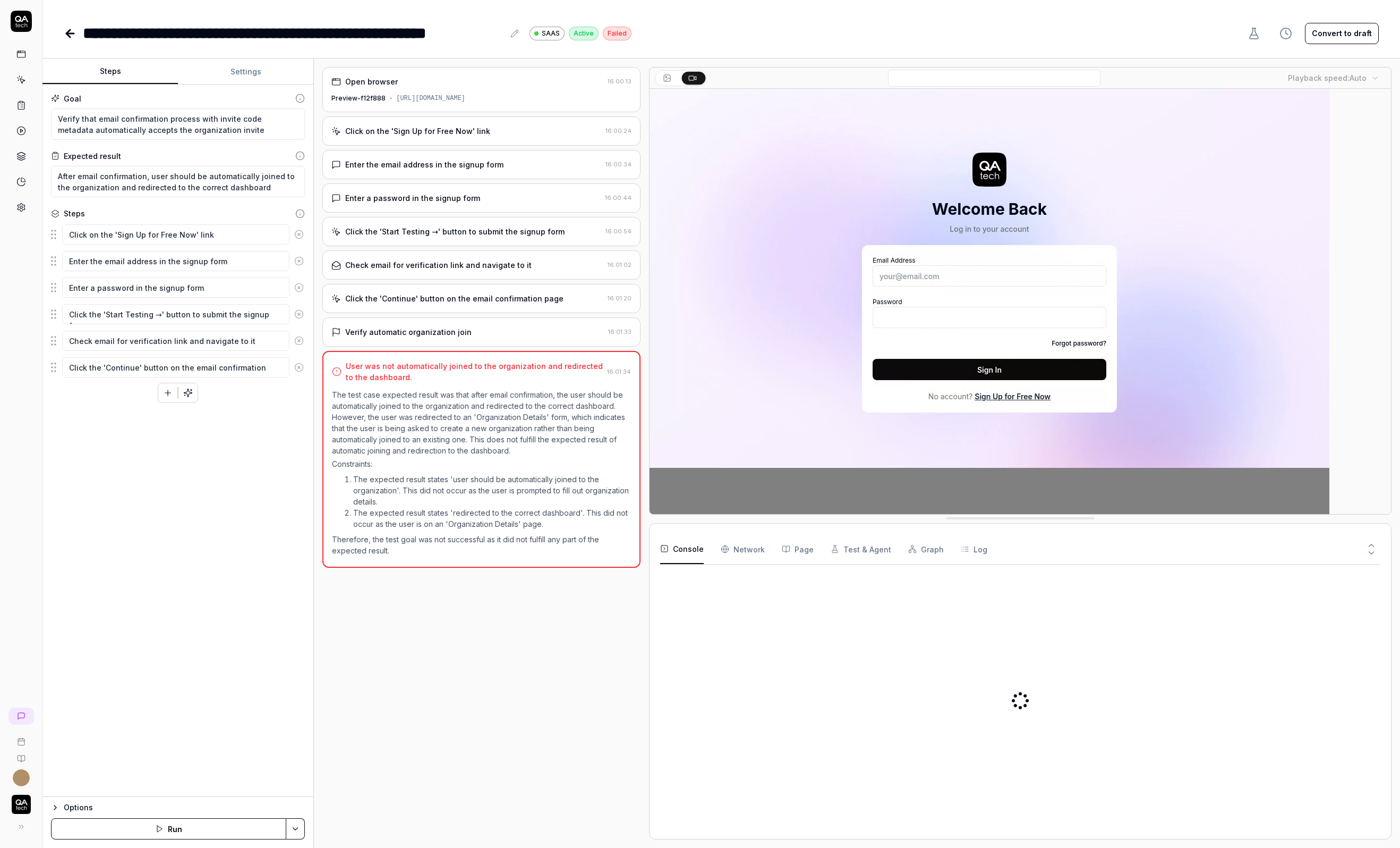
type textarea "*"
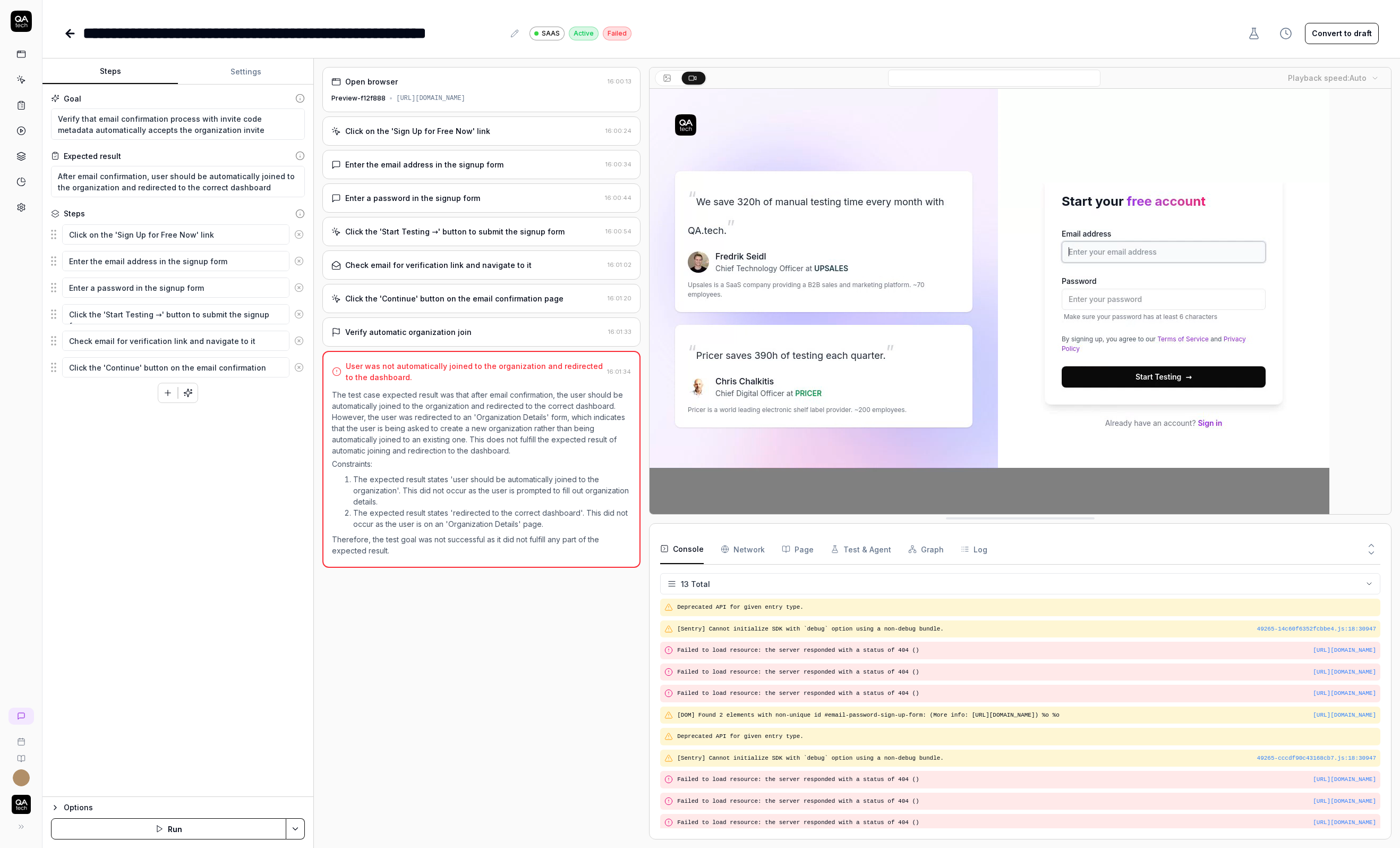
scroll to position [44, 0]
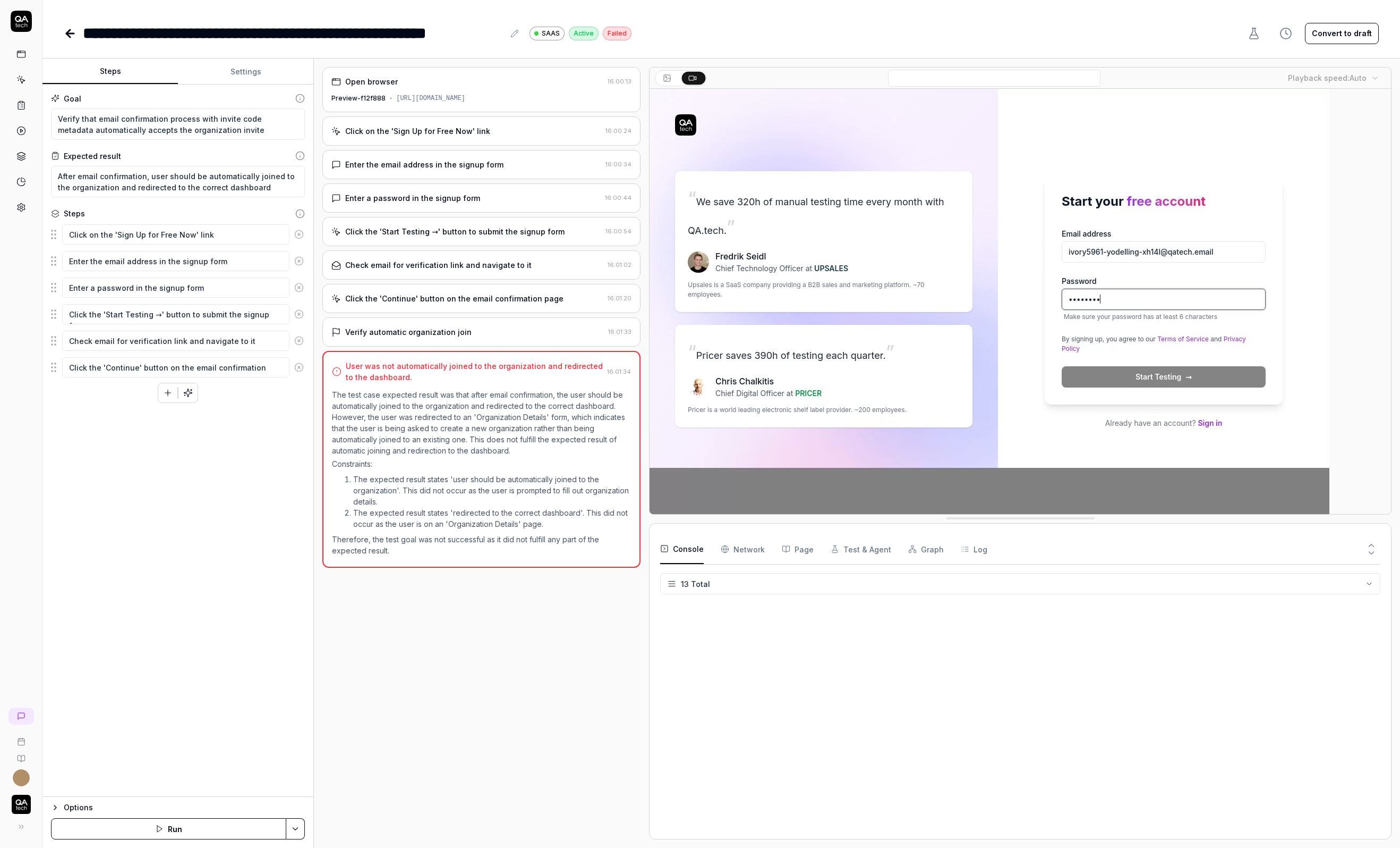
click at [403, 131] on div "Click on the 'Sign Up for Free Now' link" at bounding box center [417, 131] width 145 height 11
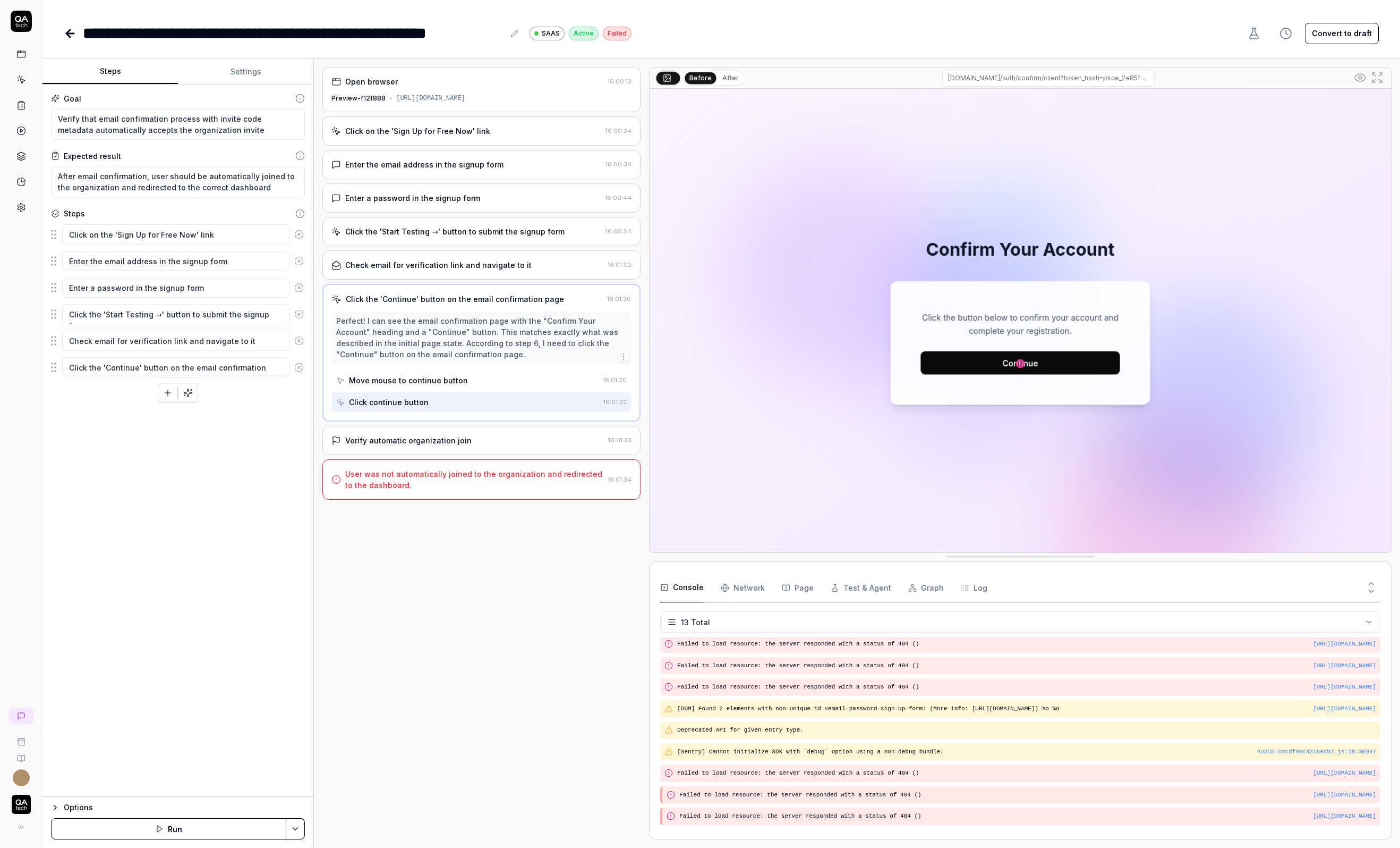
click at [428, 91] on div "Open browser 16:00:13 Preview-f12f888 https://saas-gtwezxzmw-qa-tech.vercel.app" at bounding box center [481, 90] width 318 height 45
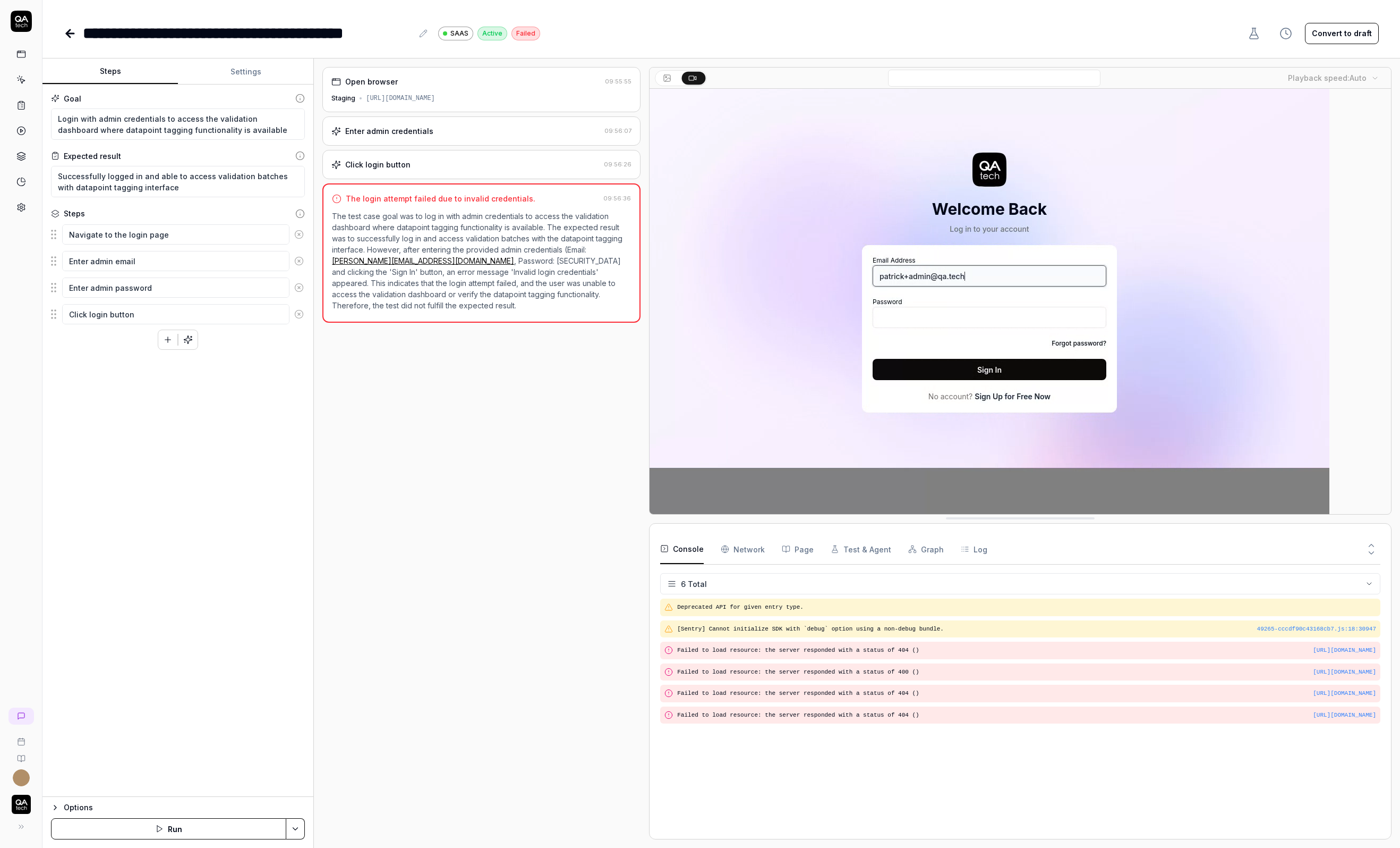
click at [1331, 30] on button "Convert to draft" at bounding box center [1342, 33] width 74 height 21
type textarea "*"
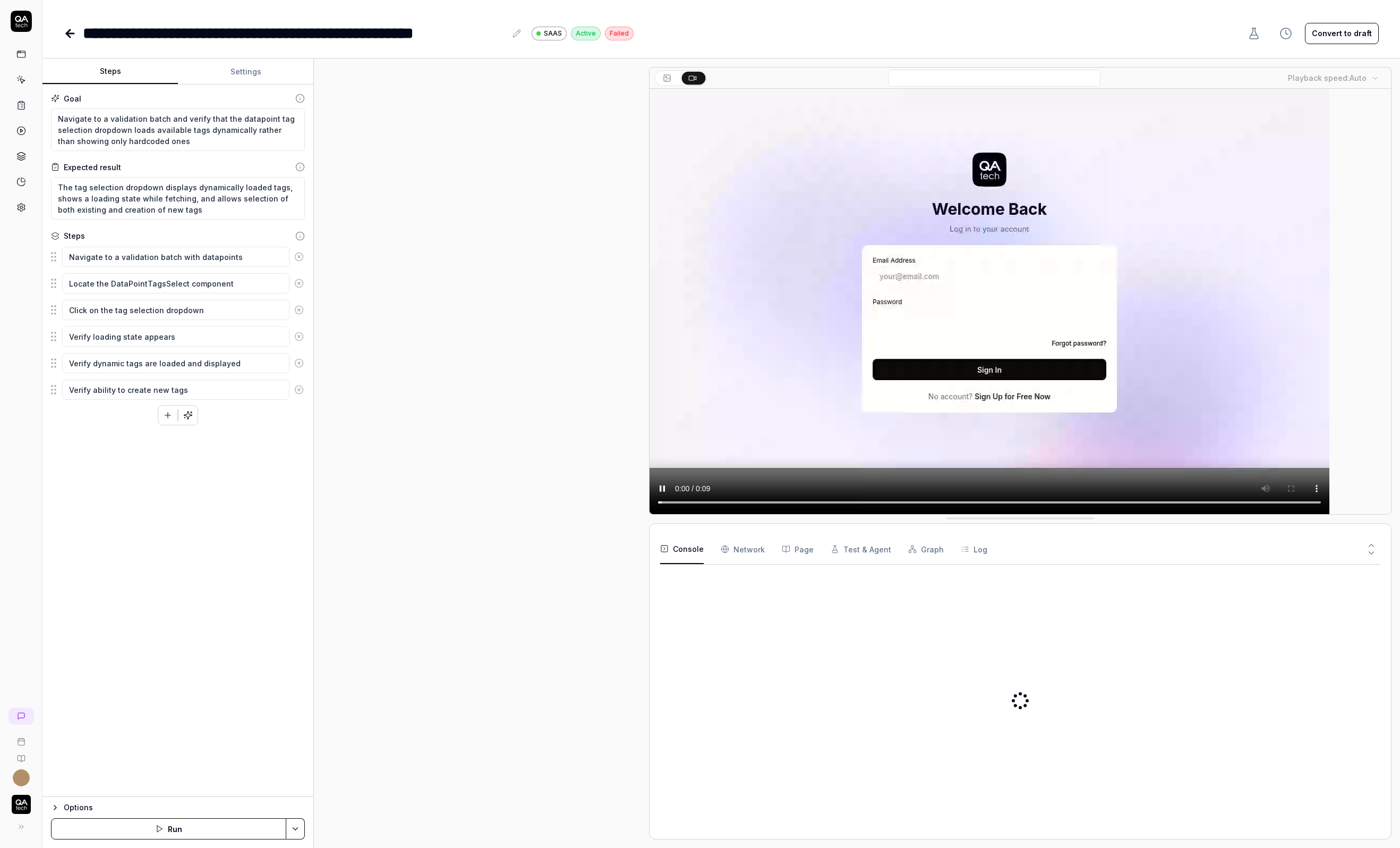
click at [1350, 37] on button "Convert to draft" at bounding box center [1342, 33] width 74 height 21
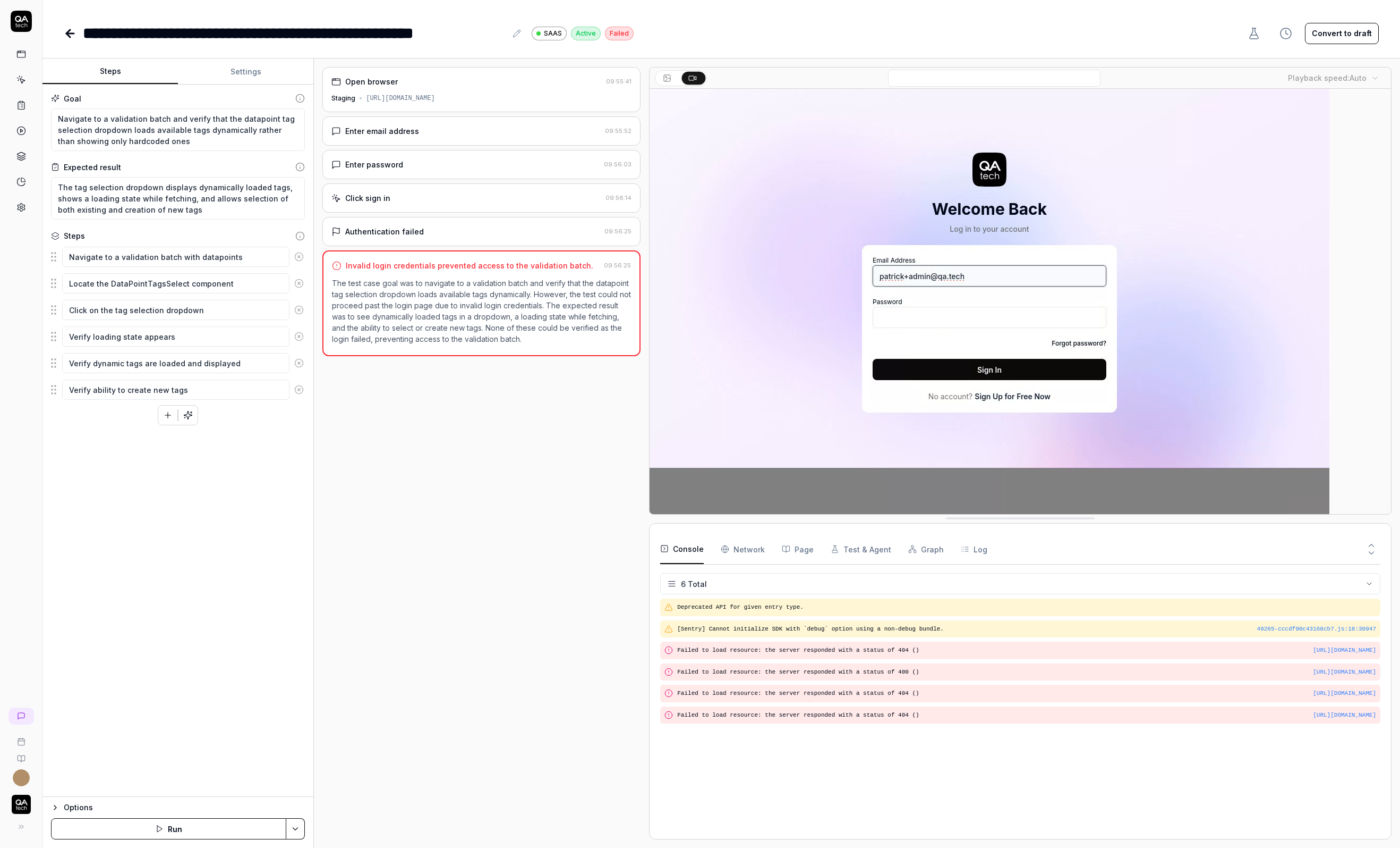
type textarea "*"
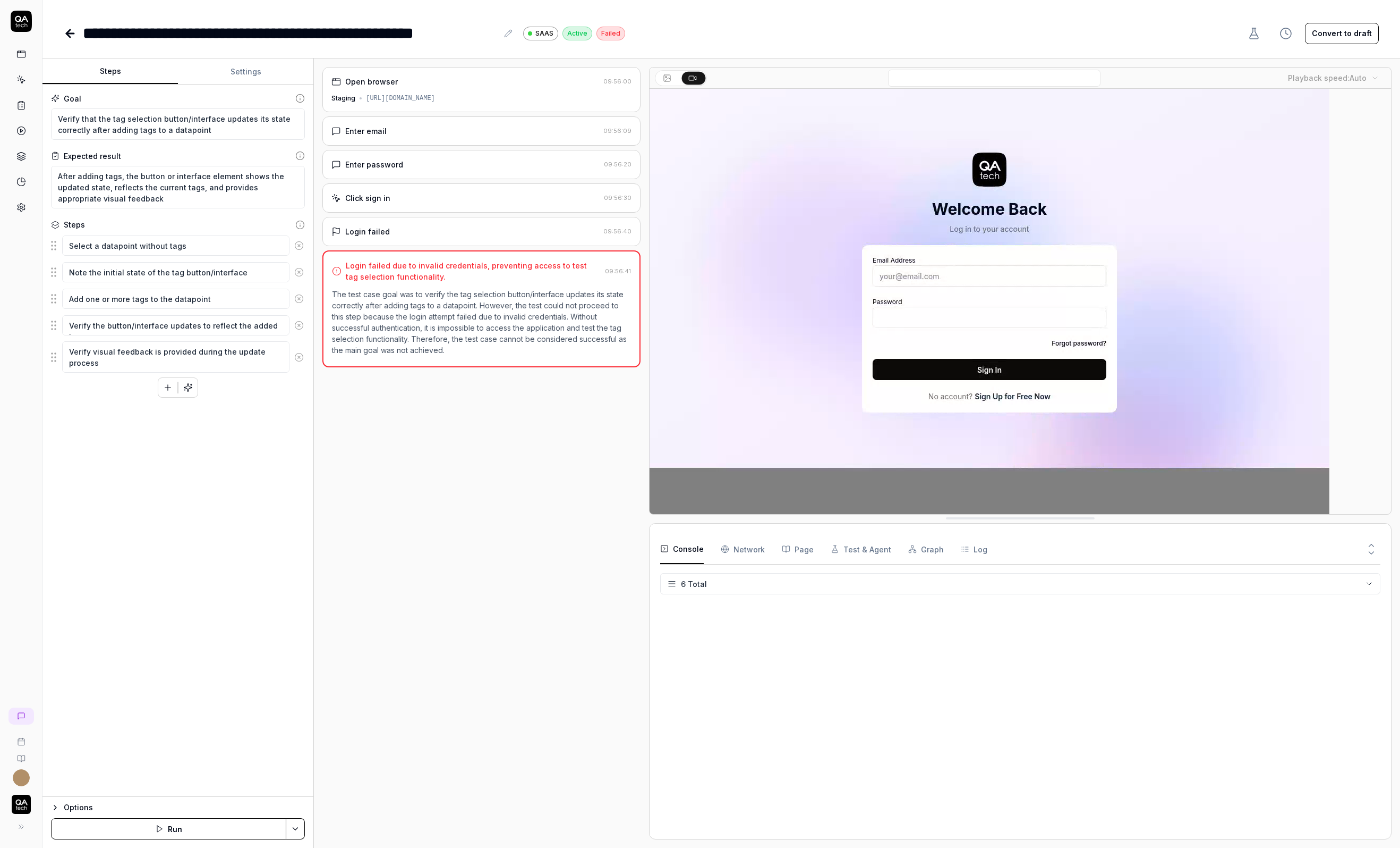
click at [1335, 38] on button "Convert to draft" at bounding box center [1342, 33] width 74 height 21
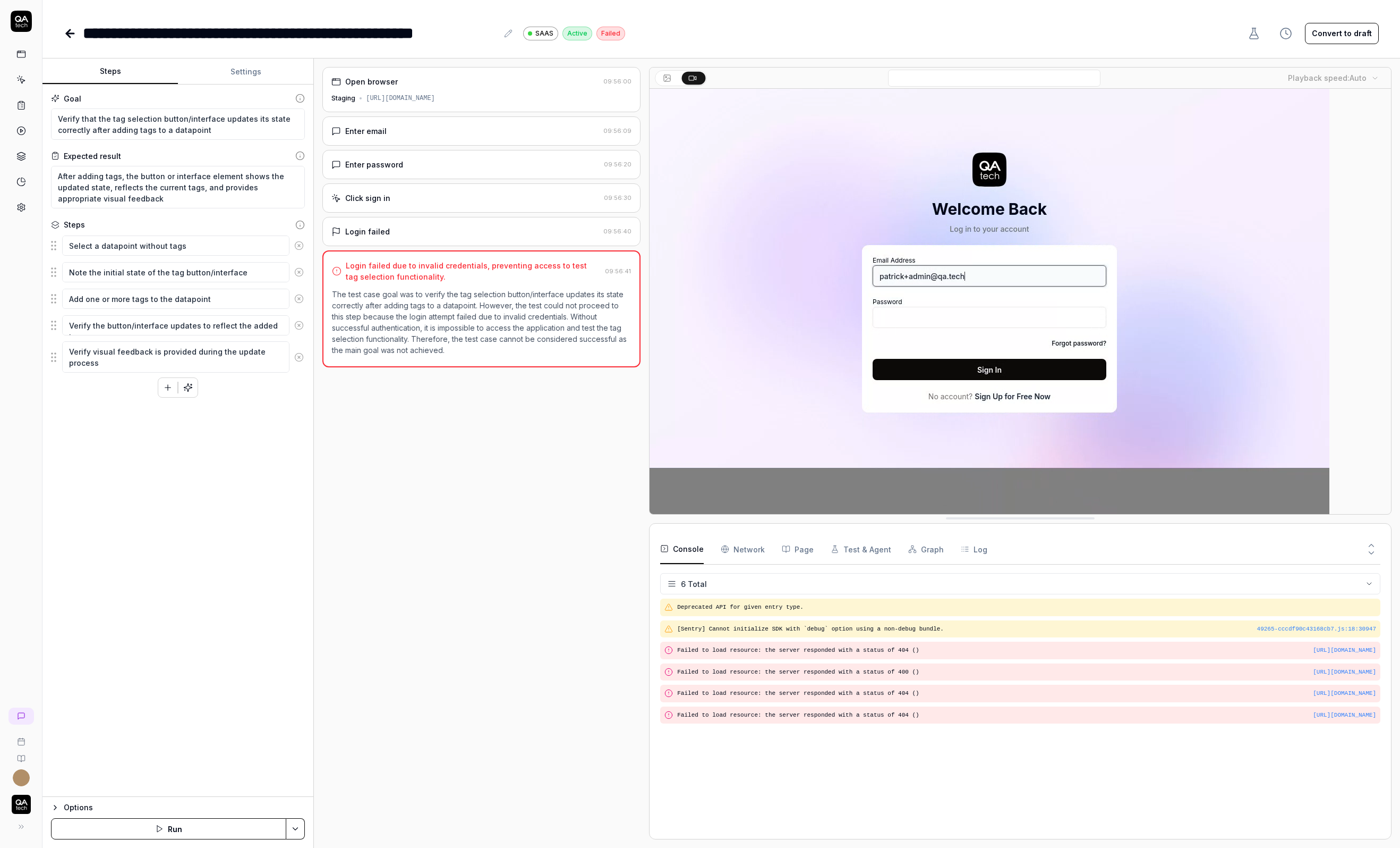
type textarea "*"
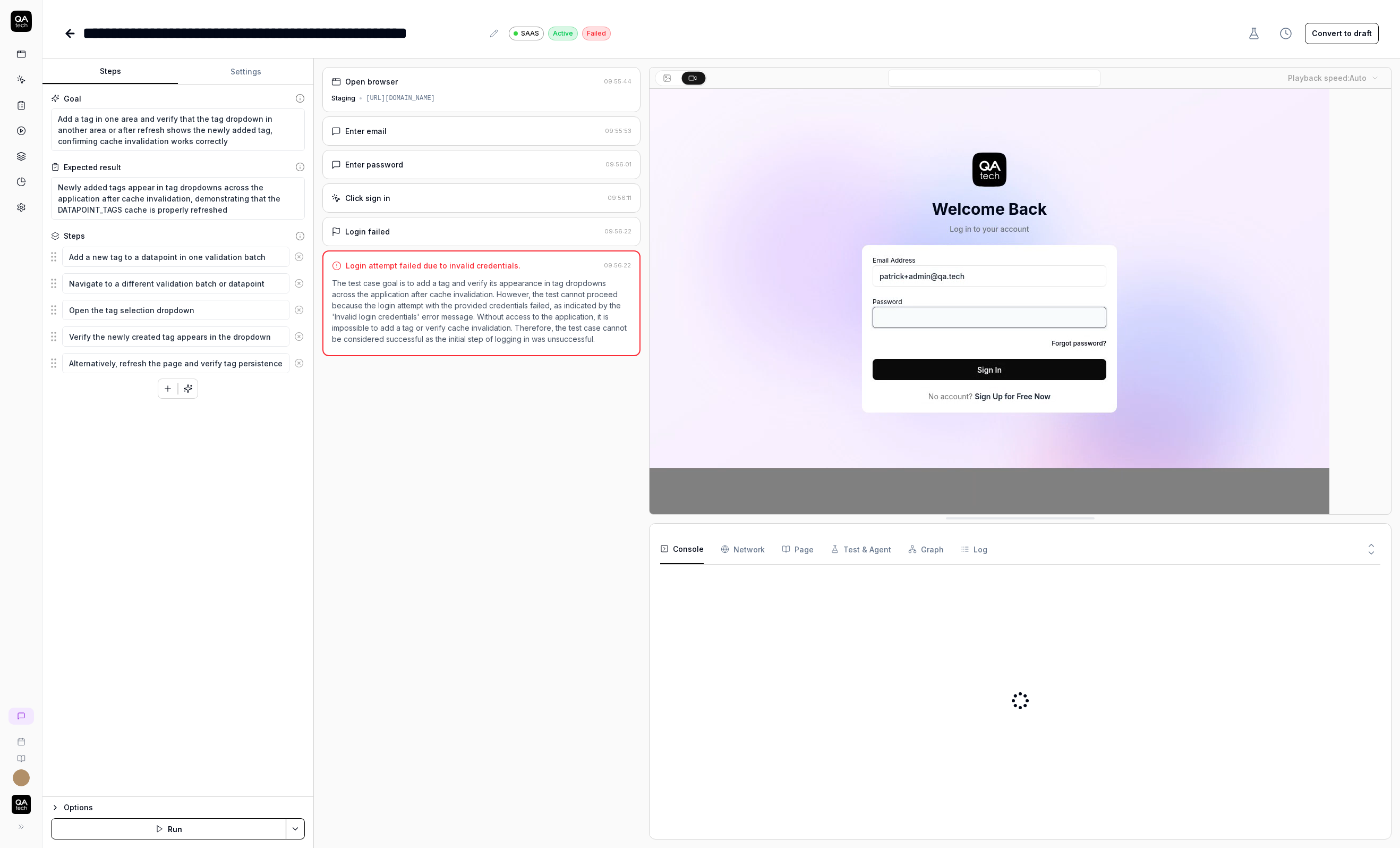
click at [1351, 38] on button "Convert to draft" at bounding box center [1342, 33] width 74 height 21
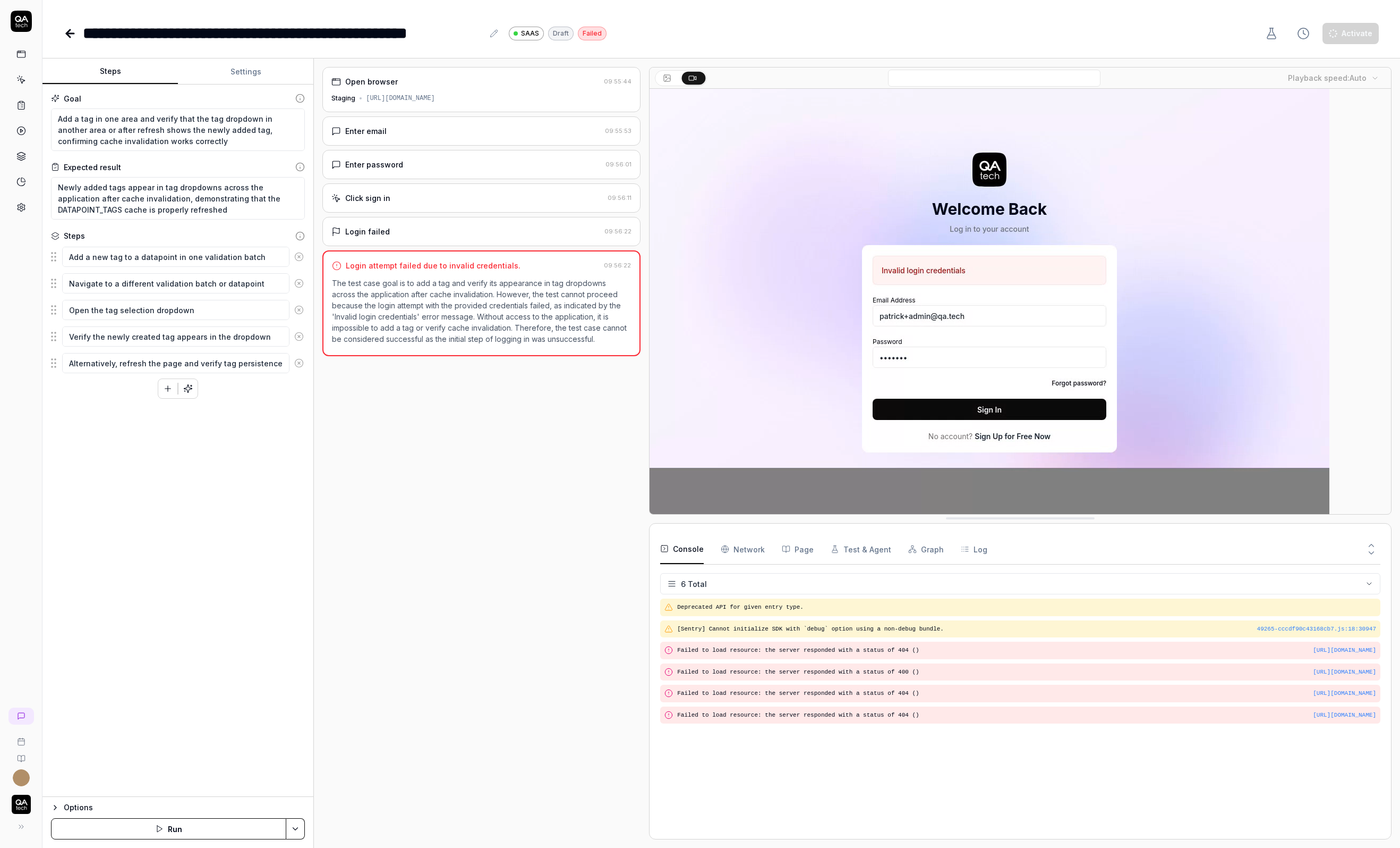
type textarea "*"
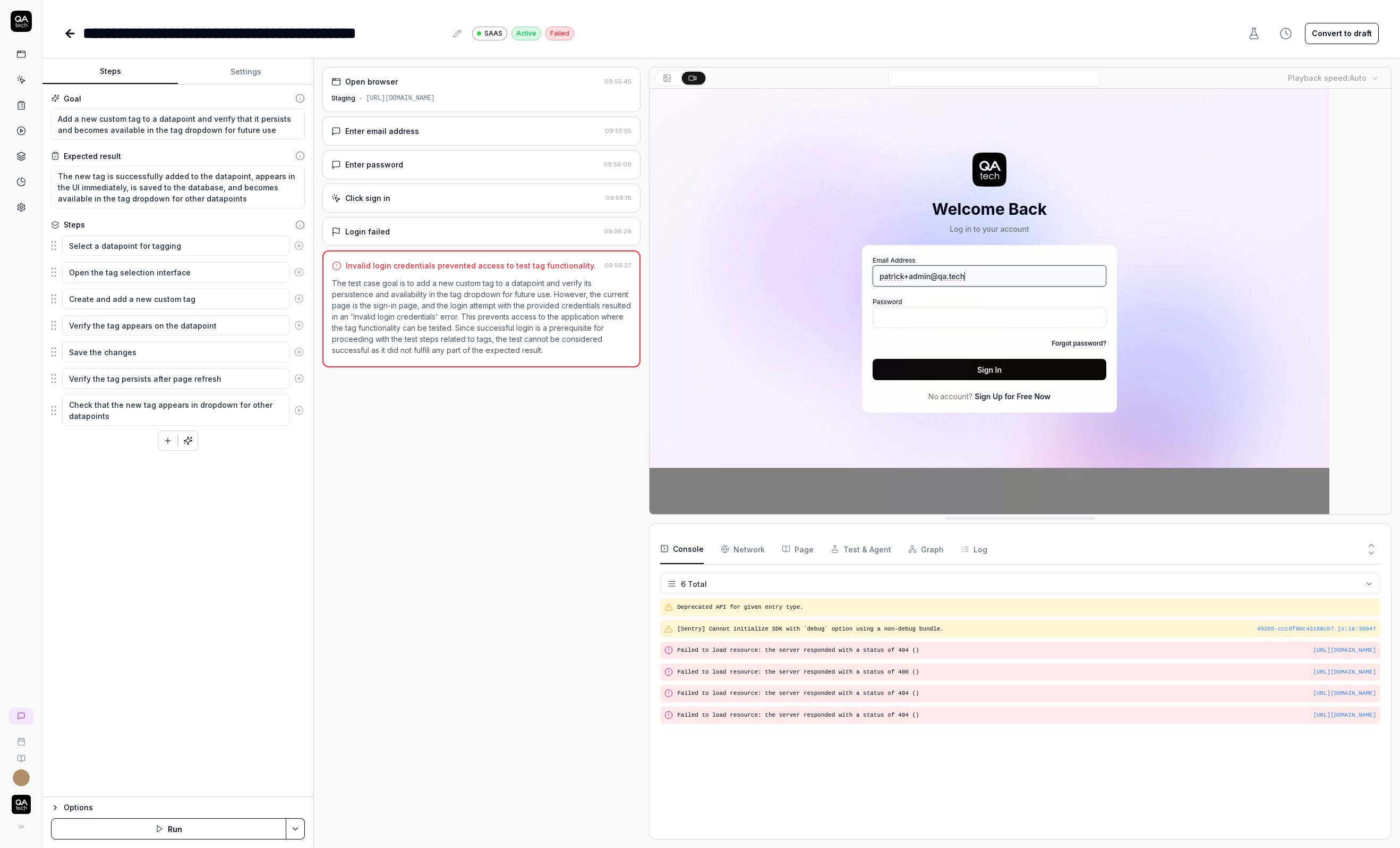
click at [1353, 30] on button "Convert to draft" at bounding box center [1342, 33] width 74 height 21
type textarea "*"
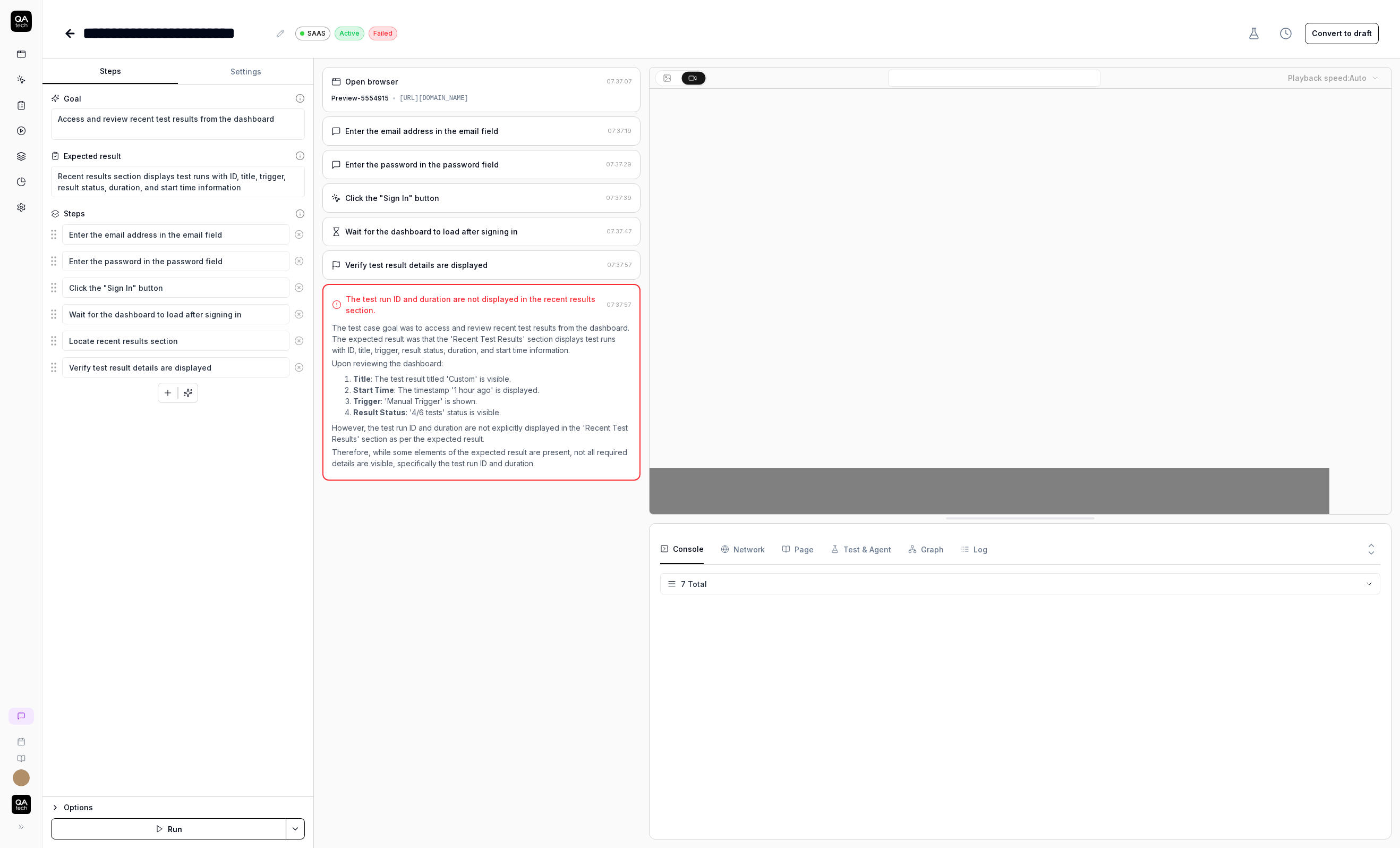
click at [469, 217] on div "Wait for the dashboard to load after signing in 07:37:47" at bounding box center [481, 232] width 318 height 30
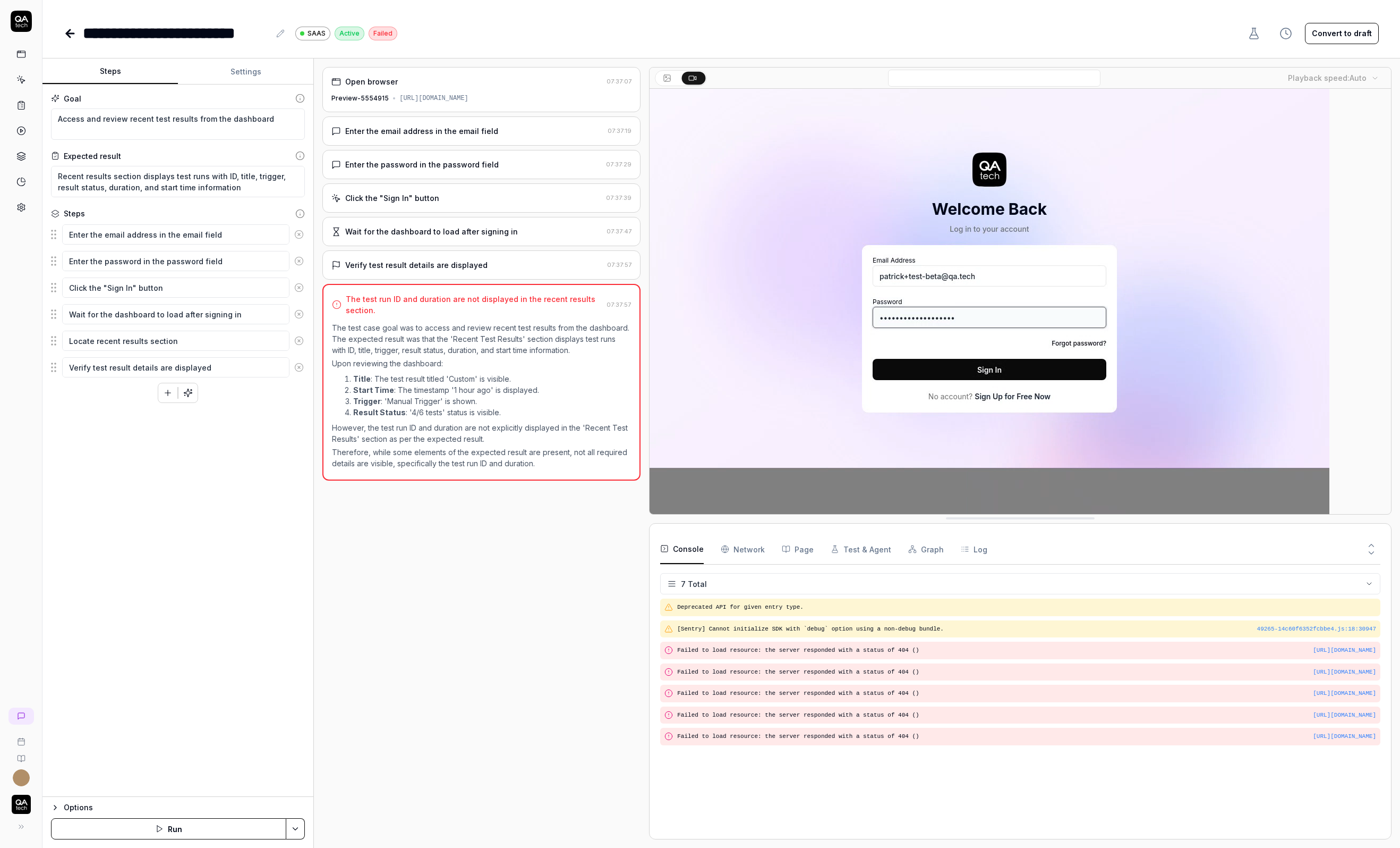
click at [421, 131] on div "Enter the email address in the email field" at bounding box center [421, 131] width 153 height 11
type textarea "*"
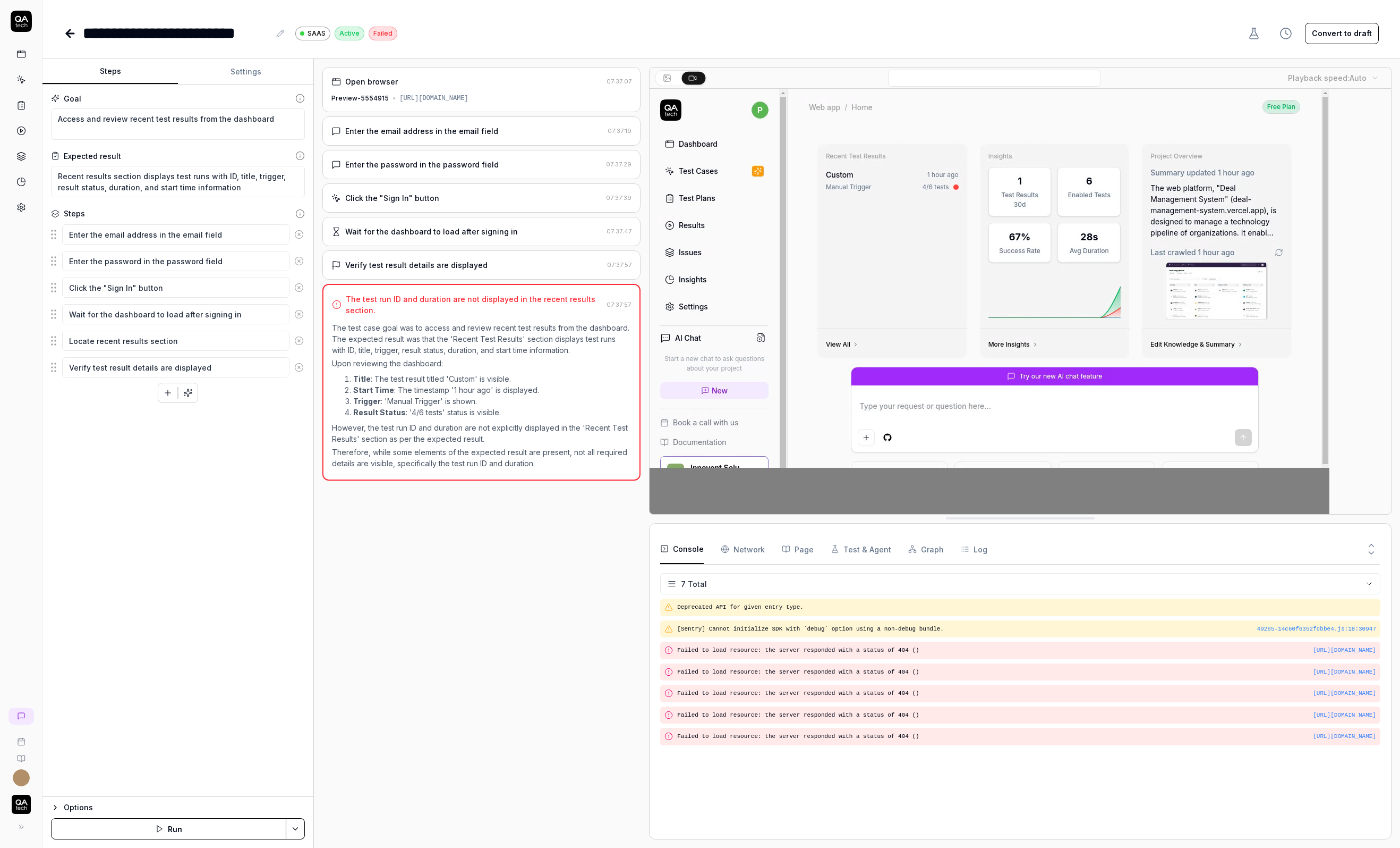
click at [233, 65] on button "Settings" at bounding box center [245, 72] width 136 height 26
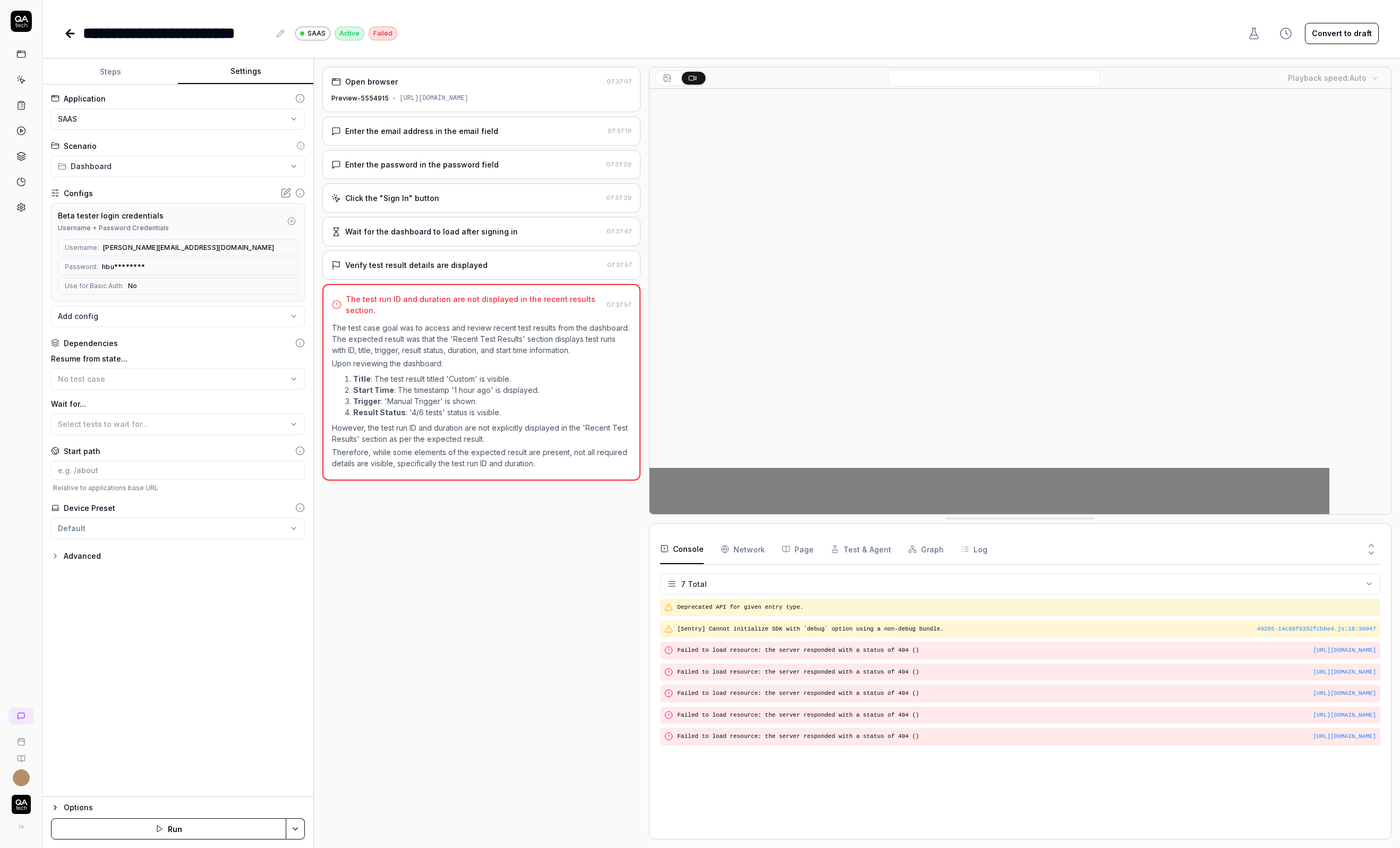
click at [1352, 29] on button "Convert to draft" at bounding box center [1342, 33] width 74 height 21
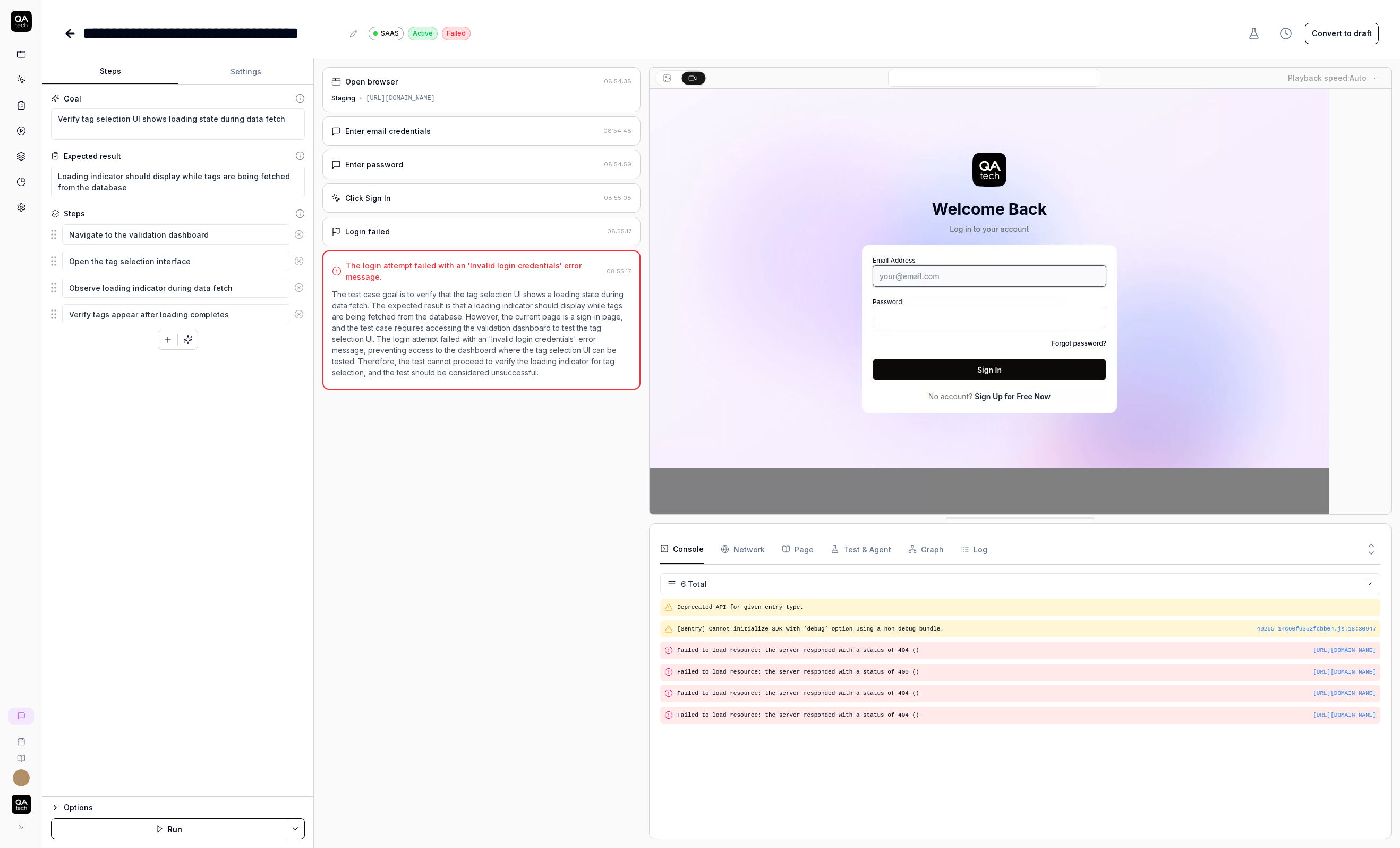
click at [1377, 32] on button "Convert to draft" at bounding box center [1342, 33] width 74 height 21
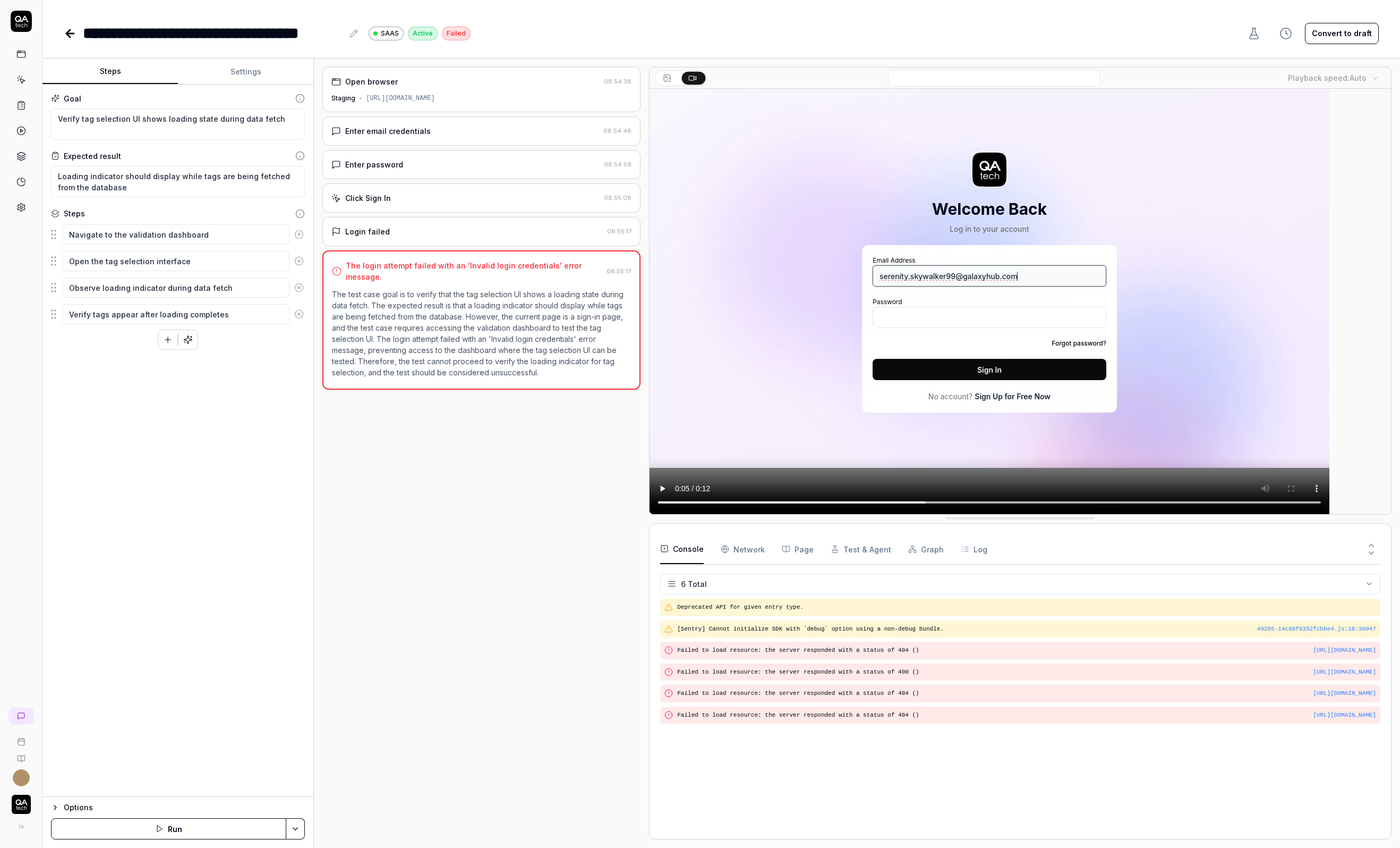
type textarea "*"
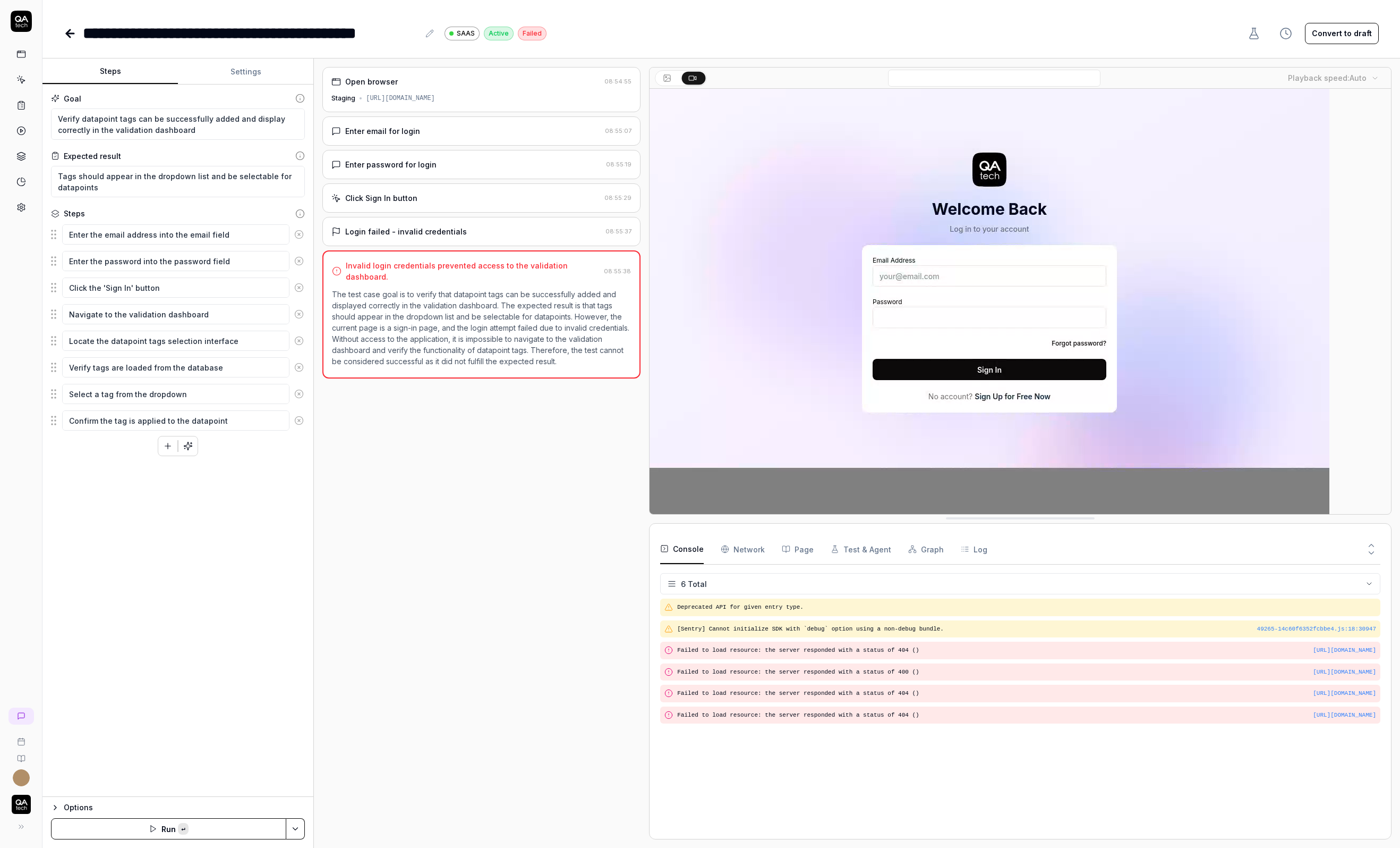
click at [1341, 33] on button "Convert to draft" at bounding box center [1342, 33] width 74 height 21
type textarea "*"
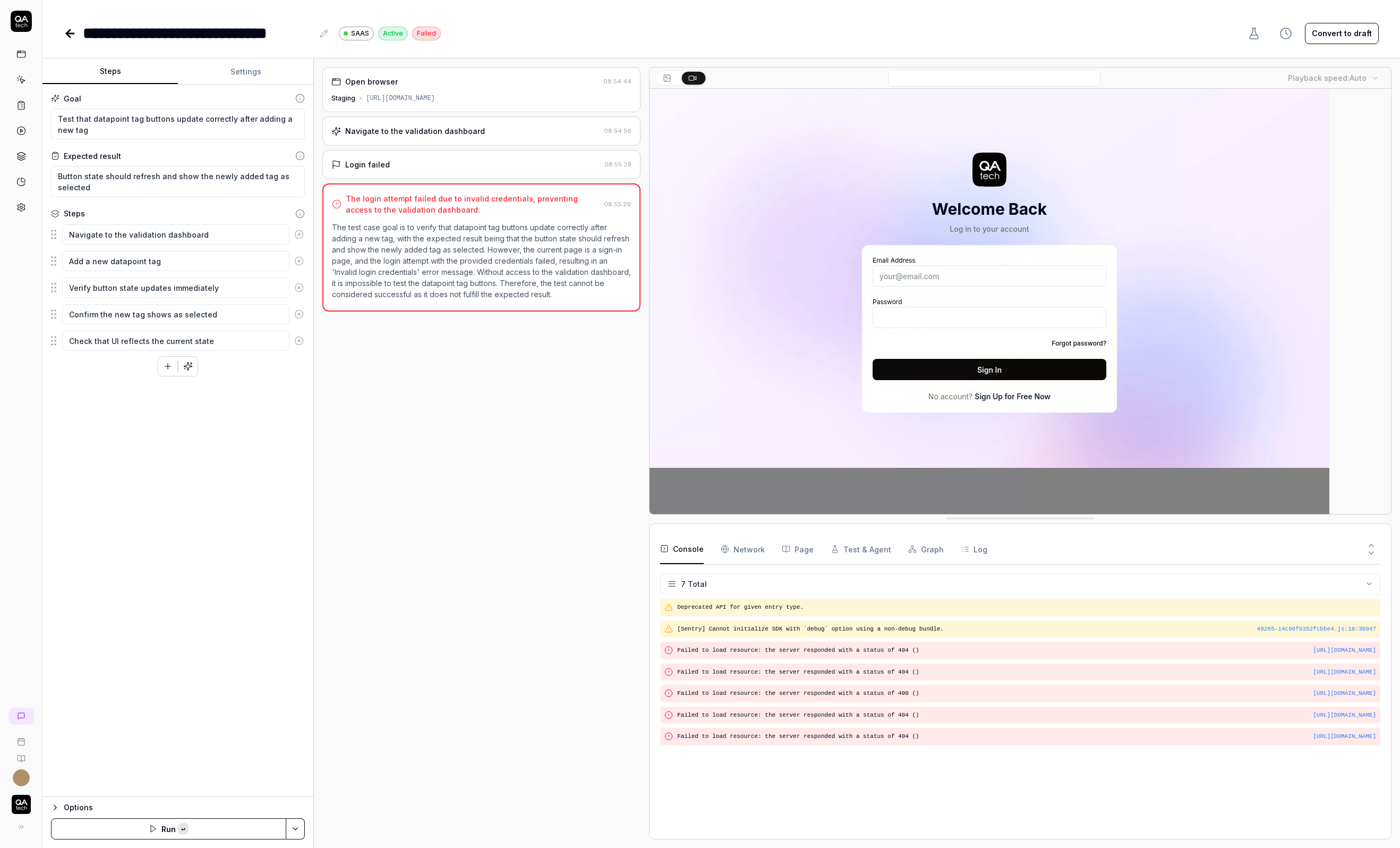
click at [1350, 30] on button "Convert to draft" at bounding box center [1342, 33] width 74 height 21
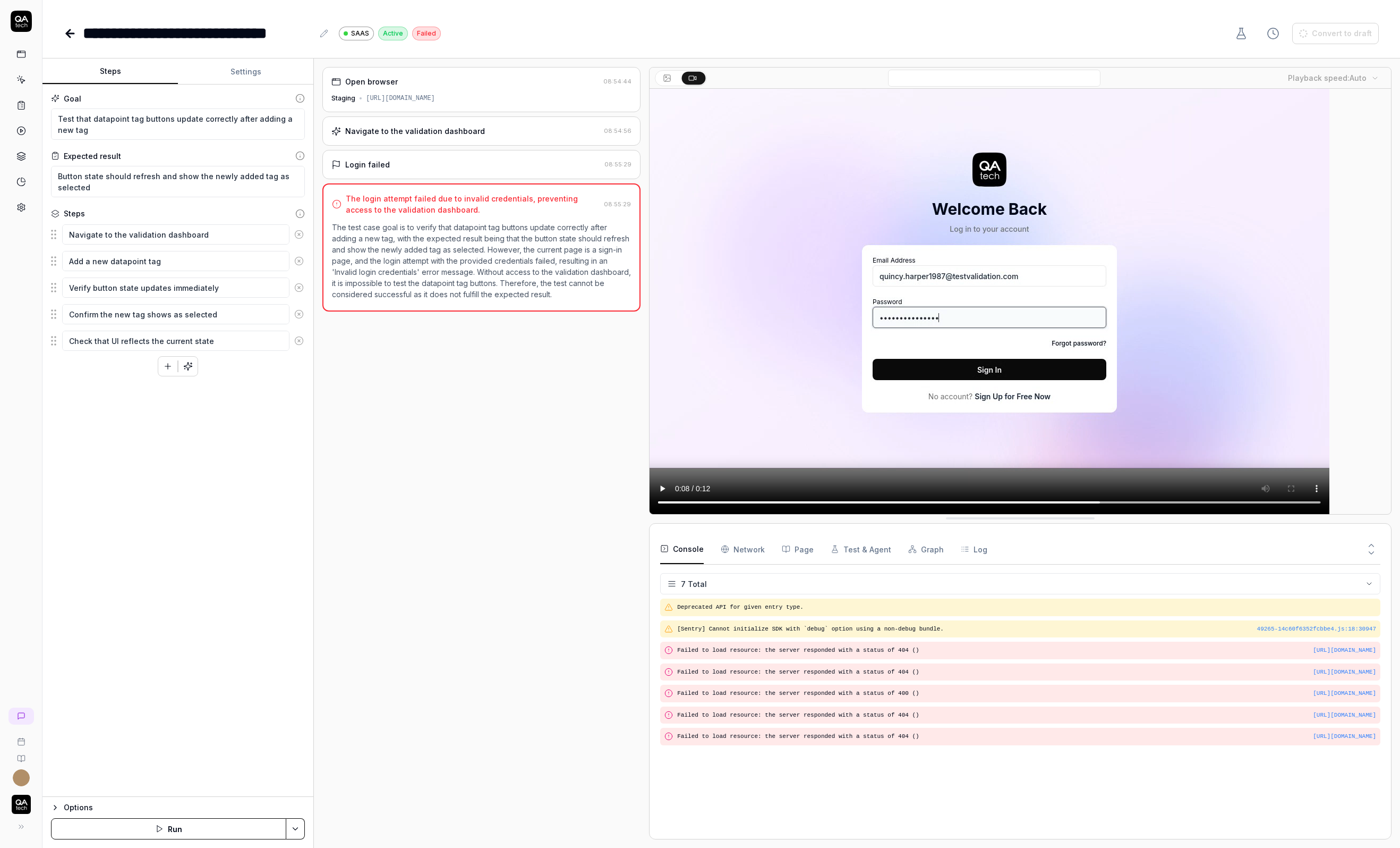
type textarea "*"
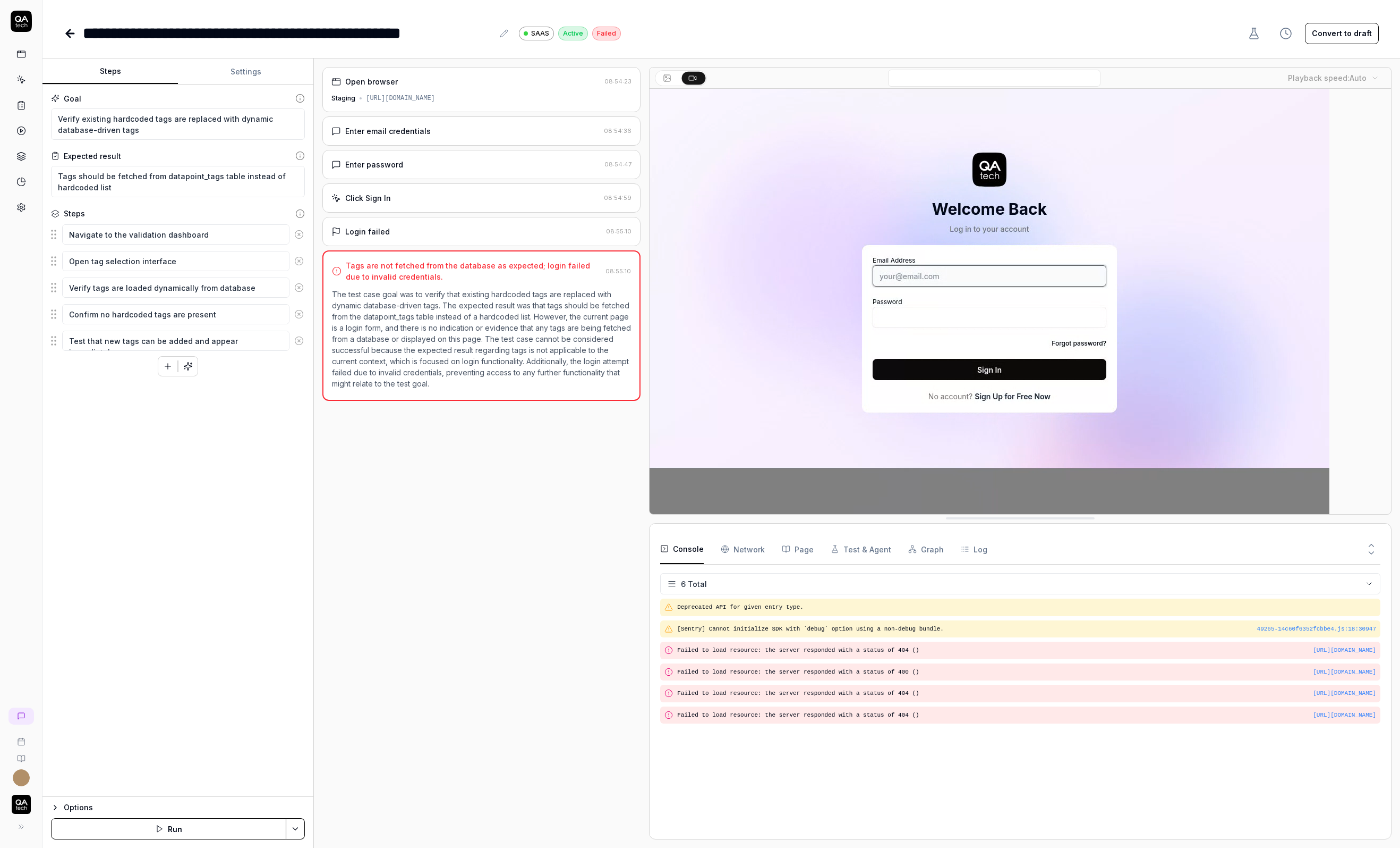
click at [1353, 37] on button "Convert to draft" at bounding box center [1342, 33] width 74 height 21
type textarea "*"
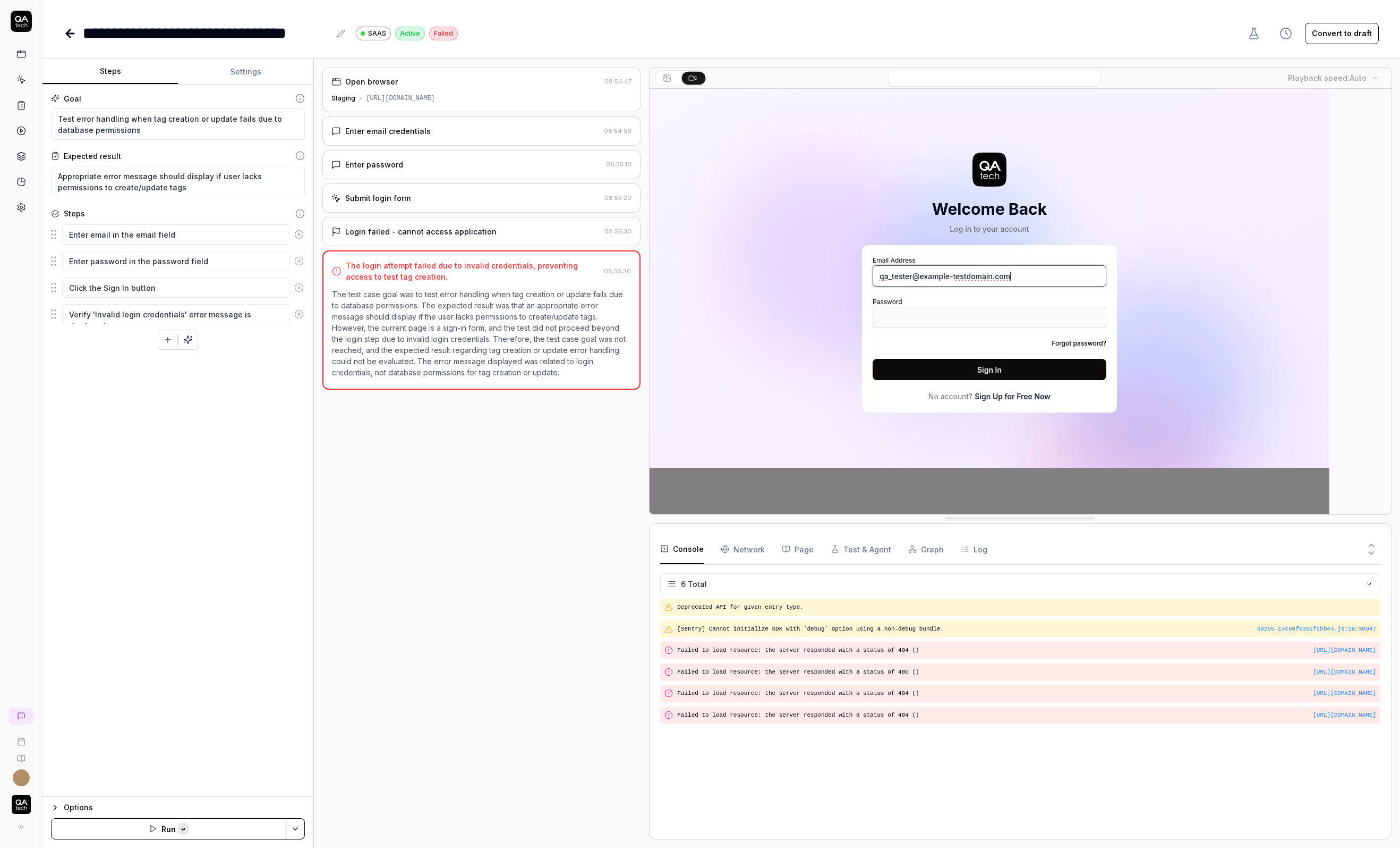
click at [1350, 33] on button "Convert to draft" at bounding box center [1342, 33] width 74 height 21
type textarea "*"
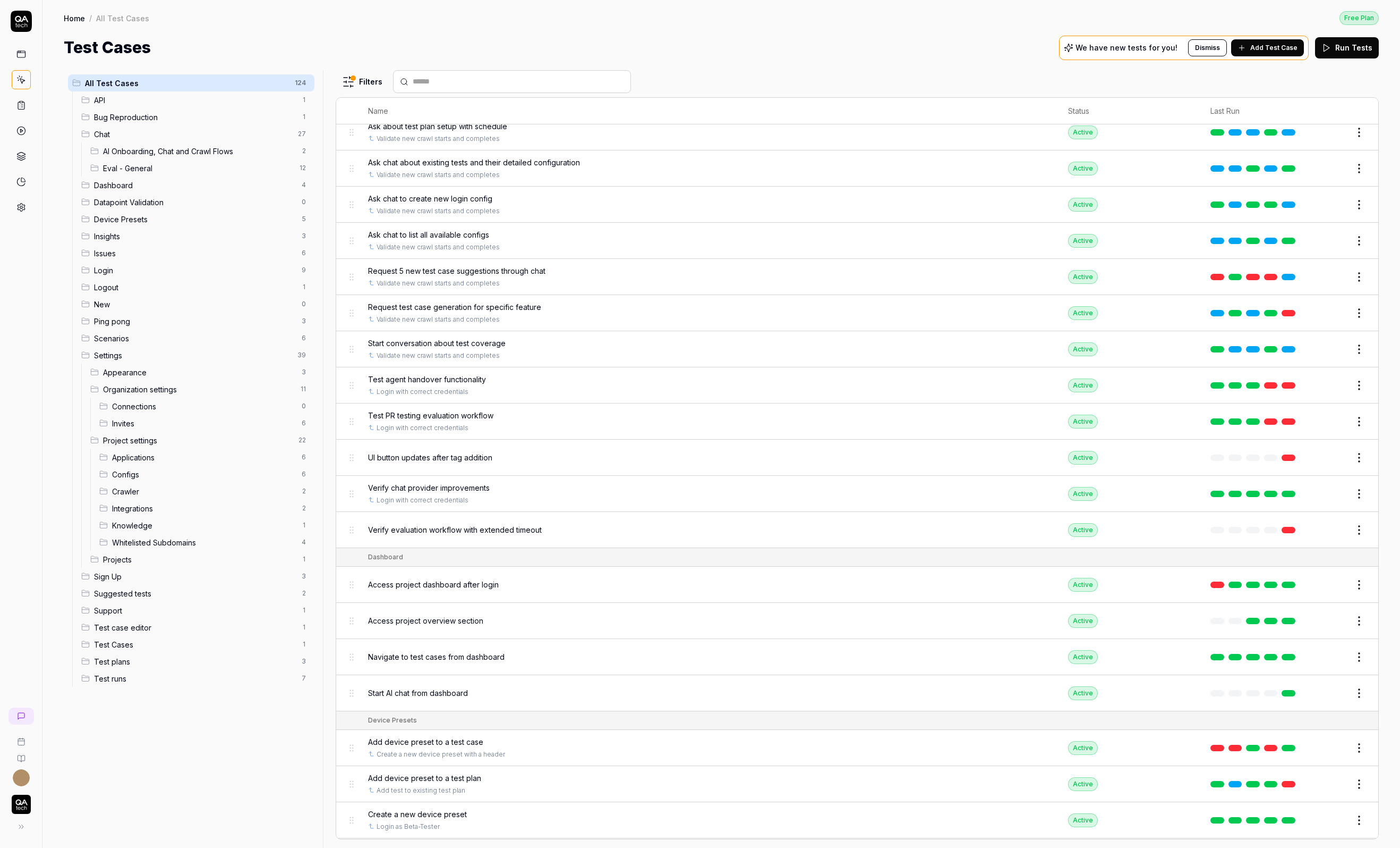
scroll to position [756, 0]
click at [1328, 450] on button "Edit" at bounding box center [1335, 456] width 26 height 17
click at [1329, 520] on button "Edit" at bounding box center [1335, 528] width 26 height 17
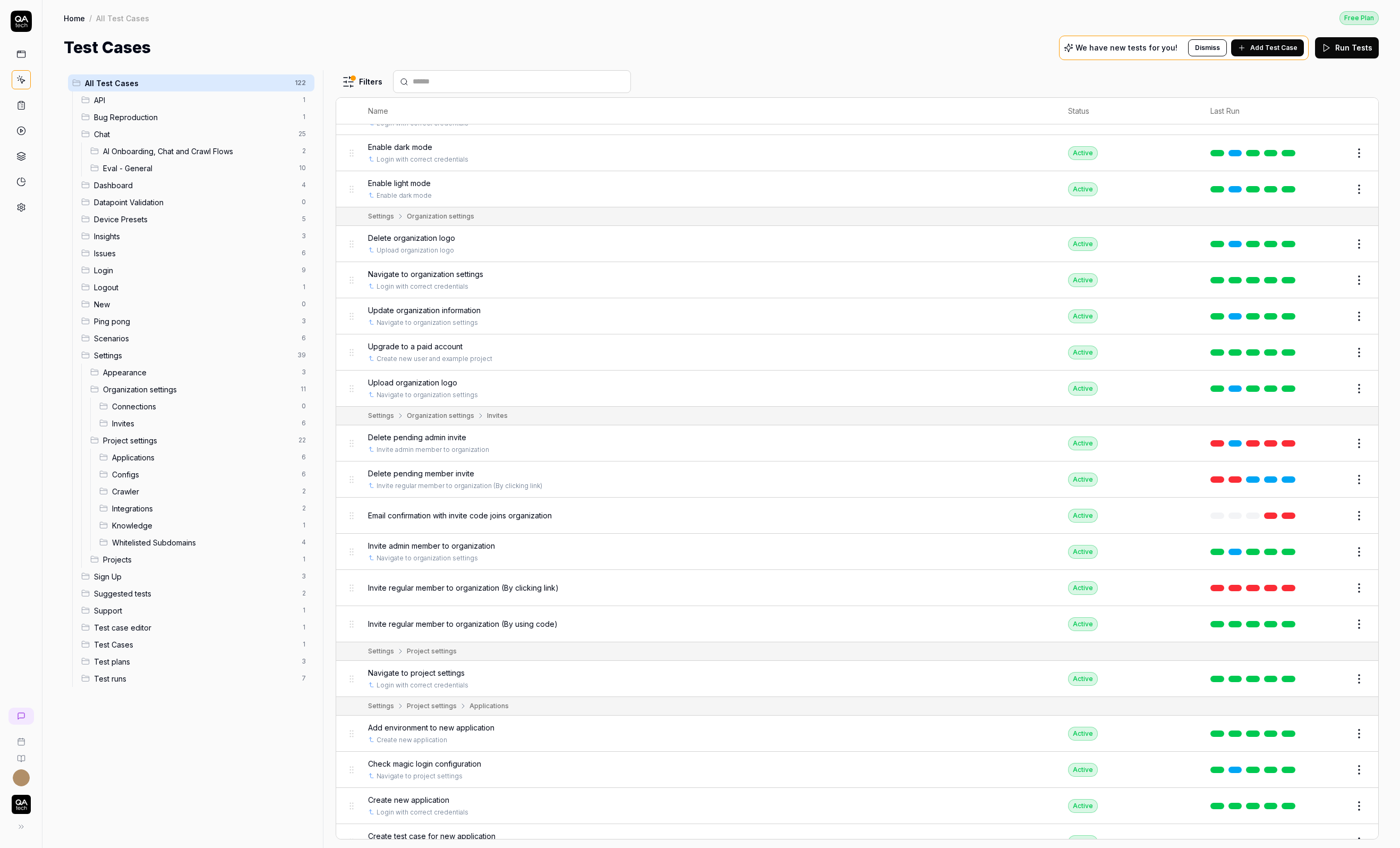
scroll to position [2832, 0]
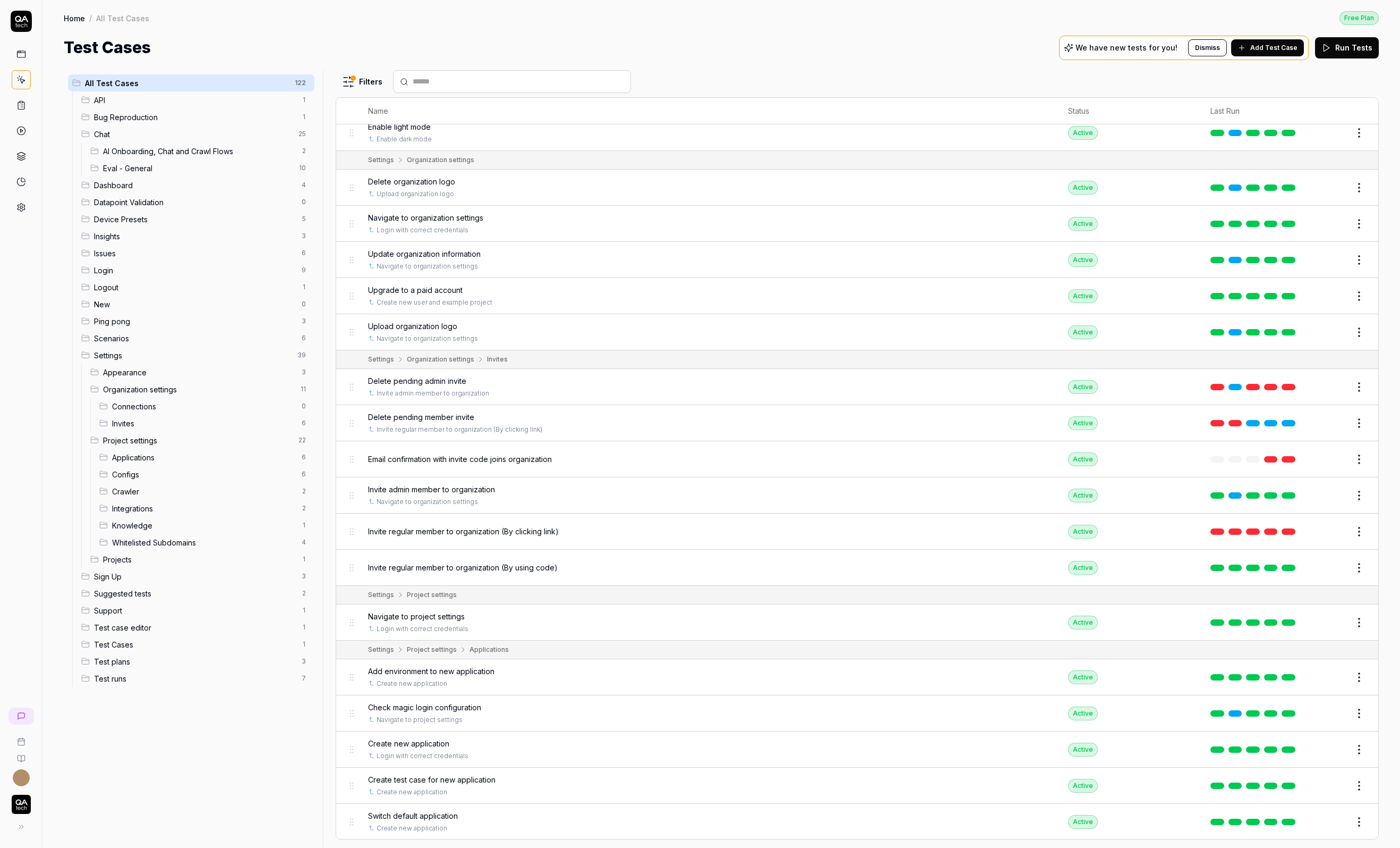
click at [492, 453] on span "Email confirmation with invite code joins organization" at bounding box center [459, 459] width 184 height 11
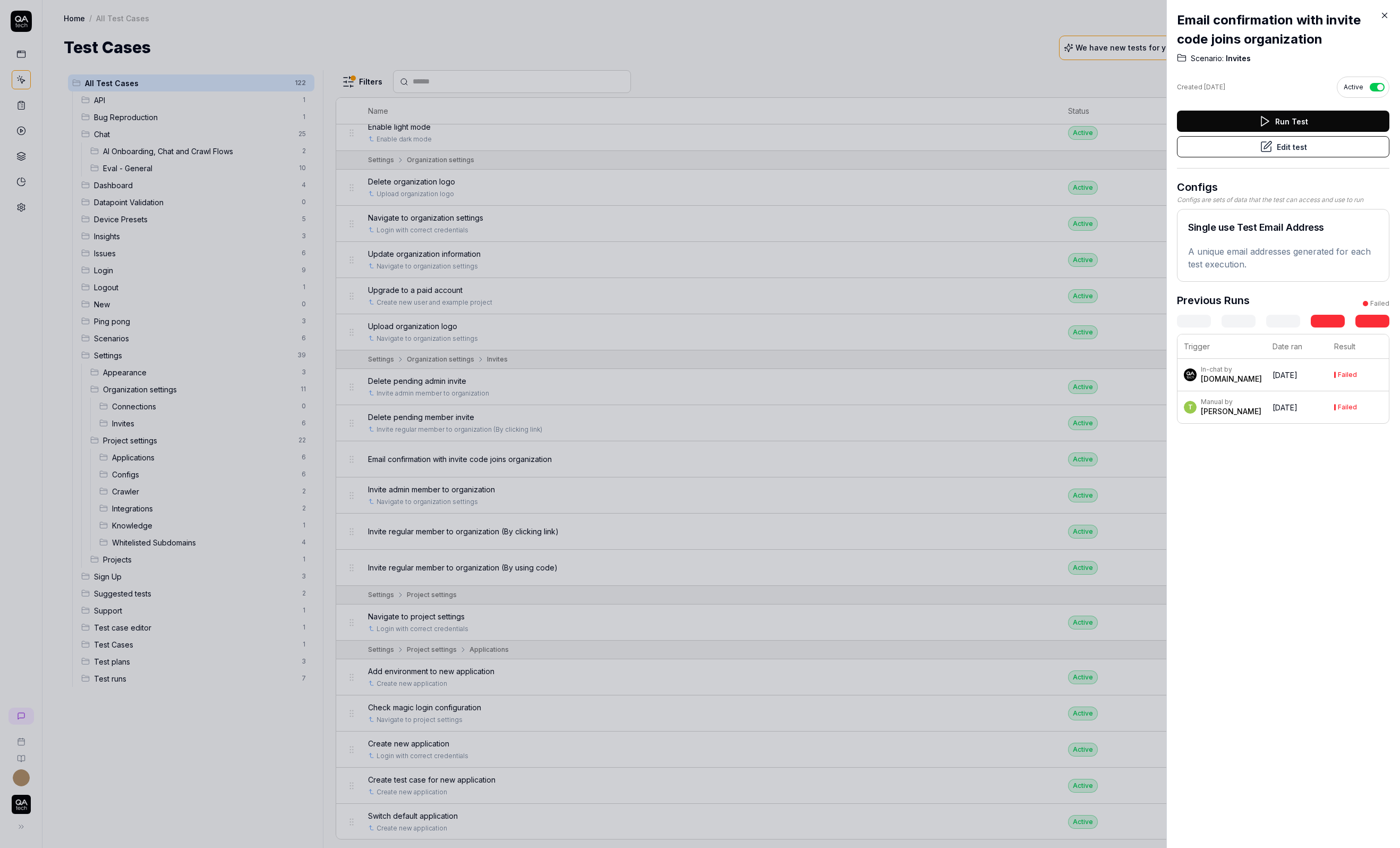
click at [1271, 149] on icon at bounding box center [1266, 147] width 9 height 9
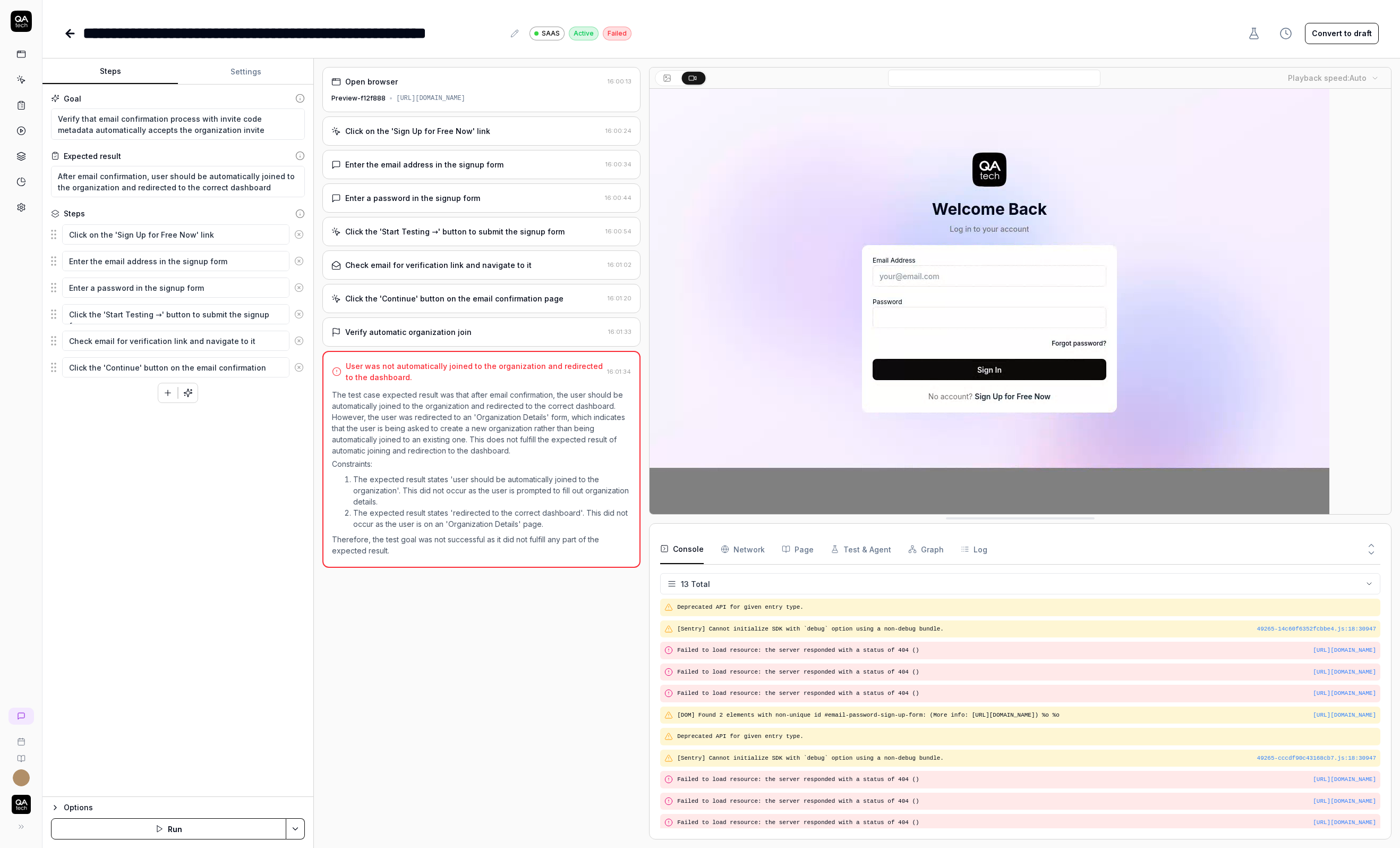
type textarea "*"
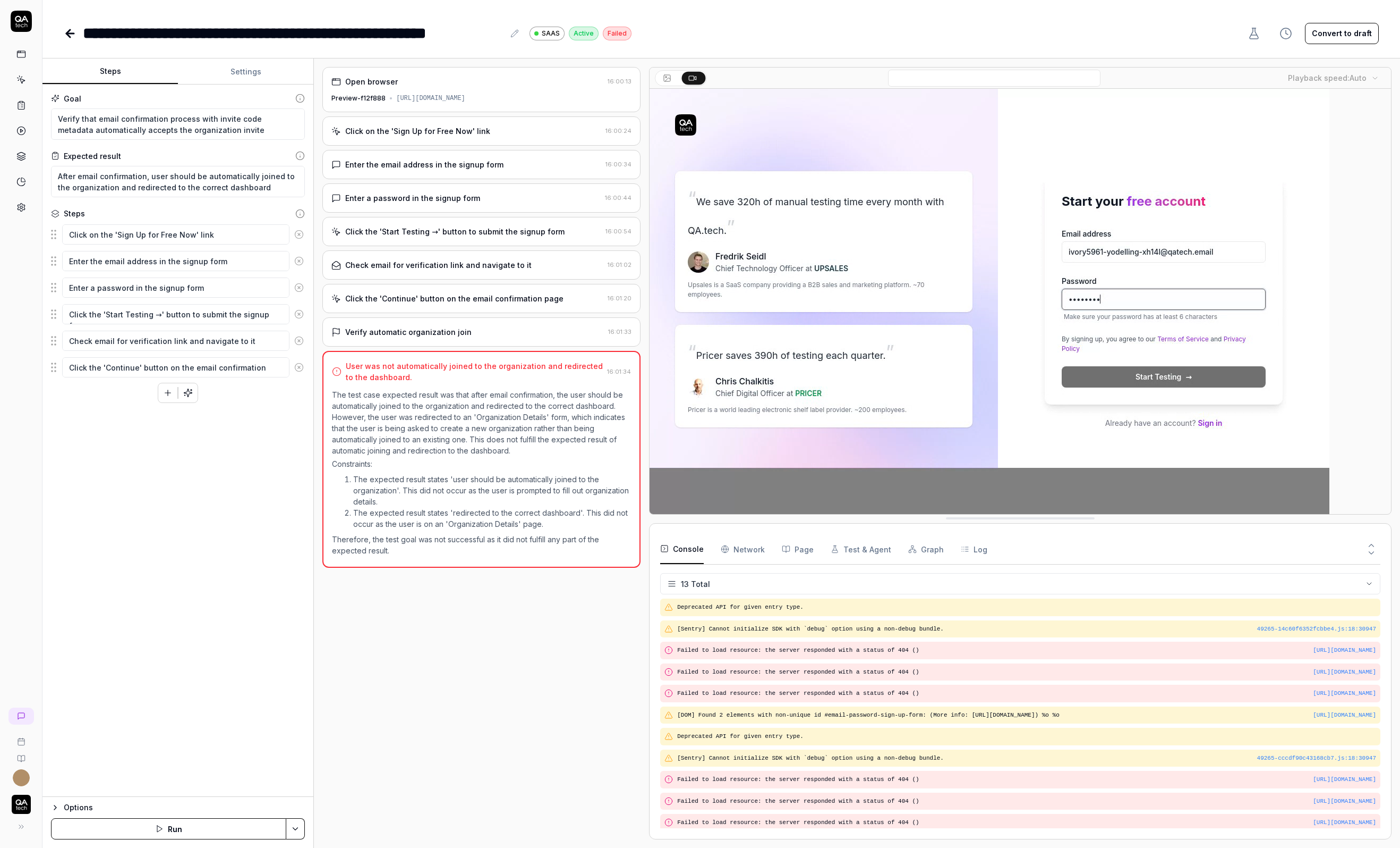
scroll to position [44, 0]
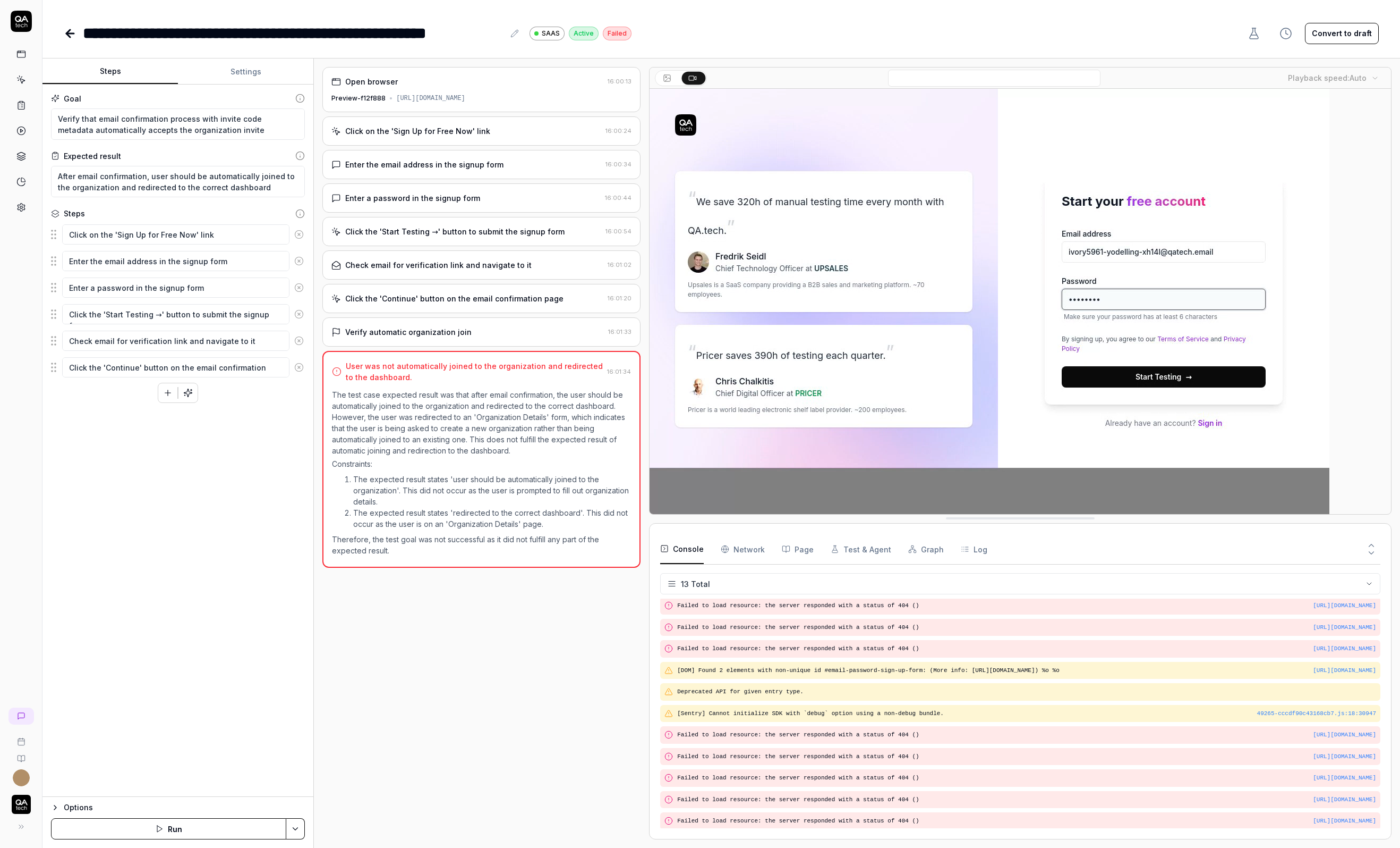
click at [244, 76] on button "Settings" at bounding box center [245, 72] width 136 height 26
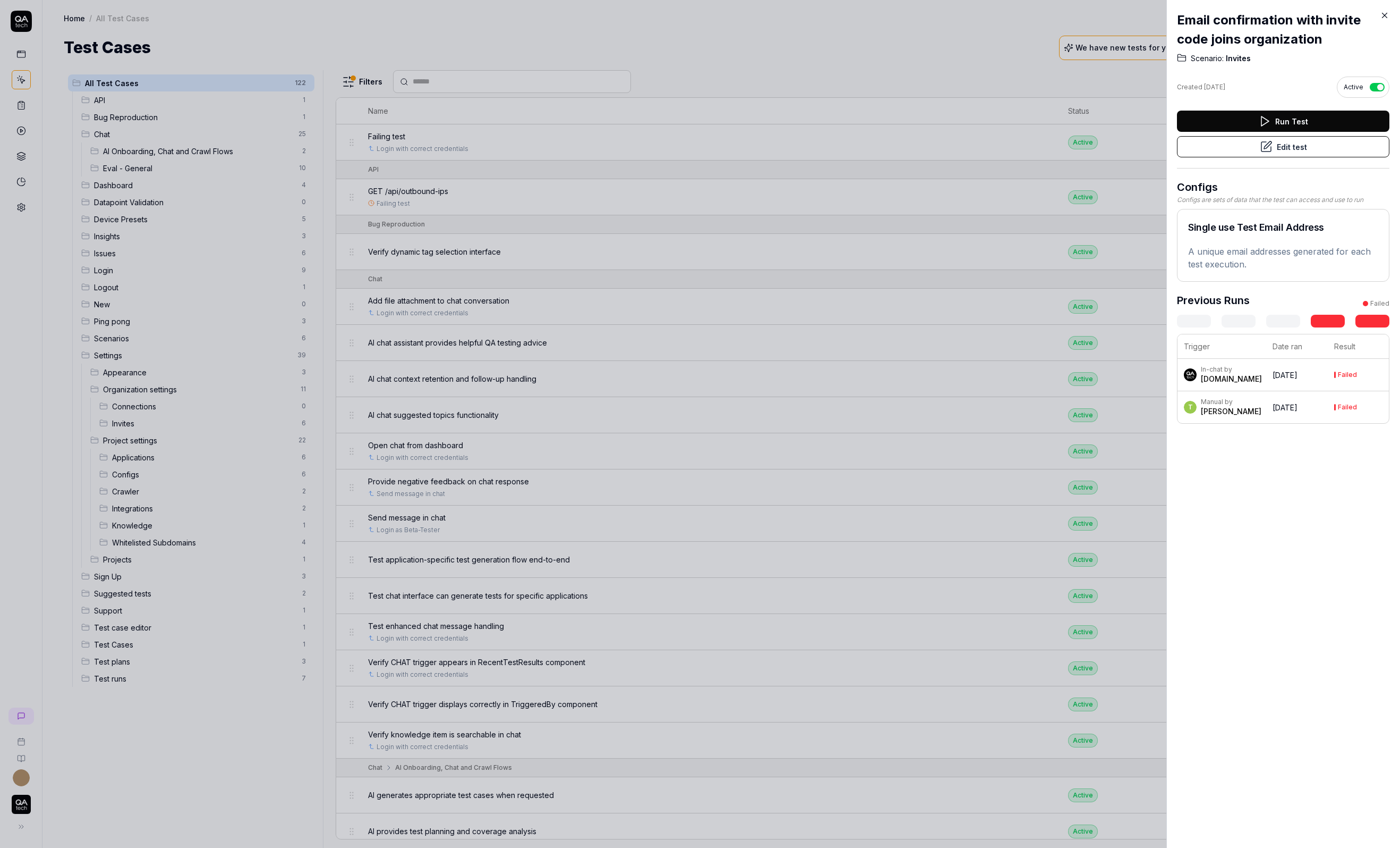
click at [577, 236] on div at bounding box center [700, 424] width 1400 height 848
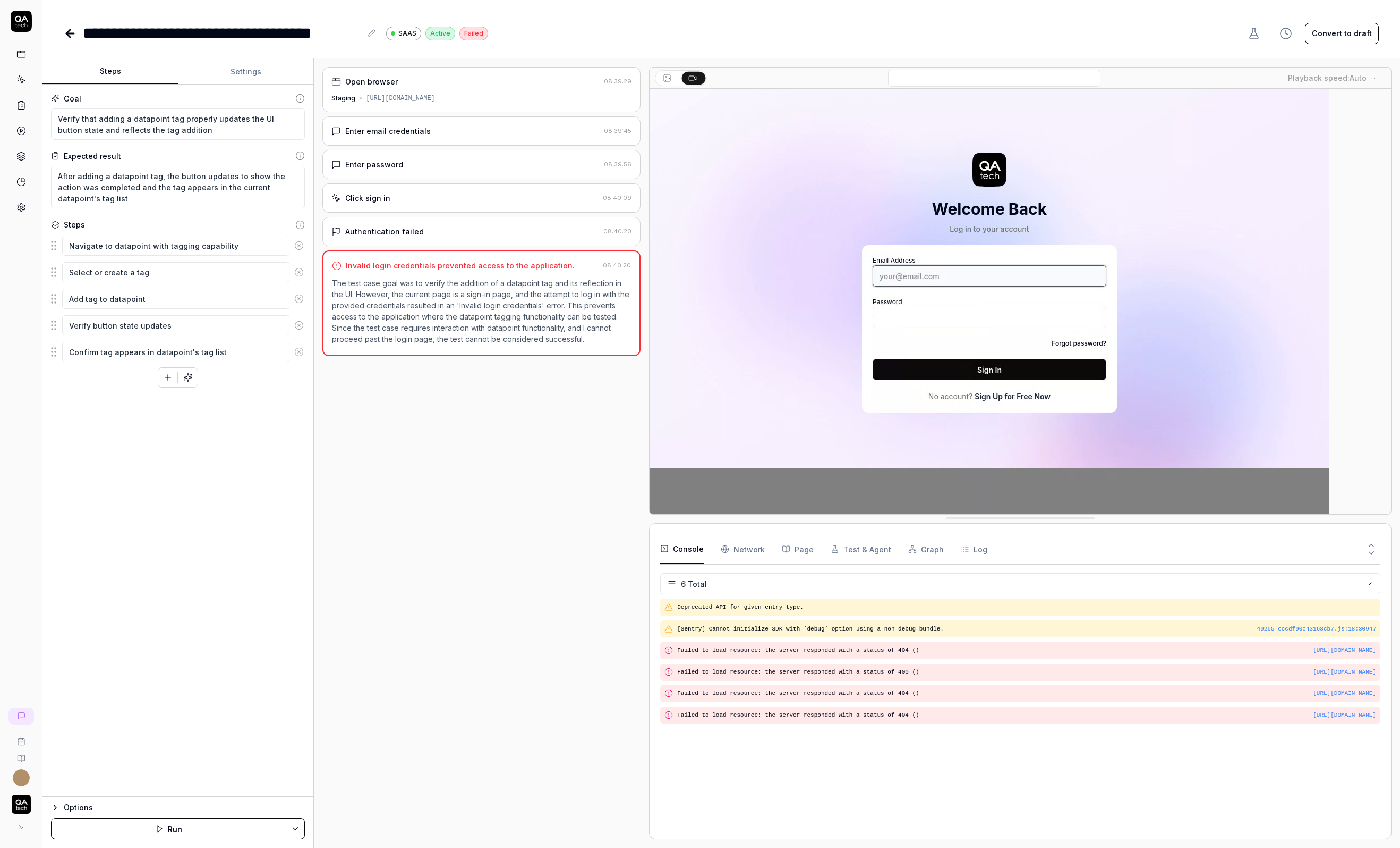
click at [1346, 37] on button "Convert to draft" at bounding box center [1342, 33] width 74 height 21
type textarea "*"
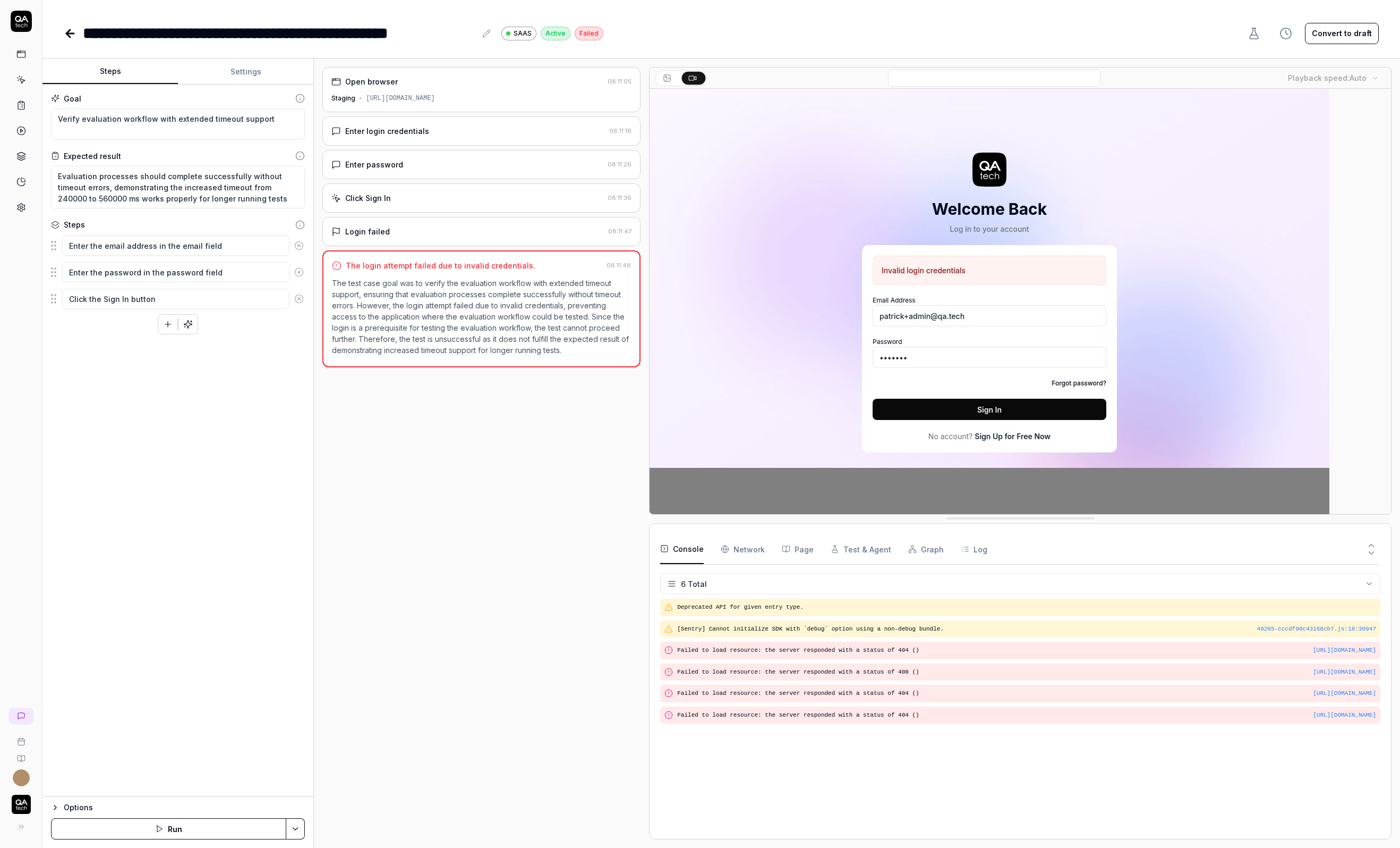
click at [1355, 38] on button "Convert to draft" at bounding box center [1342, 33] width 74 height 21
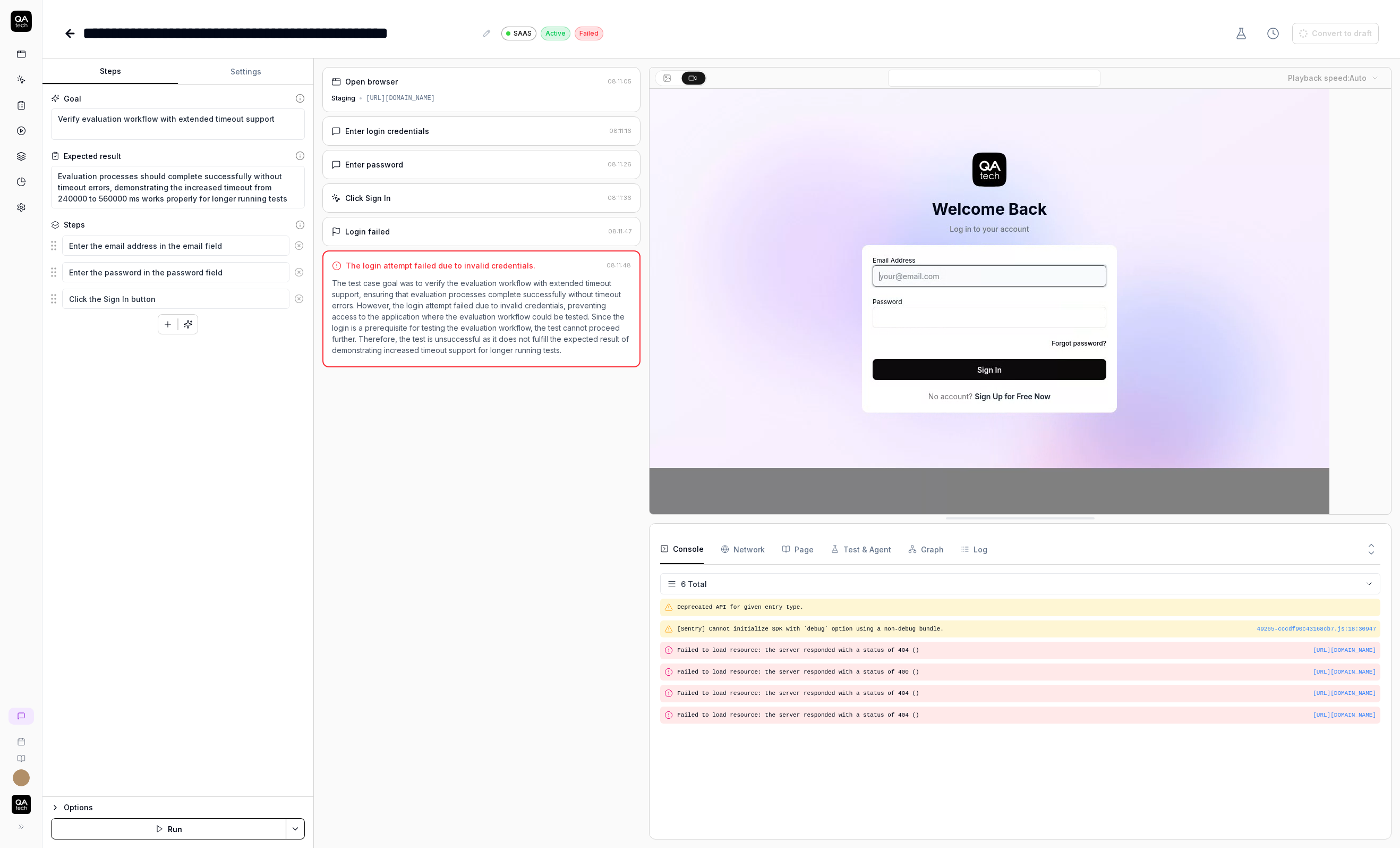
type textarea "*"
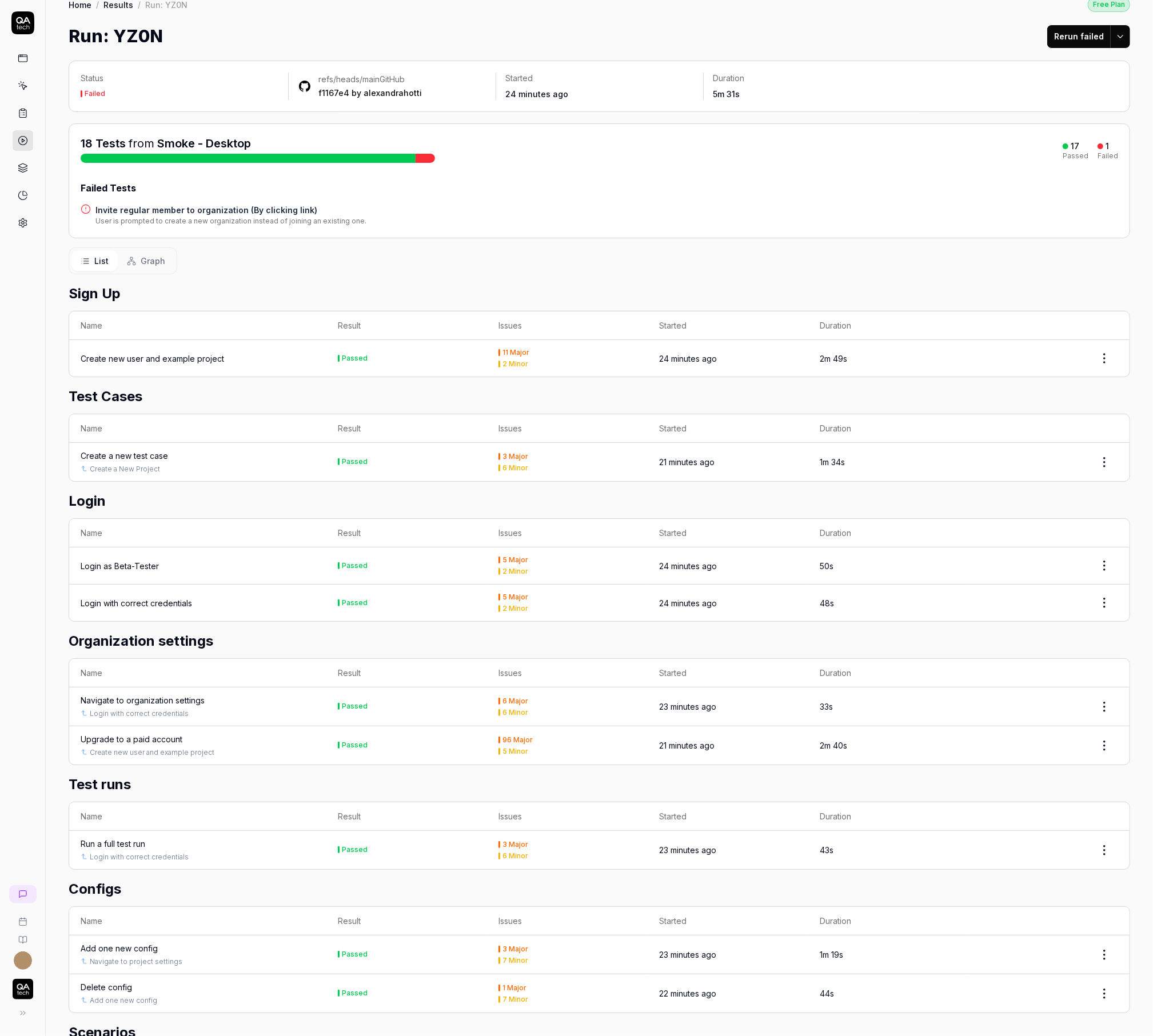
scroll to position [20, 0]
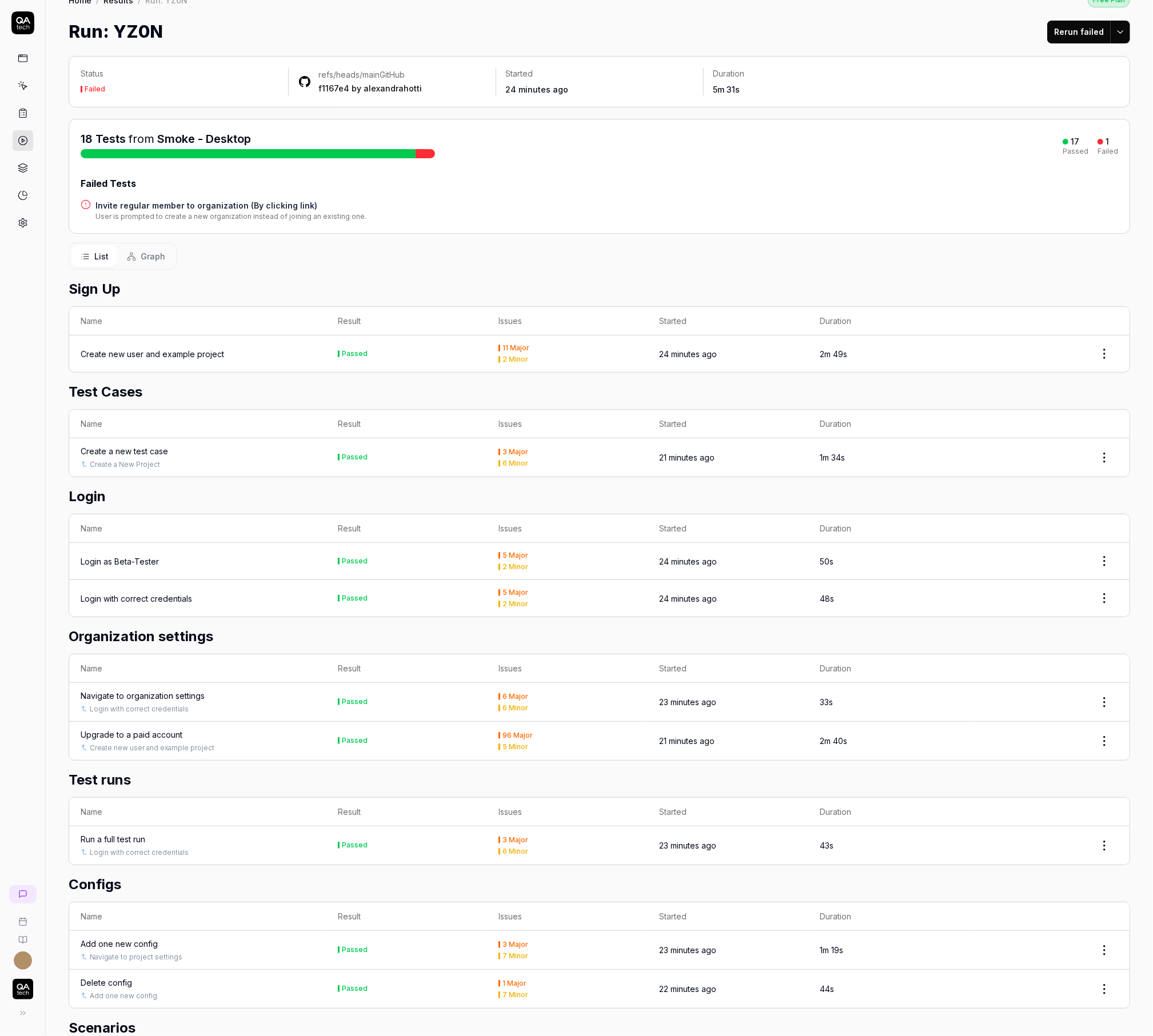
click at [424, 154] on div at bounding box center [426, 153] width 20 height 9
click at [223, 207] on h4 "Invite regular member to organization (By clicking link)" at bounding box center [230, 205] width 271 height 12
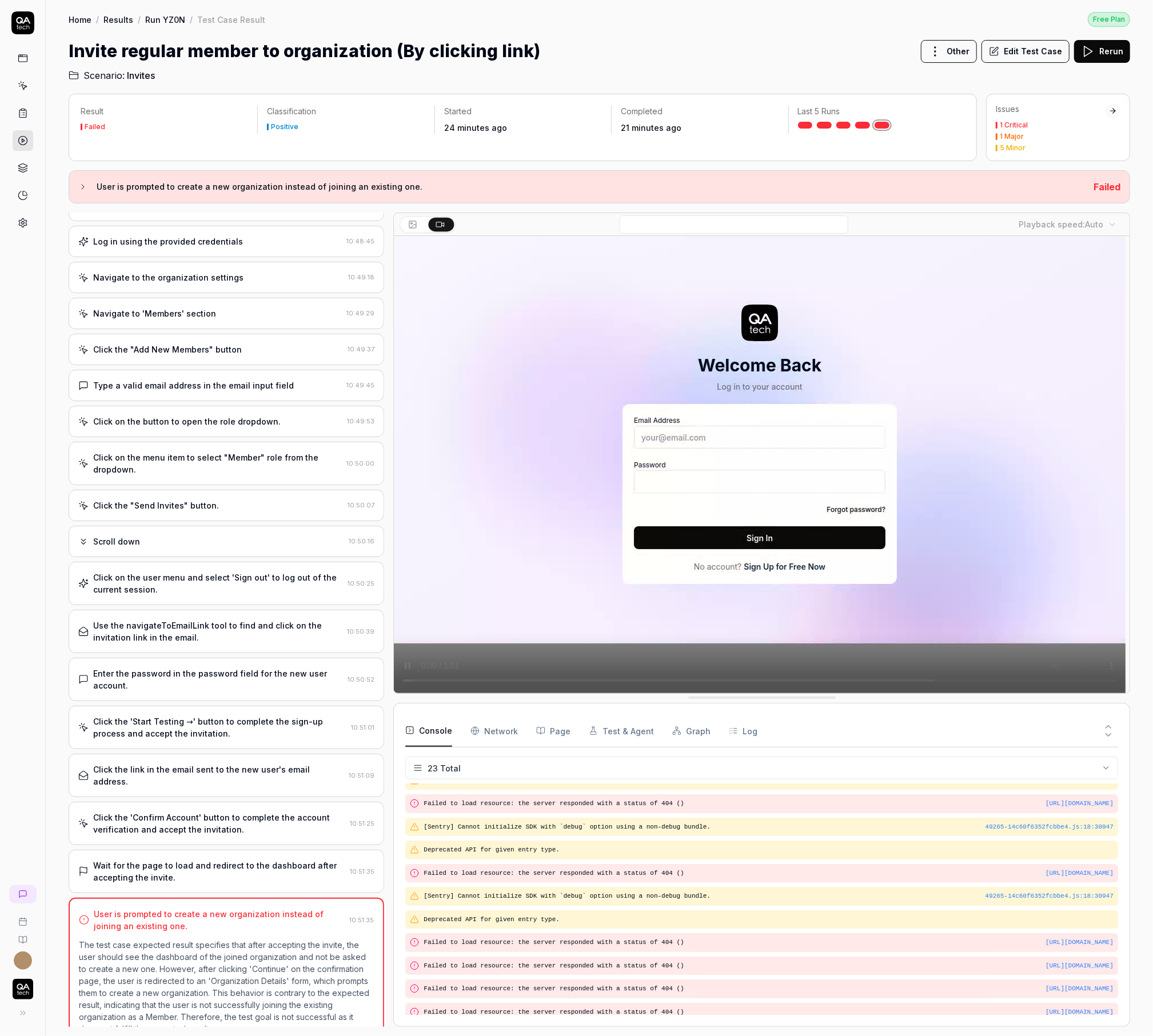
scroll to position [294, 0]
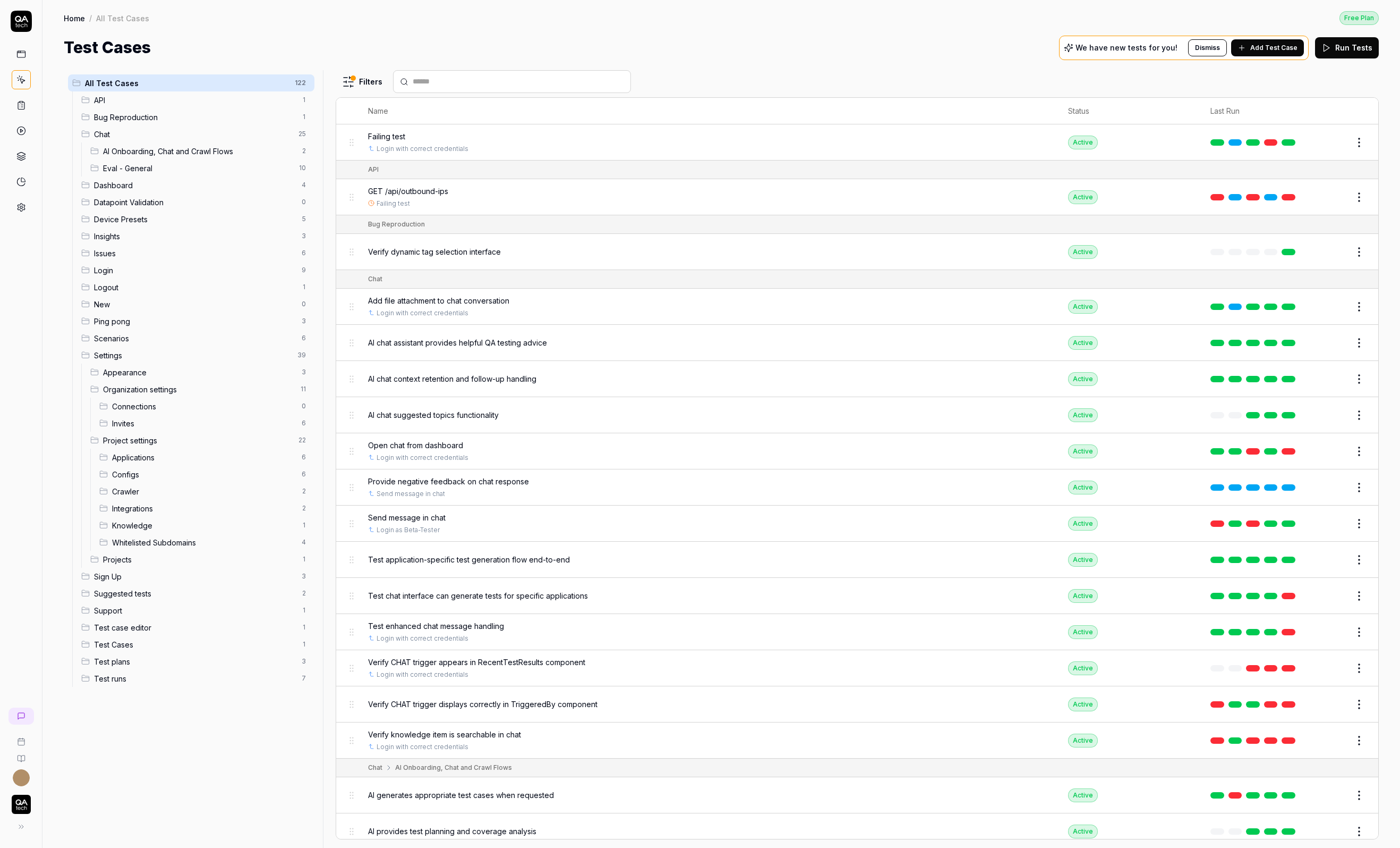
click at [24, 709] on link at bounding box center [21, 716] width 26 height 17
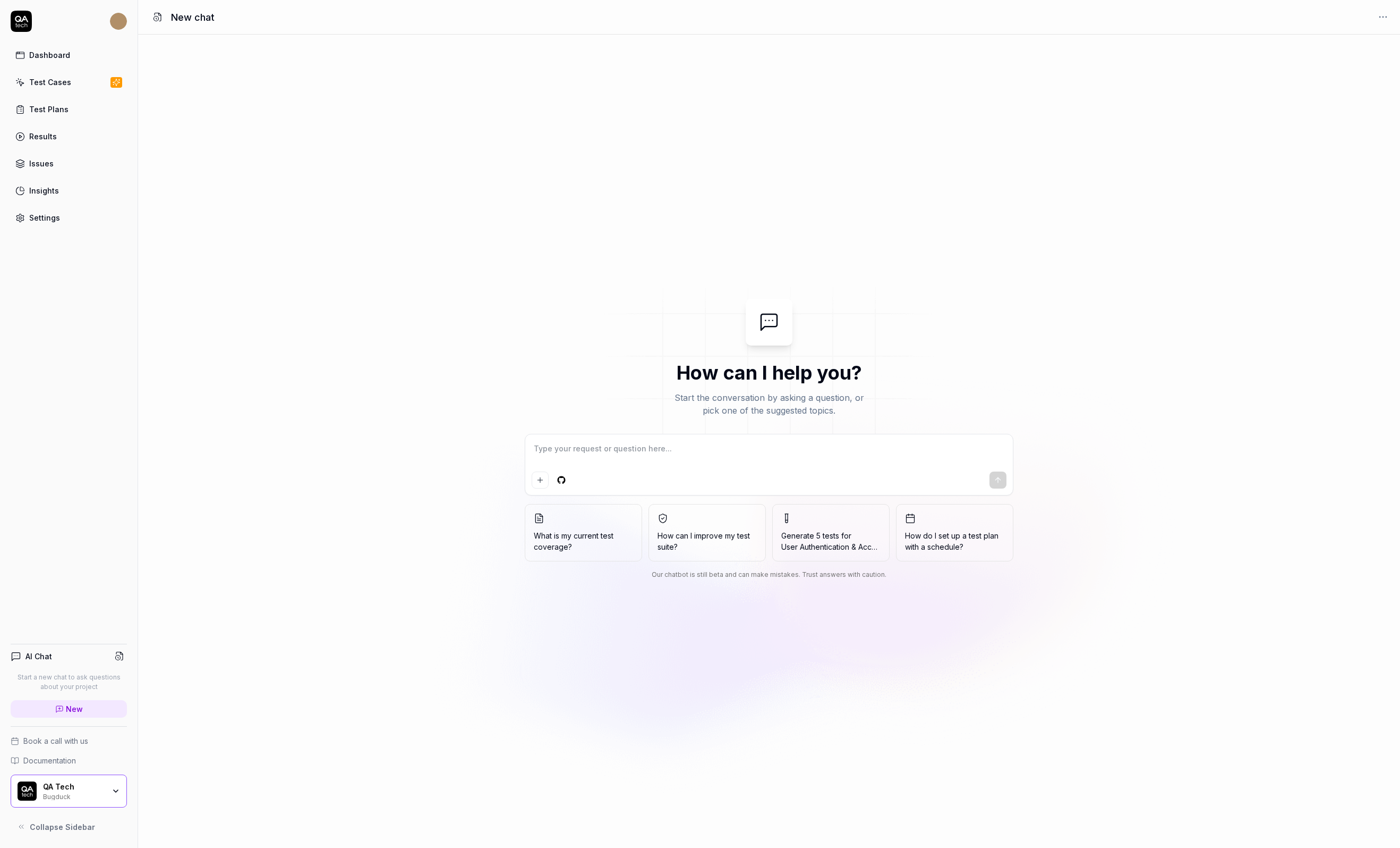
click at [367, 317] on div "How can I help you? Start the conversation by asking a question, or pick one of…" at bounding box center [769, 441] width 1263 height 285
click at [562, 476] on html "Dashboard Test Cases Test Plans Results Issues Insights Settings AI Chat Start …" at bounding box center [700, 424] width 1400 height 848
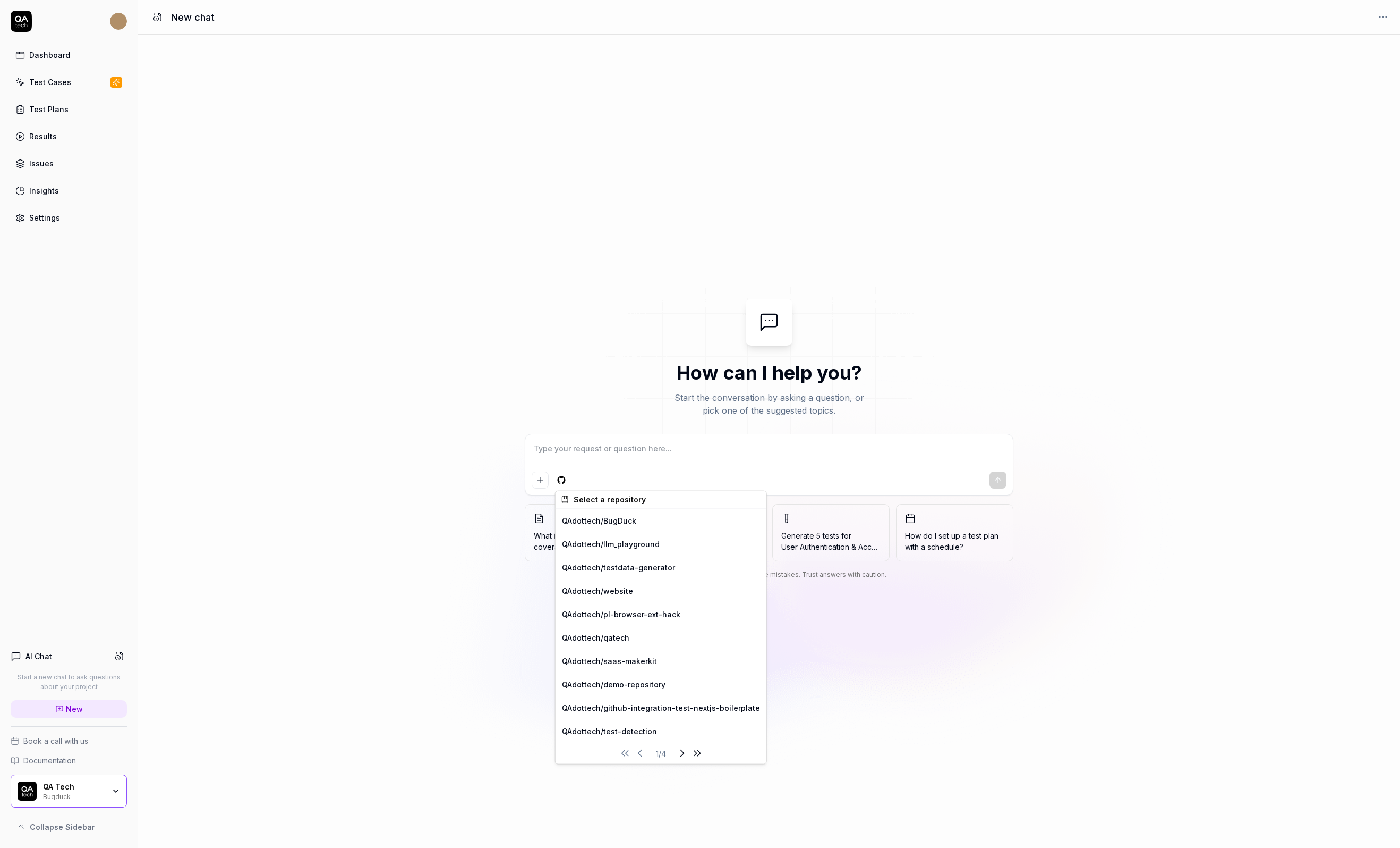
click at [574, 498] on div "Select a repository" at bounding box center [661, 499] width 211 height 17
click at [633, 639] on div "QAdottech / qatech" at bounding box center [661, 637] width 211 height 23
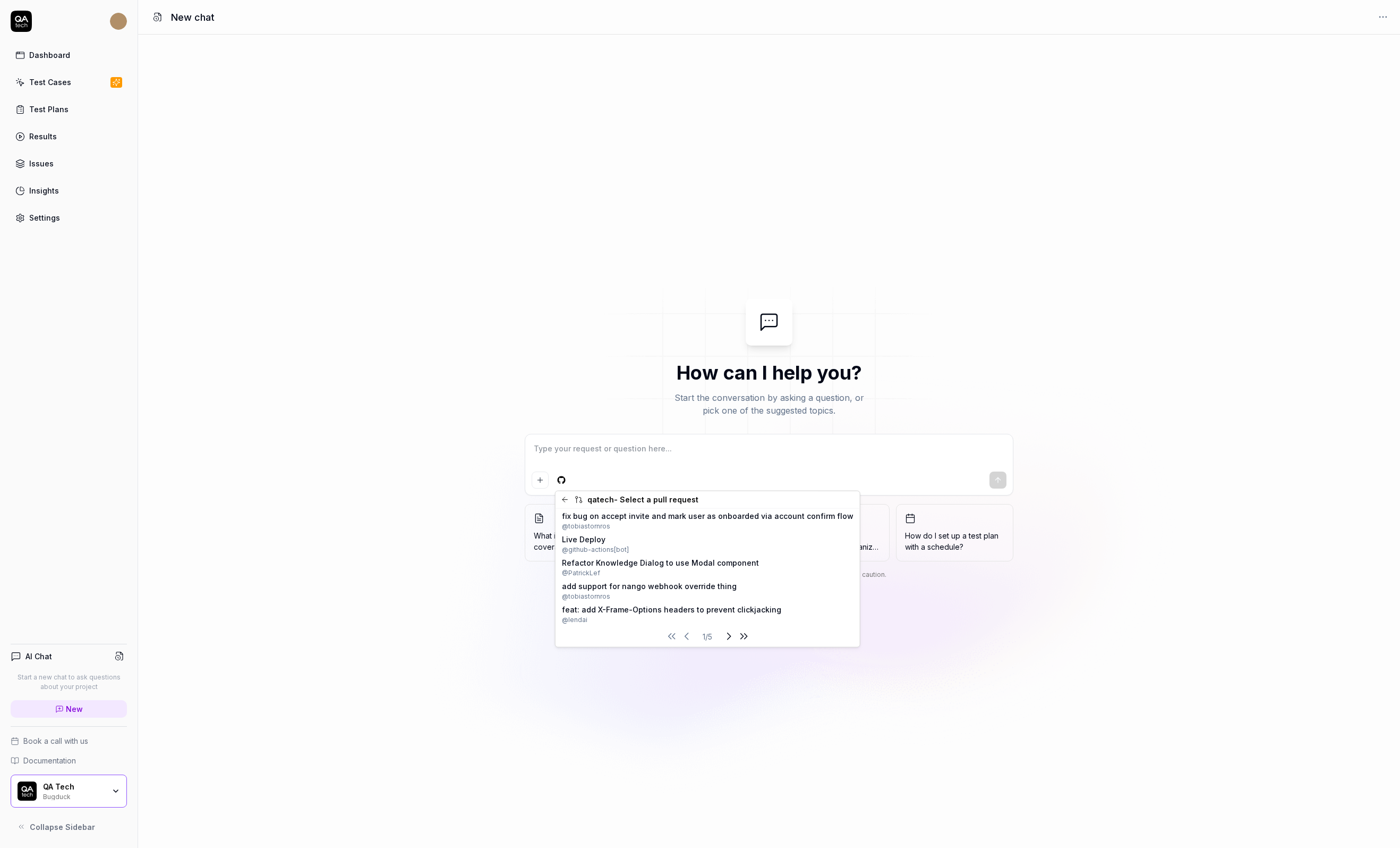
click at [722, 631] on icon "Next page" at bounding box center [729, 637] width 13 height 13
click at [724, 638] on icon "Next page" at bounding box center [730, 637] width 13 height 13
click at [665, 576] on span "@ alexandrahotti" at bounding box center [625, 572] width 127 height 9
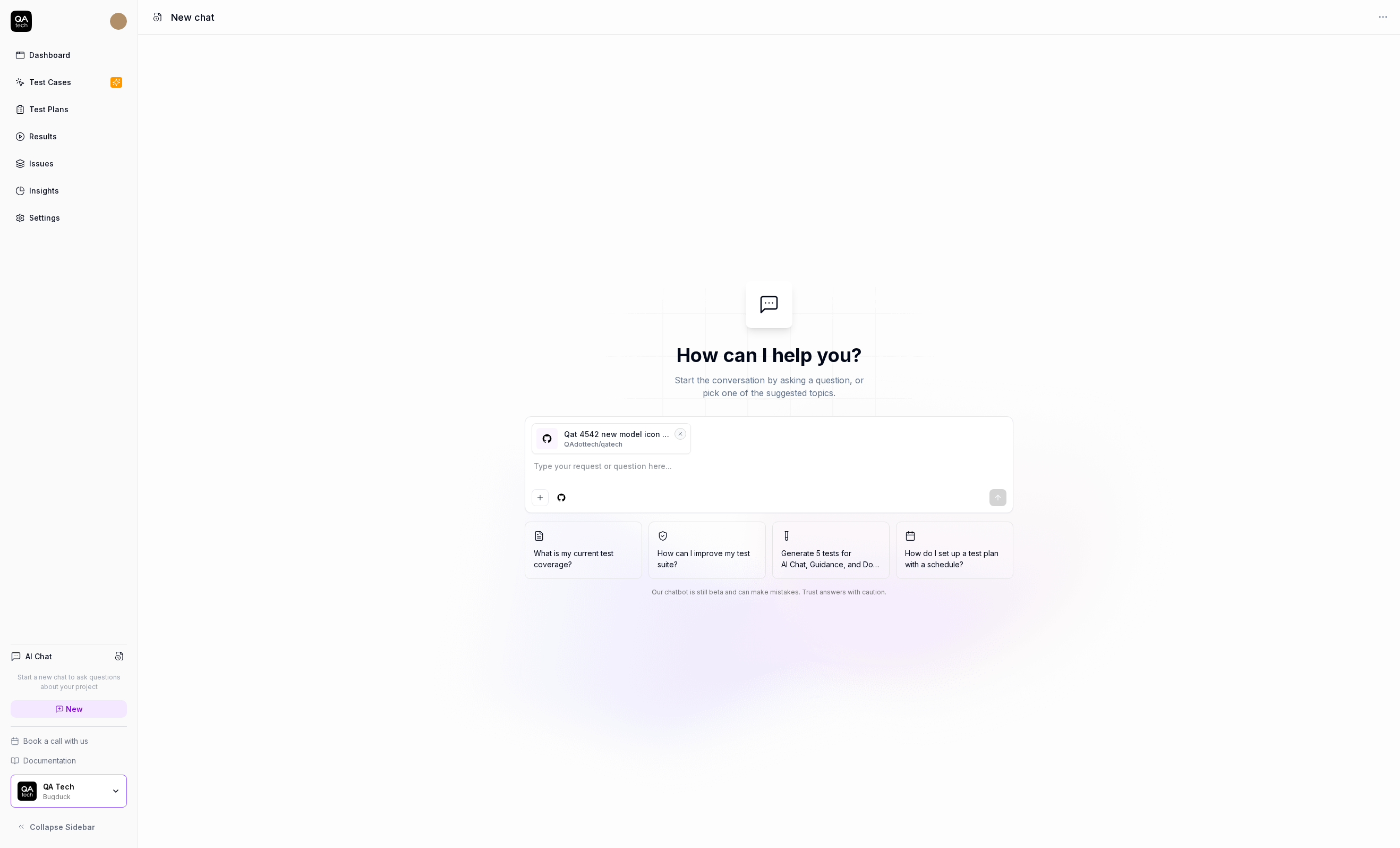
type textarea "*"
click at [636, 460] on textarea at bounding box center [769, 472] width 475 height 27
type textarea "c"
type textarea "*"
type textarea "ca"
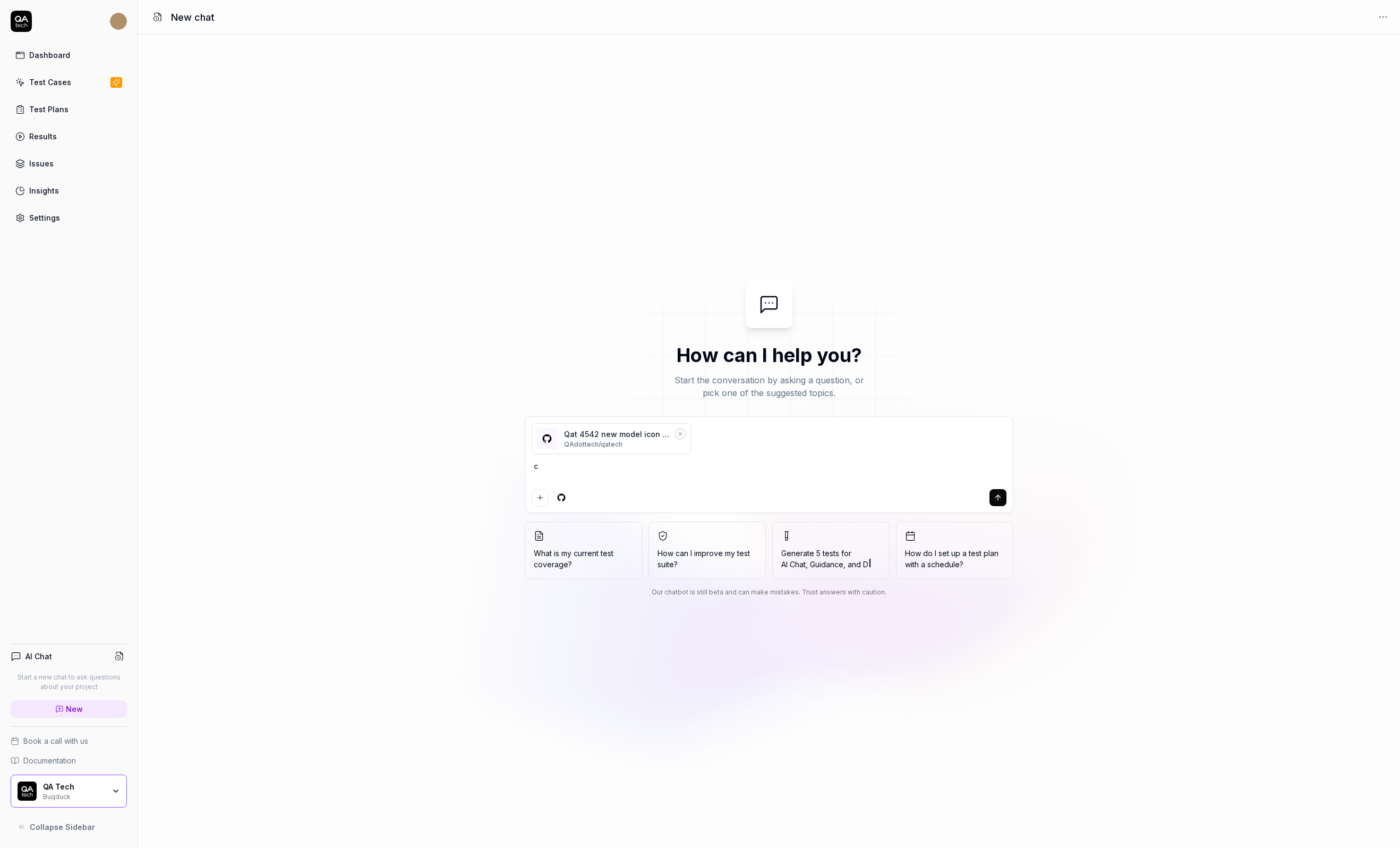
type textarea "*"
type textarea "can"
type textarea "*"
type textarea "can"
type textarea "*"
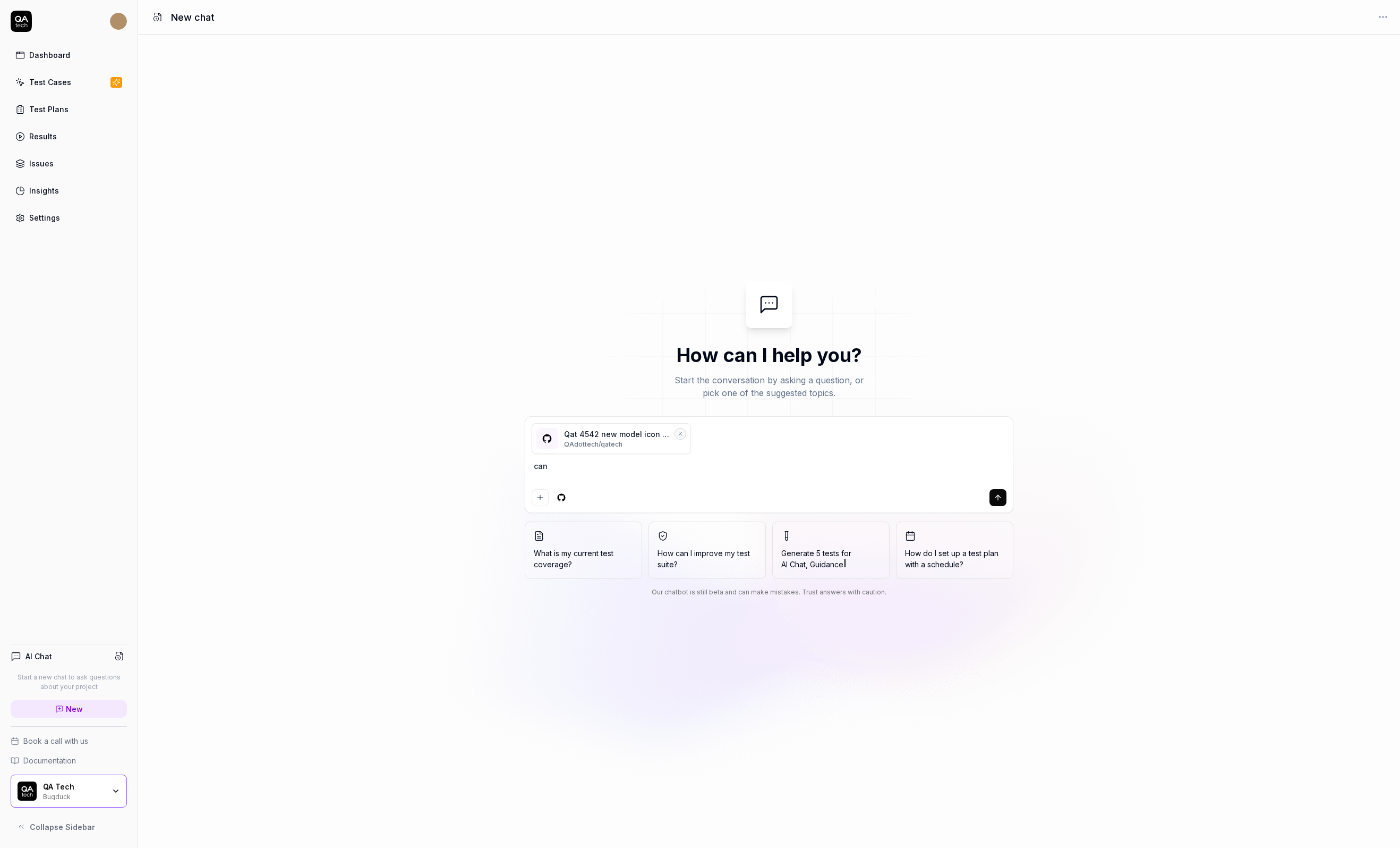
type textarea "can y"
type textarea "*"
type textarea "can yo"
type textarea "*"
type textarea "can you"
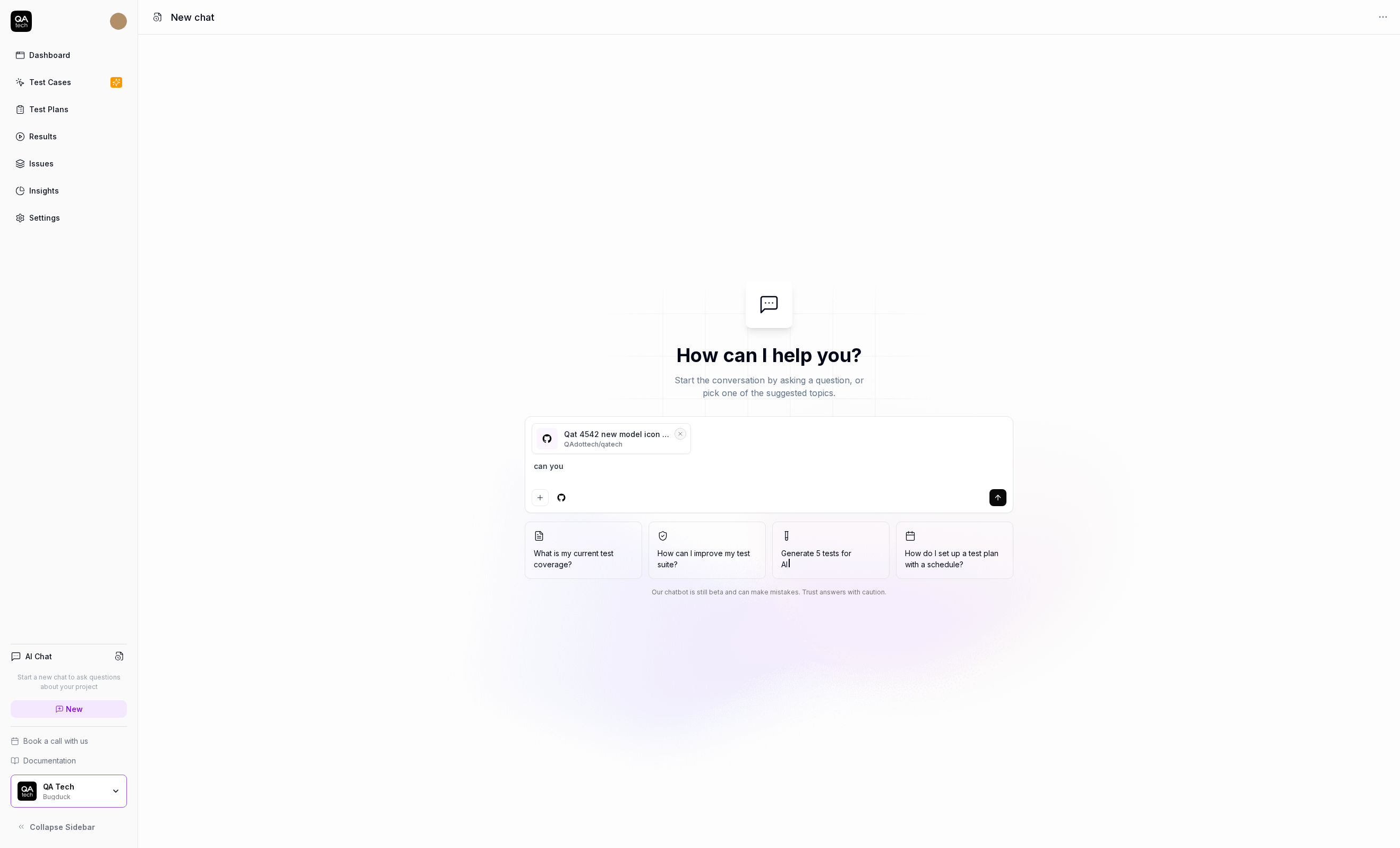
type textarea "*"
type textarea "can you"
type textarea "*"
type textarea "can you"
type textarea "*"
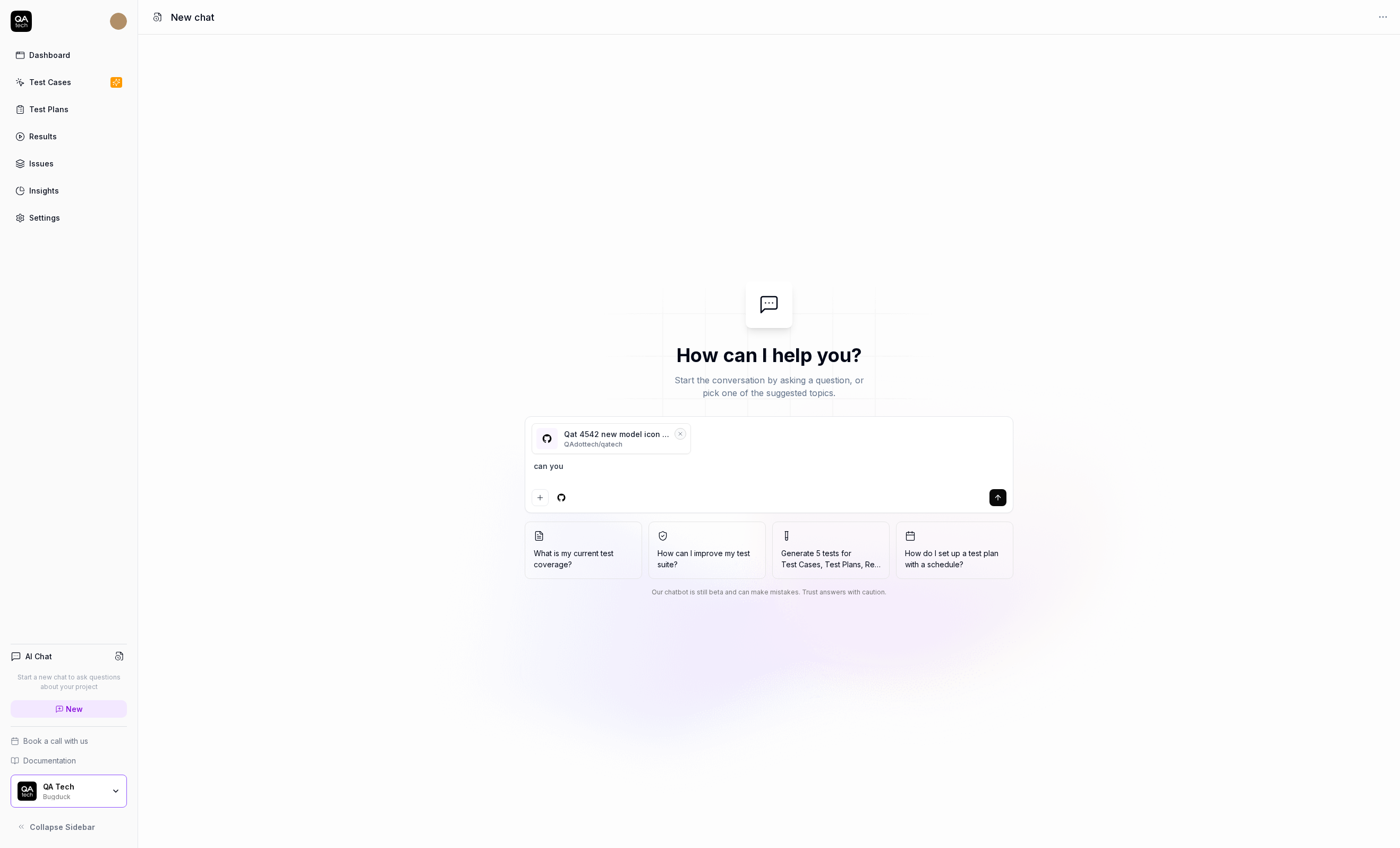
type textarea "can you p"
type textarea "*"
type textarea "can you pl"
type textarea "*"
type textarea "can you ple"
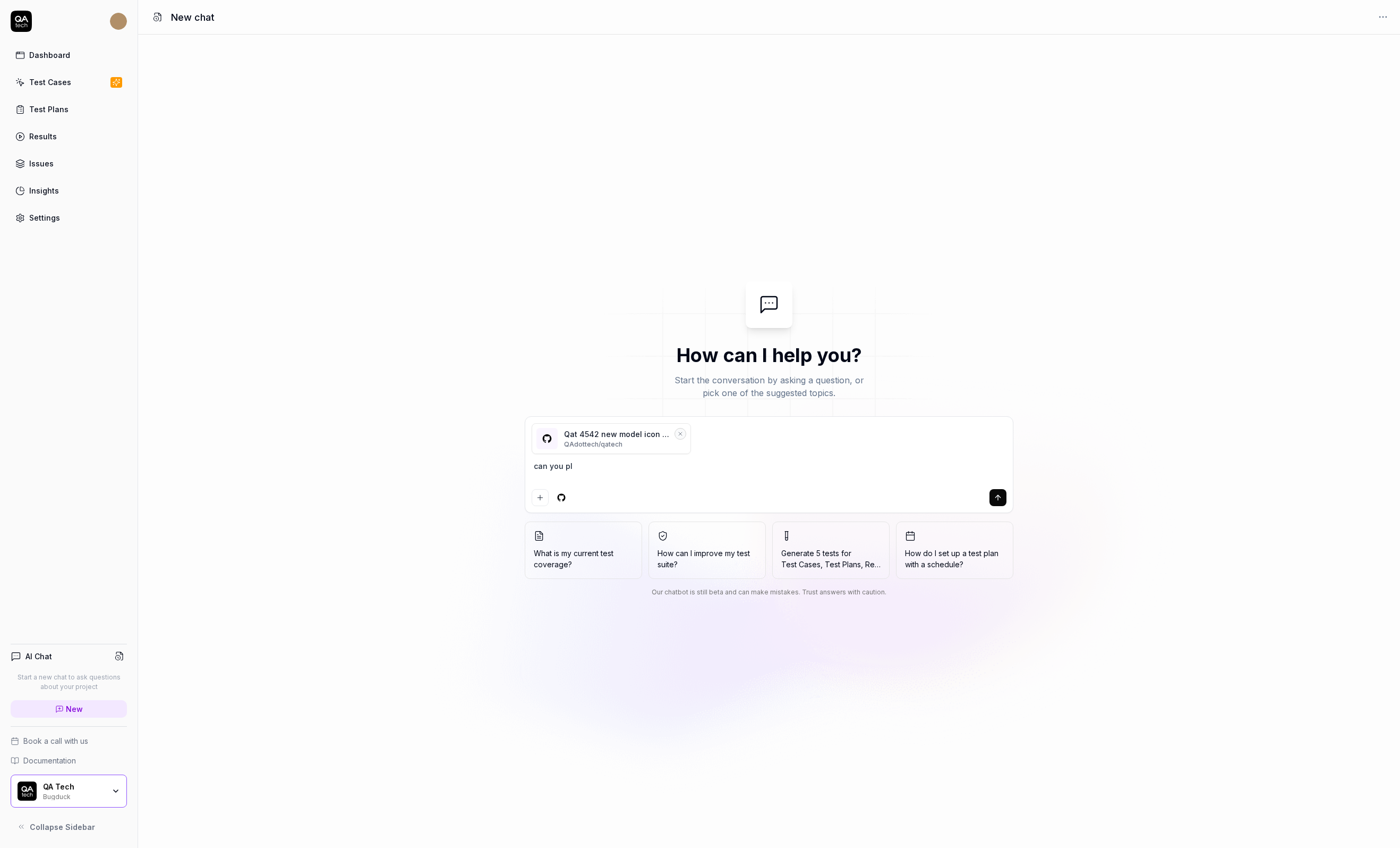
type textarea "*"
type textarea "can you plea"
type textarea "*"
type textarea "can you pleas"
type textarea "*"
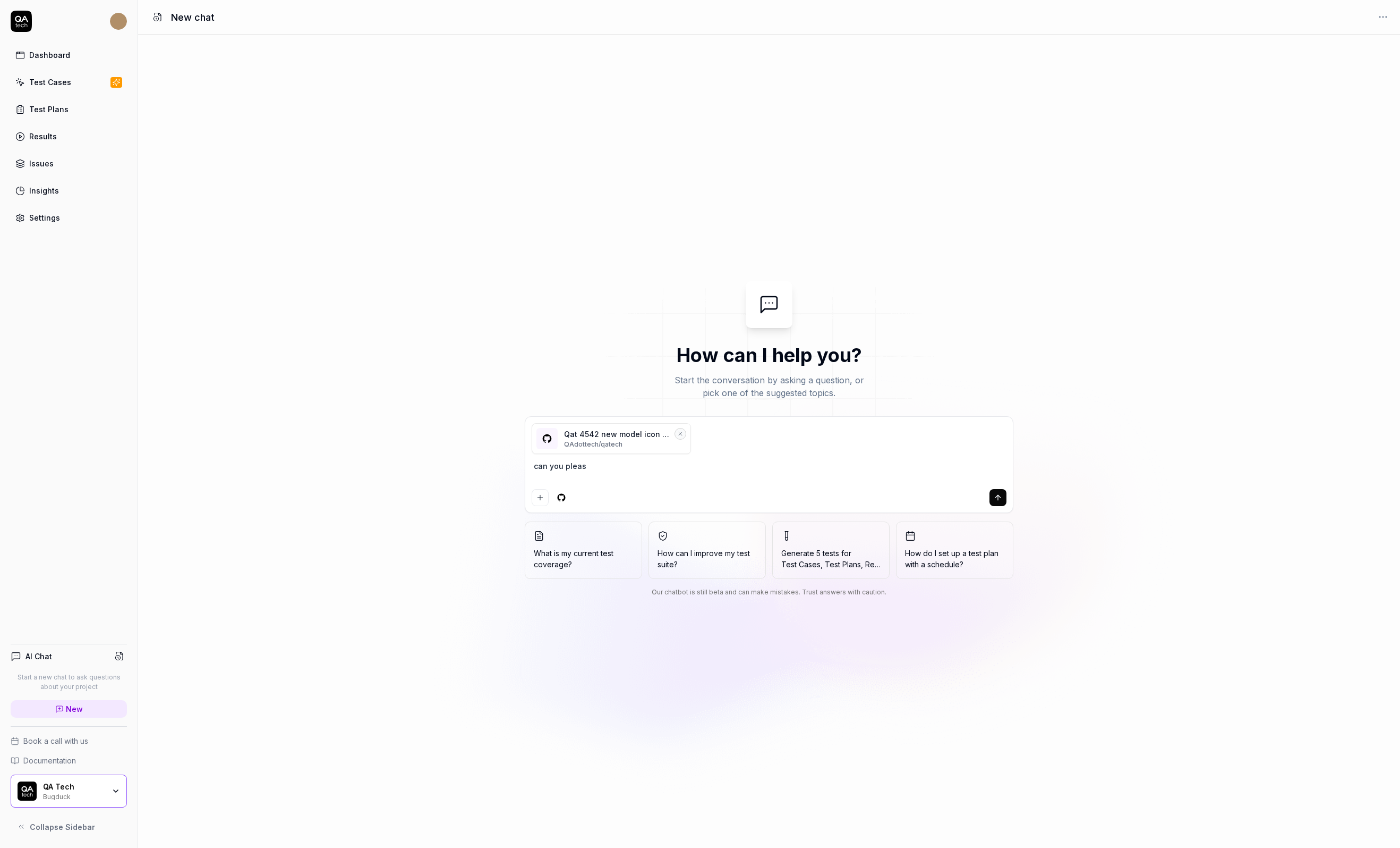
type textarea "can you please"
type textarea "*"
type textarea "can you please"
type textarea "*"
type textarea "can you please r"
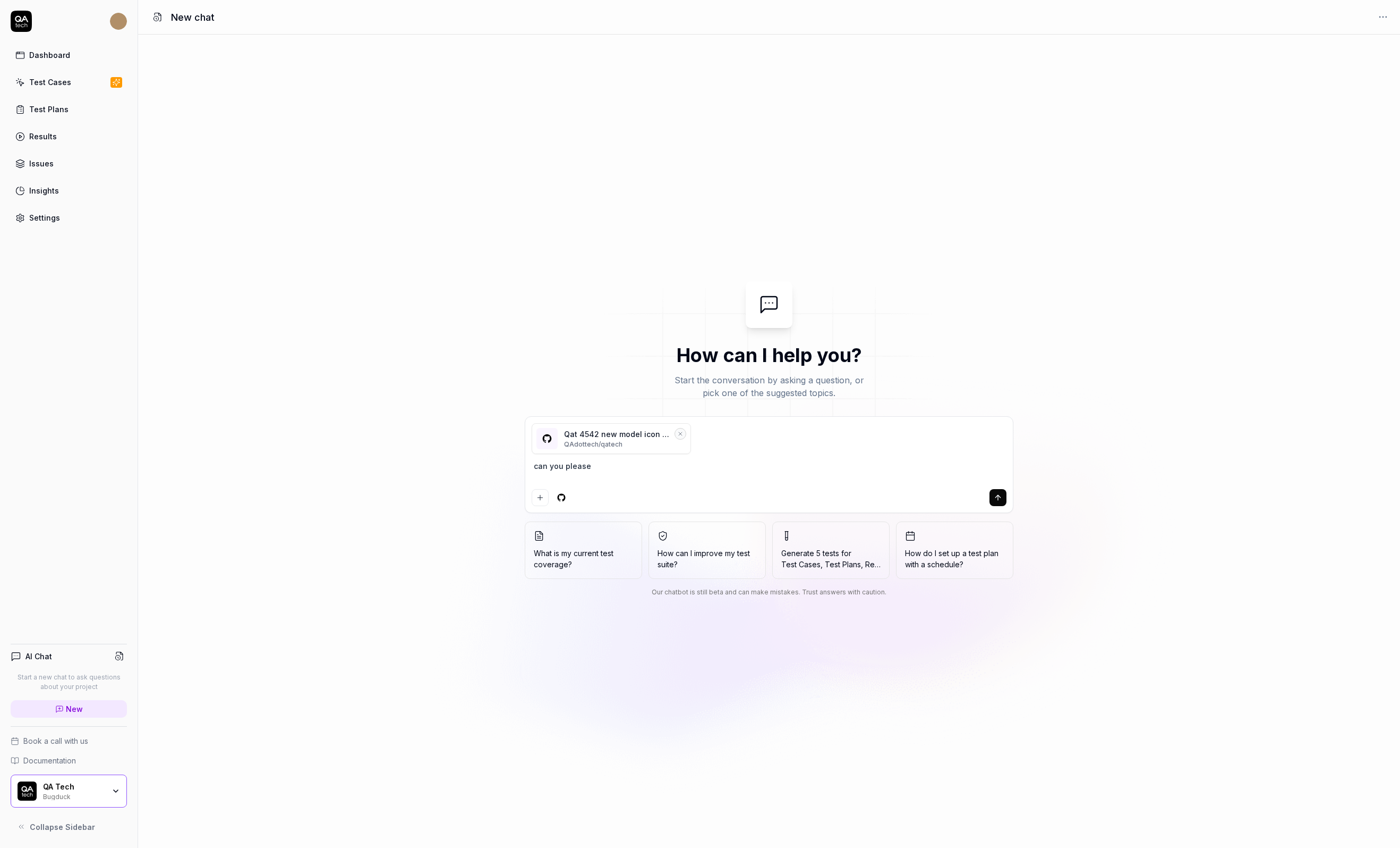
type textarea "*"
type textarea "can you please re"
type textarea "*"
type textarea "can you please rev"
type textarea "*"
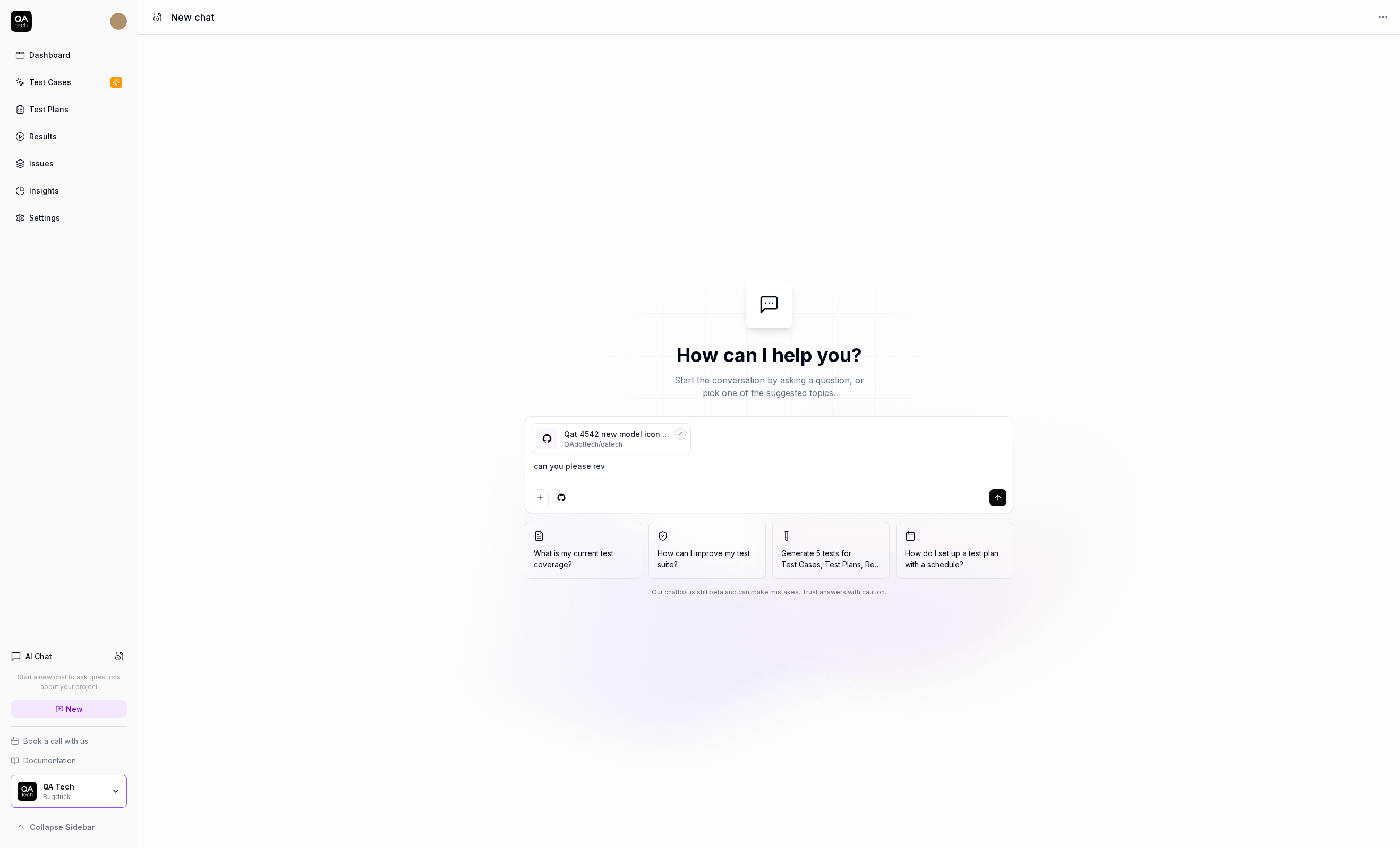
type textarea "can you please revi"
type textarea "*"
type textarea "can you please revie"
type textarea "*"
type textarea "can you please review"
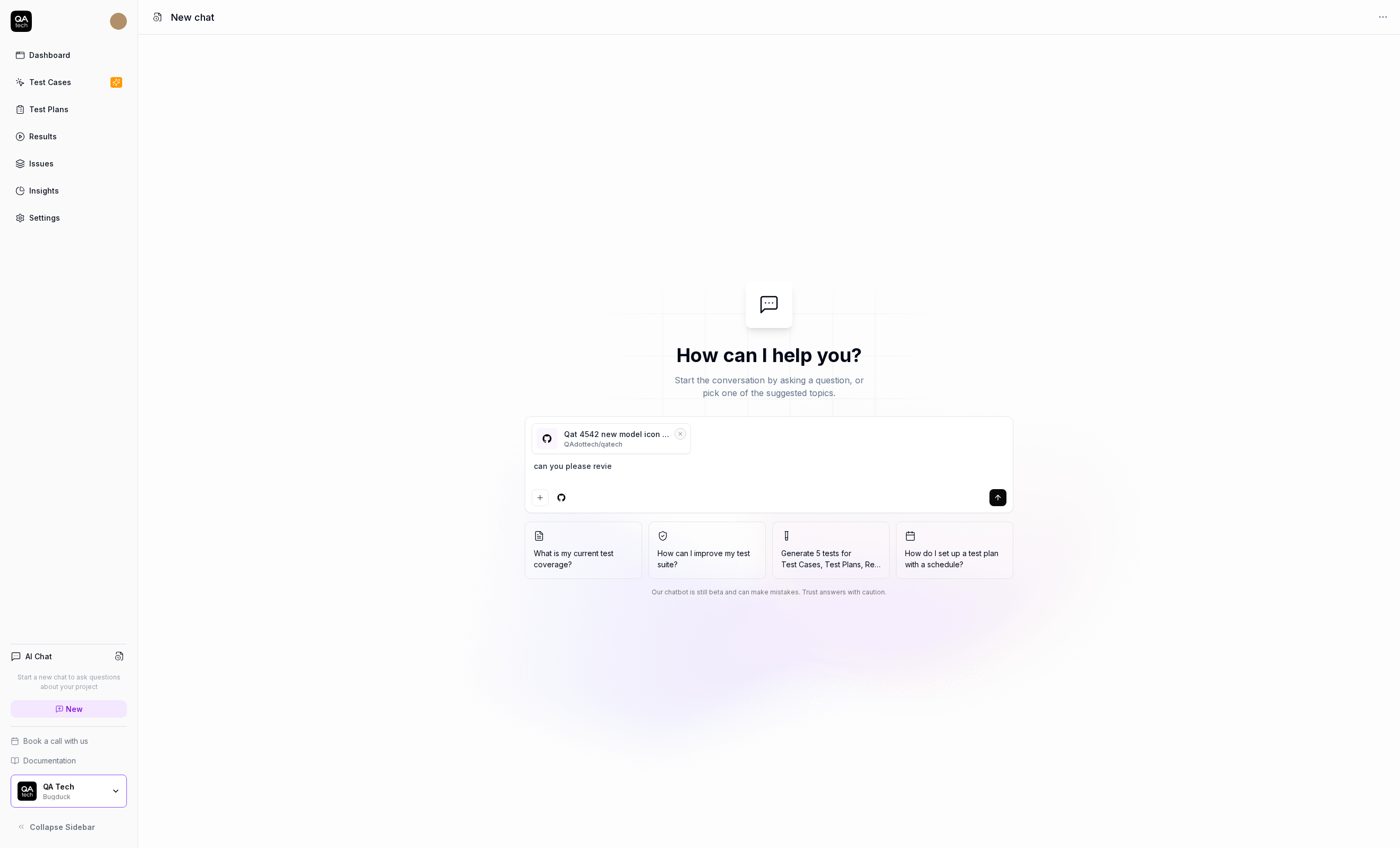
type textarea "*"
type textarea "can you please review"
type textarea "*"
type textarea "can you please review m"
type textarea "*"
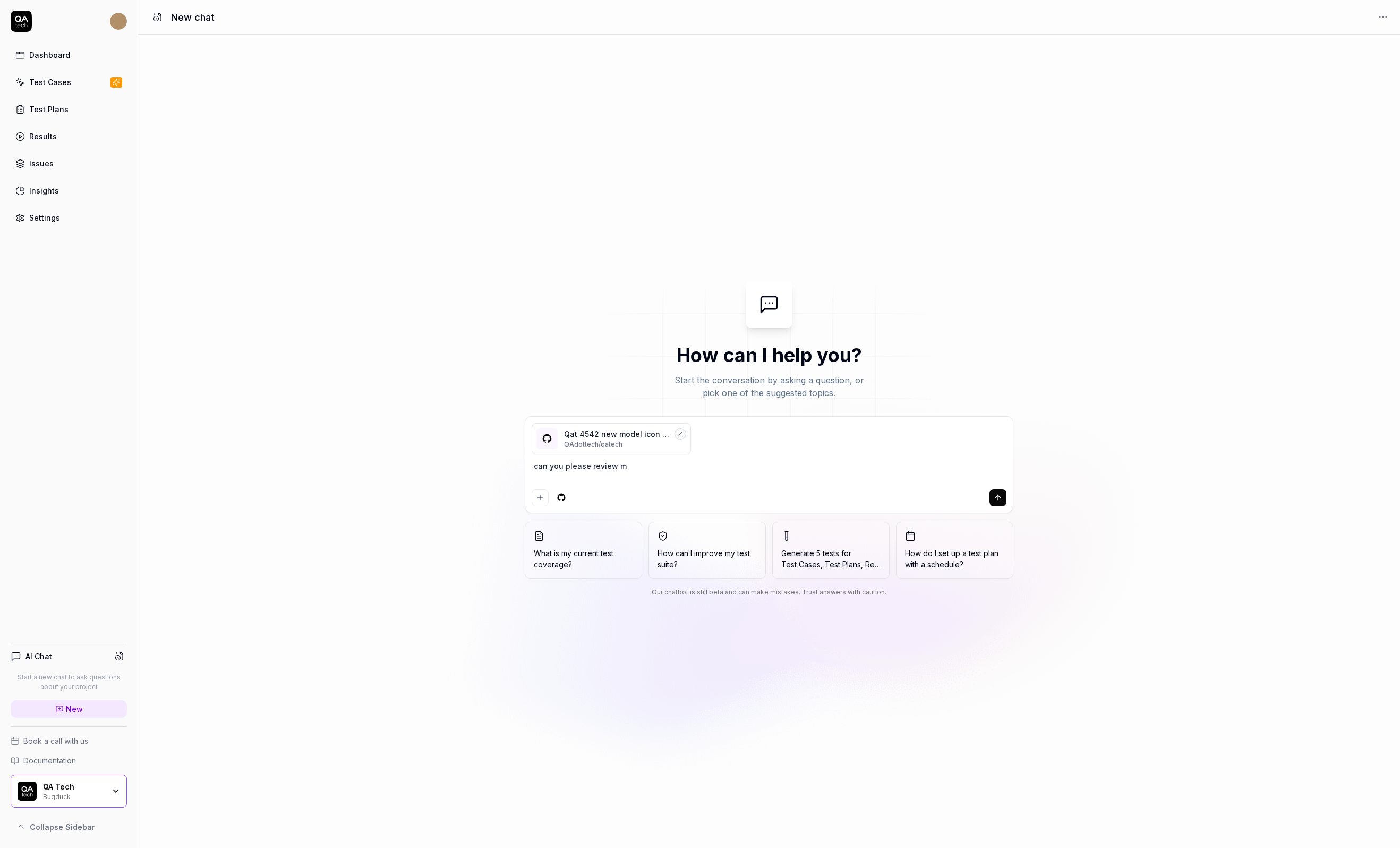
type textarea "can you please review my"
type textarea "*"
type textarea "can you please review my"
type textarea "*"
type textarea "can you please review my p"
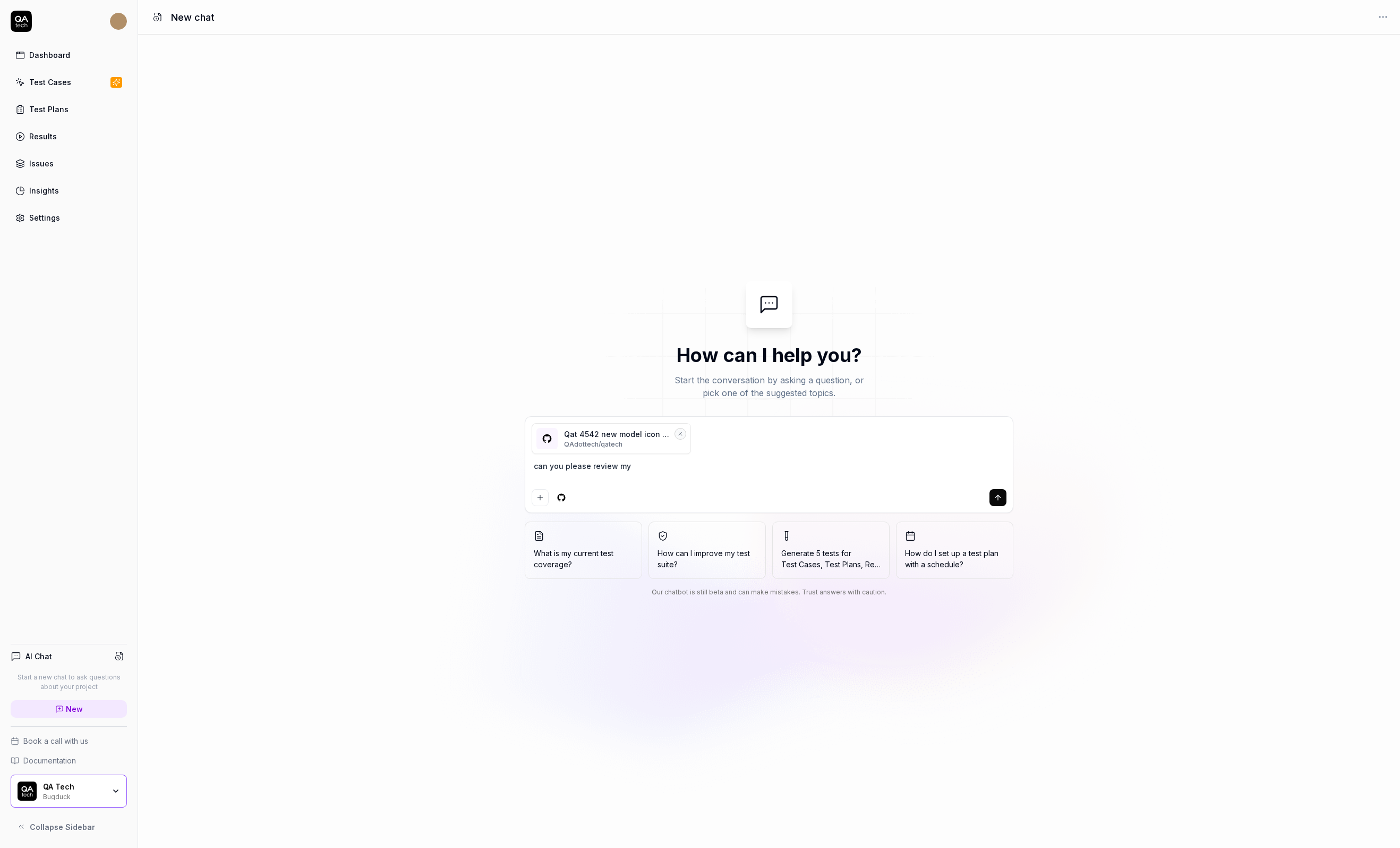
type textarea "*"
type textarea "can you please review my pr"
type textarea "*"
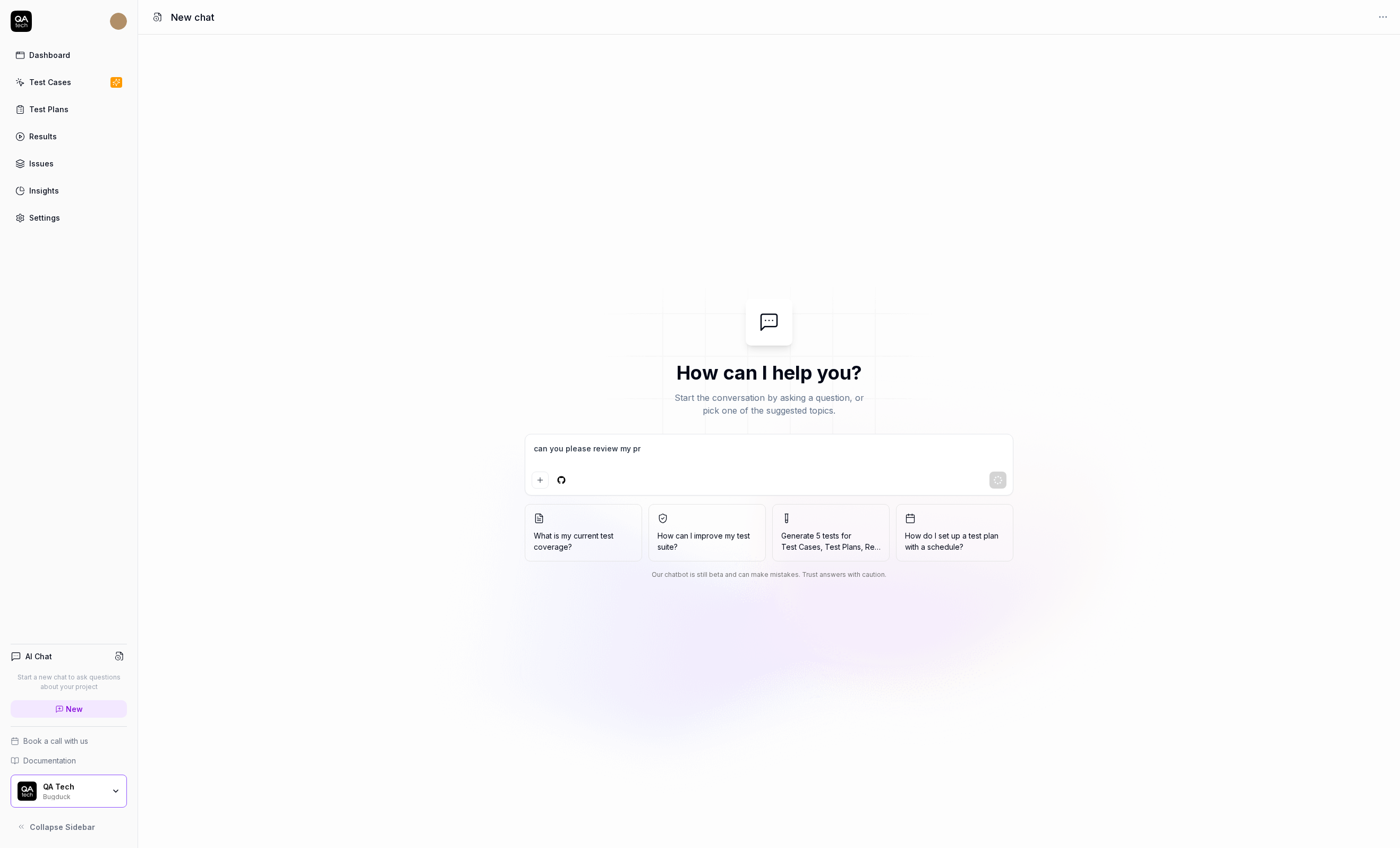
type textarea "can you please review my pr"
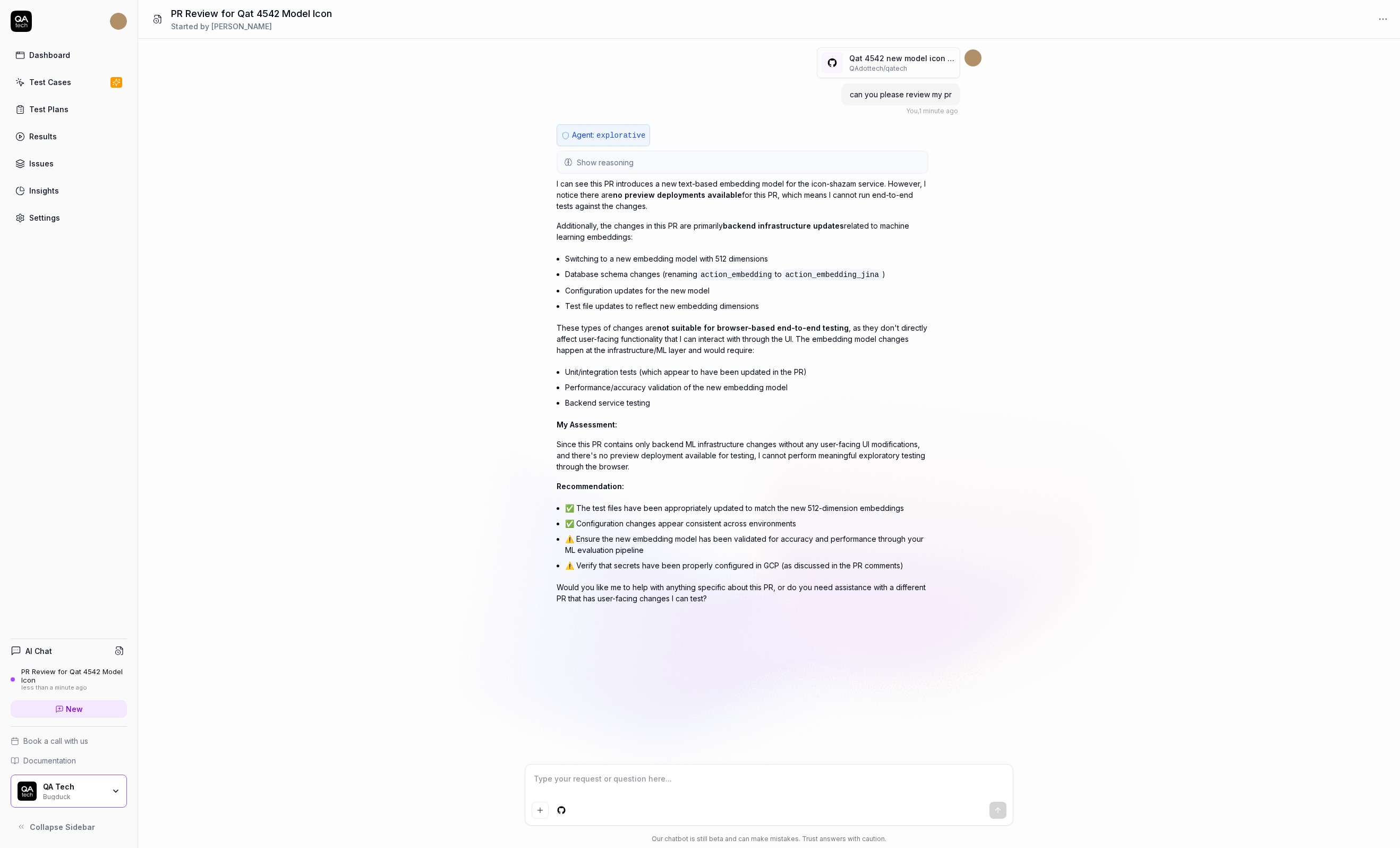
click at [610, 536] on li "⚠️ Ensure the new embedding model has been validated for accuracy and performan…" at bounding box center [747, 543] width 363 height 27
click at [710, 158] on button "Show reasoning" at bounding box center [742, 161] width 370 height 21
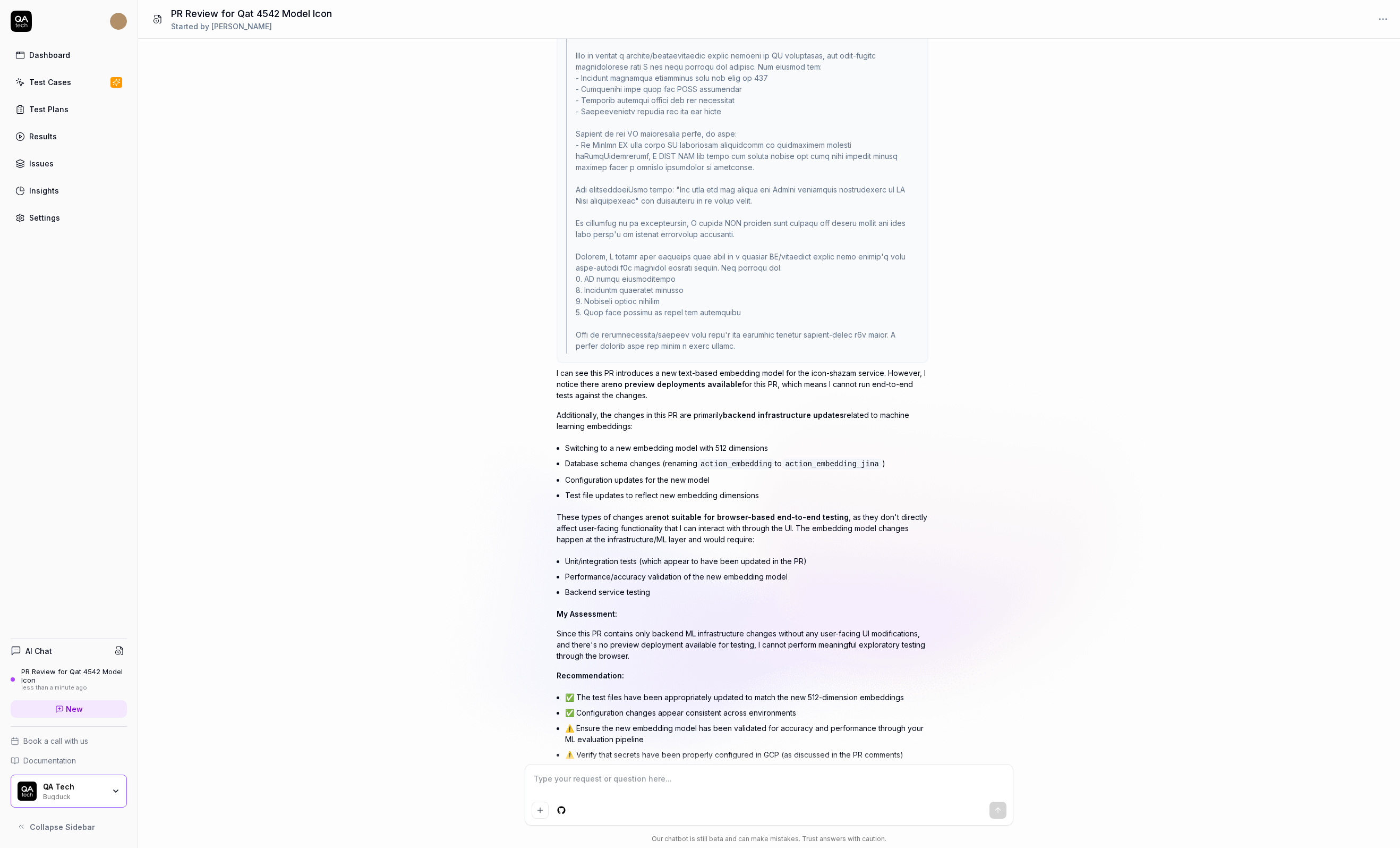
scroll to position [453, 0]
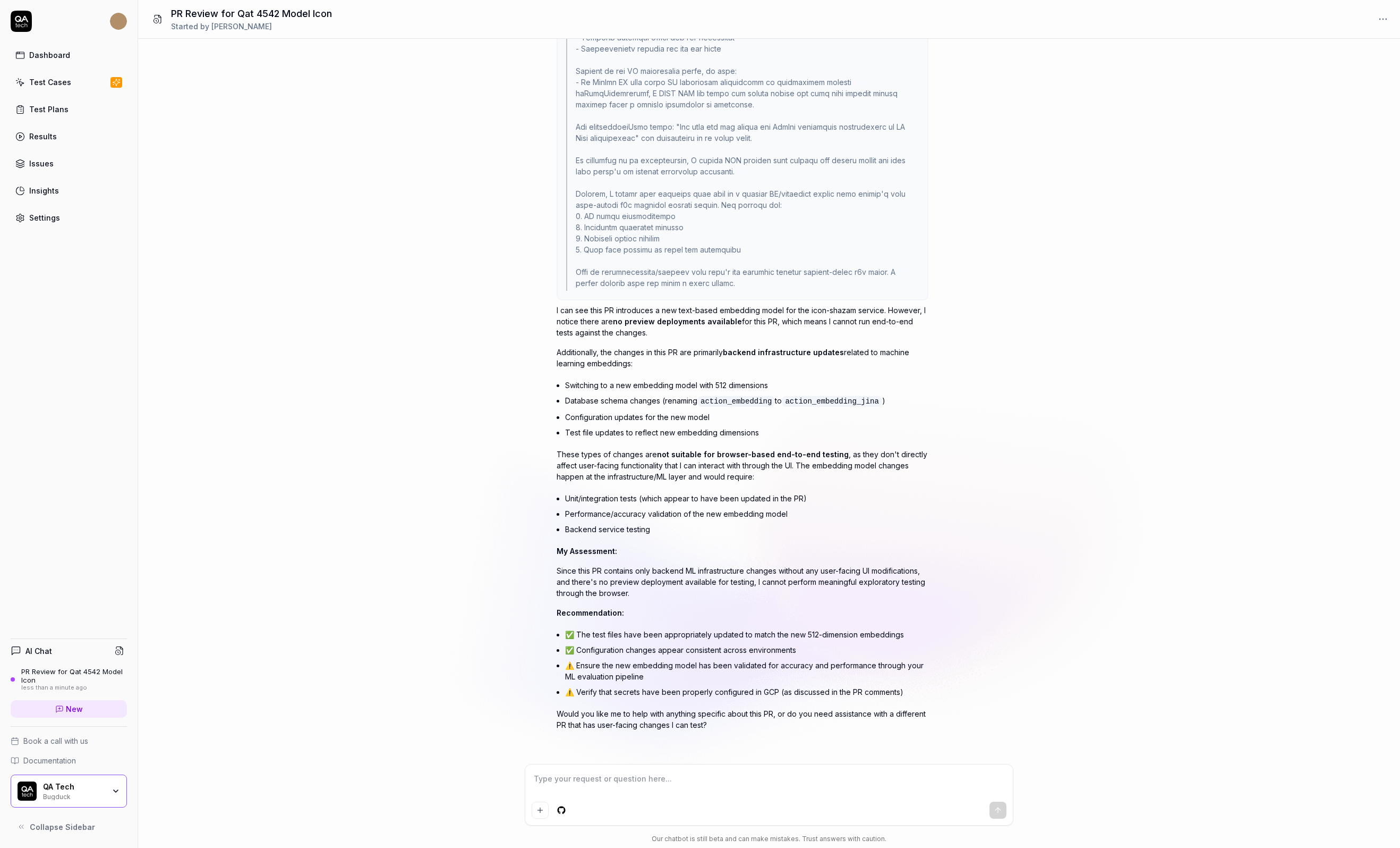
drag, startPoint x: 634, startPoint y: 662, endPoint x: 632, endPoint y: 674, distance: 12.2
click at [632, 674] on li "⚠️ Ensure the new embedding model has been validated for accuracy and performan…" at bounding box center [747, 671] width 363 height 27
click at [631, 242] on div at bounding box center [742, 88] width 353 height 406
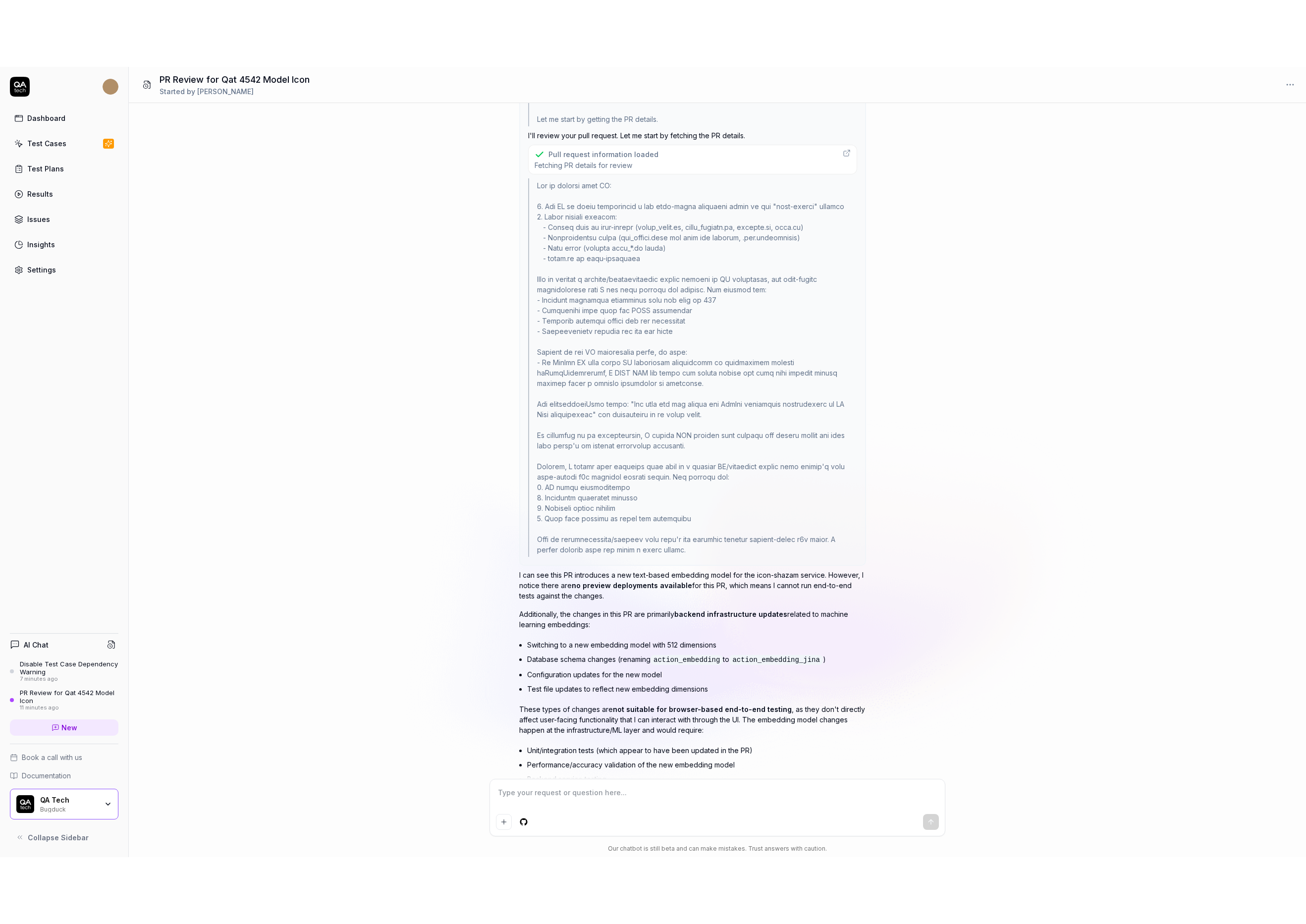
scroll to position [0, 0]
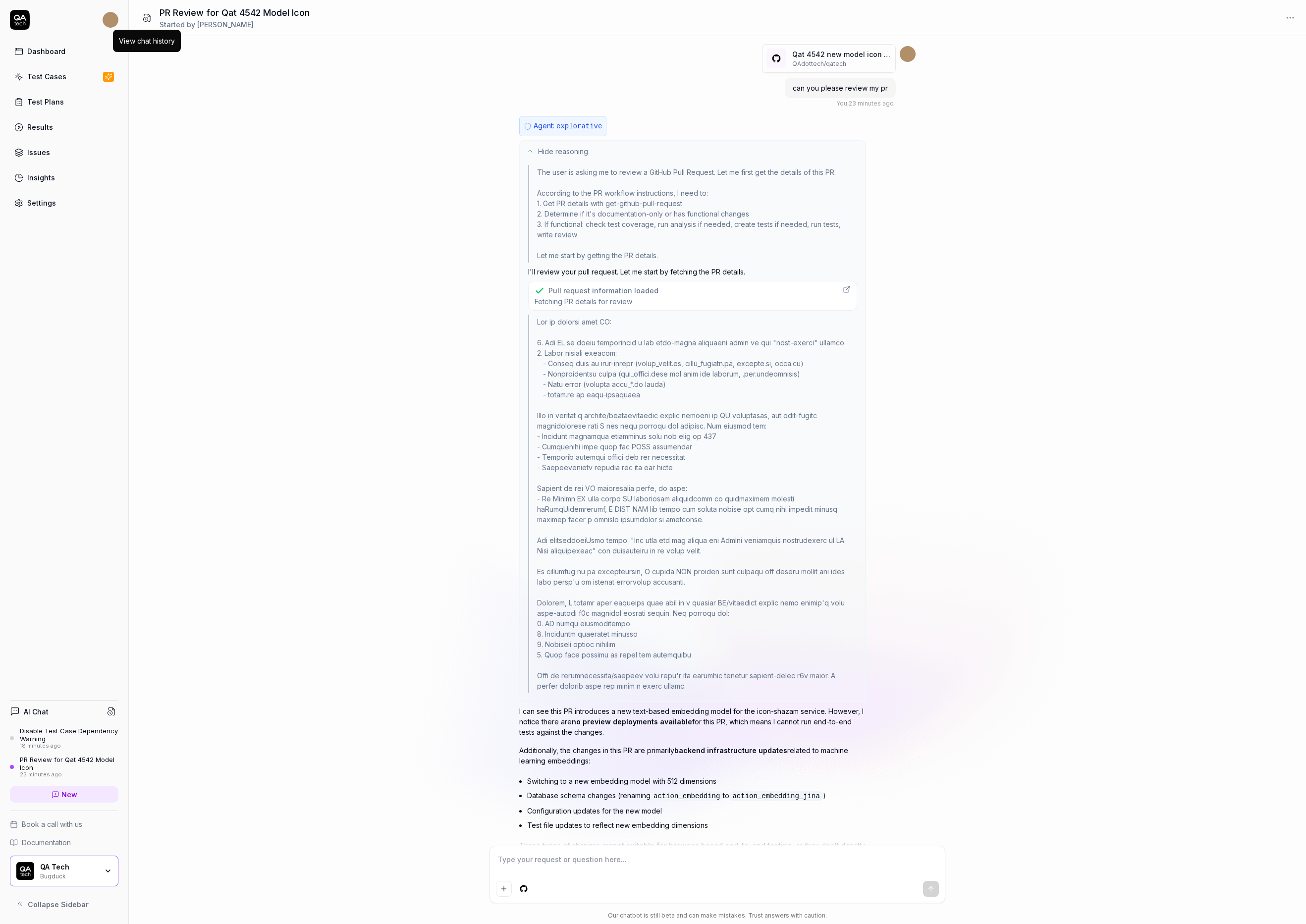
type textarea "*"
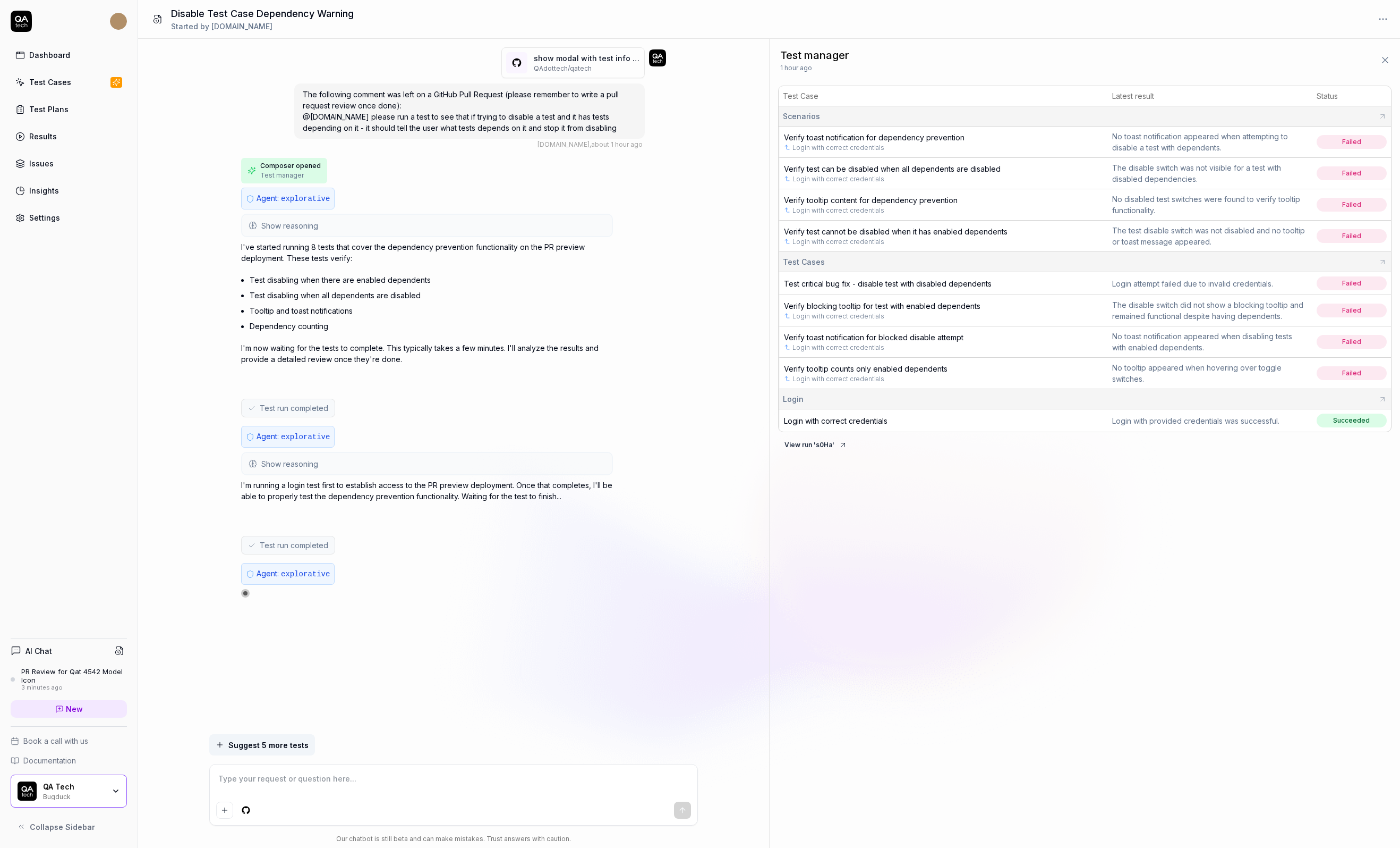
click at [854, 135] on span "Verify toast notification for dependency prevention" at bounding box center [874, 137] width 181 height 9
type textarea "*"
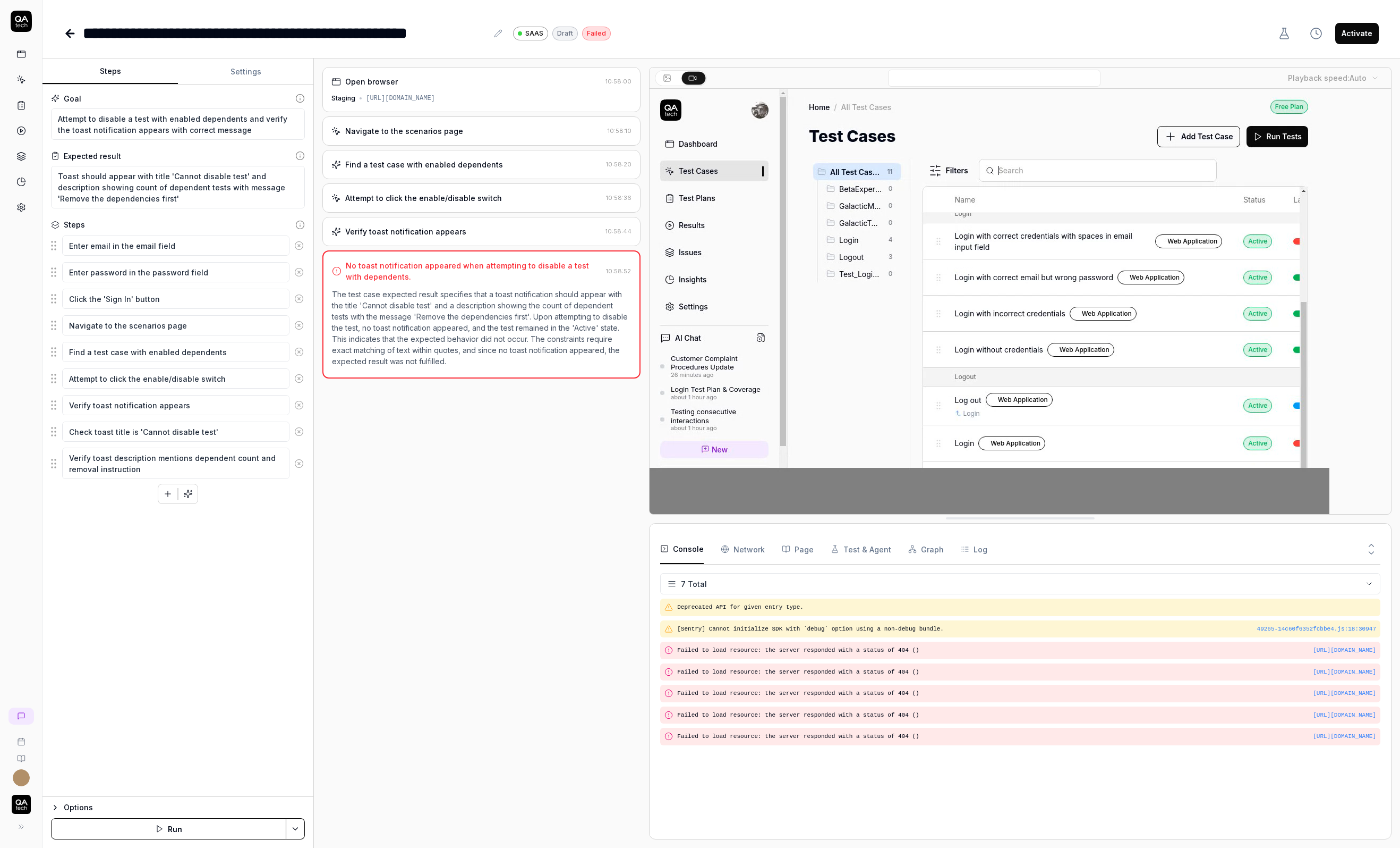
click at [409, 131] on div "Navigate to the scenarios page" at bounding box center [404, 131] width 118 height 11
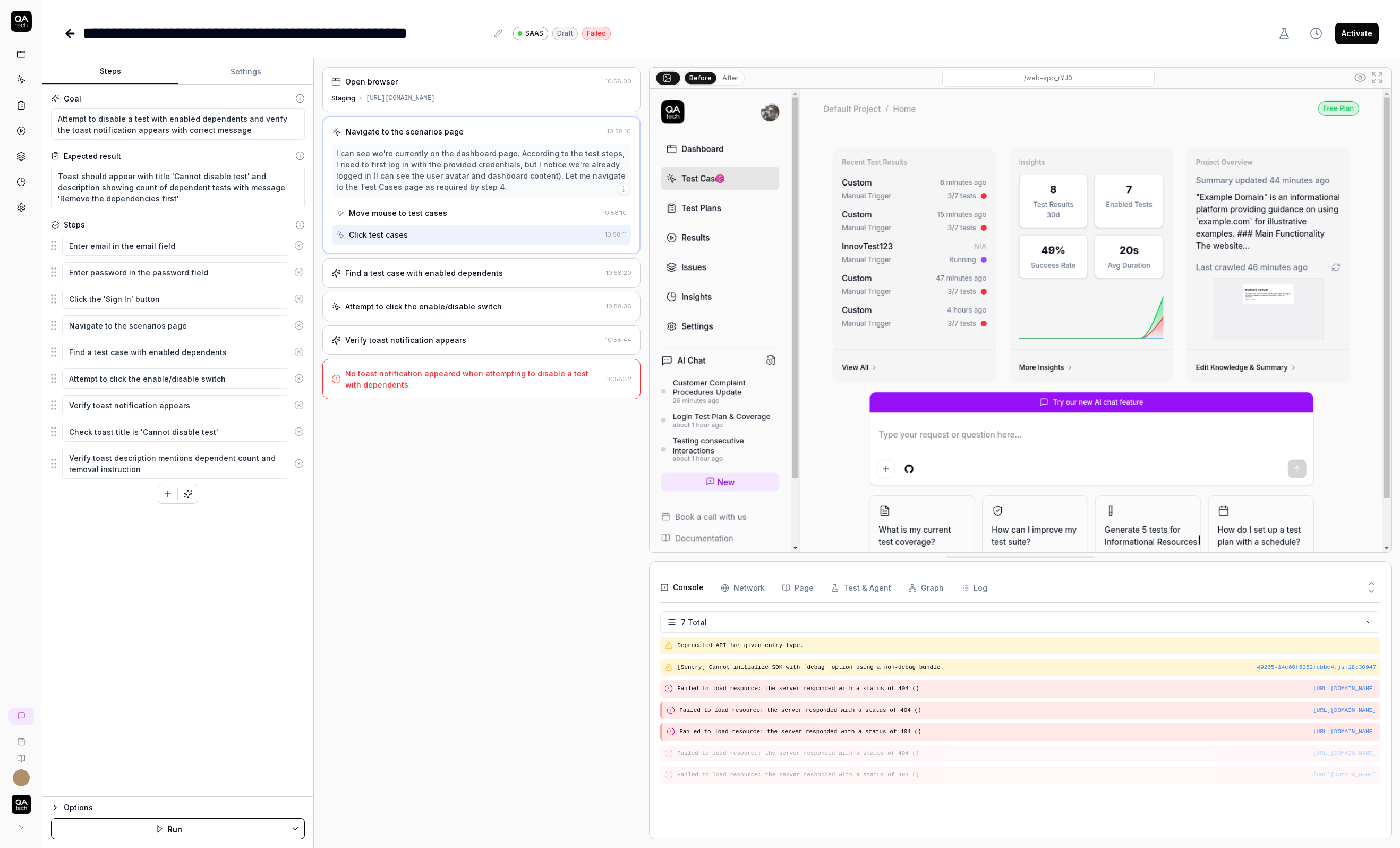
click at [410, 269] on div "Find a test case with enabled dependents" at bounding box center [423, 273] width 158 height 11
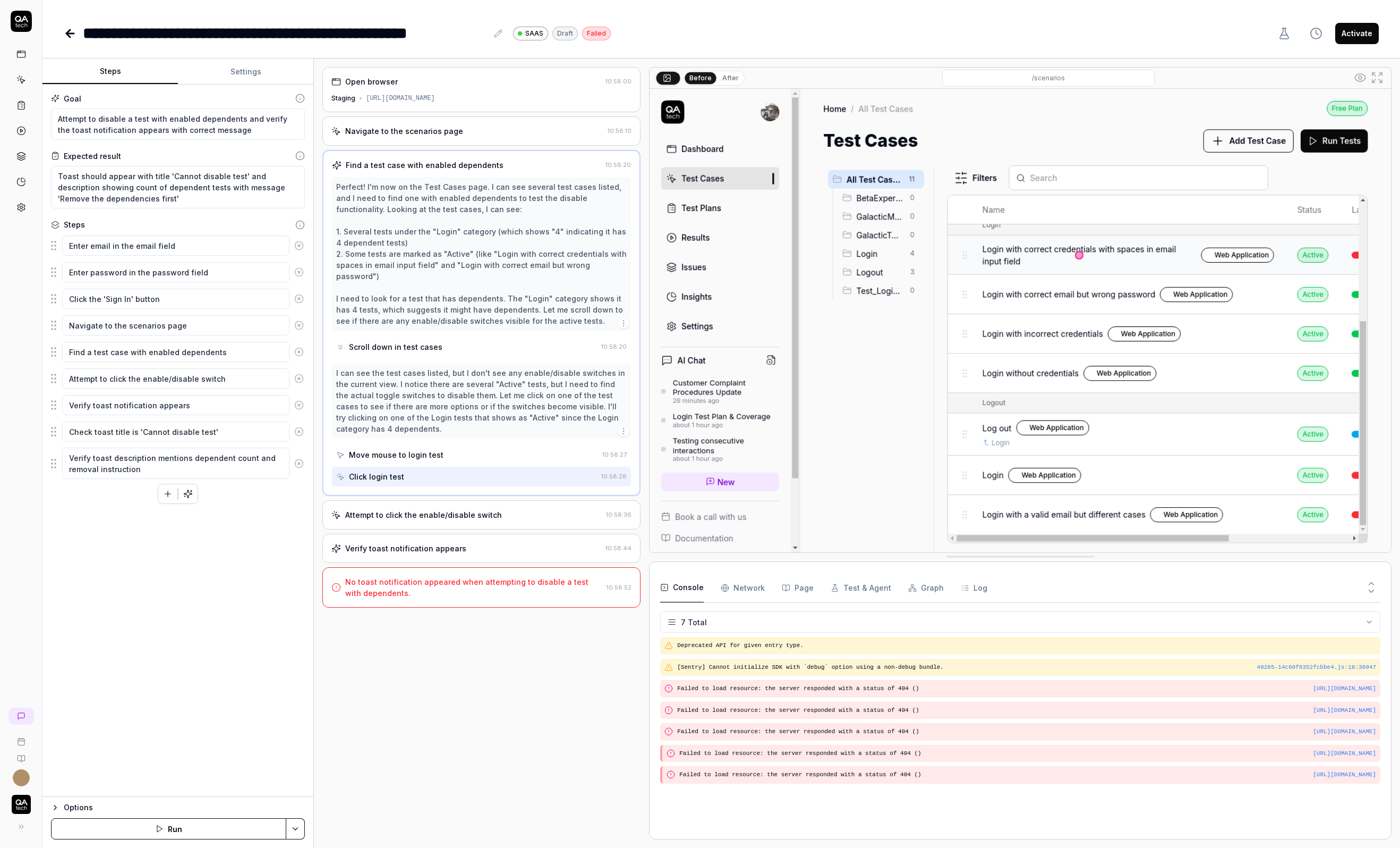
click at [430, 509] on div "Attempt to click the enable/disable switch" at bounding box center [423, 515] width 157 height 11
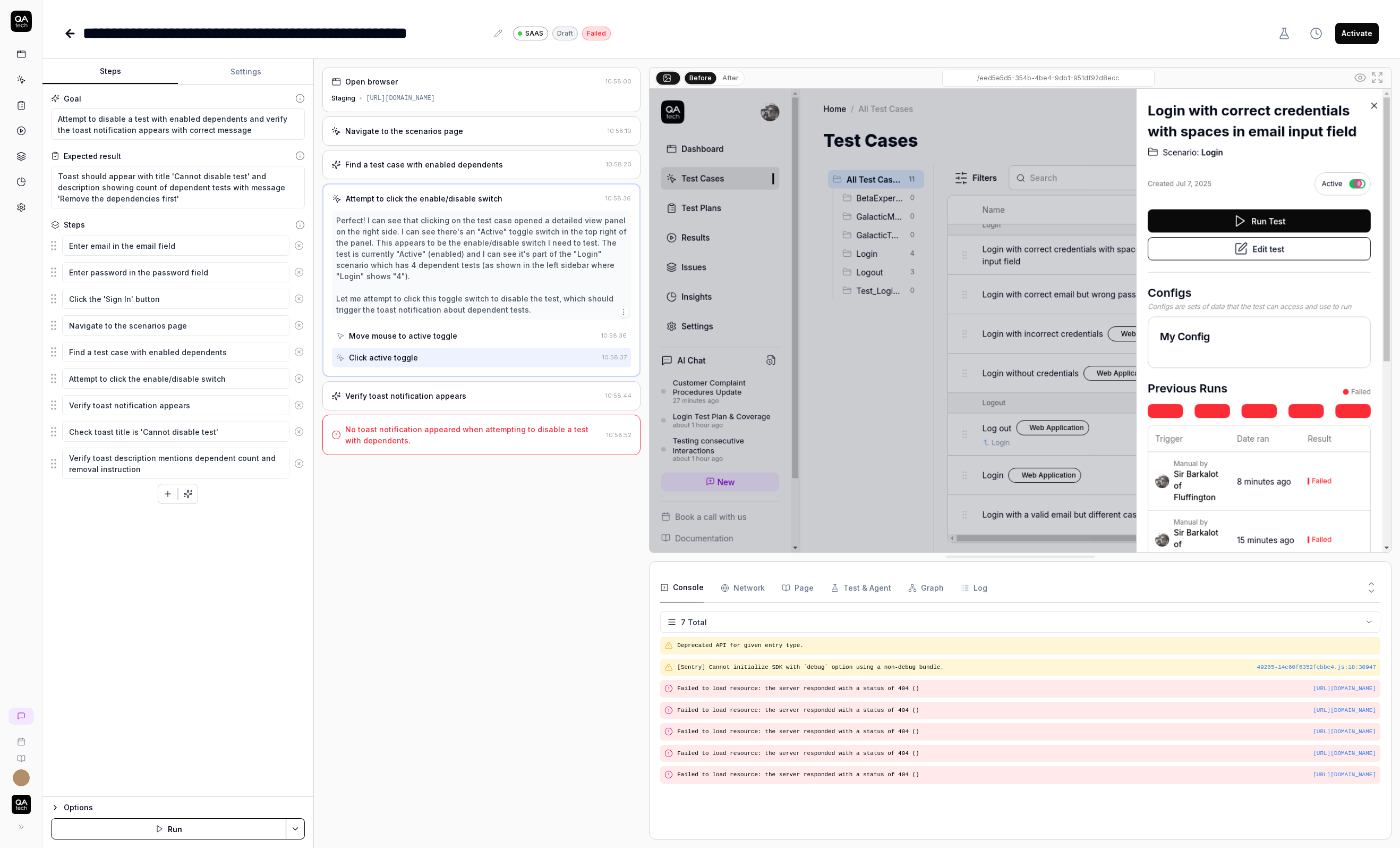
click at [429, 390] on div "Verify toast notification appears" at bounding box center [405, 396] width 121 height 11
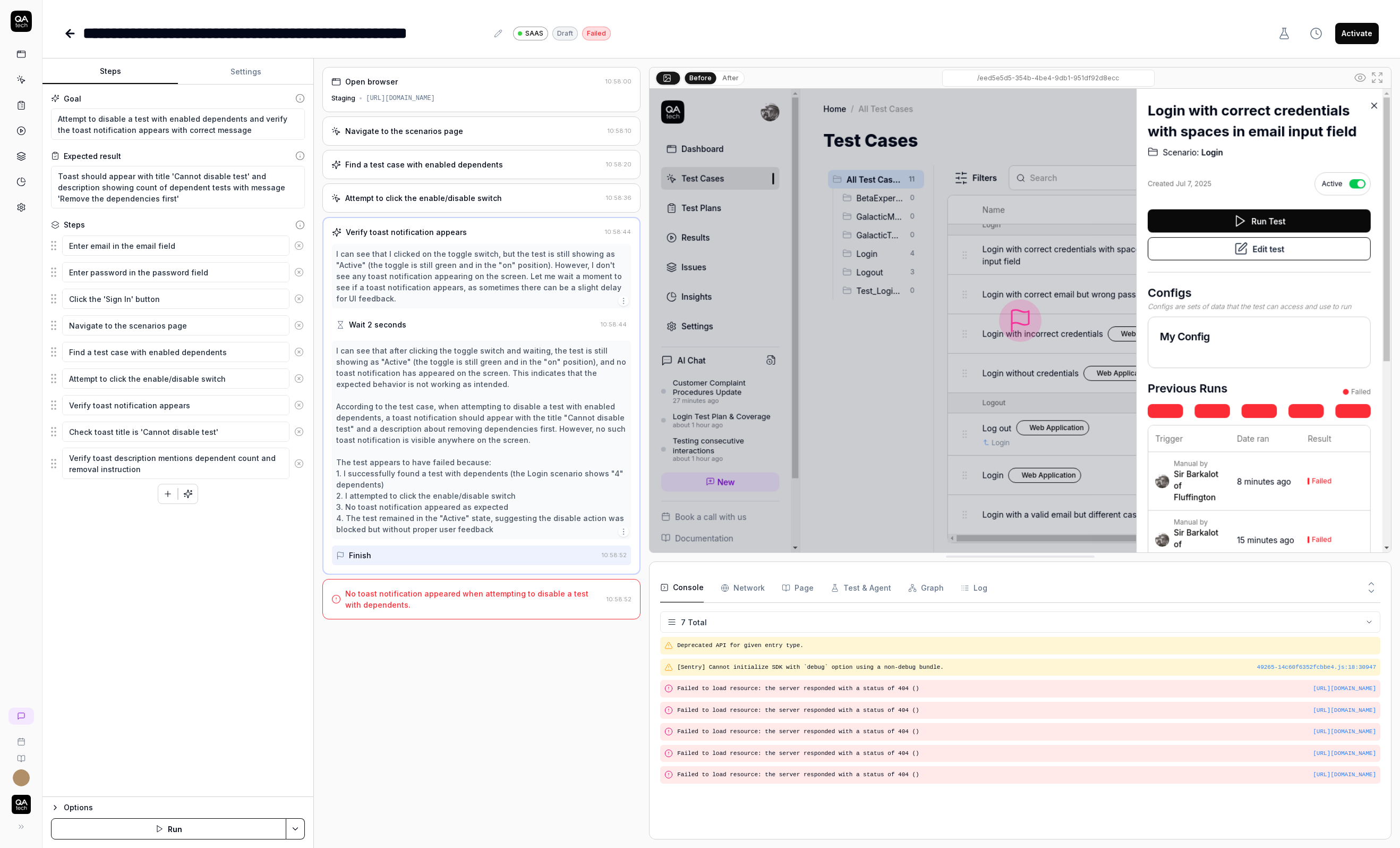
click at [425, 599] on div "No toast notification appeared when attempting to disable a test with dependent…" at bounding box center [473, 599] width 257 height 22
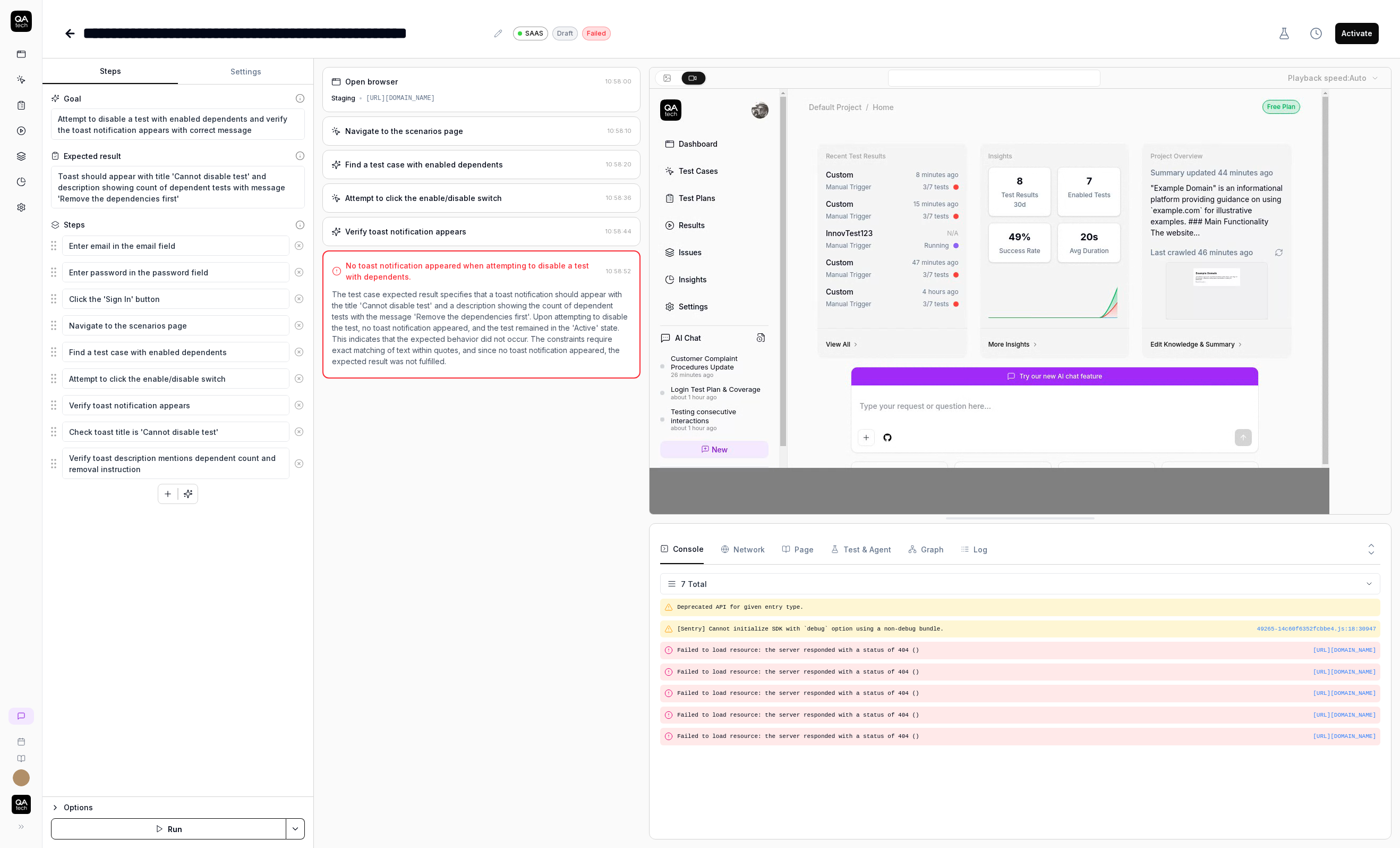
type textarea "*"
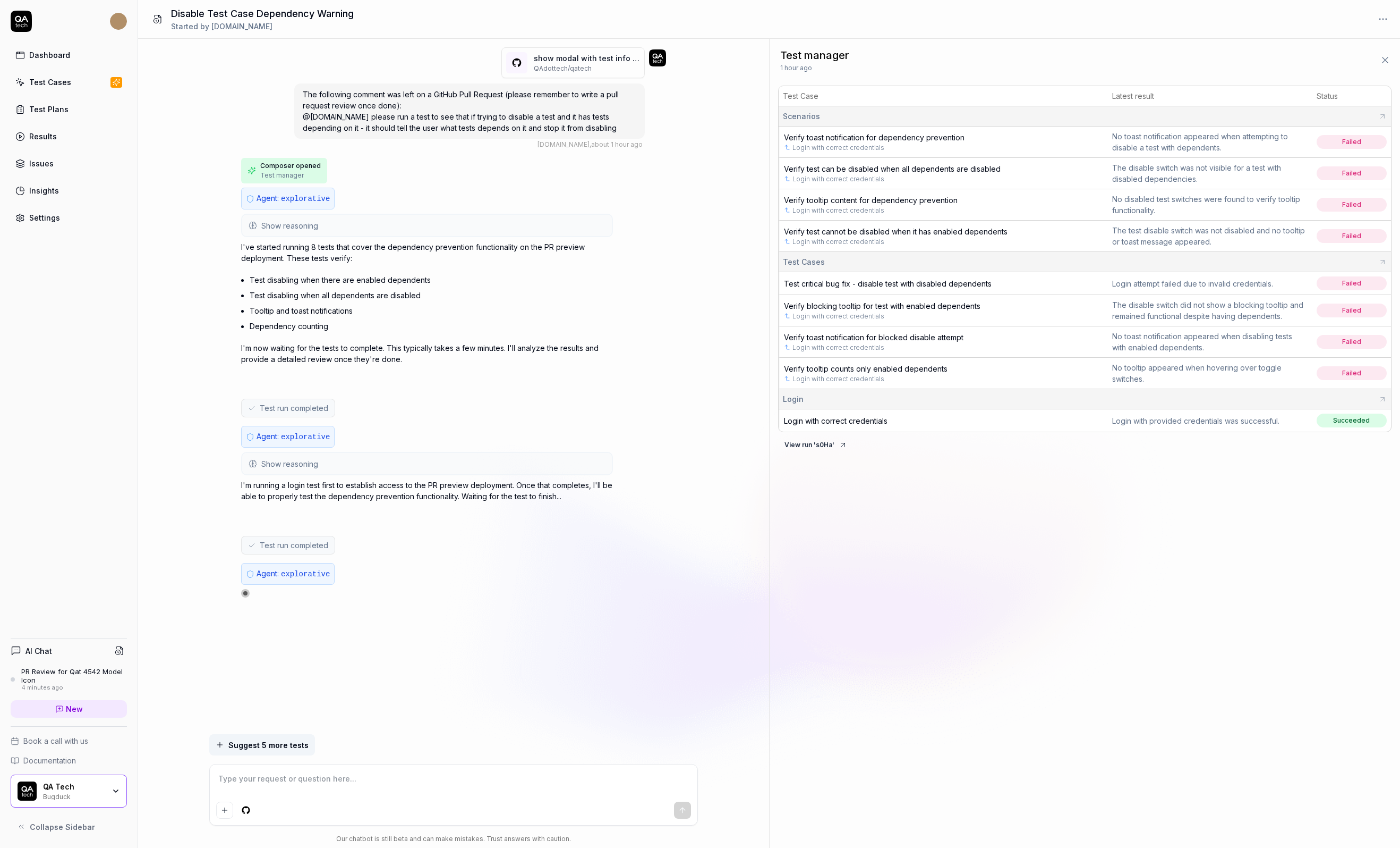
type textarea "*"
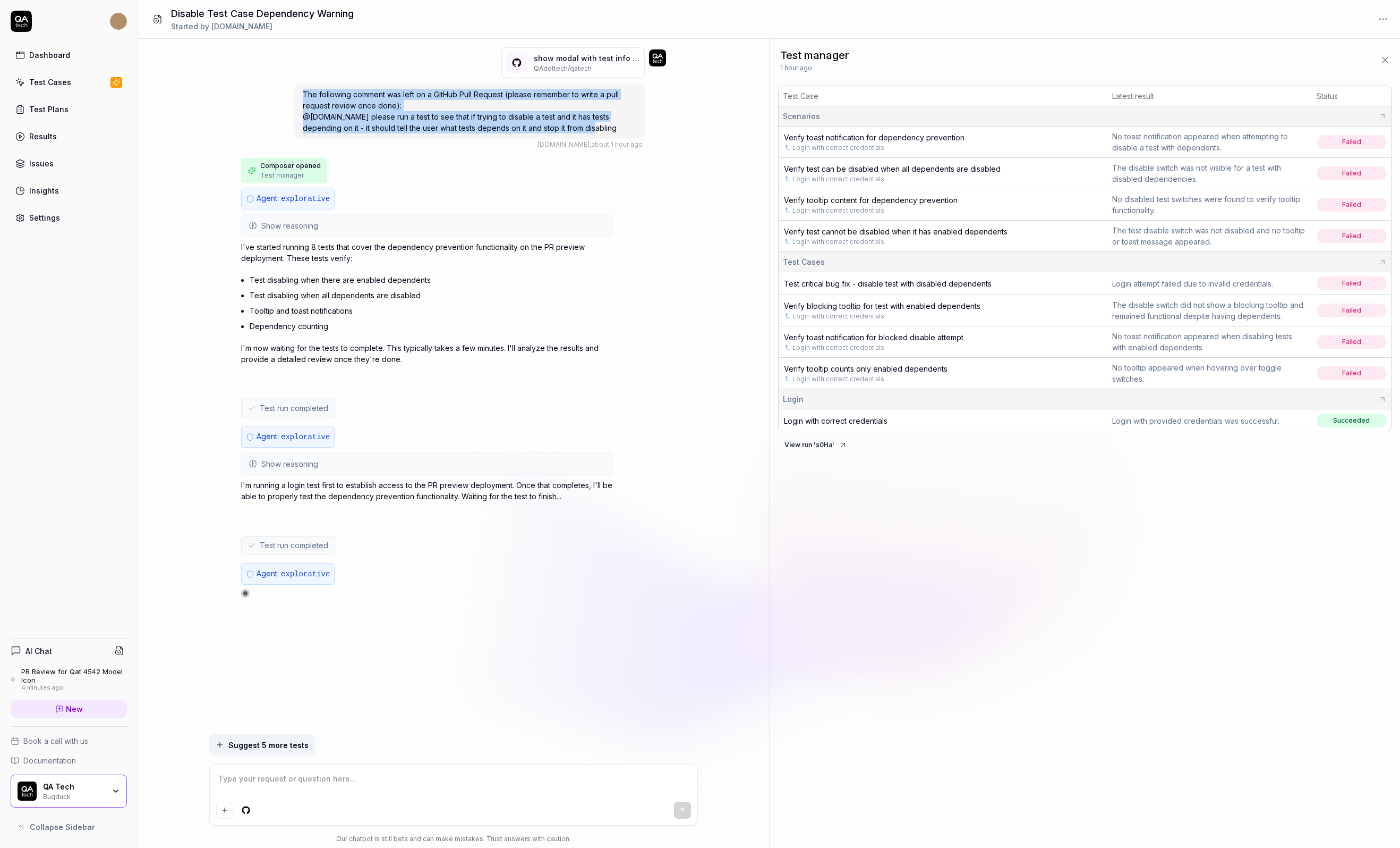
drag, startPoint x: 567, startPoint y: 131, endPoint x: 294, endPoint y: 80, distance: 277.7
click at [294, 80] on div "show modal with test info when trying to disable a test case (# 5560 ) QAdottec…" at bounding box center [469, 98] width 350 height 102
copy span "The following comment was left on a GitHub Pull Request (please remember to wri…"
click at [92, 705] on link "New" at bounding box center [69, 709] width 116 height 18
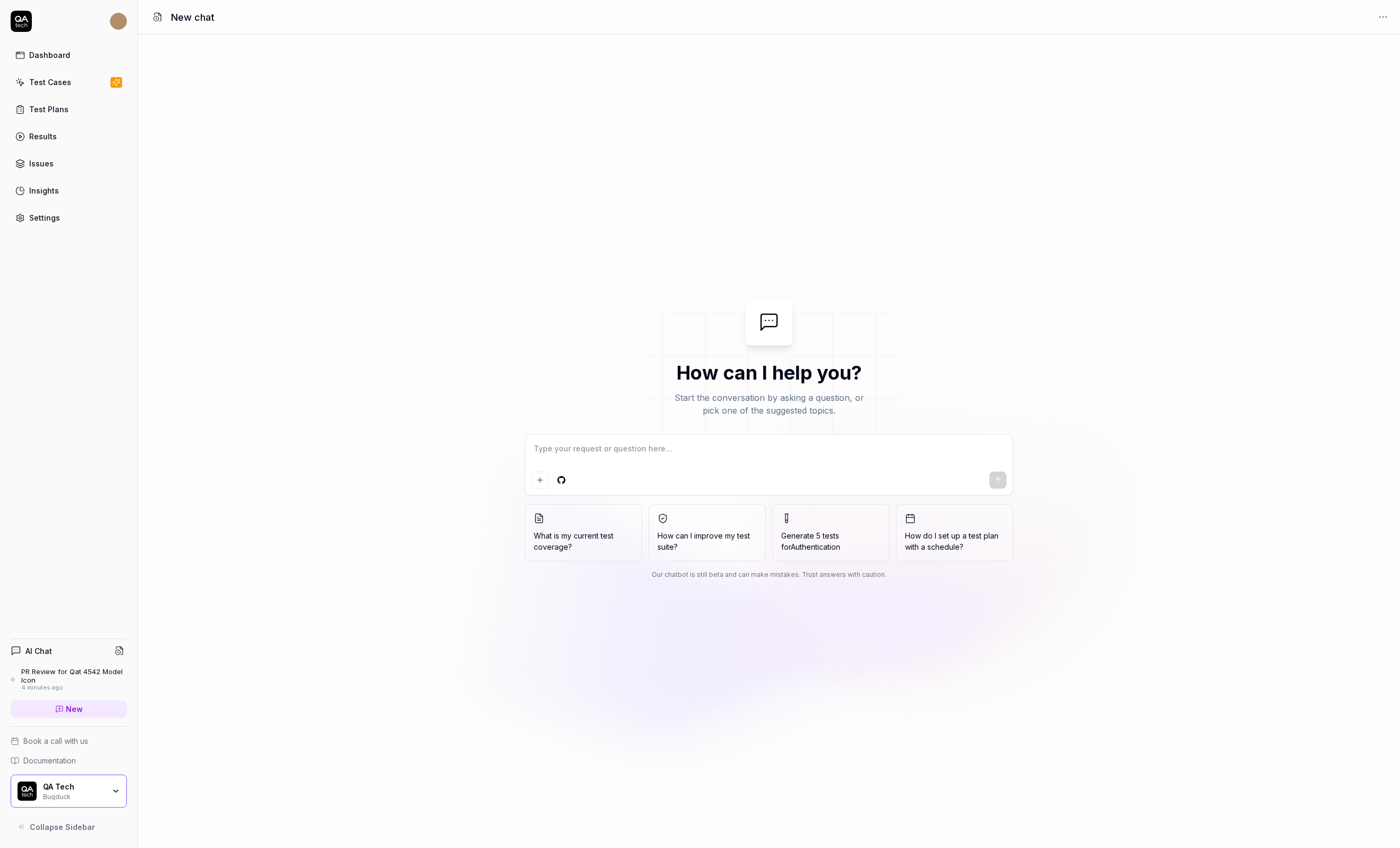
type textarea "*"
type textarea "The following comment was left on a GitHub Pull Request (please remember to wri…"
type textarea "*"
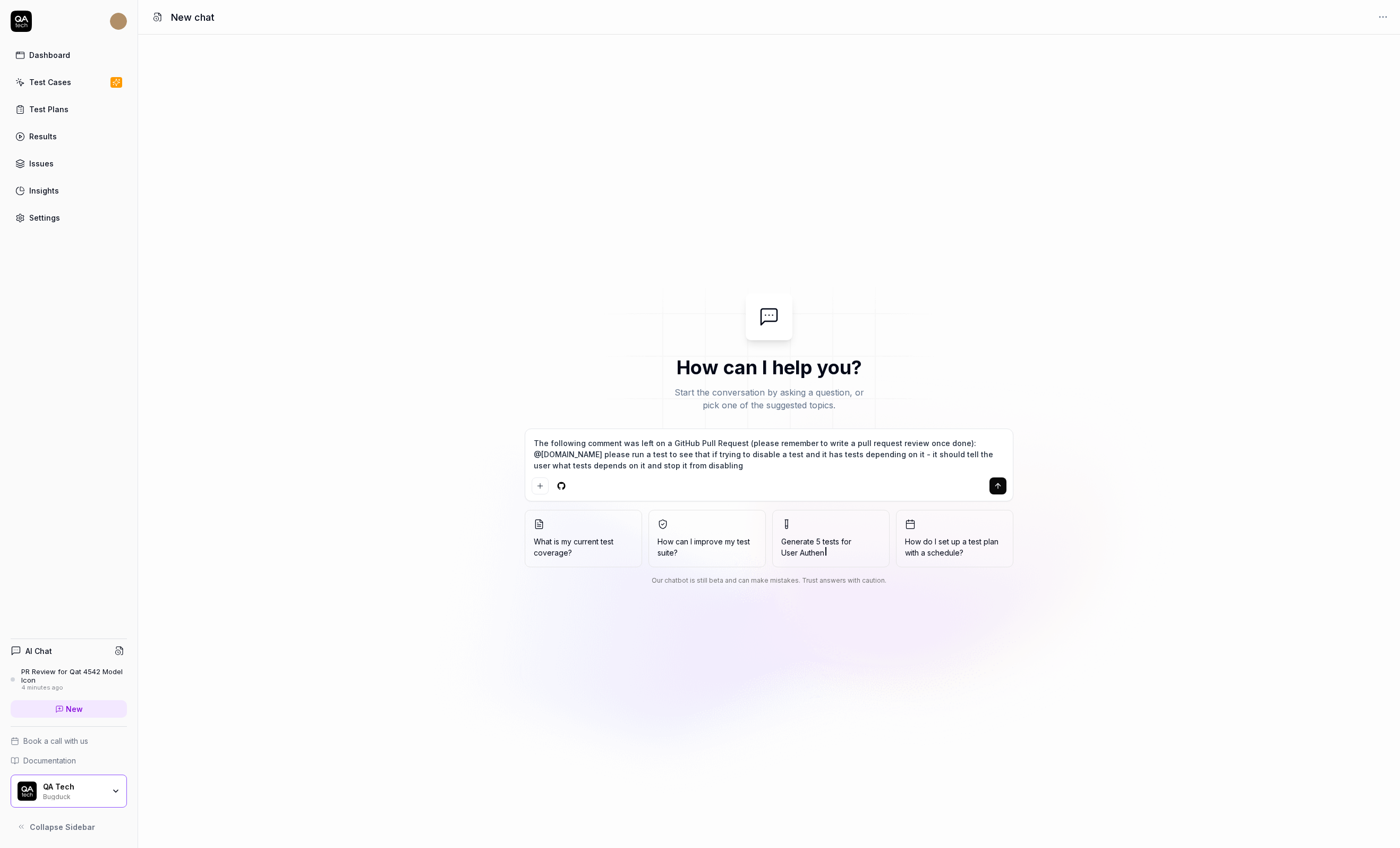
type textarea "The following comment was left on a GitHub Pull Request (please remember to wri…"
click at [557, 485] on html "Dashboard Test Cases Test Plans Results Issues Insights Settings AI Chat PR Rev…" at bounding box center [700, 424] width 1400 height 848
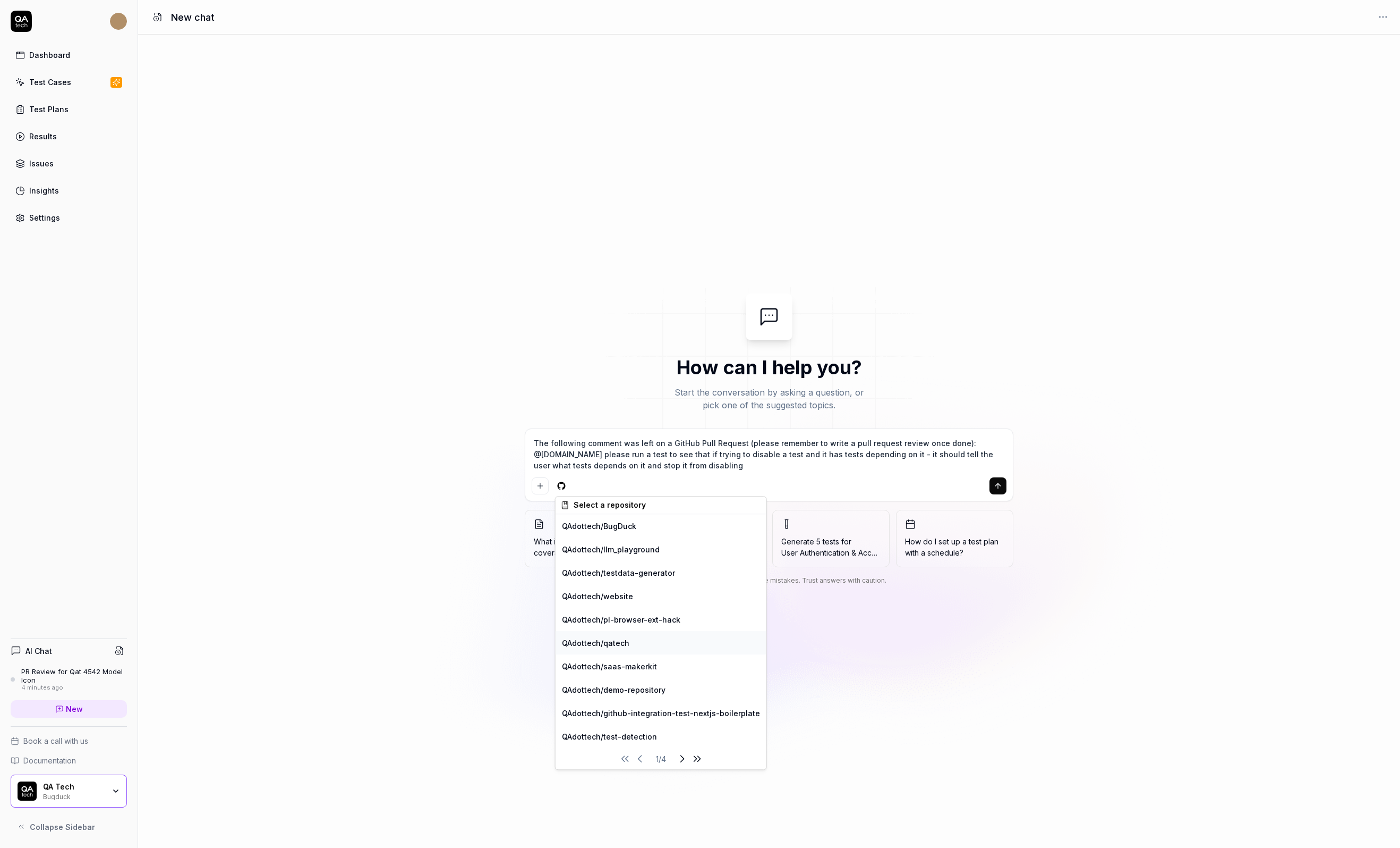
click at [618, 645] on div "QAdottech / qatech" at bounding box center [661, 642] width 211 height 23
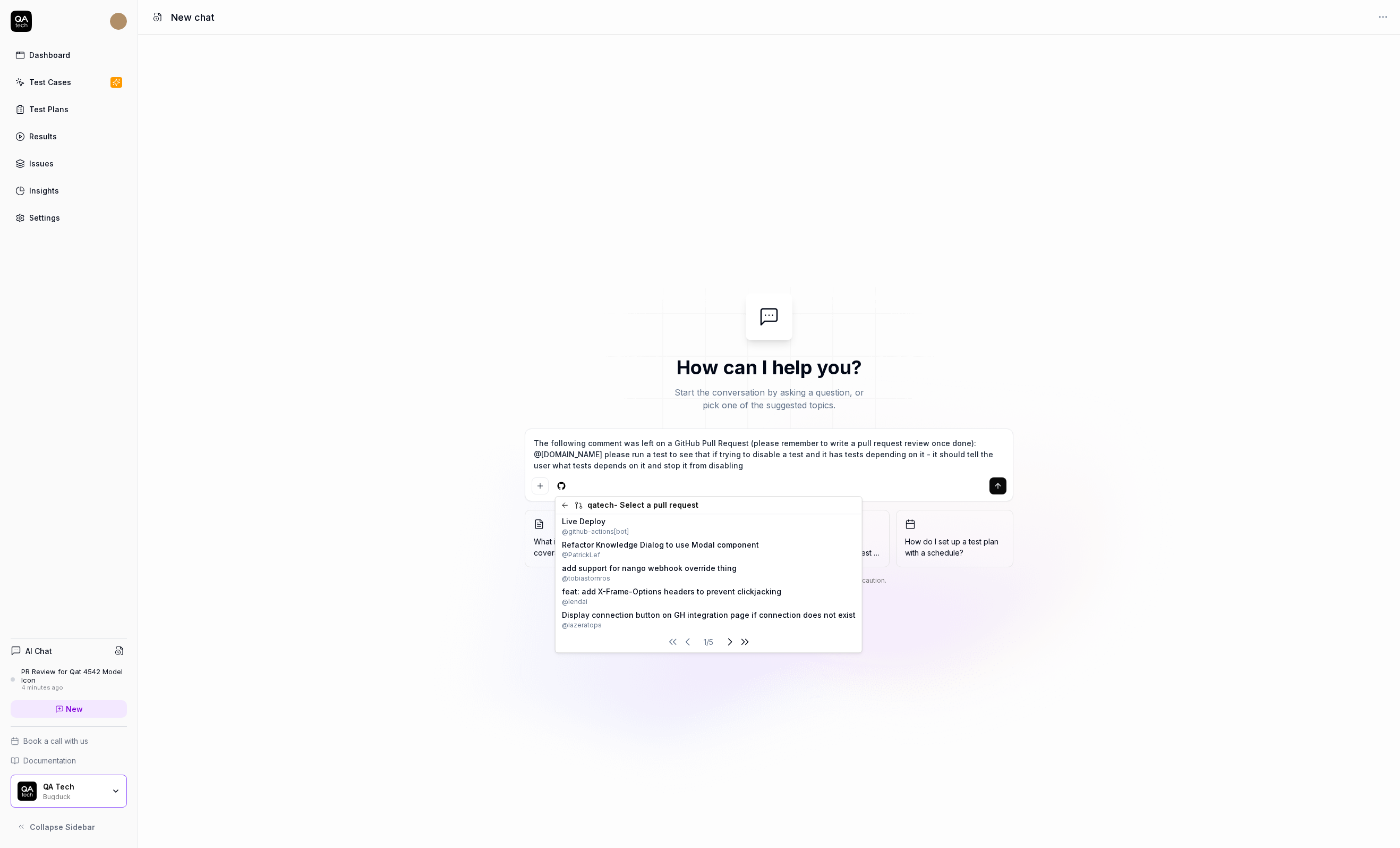
click at [724, 644] on icon "Next page" at bounding box center [730, 641] width 13 height 13
click at [624, 572] on span "show modal with test info when trying to disable a test case" at bounding box center [674, 567] width 226 height 11
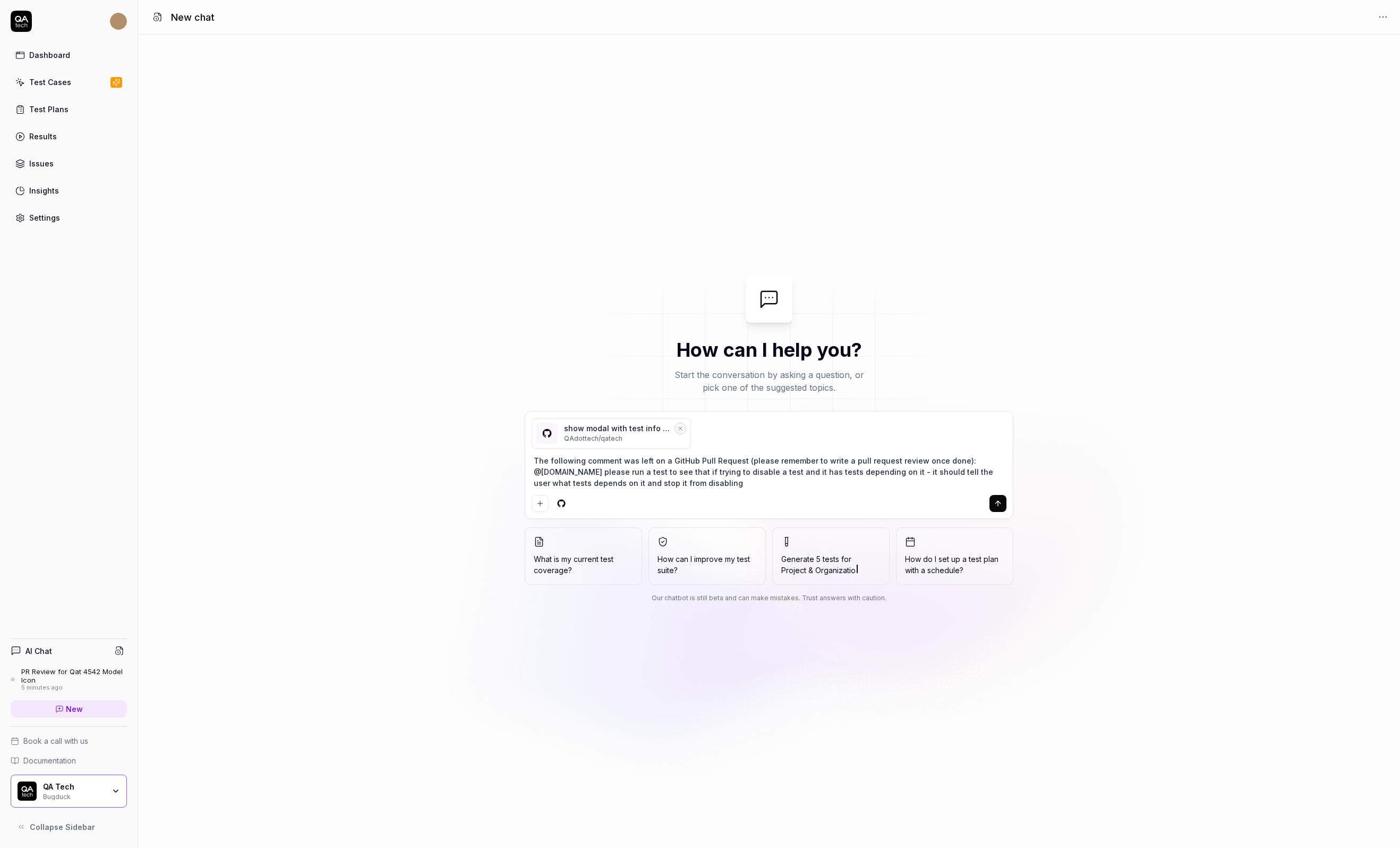
click at [706, 480] on textarea "The following comment was left on a GitHub Pull Request (please remember to wri…" at bounding box center [769, 472] width 475 height 38
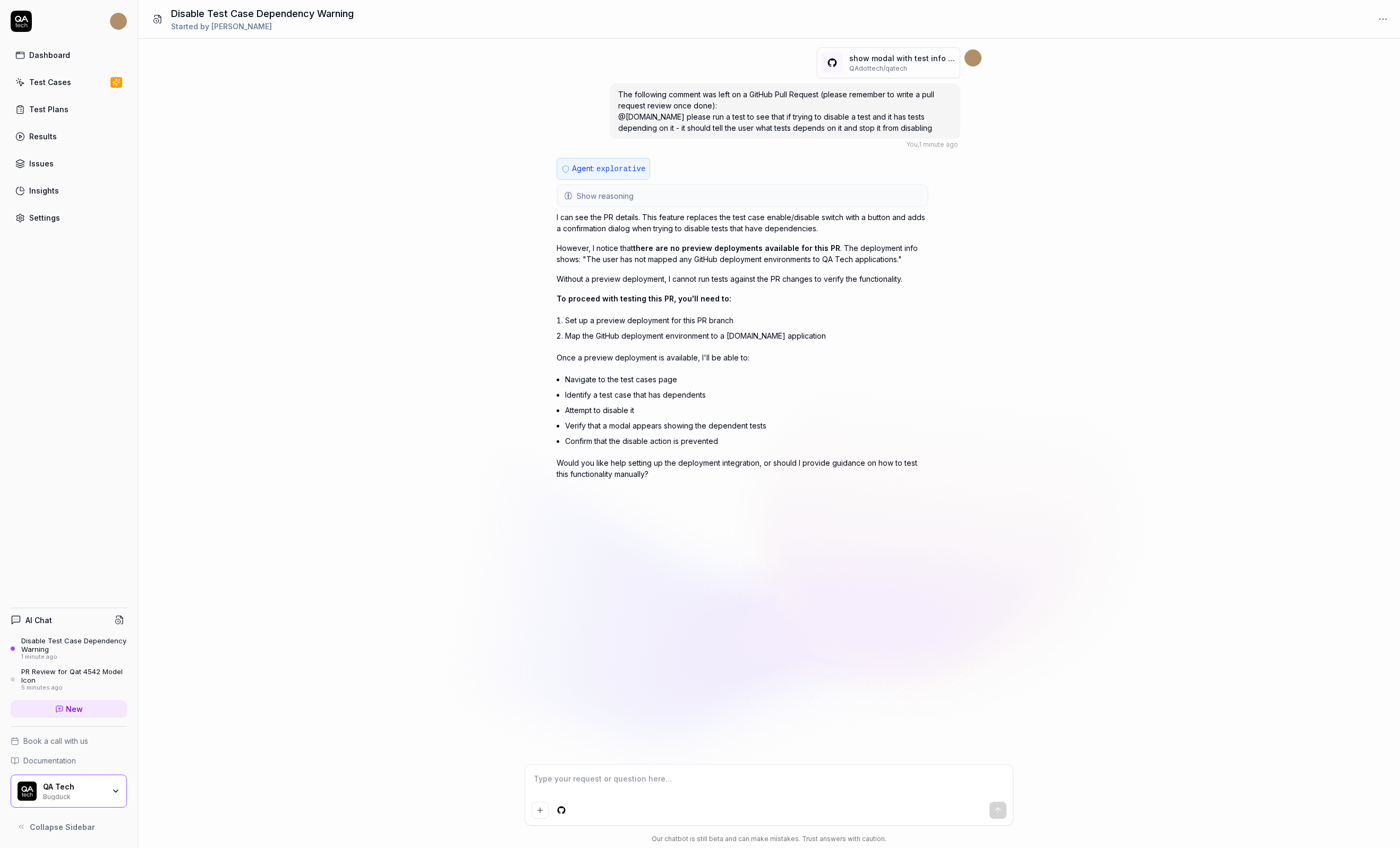
click at [694, 185] on button "Show reasoning" at bounding box center [742, 195] width 370 height 21
click at [692, 190] on button "Show reasoning" at bounding box center [742, 195] width 370 height 21
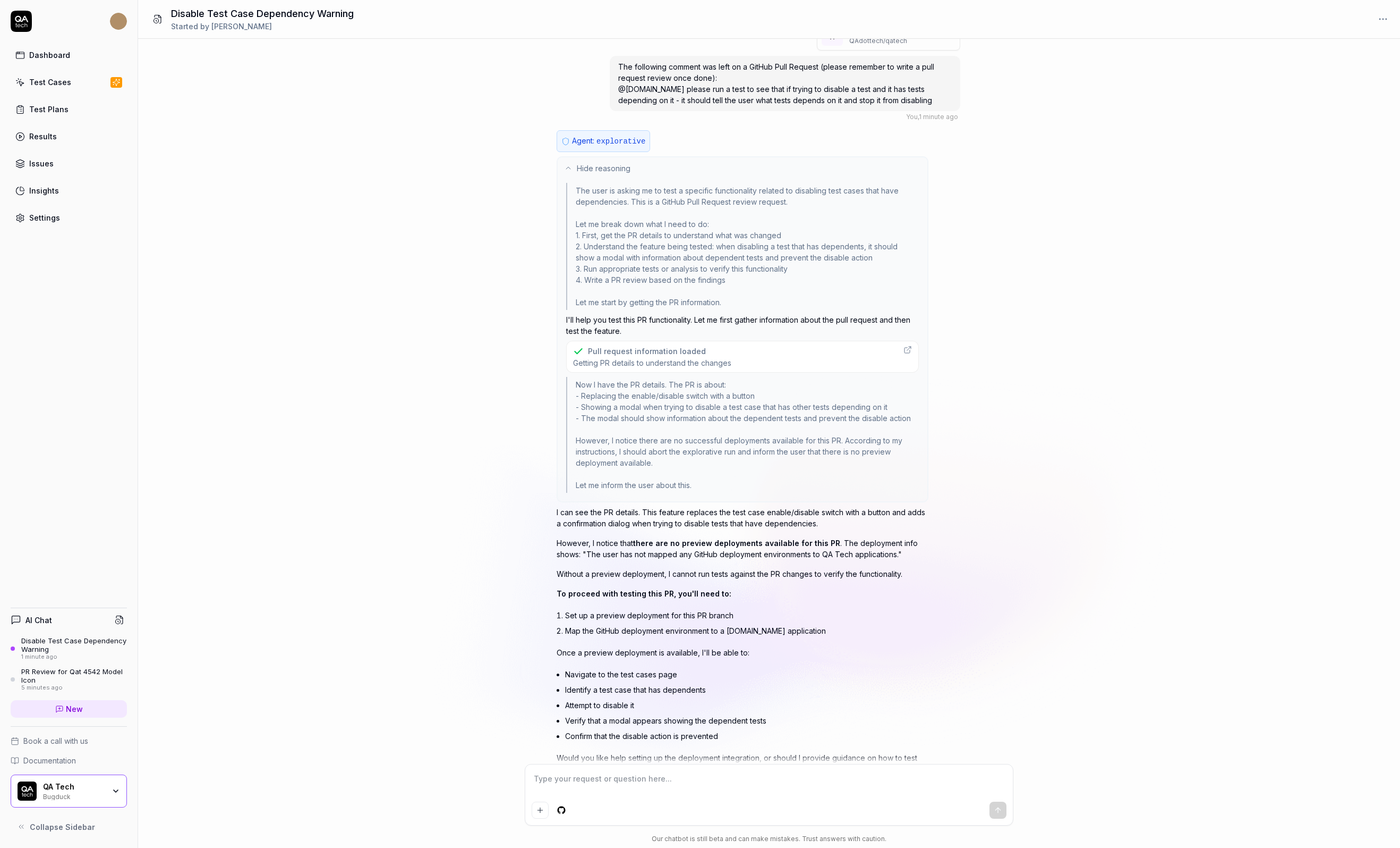
scroll to position [72, 0]
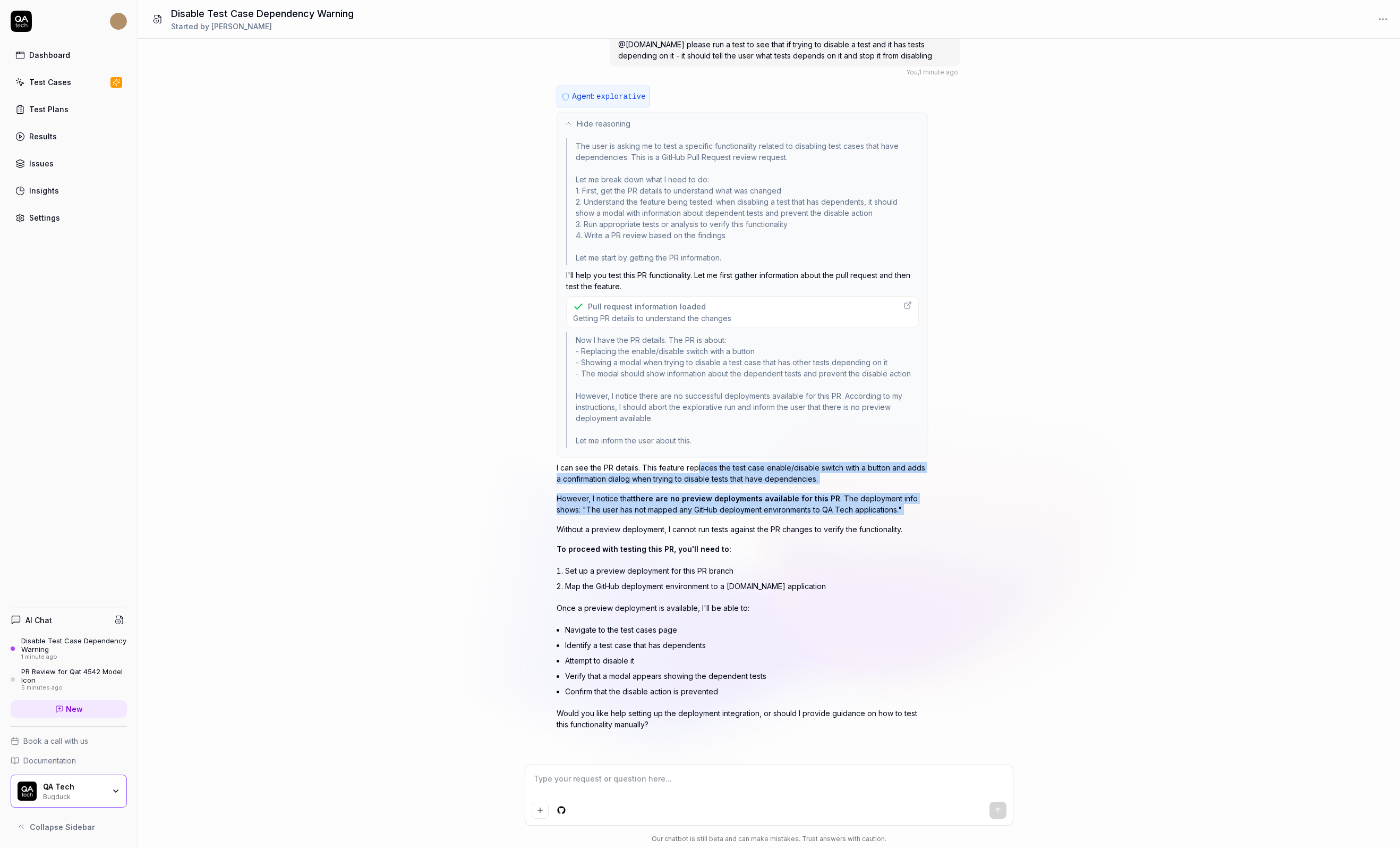
drag, startPoint x: 697, startPoint y: 471, endPoint x: 694, endPoint y: 521, distance: 50.1
click at [694, 521] on div "I can see the PR details. This feature replaces the test case enable/disable sw…" at bounding box center [742, 596] width 372 height 268
click at [694, 523] on p "Without a preview deployment, I cannot run tests against the PR changes to veri…" at bounding box center [742, 529] width 372 height 11
drag, startPoint x: 709, startPoint y: 510, endPoint x: 711, endPoint y: 466, distance: 44.0
click at [711, 466] on div "I can see the PR details. This feature replaces the test case enable/disable sw…" at bounding box center [742, 596] width 372 height 268
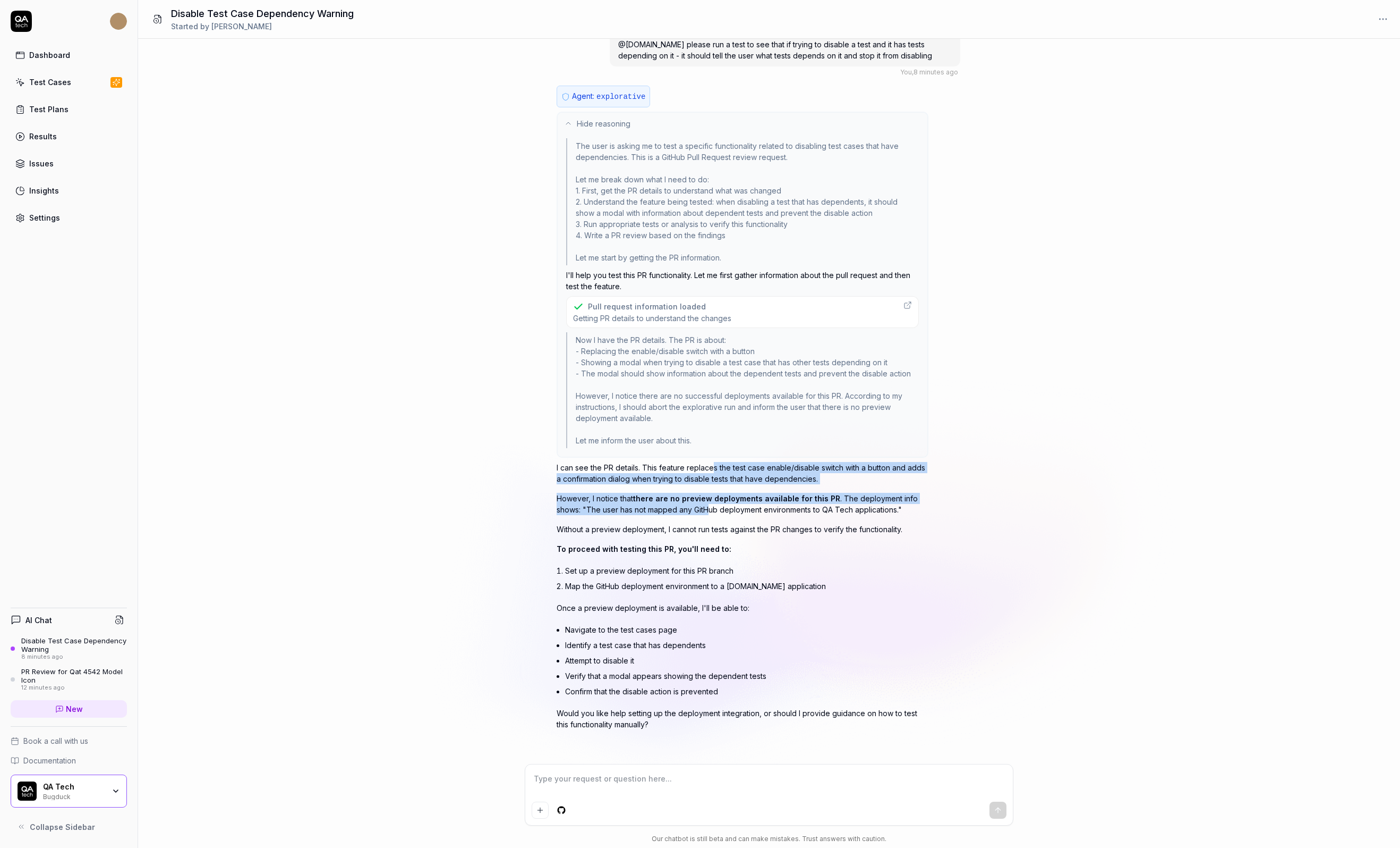
type textarea "*"
